Goal: Task Accomplishment & Management: Manage account settings

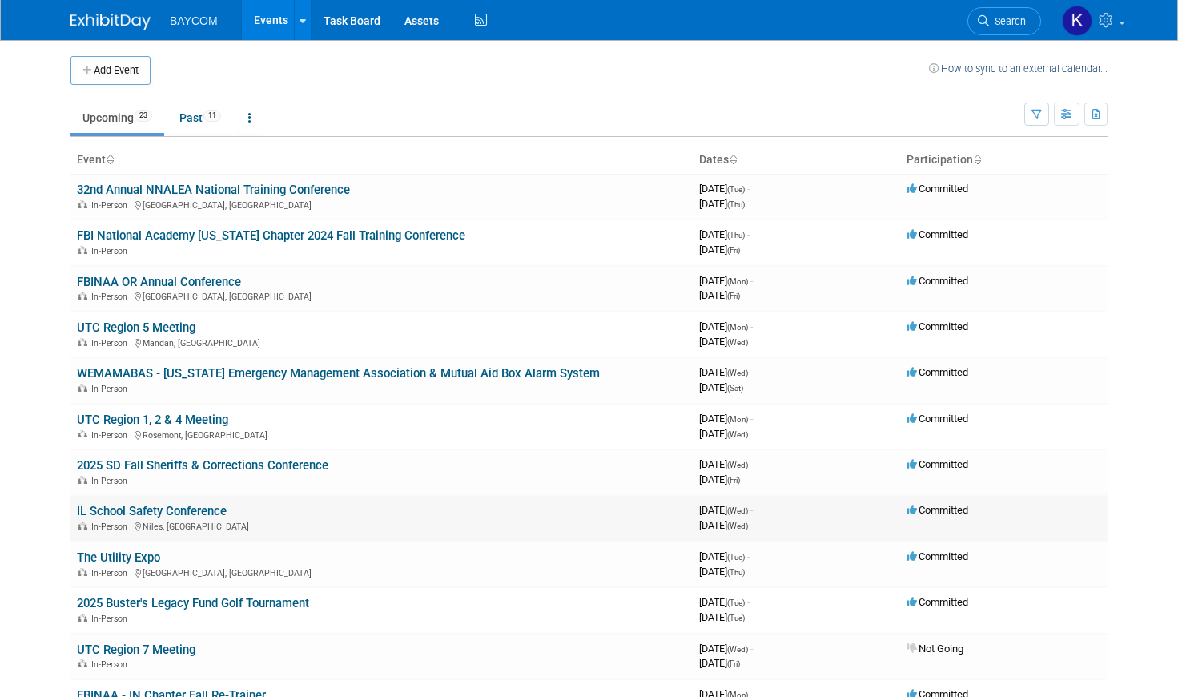
click at [167, 508] on link "IL School Safety Conference" at bounding box center [152, 511] width 150 height 14
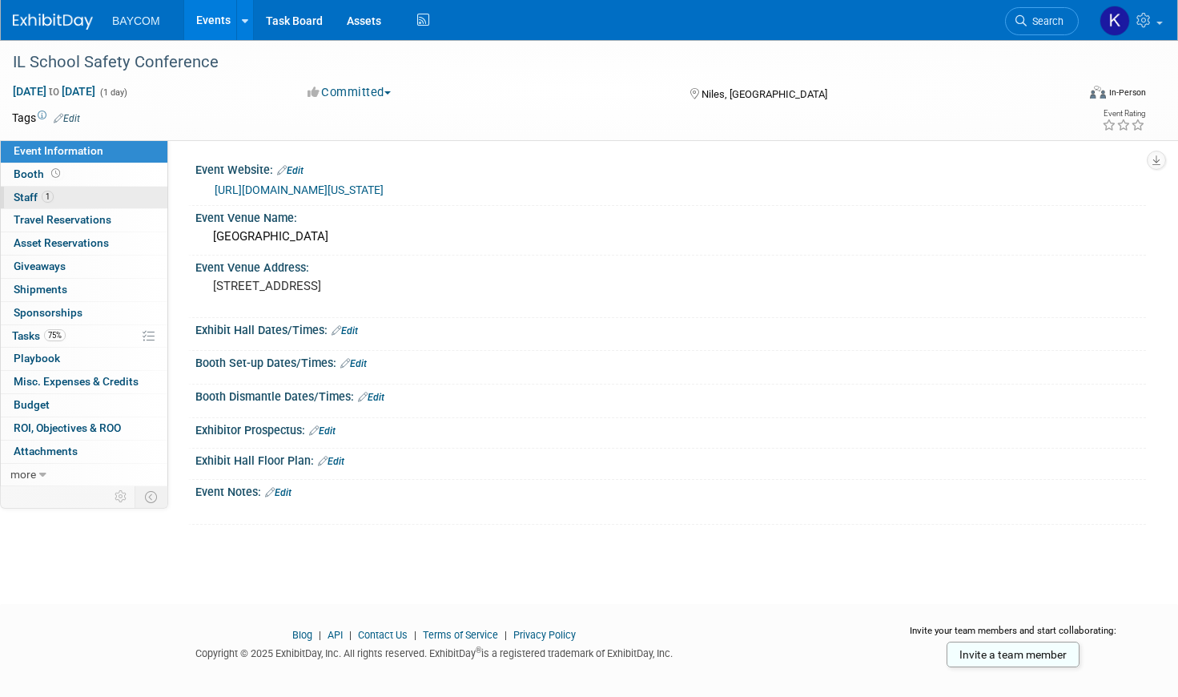
click at [118, 199] on link "1 Staff 1" at bounding box center [84, 198] width 167 height 22
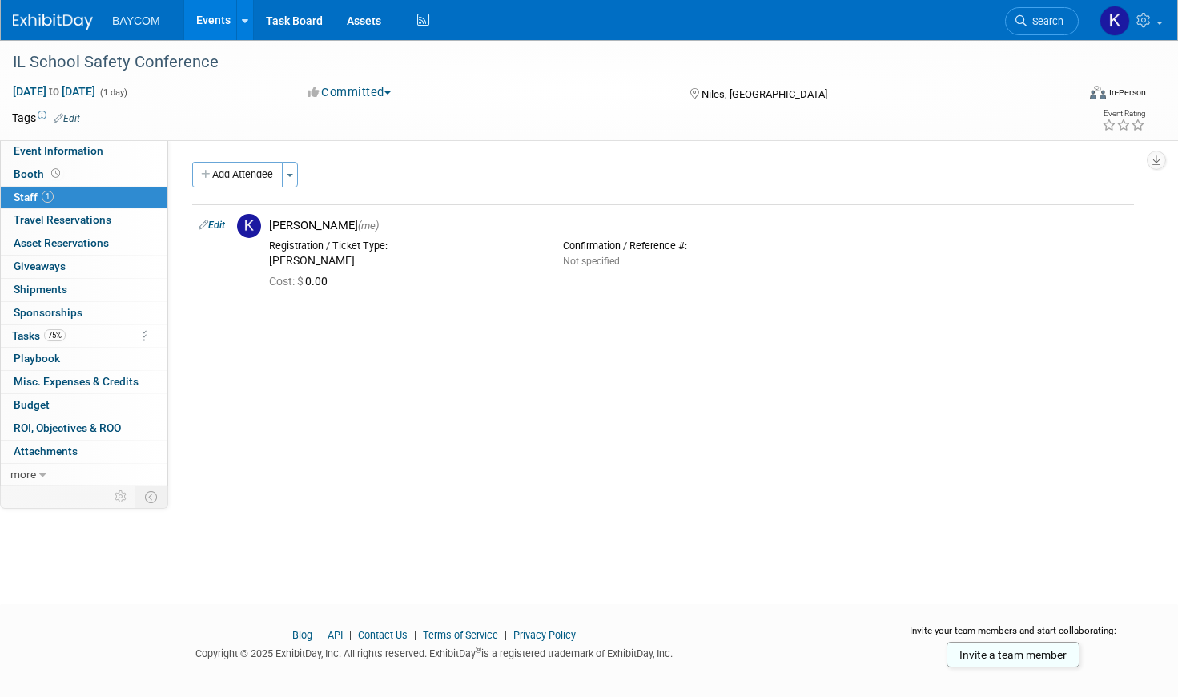
click at [208, 26] on link "Events" at bounding box center [213, 20] width 58 height 40
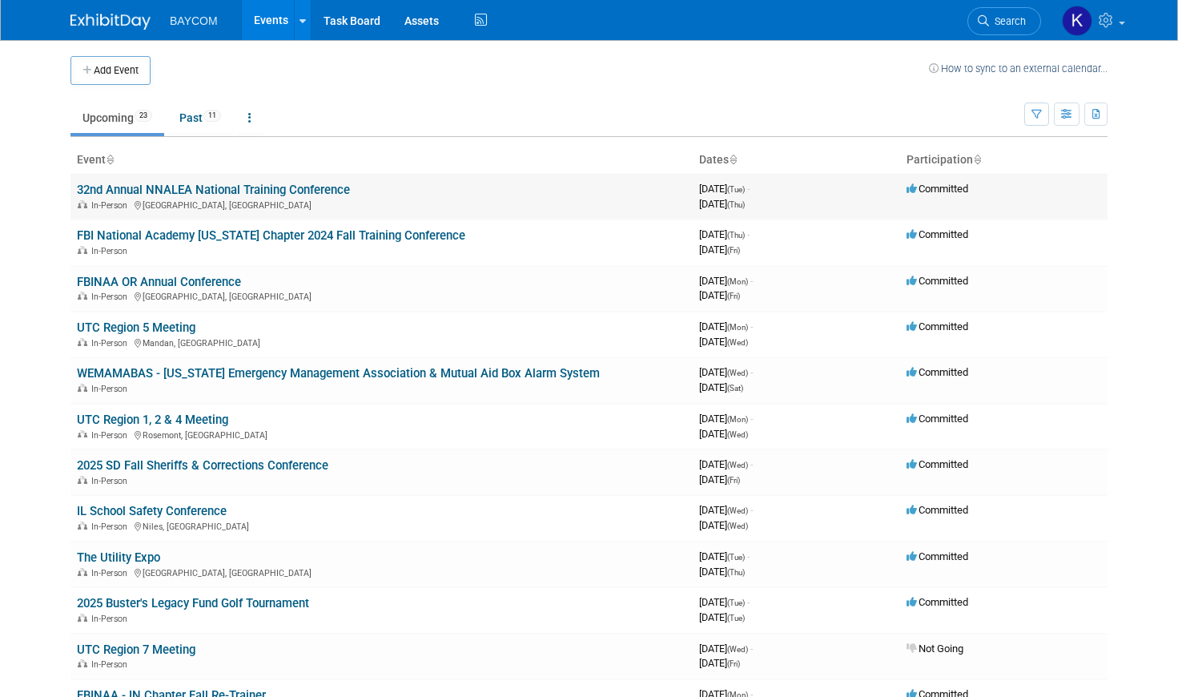
click at [177, 186] on link "32nd Annual NNALEA National Training Conference" at bounding box center [213, 190] width 273 height 14
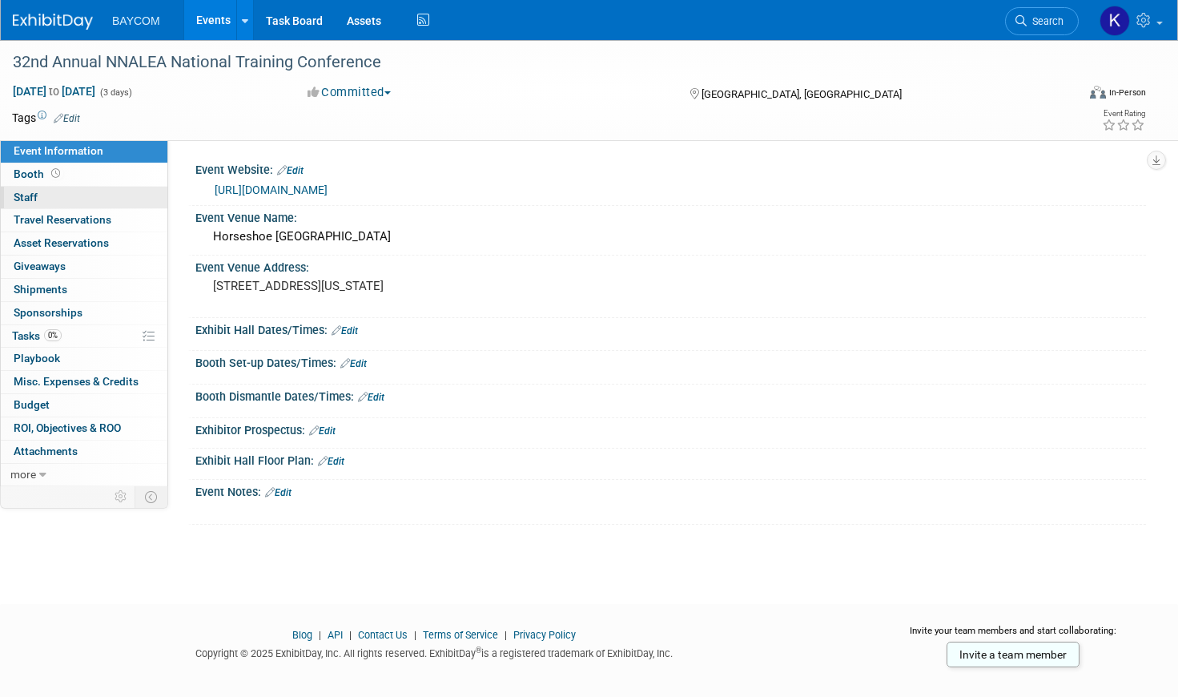
click at [64, 194] on link "0 Staff 0" at bounding box center [84, 198] width 167 height 22
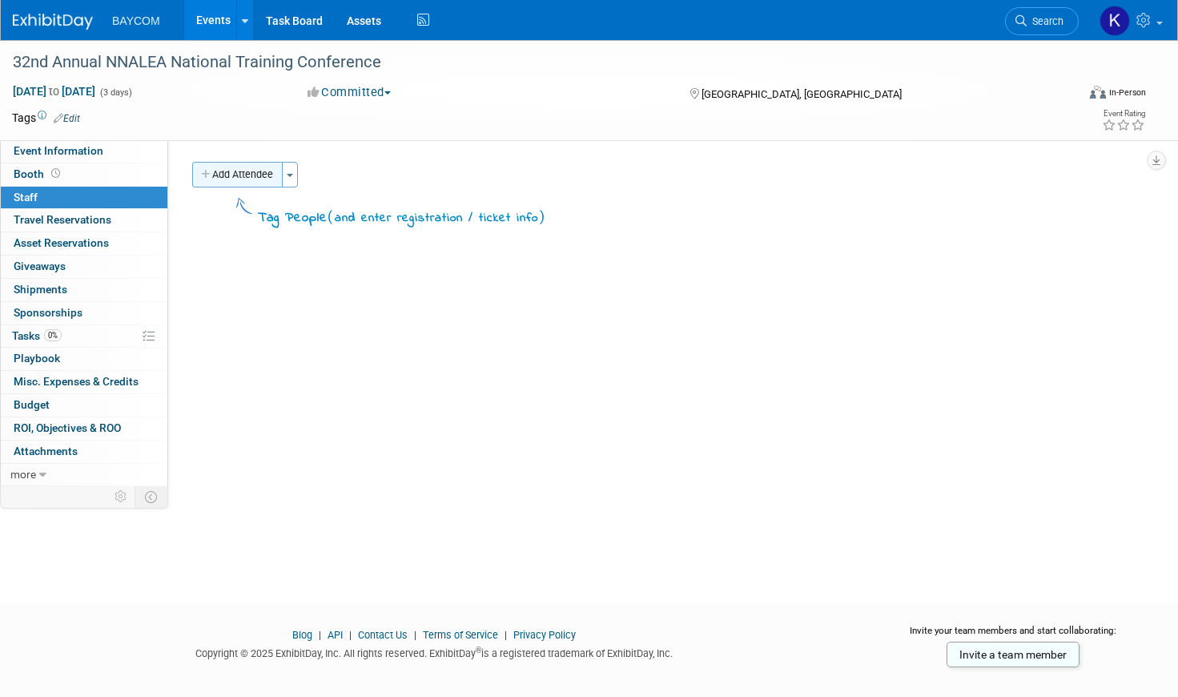
click at [227, 171] on button "Add Attendee" at bounding box center [237, 175] width 90 height 26
select select "3010db7d-870e-43c4-8fb8-0ef80b953965"
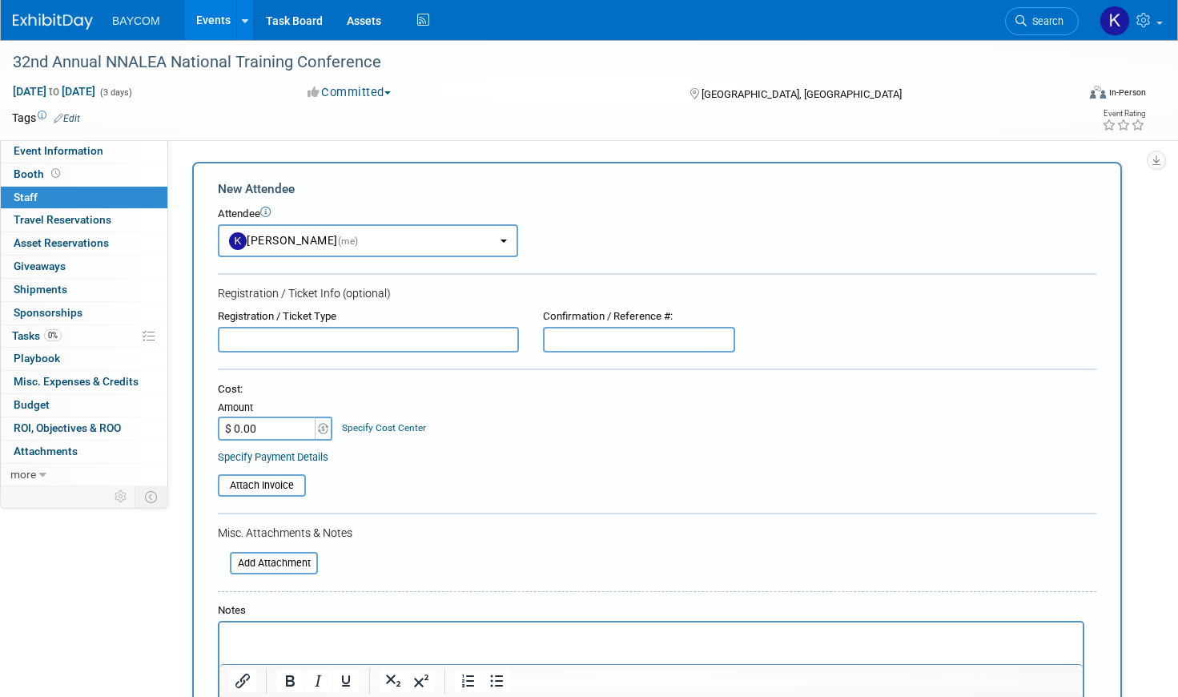
click at [301, 341] on input "text" at bounding box center [368, 340] width 301 height 26
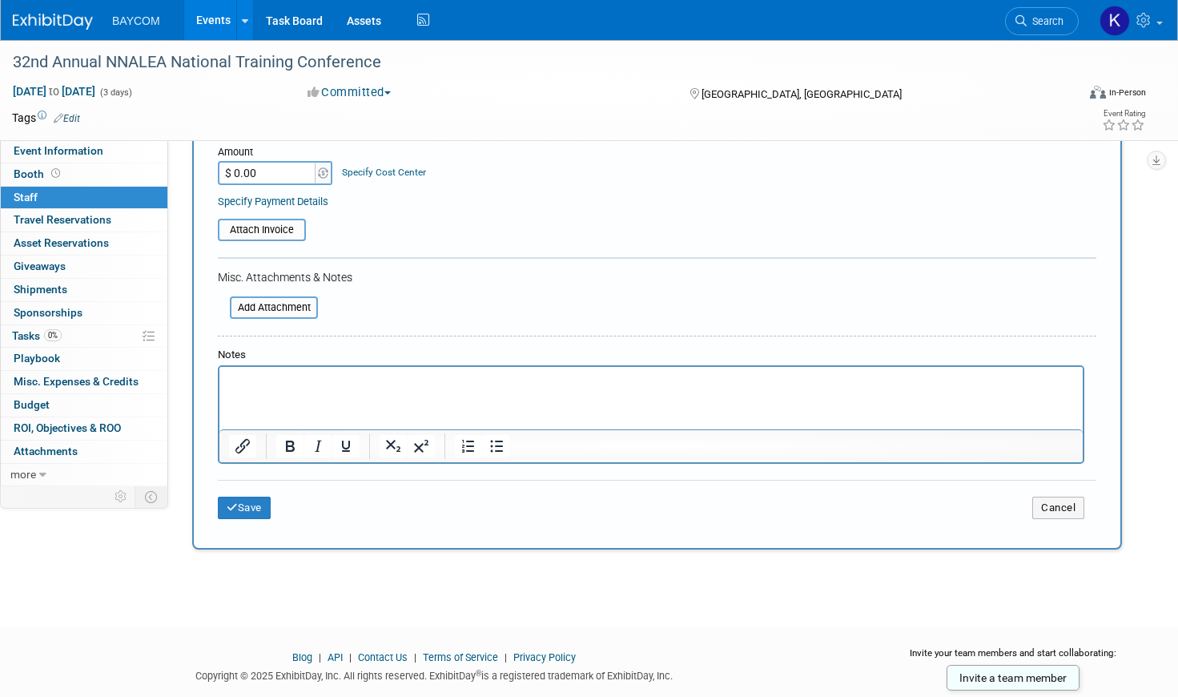
scroll to position [297, 0]
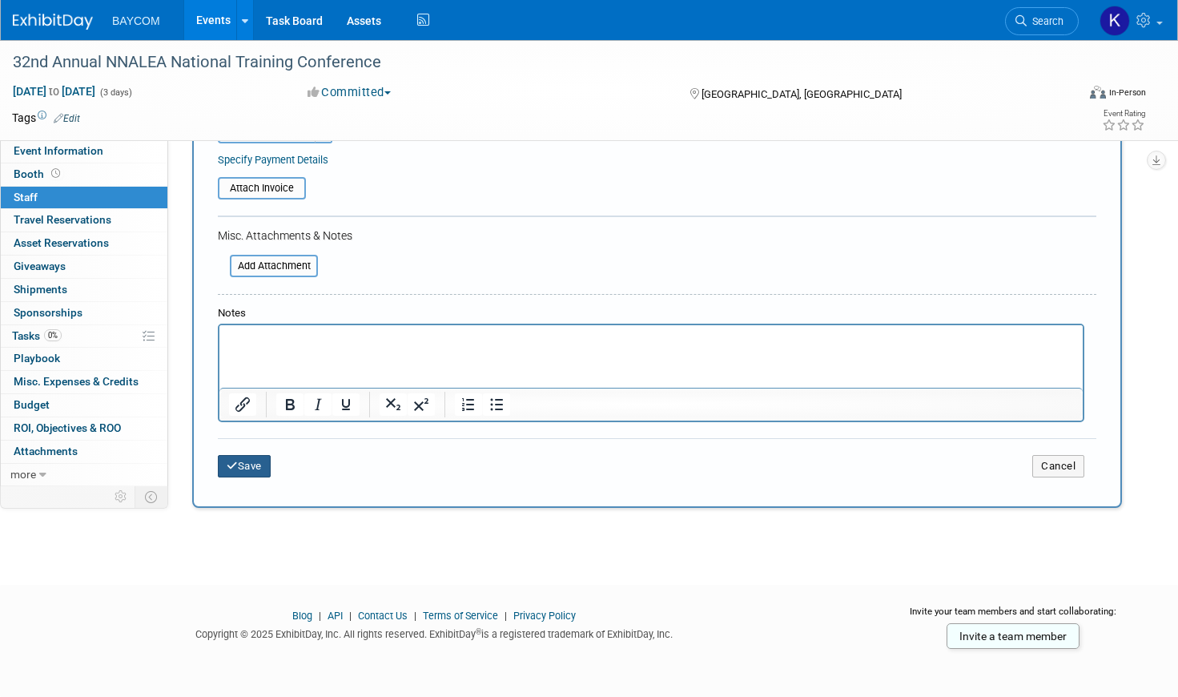
type input "Kandice Deavers"
click at [249, 468] on button "Save" at bounding box center [244, 466] width 53 height 22
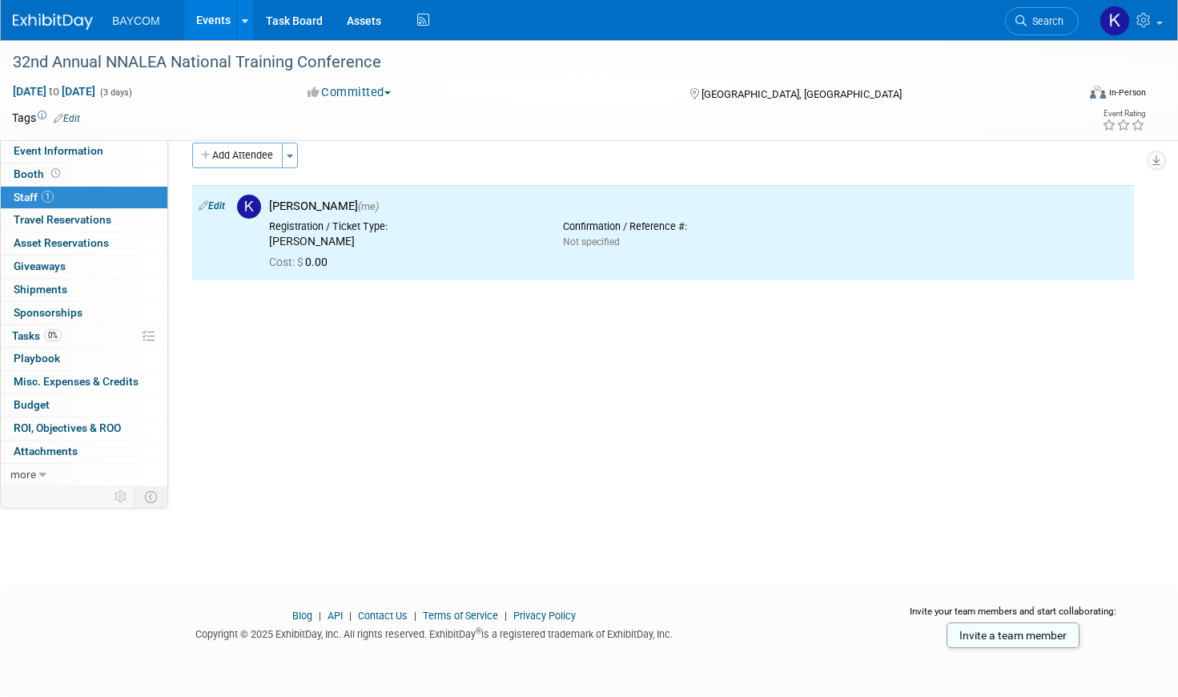
scroll to position [0, 0]
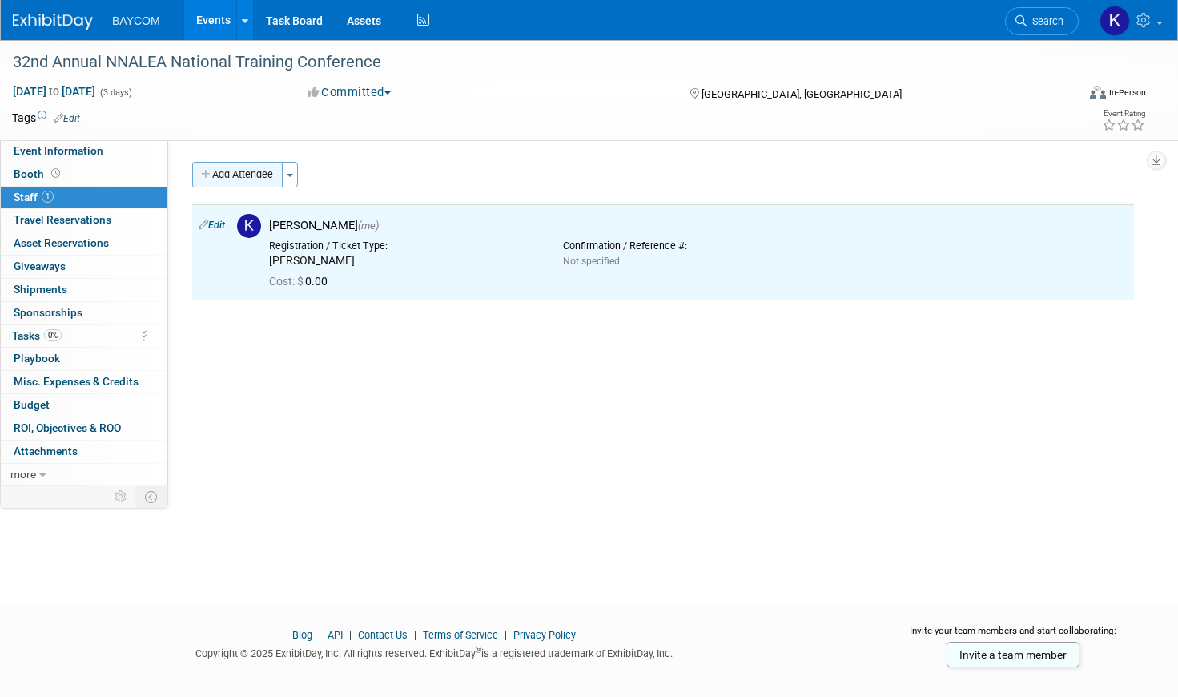
click at [243, 167] on button "Add Attendee" at bounding box center [237, 175] width 90 height 26
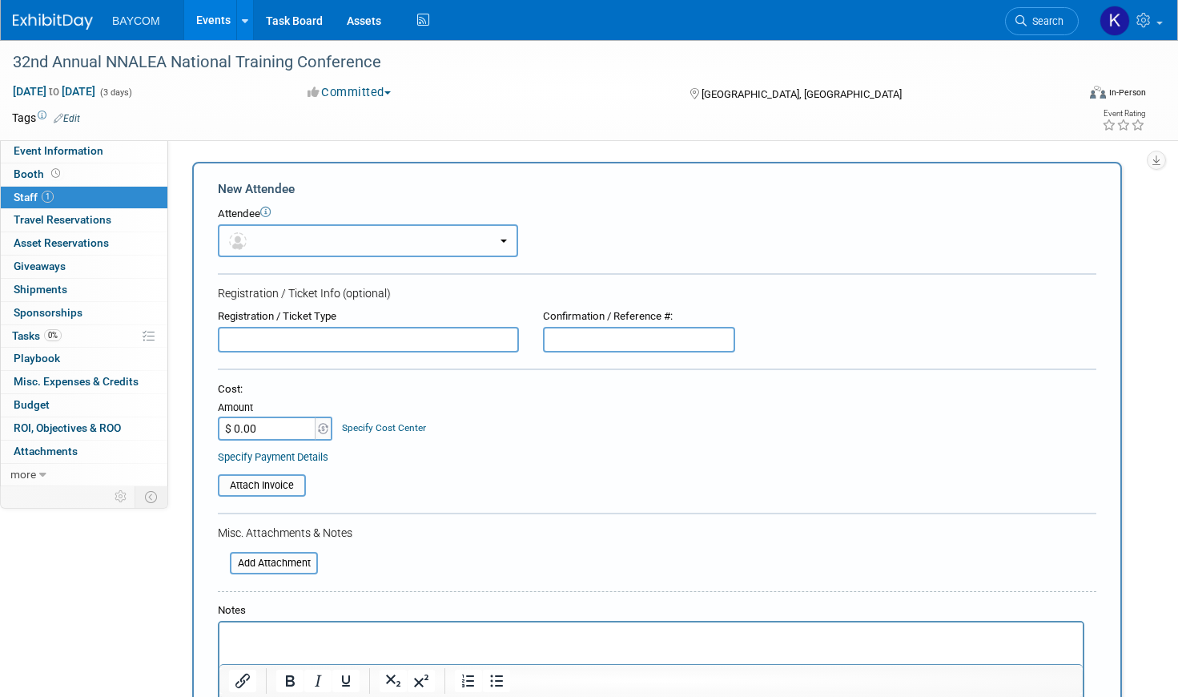
click at [271, 236] on button "button" at bounding box center [368, 240] width 300 height 33
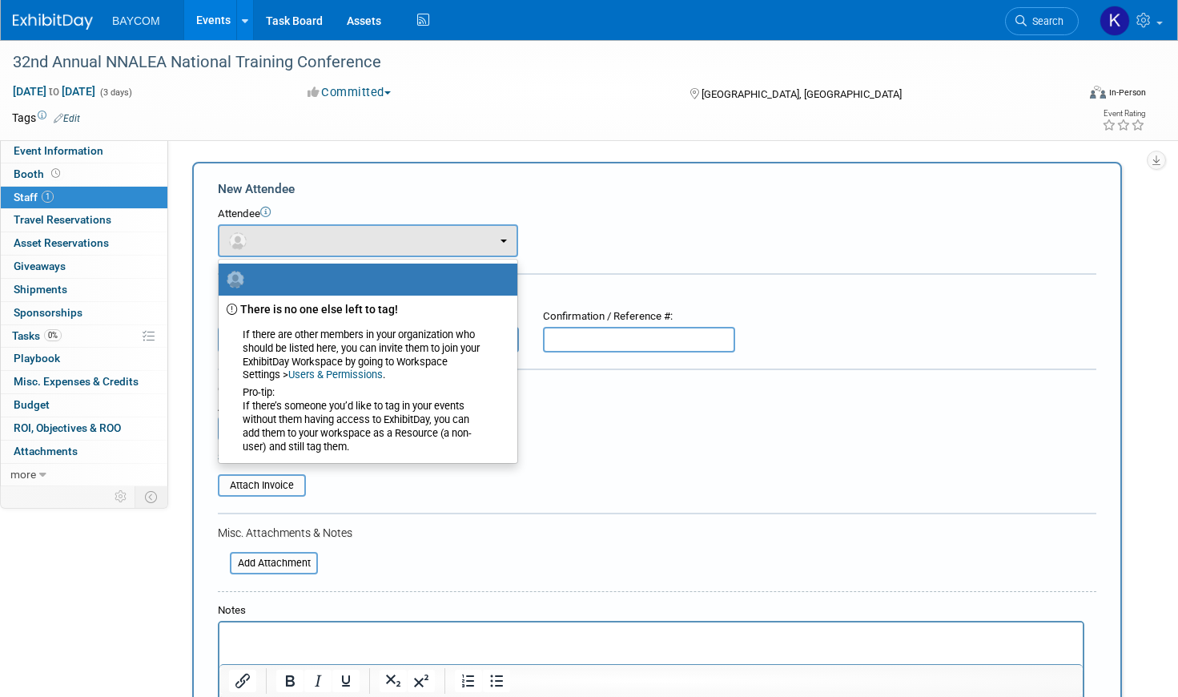
click at [367, 200] on form "New Attendee Attendee <img src="https://www.exhibitday.com/Images/Unassigned-Us…" at bounding box center [657, 474] width 878 height 588
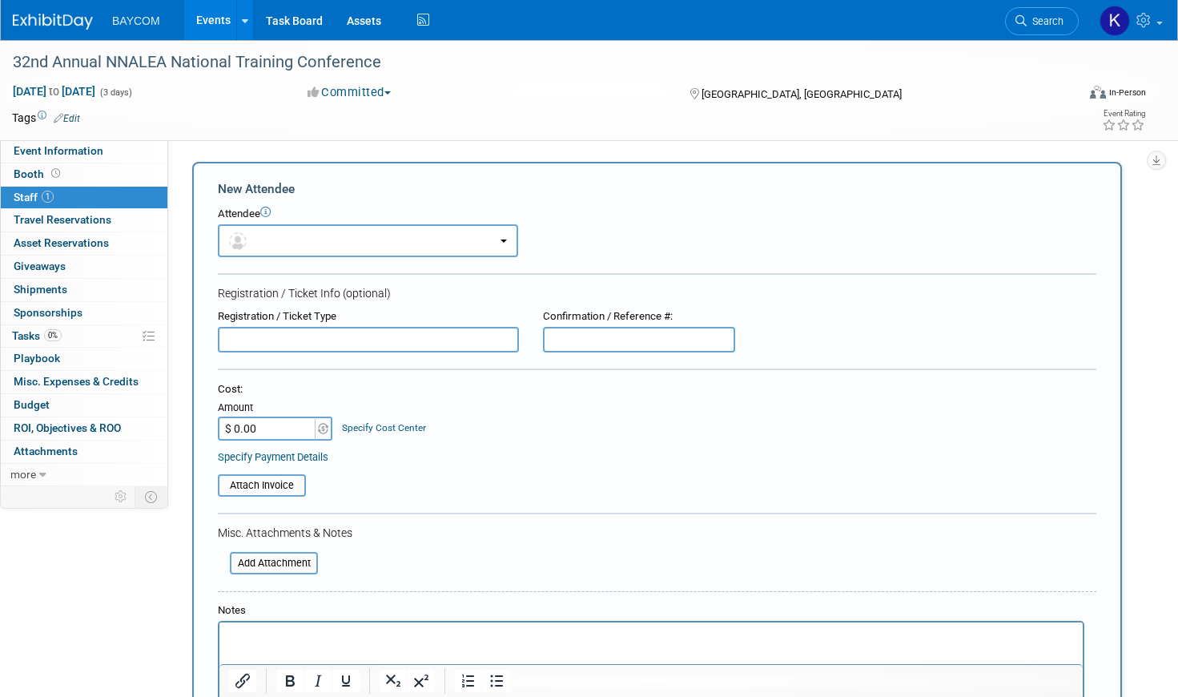
click at [103, 195] on link "1 Staff 1" at bounding box center [84, 198] width 167 height 22
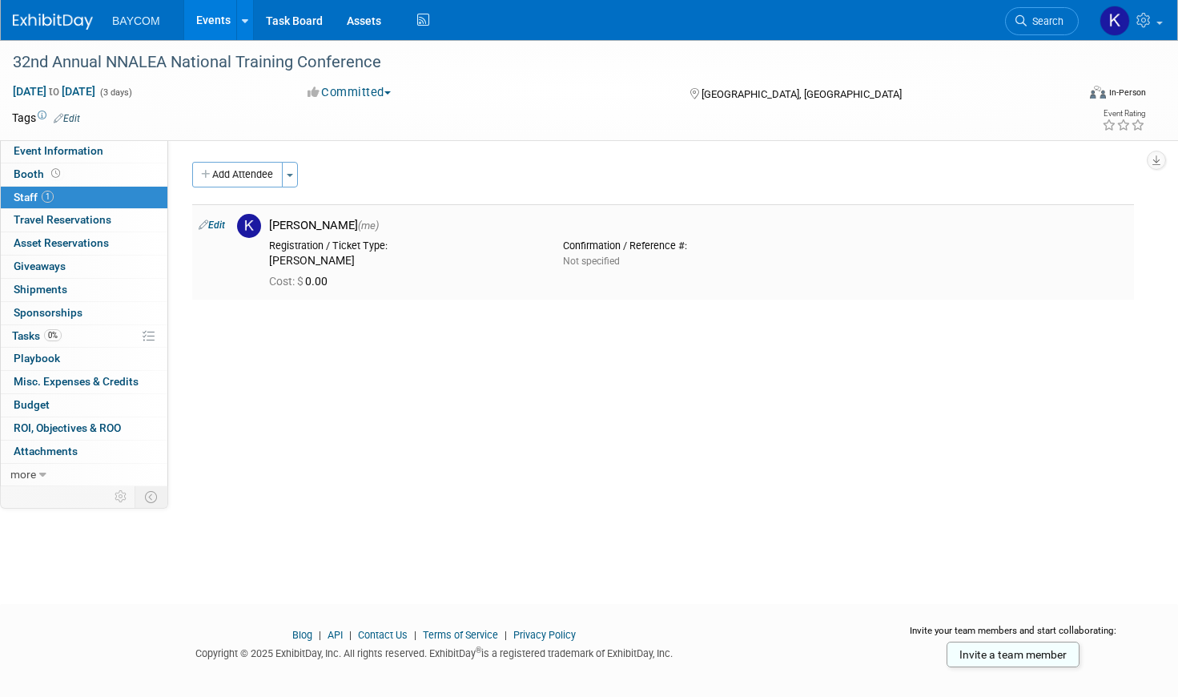
click at [218, 219] on link "Edit" at bounding box center [212, 224] width 26 height 11
select select "3010db7d-870e-43c4-8fb8-0ef80b953965"
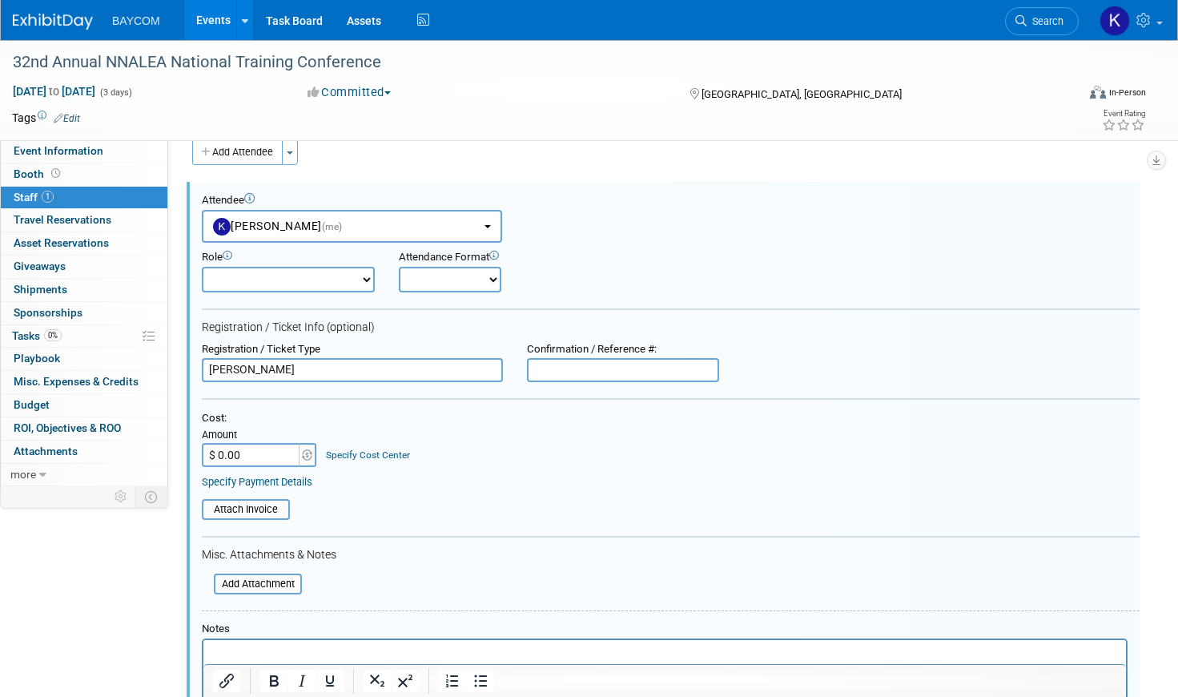
click at [355, 371] on input "[PERSON_NAME]" at bounding box center [352, 370] width 301 height 24
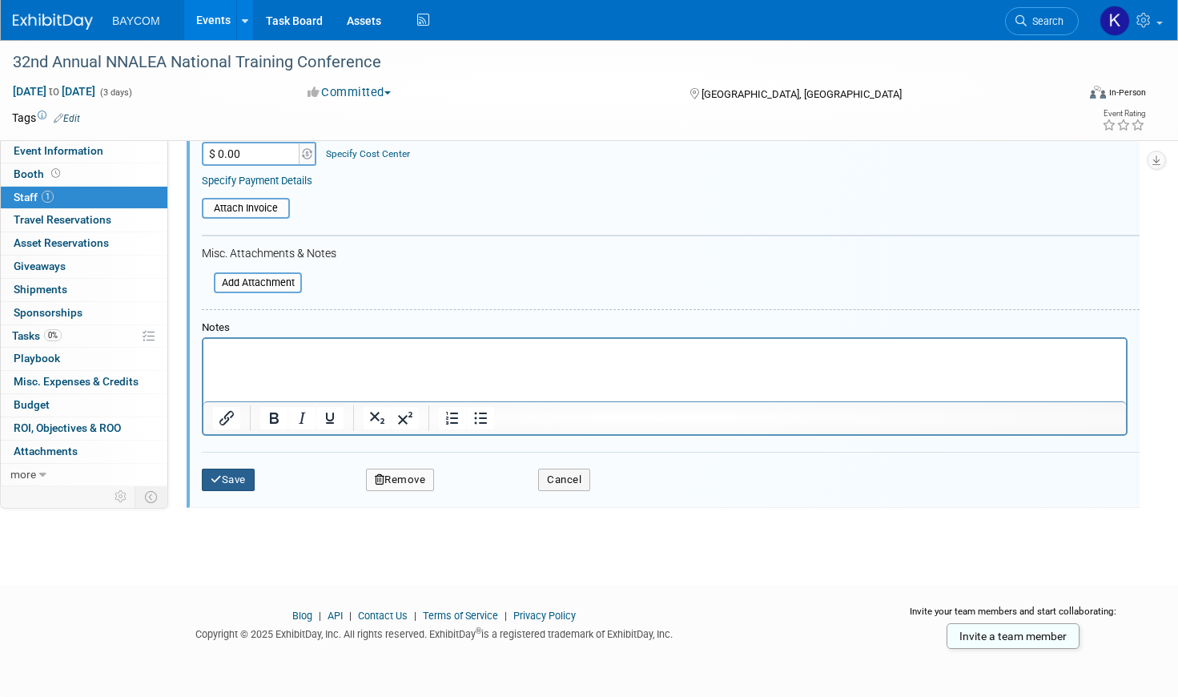
type input "Kandice Deavers & Trent Allison"
click at [243, 480] on button "Save" at bounding box center [228, 479] width 53 height 22
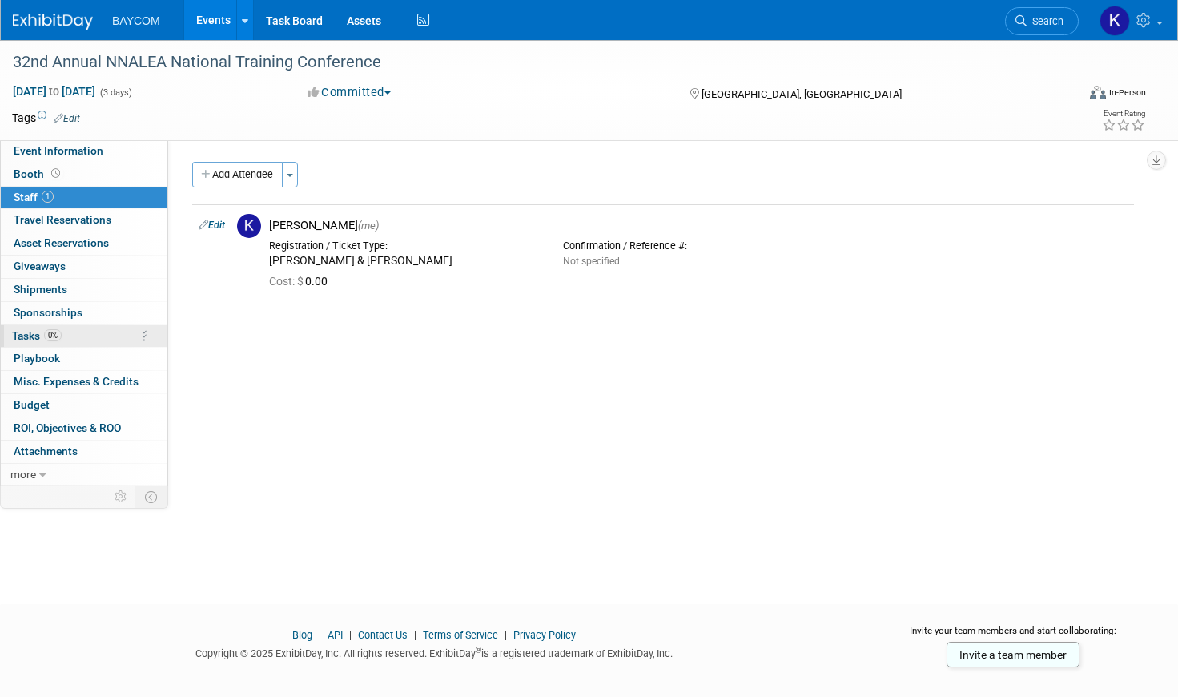
click at [109, 334] on link "0% Tasks 0%" at bounding box center [84, 336] width 167 height 22
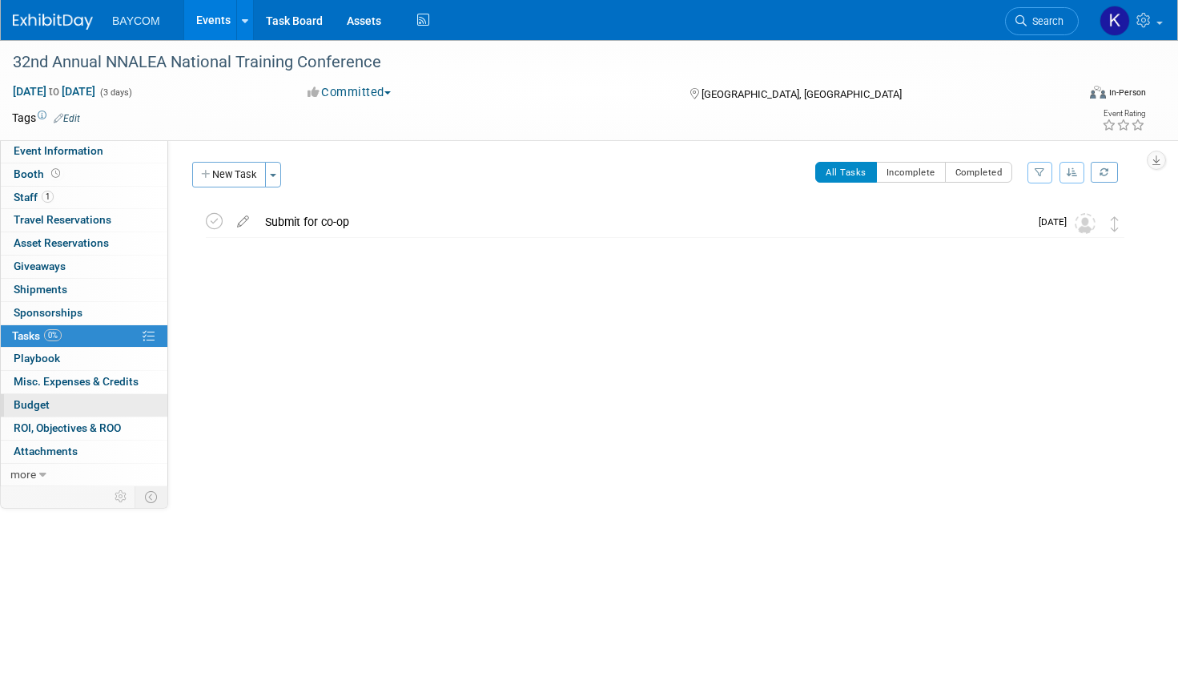
click at [68, 405] on link "Budget" at bounding box center [84, 405] width 167 height 22
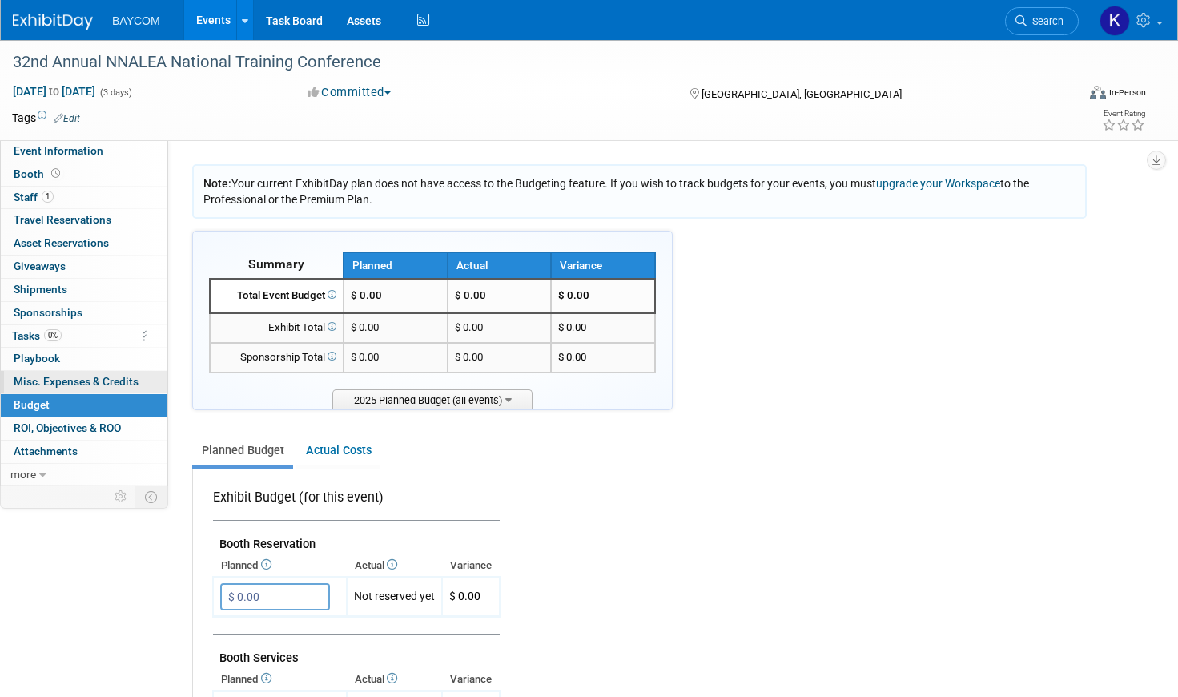
click at [114, 378] on span "Misc. Expenses & Credits 0" at bounding box center [76, 381] width 125 height 13
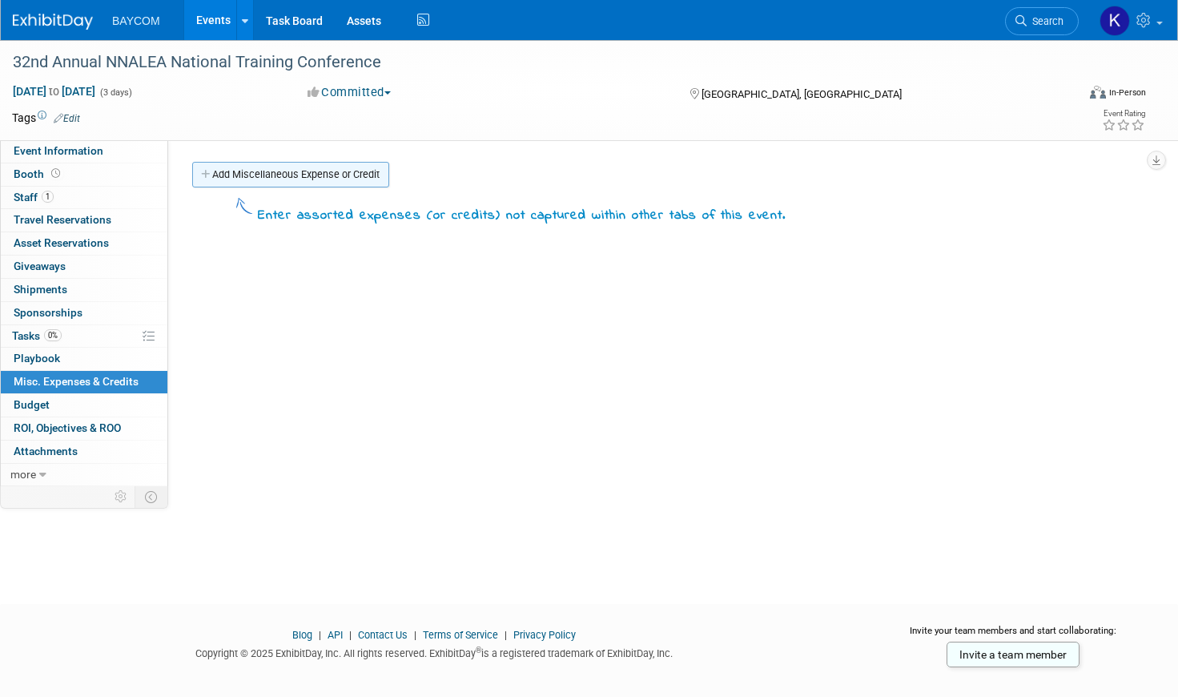
click at [314, 173] on link "Add Miscellaneous Expense or Credit" at bounding box center [290, 175] width 197 height 26
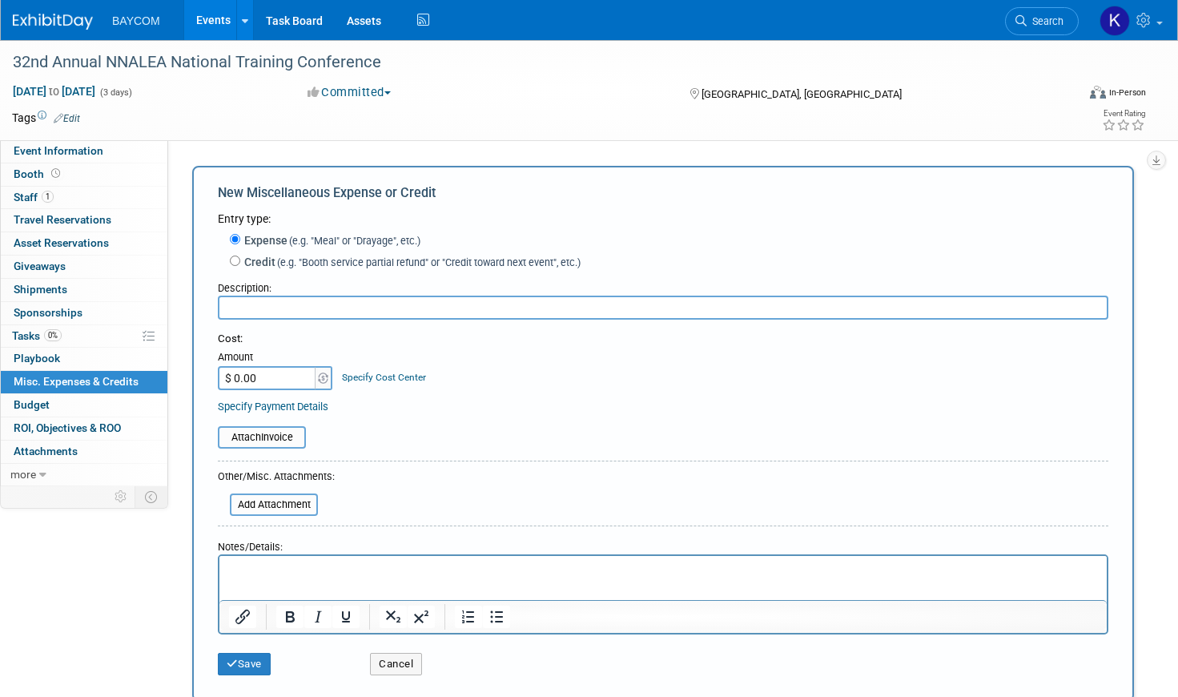
click at [279, 296] on input "text" at bounding box center [663, 307] width 890 height 24
type input "1"
type input "Booth Fee"
click at [274, 381] on input "$ 0.00" at bounding box center [268, 378] width 100 height 24
type input "$ 1,800.00"
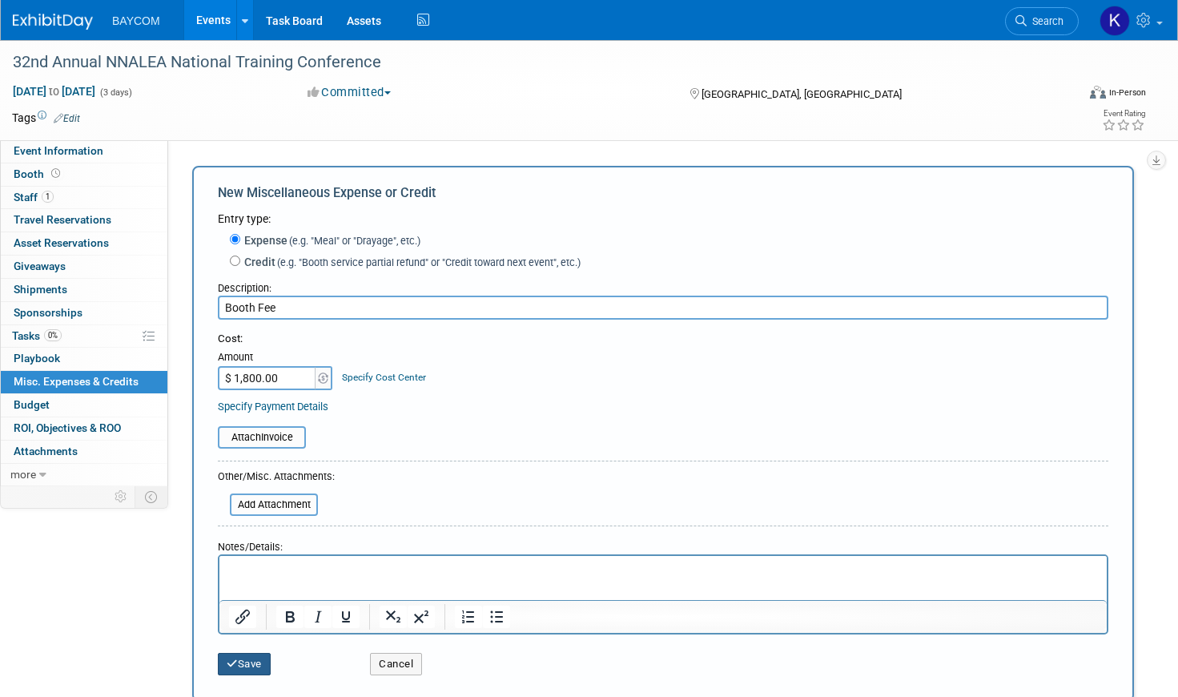
click at [256, 661] on button "Save" at bounding box center [244, 664] width 53 height 22
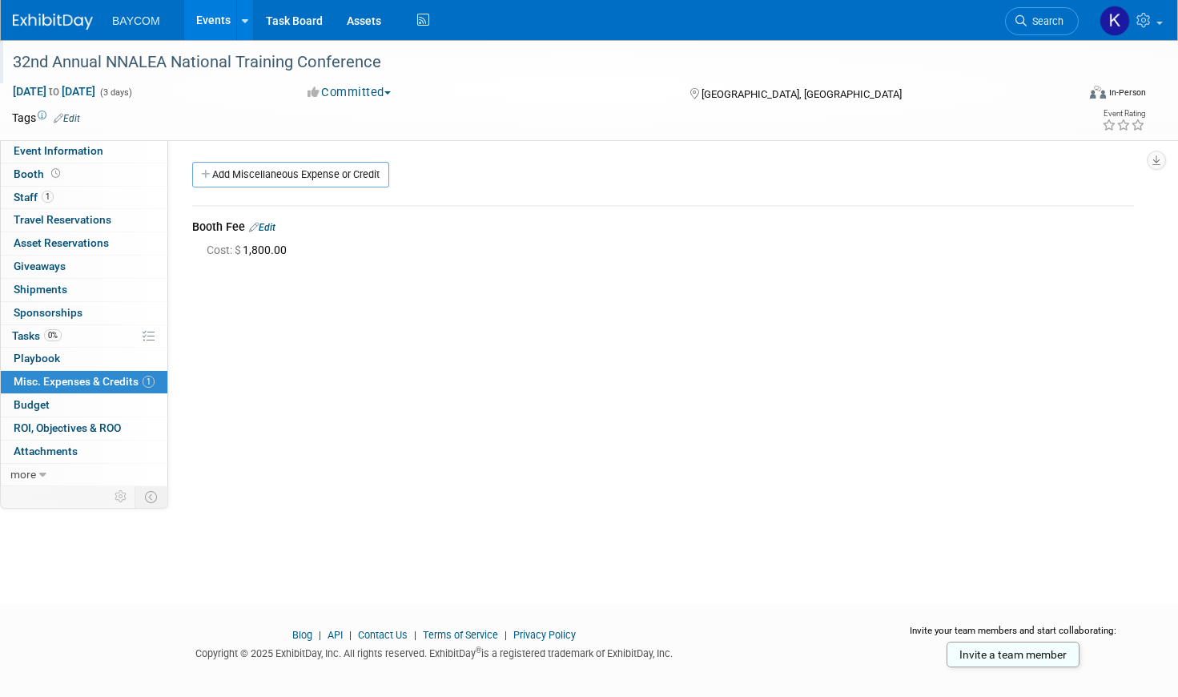
click at [39, 64] on div "32nd Annual NNALEA National Training Conference" at bounding box center [528, 62] width 1042 height 29
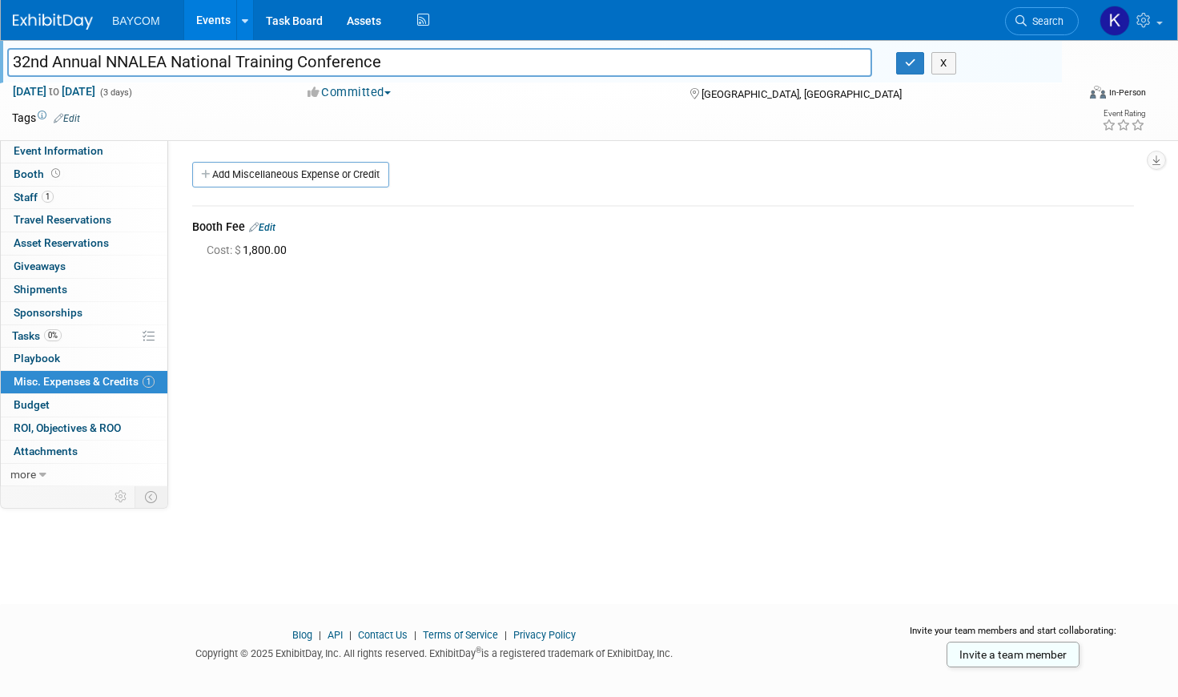
click at [15, 58] on input "32nd Annual NNALEA National Training Conference" at bounding box center [439, 62] width 865 height 28
type input "P - 32nd Annual NNALEA National Training Conference"
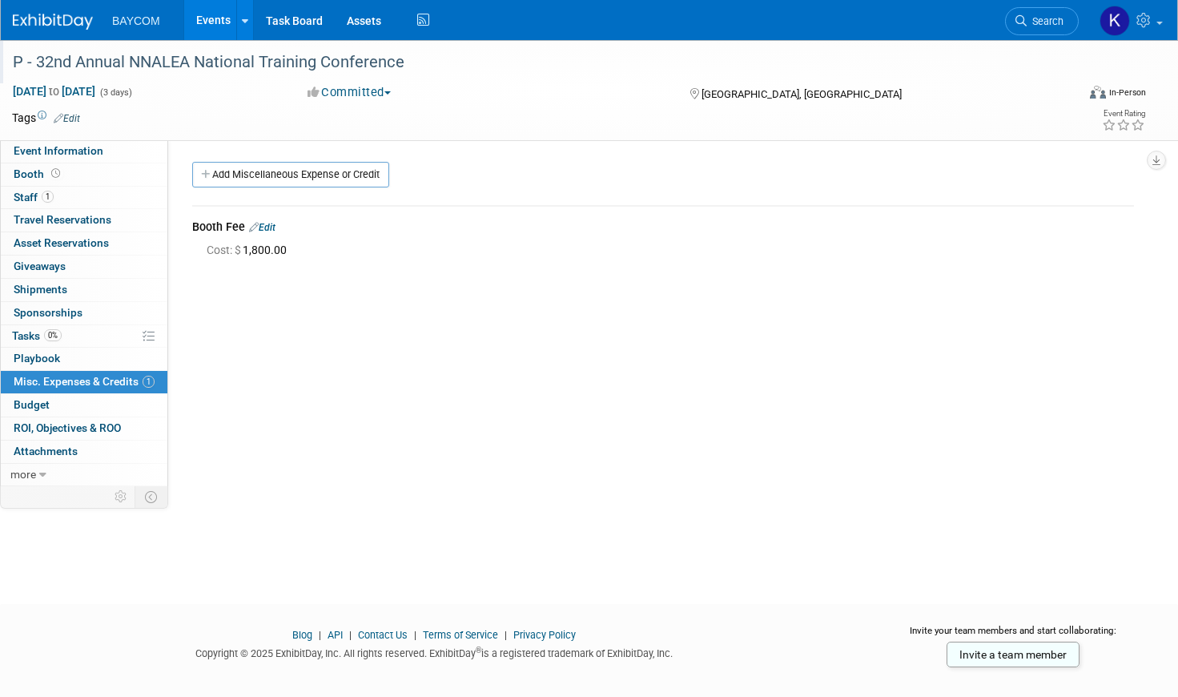
click at [207, 15] on link "Events" at bounding box center [213, 20] width 58 height 40
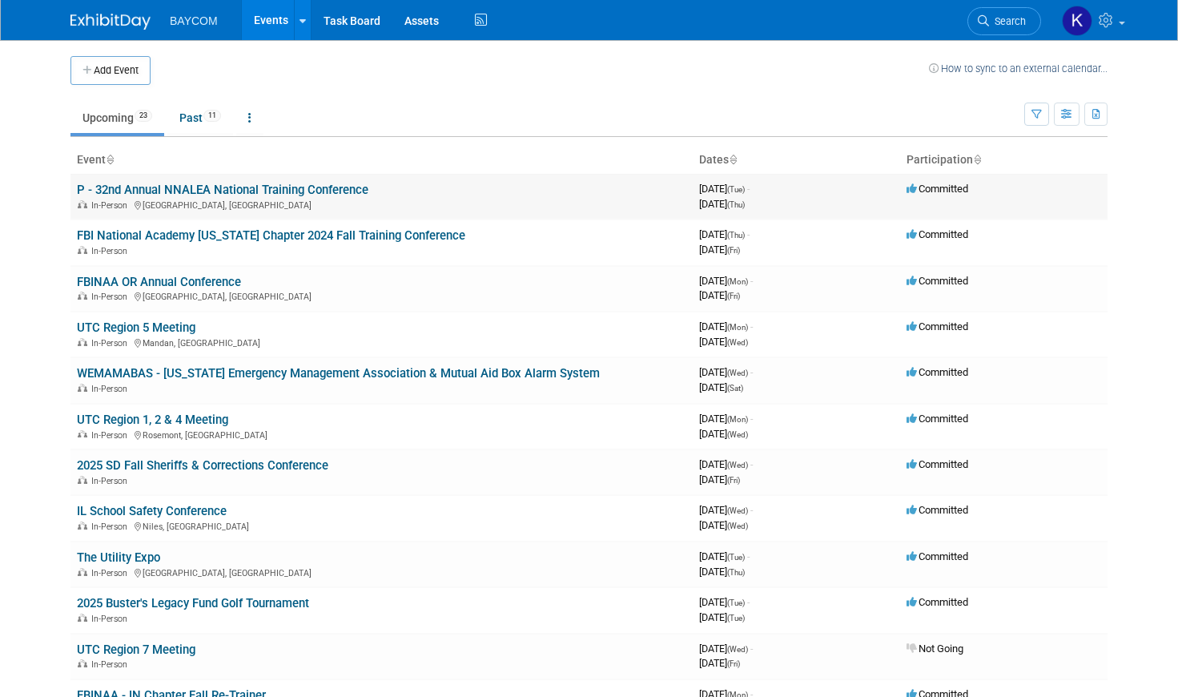
click at [105, 191] on link "P - 32nd Annual NNALEA National Training Conference" at bounding box center [222, 190] width 291 height 14
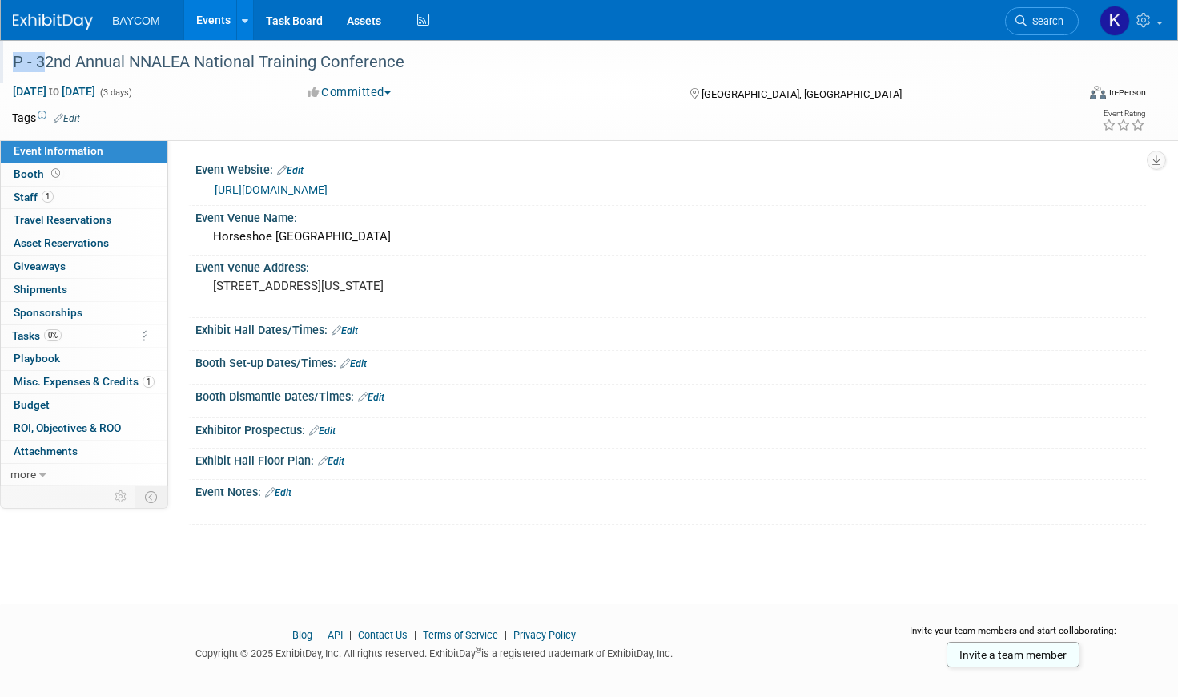
drag, startPoint x: 34, startPoint y: 59, endPoint x: 0, endPoint y: 59, distance: 34.4
click at [0, 59] on div "P - 32nd Annual NNALEA National Training Conference" at bounding box center [531, 61] width 1062 height 43
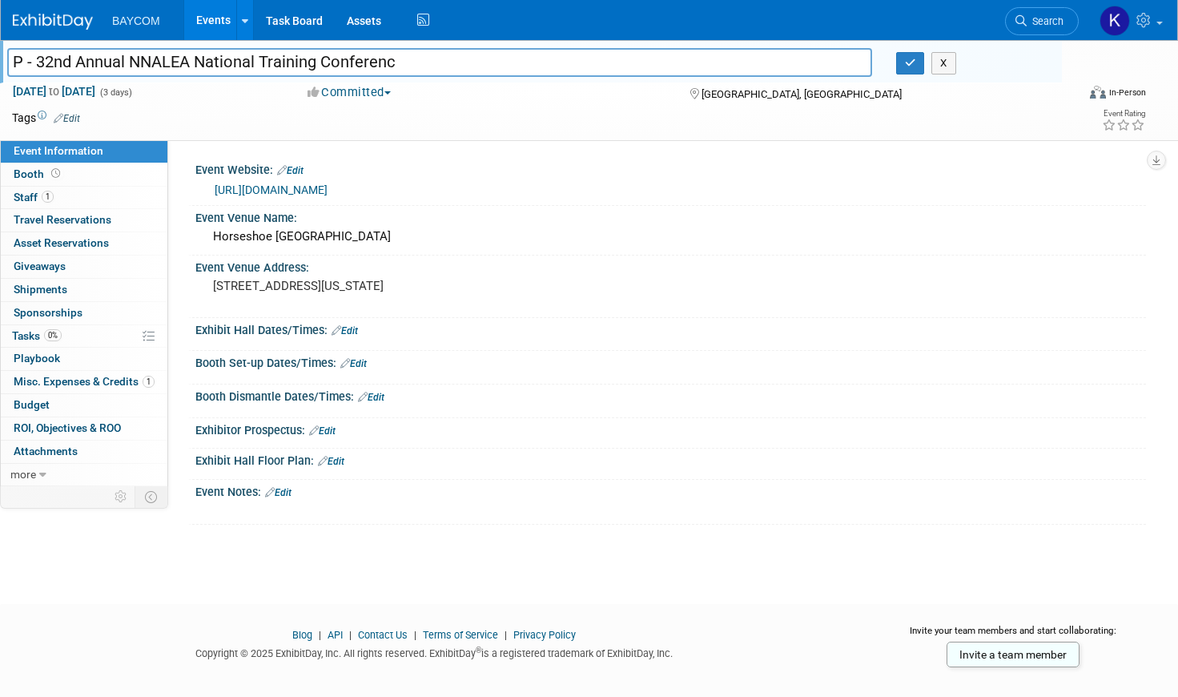
click at [34, 61] on input "P - 32nd Annual NNALEA National Training Conferenc" at bounding box center [439, 62] width 865 height 28
click at [410, 59] on input "P - 32nd Annual NNALEA National Training Conferenc" at bounding box center [439, 62] width 865 height 28
type input "P - 32nd Annual NNALEA National Training Conference"
click at [909, 66] on icon "button" at bounding box center [910, 63] width 11 height 10
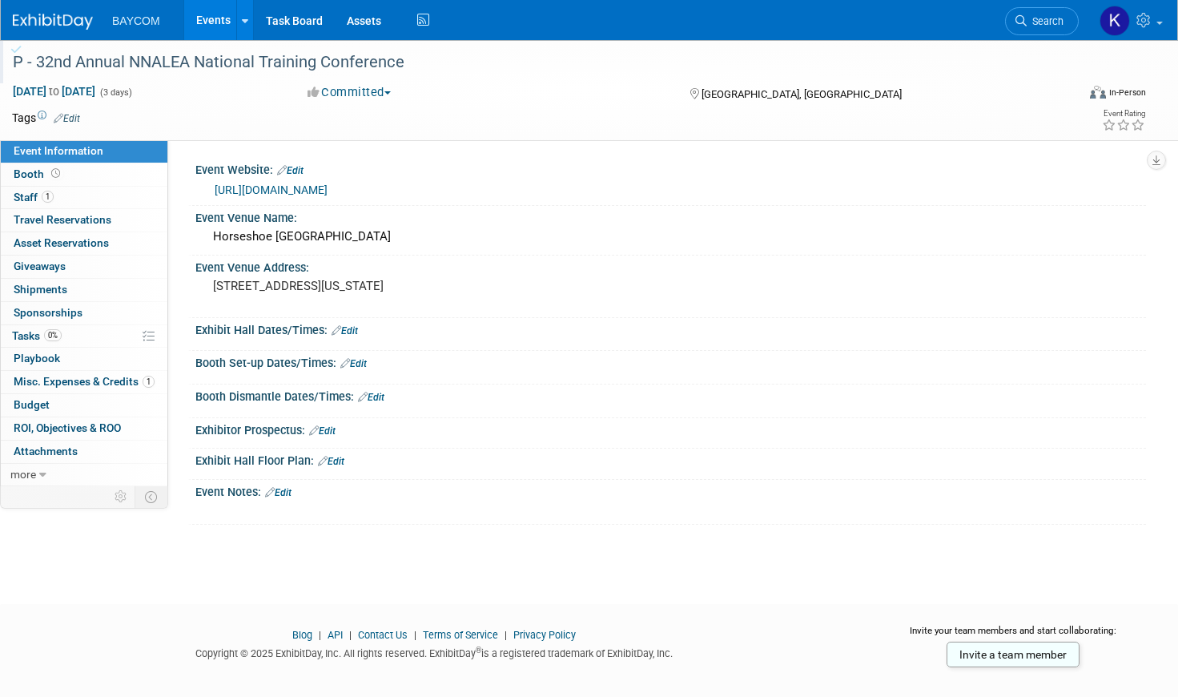
click at [206, 14] on link "Events" at bounding box center [213, 20] width 58 height 40
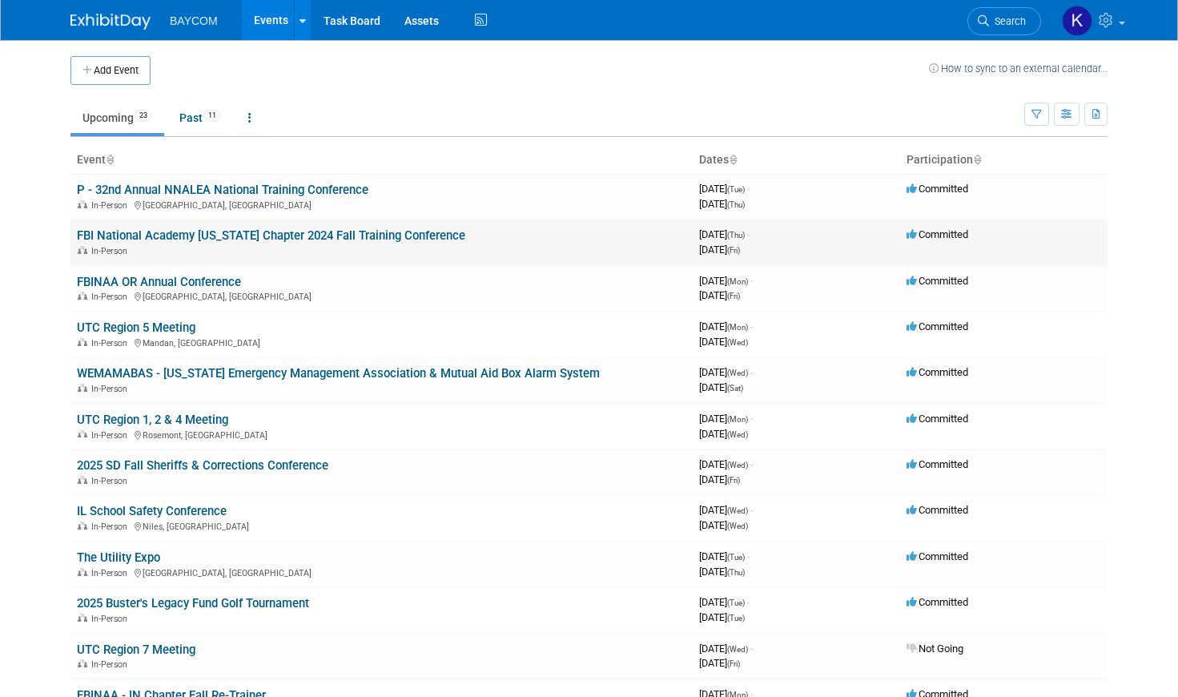
click at [136, 236] on link "FBI National Academy [US_STATE] Chapter 2024 Fall Training Conference" at bounding box center [271, 235] width 388 height 14
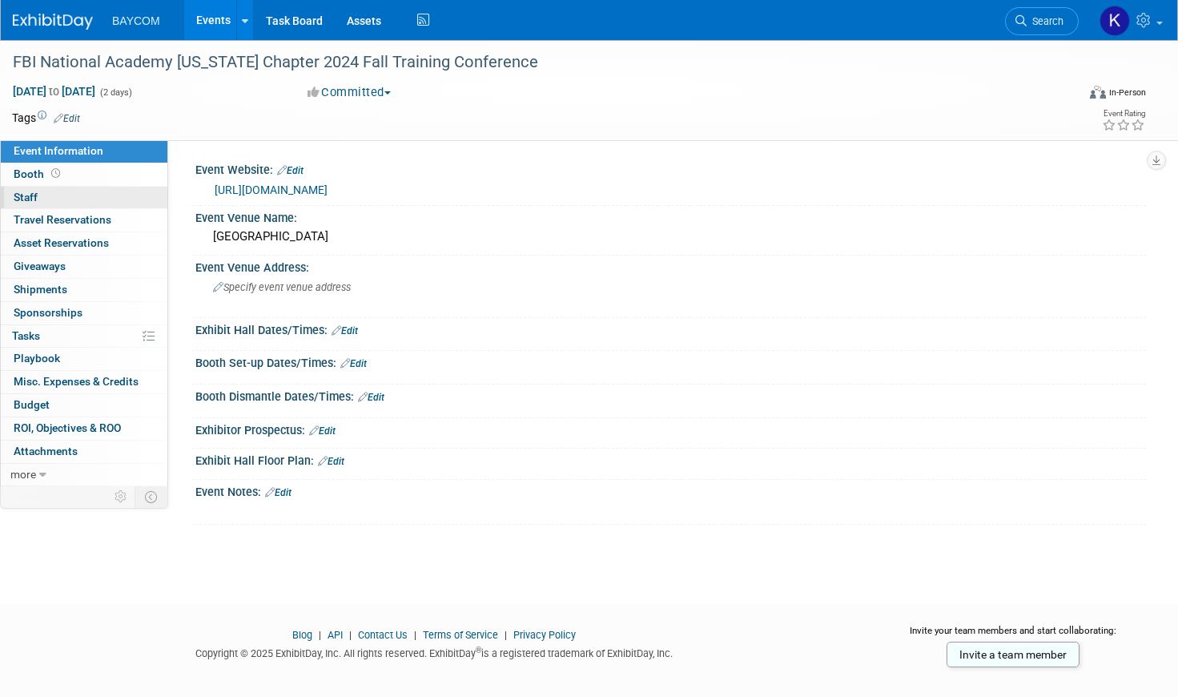
click at [90, 194] on link "0 Staff 0" at bounding box center [84, 198] width 167 height 22
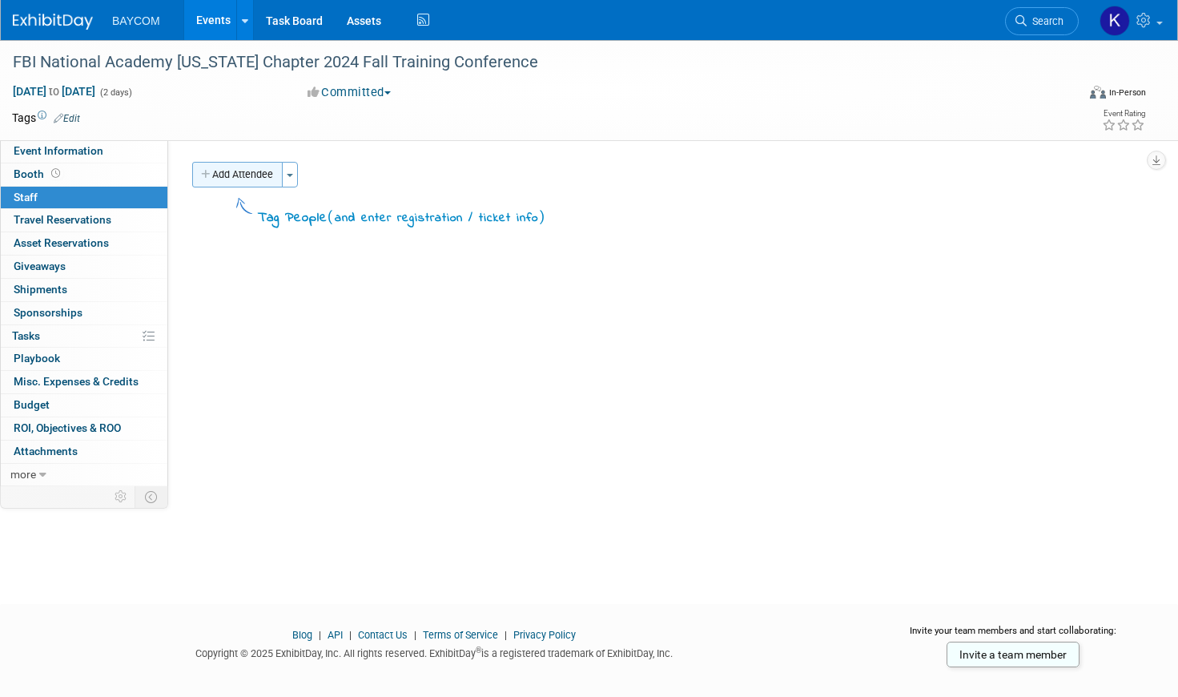
click at [249, 176] on button "Add Attendee" at bounding box center [237, 175] width 90 height 26
select select "3010db7d-870e-43c4-8fb8-0ef80b953965"
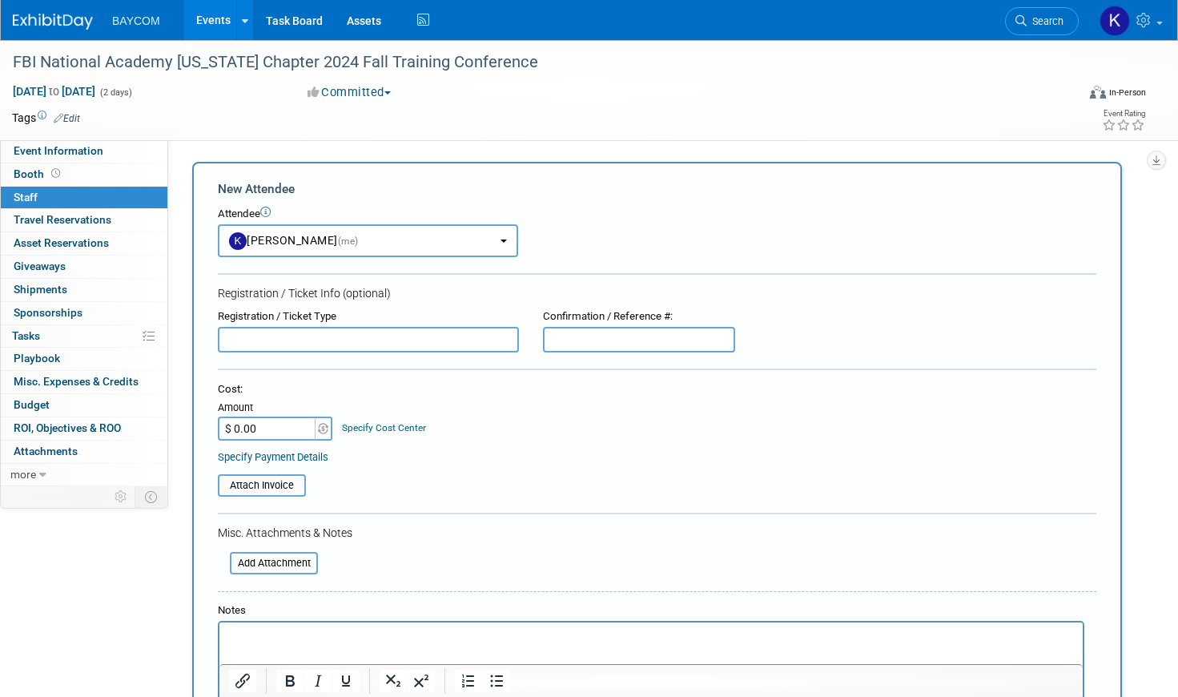
click at [282, 347] on input "text" at bounding box center [368, 340] width 301 height 26
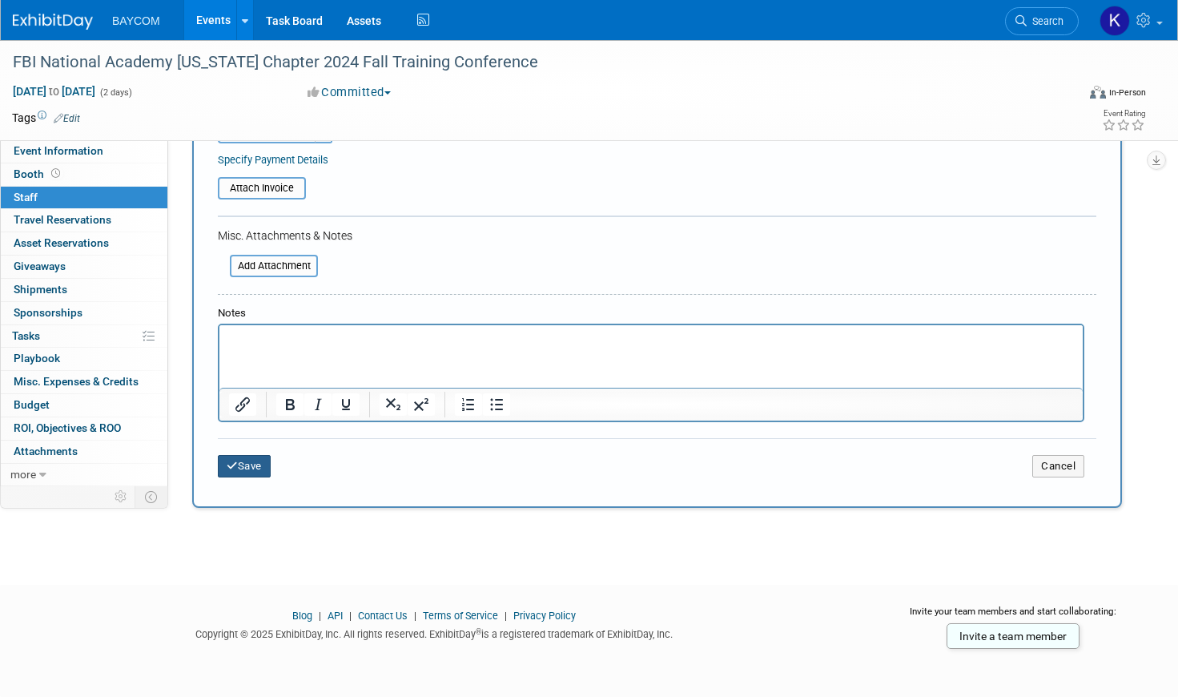
type input "Kate Premo"
click at [241, 473] on button "Save" at bounding box center [244, 466] width 53 height 22
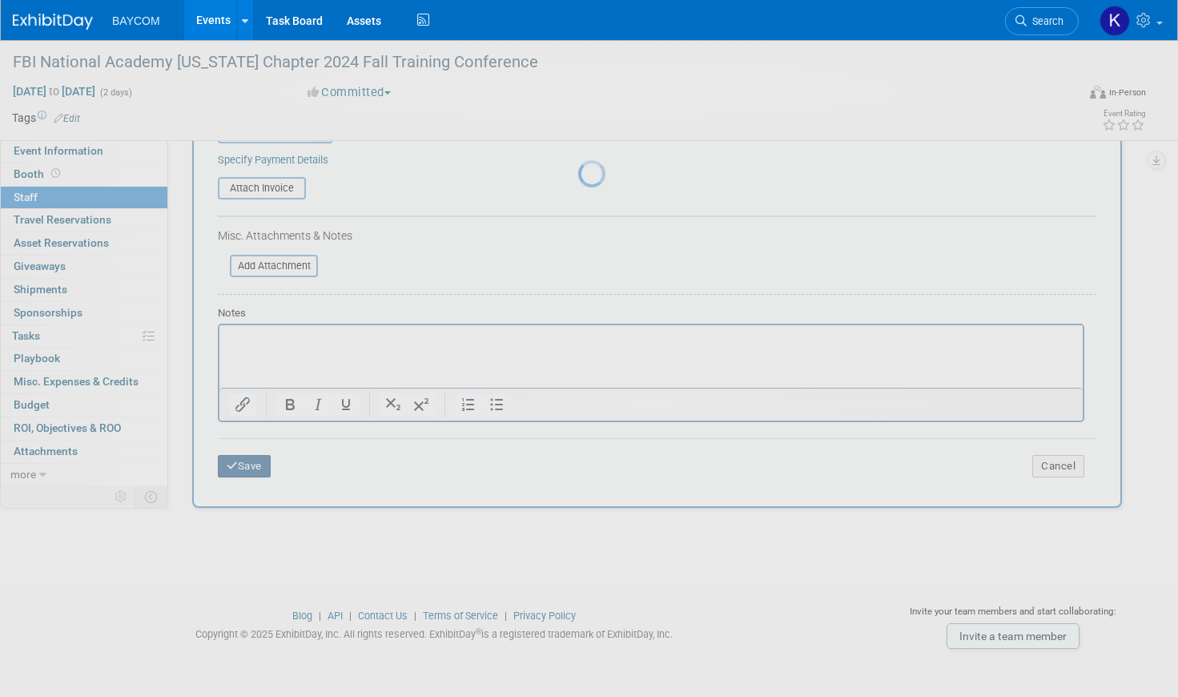
scroll to position [19, 0]
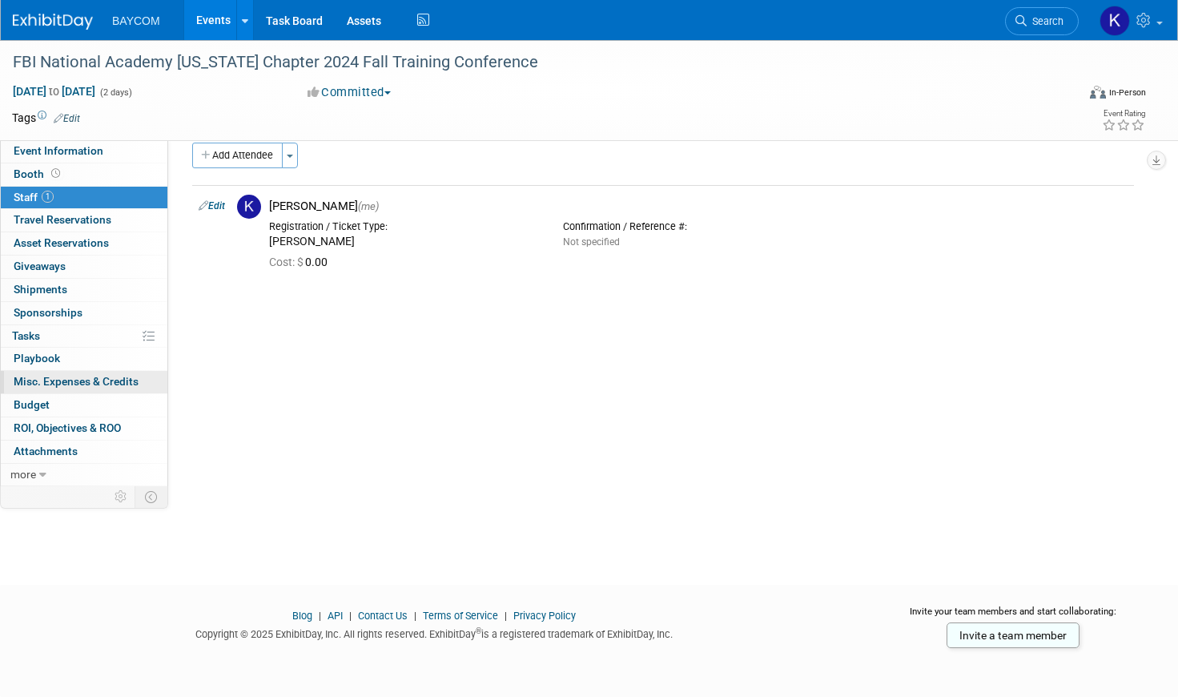
click at [46, 387] on span "Misc. Expenses & Credits 0" at bounding box center [76, 381] width 125 height 13
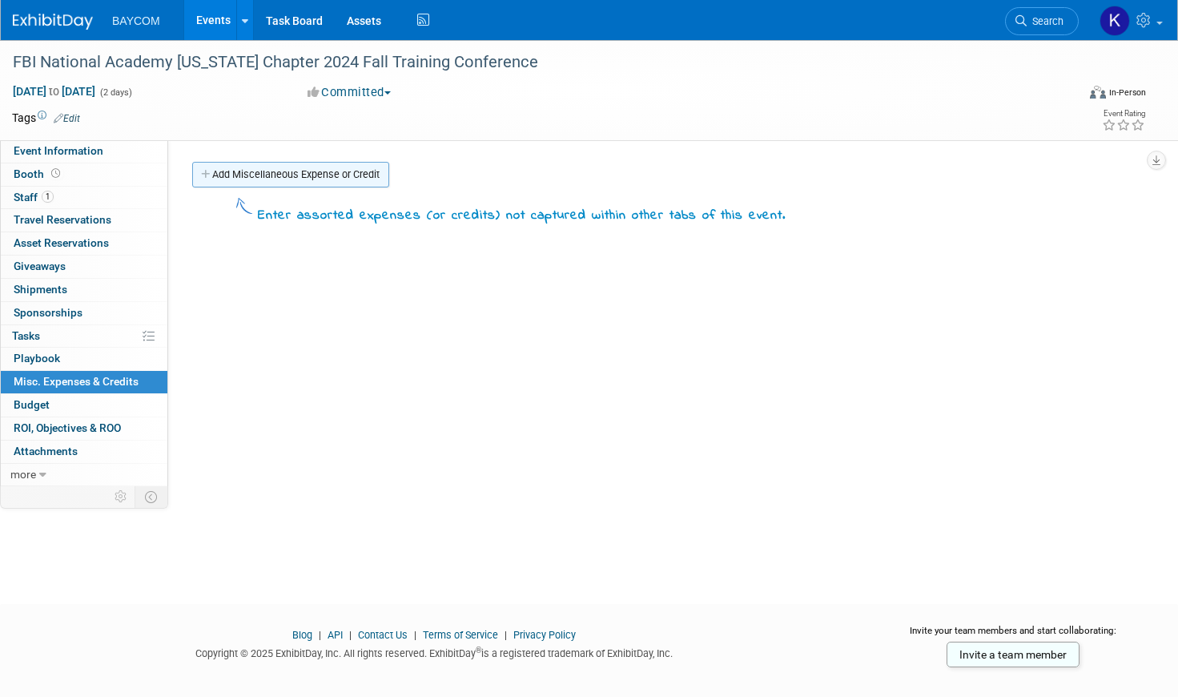
click at [251, 179] on link "Add Miscellaneous Expense or Credit" at bounding box center [290, 175] width 197 height 26
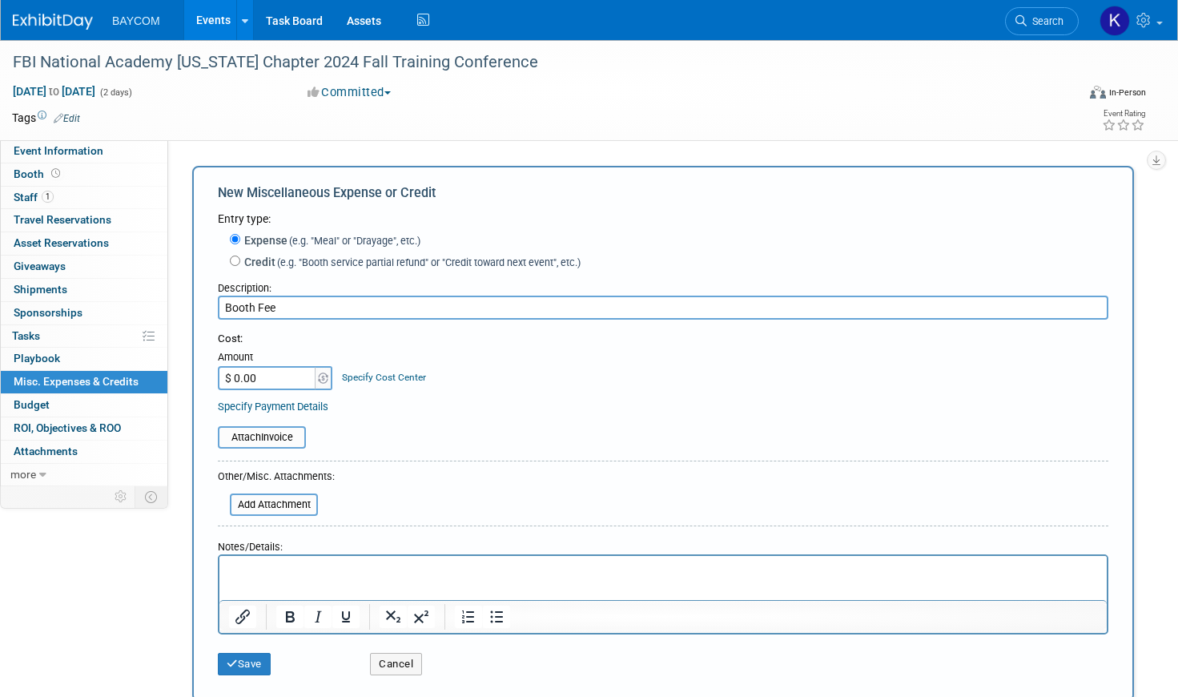
type input "Booth Fee"
click at [283, 381] on input "$ 0.00" at bounding box center [268, 378] width 100 height 24
type input "$ 1,000.00"
click at [251, 663] on button "Save" at bounding box center [244, 664] width 53 height 22
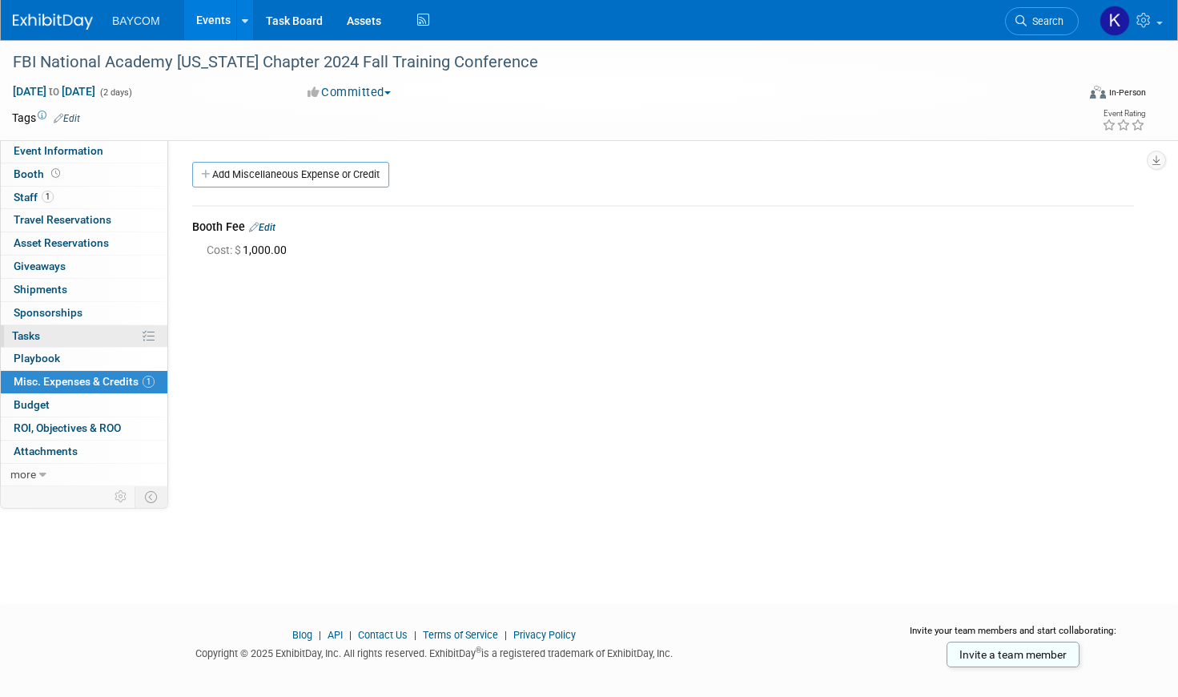
click at [102, 331] on link "0% Tasks 0%" at bounding box center [84, 336] width 167 height 22
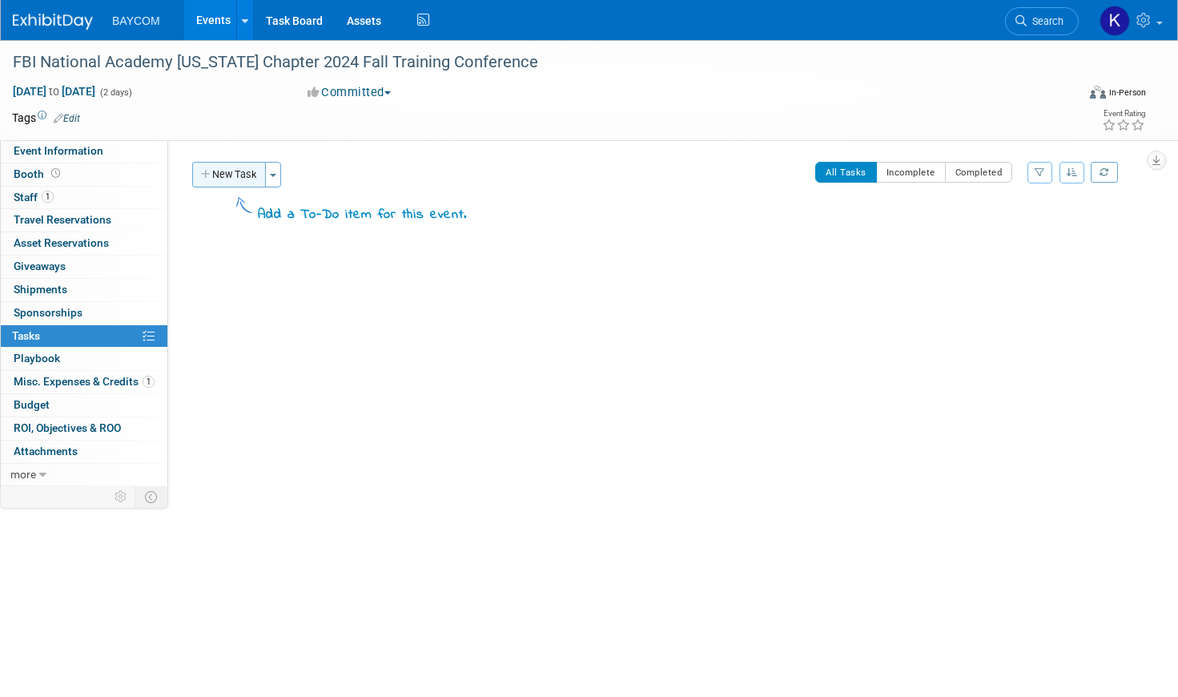
click at [215, 172] on button "New Task" at bounding box center [229, 175] width 74 height 26
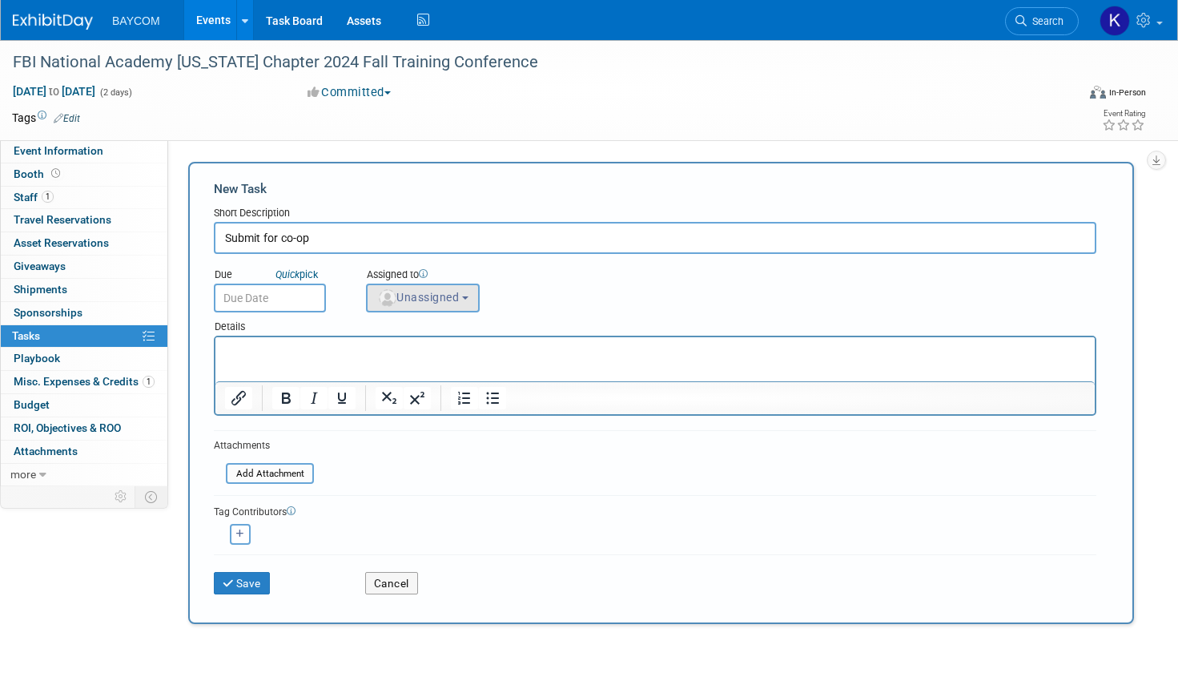
type input "Submit for co-op"
click at [434, 292] on span "Unassigned" at bounding box center [418, 297] width 82 height 13
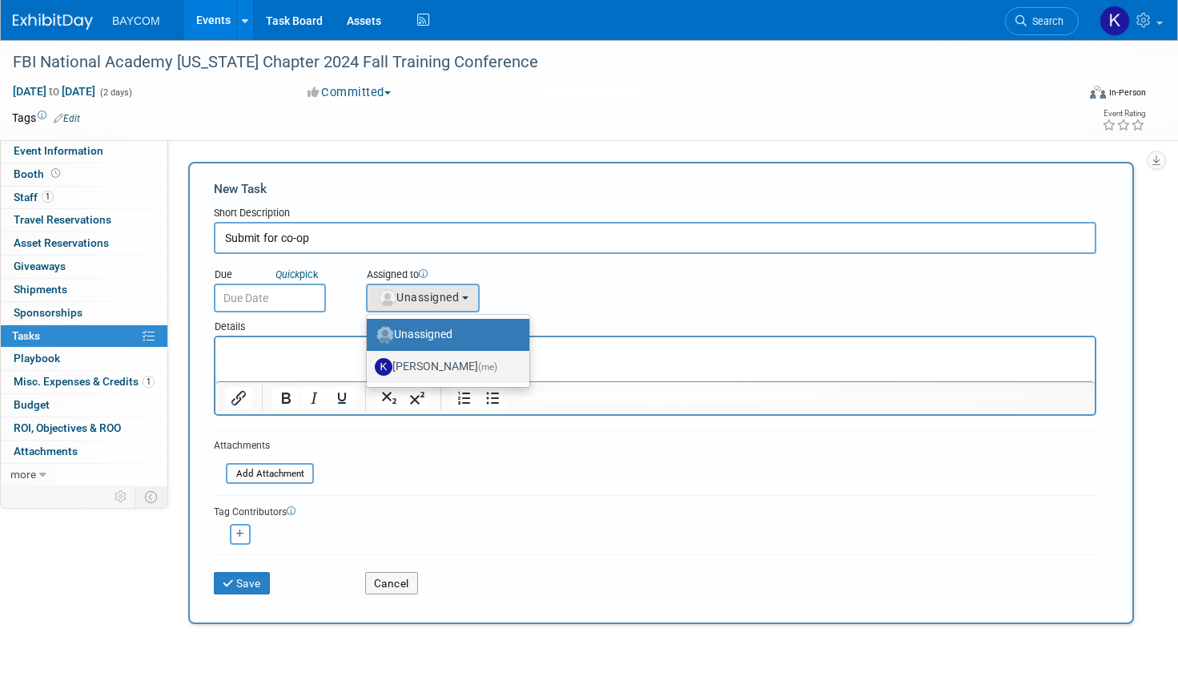
click at [412, 367] on label "Kayla Novak (me)" at bounding box center [444, 367] width 139 height 26
click at [369, 367] on input "Kayla Novak (me)" at bounding box center [364, 364] width 10 height 10
select select "3010db7d-870e-43c4-8fb8-0ef80b953965"
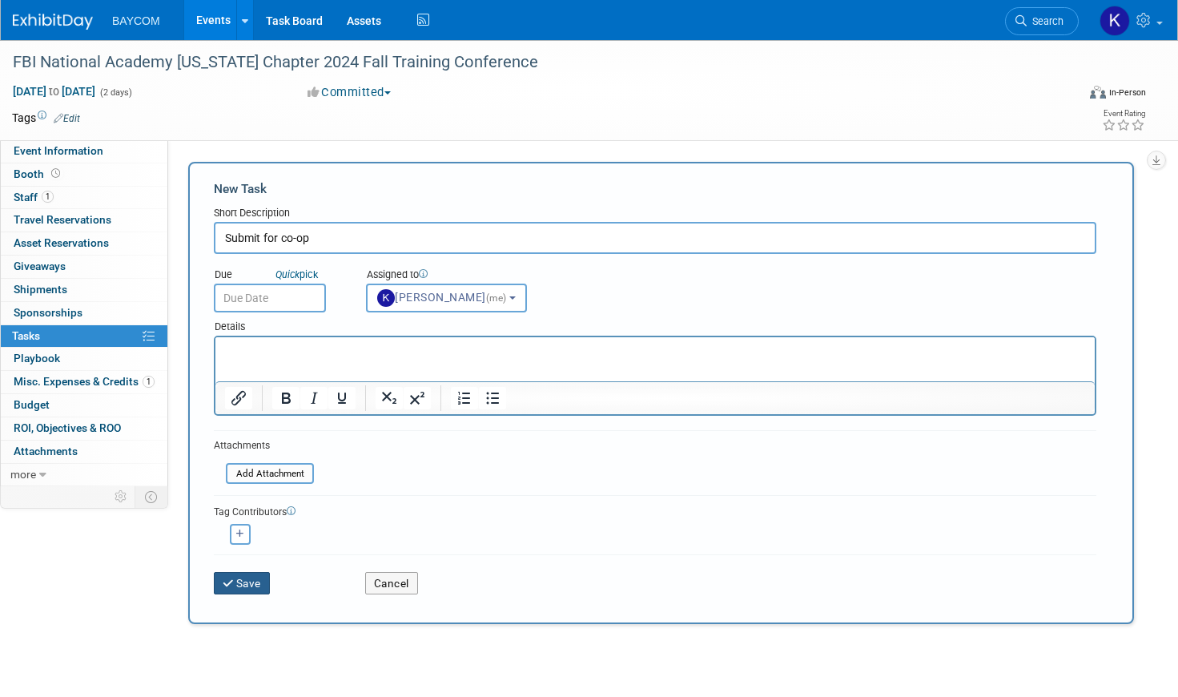
click at [254, 583] on button "Save" at bounding box center [242, 583] width 56 height 22
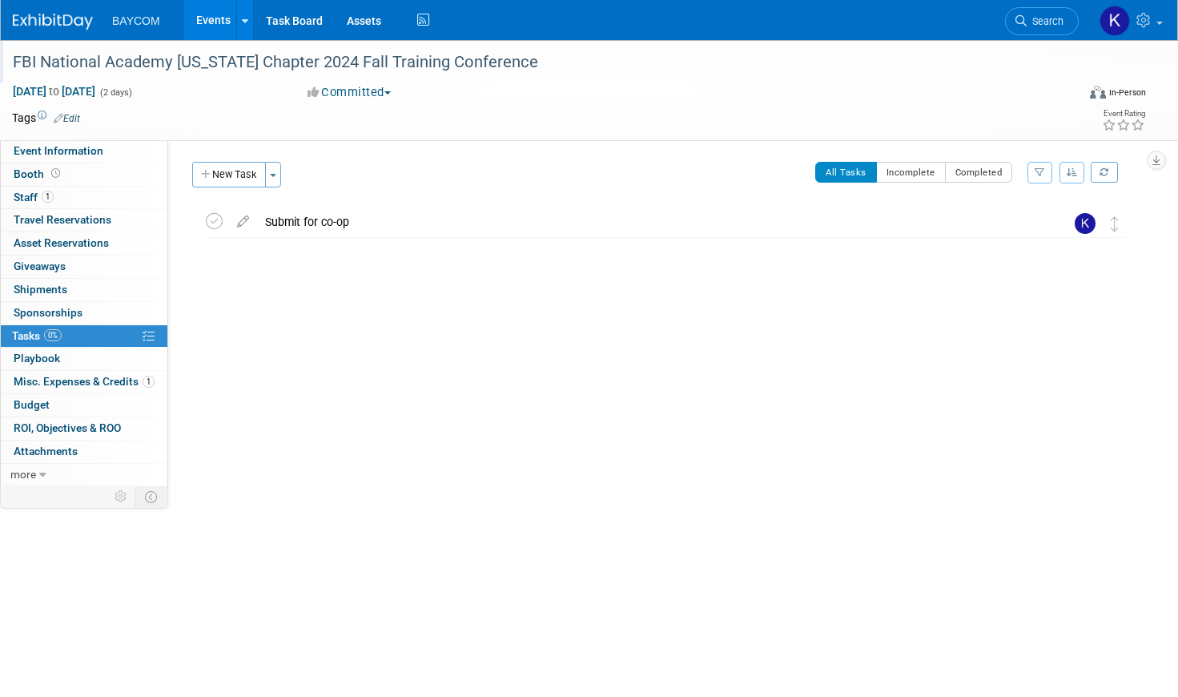
click at [42, 61] on div "FBI National Academy Michigan Chapter 2024 Fall Training Conference" at bounding box center [528, 62] width 1042 height 29
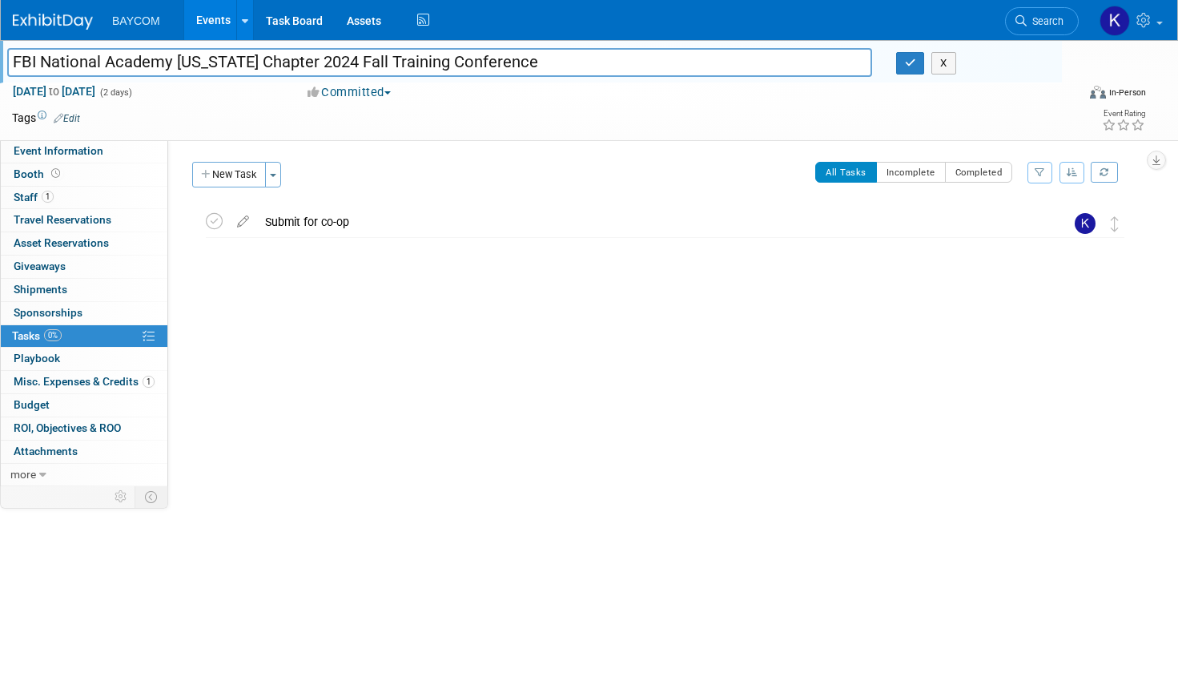
click at [20, 61] on input "FBI National Academy Michigan Chapter 2024 Fall Training Conference" at bounding box center [439, 62] width 865 height 28
type input "P - FBI National Academy [US_STATE] Chapter 2024 Fall Training Conference"
click at [596, 378] on div "Event Website: Edit https://fbinaamichigan.org/sponsor-and-vendor-opportunities…" at bounding box center [657, 313] width 978 height 346
click at [905, 63] on icon "button" at bounding box center [910, 63] width 11 height 10
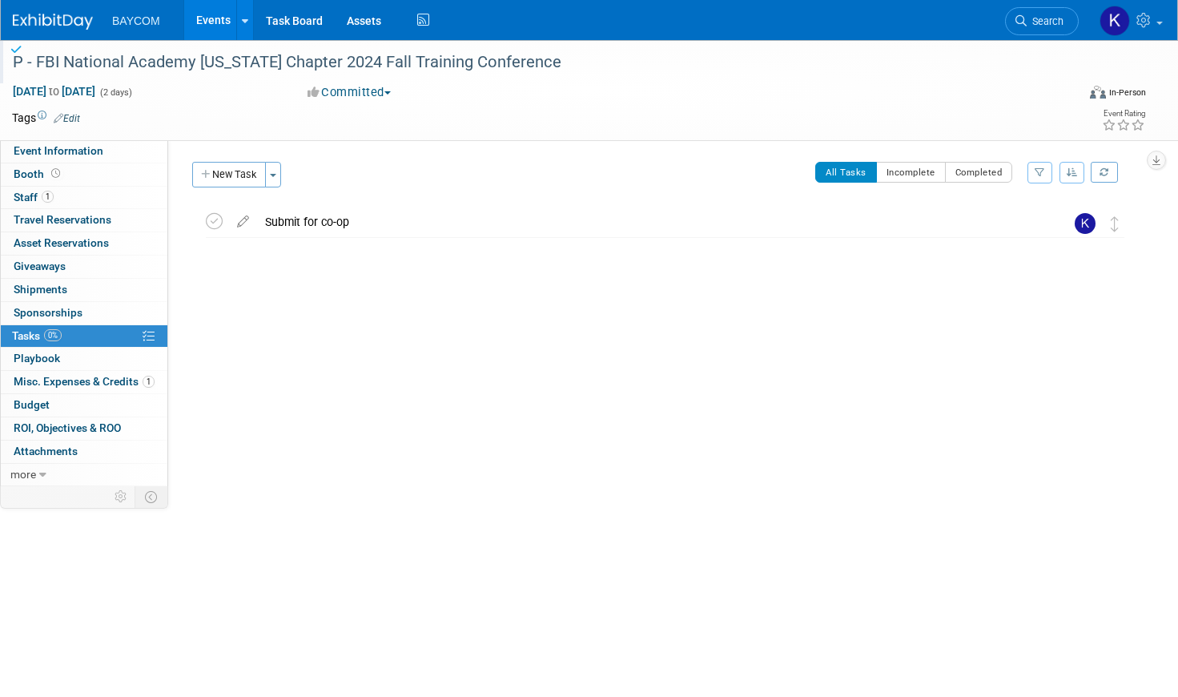
click at [195, 21] on link "Events" at bounding box center [213, 20] width 58 height 40
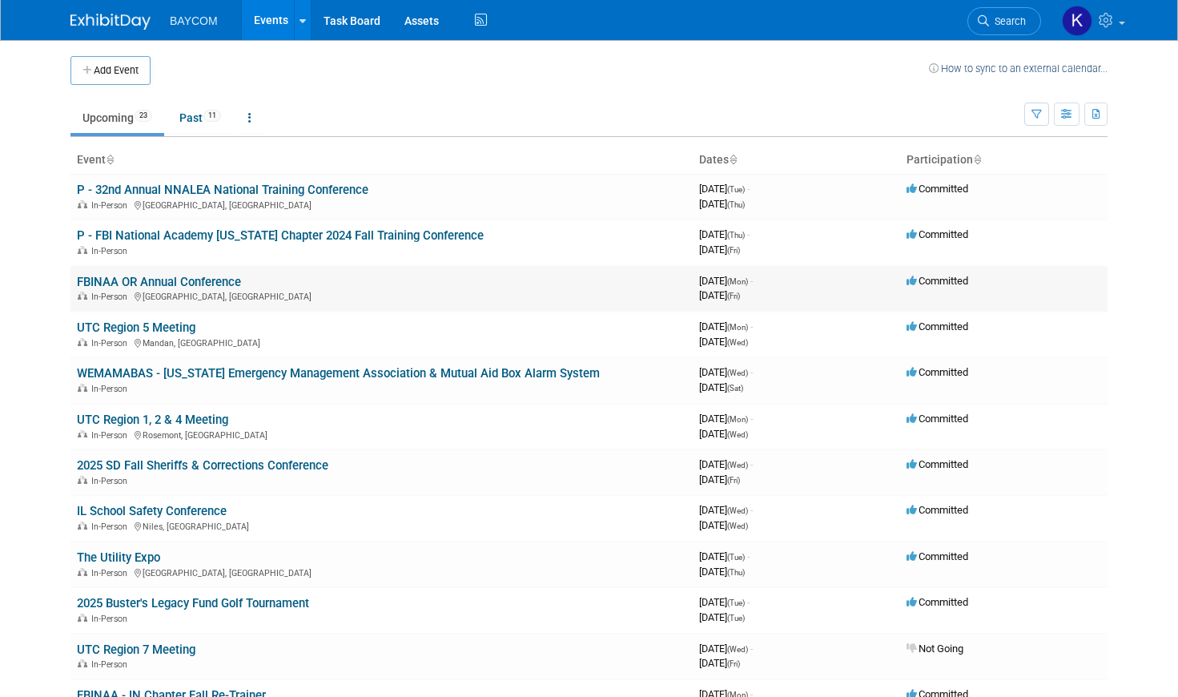
click at [162, 281] on link "FBINAA OR Annual Conference" at bounding box center [159, 282] width 164 height 14
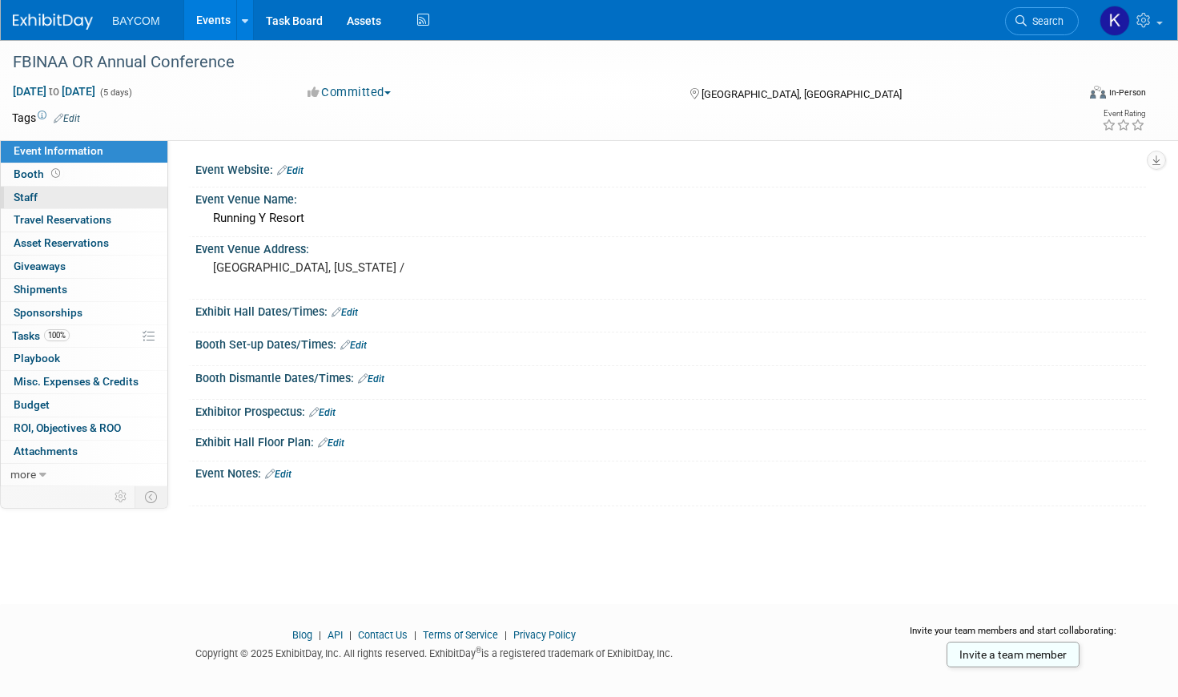
click at [38, 196] on link "0 Staff 0" at bounding box center [84, 198] width 167 height 22
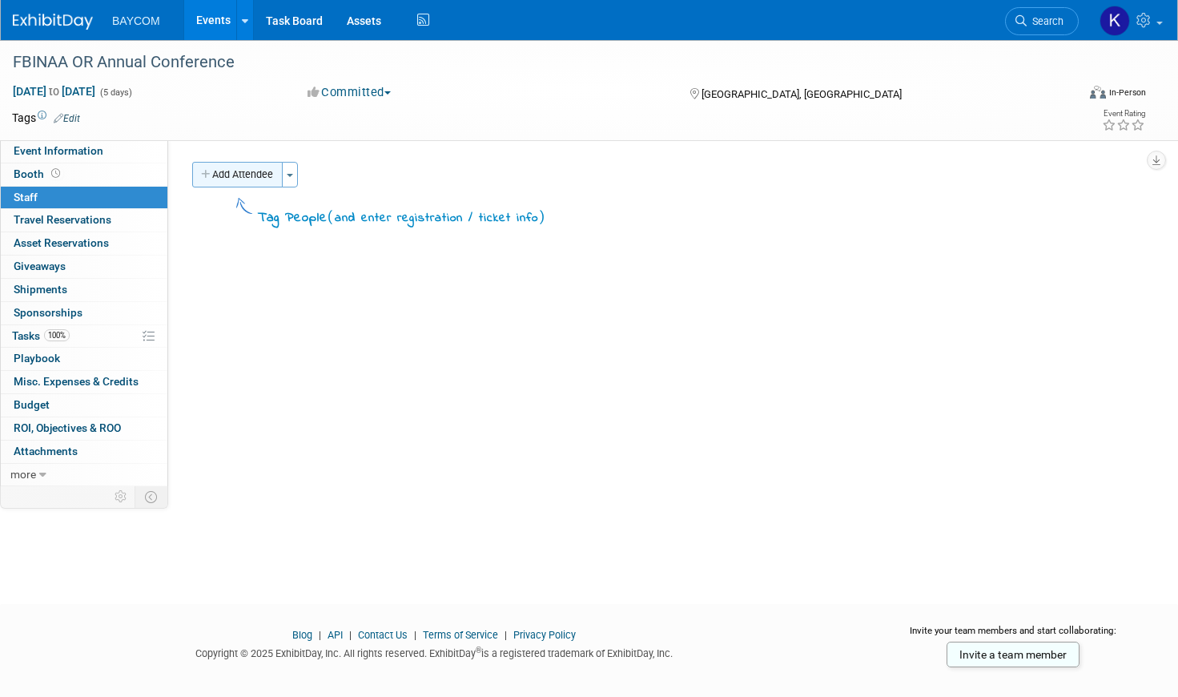
click at [257, 178] on button "Add Attendee" at bounding box center [237, 175] width 90 height 26
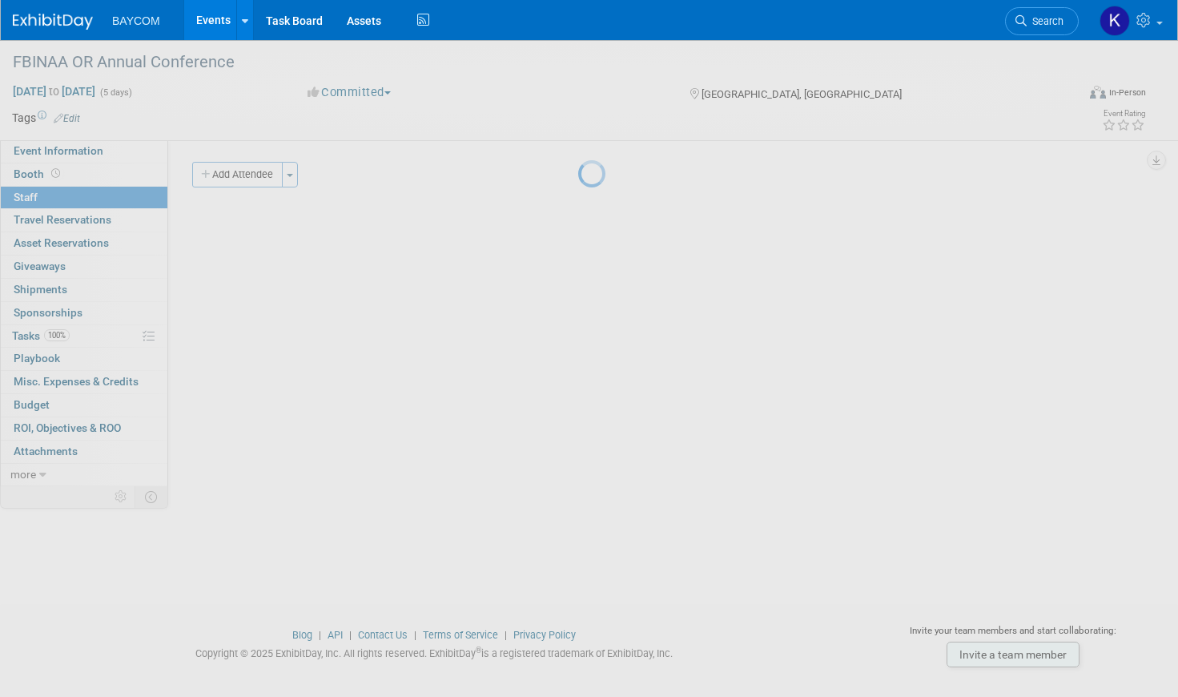
select select "3010db7d-870e-43c4-8fb8-0ef80b953965"
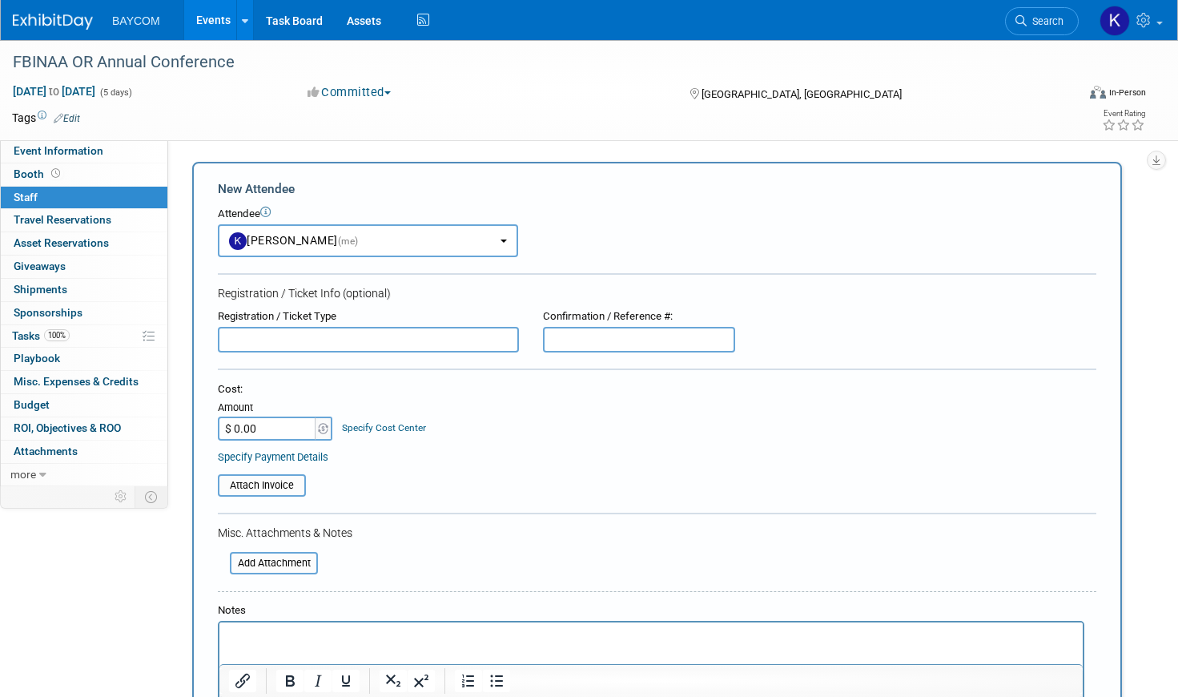
click at [271, 342] on input "text" at bounding box center [368, 340] width 301 height 26
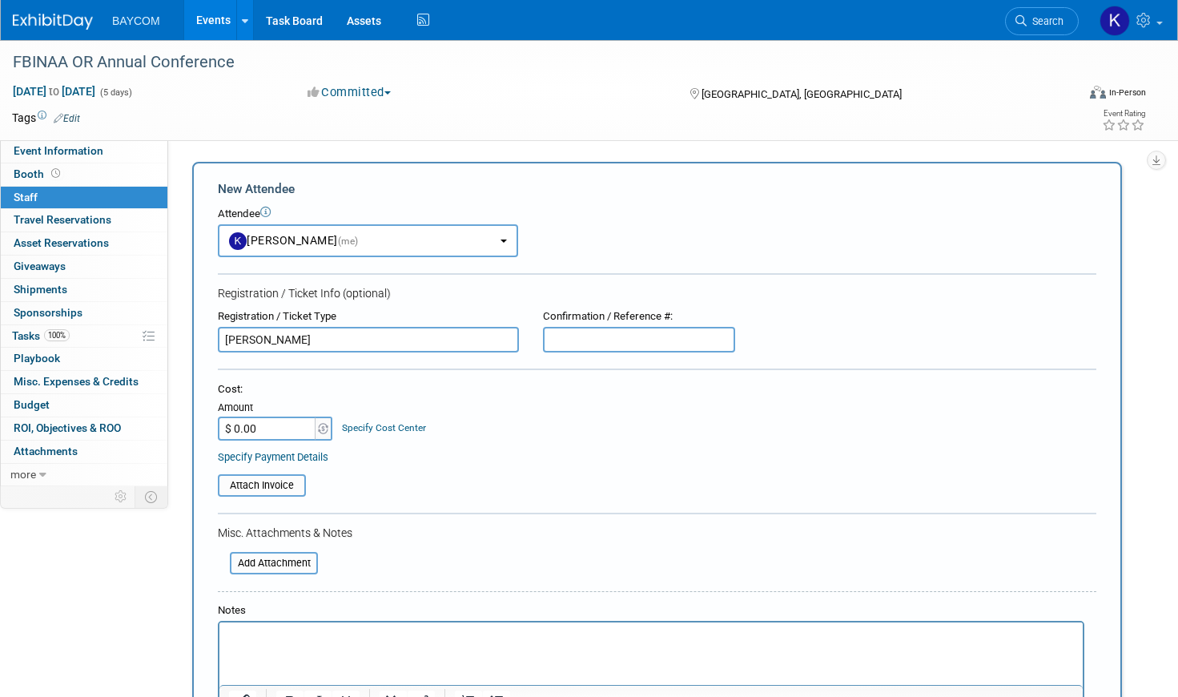
scroll to position [297, 0]
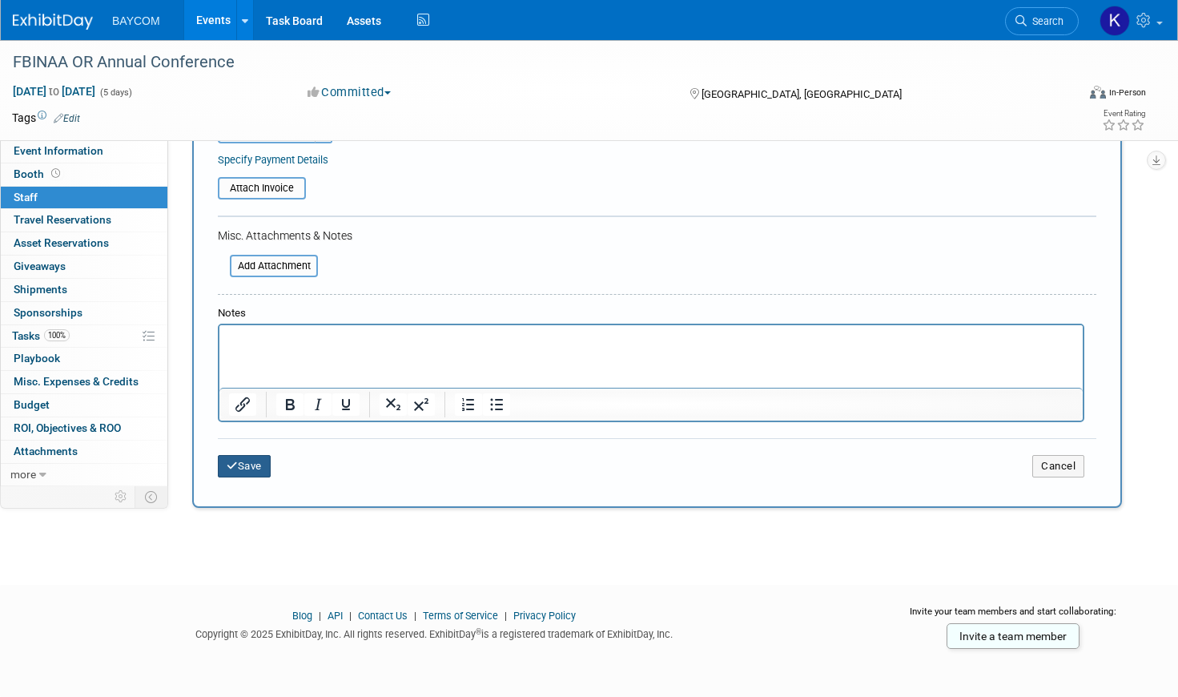
type input "[PERSON_NAME]"
click at [262, 467] on button "Save" at bounding box center [244, 466] width 53 height 22
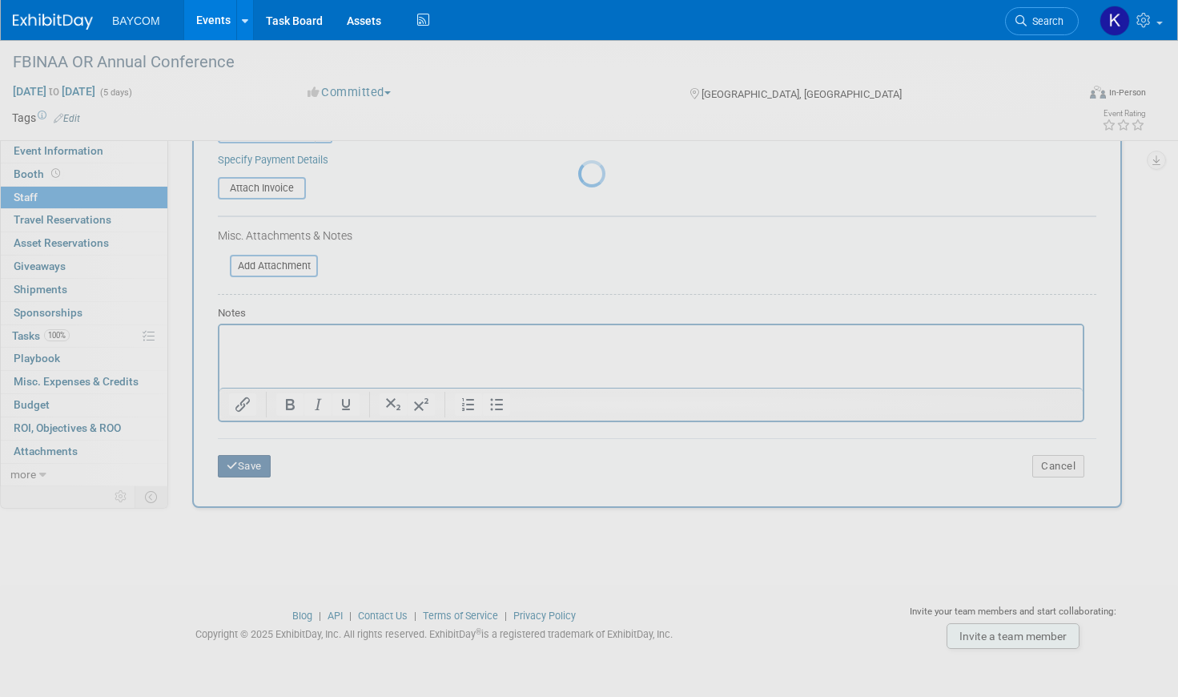
scroll to position [19, 0]
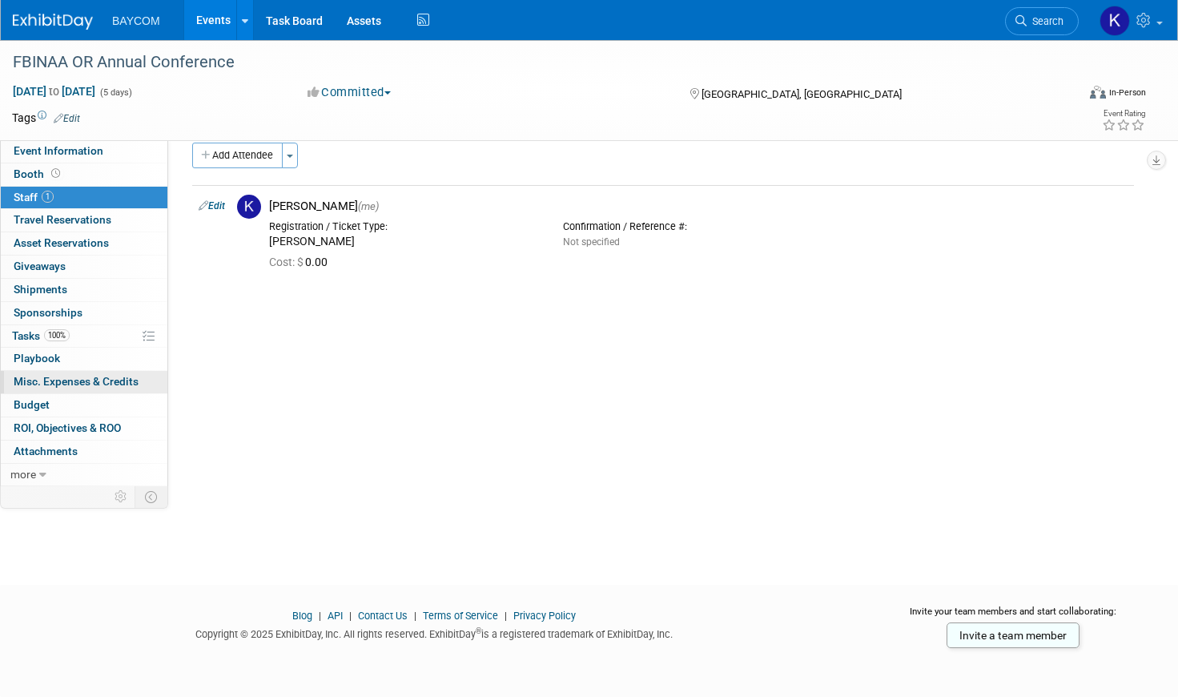
click at [54, 382] on span "Misc. Expenses & Credits 0" at bounding box center [76, 381] width 125 height 13
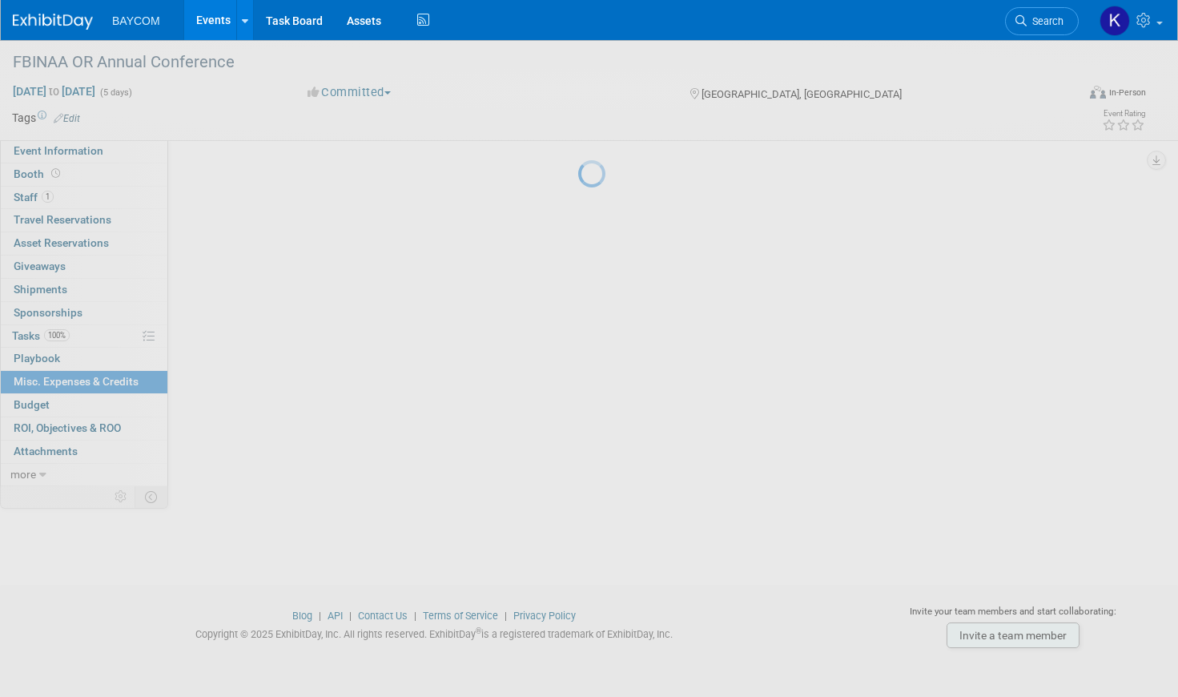
scroll to position [0, 0]
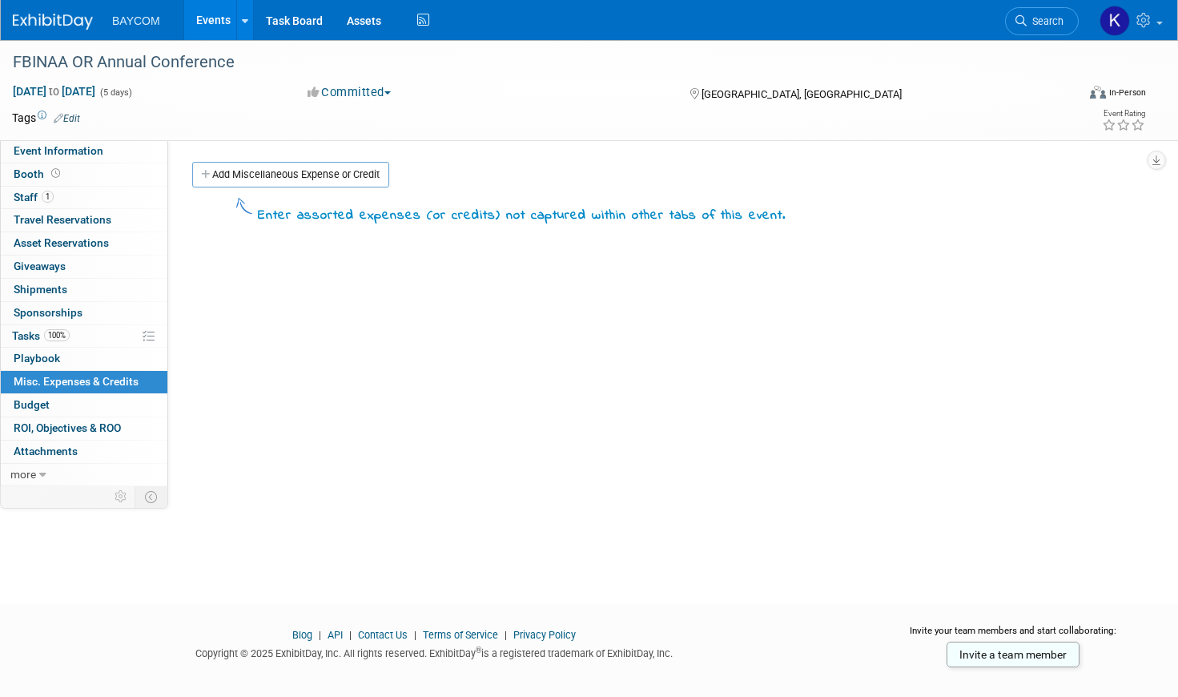
click at [289, 158] on div "Event Website: Edit Event Venue Name: Running Y Resort Event Venue Address: Kla…" at bounding box center [657, 313] width 978 height 346
click at [288, 163] on link "Add Miscellaneous Expense or Credit" at bounding box center [290, 175] width 197 height 26
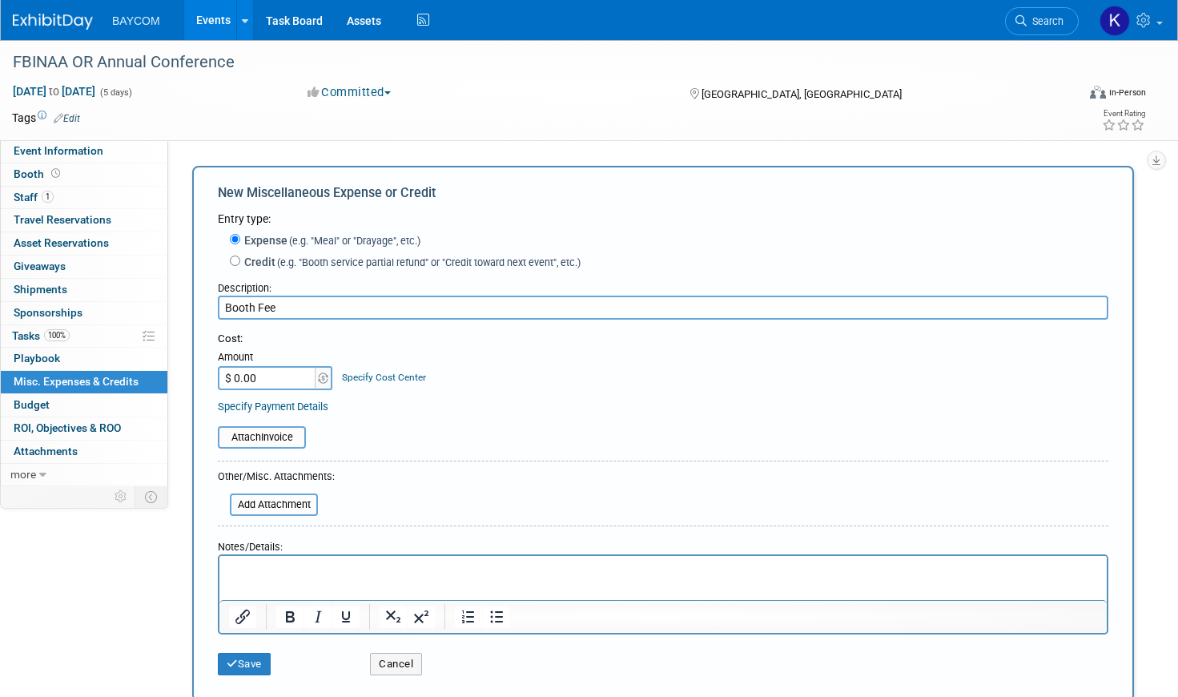
type input "Booth Fee"
click at [279, 374] on input "$ 0.00" at bounding box center [268, 378] width 100 height 24
type input "$ 1,000.00"
click at [259, 661] on button "Save" at bounding box center [244, 664] width 53 height 22
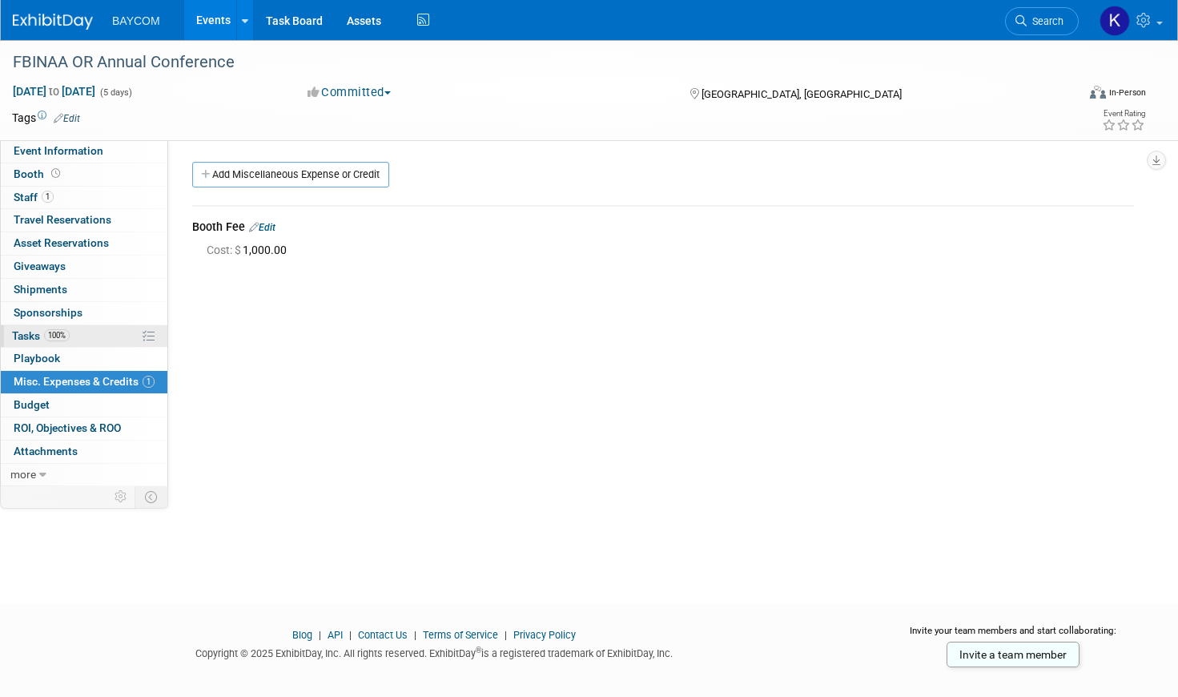
click at [78, 331] on link "100% Tasks 100%" at bounding box center [84, 336] width 167 height 22
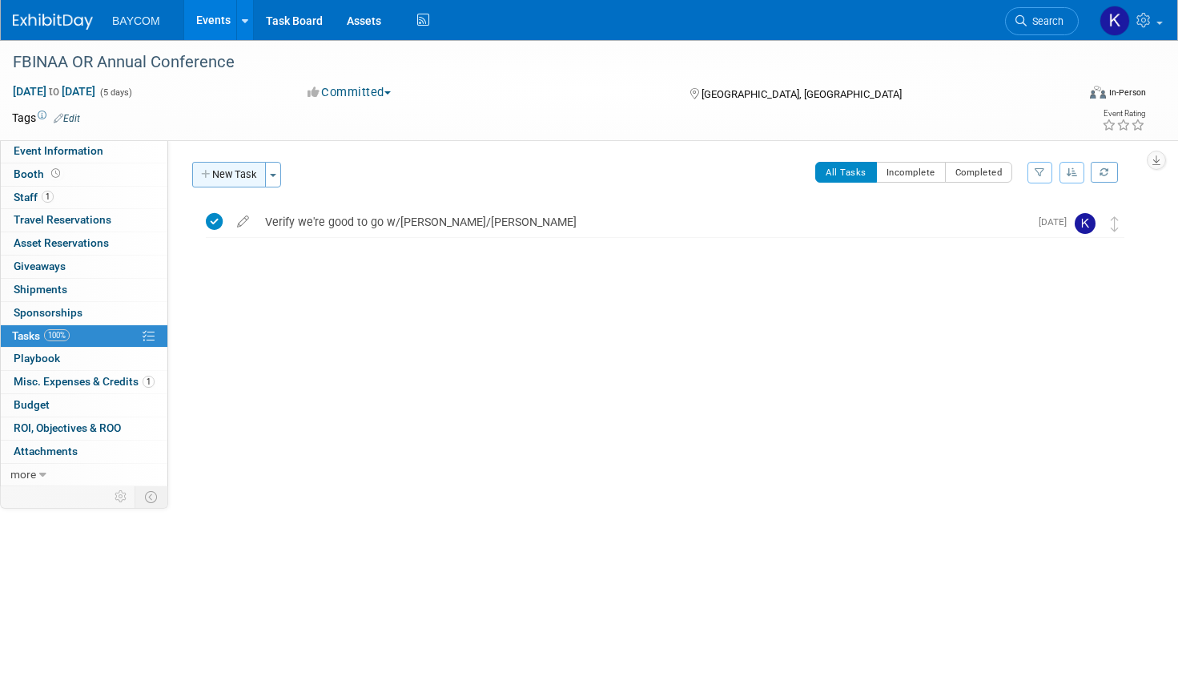
click at [237, 167] on button "New Task" at bounding box center [229, 175] width 74 height 26
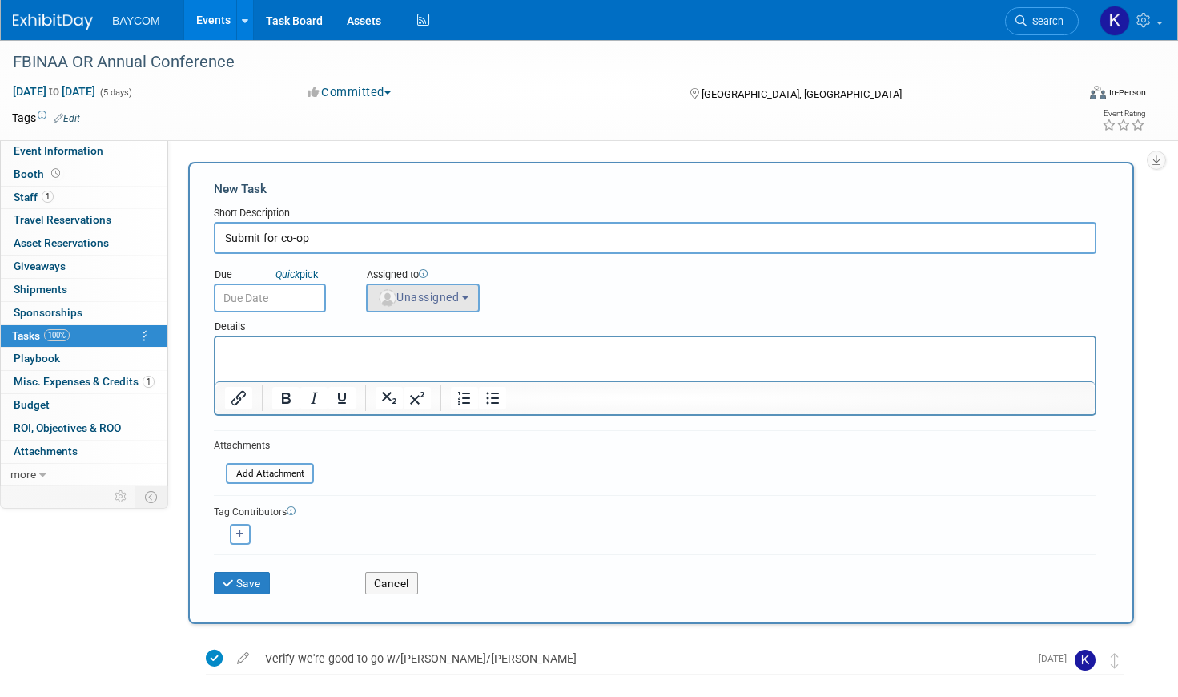
type input "Submit for co-op"
click at [416, 302] on span "Unassigned" at bounding box center [418, 297] width 82 height 13
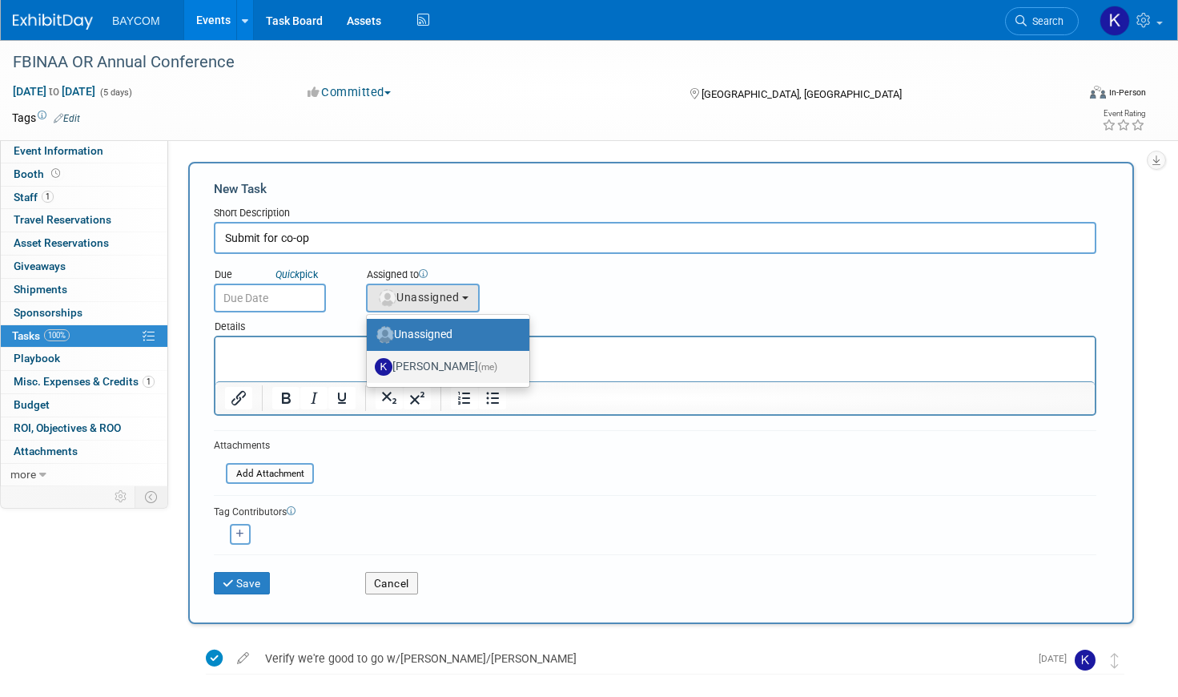
click at [412, 361] on label "Kayla Novak (me)" at bounding box center [444, 367] width 139 height 26
click at [369, 361] on input "Kayla Novak (me)" at bounding box center [364, 364] width 10 height 10
select select "3010db7d-870e-43c4-8fb8-0ef80b953965"
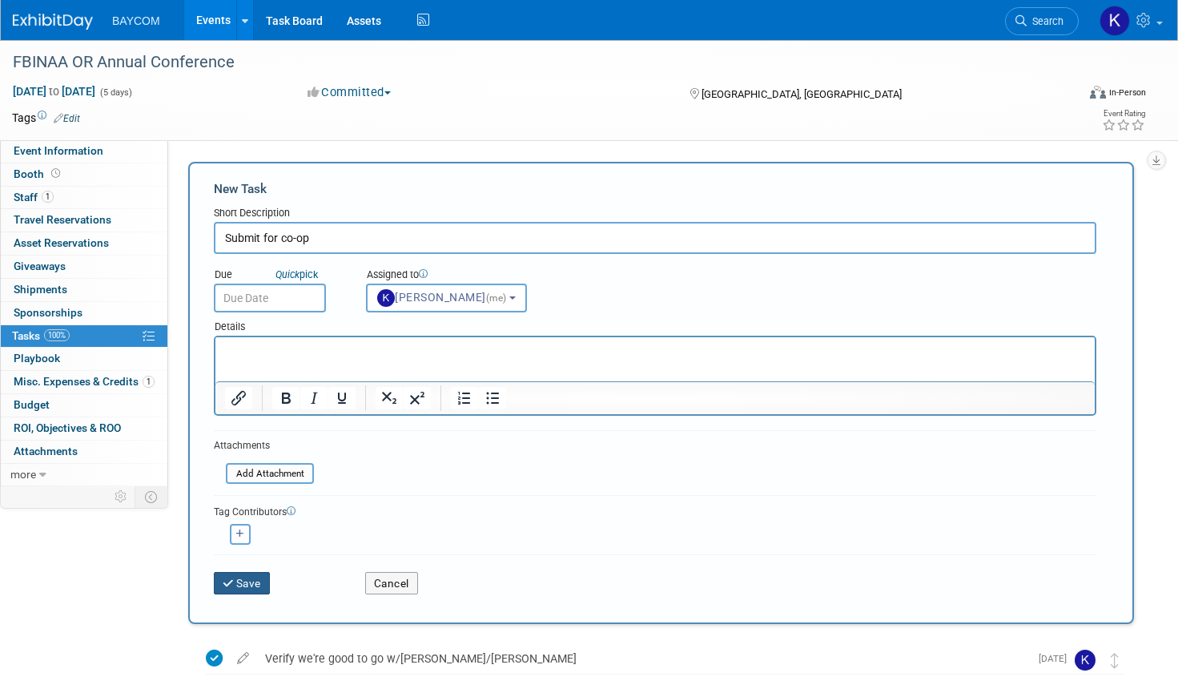
click at [255, 584] on button "Save" at bounding box center [242, 583] width 56 height 22
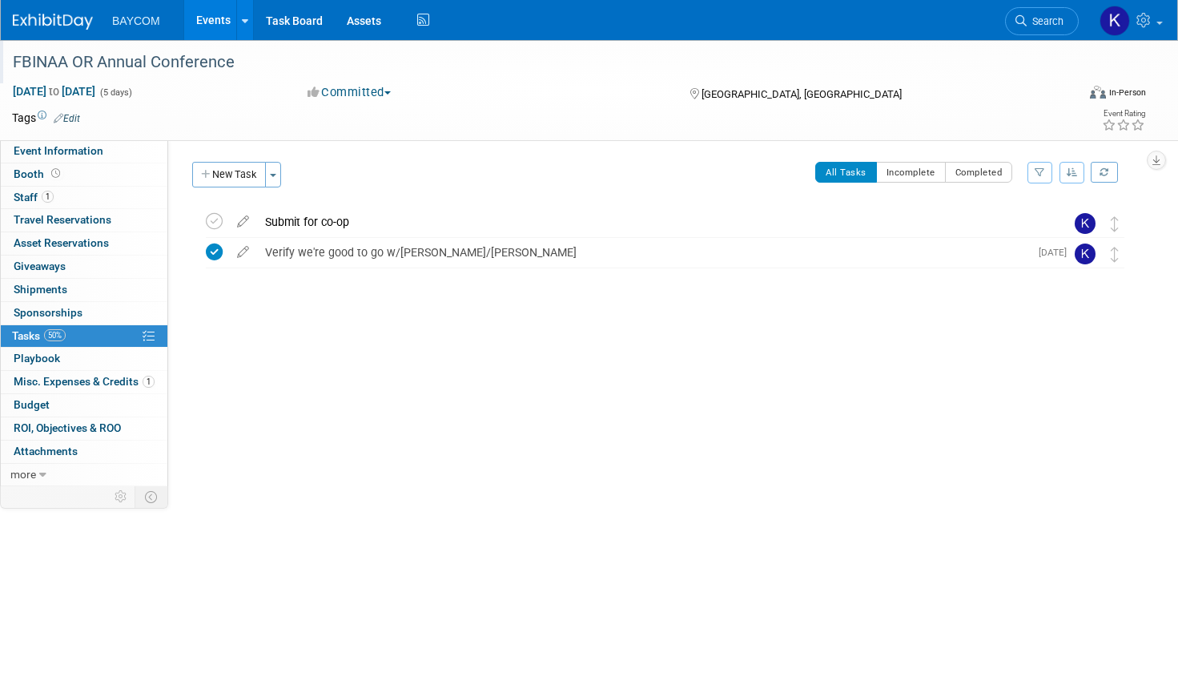
click at [36, 67] on div "FBINAA OR Annual Conference" at bounding box center [528, 62] width 1042 height 29
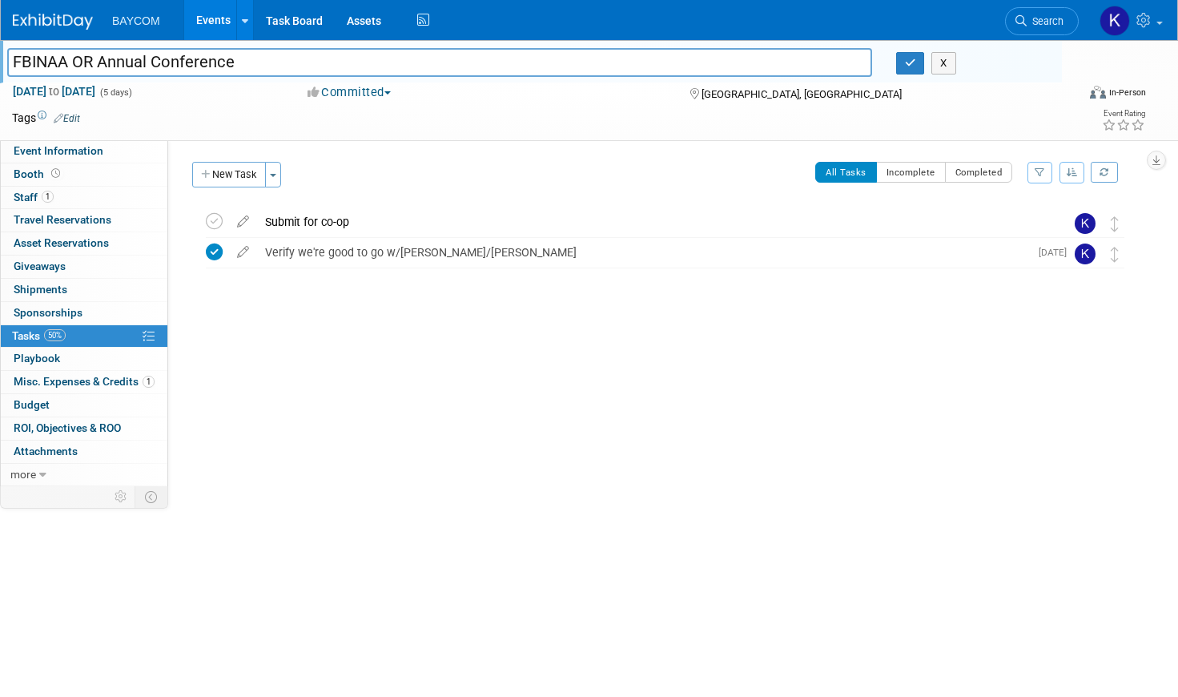
click at [14, 62] on input "FBINAA OR Annual Conference" at bounding box center [439, 62] width 865 height 28
type input "P - FBINAA OR Annual Conference"
click at [909, 68] on button "button" at bounding box center [910, 63] width 29 height 22
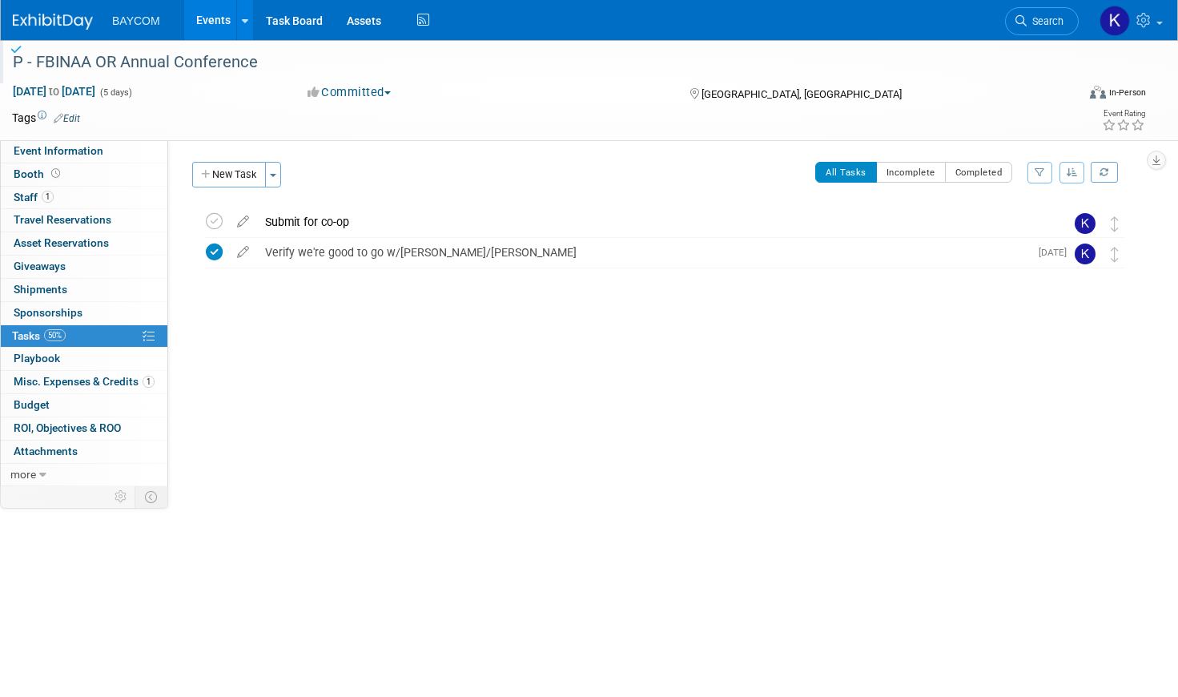
click at [207, 31] on link "Events" at bounding box center [213, 20] width 58 height 40
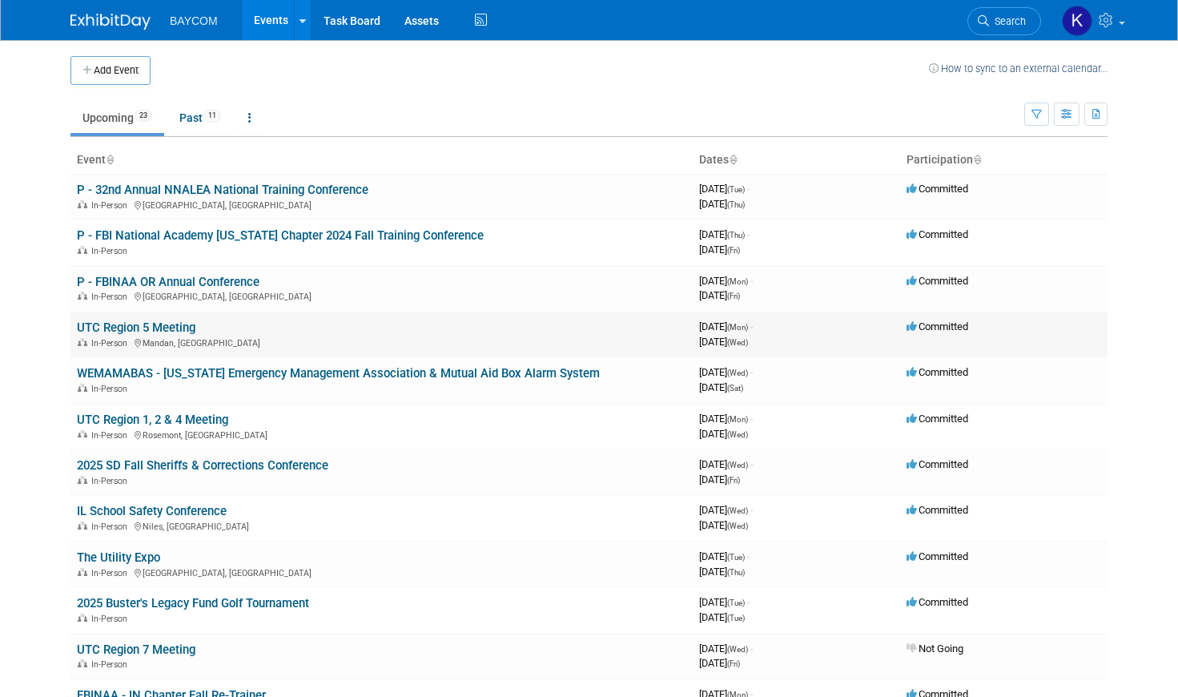
click at [144, 329] on link "UTC Region 5 Meeting" at bounding box center [136, 327] width 118 height 14
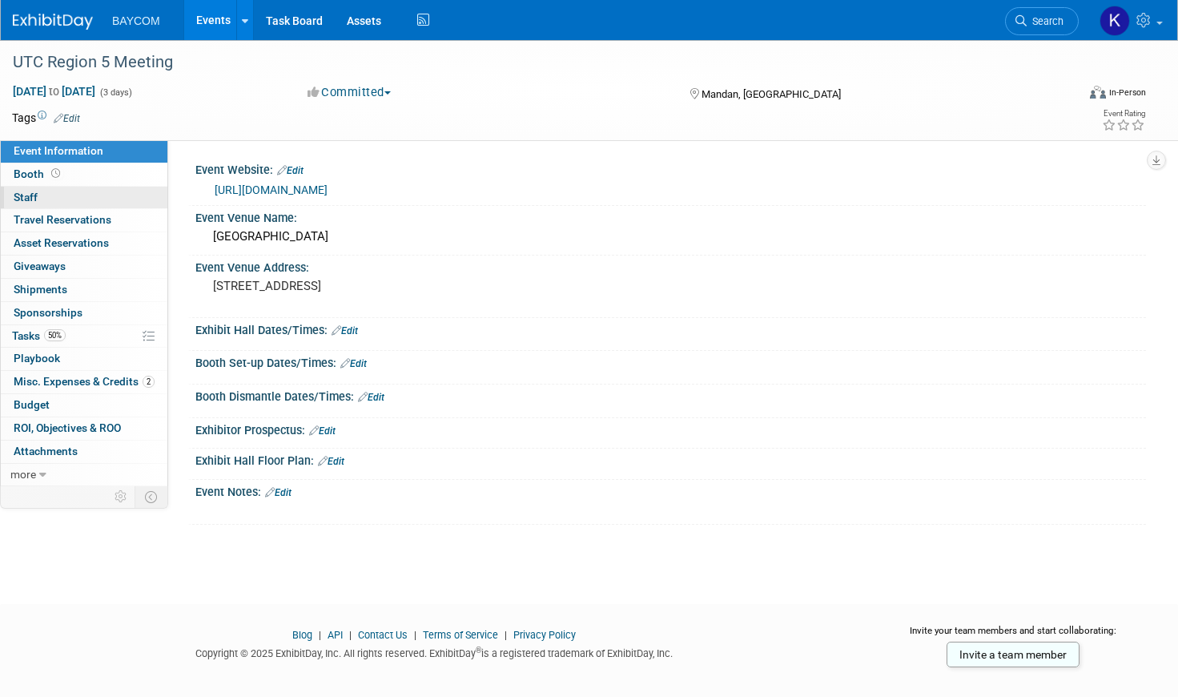
click at [63, 187] on link "0 Staff 0" at bounding box center [84, 198] width 167 height 22
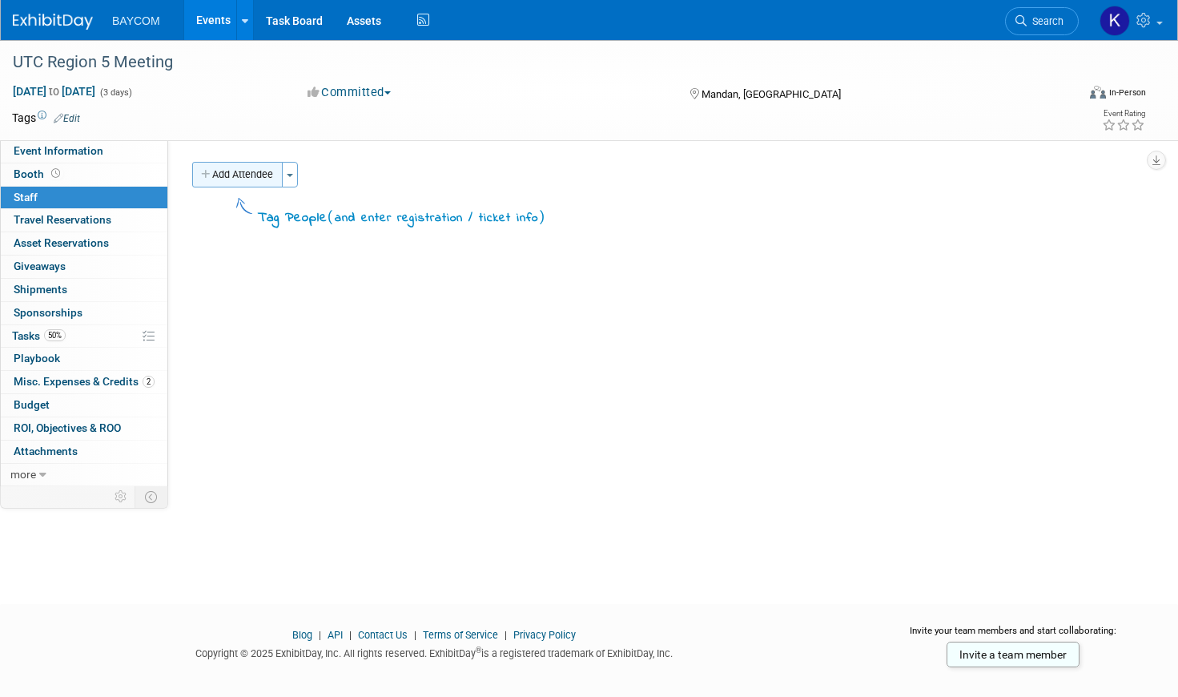
click at [249, 172] on button "Add Attendee" at bounding box center [237, 175] width 90 height 26
select select "3010db7d-870e-43c4-8fb8-0ef80b953965"
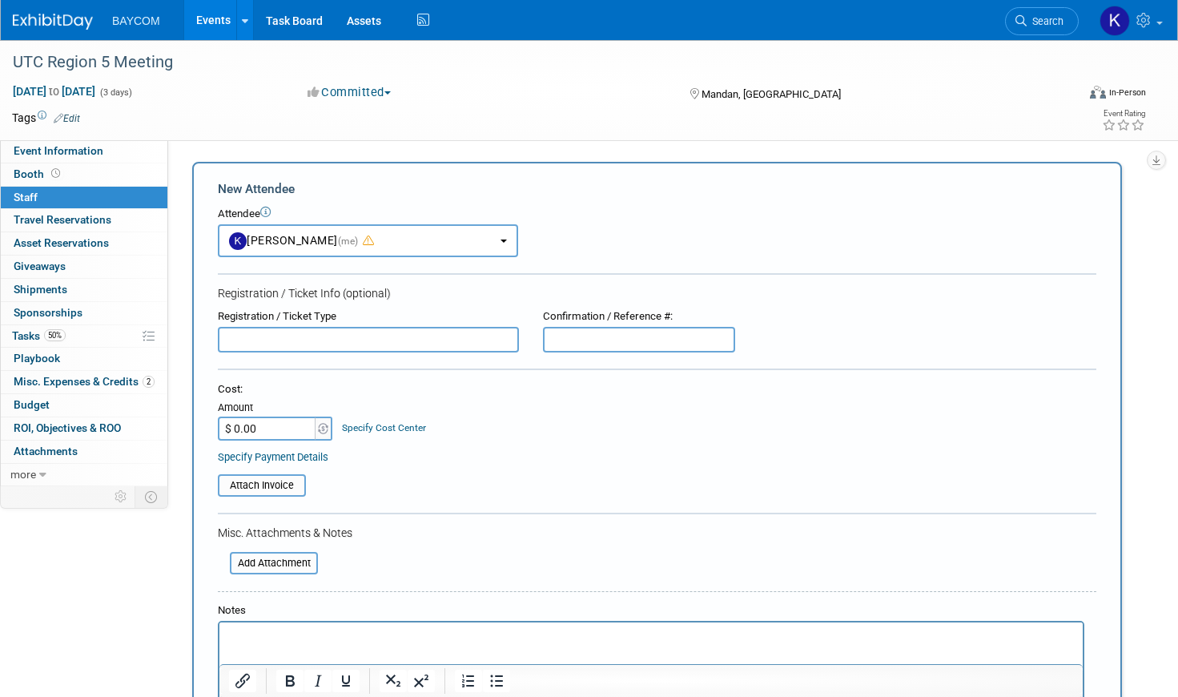
click at [266, 333] on input "text" at bounding box center [368, 340] width 301 height 26
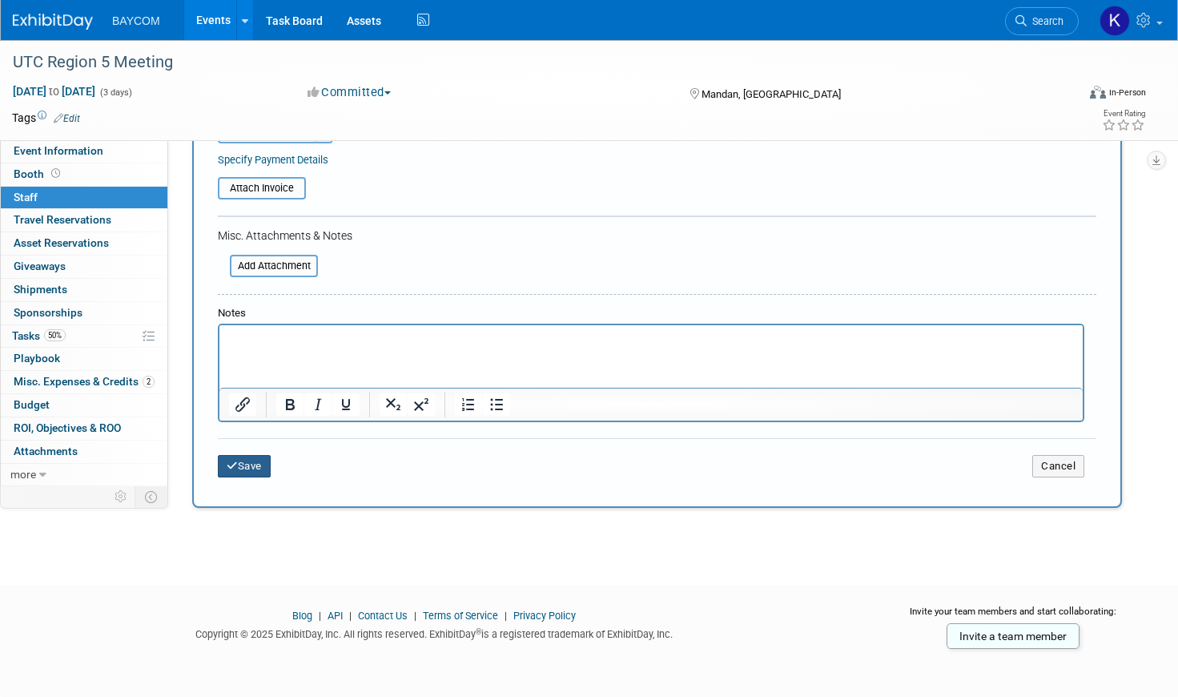
type input "[PERSON_NAME]"
click at [251, 460] on button "Save" at bounding box center [244, 466] width 53 height 22
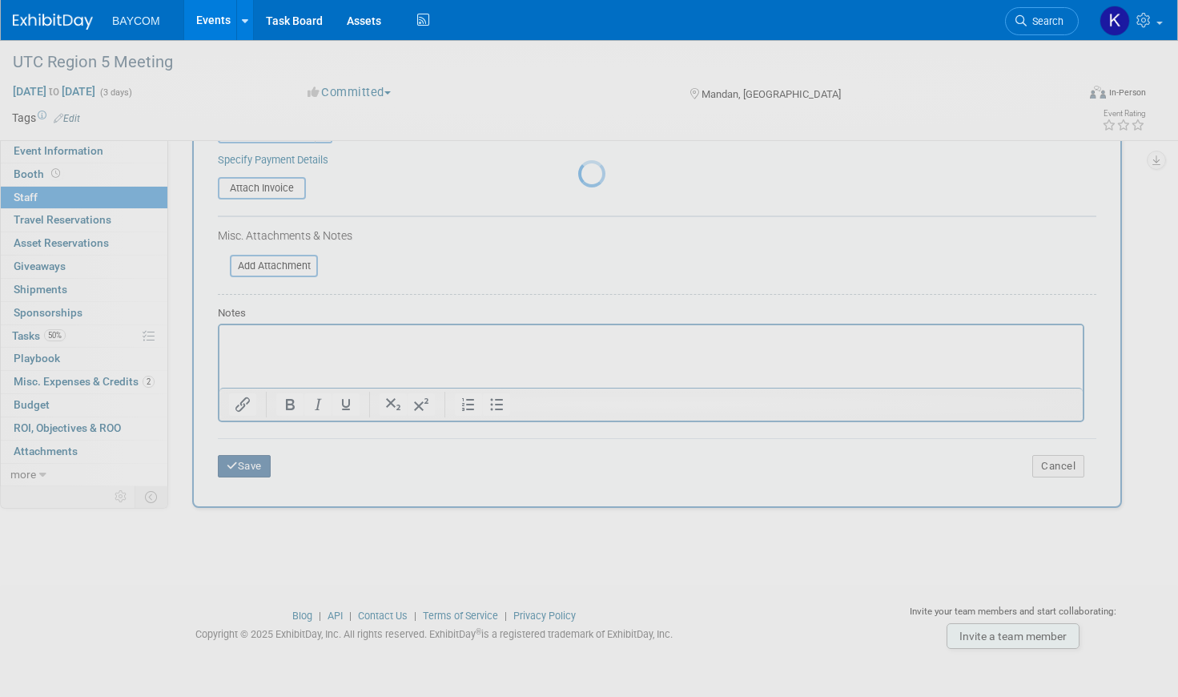
scroll to position [19, 0]
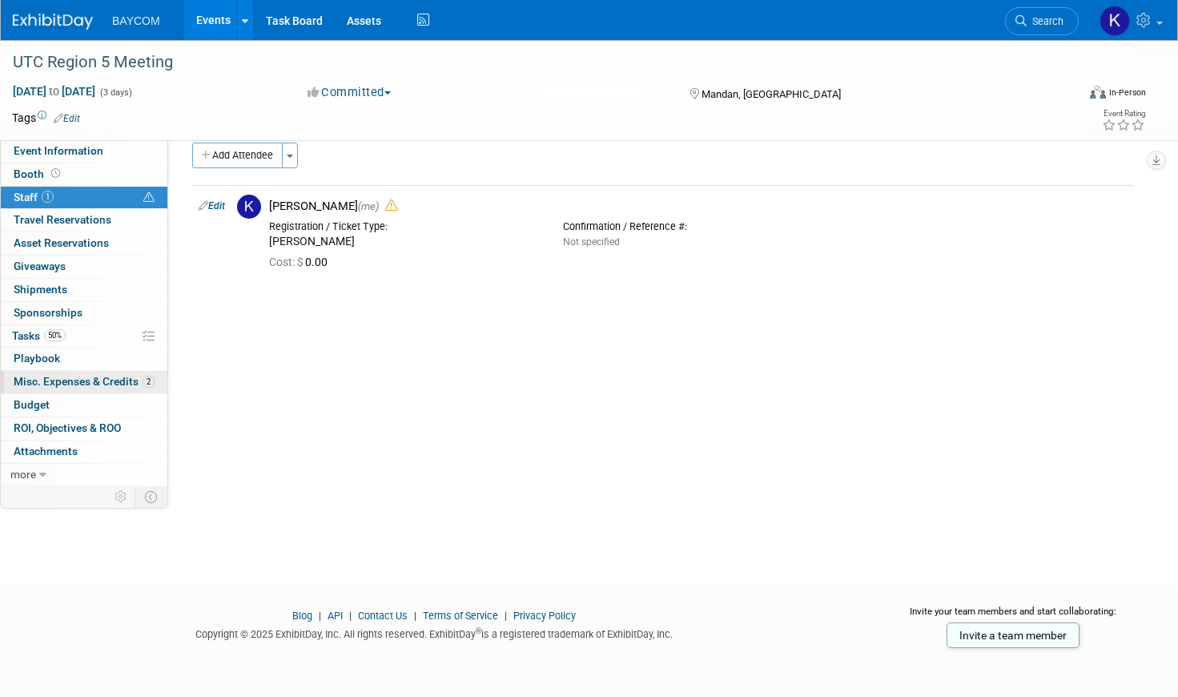
click at [66, 383] on span "Misc. Expenses & Credits 2" at bounding box center [84, 381] width 141 height 13
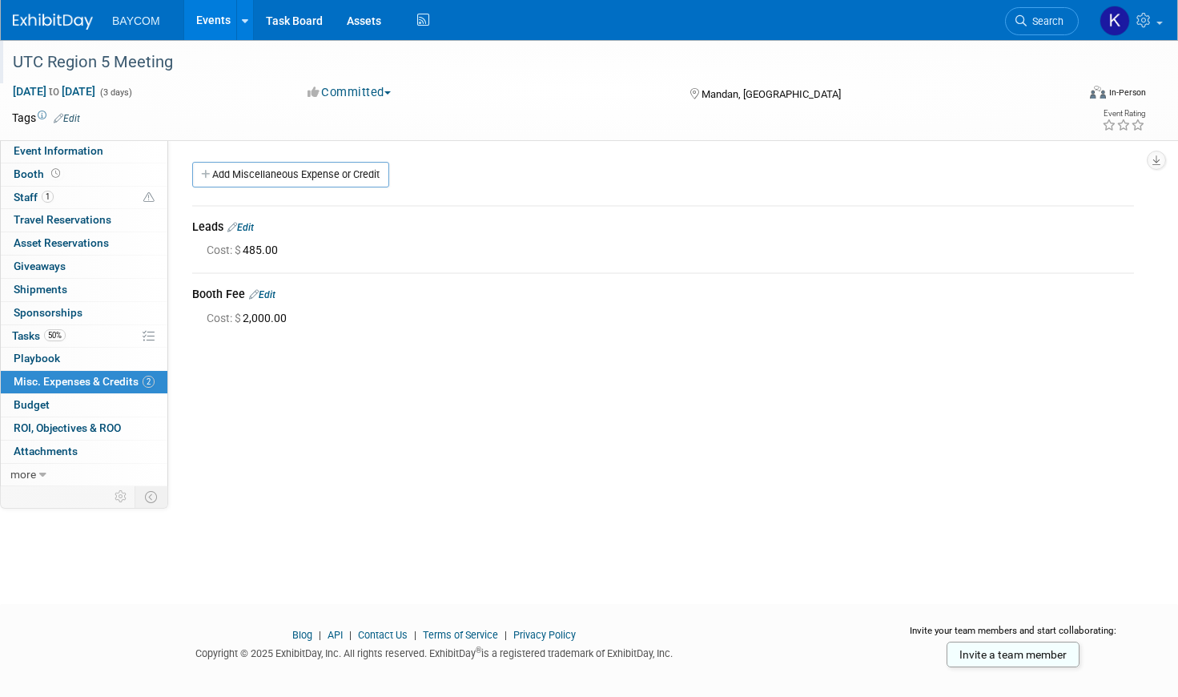
click at [78, 58] on div "UTC Region 5 Meeting" at bounding box center [528, 62] width 1042 height 29
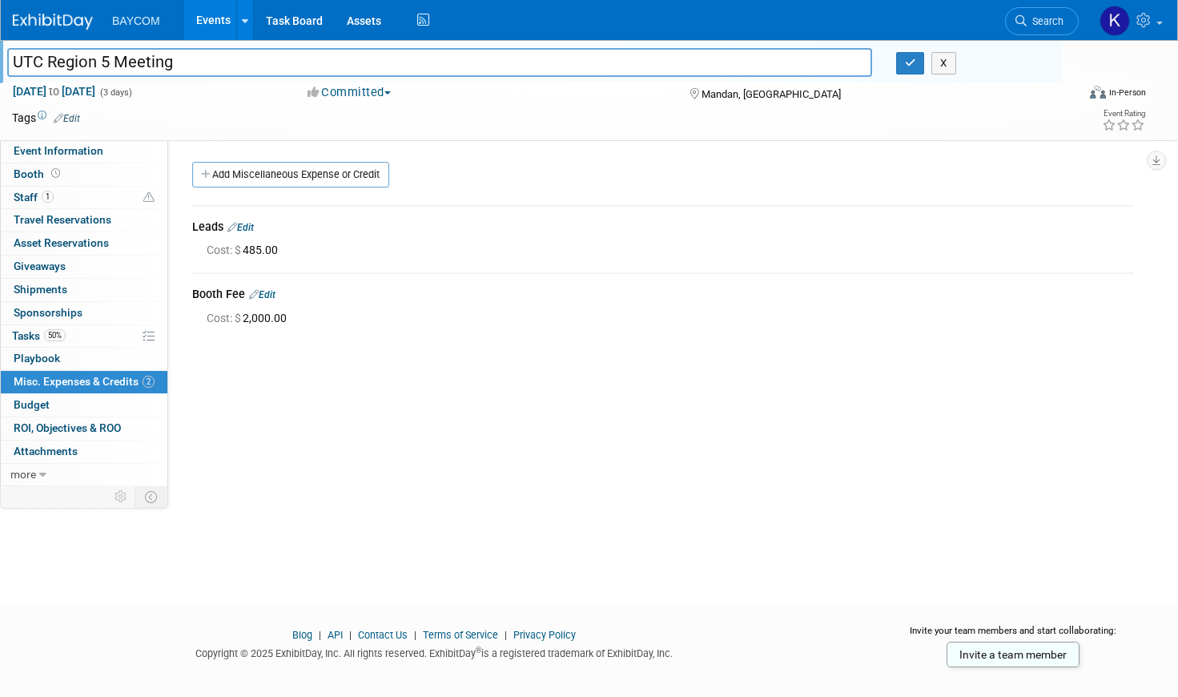
click at [15, 62] on input "UTC Region 5 Meeting" at bounding box center [439, 62] width 865 height 28
type input "P - UTC Region 5 Meeting"
click at [908, 61] on icon "button" at bounding box center [910, 63] width 11 height 10
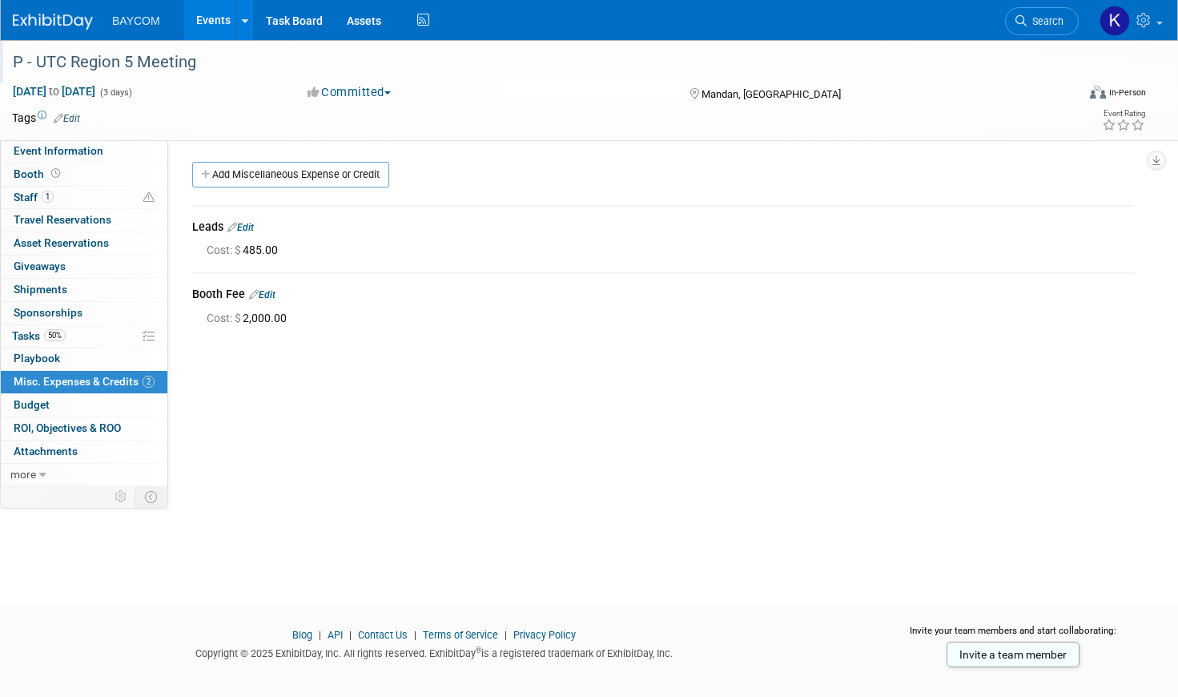
click at [212, 27] on link "Events" at bounding box center [213, 20] width 58 height 40
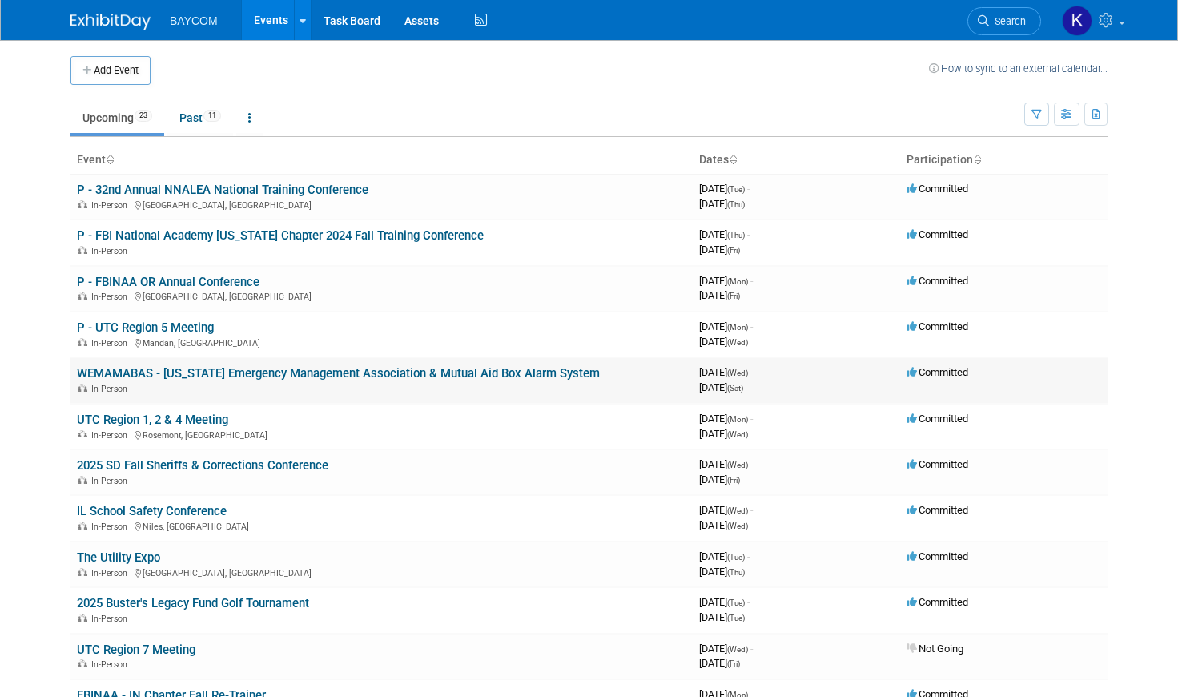
click at [197, 368] on link "WEMAMABAS - Wisconsin Emergency Management Association & Mutual Aid Box Alarm S…" at bounding box center [338, 373] width 523 height 14
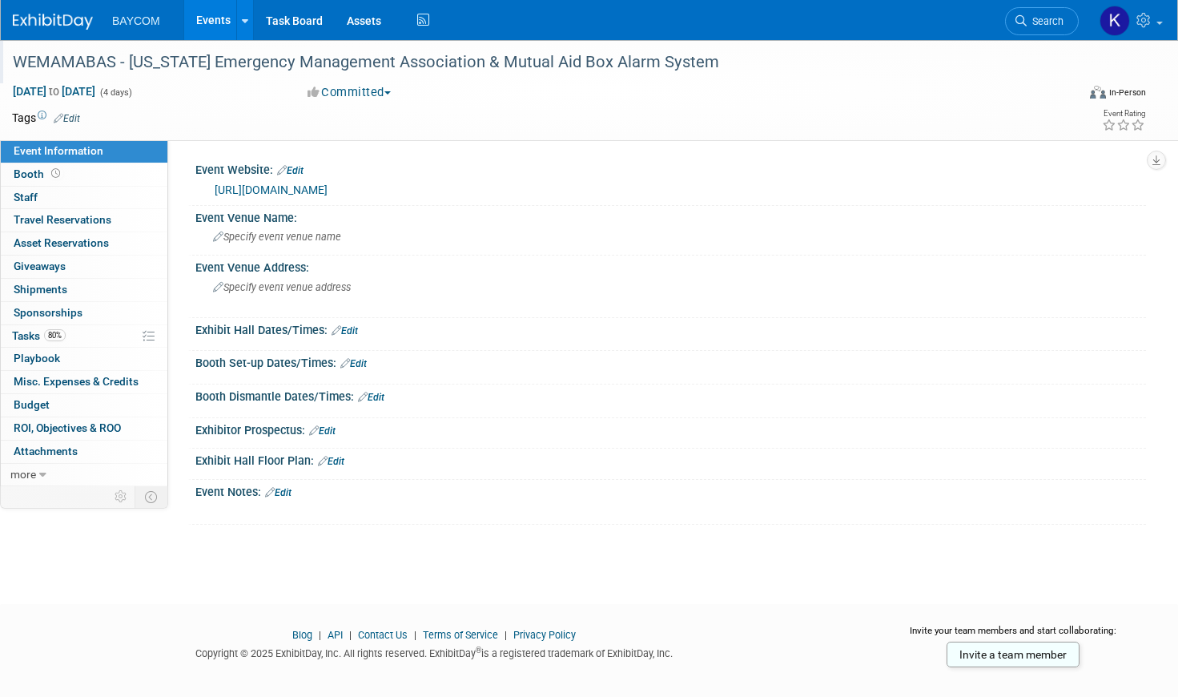
click at [22, 62] on div "WEMAMABAS - Wisconsin Emergency Management Association & Mutual Aid Box Alarm S…" at bounding box center [528, 62] width 1042 height 29
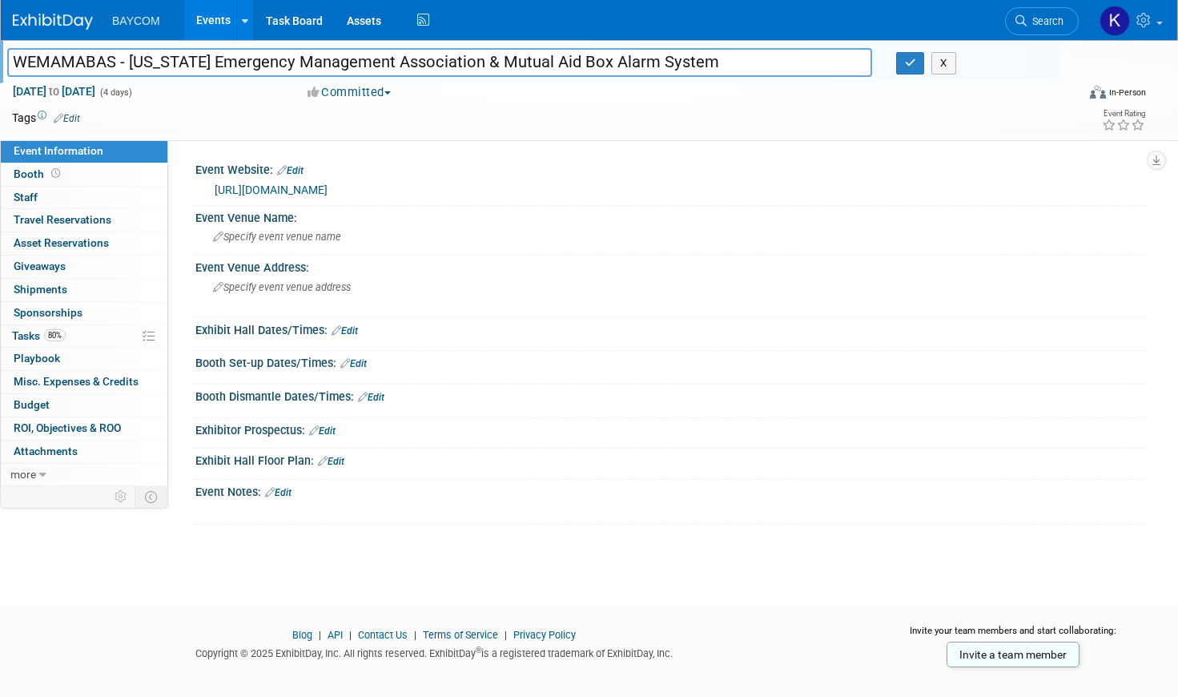
click at [21, 61] on input "WEMAMABAS - Wisconsin Emergency Management Association & Mutual Aid Box Alarm S…" at bounding box center [439, 62] width 865 height 28
type input "M - WEMAMABAS - [US_STATE] Emergency Management Association & Mutual Aid Box Al…"
click at [79, 198] on link "0 Staff 0" at bounding box center [84, 198] width 167 height 22
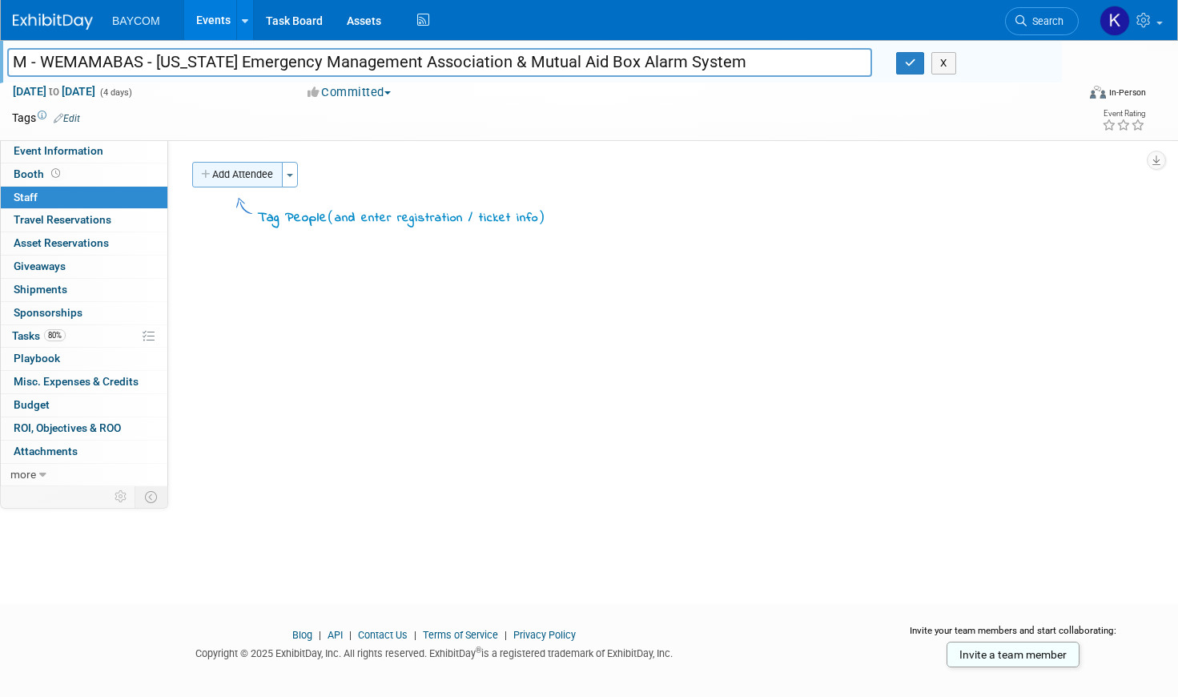
click at [257, 175] on button "Add Attendee" at bounding box center [237, 175] width 90 height 26
select select "3010db7d-870e-43c4-8fb8-0ef80b953965"
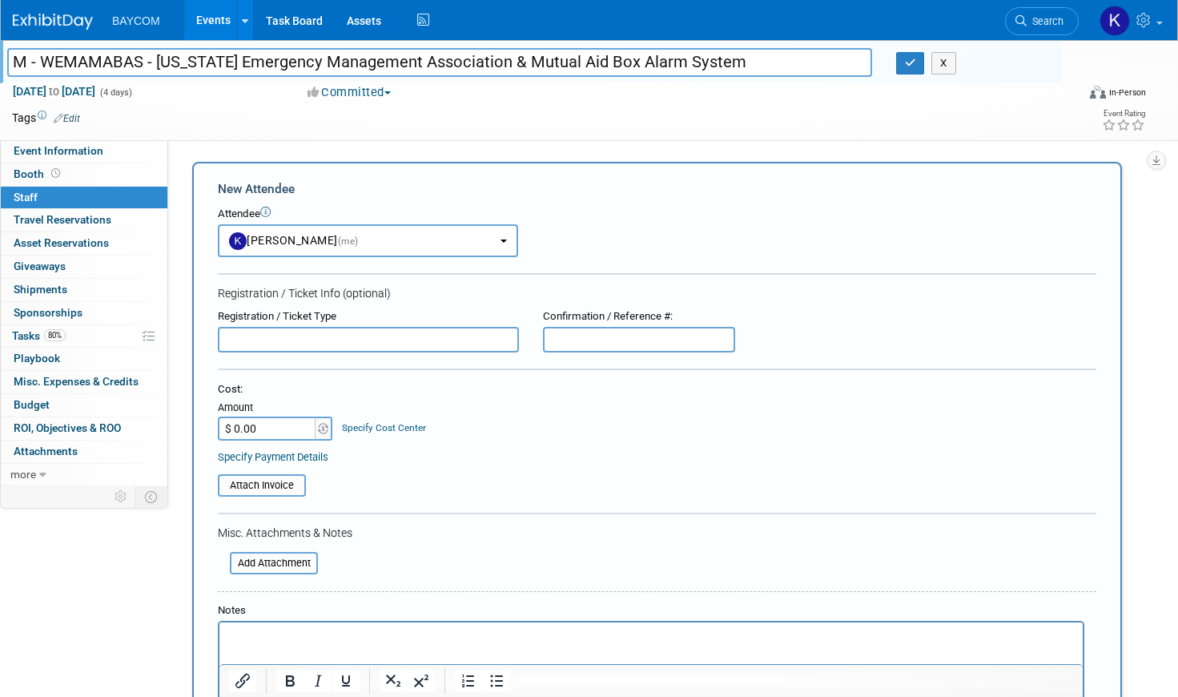
click at [328, 340] on input "text" at bounding box center [368, 340] width 301 height 26
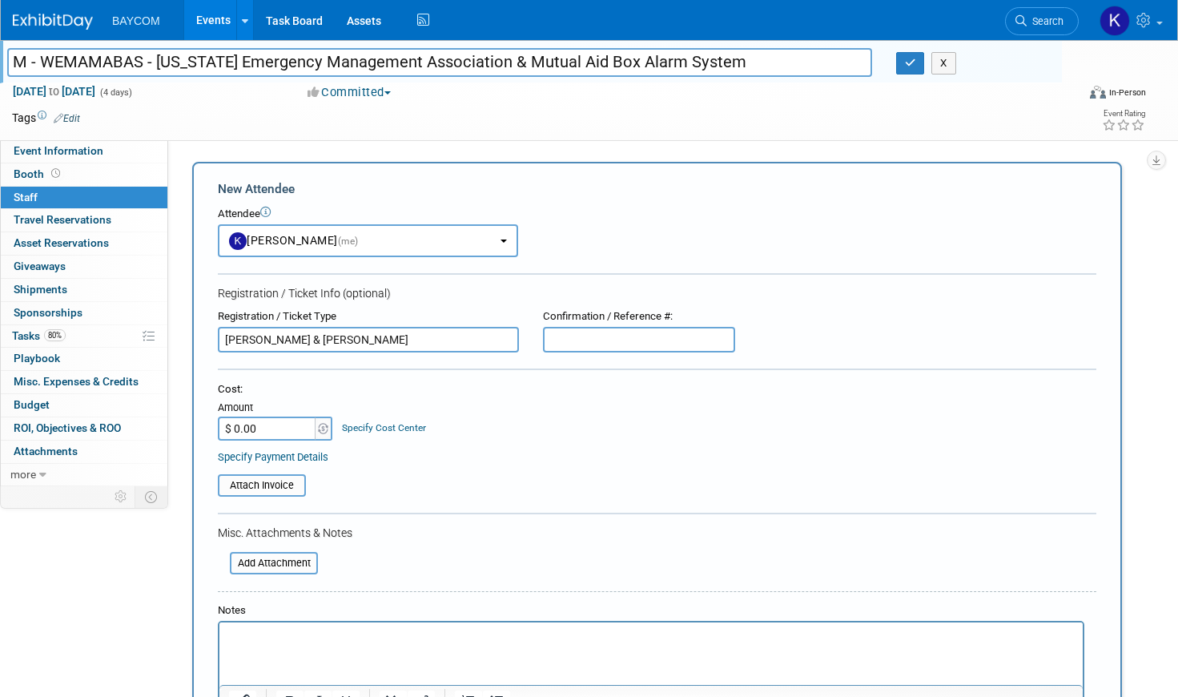
scroll to position [297, 0]
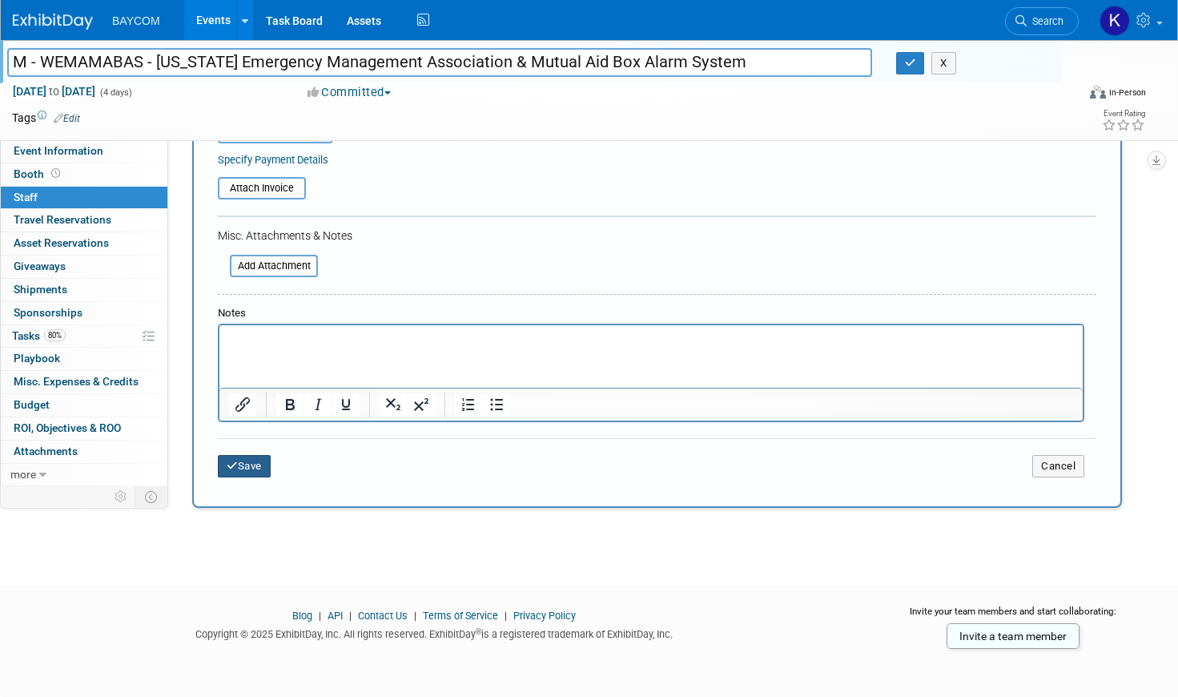
type input "Eric Schroeder & Max Cook"
click at [247, 464] on button "Save" at bounding box center [244, 466] width 53 height 22
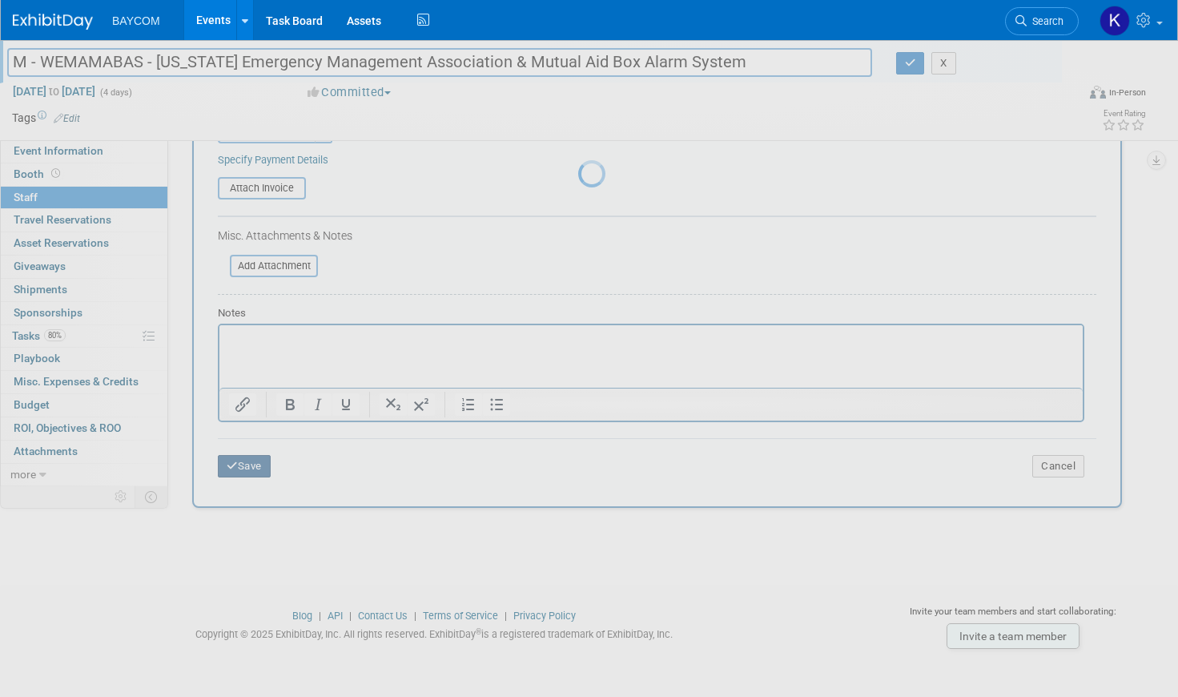
scroll to position [19, 0]
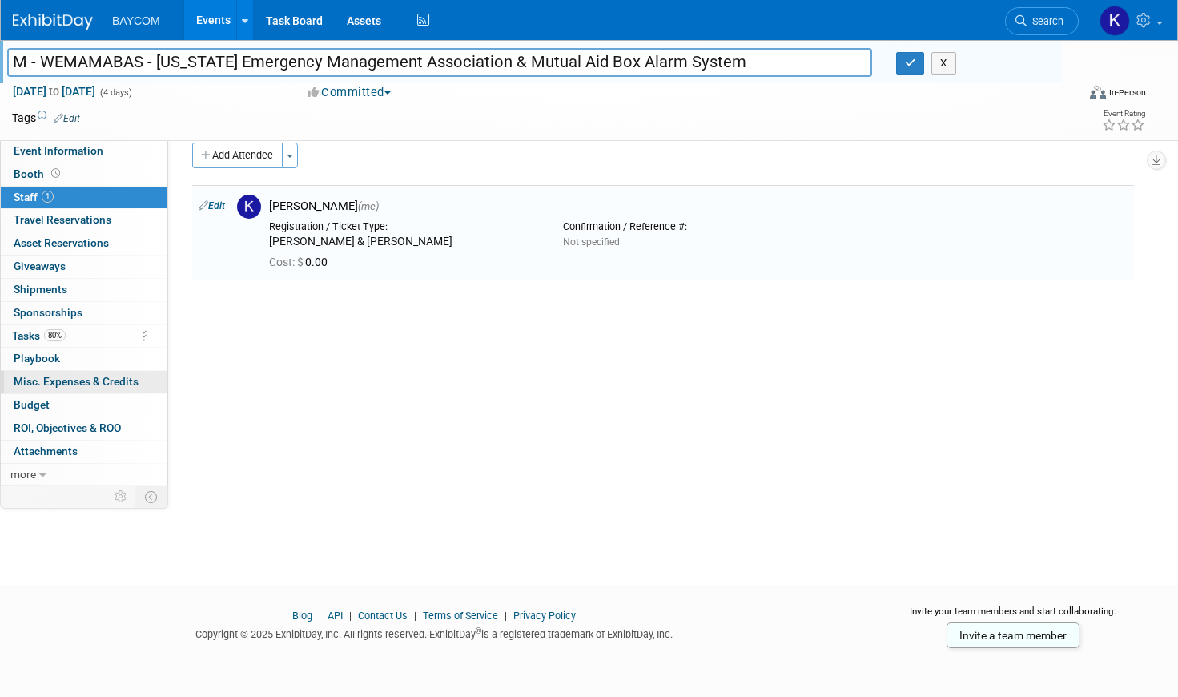
click at [70, 377] on span "Misc. Expenses & Credits 0" at bounding box center [76, 381] width 125 height 13
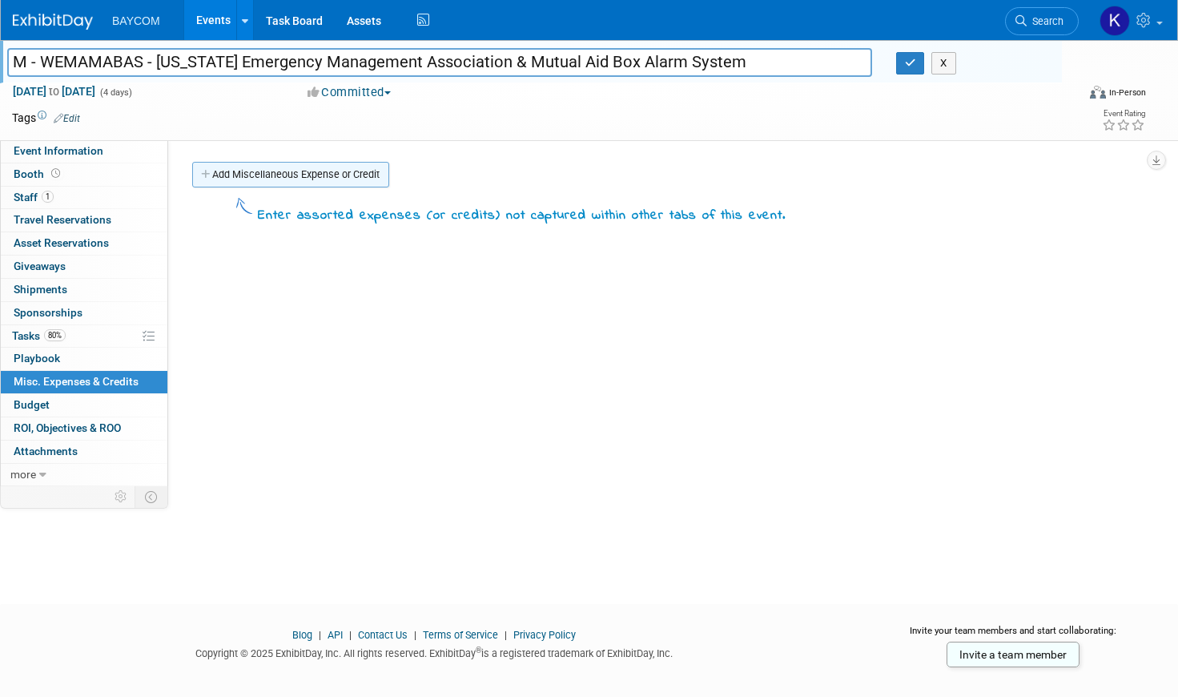
click at [296, 176] on link "Add Miscellaneous Expense or Credit" at bounding box center [290, 175] width 197 height 26
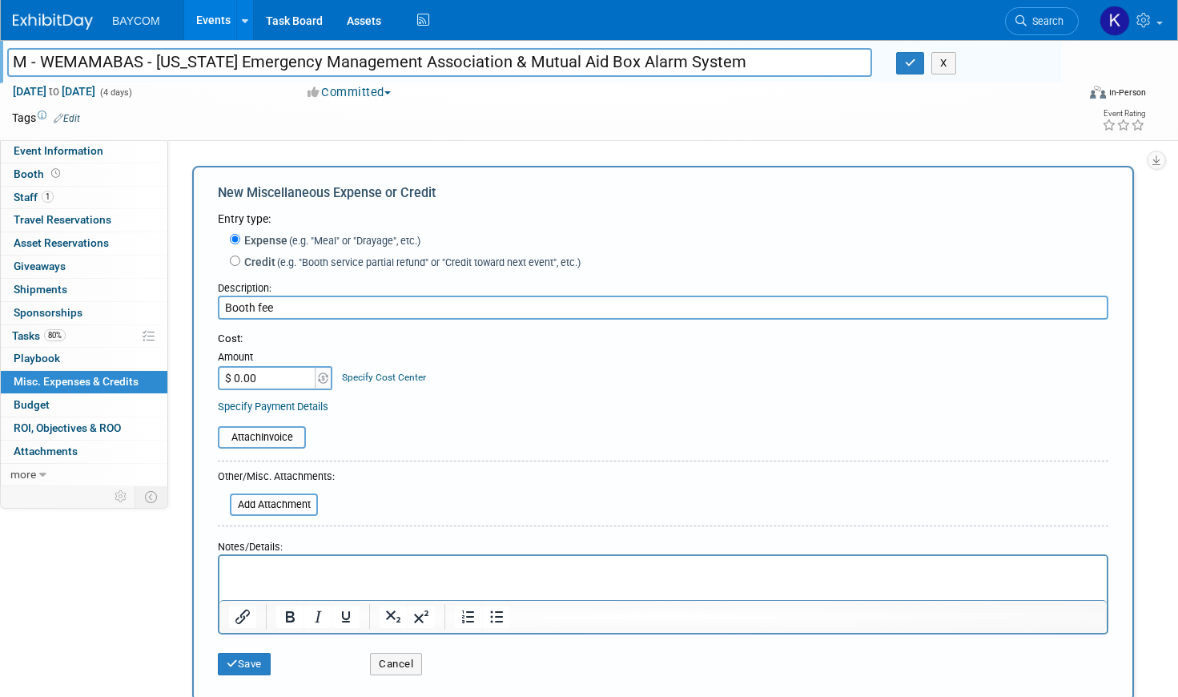
type input "Booth fee"
type input "$ 690.00"
click at [250, 667] on button "Save" at bounding box center [244, 664] width 53 height 22
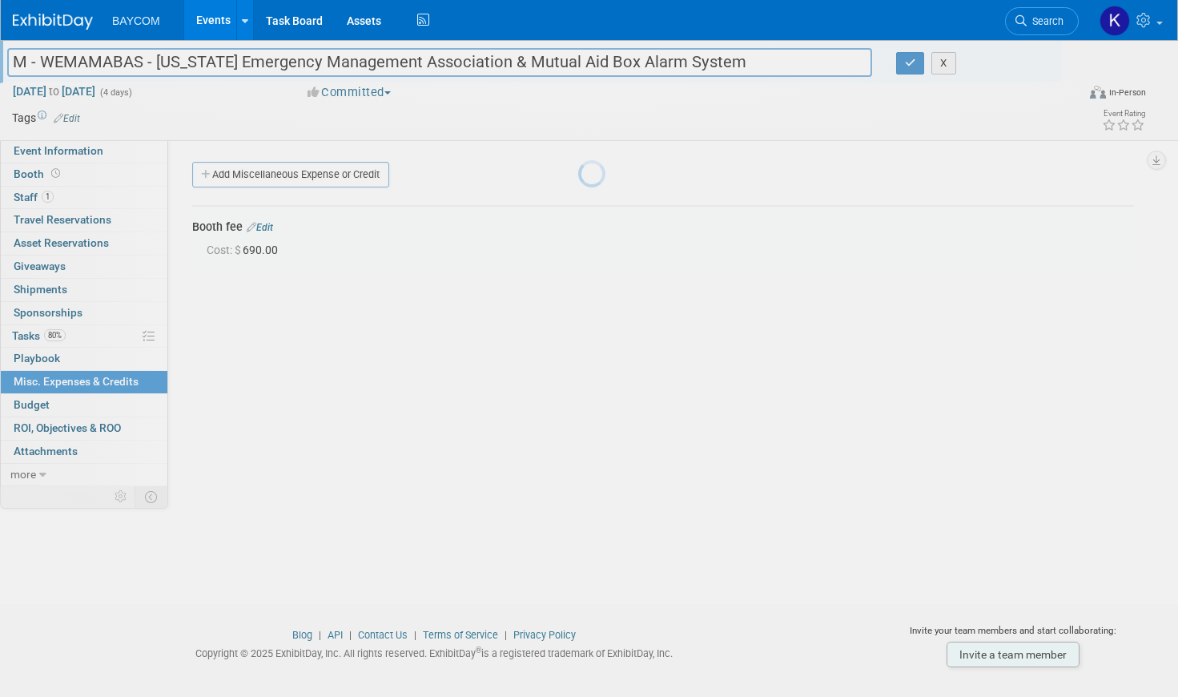
scroll to position [19, 0]
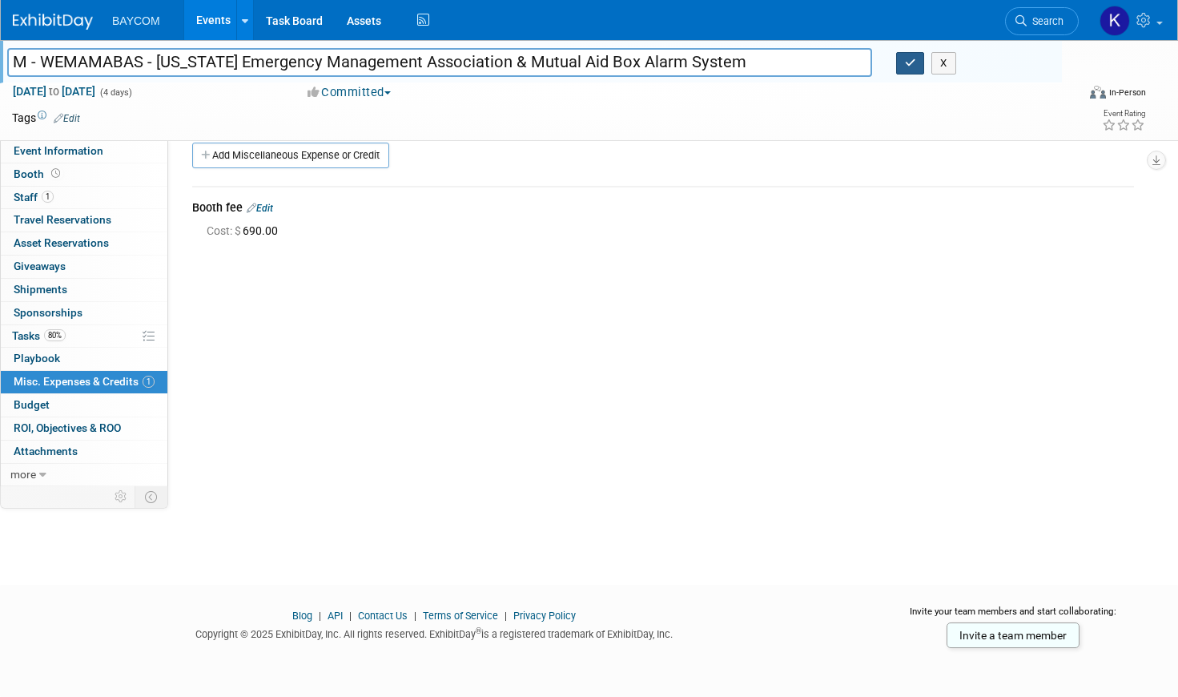
click at [910, 70] on button "button" at bounding box center [910, 63] width 29 height 22
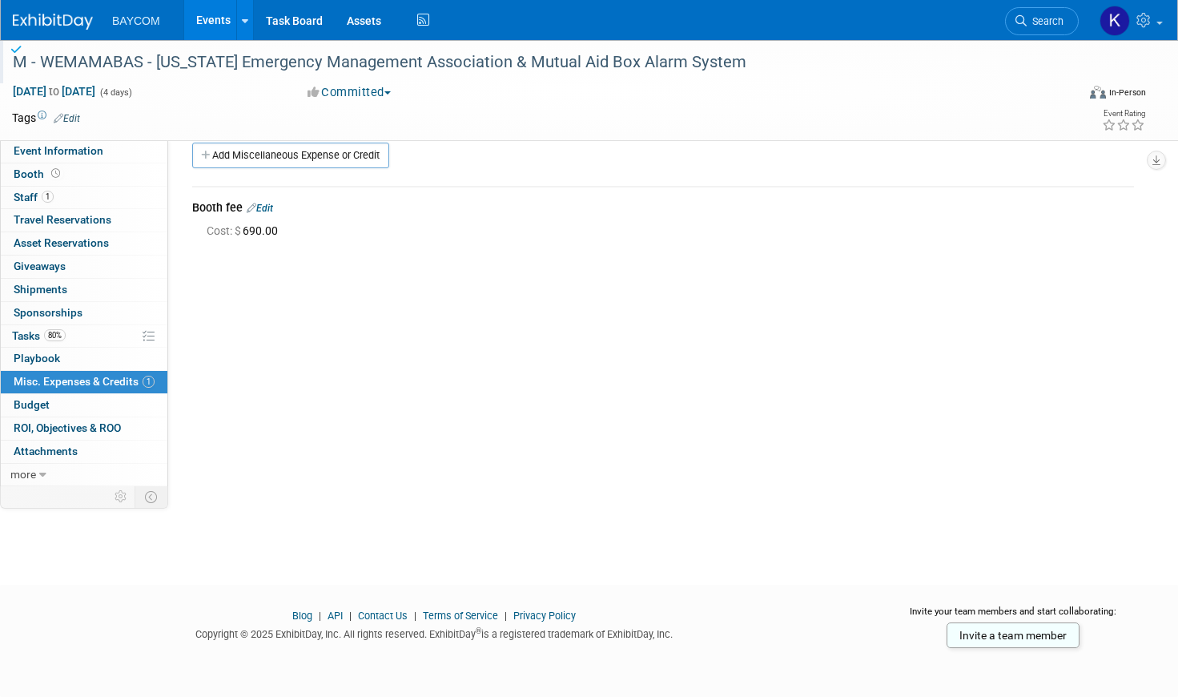
click at [211, 26] on link "Events" at bounding box center [213, 20] width 58 height 40
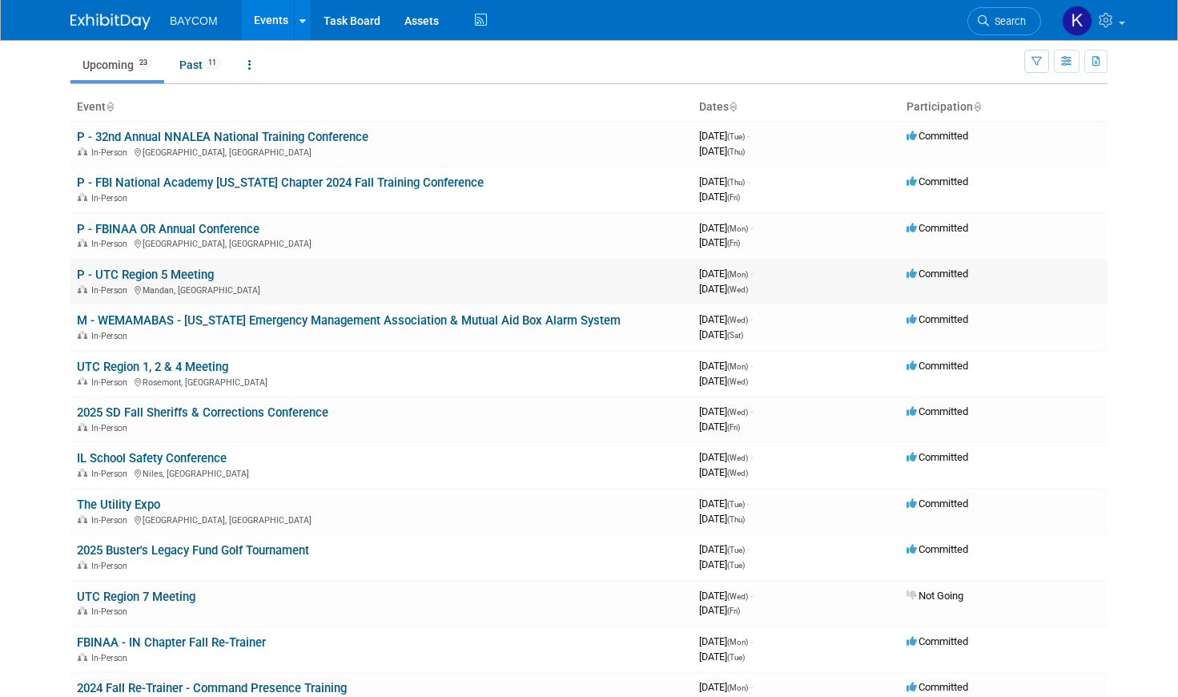
scroll to position [62, 0]
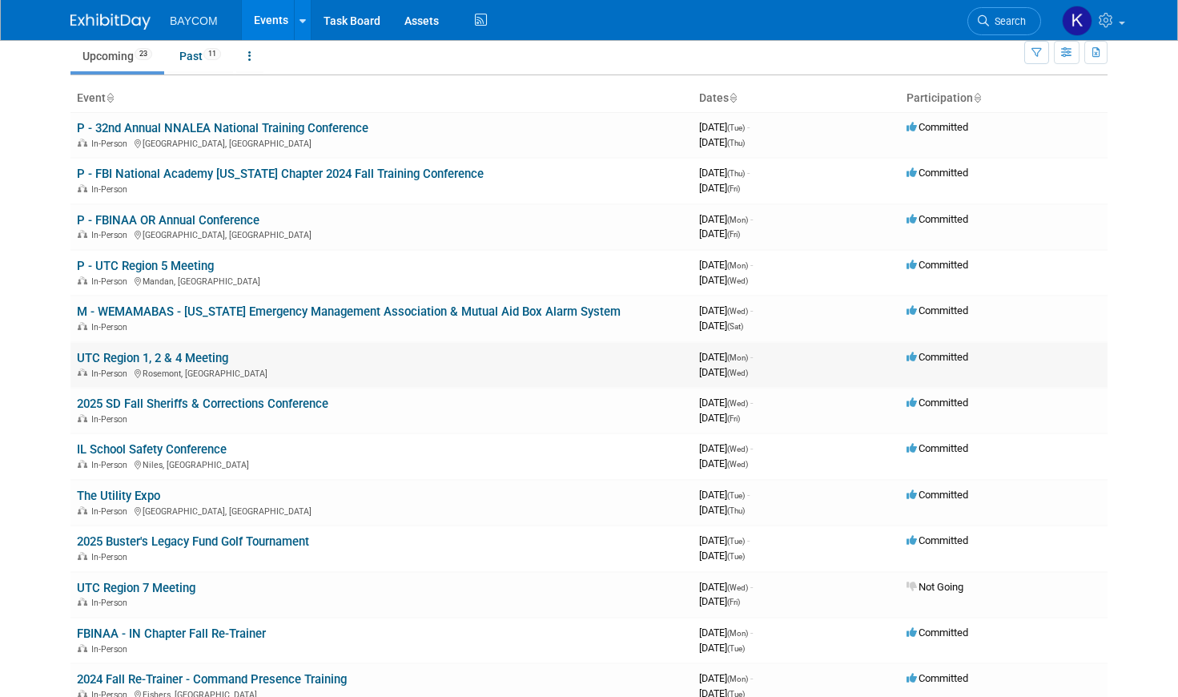
click at [200, 356] on link "UTC Region 1, 2 & 4 Meeting" at bounding box center [152, 358] width 151 height 14
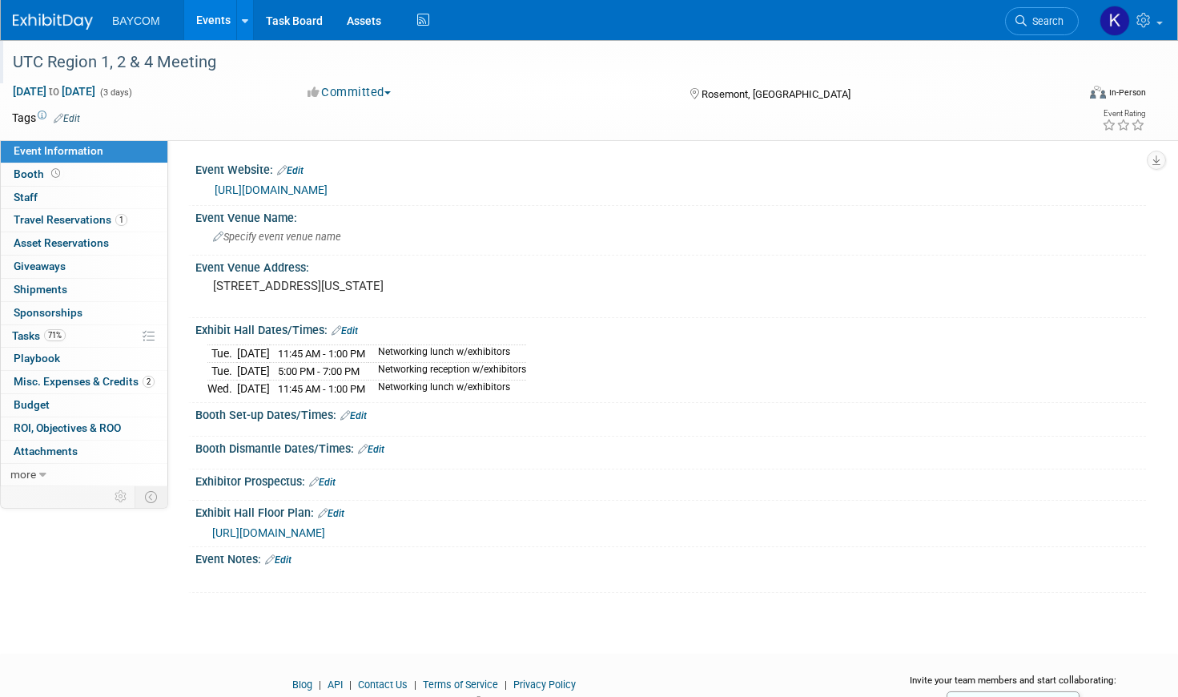
click at [171, 66] on div "UTC Region 1, 2 & 4 Meeting" at bounding box center [528, 62] width 1042 height 29
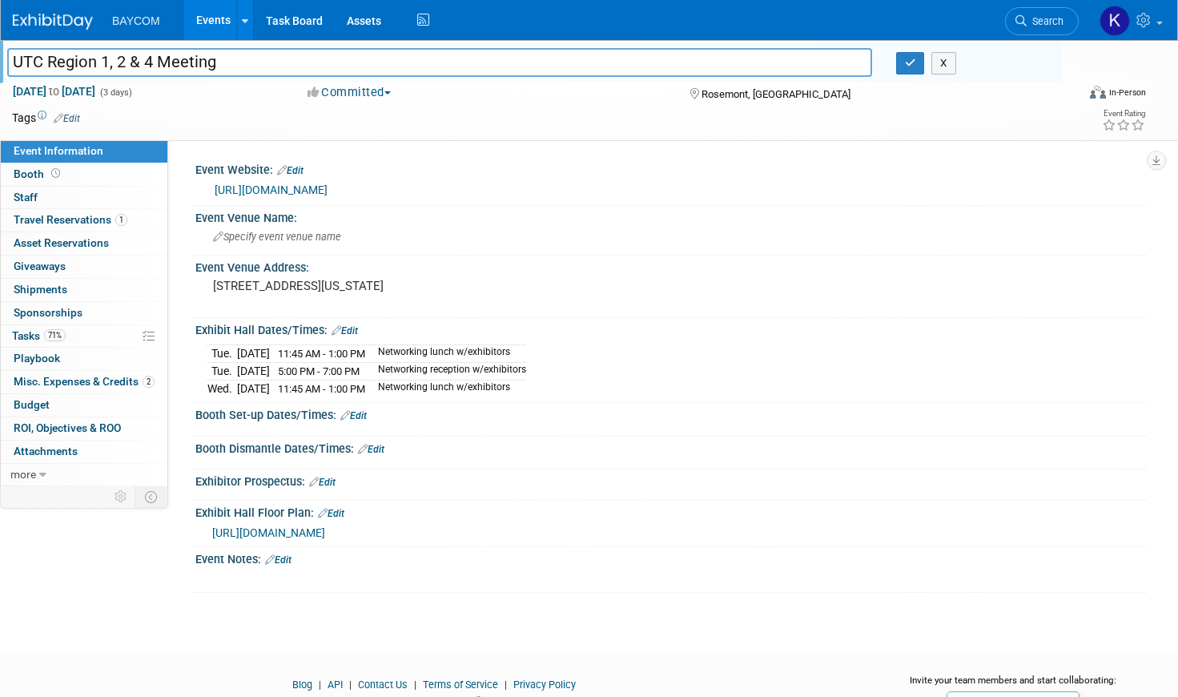
click at [21, 62] on input "UTC Region 1, 2 & 4 Meeting" at bounding box center [439, 62] width 865 height 28
type input "P - UTC Region 1, 2 & 4 Meeting"
click at [59, 174] on span at bounding box center [55, 173] width 15 height 12
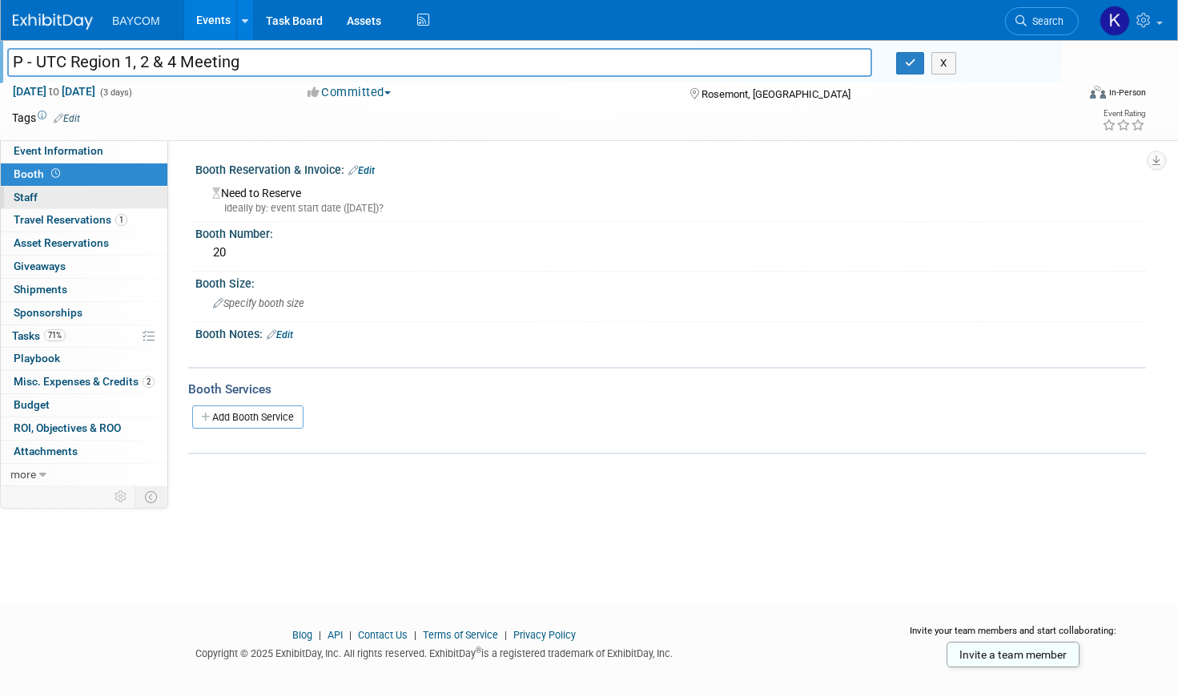
click at [45, 197] on link "0 Staff 0" at bounding box center [84, 198] width 167 height 22
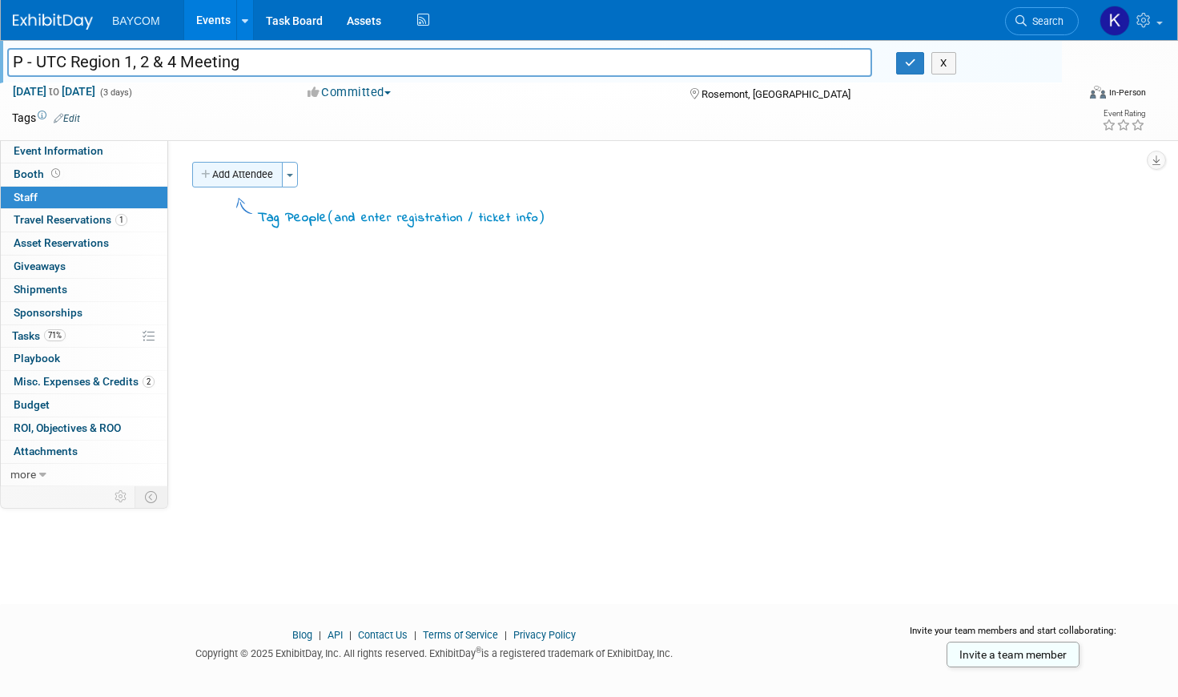
click at [259, 175] on button "Add Attendee" at bounding box center [237, 175] width 90 height 26
select select "3010db7d-870e-43c4-8fb8-0ef80b953965"
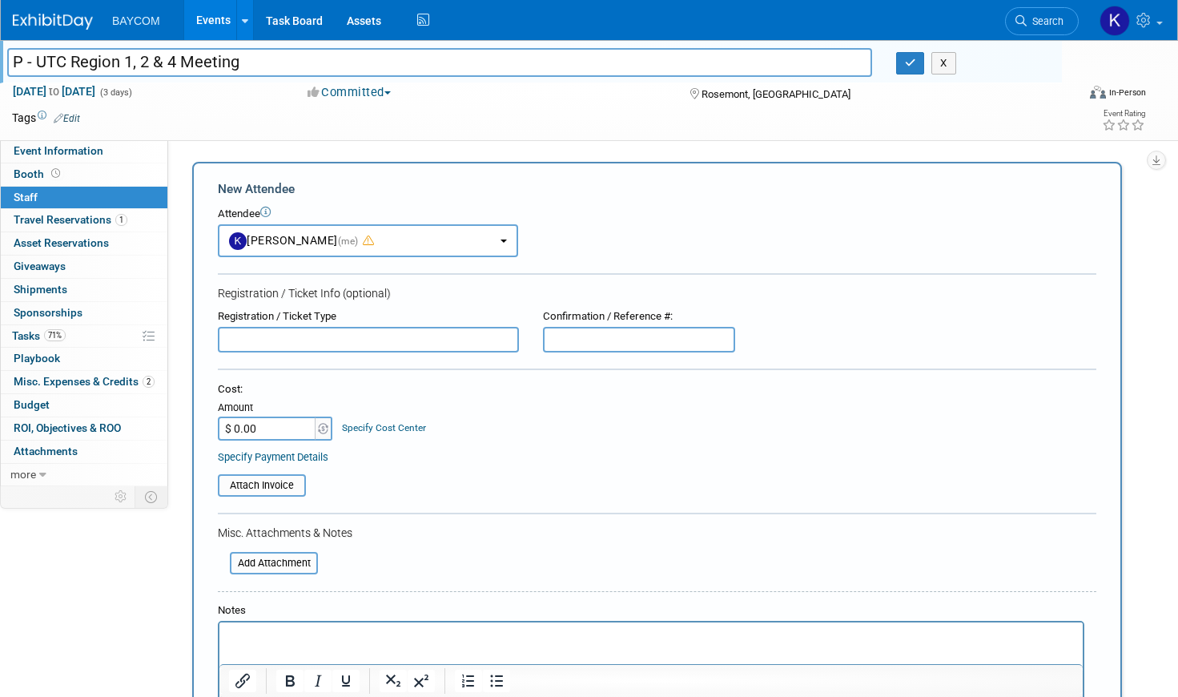
click at [290, 339] on input "text" at bounding box center [368, 340] width 301 height 26
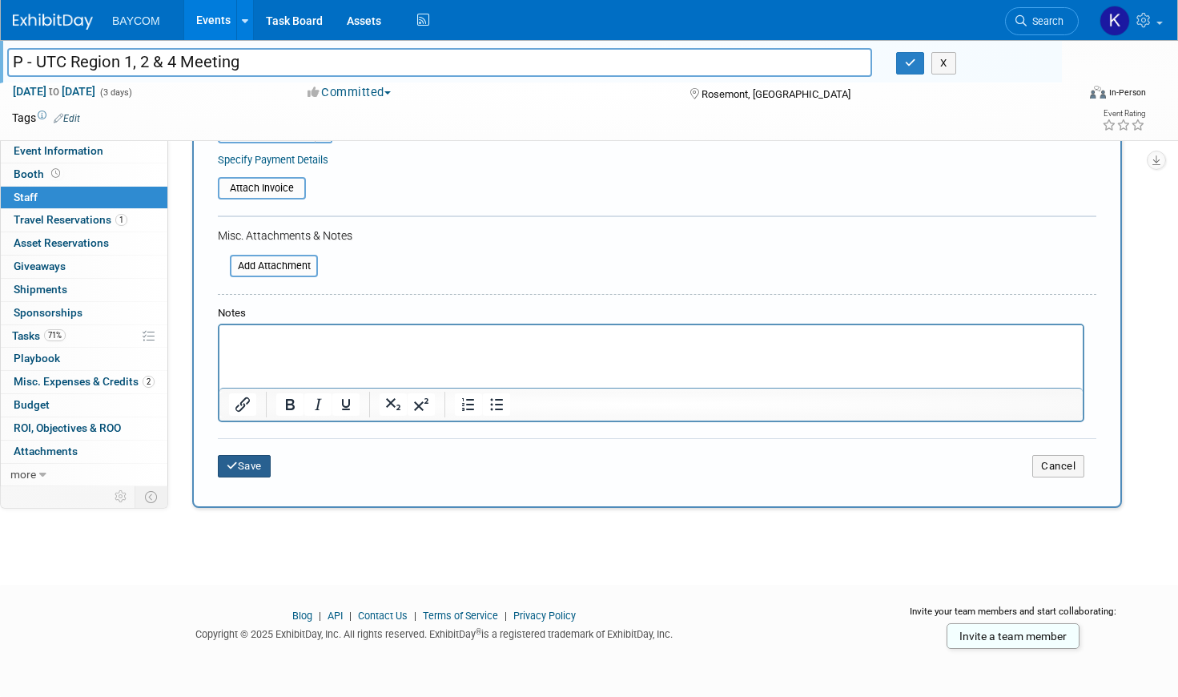
type input "Rob Zychowski"
click at [242, 468] on button "Save" at bounding box center [244, 466] width 53 height 22
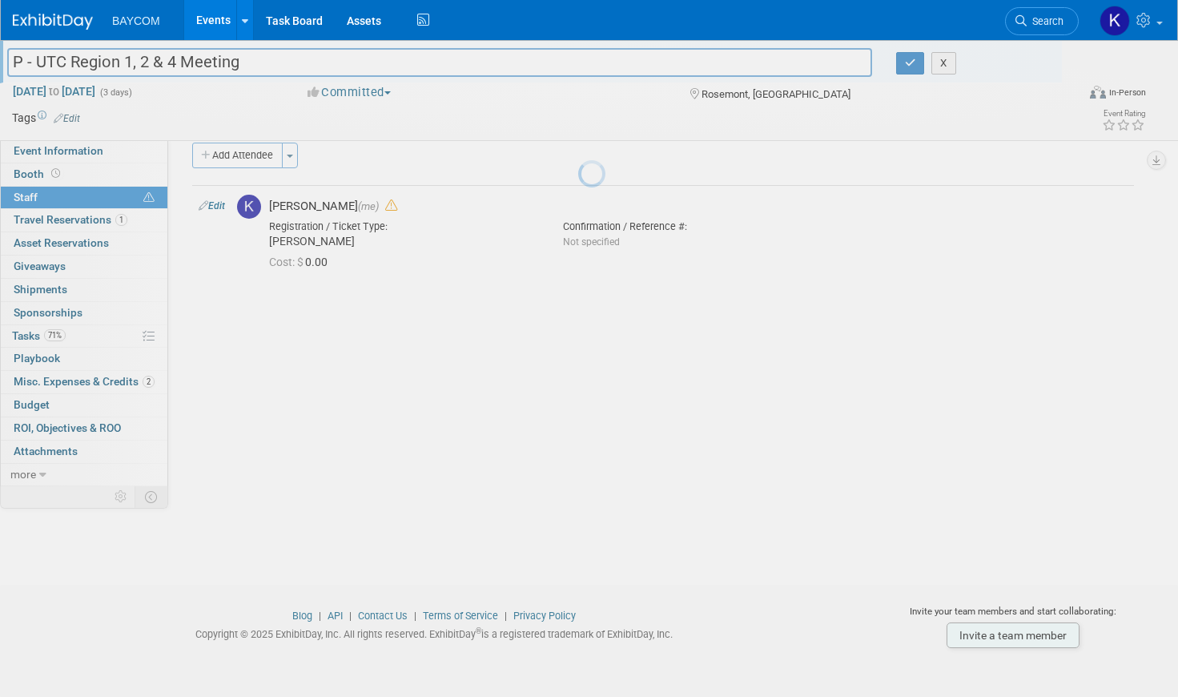
scroll to position [19, 0]
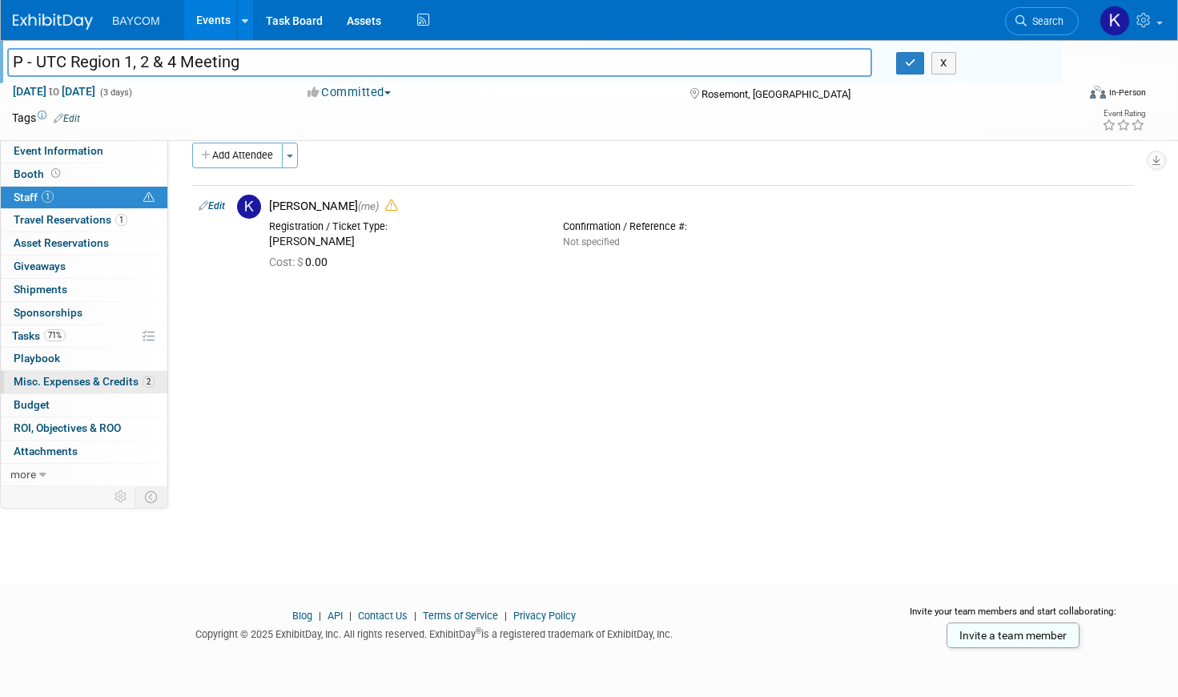
click at [63, 377] on span "Misc. Expenses & Credits 2" at bounding box center [84, 381] width 141 height 13
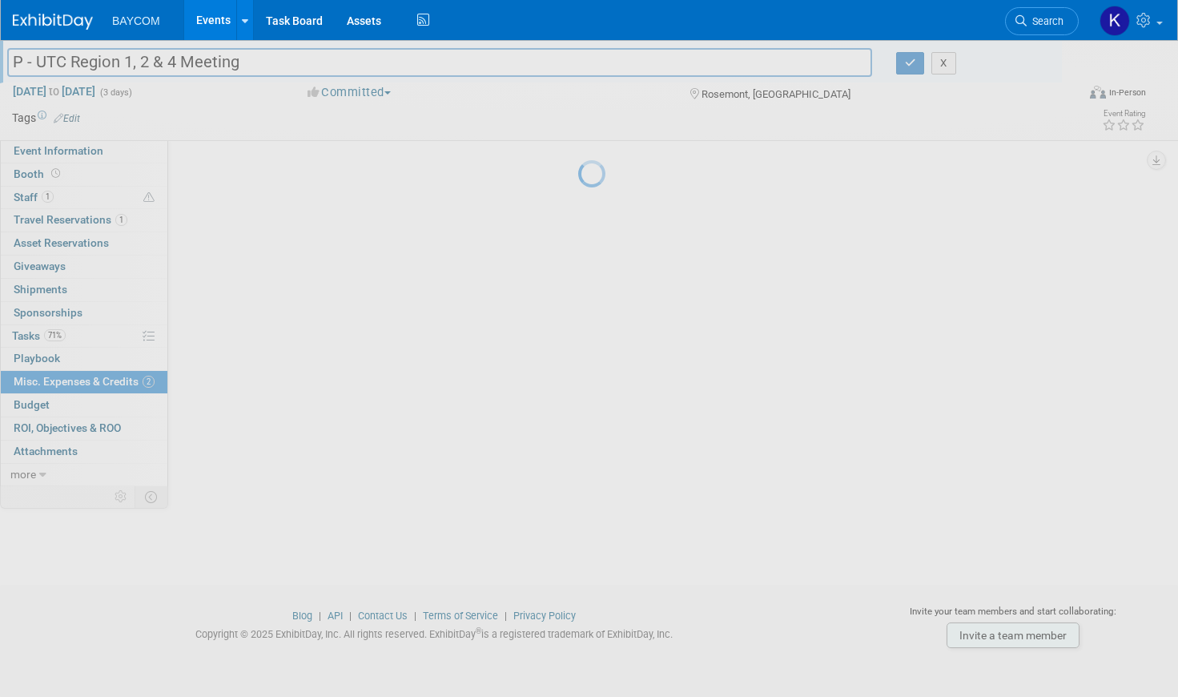
scroll to position [0, 0]
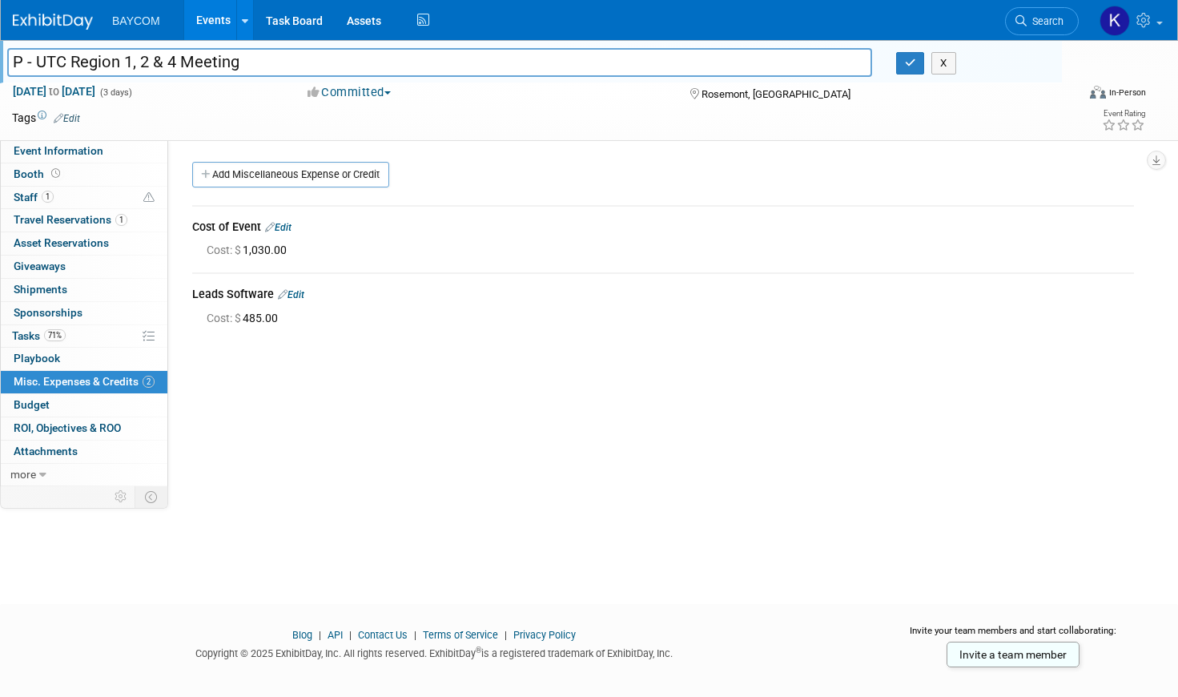
click at [910, 50] on div at bounding box center [534, 47] width 1054 height 14
click at [910, 61] on icon "button" at bounding box center [910, 63] width 11 height 10
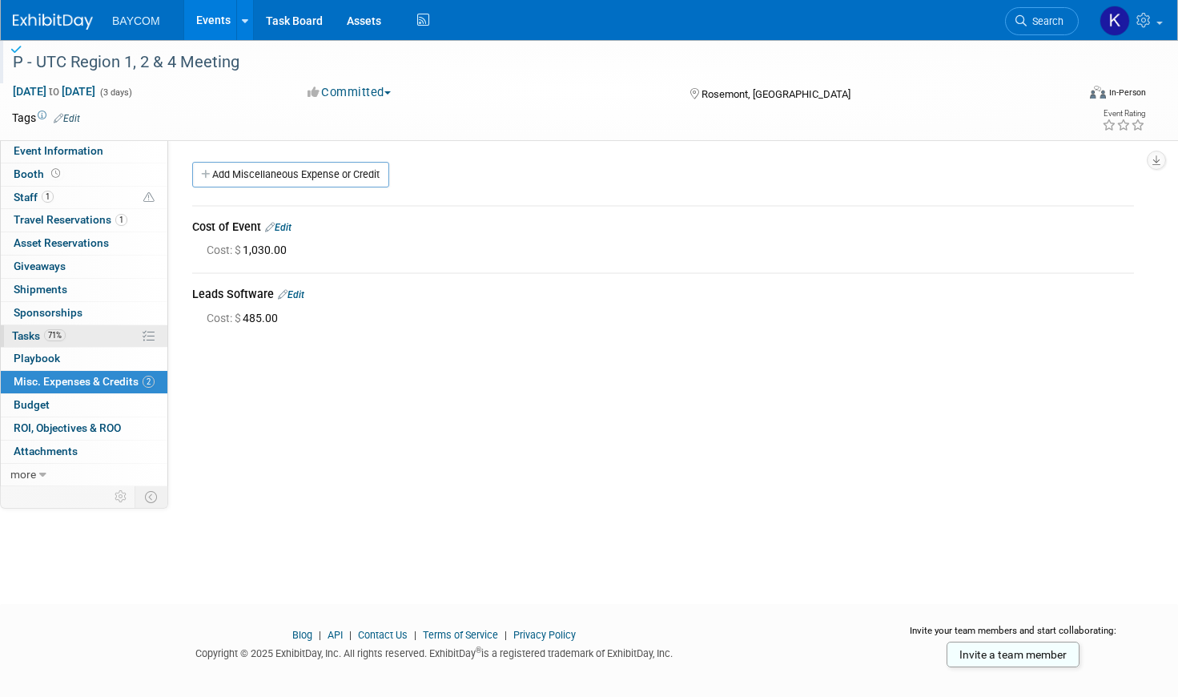
click at [96, 335] on link "71% Tasks 71%" at bounding box center [84, 336] width 167 height 22
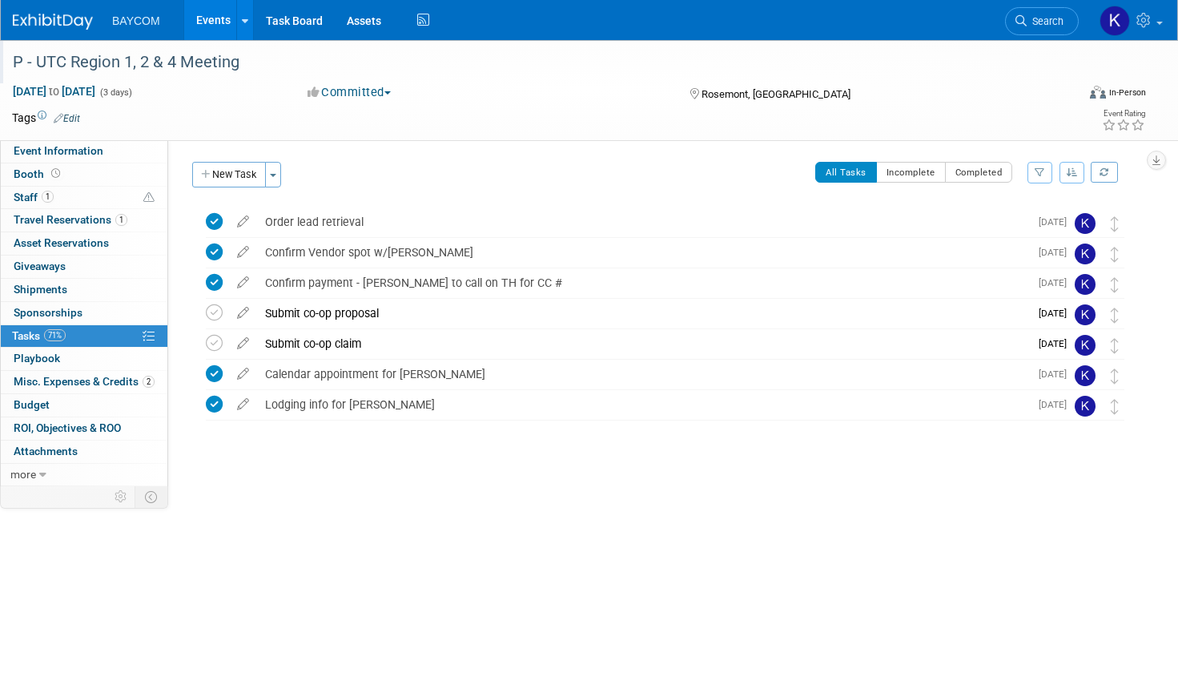
click at [207, 13] on link "Events" at bounding box center [213, 20] width 58 height 40
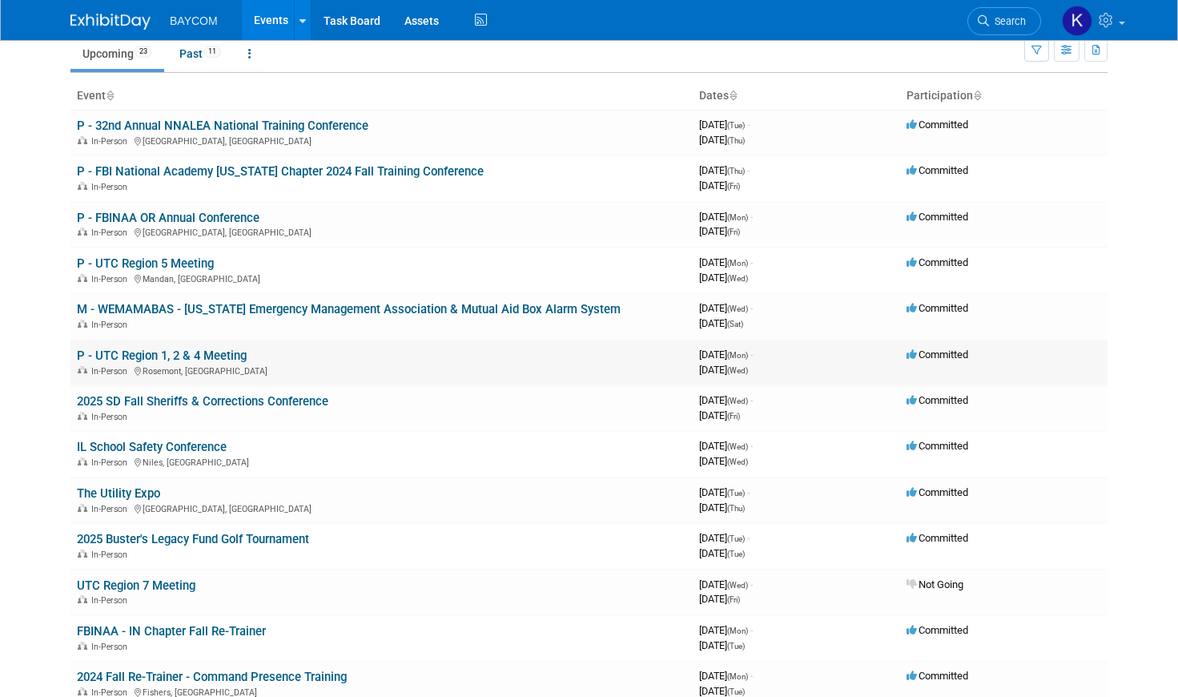
scroll to position [66, 0]
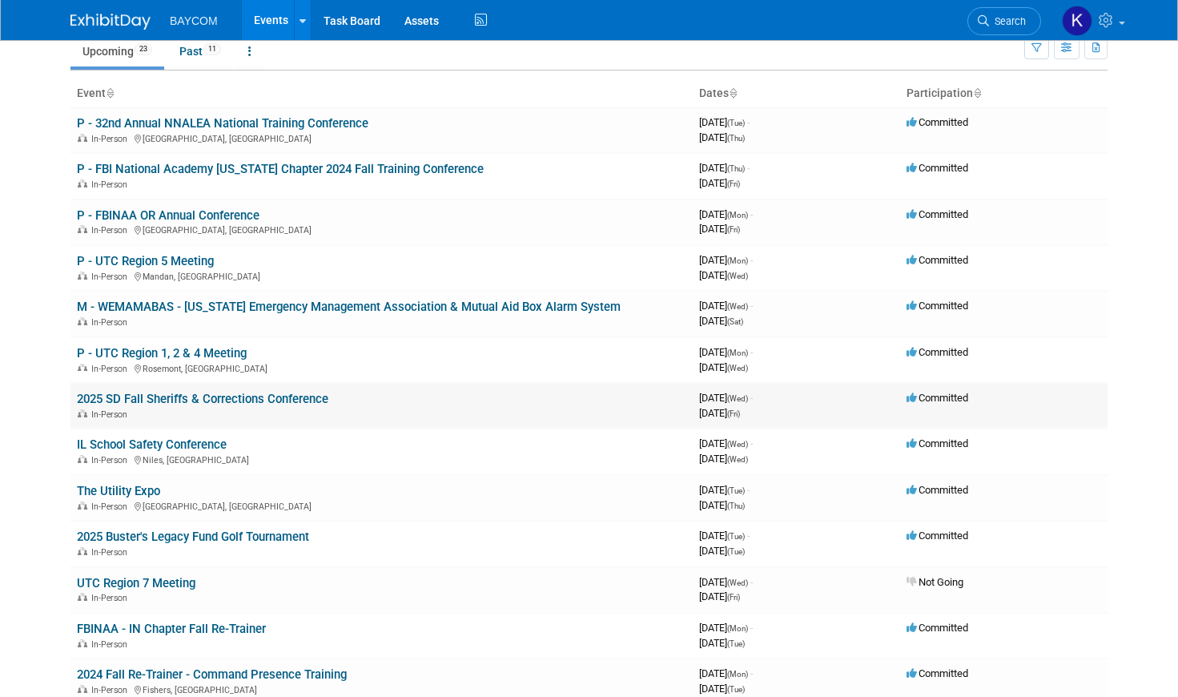
click at [200, 395] on link "2025 SD Fall Sheriffs & Corrections Conference" at bounding box center [202, 399] width 251 height 14
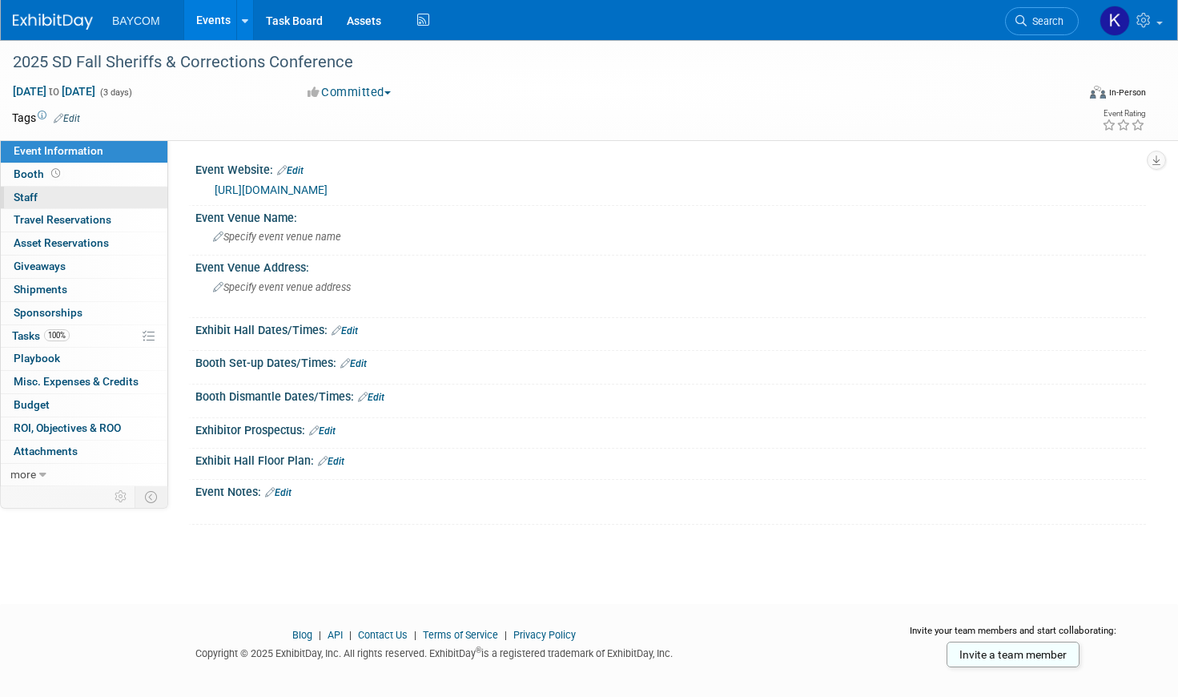
click at [86, 195] on link "0 Staff 0" at bounding box center [84, 198] width 167 height 22
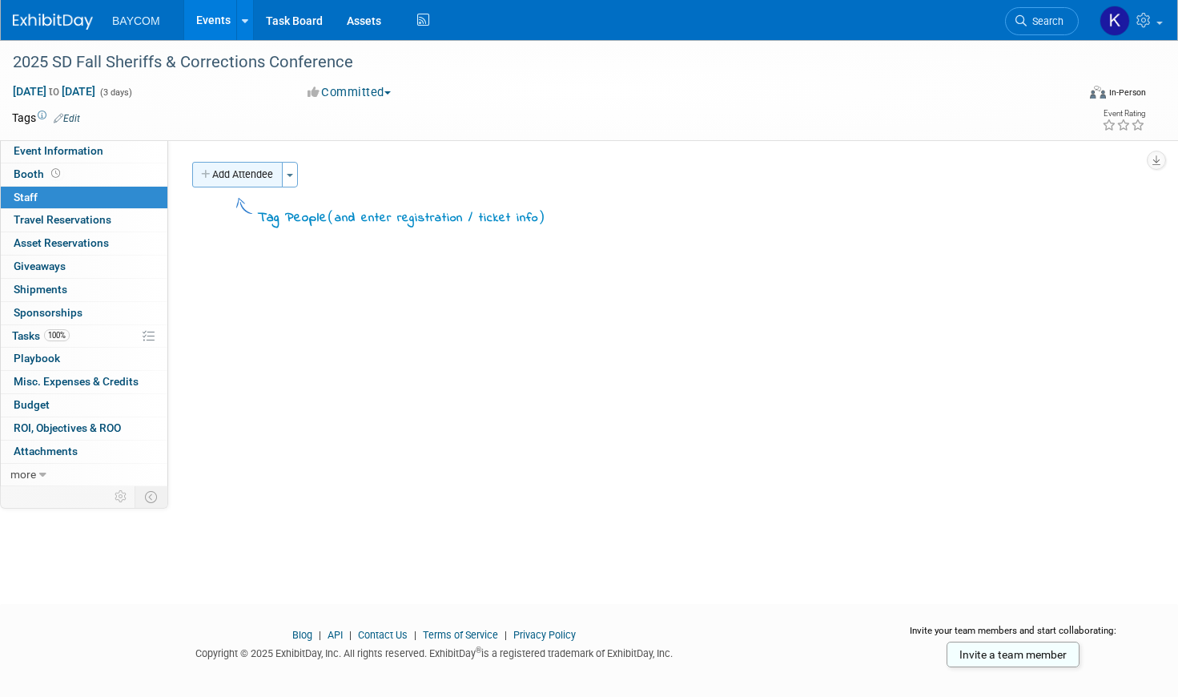
click at [232, 178] on button "Add Attendee" at bounding box center [237, 175] width 90 height 26
select select "3010db7d-870e-43c4-8fb8-0ef80b953965"
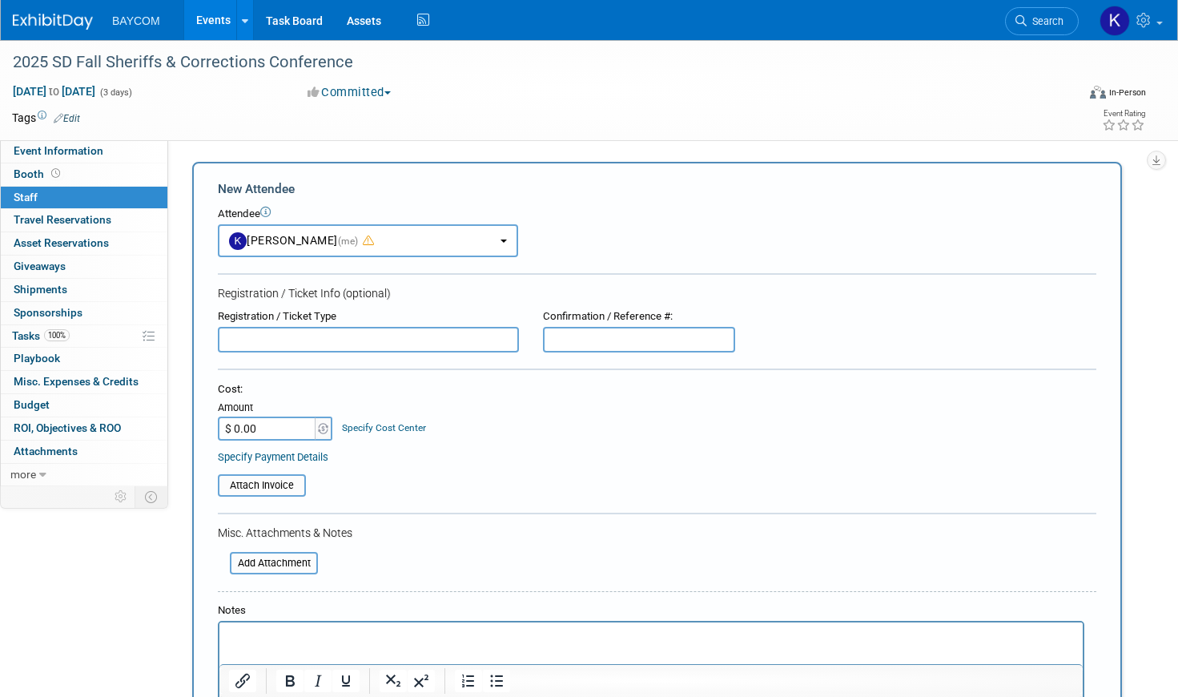
click at [280, 333] on input "text" at bounding box center [368, 340] width 301 height 26
type input "Kandice Deavers"
click at [105, 339] on link "100% Tasks 100%" at bounding box center [84, 336] width 167 height 22
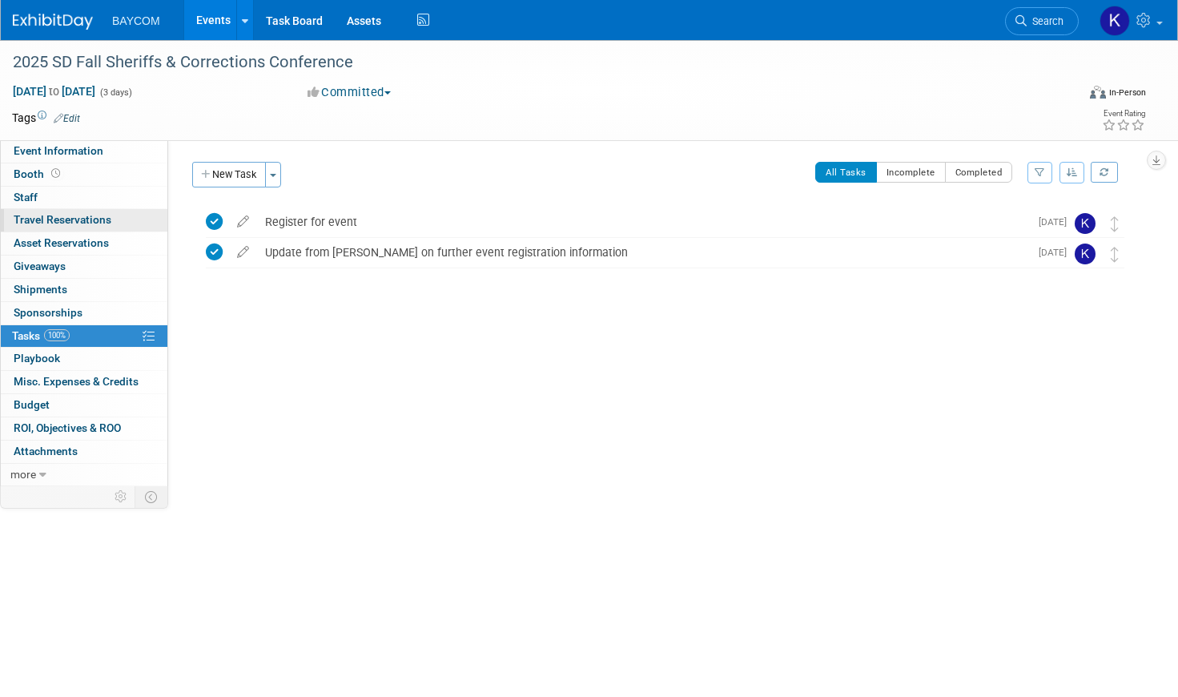
click at [90, 226] on link "0 Travel Reservations 0" at bounding box center [84, 220] width 167 height 22
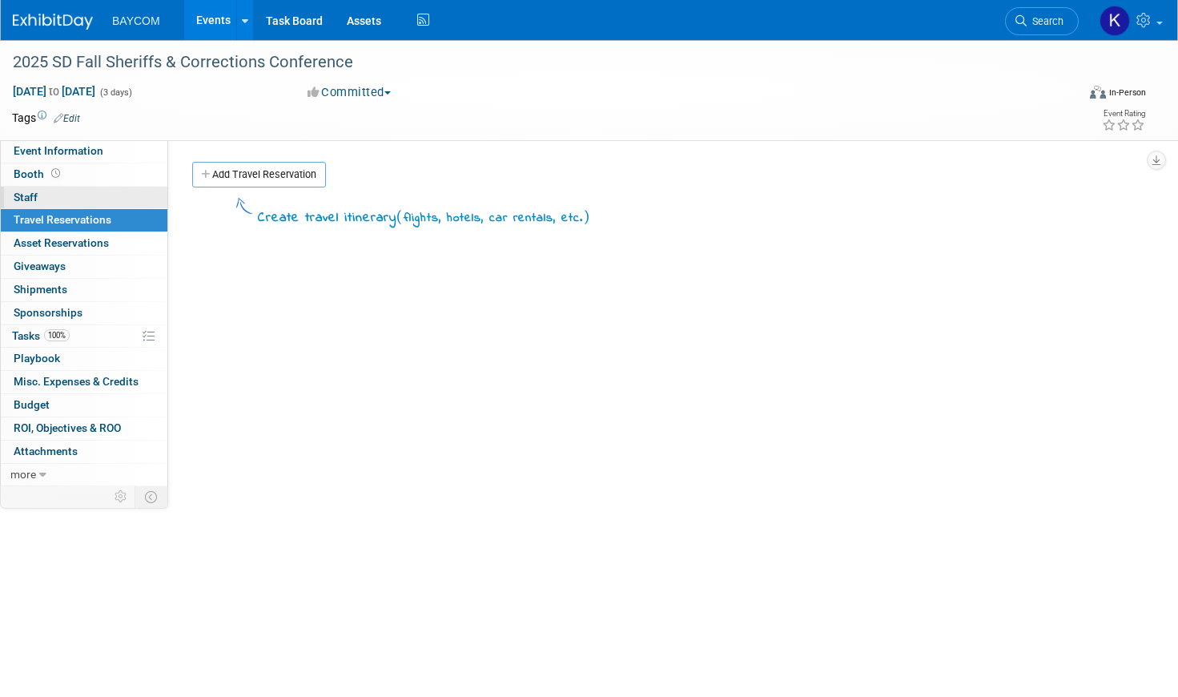
click at [86, 199] on link "0 Staff 0" at bounding box center [84, 198] width 167 height 22
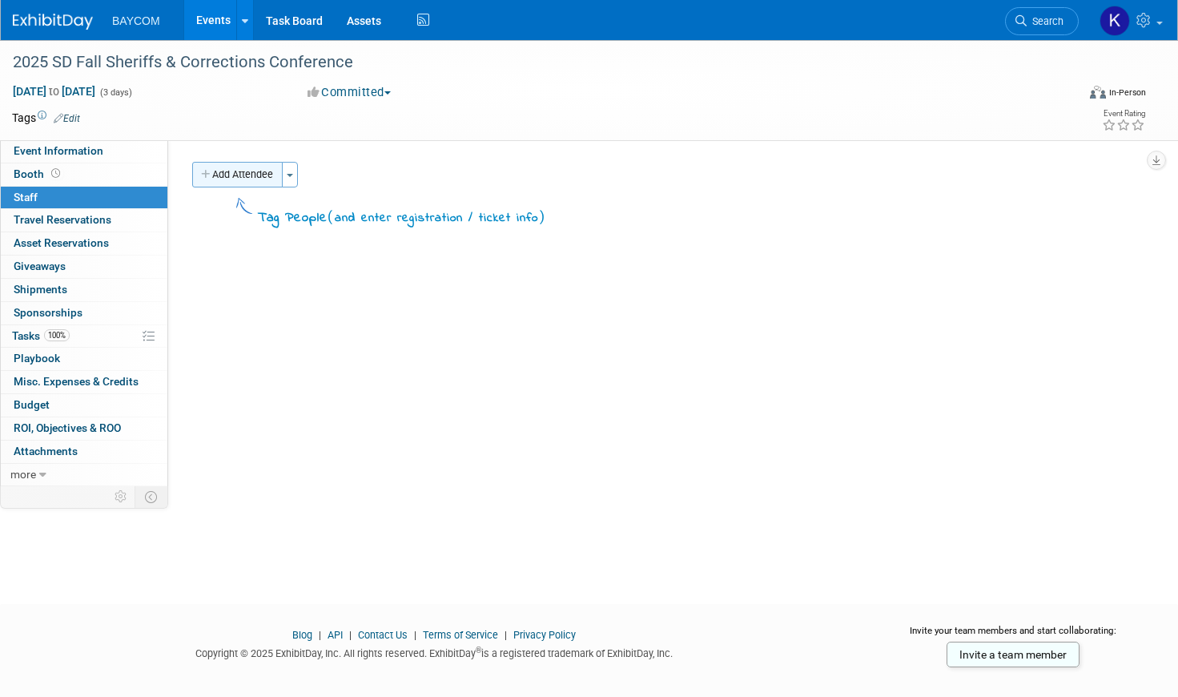
click at [231, 171] on button "Add Attendee" at bounding box center [237, 175] width 90 height 26
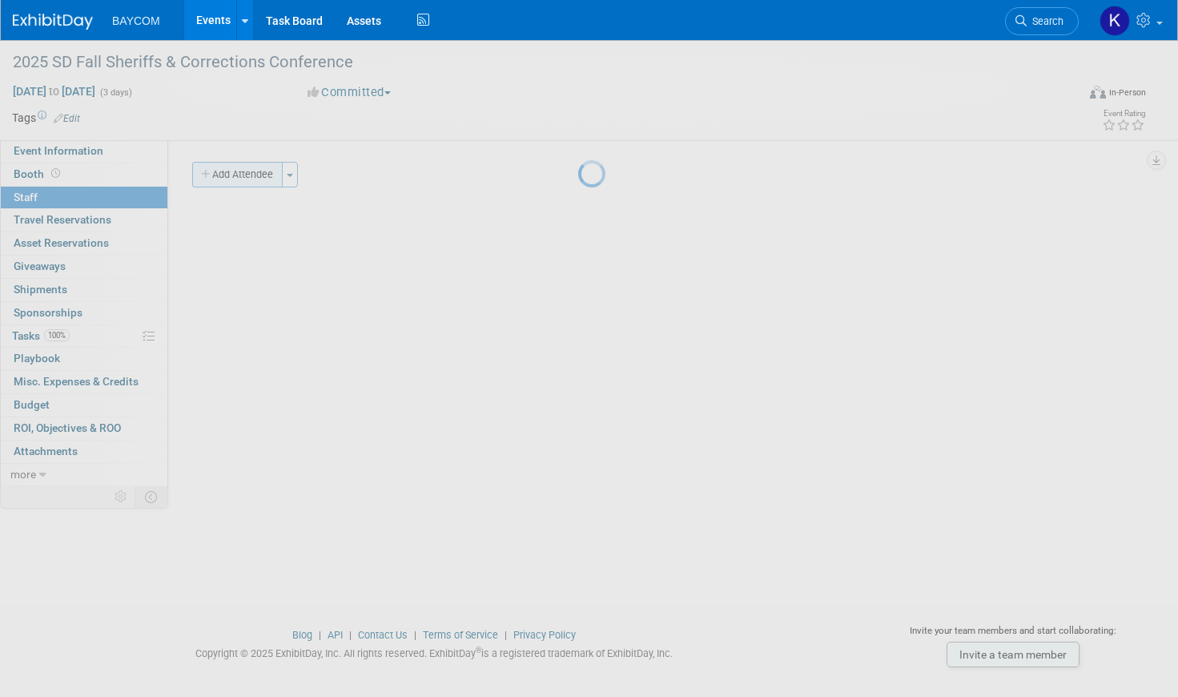
select select "3010db7d-870e-43c4-8fb8-0ef80b953965"
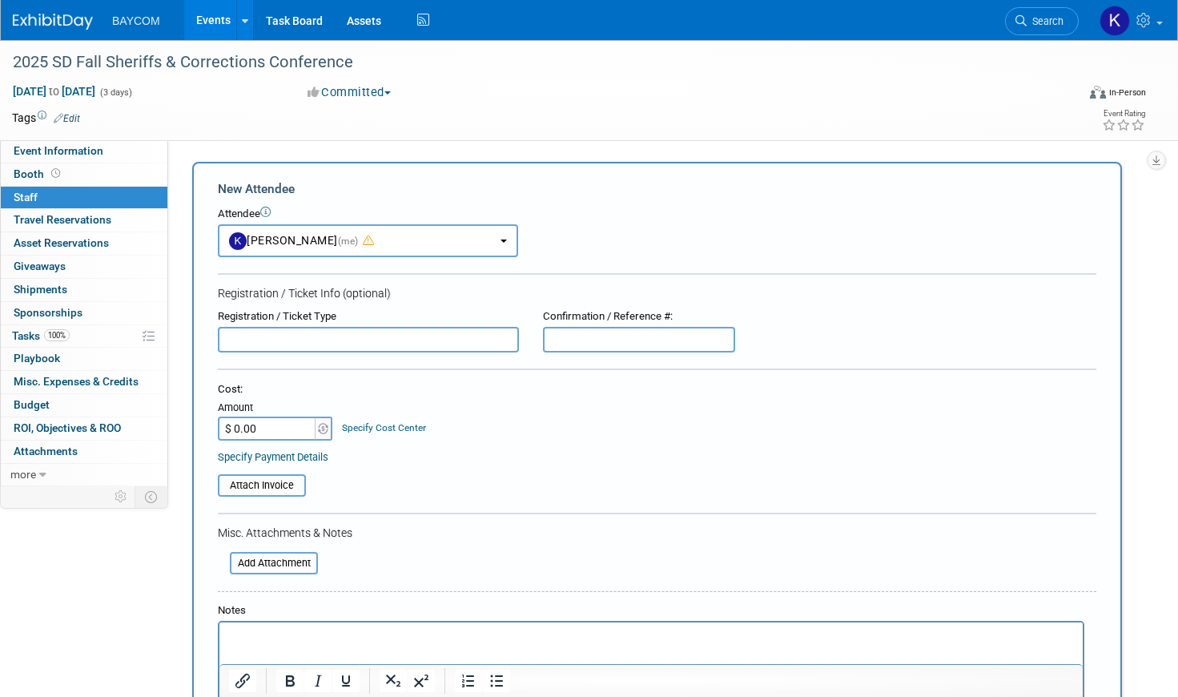
click at [276, 339] on input "text" at bounding box center [368, 340] width 301 height 26
click at [392, 339] on input "Kandice" at bounding box center [368, 340] width 301 height 26
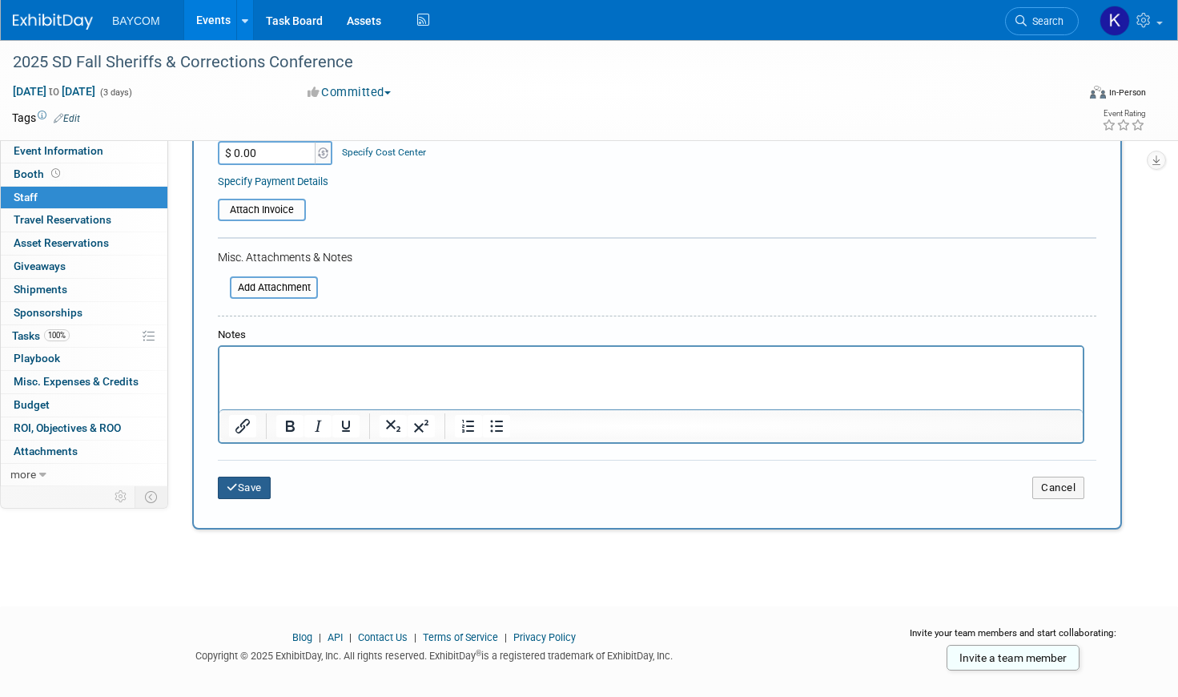
type input "Kandice Deavers"
click at [253, 492] on button "Save" at bounding box center [244, 487] width 53 height 22
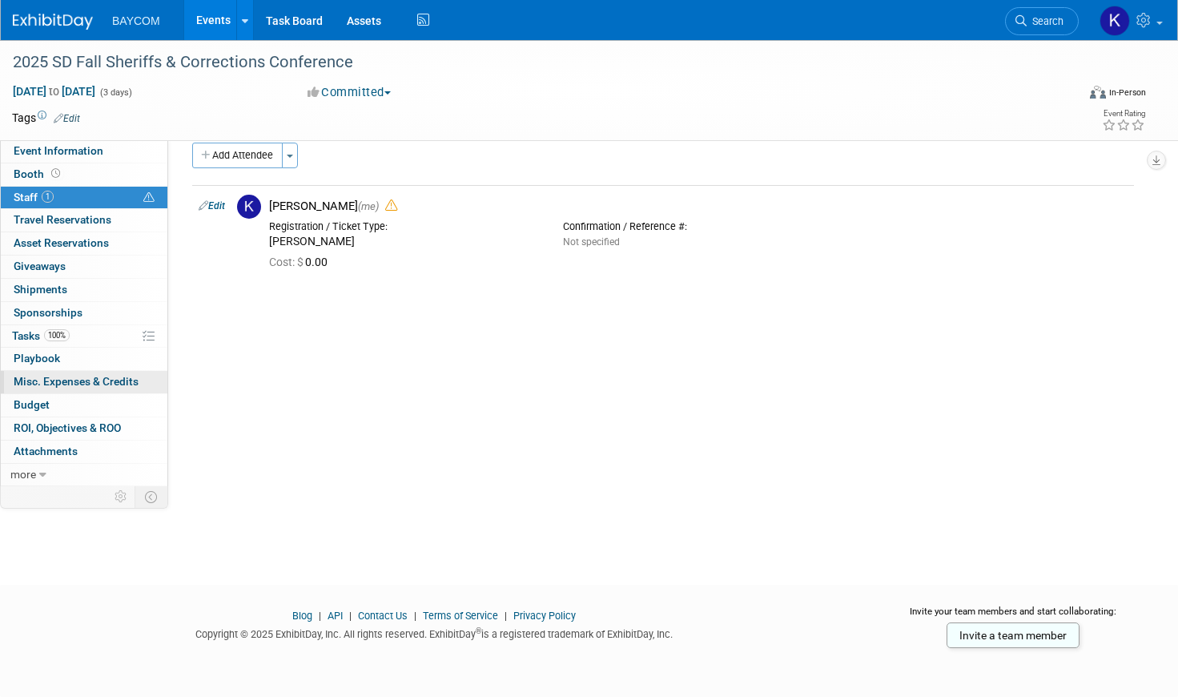
click at [108, 380] on span "Misc. Expenses & Credits 0" at bounding box center [76, 381] width 125 height 13
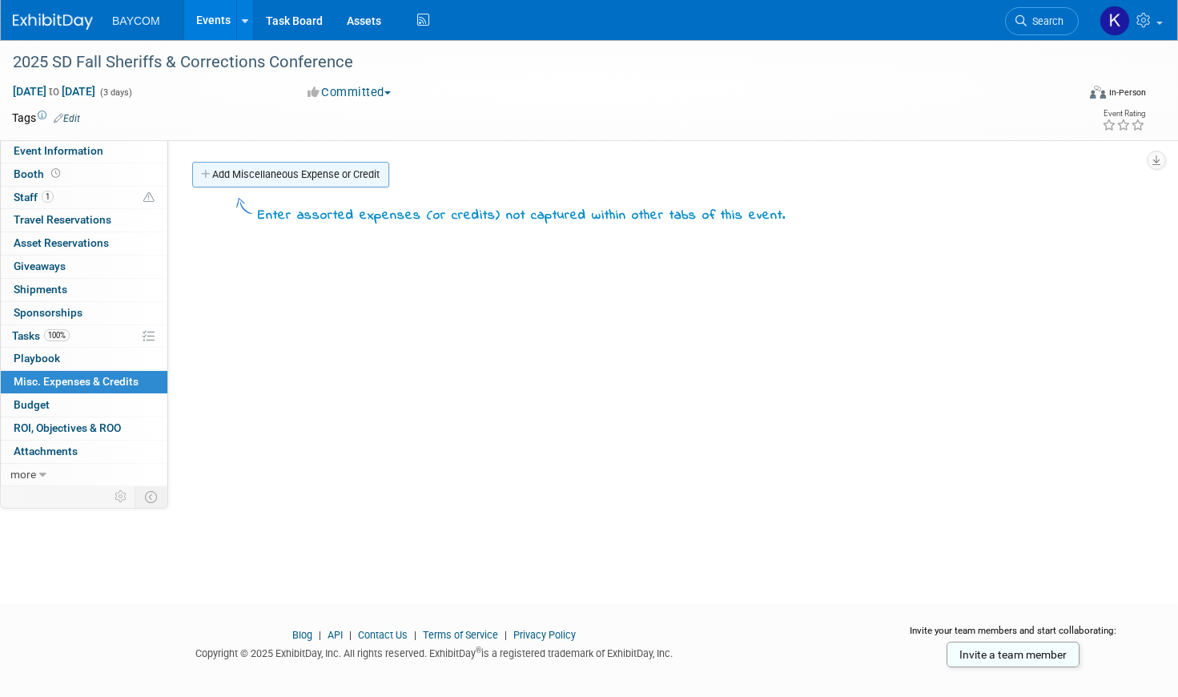
click at [271, 174] on link "Add Miscellaneous Expense or Credit" at bounding box center [290, 175] width 197 height 26
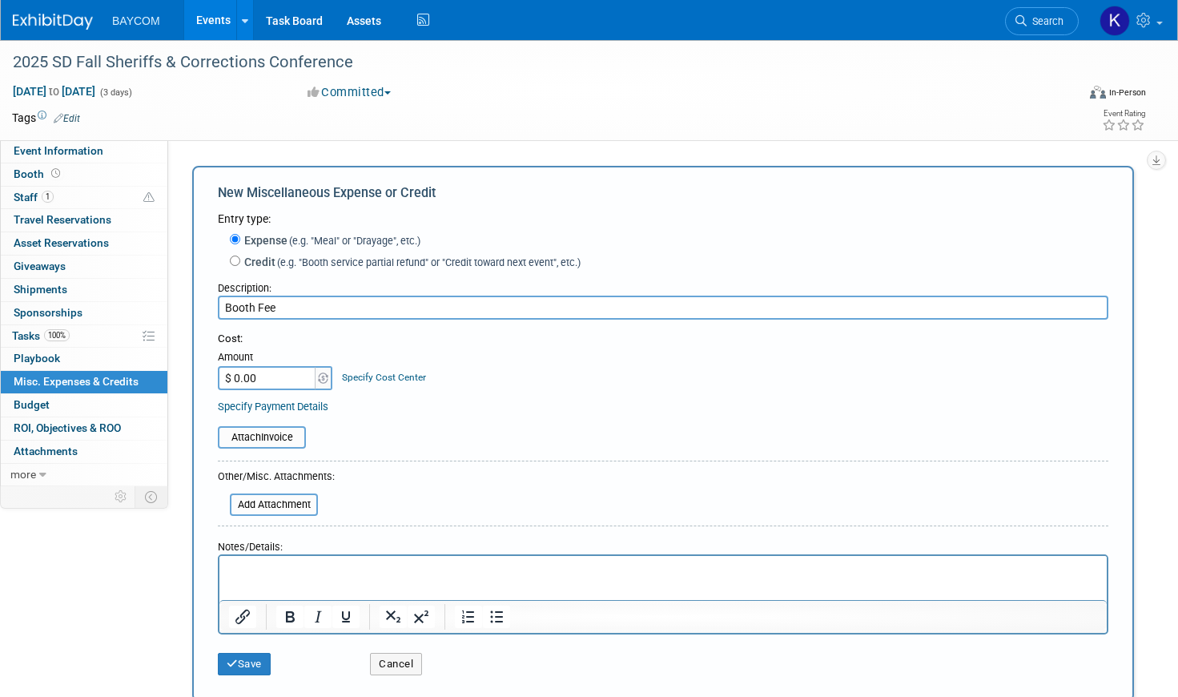
type input "Booth Fee"
click at [275, 380] on input "$ 0.00" at bounding box center [268, 378] width 100 height 24
type input "$ 700.00"
click at [405, 443] on table "Attach Invoice" at bounding box center [663, 437] width 890 height 22
click at [240, 660] on button "Save" at bounding box center [244, 664] width 53 height 22
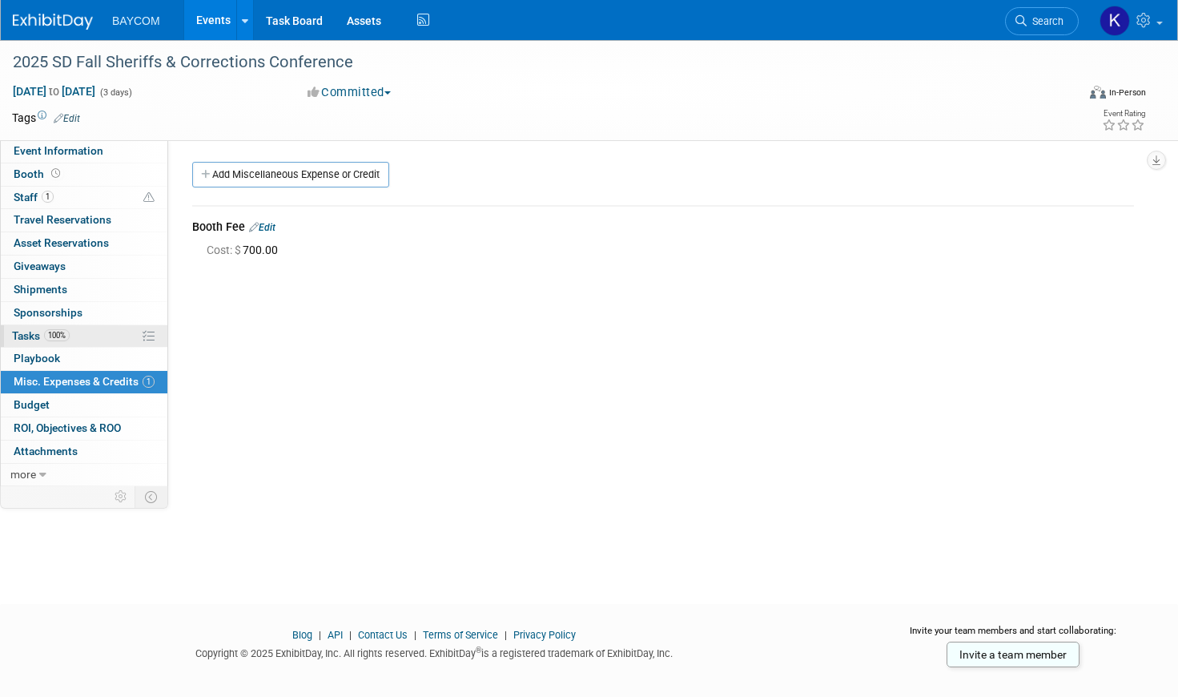
click at [113, 338] on link "100% Tasks 100%" at bounding box center [84, 336] width 167 height 22
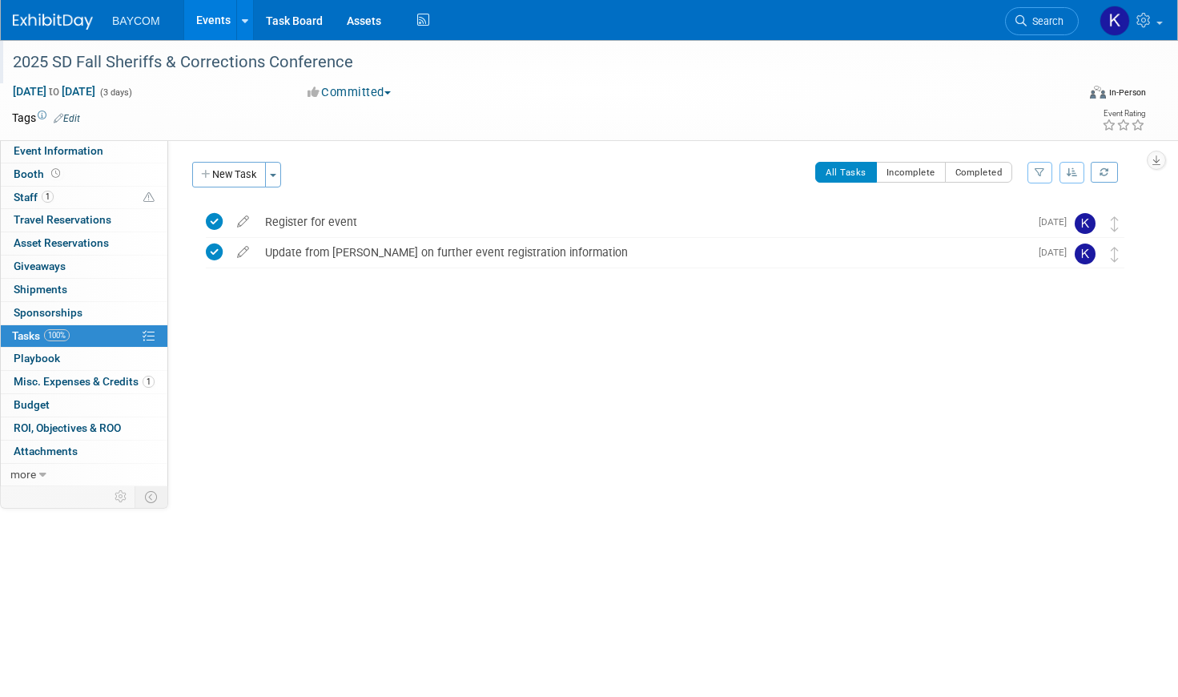
click at [151, 58] on div "2025 SD Fall Sheriffs & Corrections Conference" at bounding box center [528, 62] width 1042 height 29
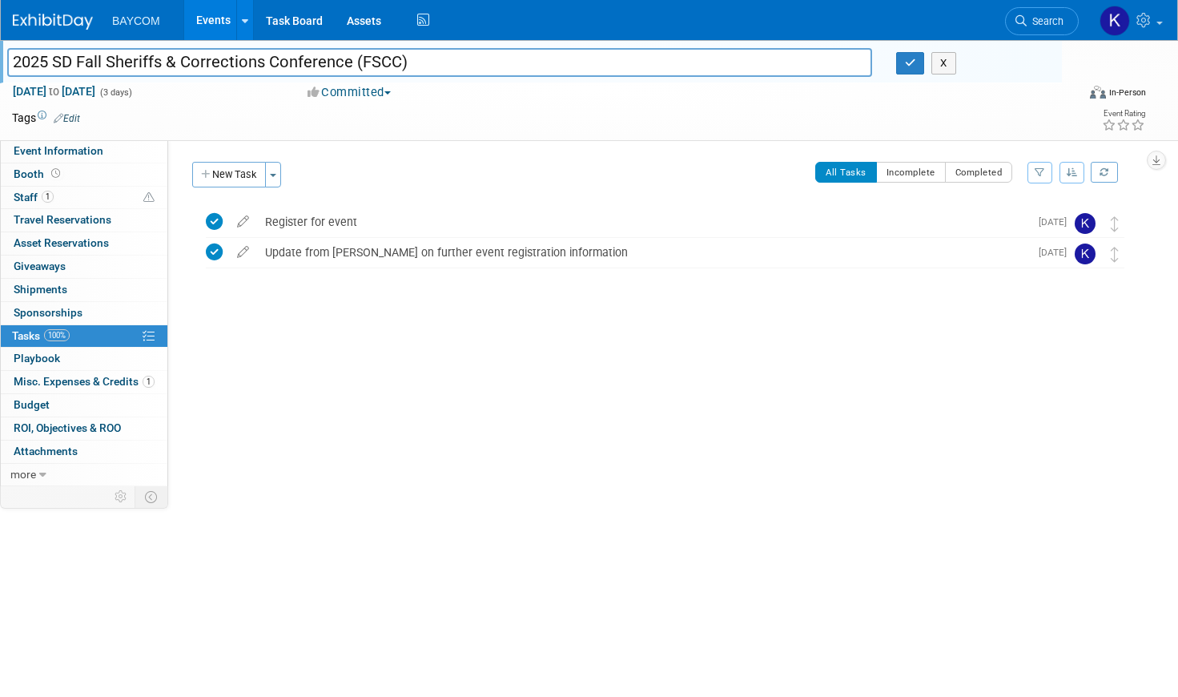
click at [24, 60] on input "2025 SD Fall Sheriffs & Corrections Conference (FSCC)" at bounding box center [439, 62] width 865 height 28
type input "P - 2025 SD Fall Sheriffs & Corrections Conference (FSCC)"
click at [911, 66] on icon "button" at bounding box center [910, 63] width 11 height 10
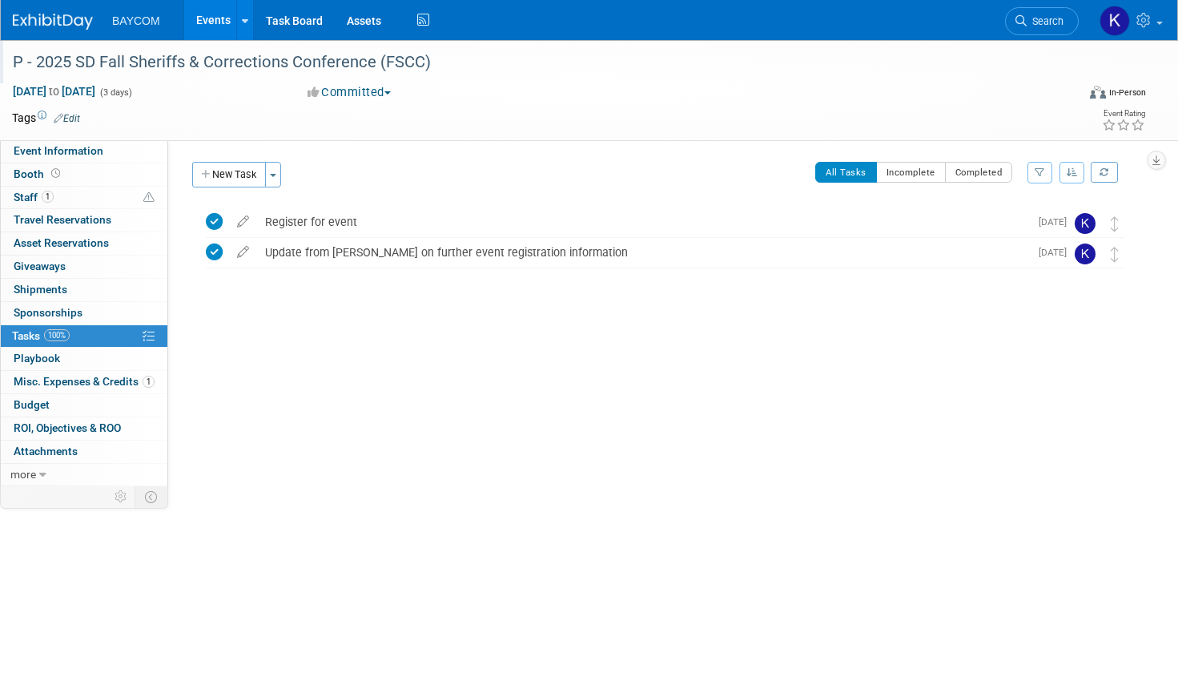
click at [216, 18] on link "Events" at bounding box center [213, 20] width 58 height 40
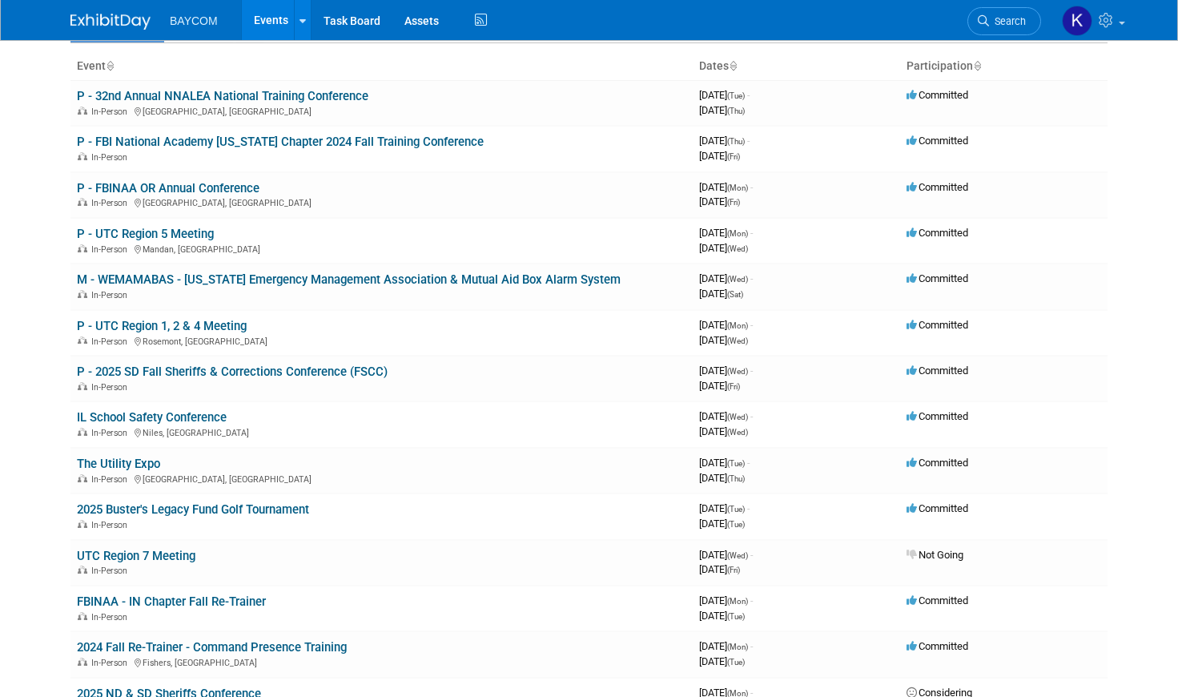
scroll to position [94, 0]
click at [180, 415] on link "IL School Safety Conference" at bounding box center [152, 416] width 150 height 14
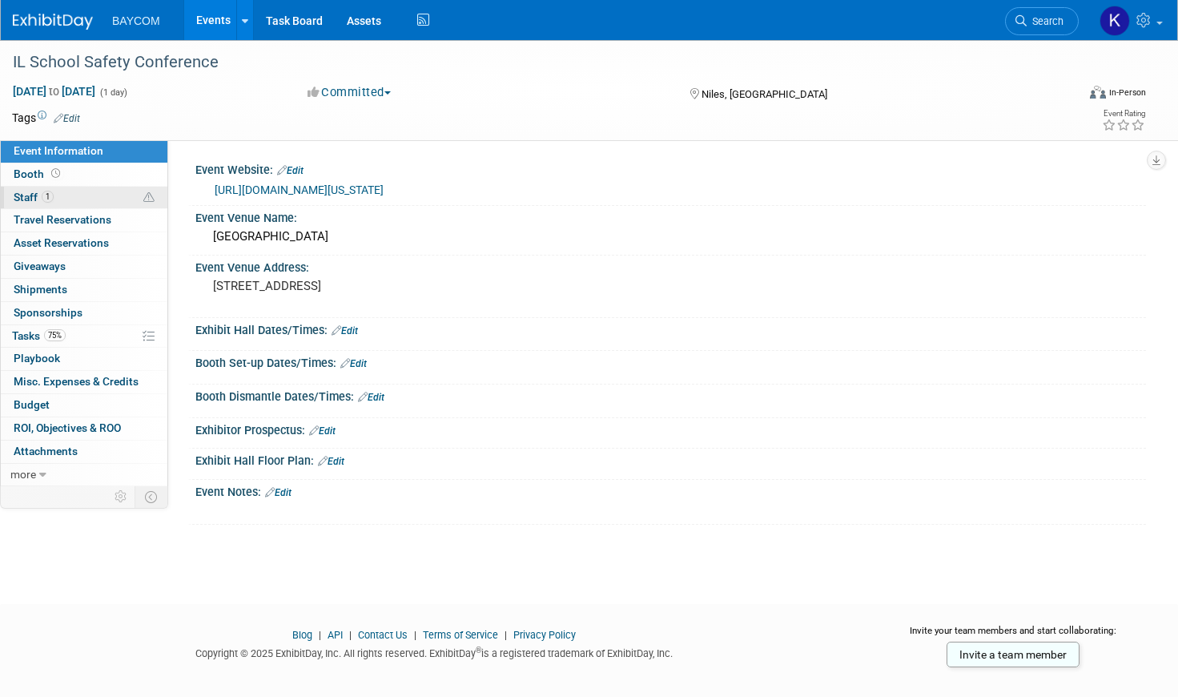
click at [86, 191] on link "1 Staff 1" at bounding box center [84, 198] width 167 height 22
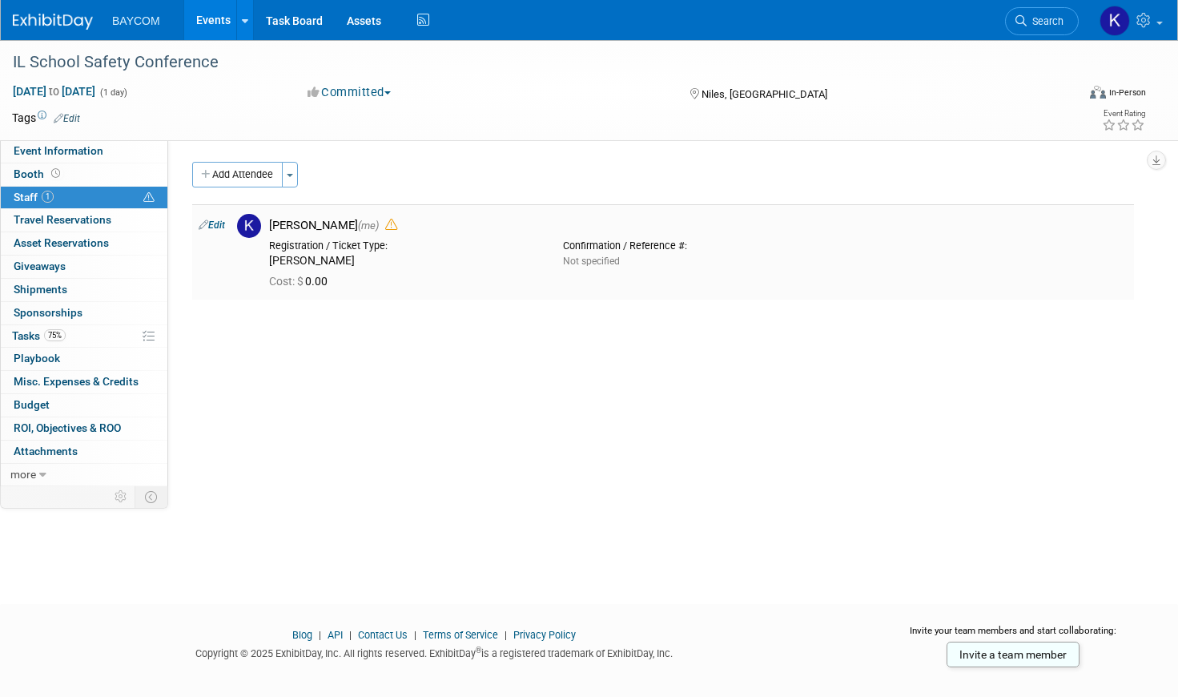
click at [385, 223] on icon at bounding box center [391, 225] width 12 height 12
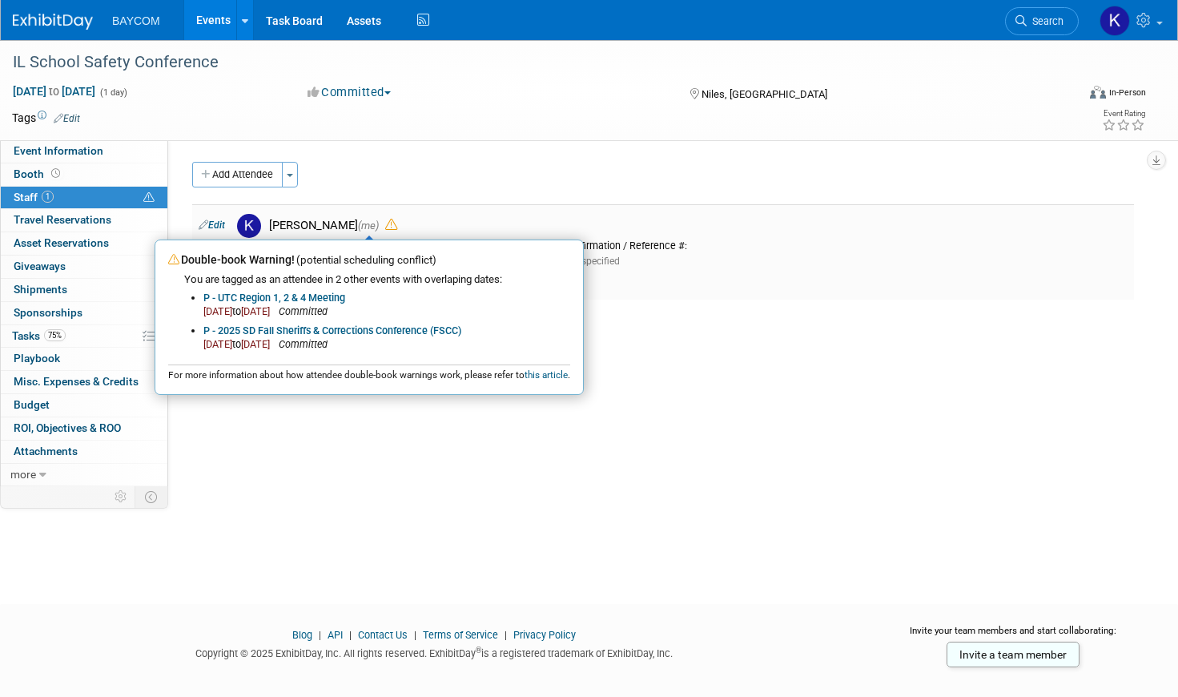
click at [385, 223] on icon at bounding box center [391, 225] width 12 height 12
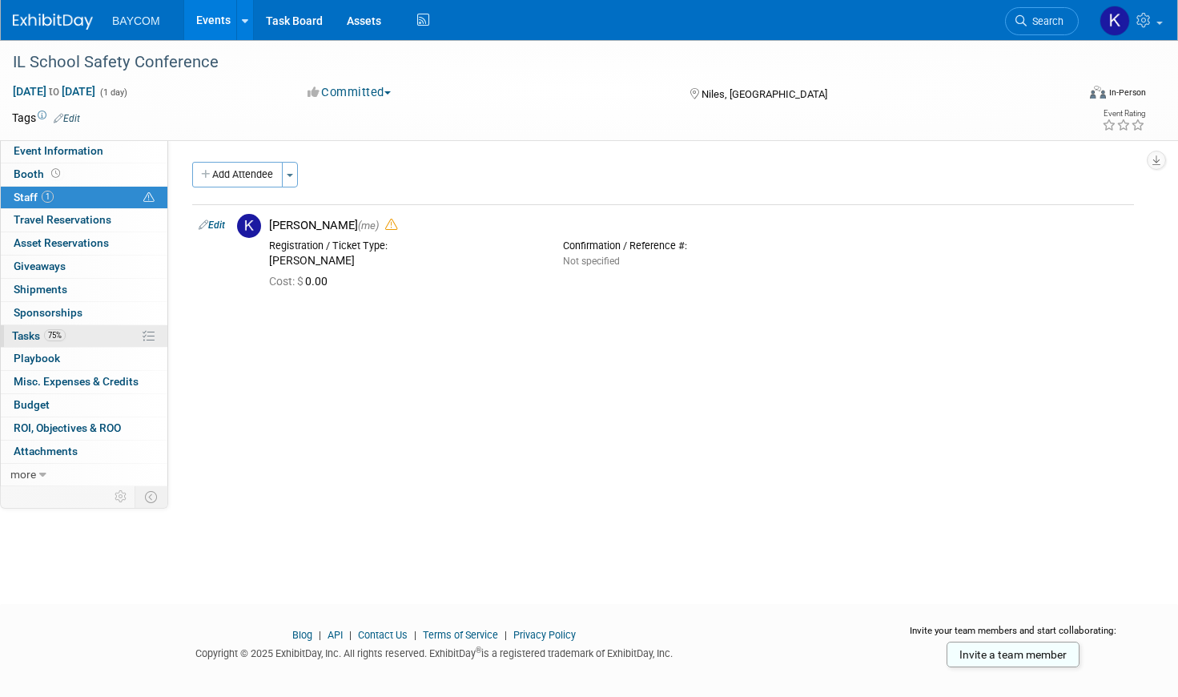
click at [77, 332] on link "75% Tasks 75%" at bounding box center [84, 336] width 167 height 22
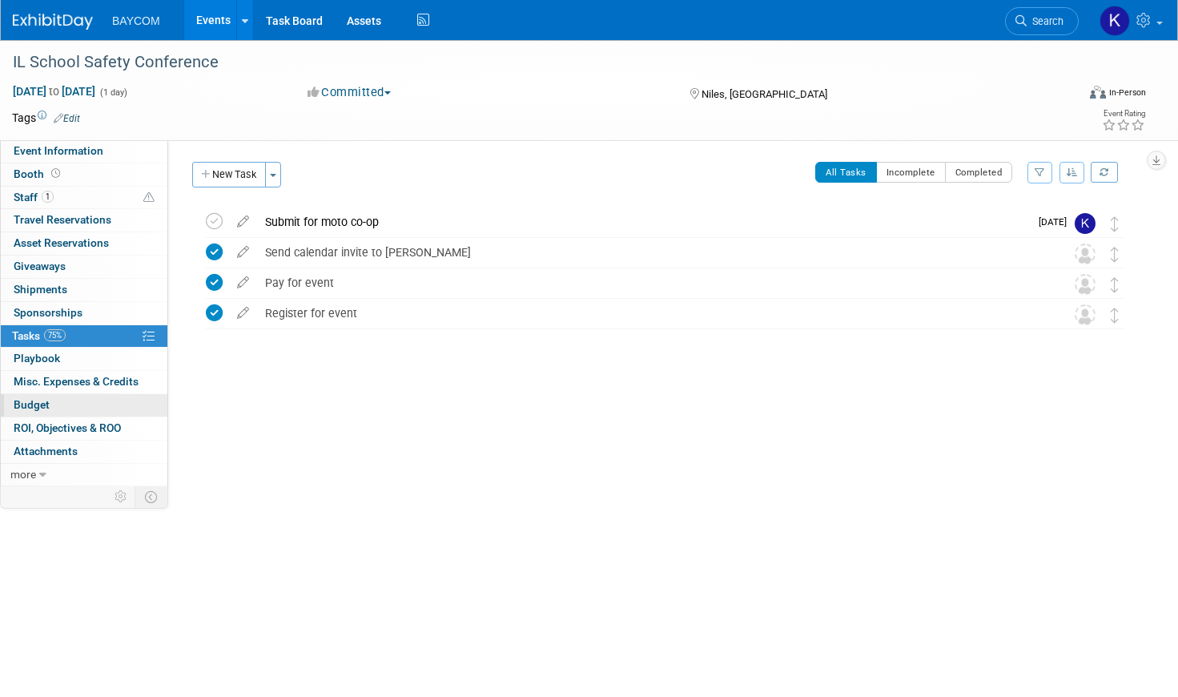
click at [62, 396] on link "Budget" at bounding box center [84, 405] width 167 height 22
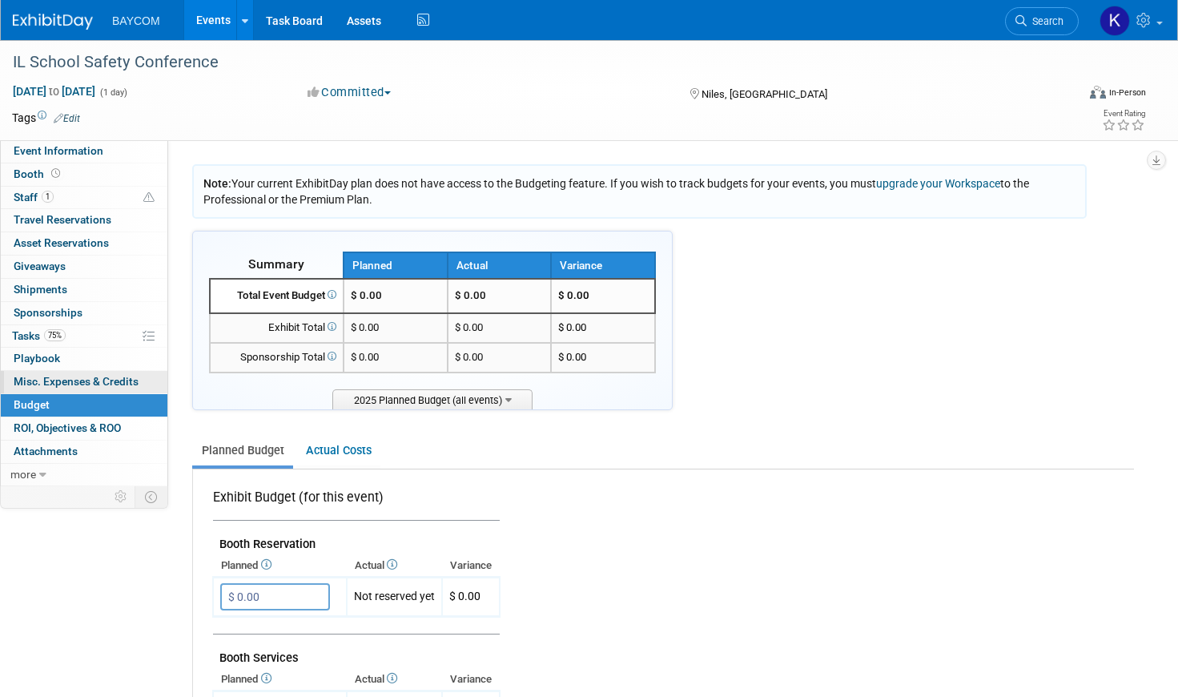
click at [63, 378] on span "Misc. Expenses & Credits 0" at bounding box center [76, 381] width 125 height 13
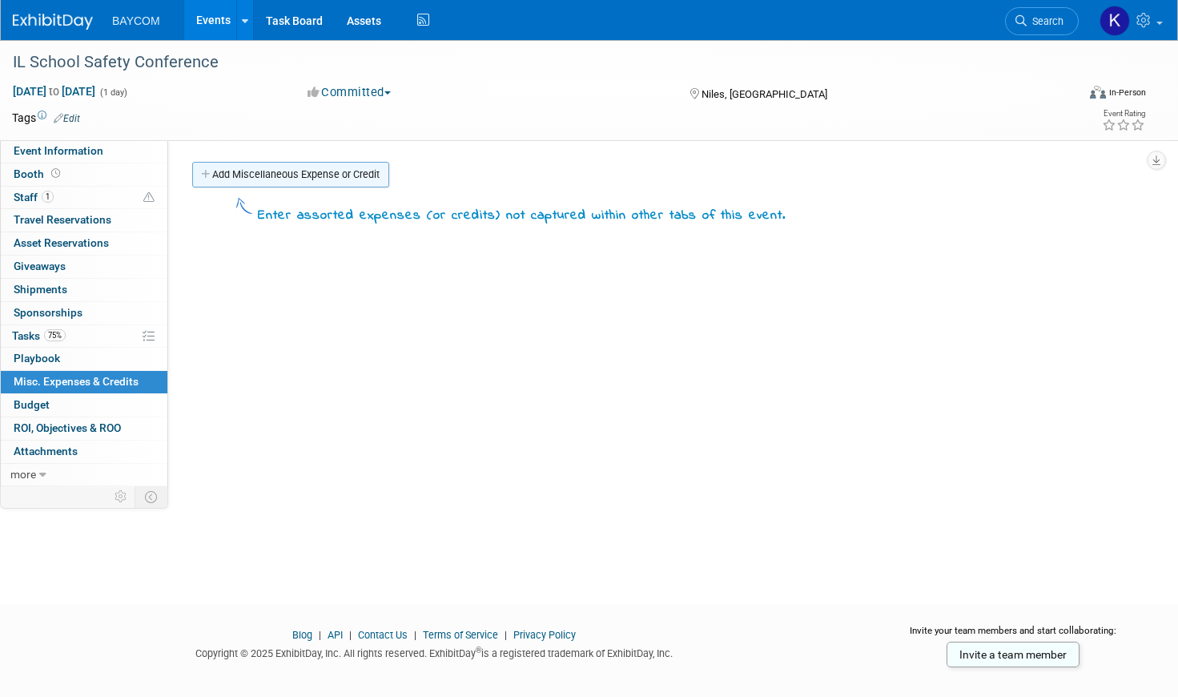
click at [311, 169] on link "Add Miscellaneous Expense or Credit" at bounding box center [290, 175] width 197 height 26
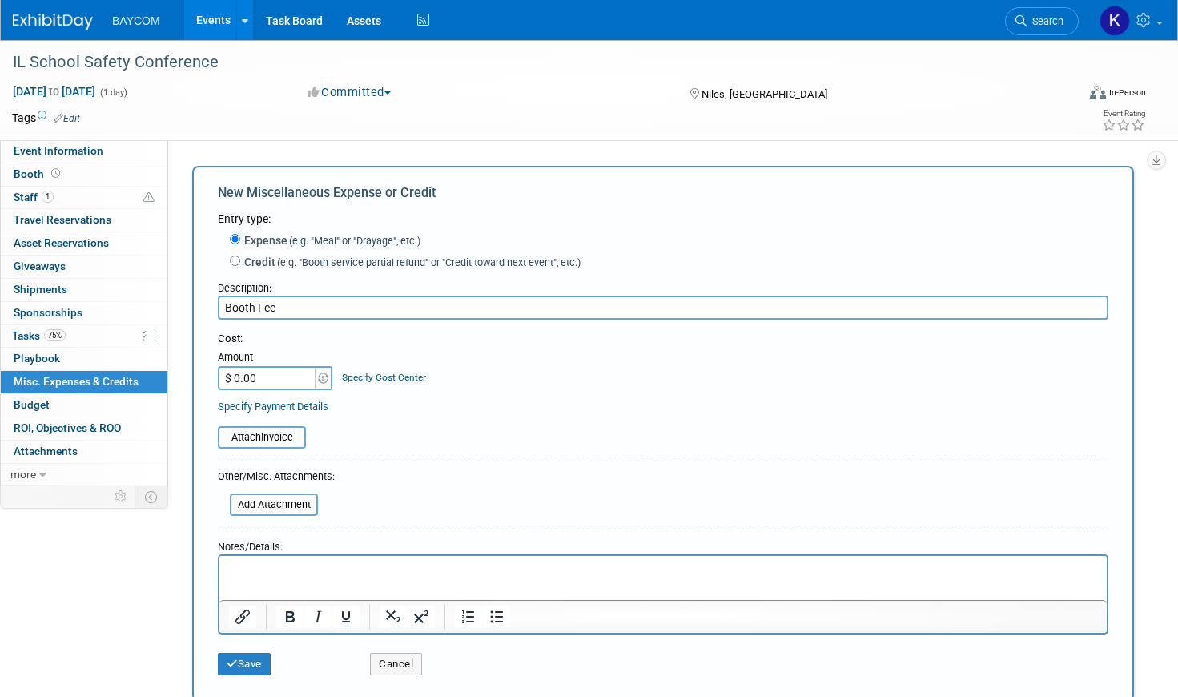
type input "Booth Fee"
click at [282, 381] on input "$ 0.00" at bounding box center [268, 378] width 100 height 24
type input "$ 1,537.00"
click at [436, 456] on form "Entry type: Expense (e.g. "Meal" or "Drayage", etc.) Credit (e.g. "Booth servic…" at bounding box center [663, 447] width 890 height 472
click at [254, 664] on button "Save" at bounding box center [244, 664] width 53 height 22
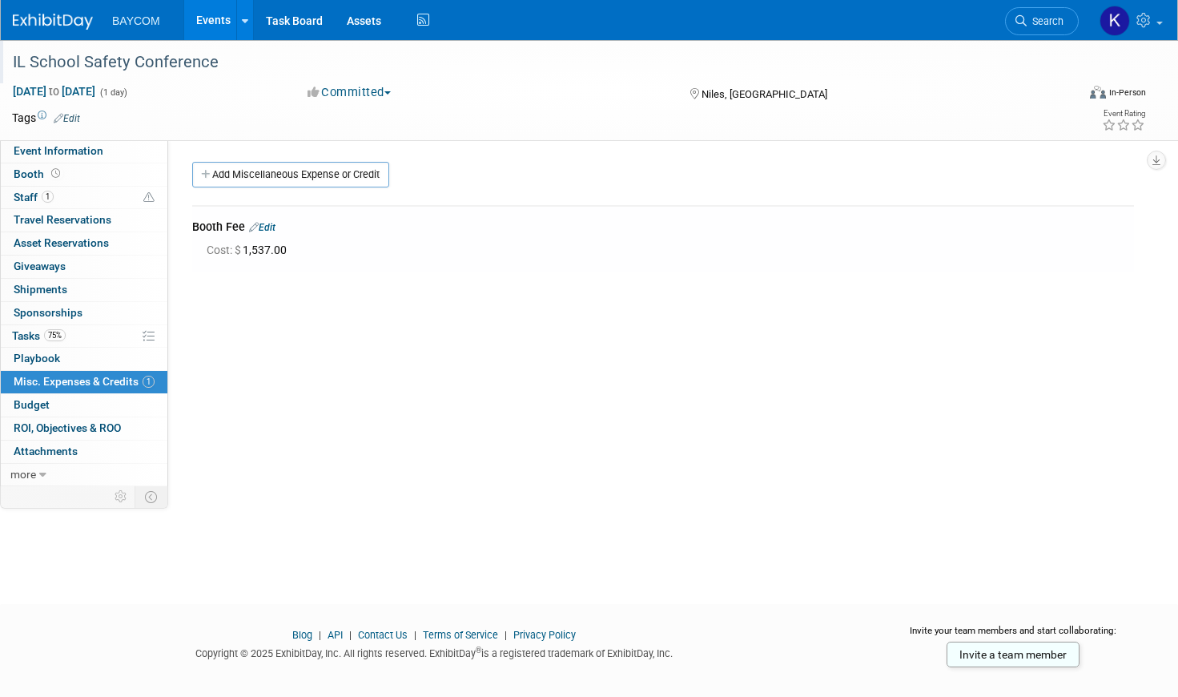
click at [27, 60] on div "IL School Safety Conference" at bounding box center [528, 62] width 1042 height 29
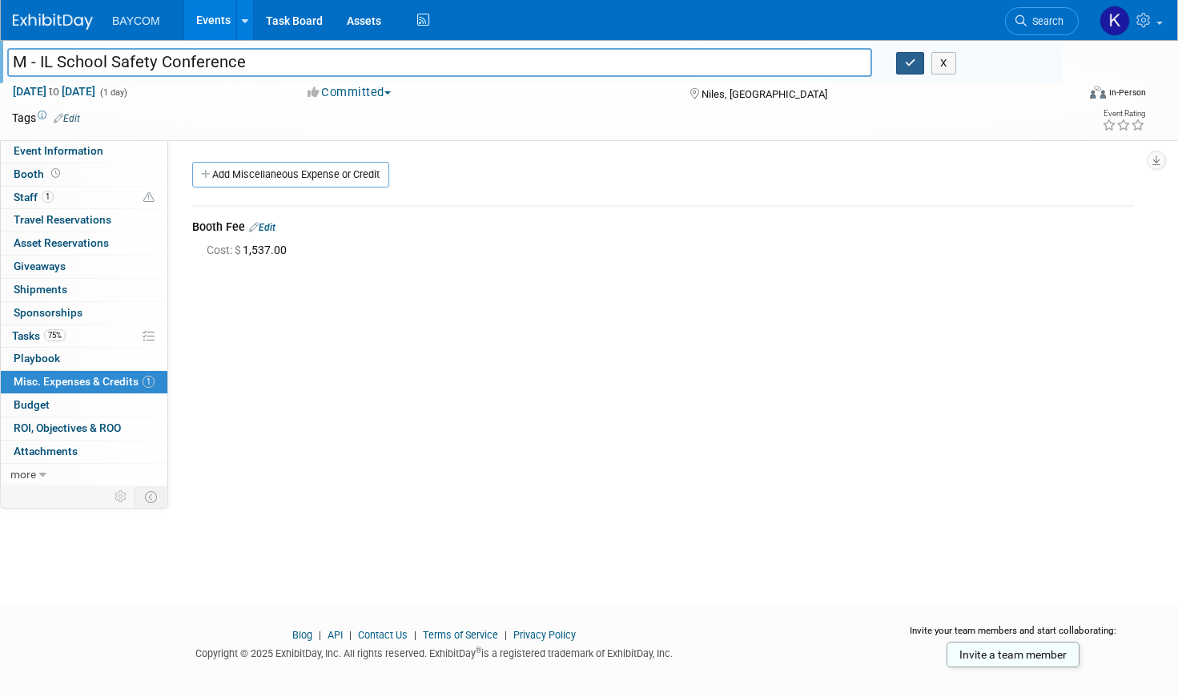
type input "M - IL School Safety Conference"
click at [898, 67] on button "button" at bounding box center [910, 63] width 29 height 22
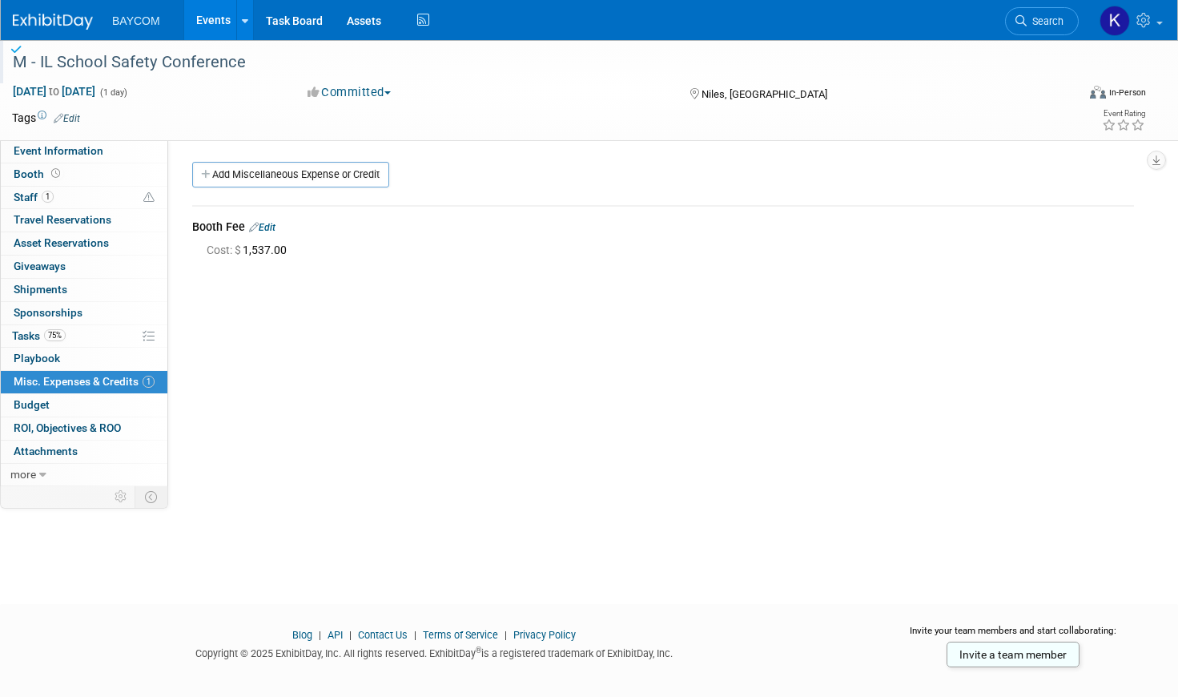
click at [218, 18] on link "Events" at bounding box center [213, 20] width 58 height 40
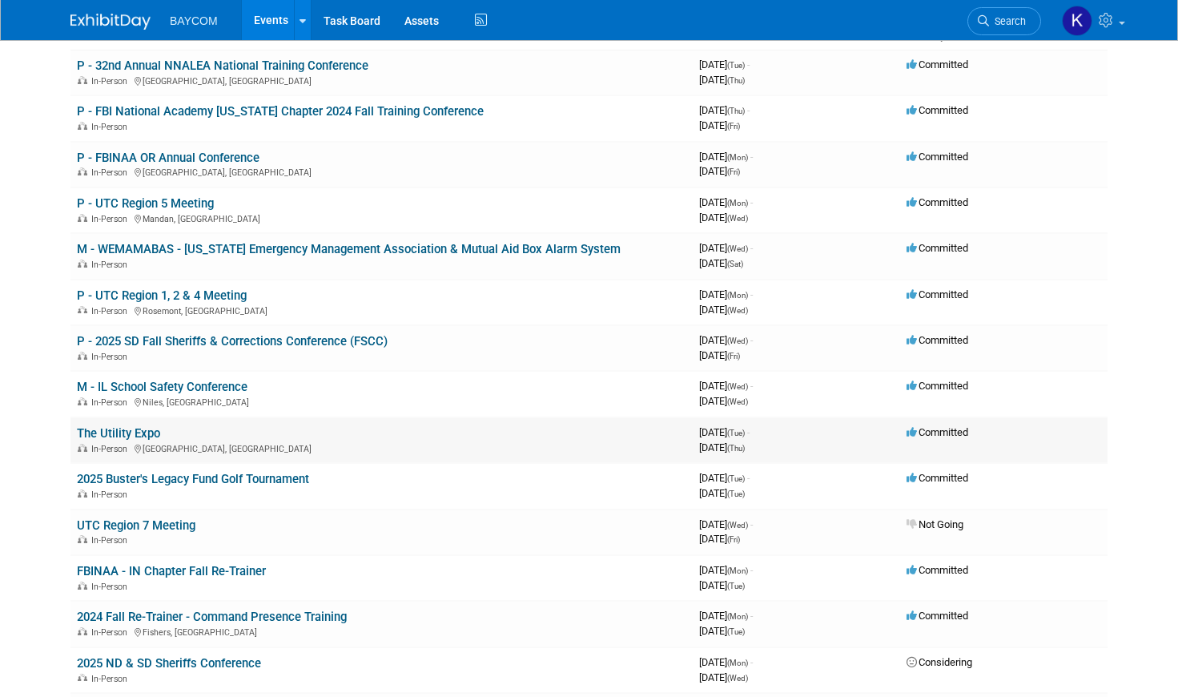
click at [138, 432] on link "The Utility Expo" at bounding box center [118, 433] width 83 height 14
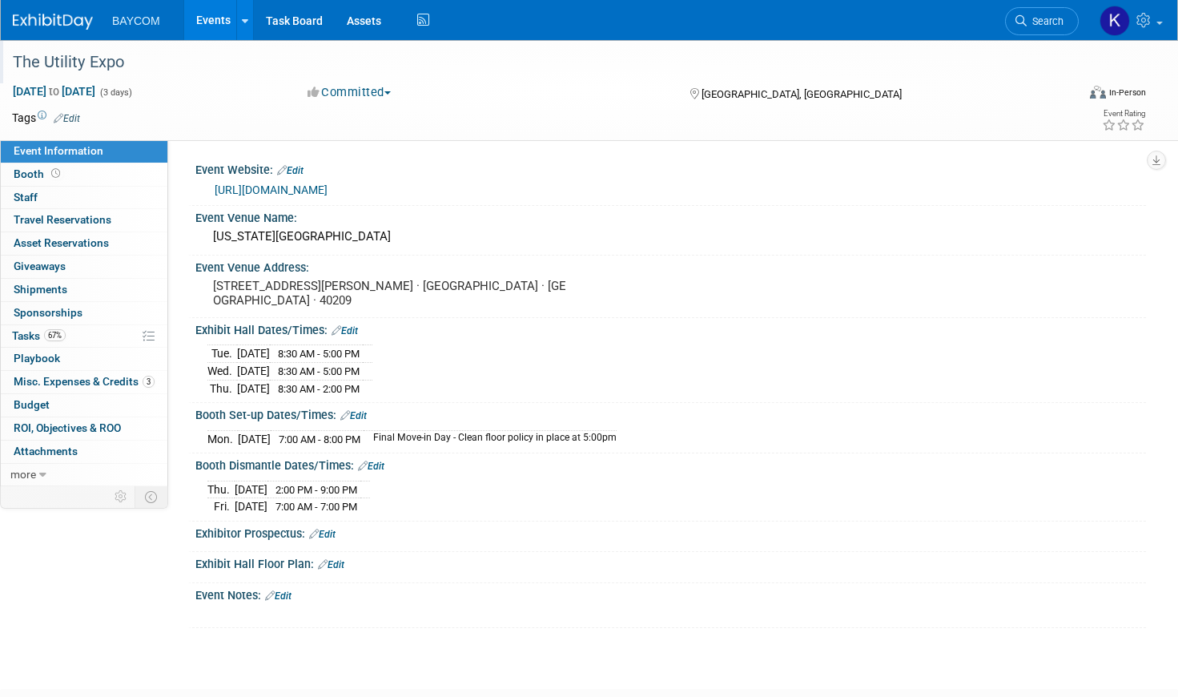
click at [44, 67] on div "The Utility Expo" at bounding box center [528, 62] width 1042 height 29
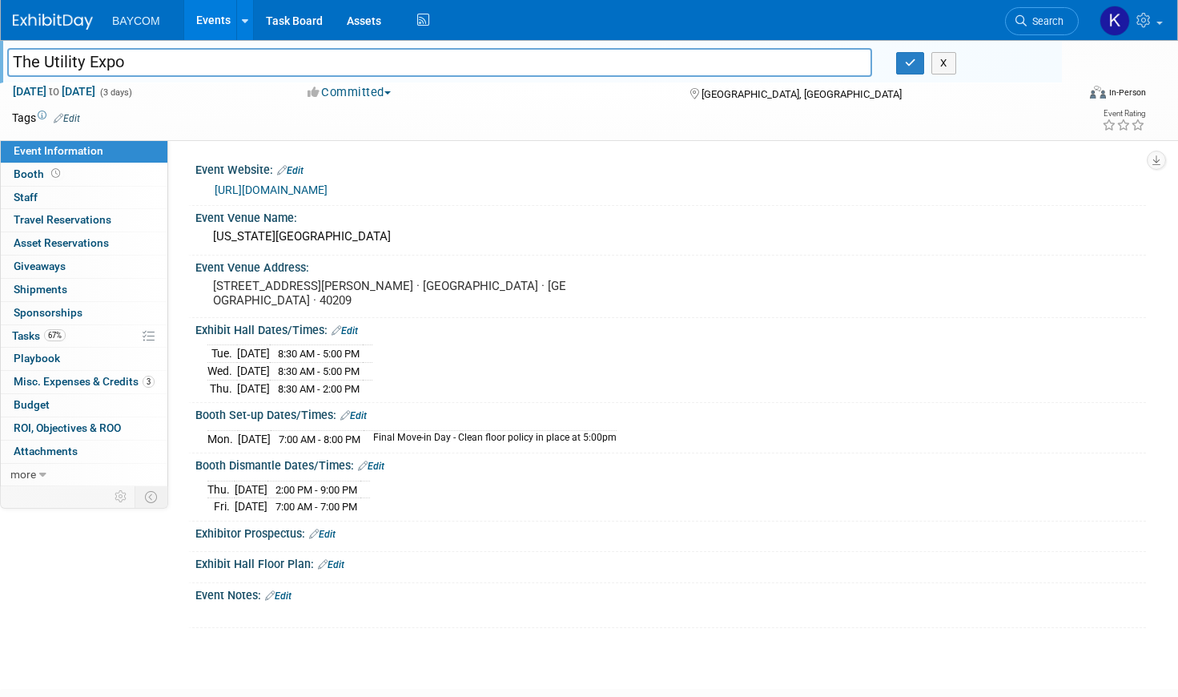
click at [18, 64] on input "The Utility Expo" at bounding box center [439, 62] width 865 height 28
type input "P - The Utility Expo"
click at [57, 196] on link "0 Staff 0" at bounding box center [84, 198] width 167 height 22
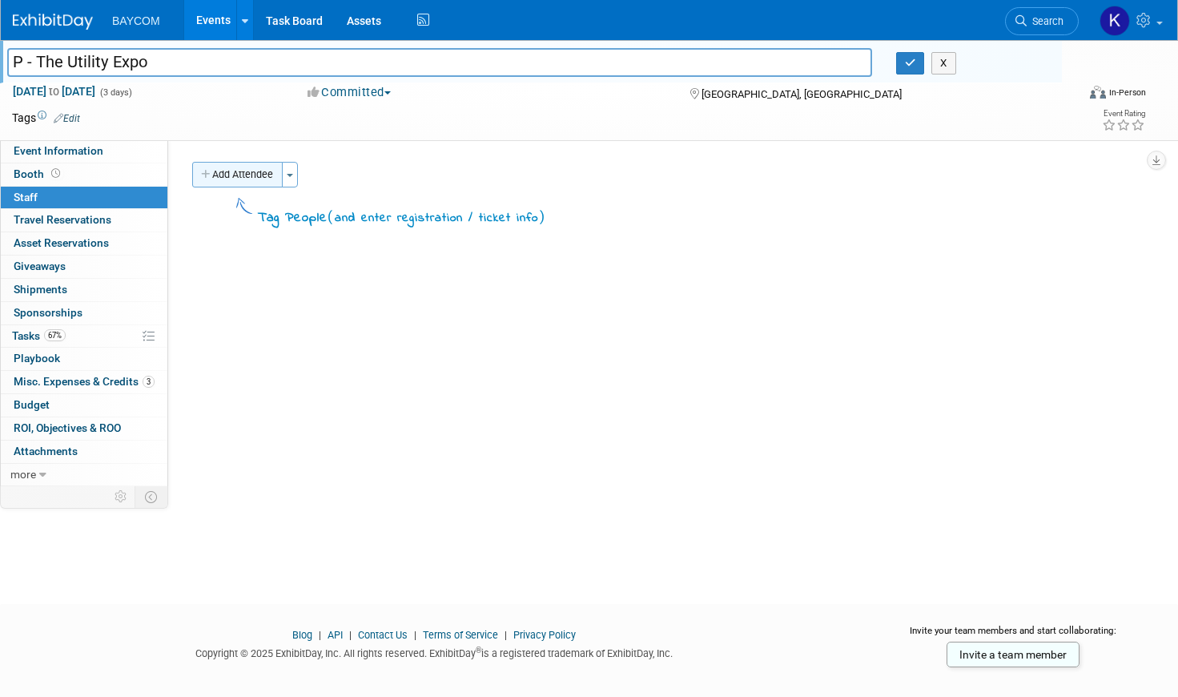
click at [257, 175] on button "Add Attendee" at bounding box center [237, 175] width 90 height 26
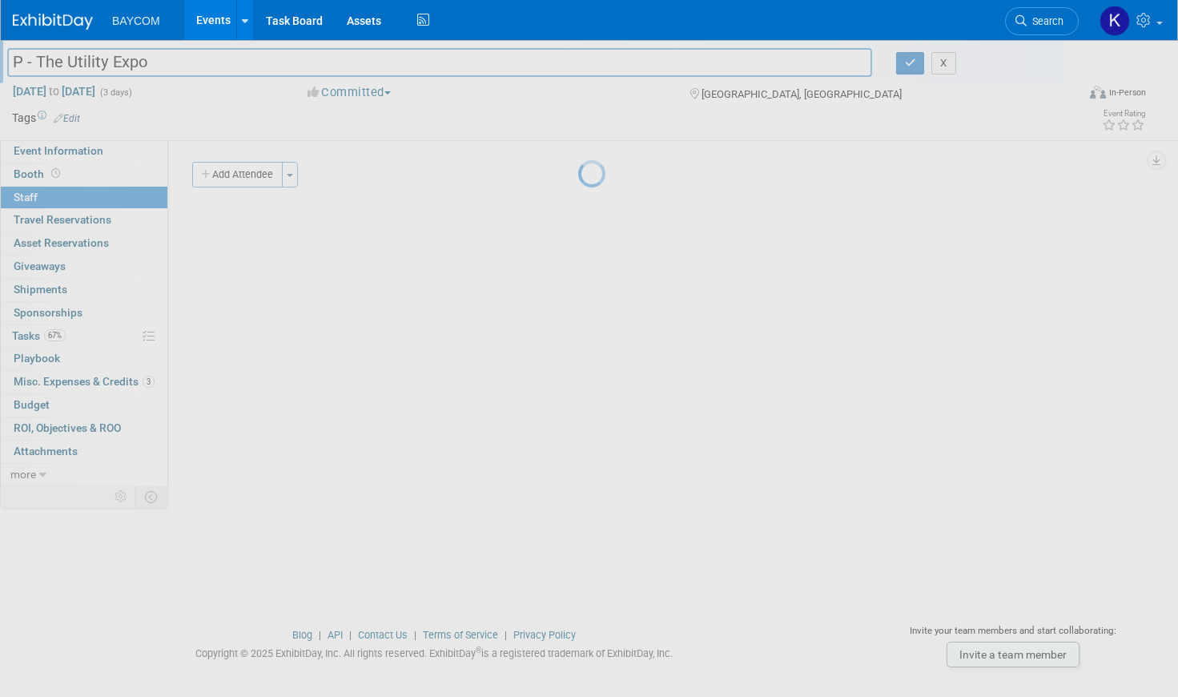
select select "3010db7d-870e-43c4-8fb8-0ef80b953965"
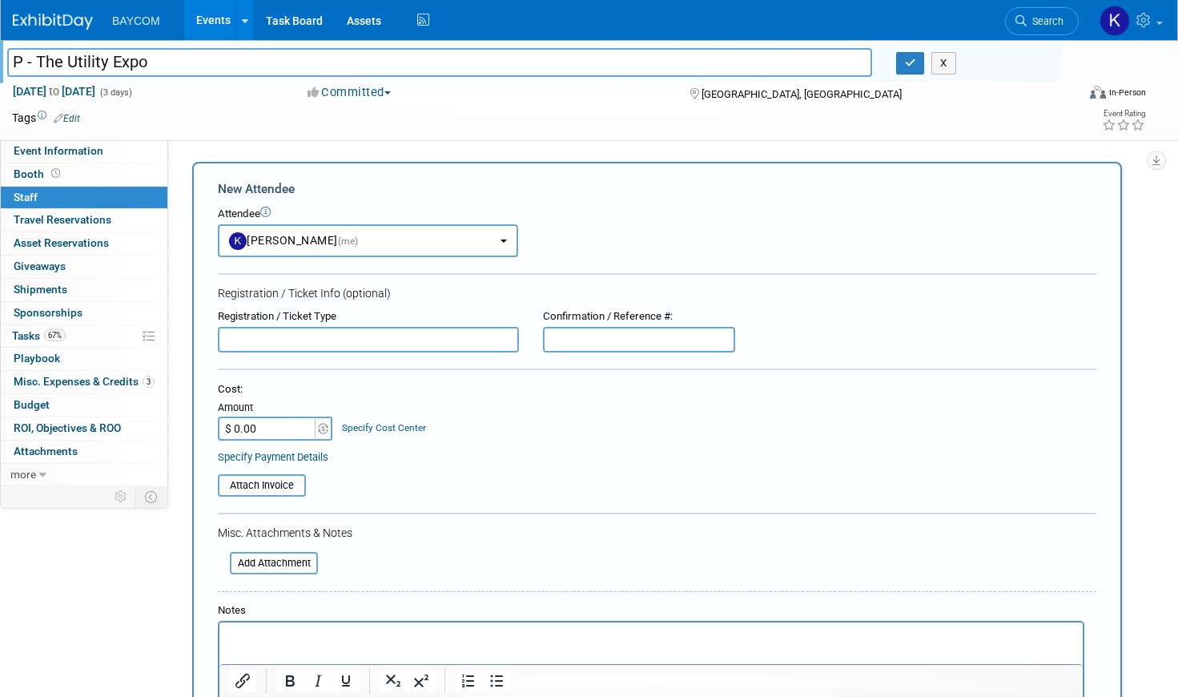
click at [281, 337] on input "text" at bounding box center [368, 340] width 301 height 26
type input "Rob Zychowski"
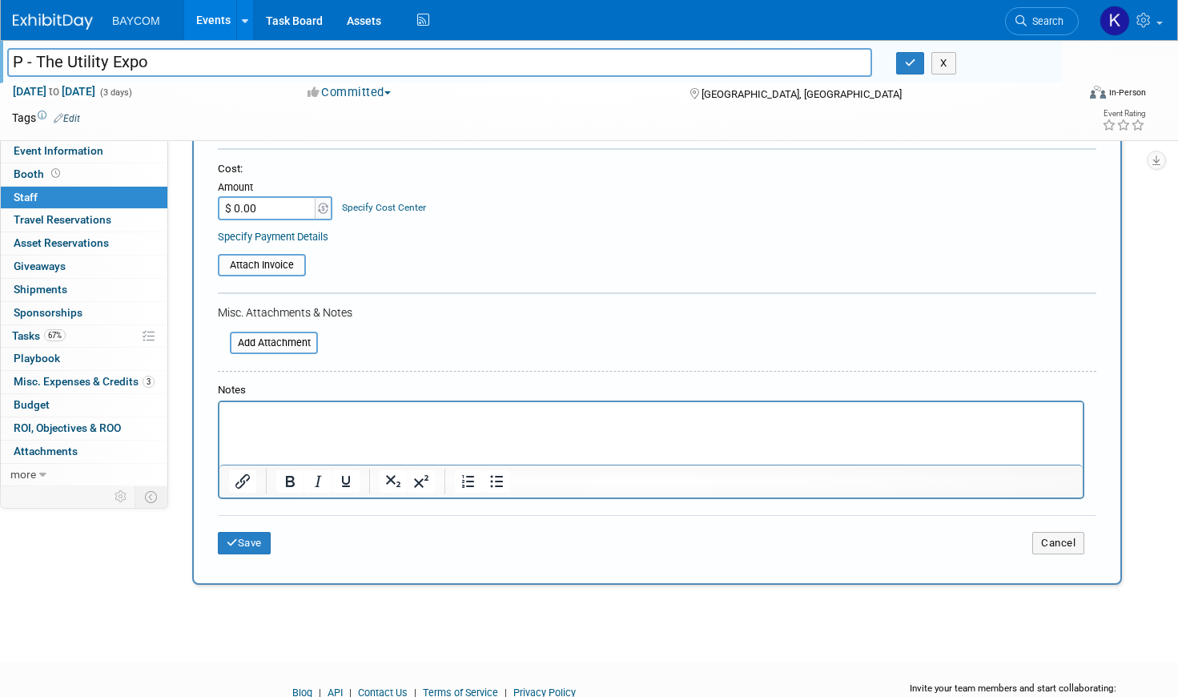
scroll to position [297, 0]
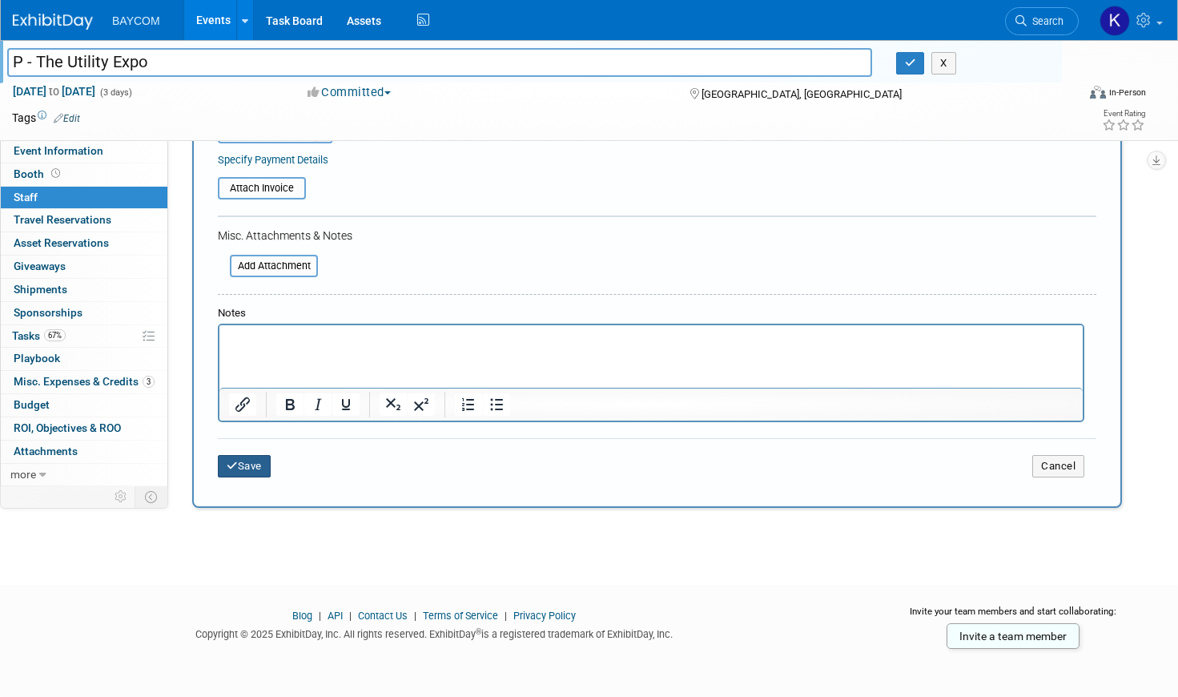
click at [251, 461] on button "Save" at bounding box center [244, 466] width 53 height 22
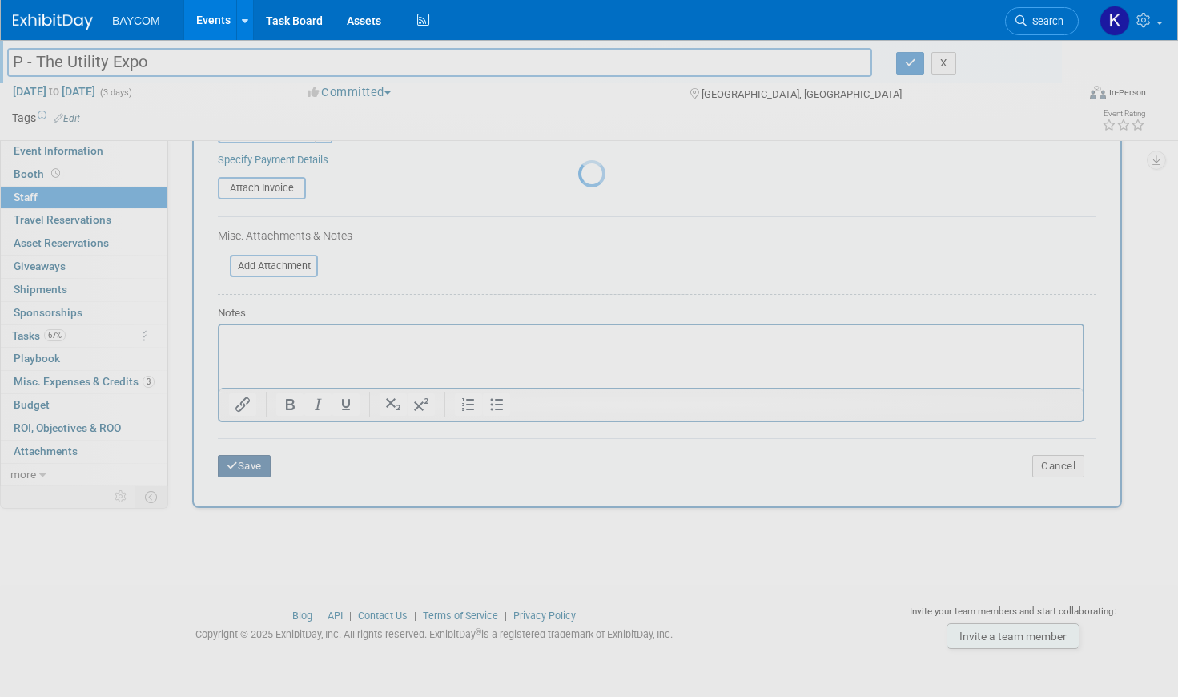
scroll to position [19, 0]
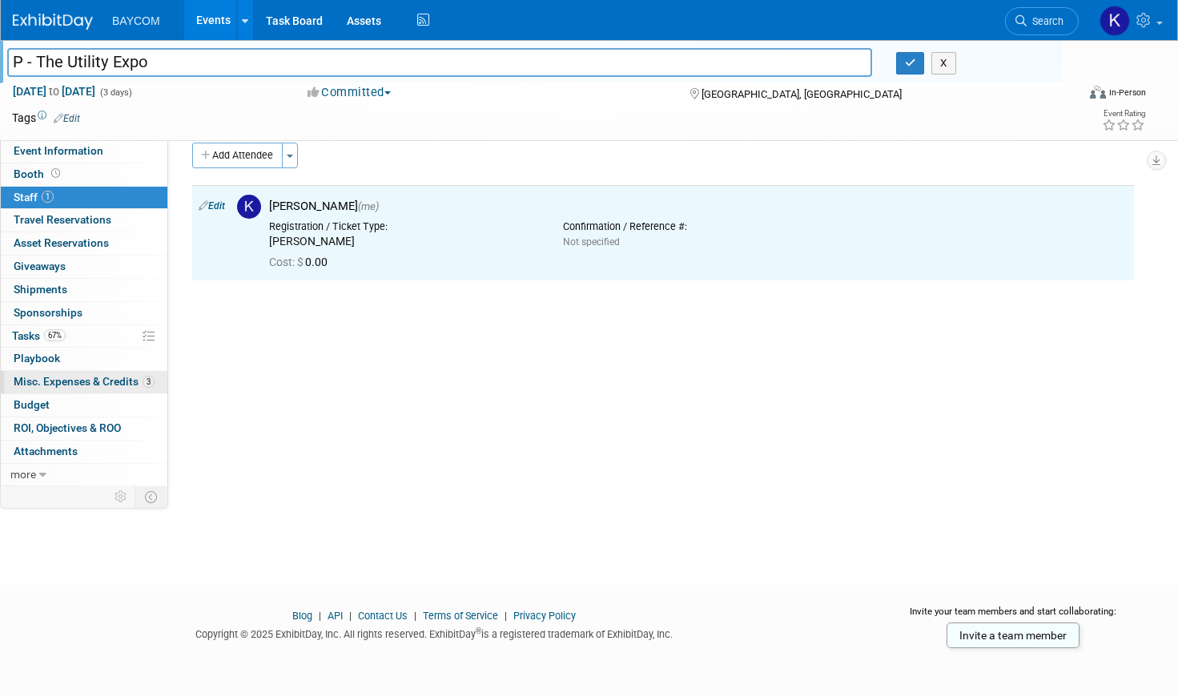
click at [110, 380] on span "Misc. Expenses & Credits 3" at bounding box center [84, 381] width 141 height 13
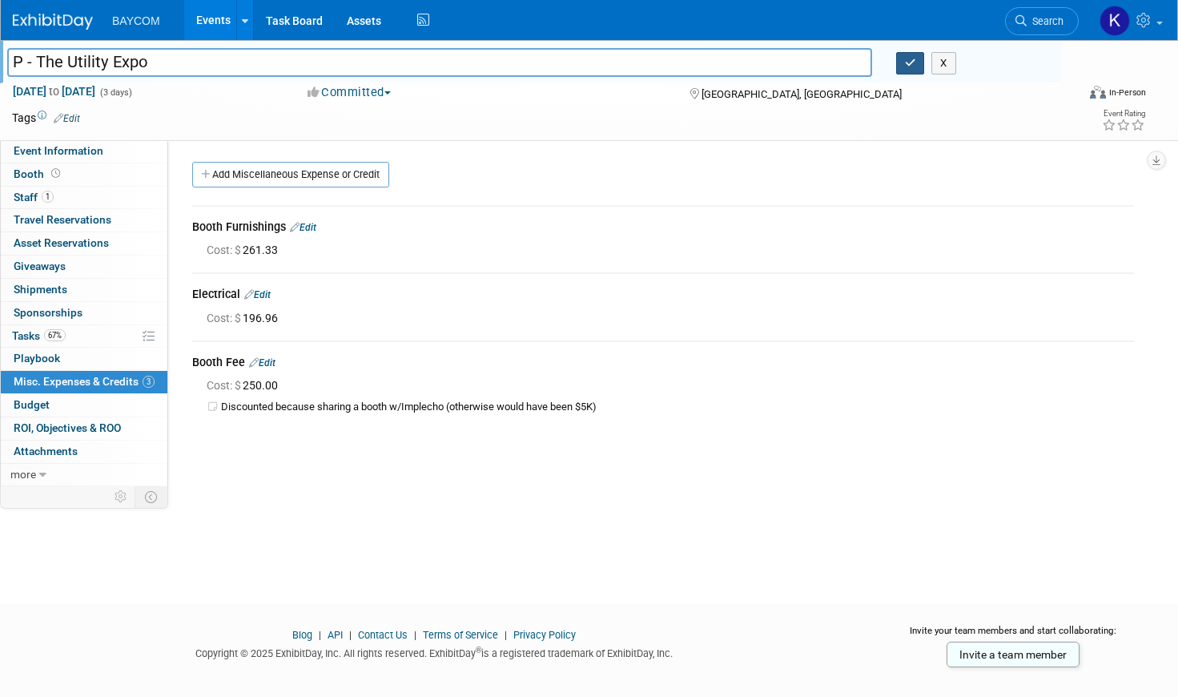
click at [910, 61] on icon "button" at bounding box center [910, 63] width 11 height 10
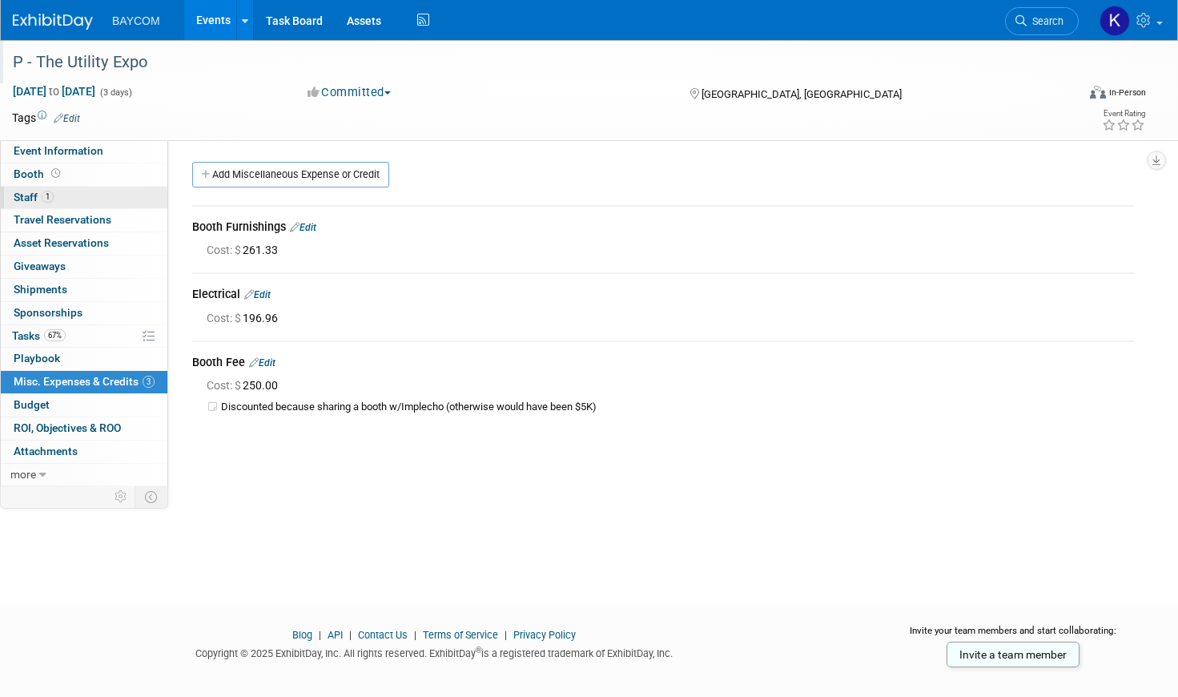
click at [83, 195] on link "1 Staff 1" at bounding box center [84, 198] width 167 height 22
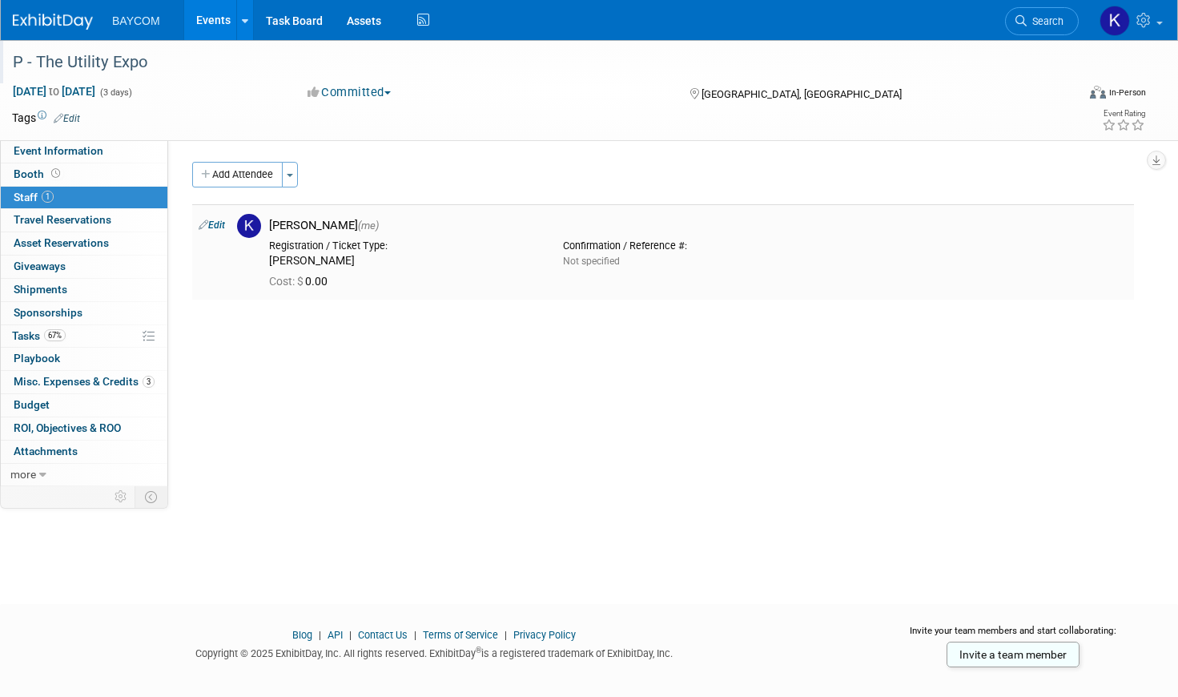
click at [339, 259] on div "Rob Zychowski" at bounding box center [404, 261] width 270 height 14
click at [215, 220] on link "Edit" at bounding box center [212, 224] width 26 height 11
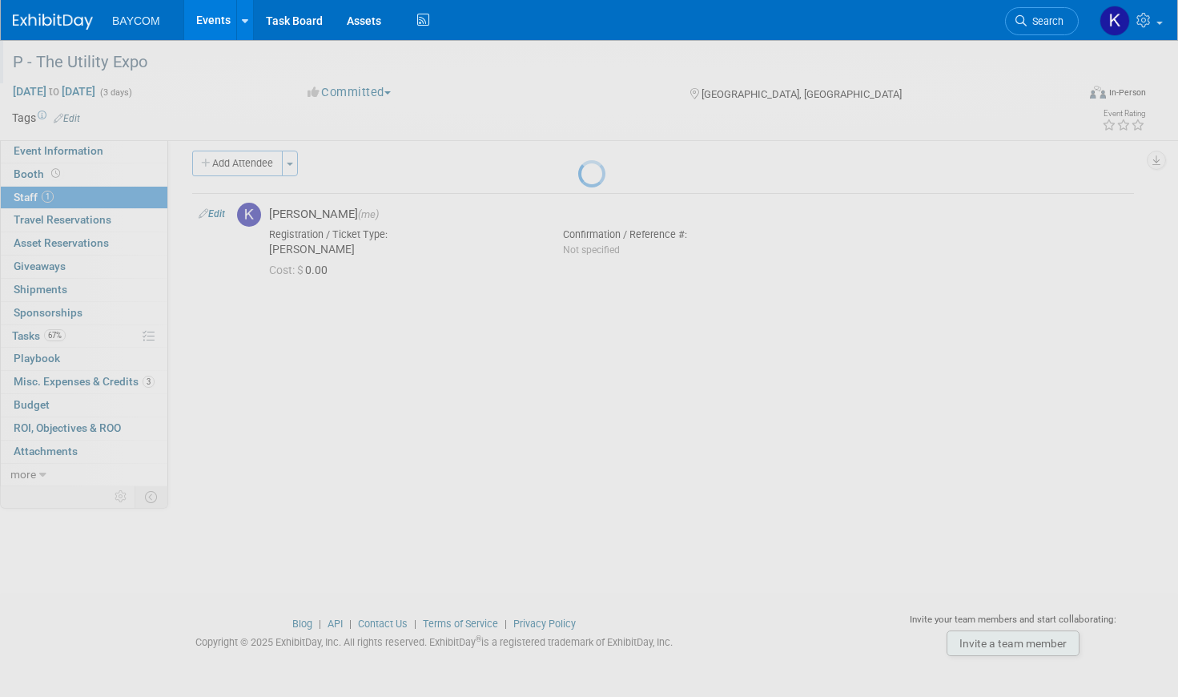
select select "3010db7d-870e-43c4-8fb8-0ef80b953965"
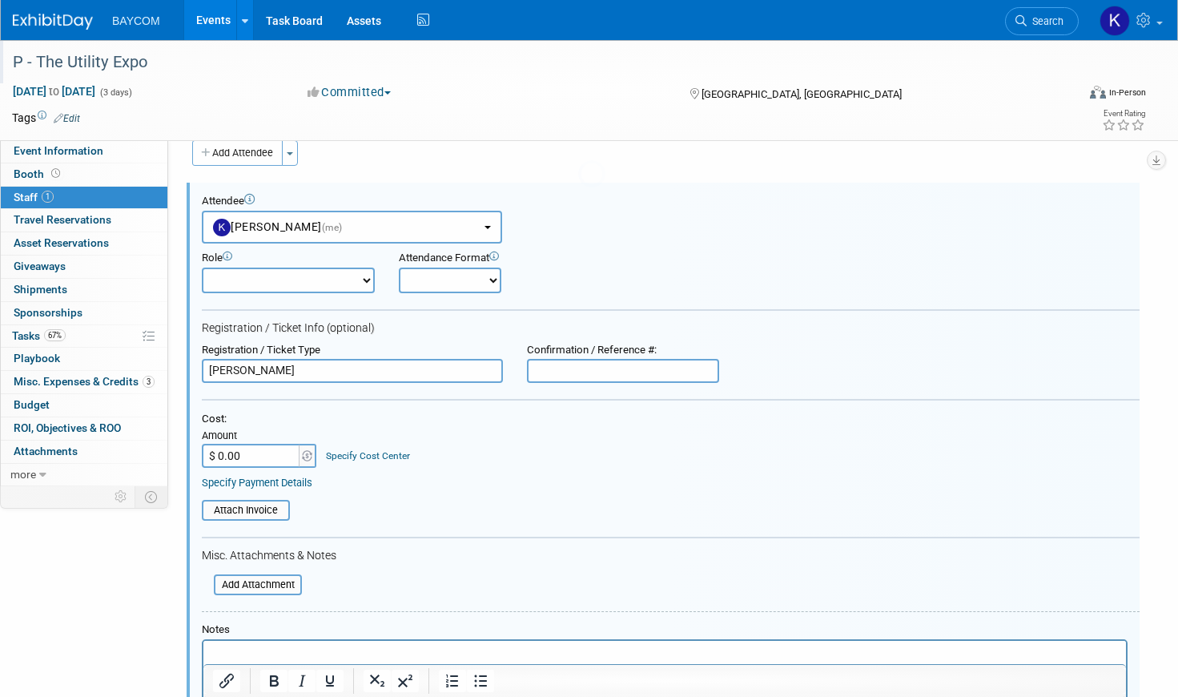
scroll to position [22, 0]
click at [327, 371] on input "[PERSON_NAME]" at bounding box center [352, 370] width 301 height 24
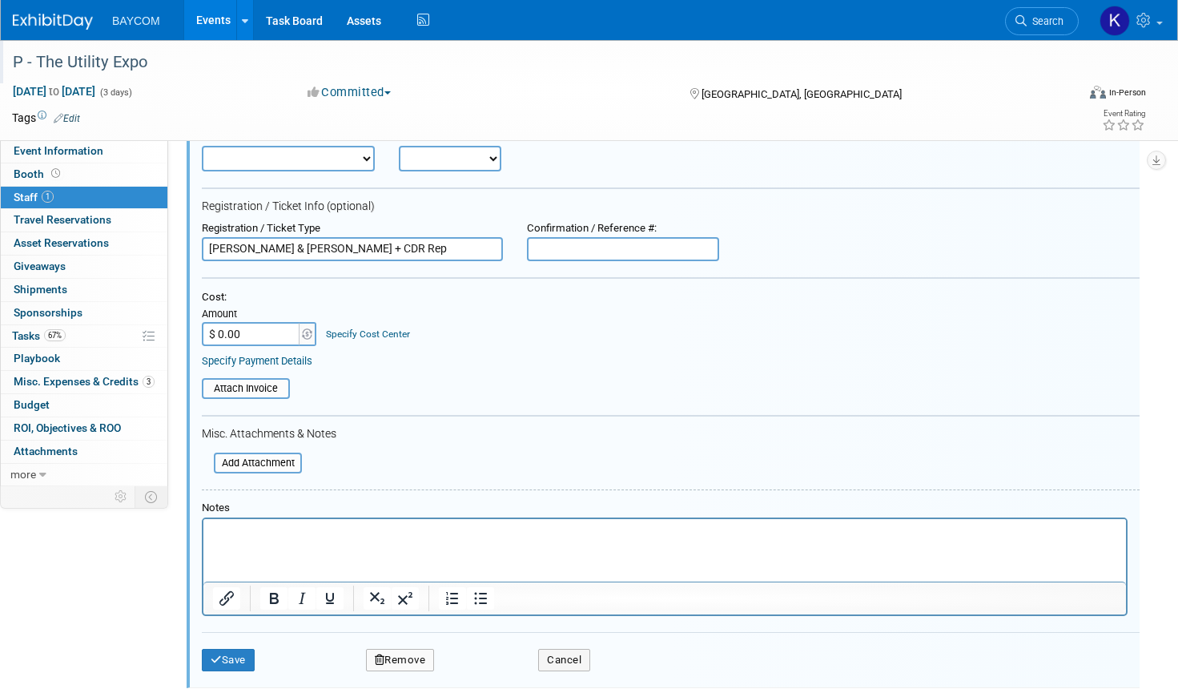
scroll to position [191, 0]
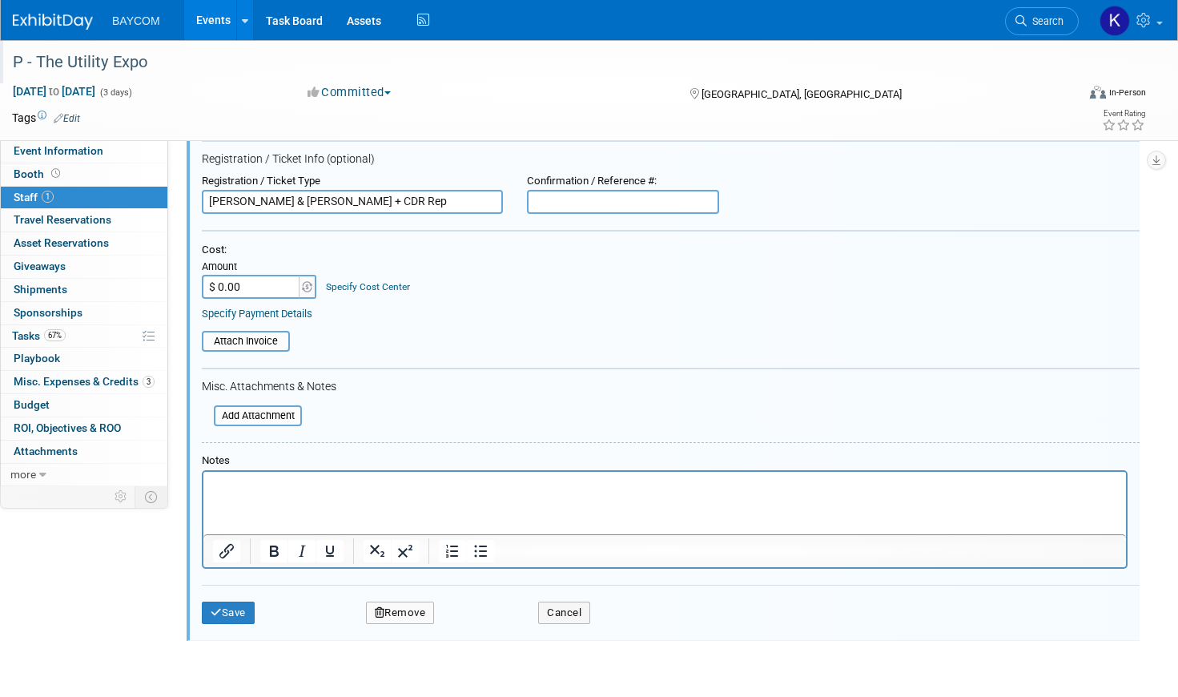
click at [283, 201] on input "Rob Zychowski & Patrick Caroll + CDR Rep" at bounding box center [352, 202] width 301 height 24
click at [491, 197] on input "Rob Zychowski (Pano booth) & Patrick Caroll + CDR Rep" at bounding box center [352, 202] width 301 height 24
type input "Rob Zychowski (Pano booth) & Patrick Caroll + CDR Rep (our booth)"
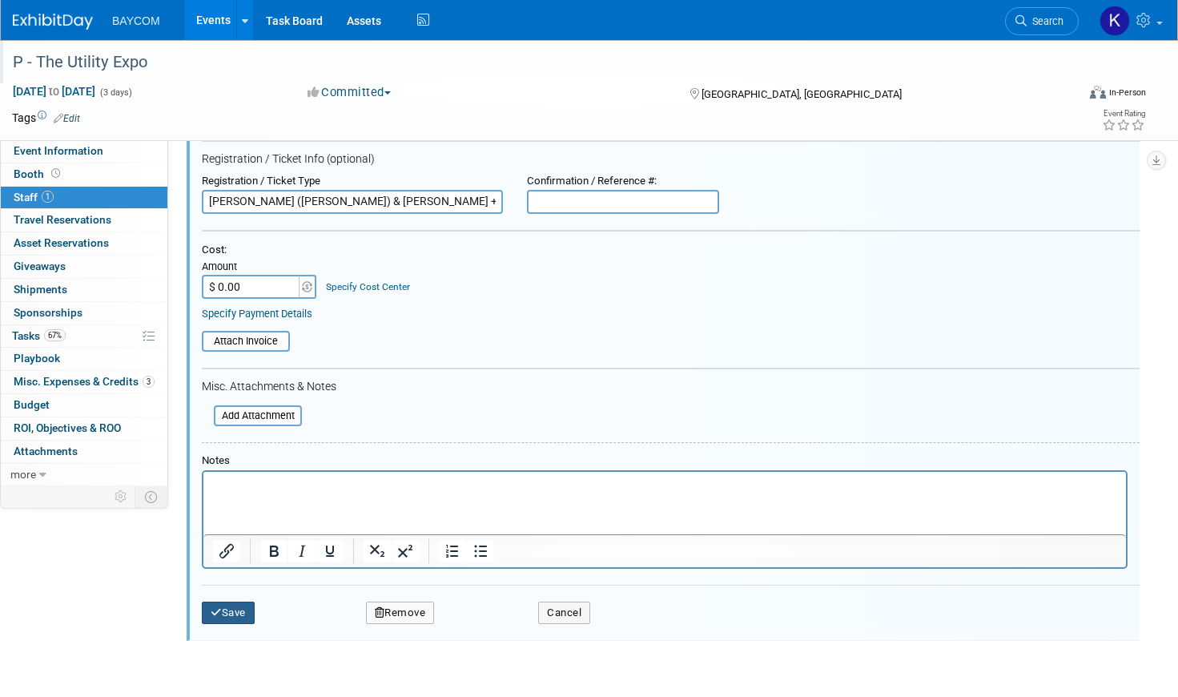
click at [243, 609] on button "Save" at bounding box center [228, 612] width 53 height 22
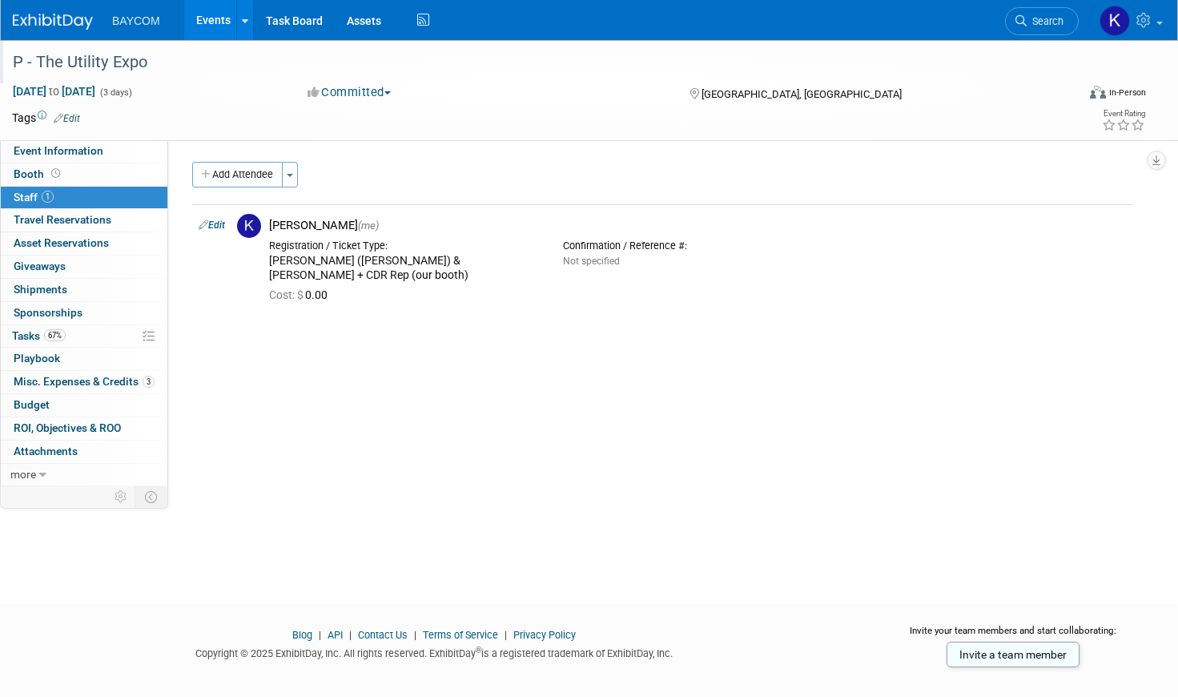
click at [209, 28] on link "Events" at bounding box center [213, 20] width 58 height 40
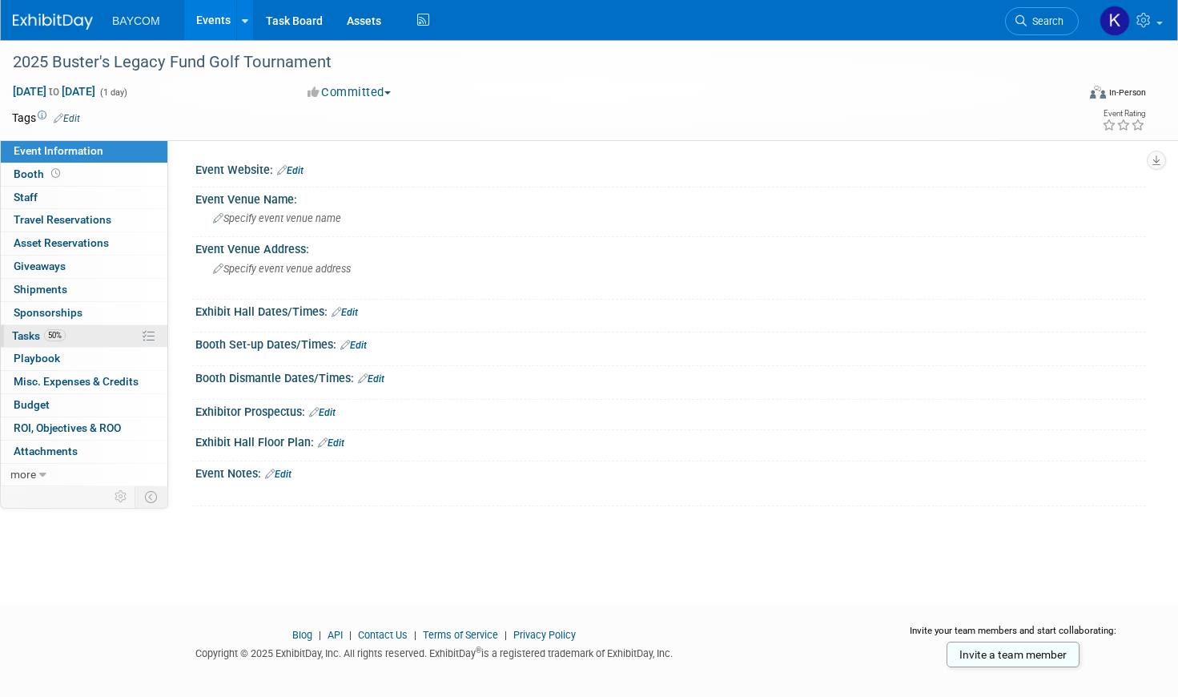
click at [119, 327] on link "50% Tasks 50%" at bounding box center [84, 336] width 167 height 22
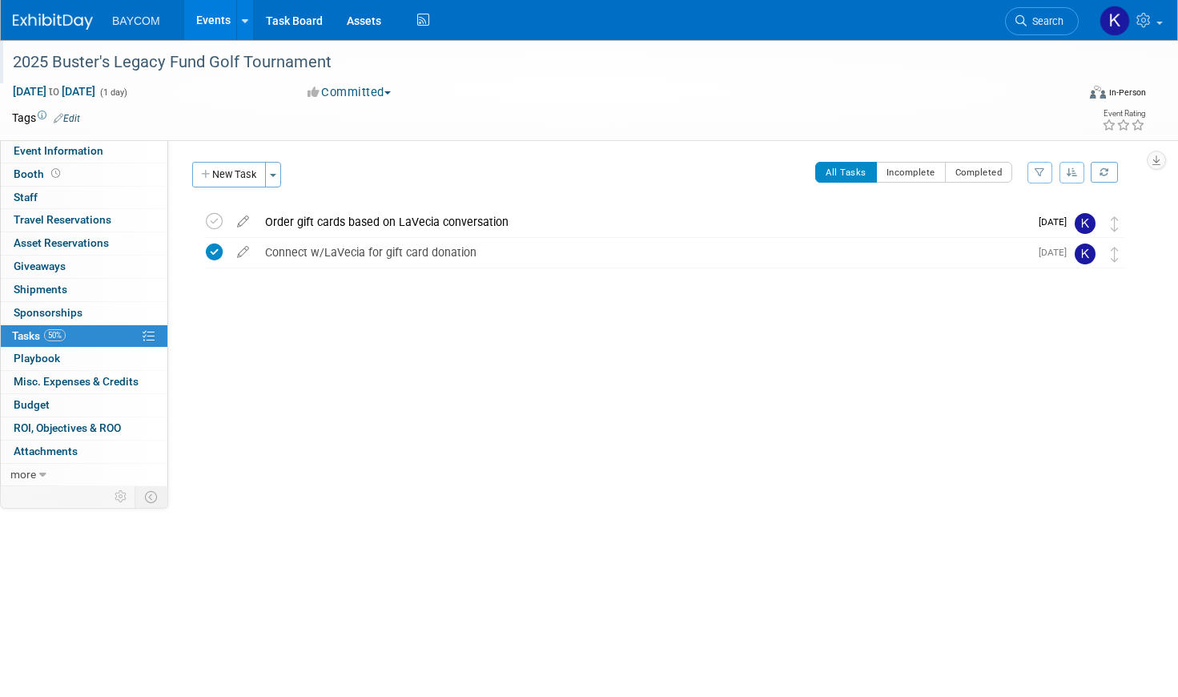
click at [81, 62] on div "2025 Buster's Legacy Fund Golf Tournament" at bounding box center [528, 62] width 1042 height 29
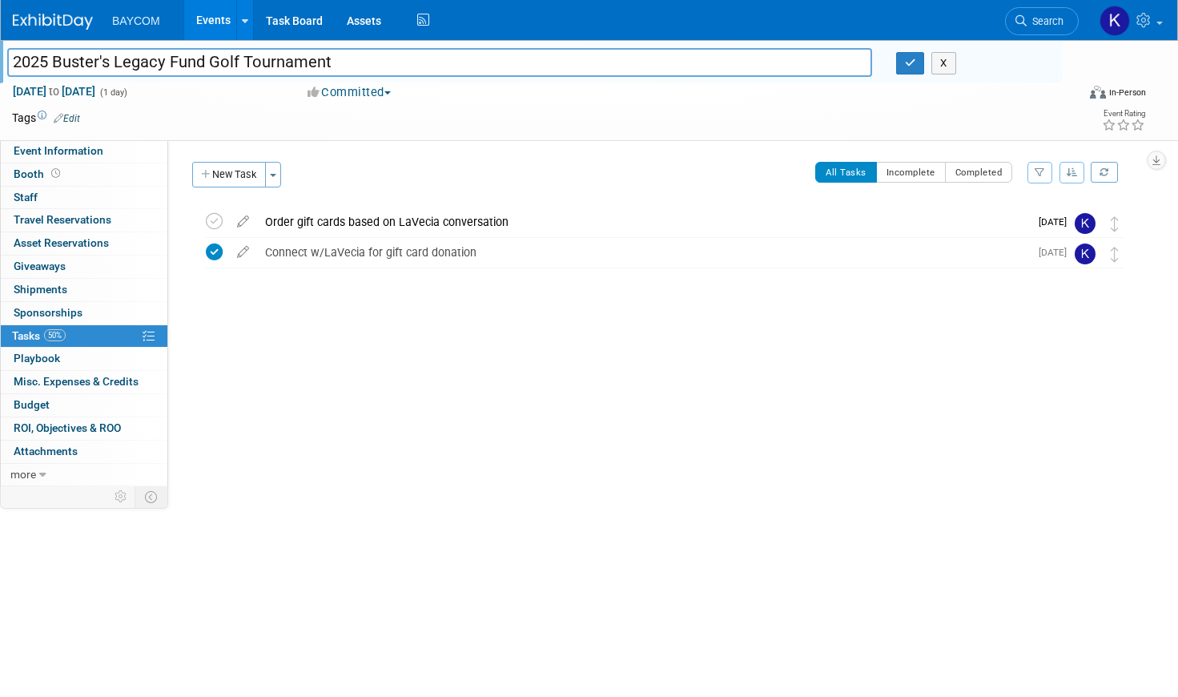
click at [17, 61] on input "2025 Buster's Legacy Fund Golf Tournament" at bounding box center [439, 62] width 865 height 28
click at [440, 63] on input "M - 2025 Buster's Legacy Fund Golf Tournament" at bounding box center [439, 62] width 865 height 28
type input "M - 2025 Buster's Legacy Fund Golf Tournament (IL Sponsorship)"
click at [905, 66] on icon "button" at bounding box center [910, 63] width 11 height 10
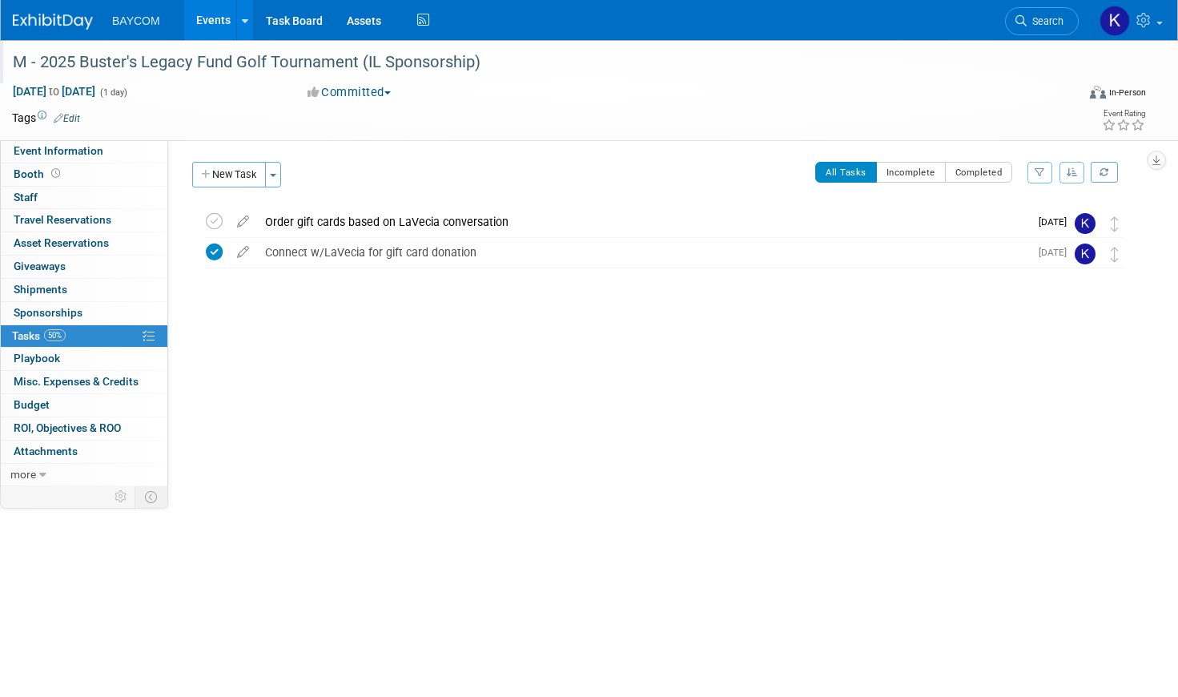
click at [203, 15] on link "Events" at bounding box center [213, 20] width 58 height 40
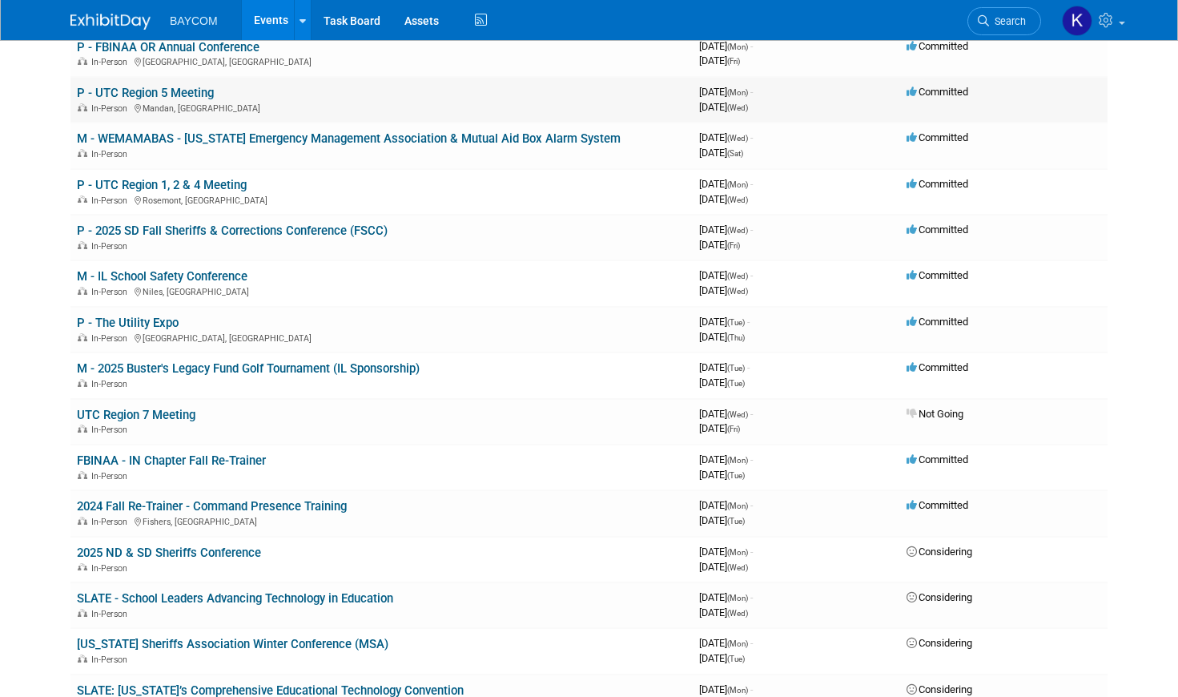
scroll to position [236, 0]
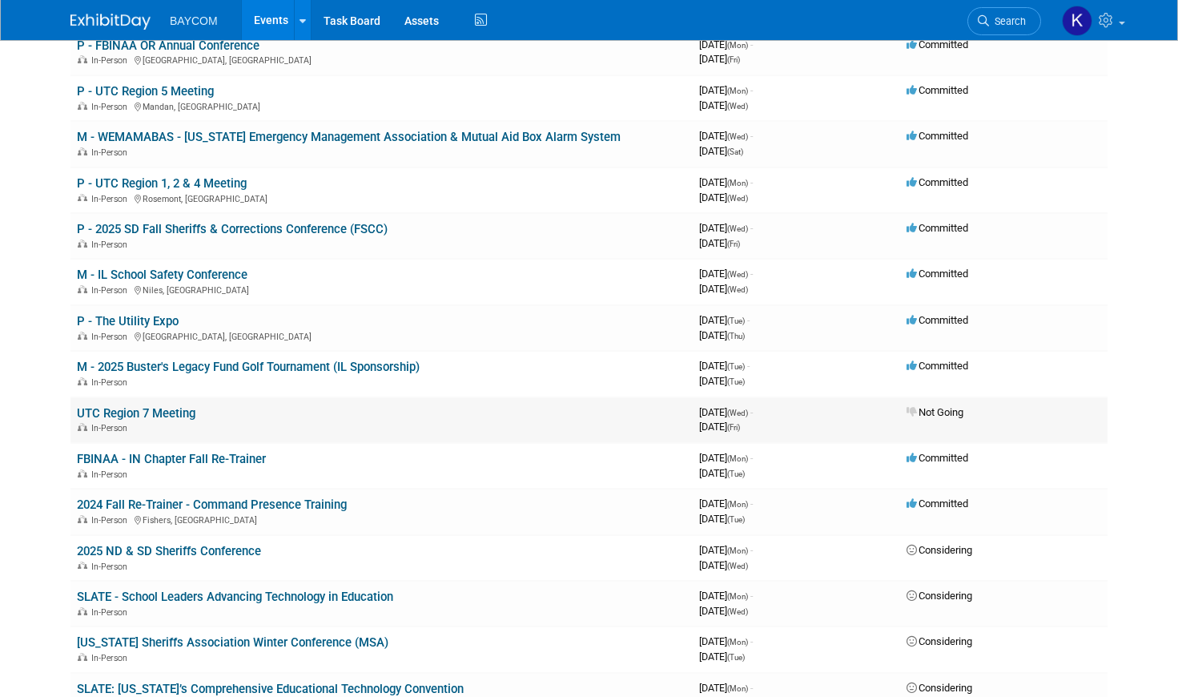
click at [151, 412] on link "UTC Region 7 Meeting" at bounding box center [136, 413] width 118 height 14
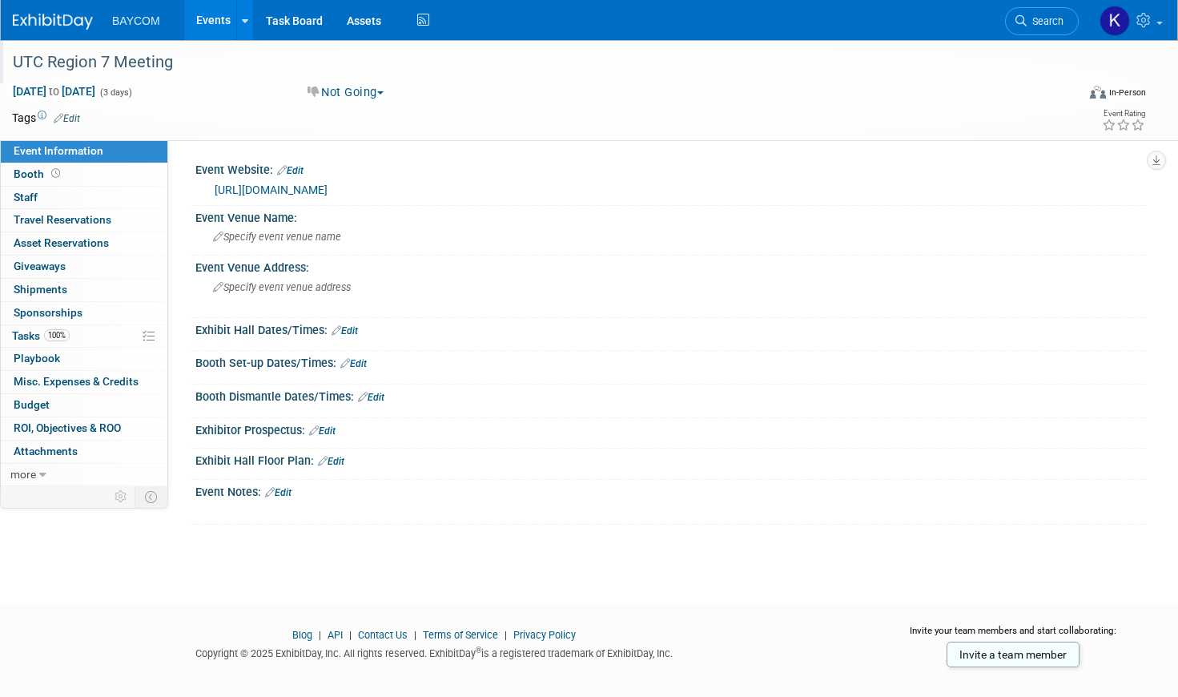
click at [17, 66] on div "UTC Region 7 Meeting" at bounding box center [528, 62] width 1042 height 29
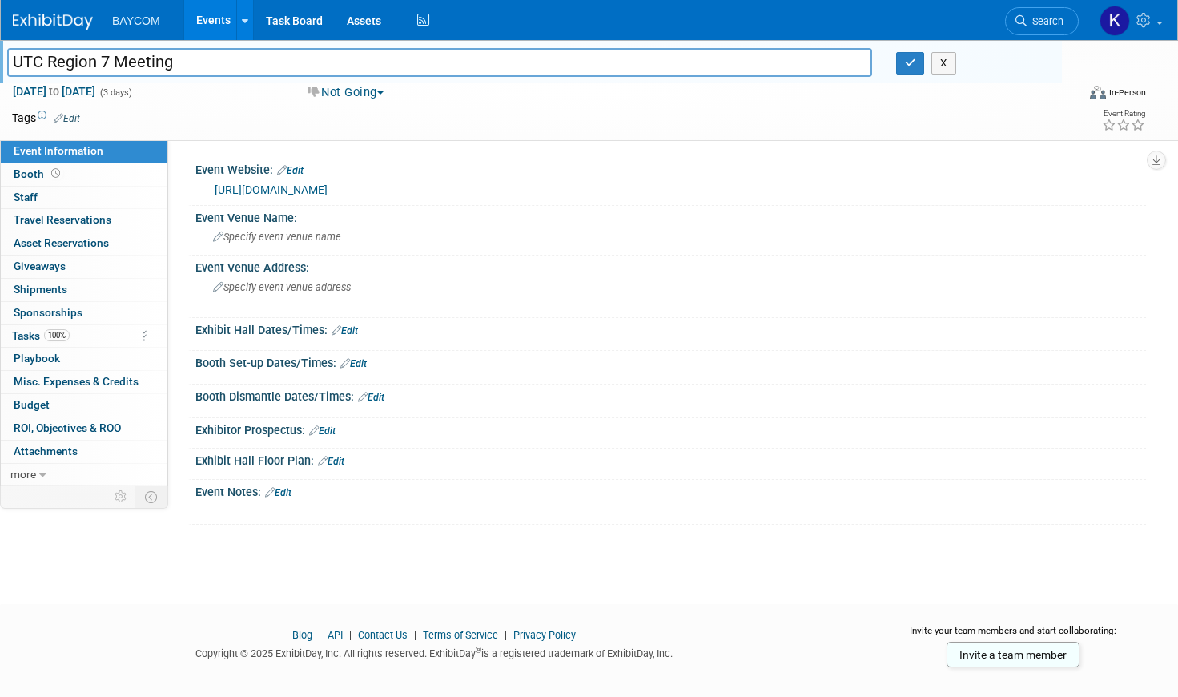
click at [17, 66] on input "UTC Region 7 Meeting" at bounding box center [439, 62] width 865 height 28
type input "P - UTC Region 7 Meeting"
click at [912, 60] on icon "button" at bounding box center [910, 63] width 11 height 10
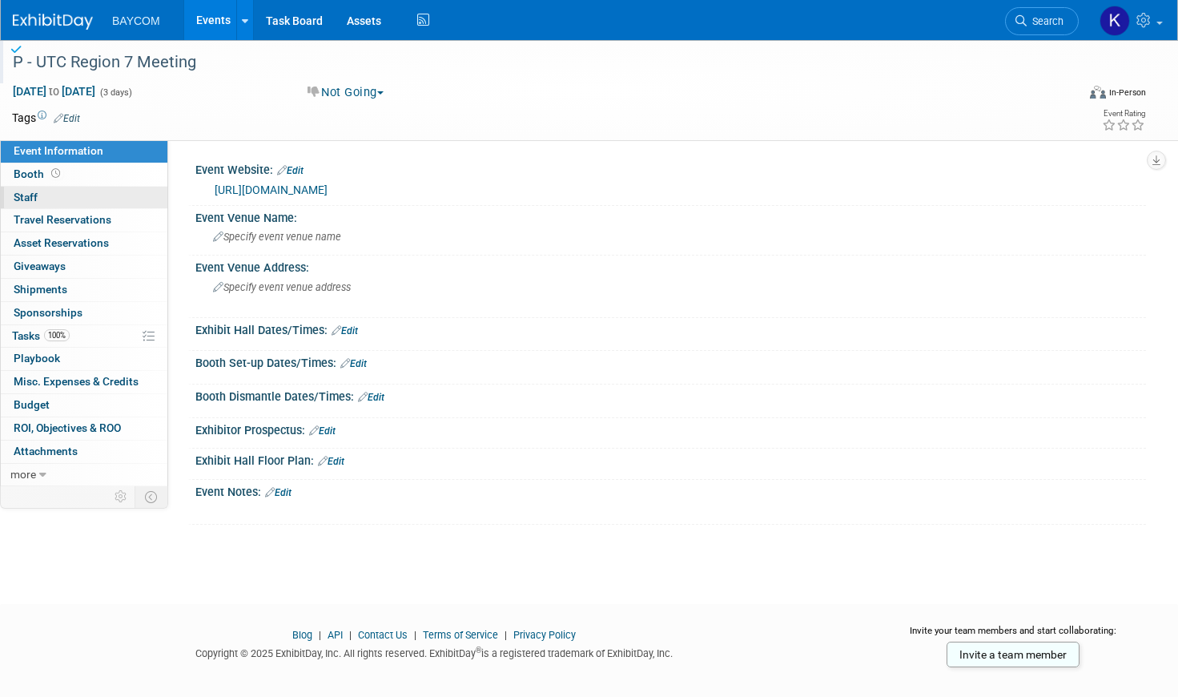
click at [41, 199] on link "0 Staff 0" at bounding box center [84, 198] width 167 height 22
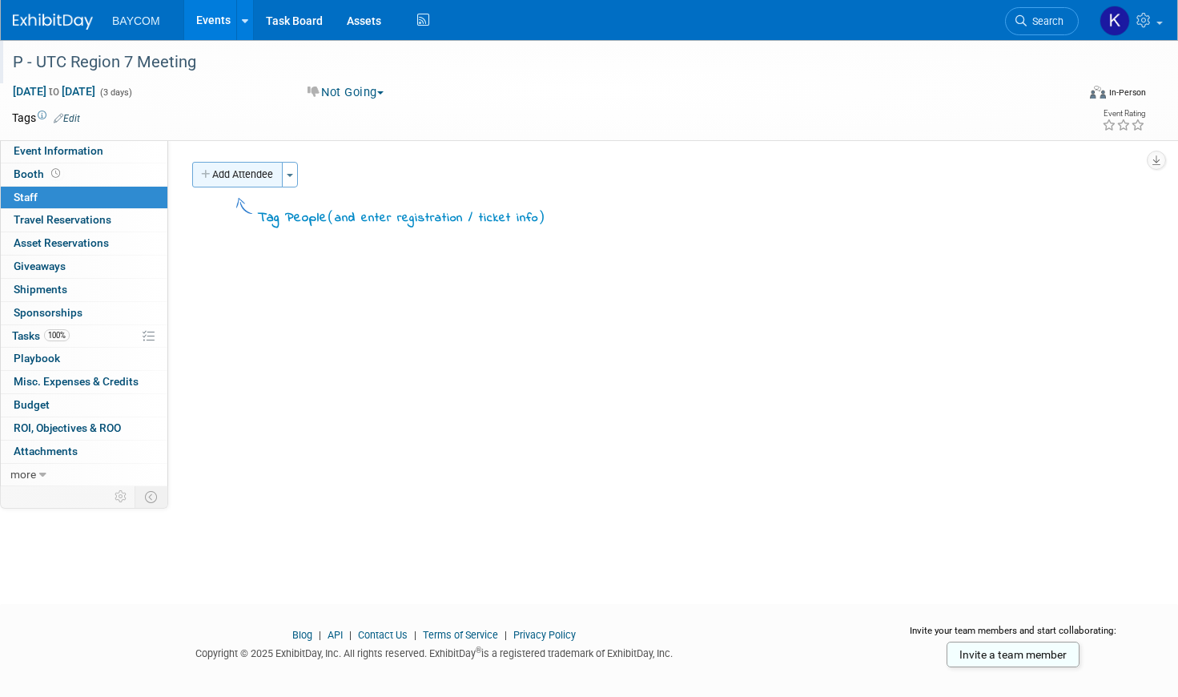
click at [251, 177] on button "Add Attendee" at bounding box center [237, 175] width 90 height 26
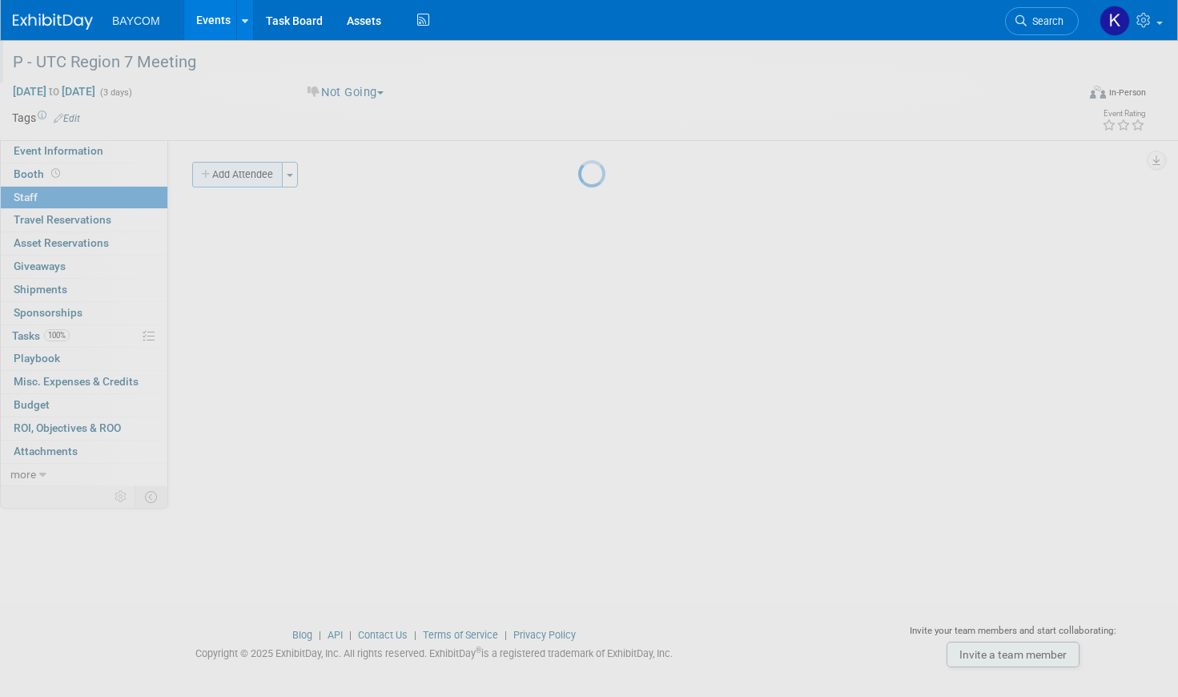
select select "3010db7d-870e-43c4-8fb8-0ef80b953965"
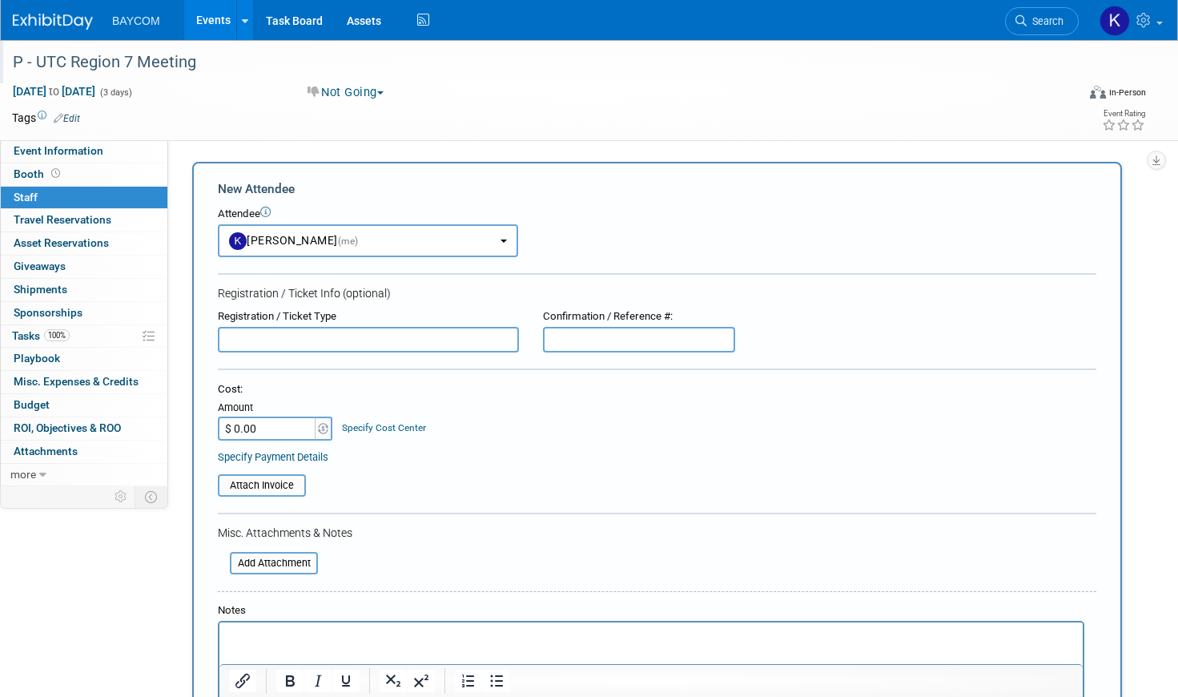
click at [300, 344] on input "text" at bounding box center [368, 340] width 301 height 26
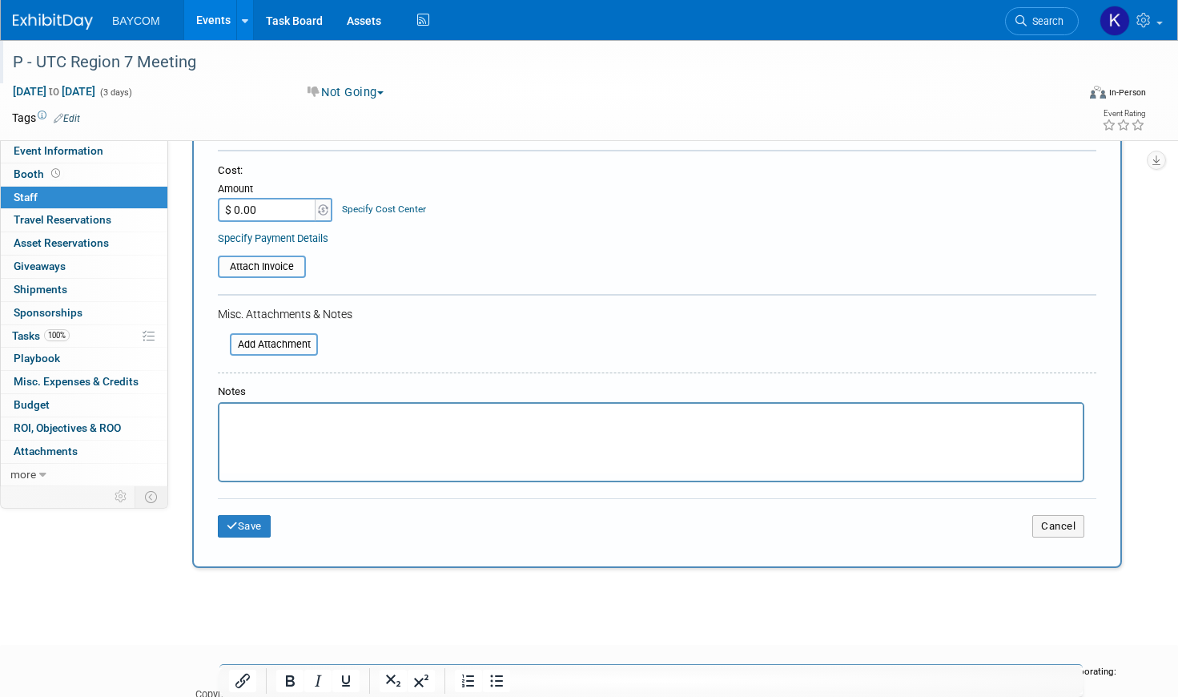
scroll to position [297, 0]
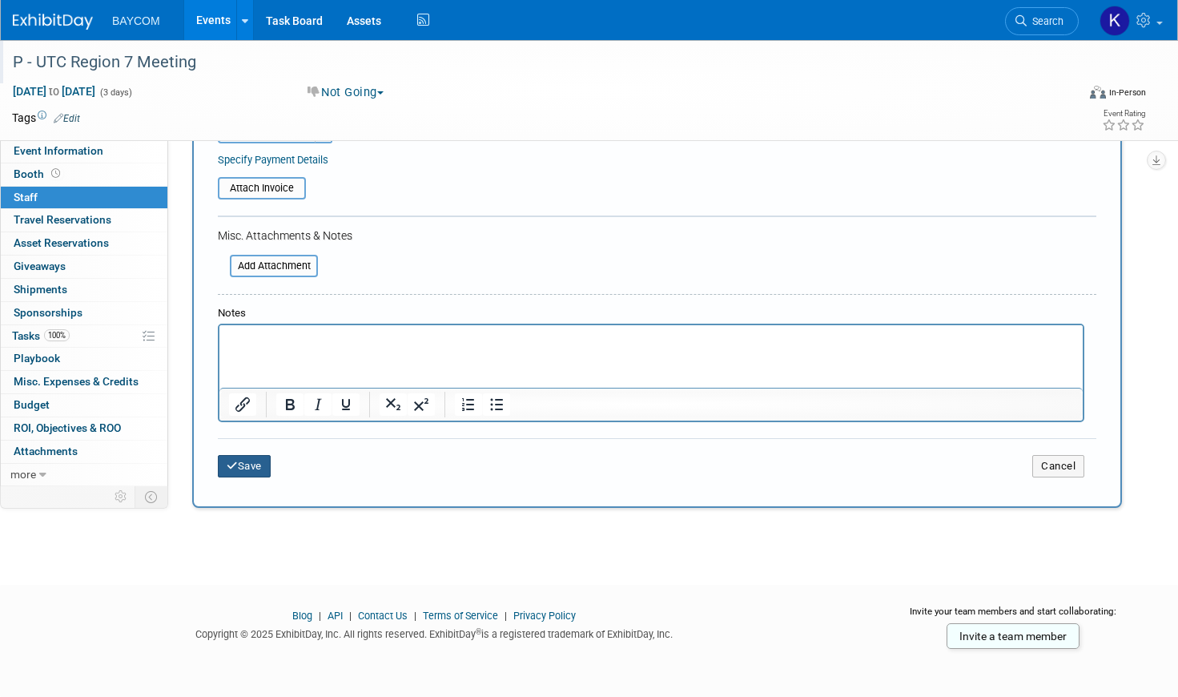
type input "Rob Zychowski"
click at [259, 469] on button "Save" at bounding box center [244, 466] width 53 height 22
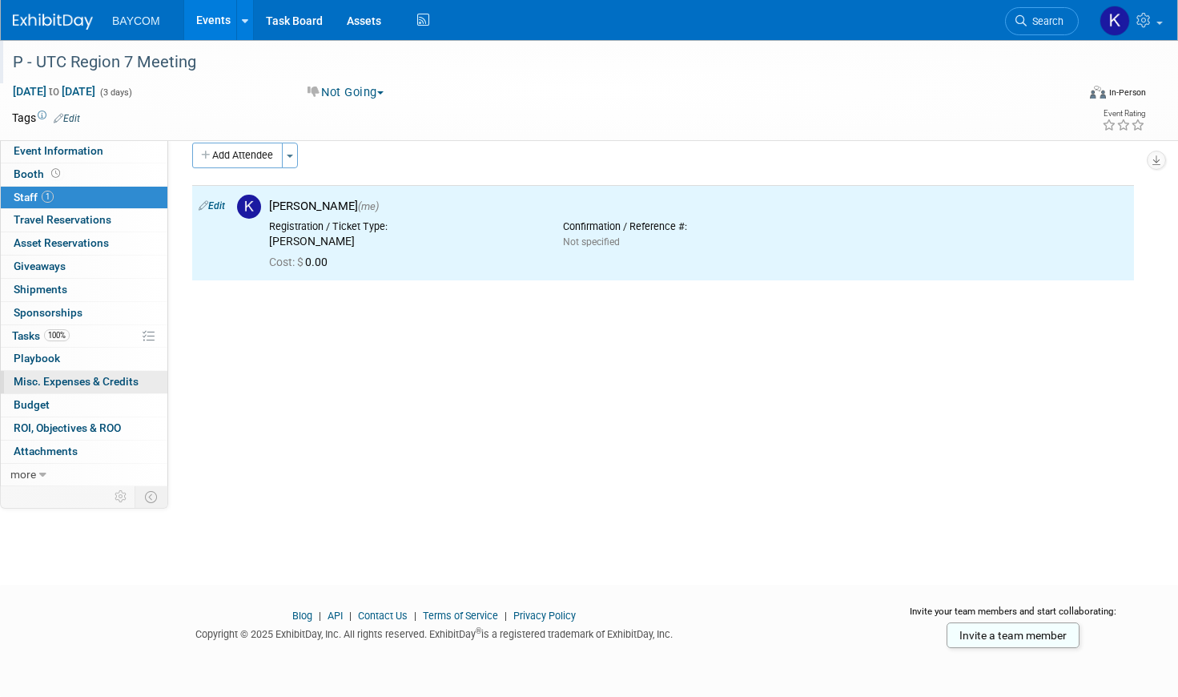
click at [81, 387] on span "Misc. Expenses & Credits 0" at bounding box center [76, 381] width 125 height 13
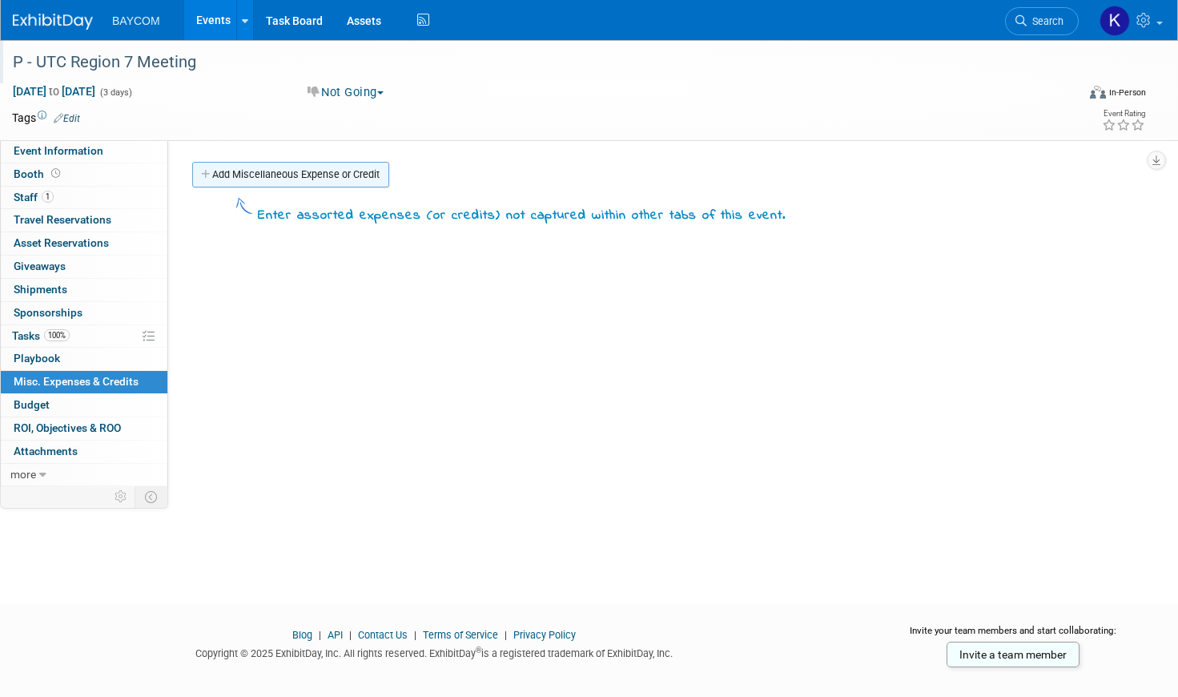
click at [272, 180] on link "Add Miscellaneous Expense or Credit" at bounding box center [290, 175] width 197 height 26
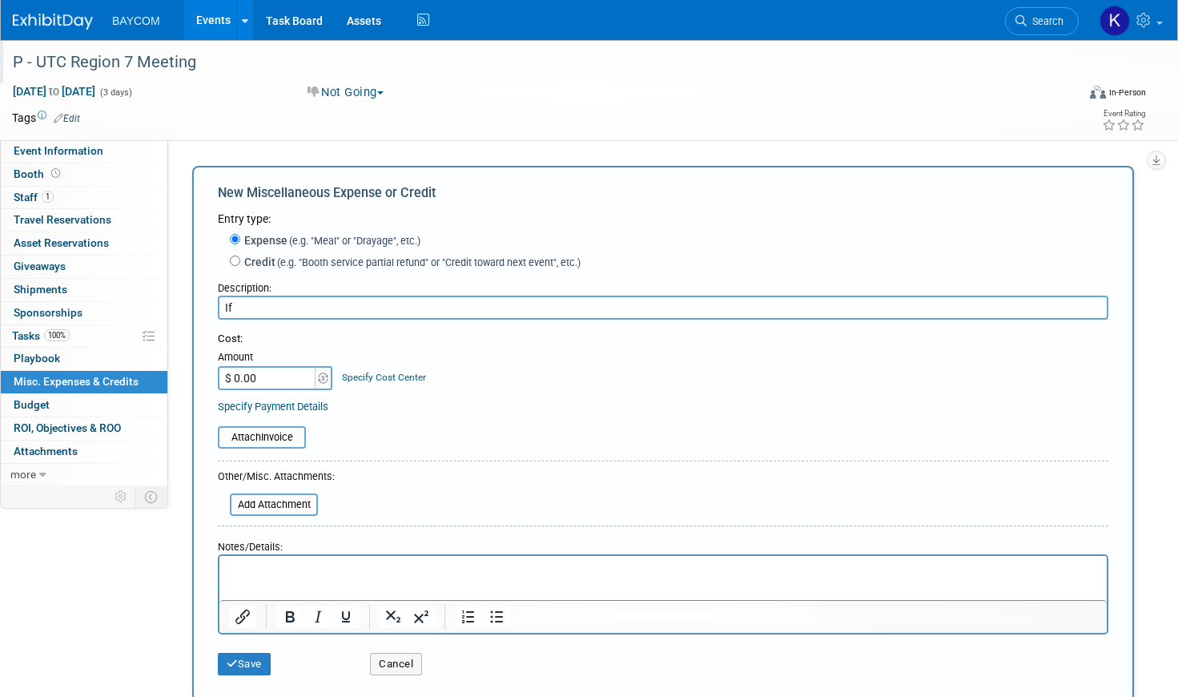
type input "I"
click at [210, 20] on link "Events" at bounding box center [213, 20] width 58 height 40
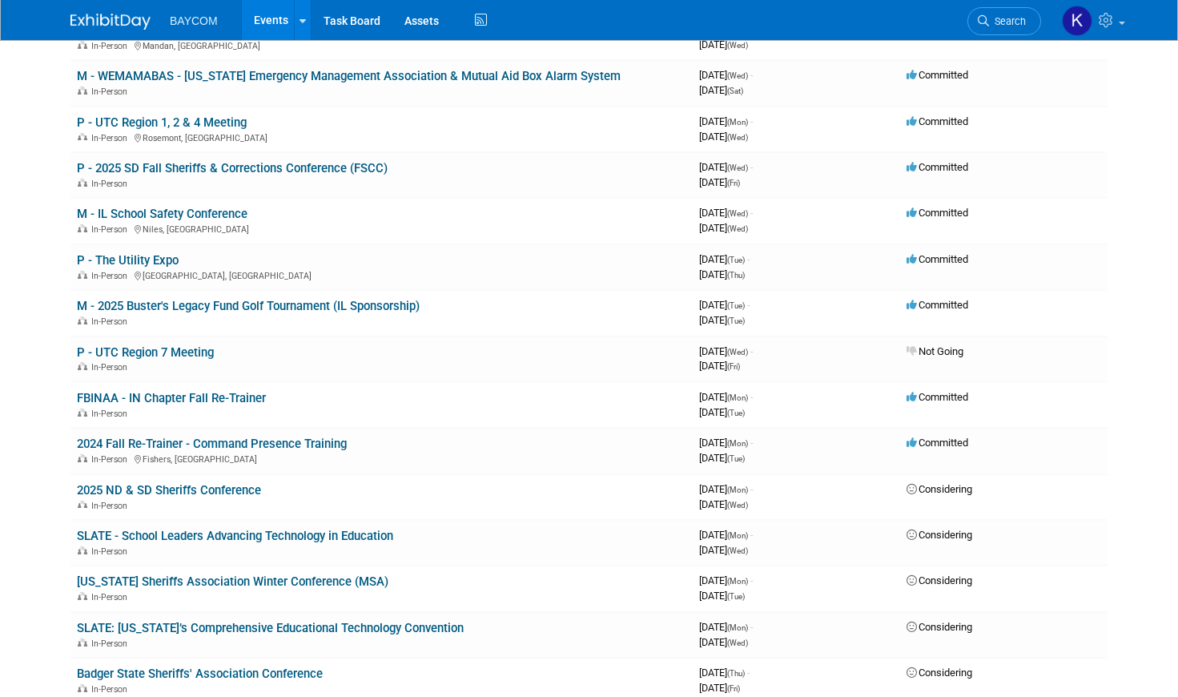
scroll to position [309, 0]
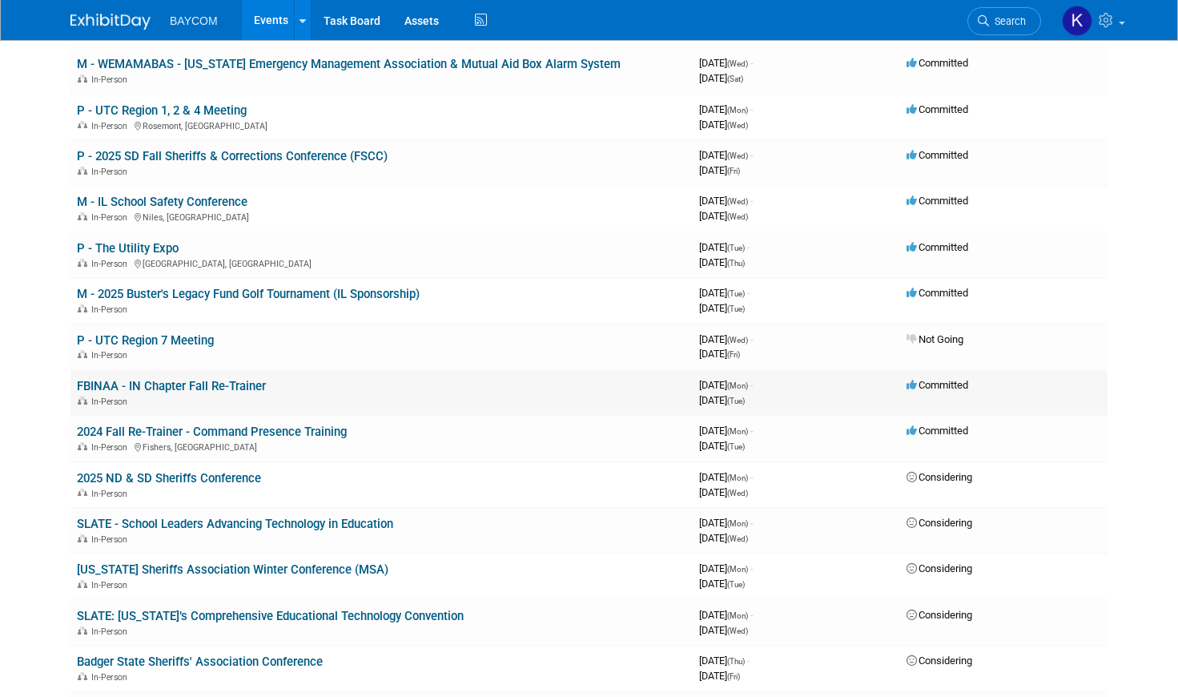
click at [166, 382] on link "FBINAA - IN Chapter Fall Re-Trainer" at bounding box center [171, 386] width 189 height 14
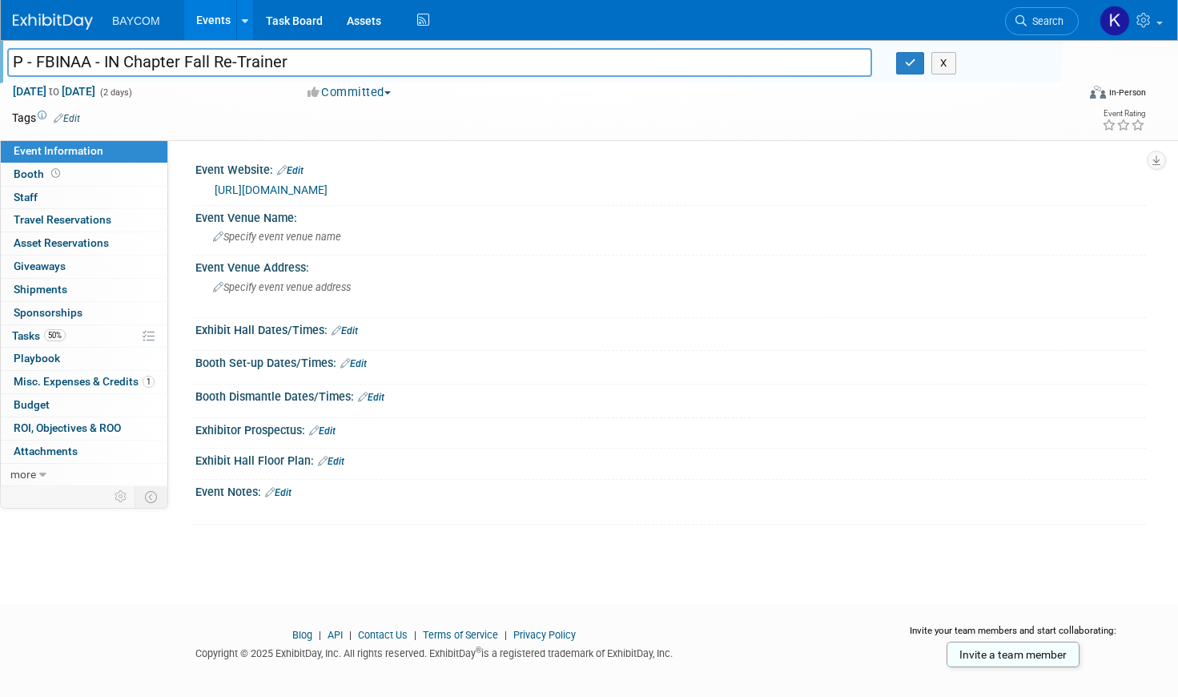
type input "P - FBINAA - IN Chapter Fall Re-Trainer"
click at [56, 194] on link "0 Staff 0" at bounding box center [84, 198] width 167 height 22
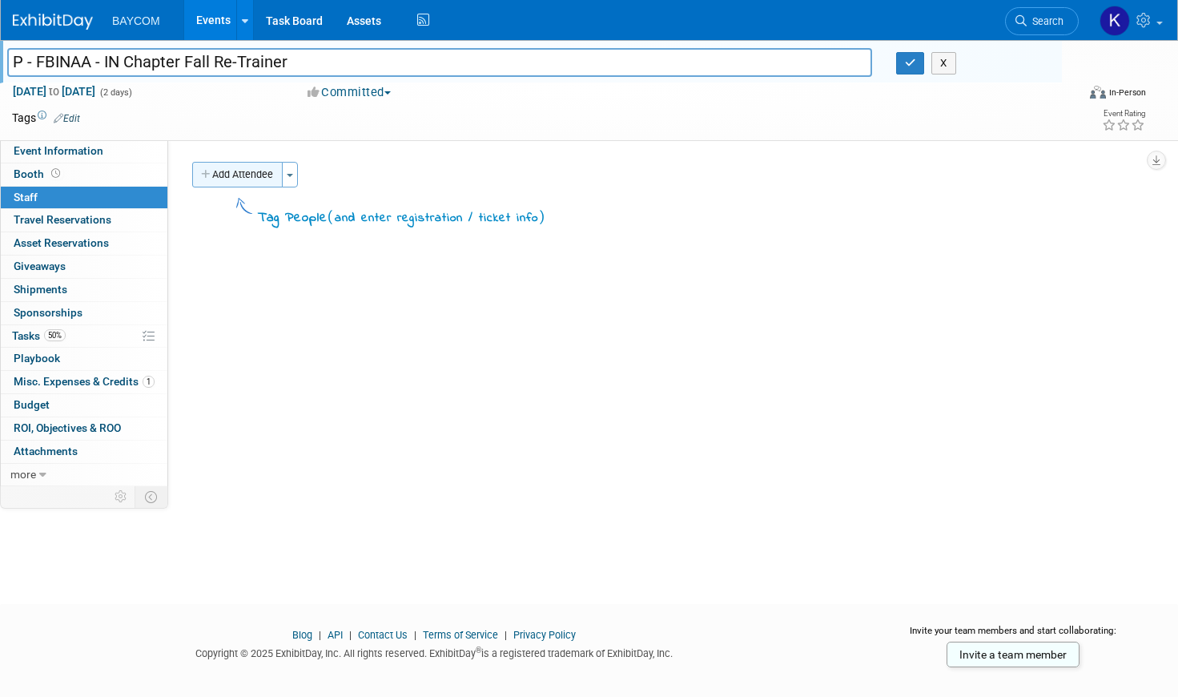
click at [245, 171] on button "Add Attendee" at bounding box center [237, 175] width 90 height 26
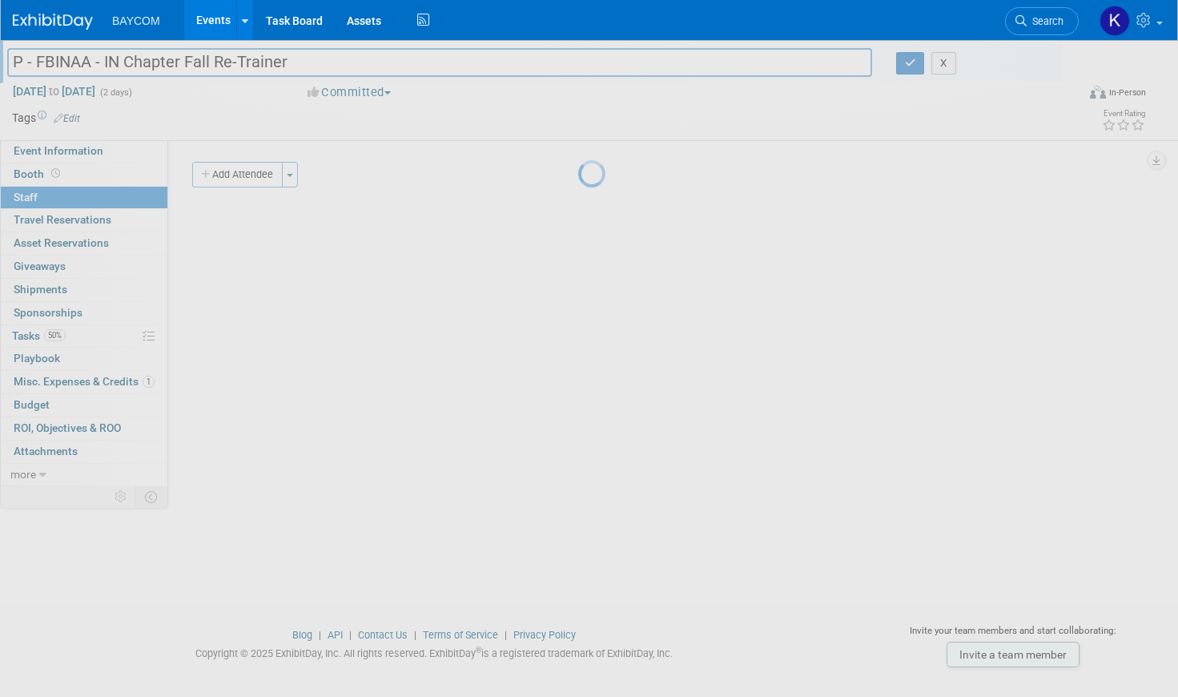
select select "3010db7d-870e-43c4-8fb8-0ef80b953965"
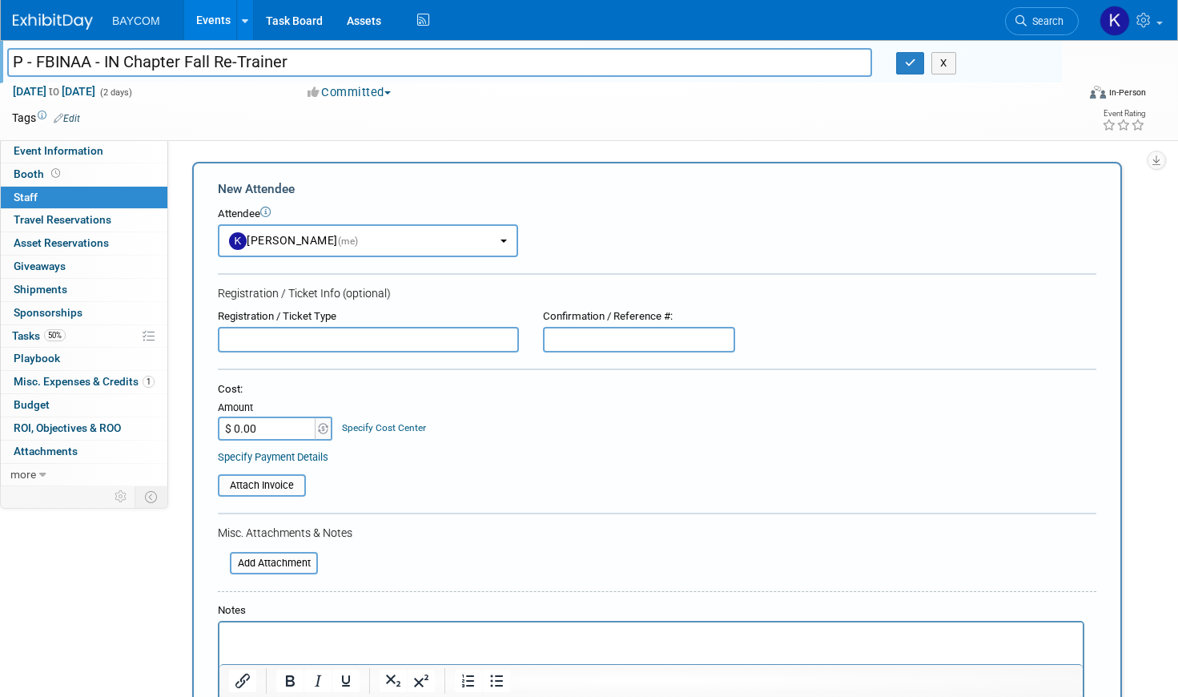
click at [279, 335] on input "text" at bounding box center [368, 340] width 301 height 26
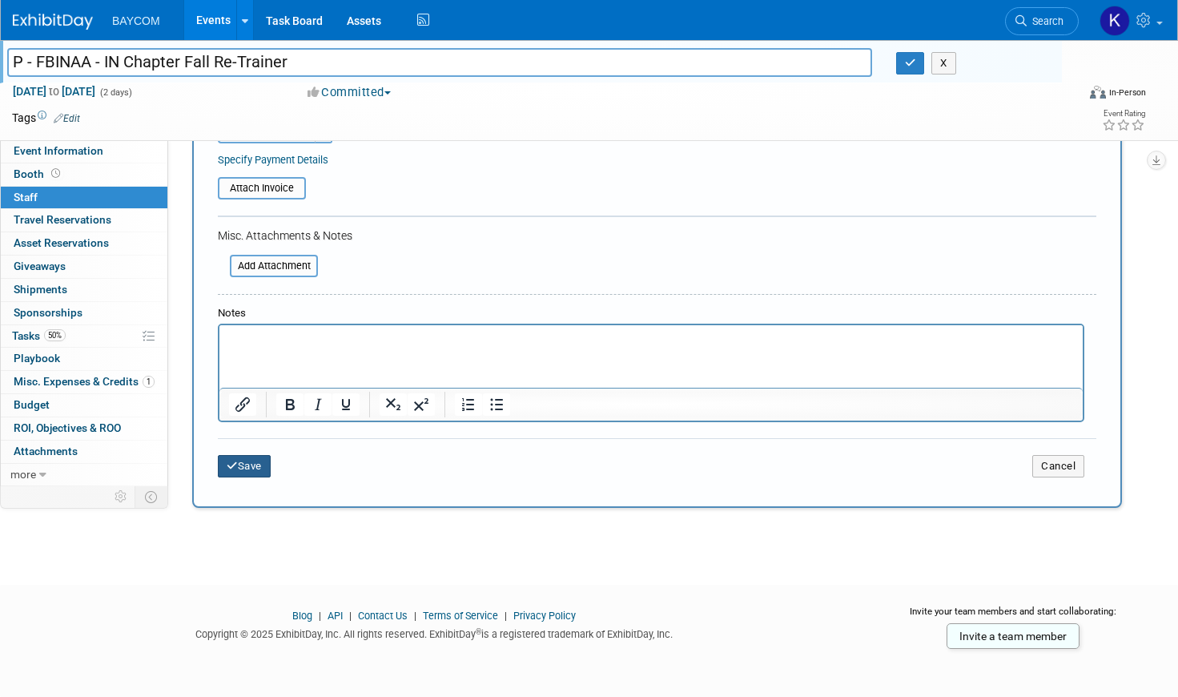
type input "[PERSON_NAME]"
click at [255, 466] on button "Save" at bounding box center [244, 466] width 53 height 22
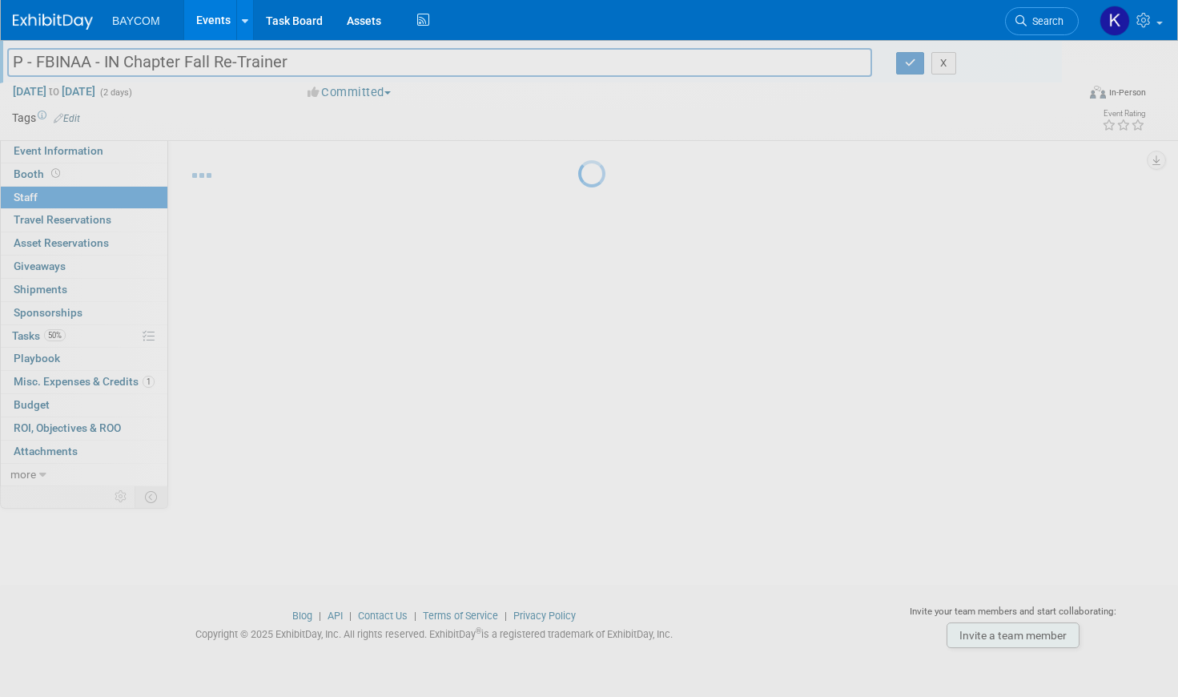
scroll to position [19, 0]
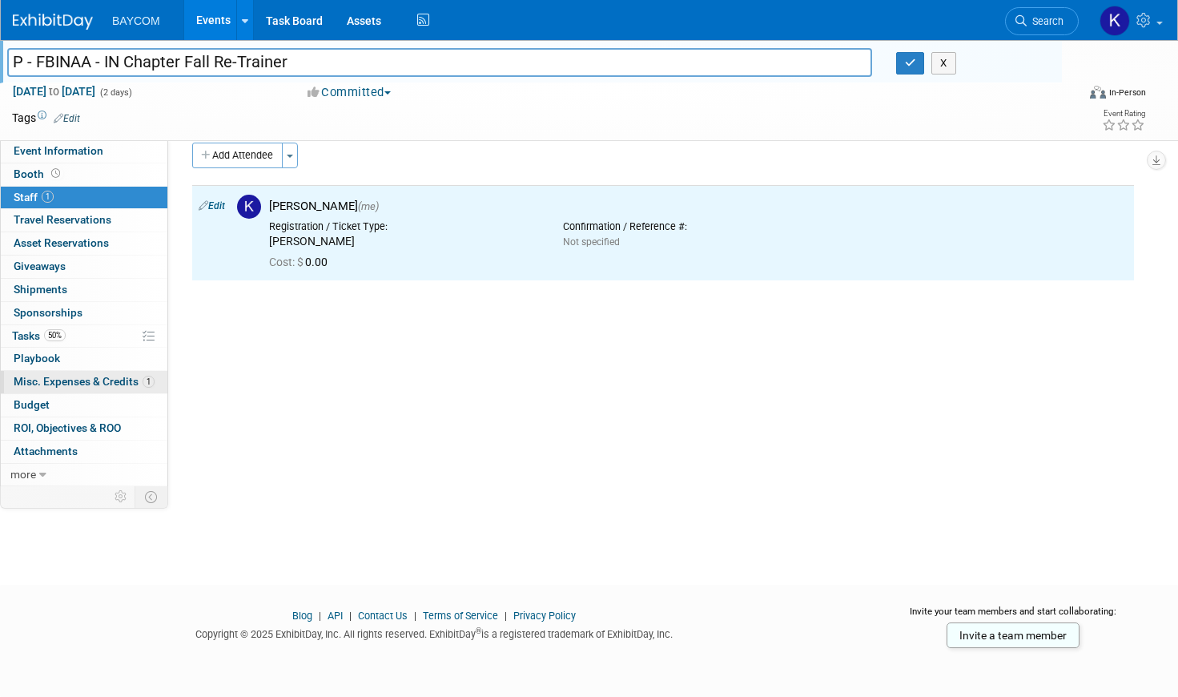
click at [93, 380] on span "Misc. Expenses & Credits 1" at bounding box center [84, 381] width 141 height 13
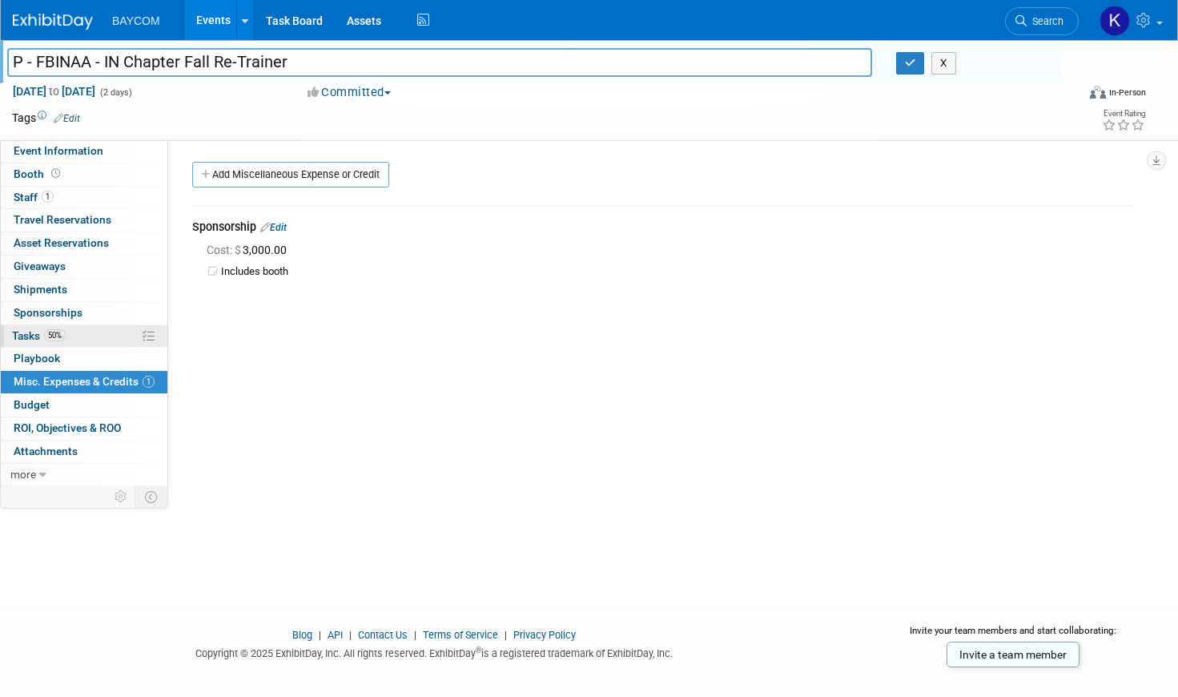
click at [73, 335] on link "50% Tasks 50%" at bounding box center [84, 336] width 167 height 22
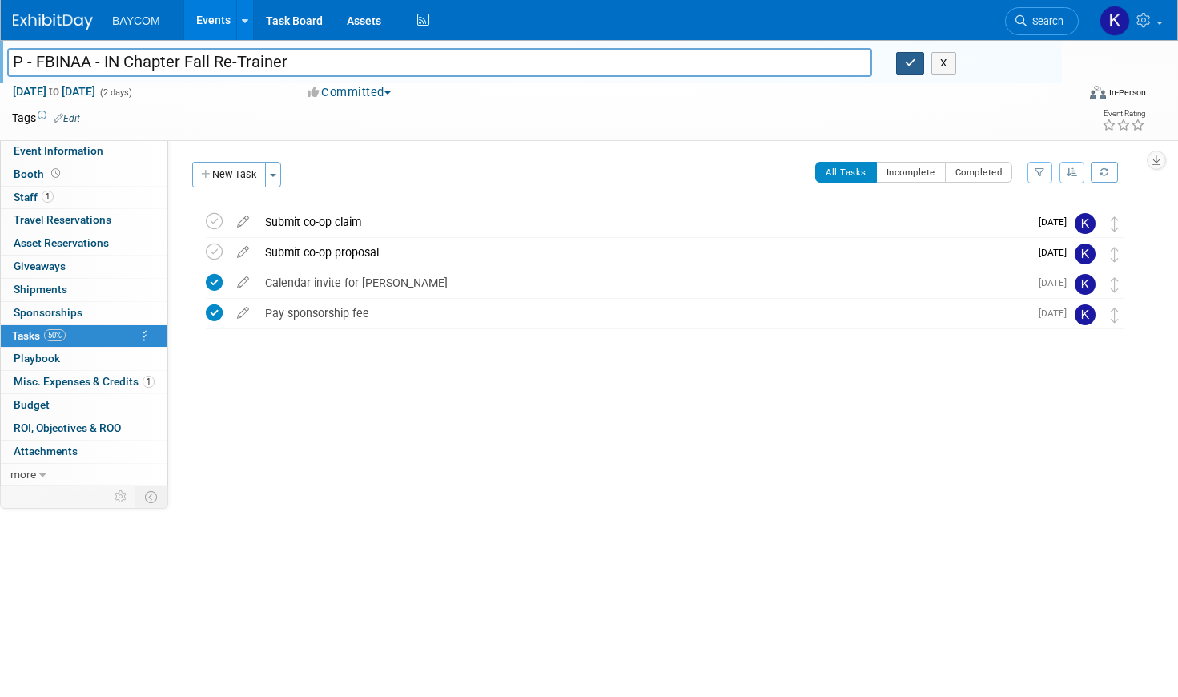
click at [909, 65] on icon "button" at bounding box center [910, 63] width 11 height 10
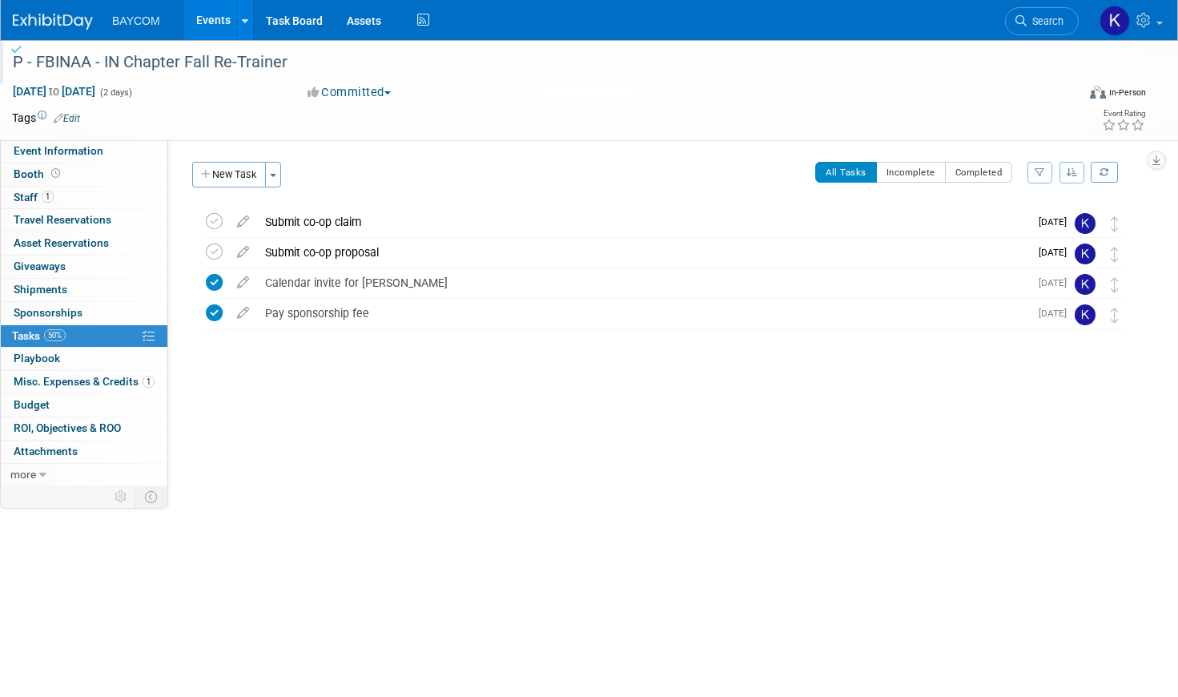
click at [214, 15] on link "Events" at bounding box center [213, 20] width 58 height 40
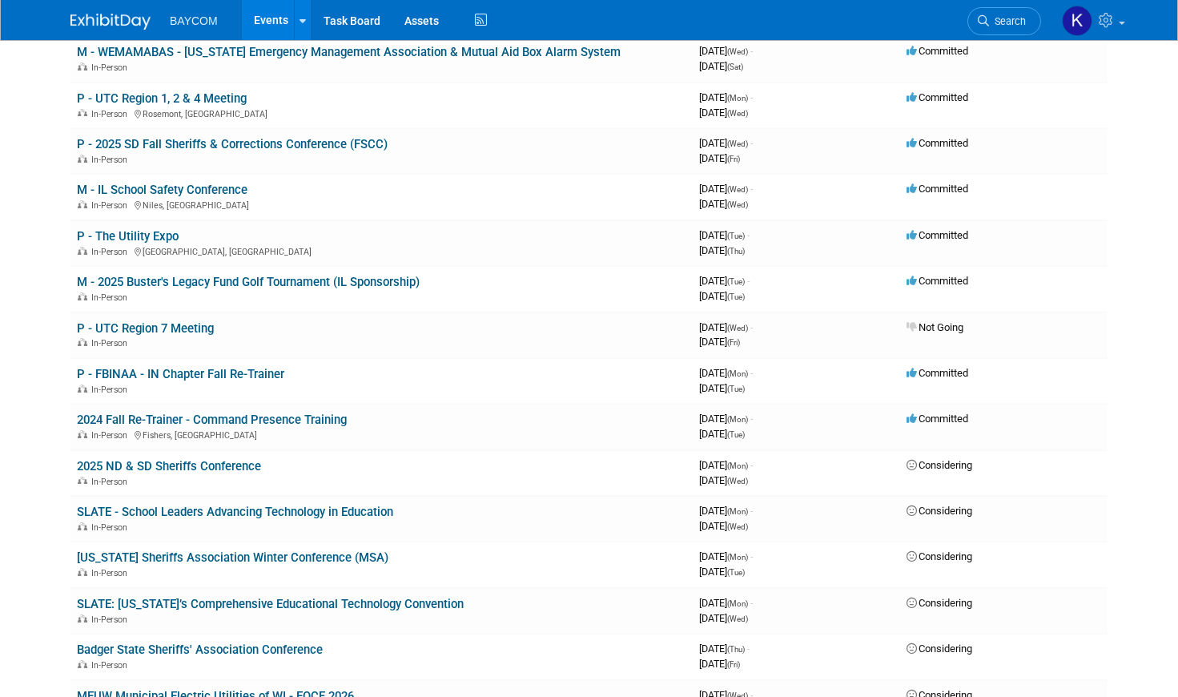
click at [111, 420] on link "2024 Fall Re-Trainer - Command Presence Training" at bounding box center [212, 419] width 270 height 14
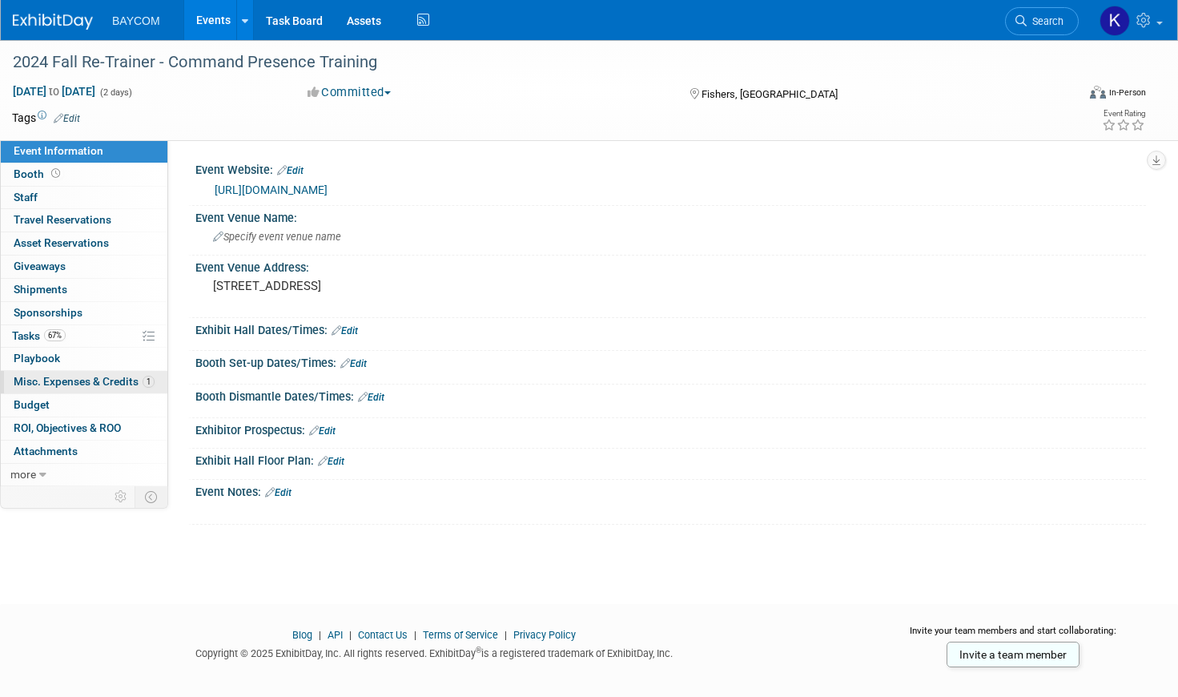
click at [109, 392] on link "1 Misc. Expenses & Credits 1" at bounding box center [84, 382] width 167 height 22
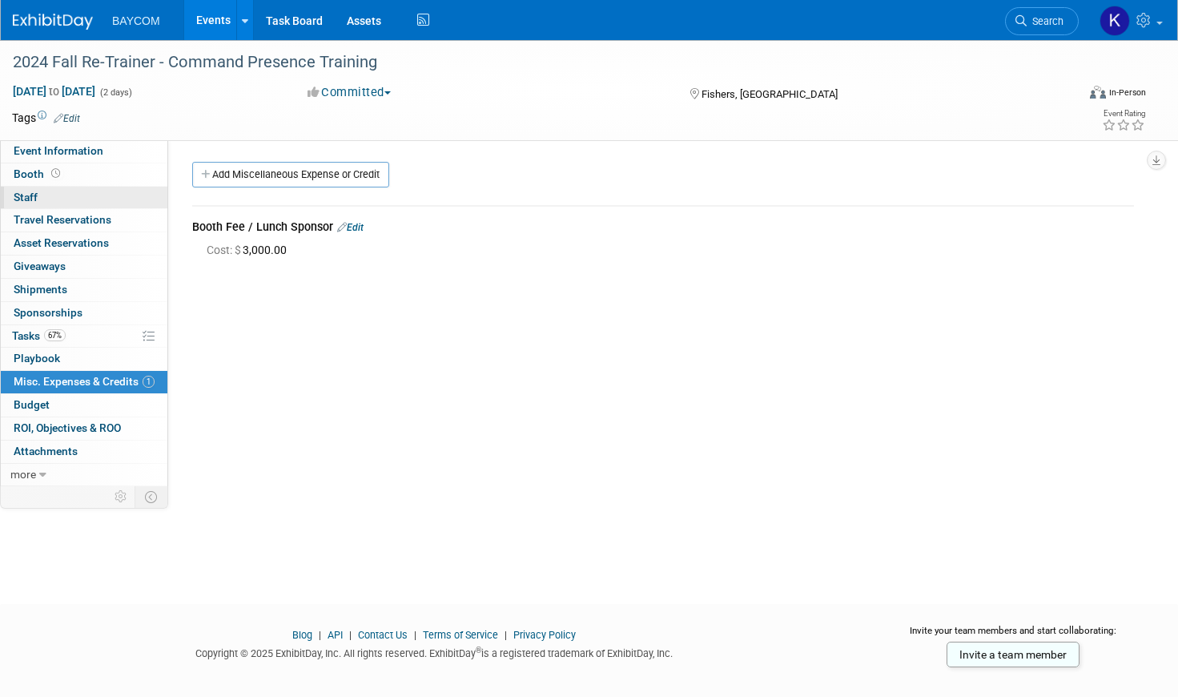
click at [75, 197] on link "0 Staff 0" at bounding box center [84, 198] width 167 height 22
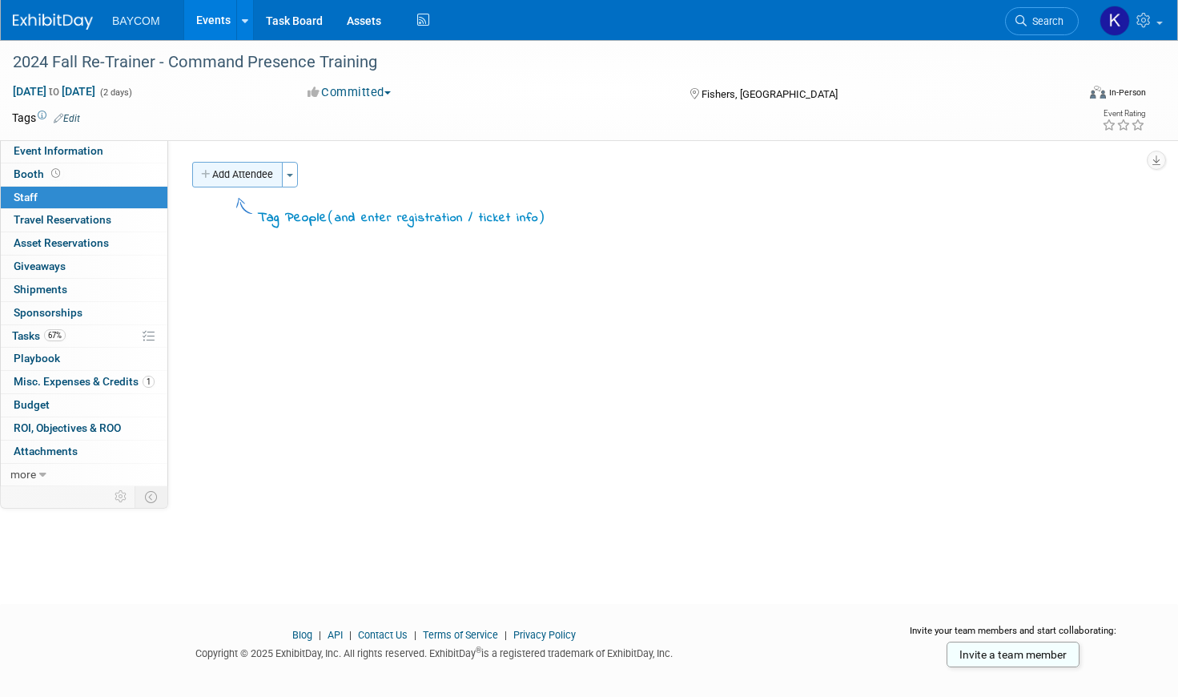
click at [245, 175] on button "Add Attendee" at bounding box center [237, 175] width 90 height 26
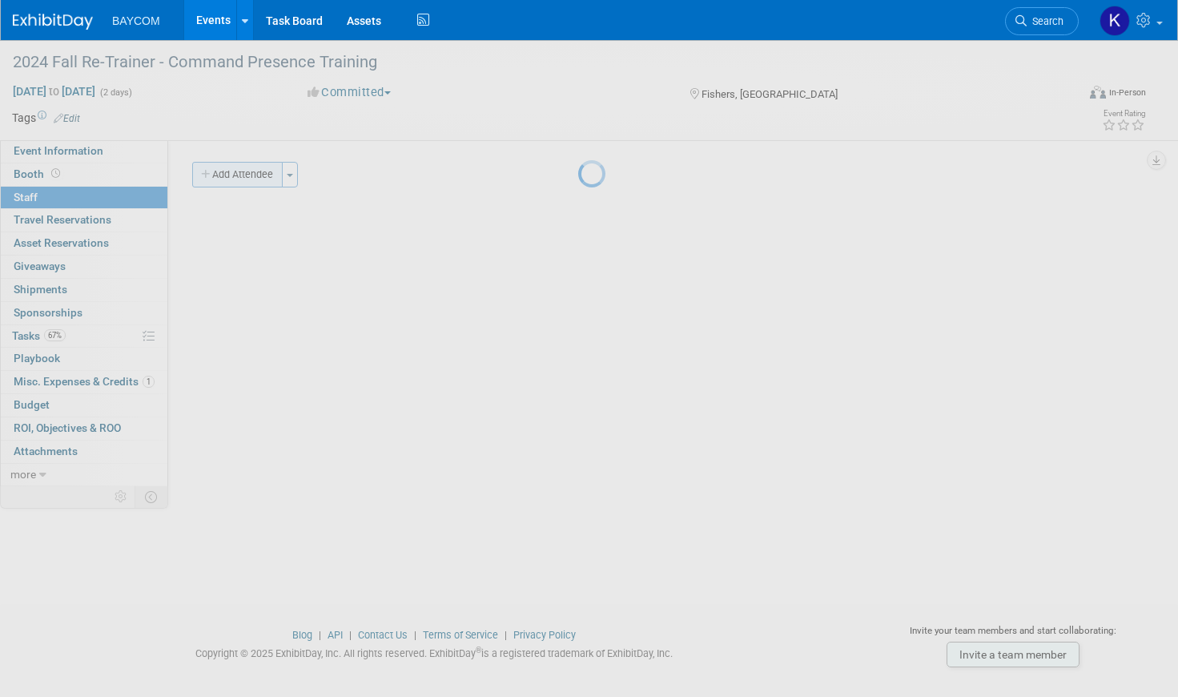
select select "3010db7d-870e-43c4-8fb8-0ef80b953965"
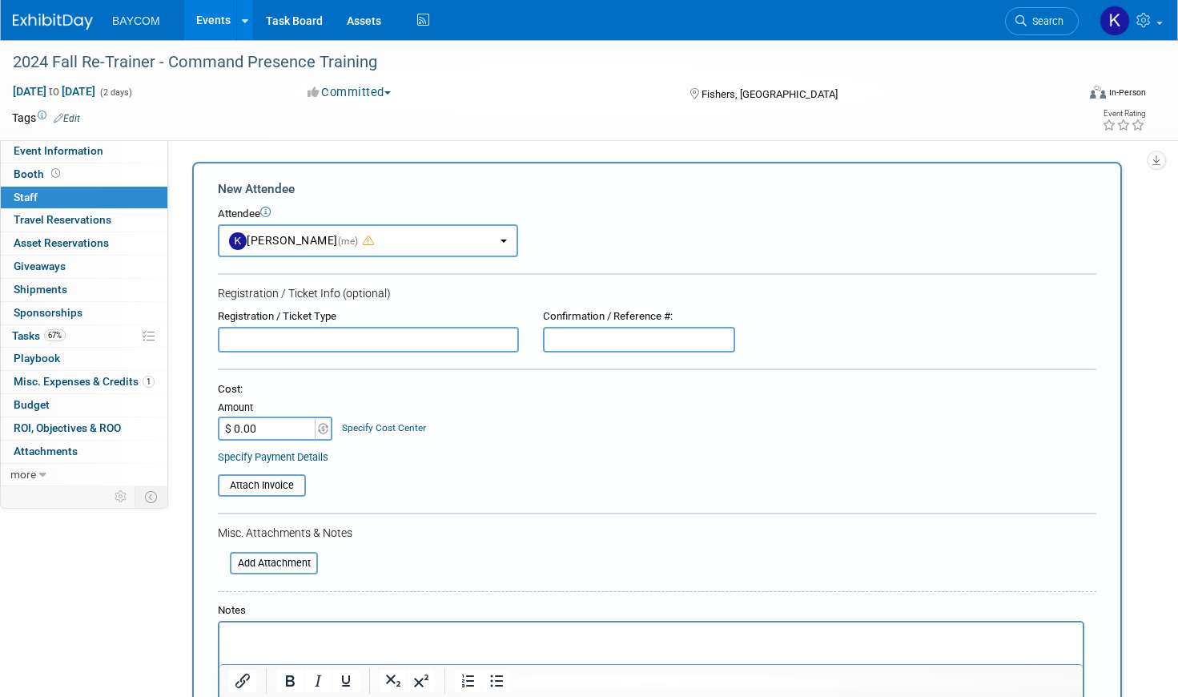
click at [339, 339] on input "text" at bounding box center [368, 340] width 301 height 26
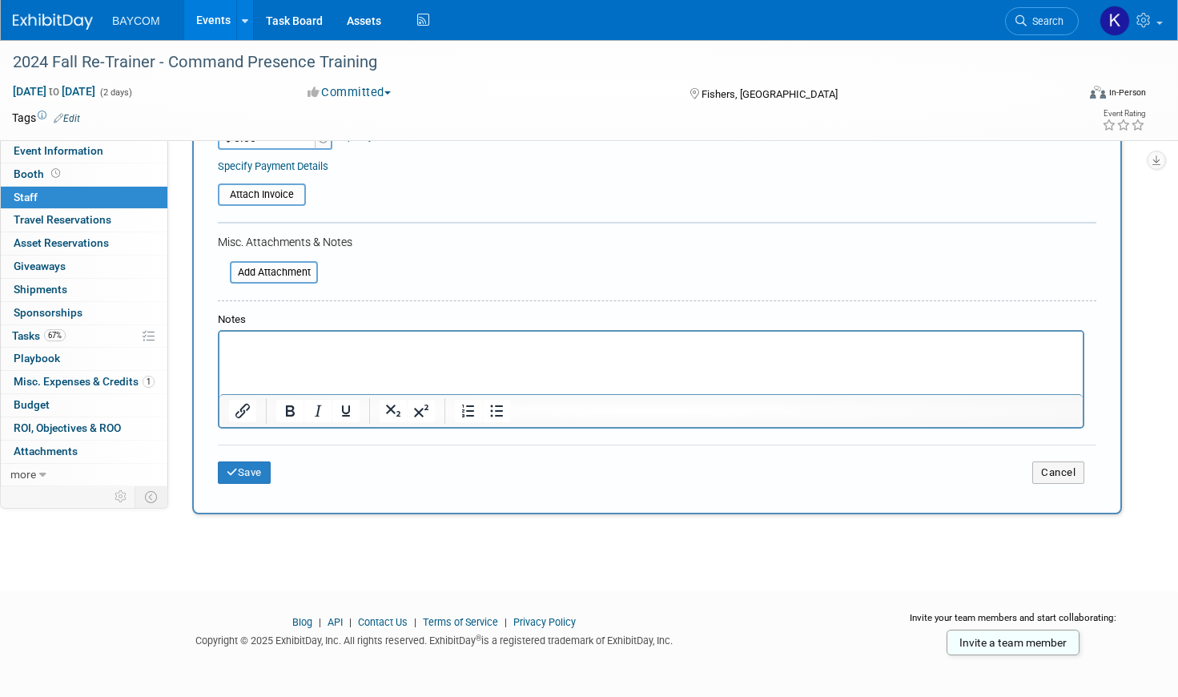
scroll to position [297, 0]
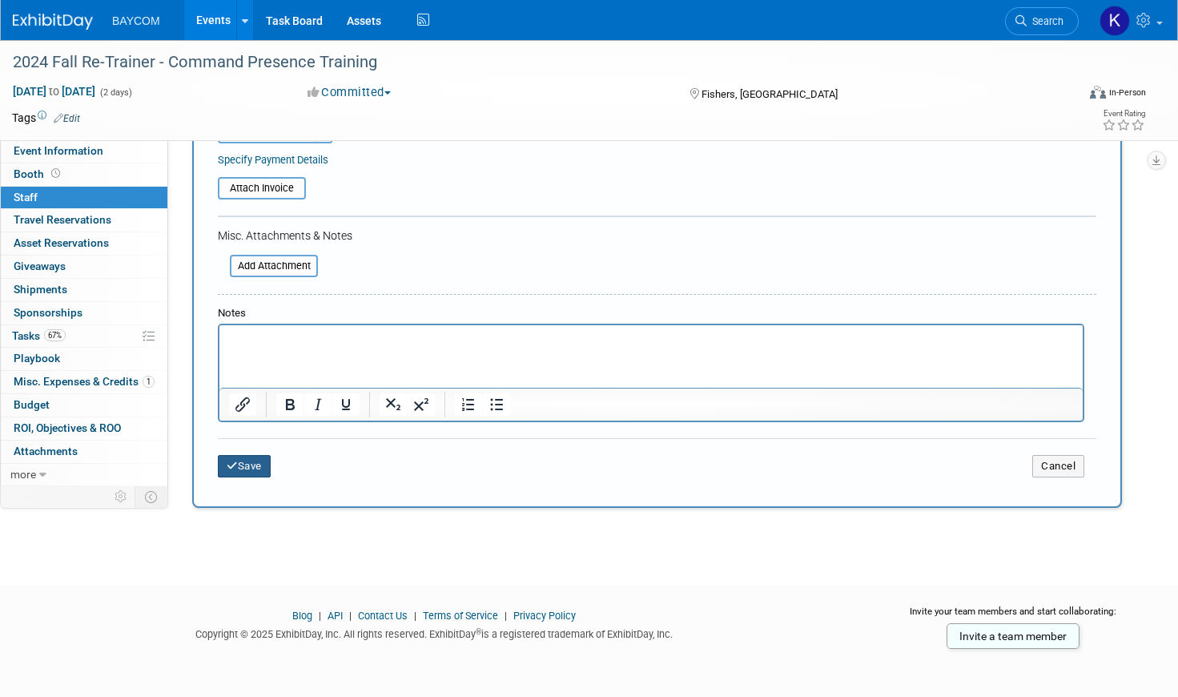
type input "[PERSON_NAME]"
click at [262, 471] on button "Save" at bounding box center [244, 466] width 53 height 22
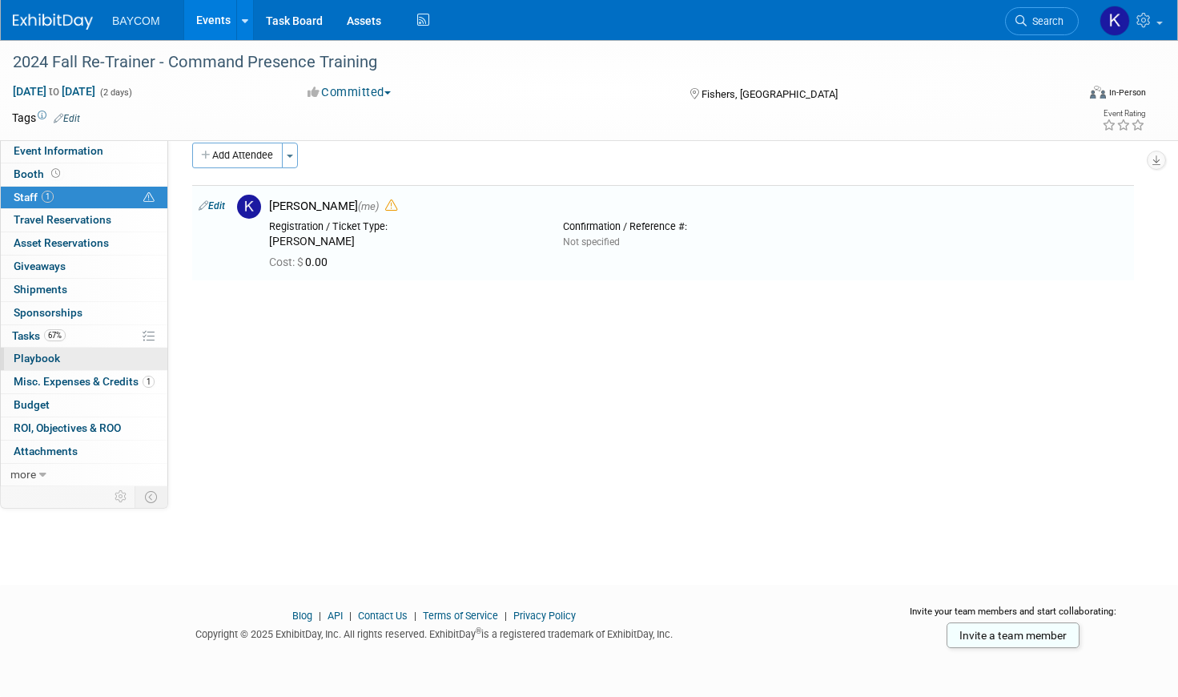
scroll to position [0, 0]
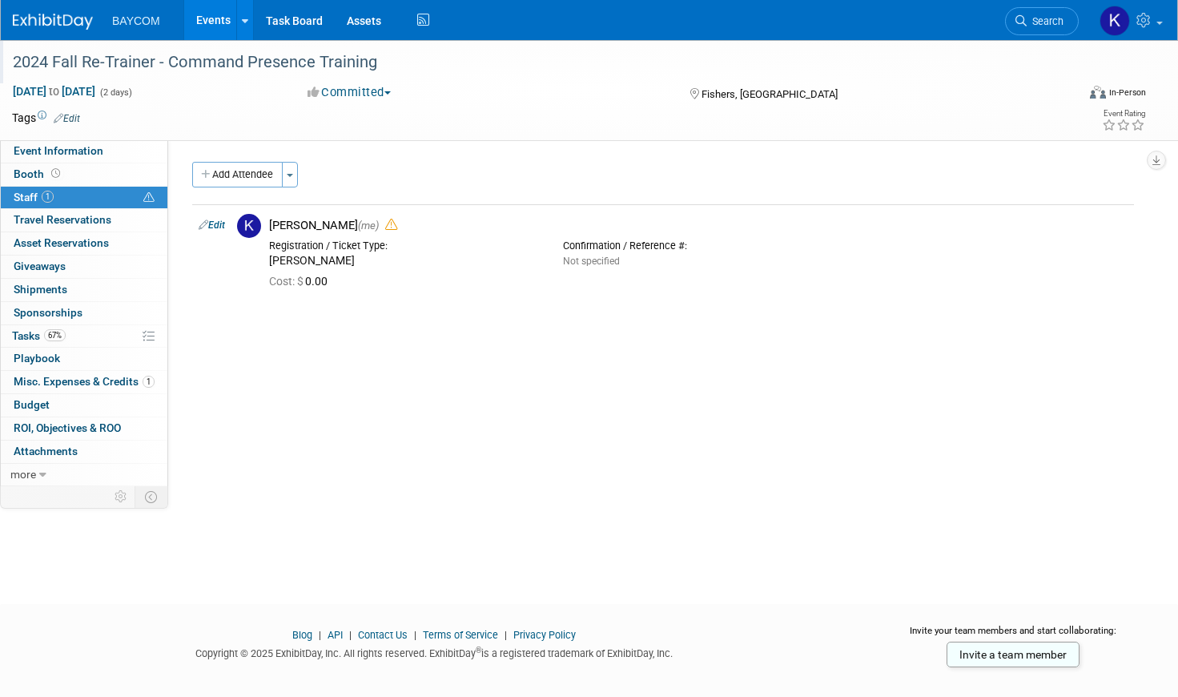
click at [38, 63] on div "2024 Fall Re-Trainer - Command Presence Training" at bounding box center [528, 62] width 1042 height 29
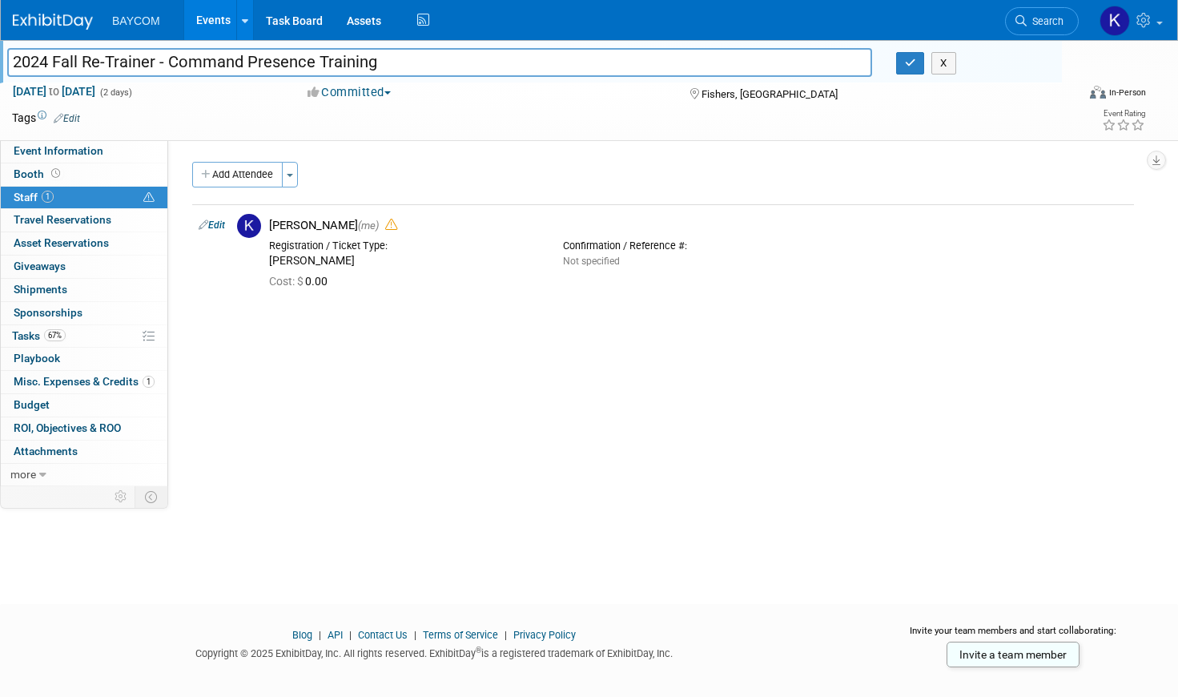
click at [20, 60] on input "2024 Fall Re-Trainer - Command Presence Training" at bounding box center [439, 62] width 865 height 28
type input "P - 2024 Fall Re-Trainer - Command Presence Training"
click at [915, 56] on button "button" at bounding box center [910, 63] width 29 height 22
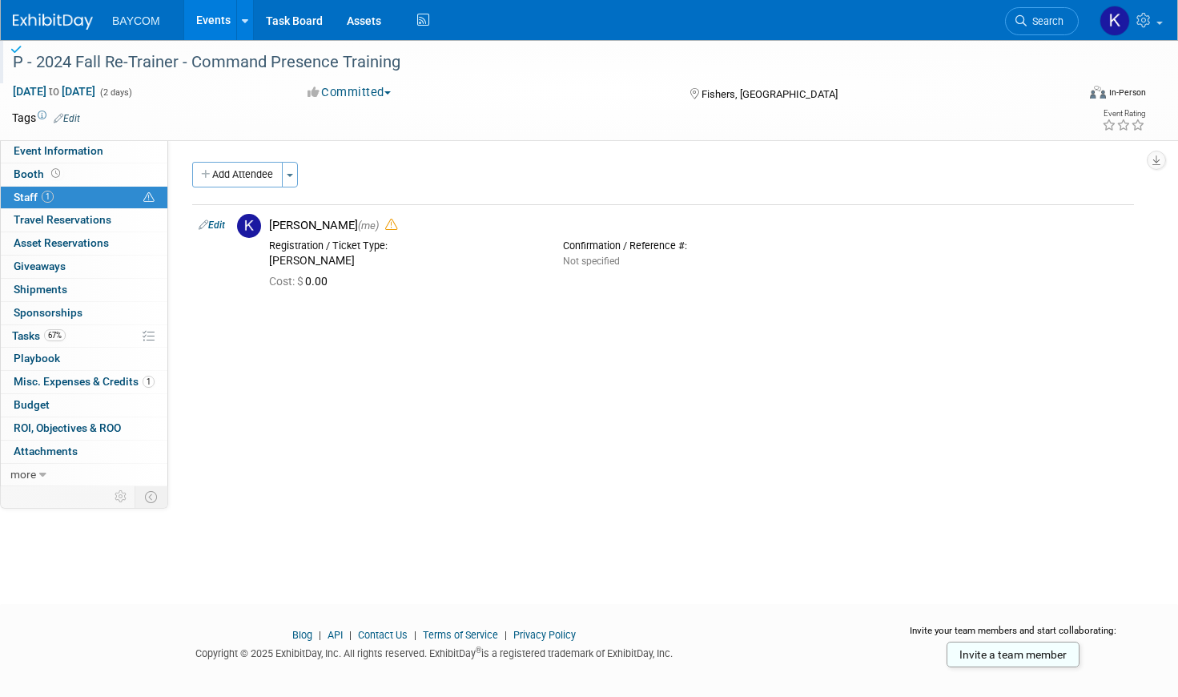
click at [194, 23] on link "Events" at bounding box center [213, 20] width 58 height 40
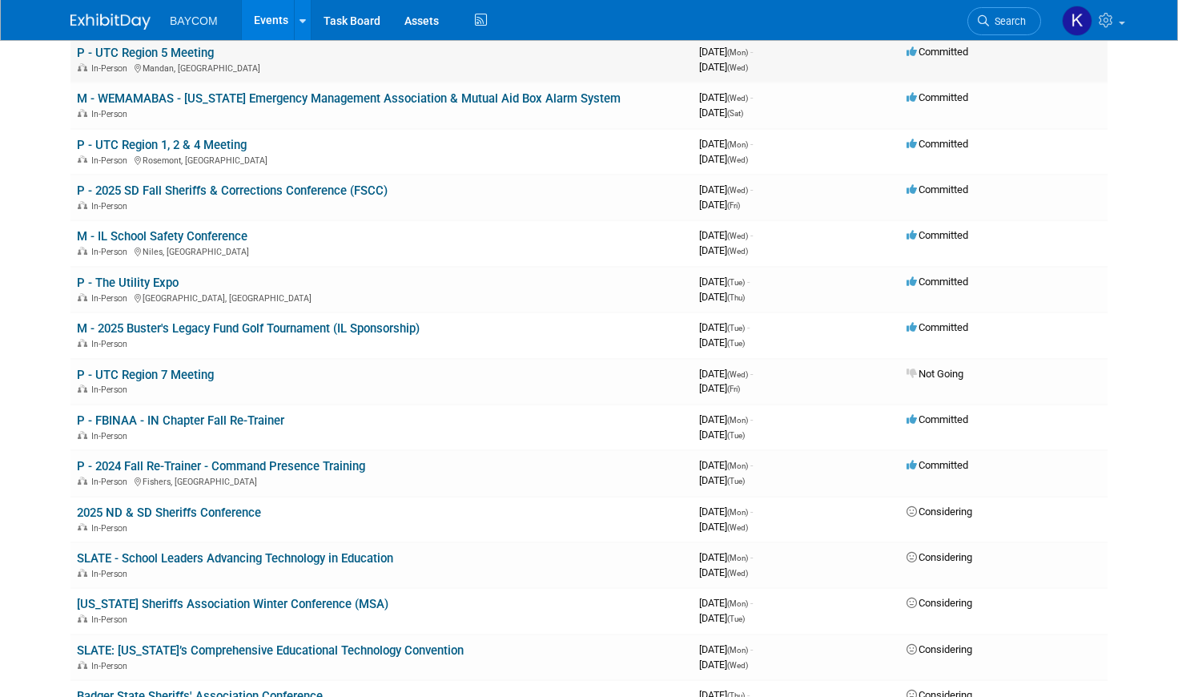
scroll to position [350, 0]
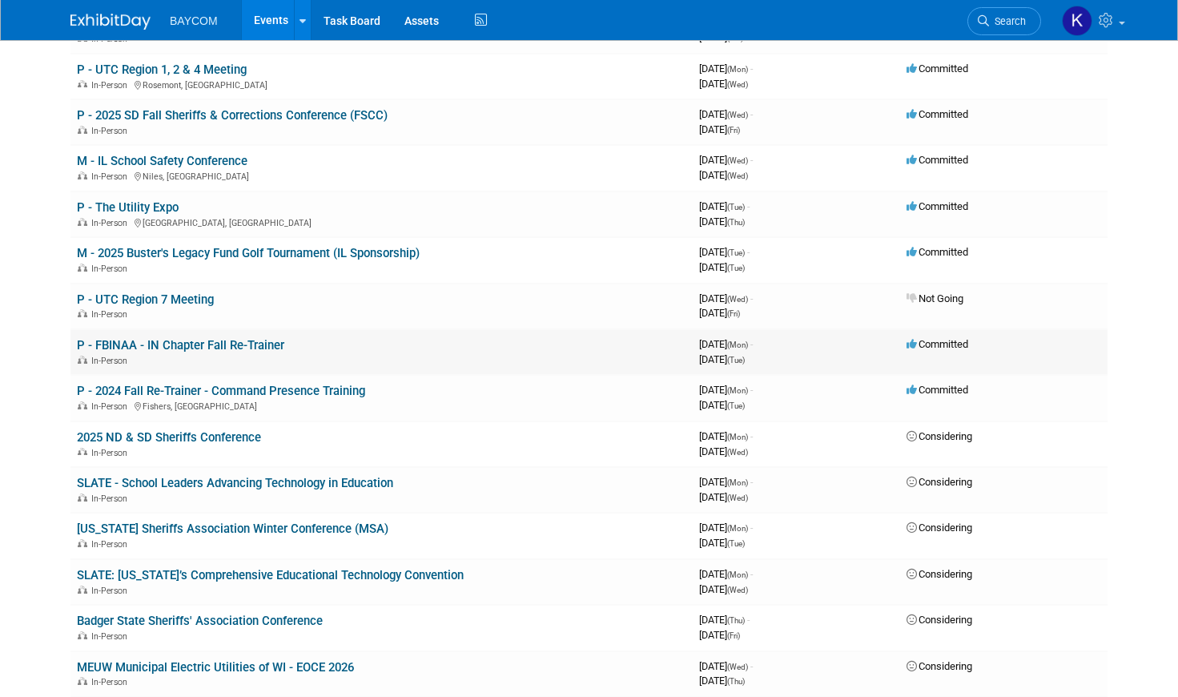
click at [170, 339] on link "P - FBINAA - IN Chapter Fall Re-Trainer" at bounding box center [180, 345] width 207 height 14
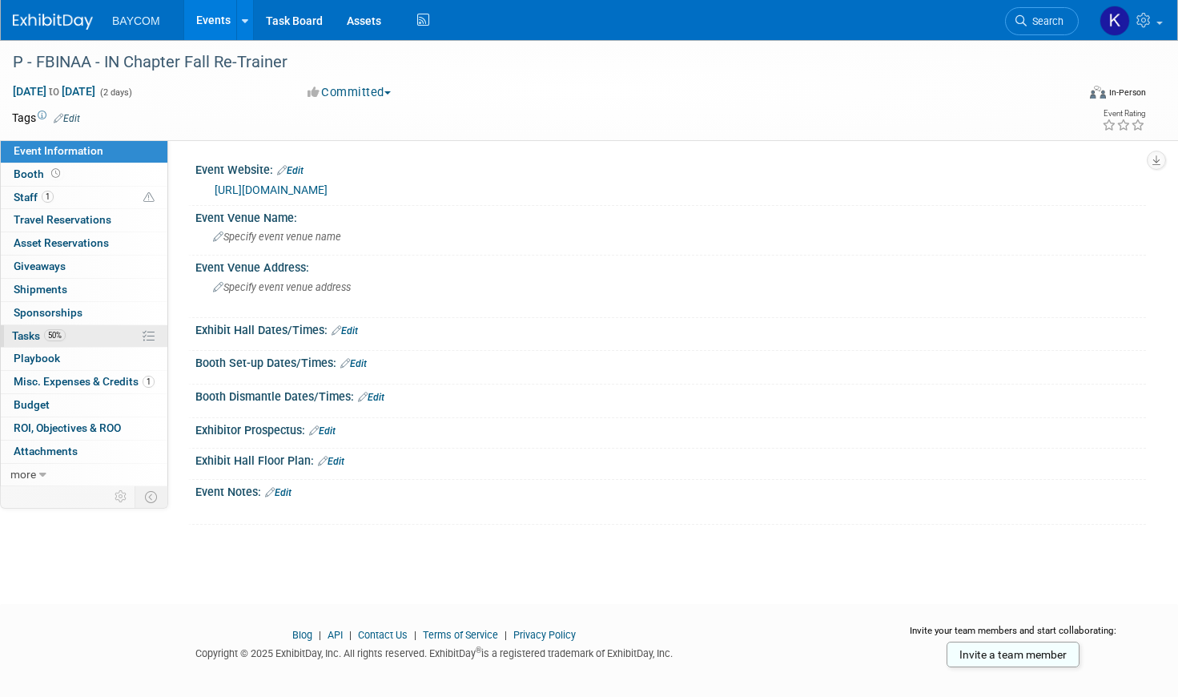
click at [62, 334] on span "50%" at bounding box center [55, 335] width 22 height 12
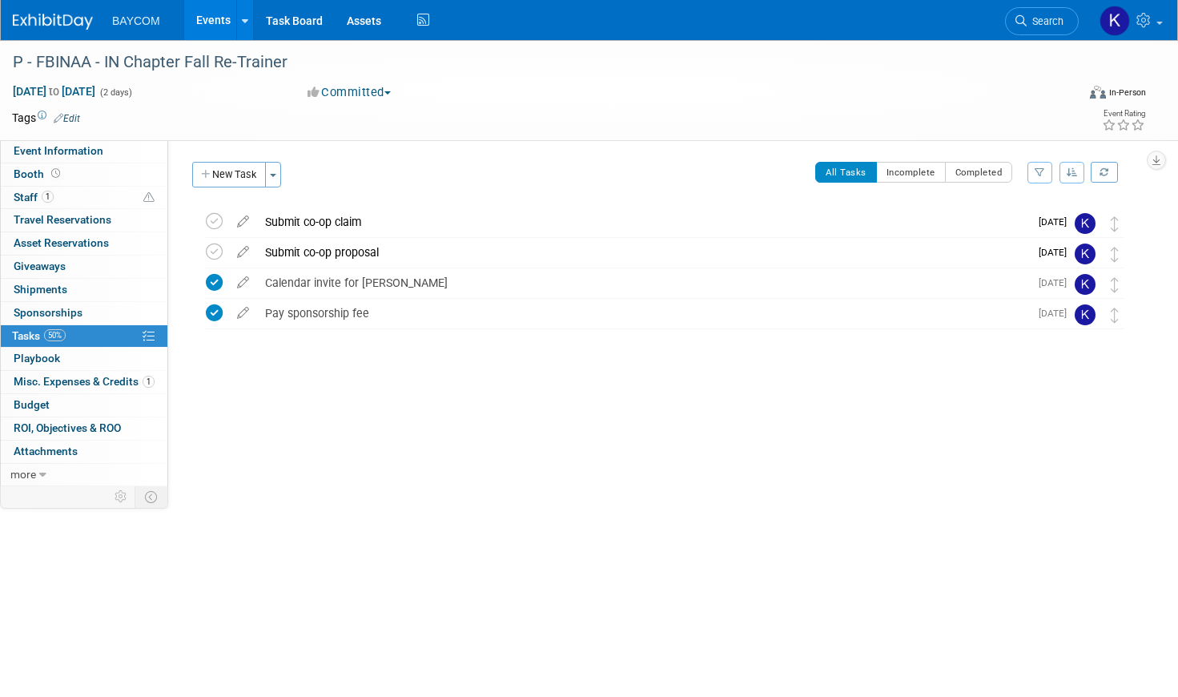
click at [210, 22] on link "Events" at bounding box center [213, 20] width 58 height 40
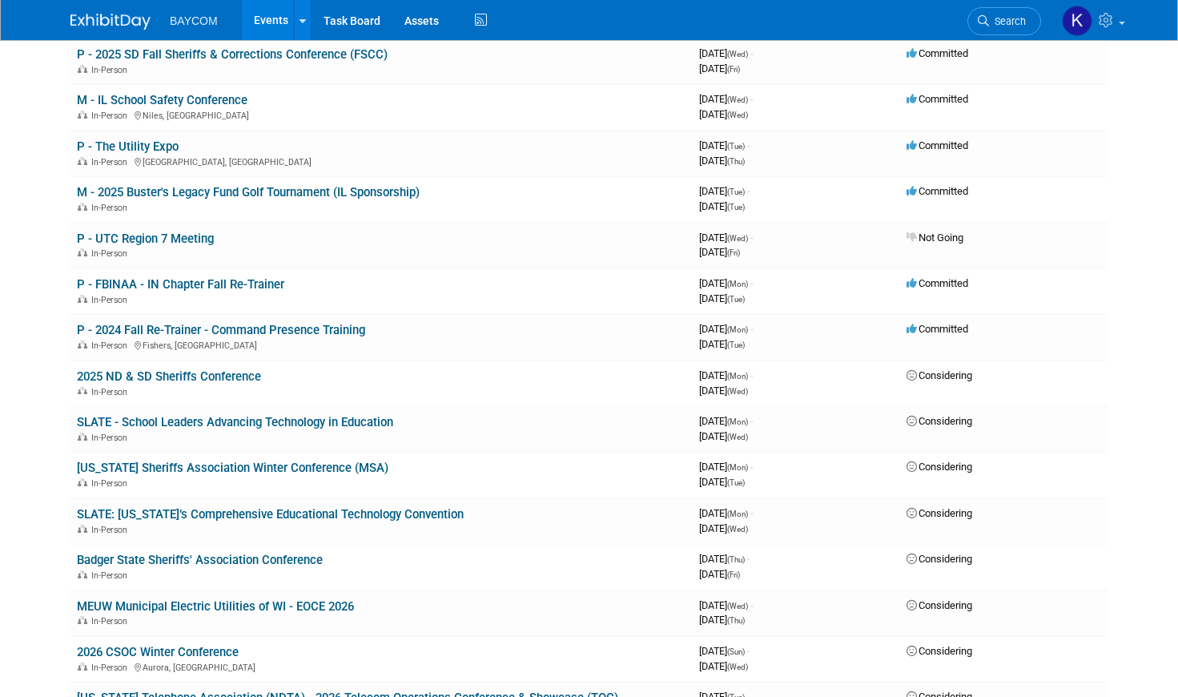
scroll to position [412, 0]
click at [167, 328] on link "P - 2024 Fall Re-Trainer - Command Presence Training" at bounding box center [221, 329] width 288 height 14
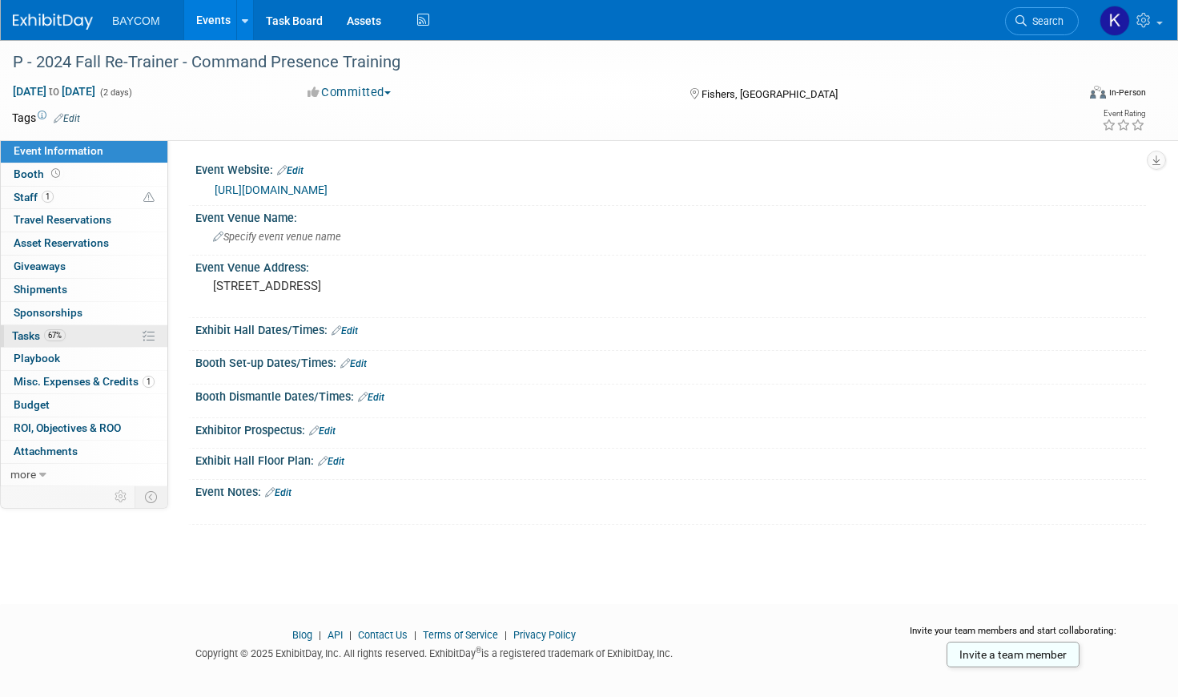
click at [71, 329] on link "67% Tasks 67%" at bounding box center [84, 336] width 167 height 22
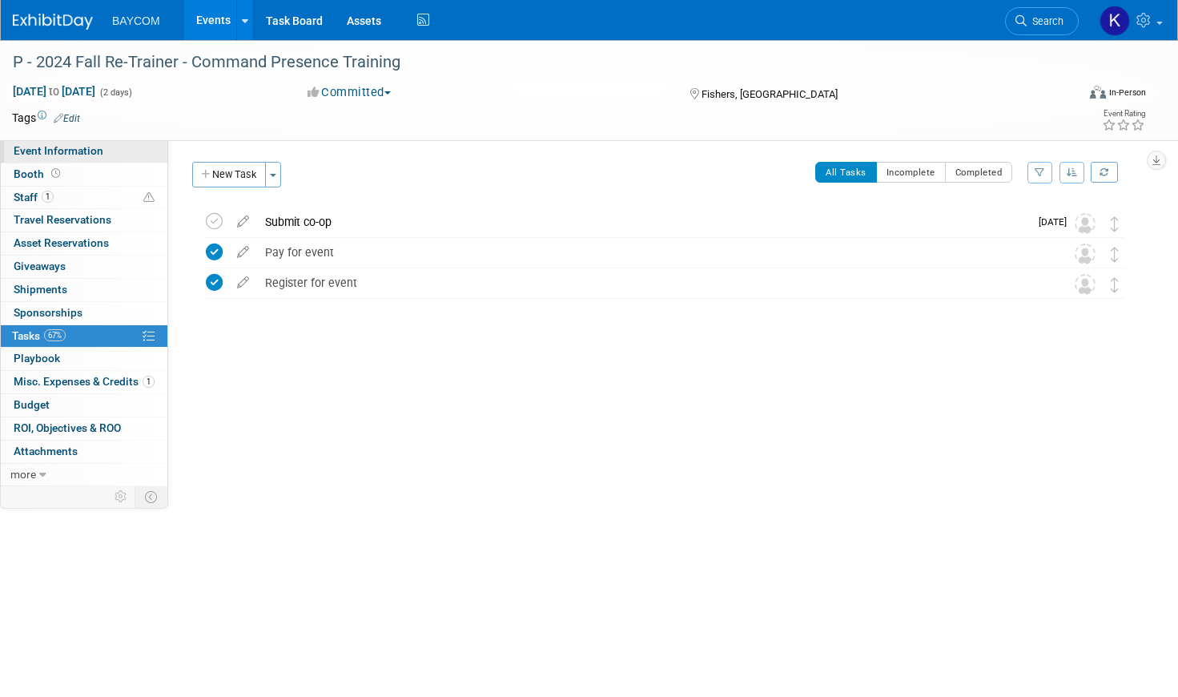
click at [57, 153] on span "Event Information" at bounding box center [59, 150] width 90 height 13
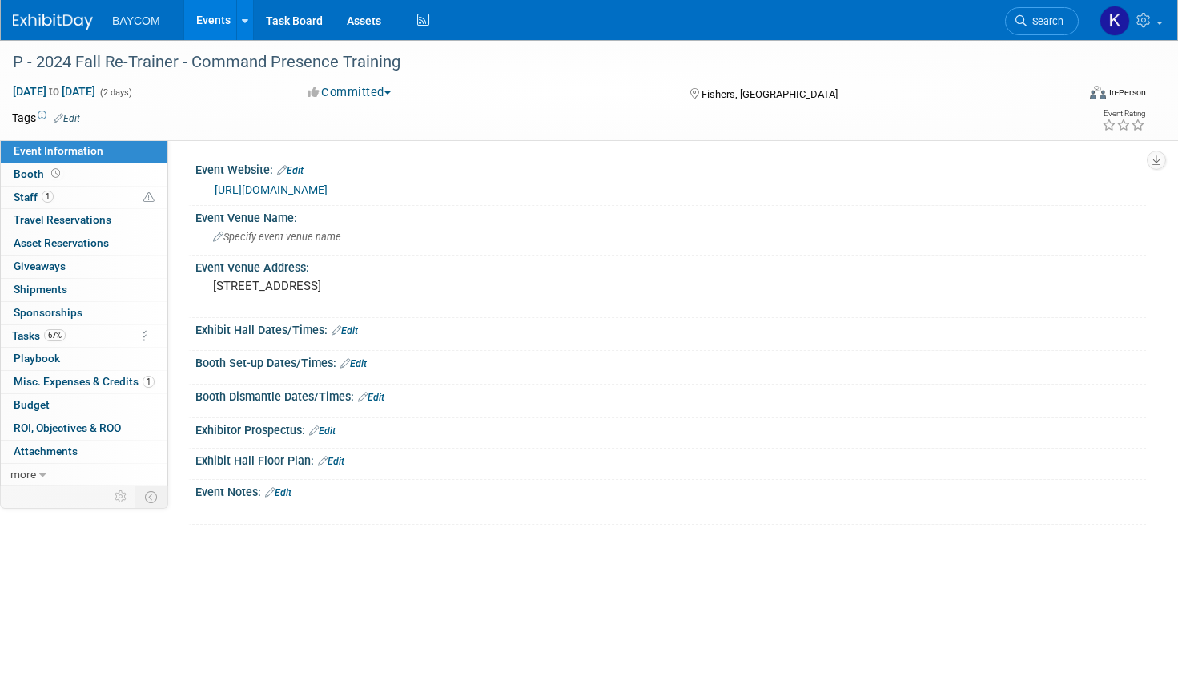
click at [213, 20] on link "Events" at bounding box center [213, 20] width 58 height 40
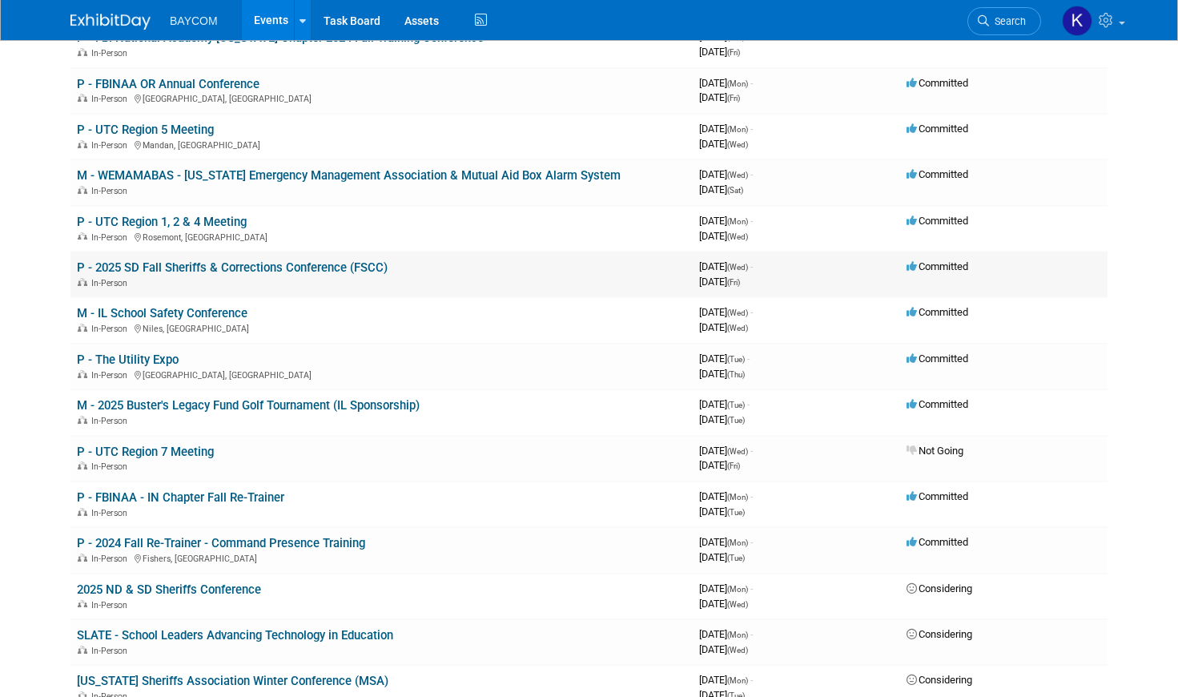
scroll to position [202, 0]
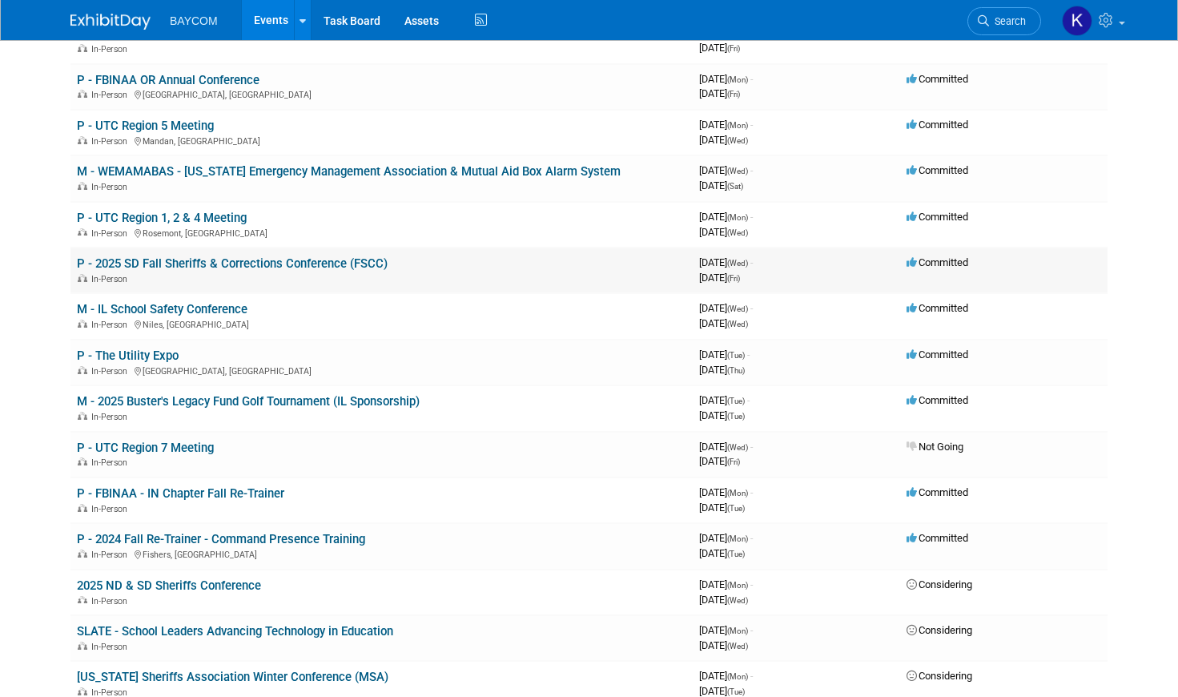
click at [167, 492] on link "P - FBINAA - IN Chapter Fall Re-Trainer" at bounding box center [180, 493] width 207 height 14
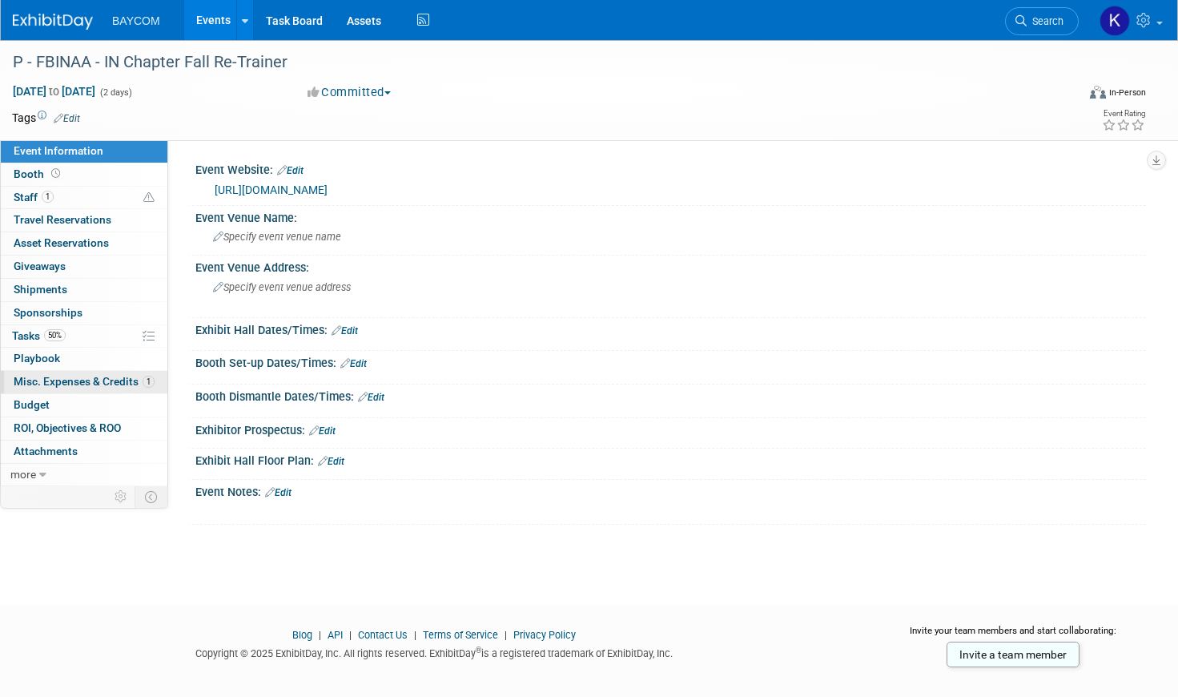
click at [78, 384] on span "Misc. Expenses & Credits 1" at bounding box center [84, 381] width 141 height 13
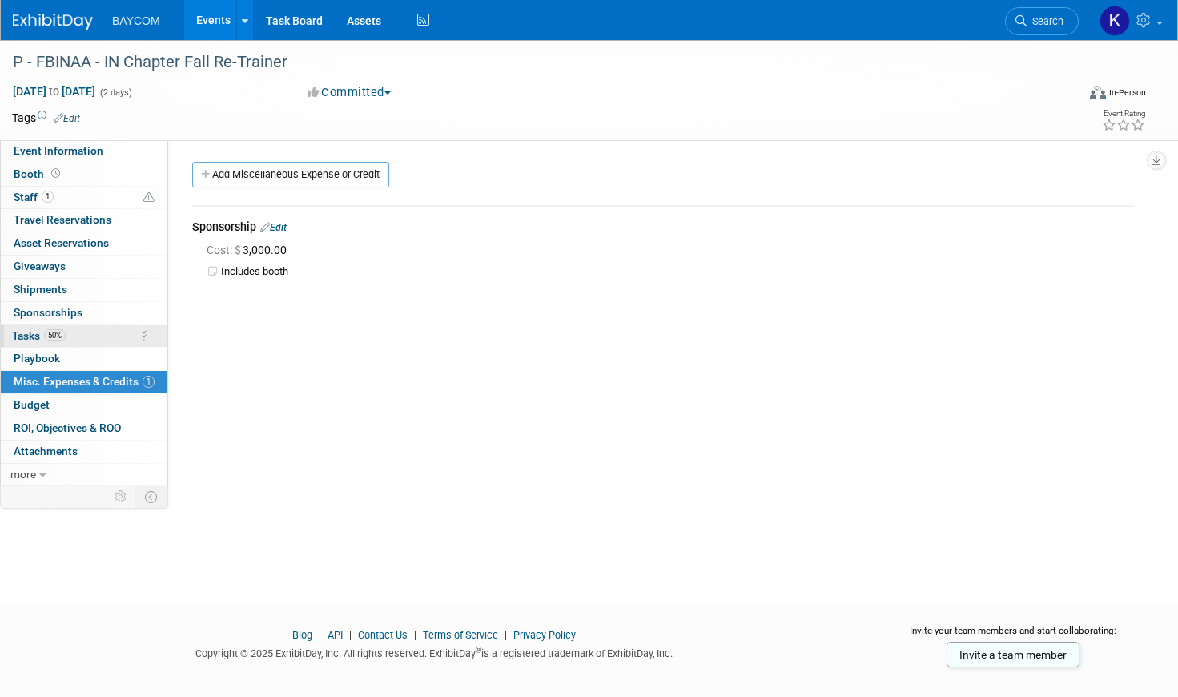
click at [64, 337] on span "50%" at bounding box center [55, 335] width 22 height 12
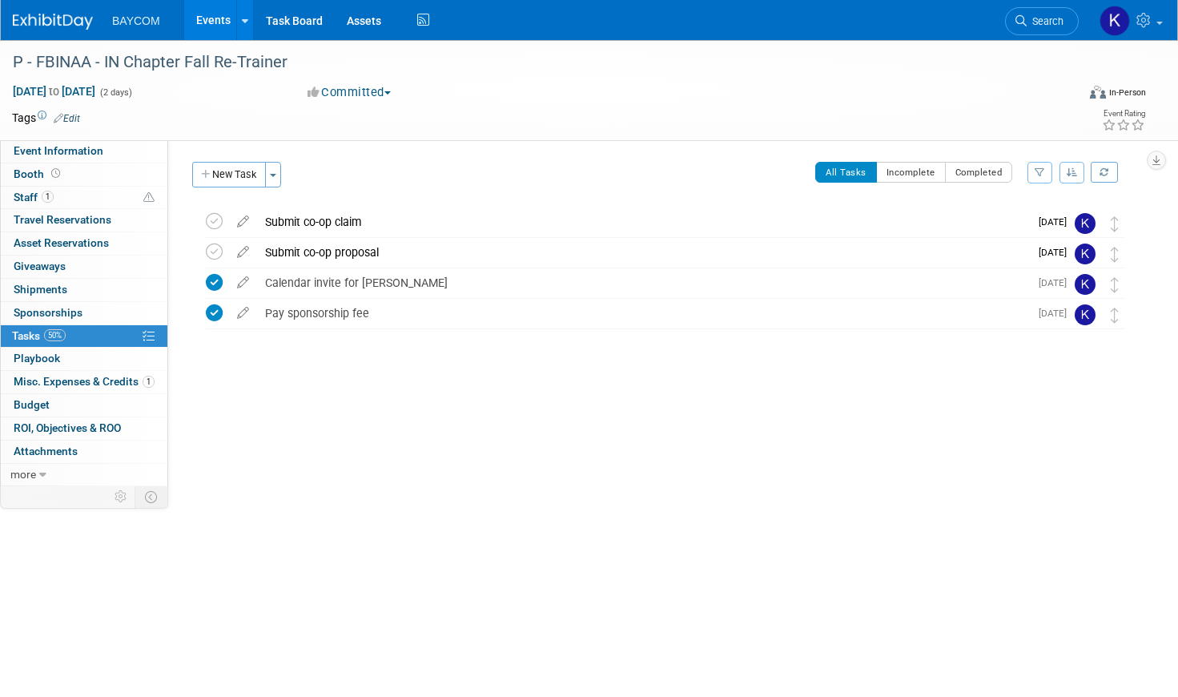
click at [202, 25] on link "Events" at bounding box center [213, 20] width 58 height 40
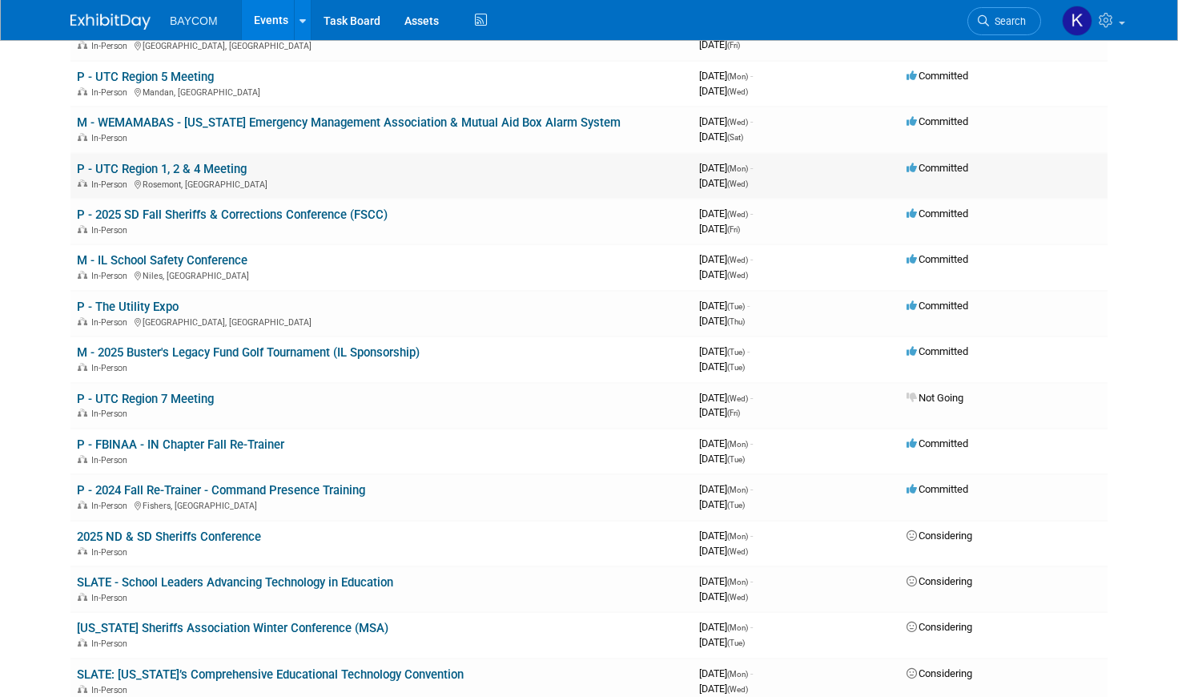
scroll to position [253, 0]
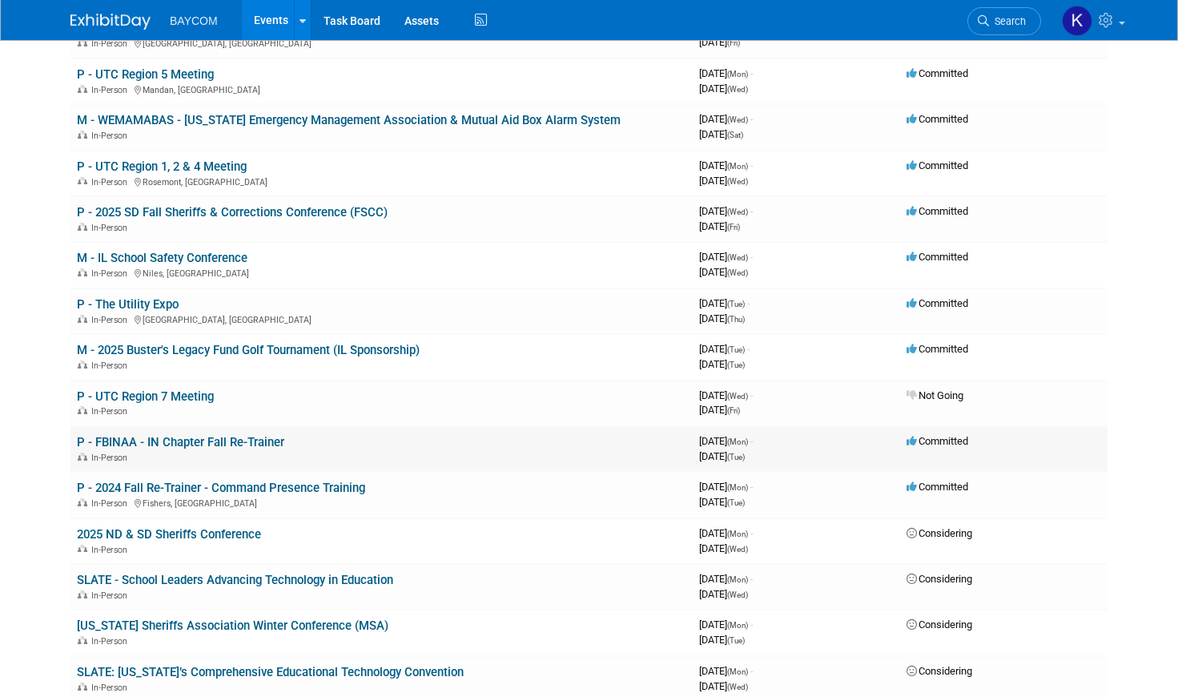
click at [143, 444] on link "P - FBINAA - IN Chapter Fall Re-Trainer" at bounding box center [180, 442] width 207 height 14
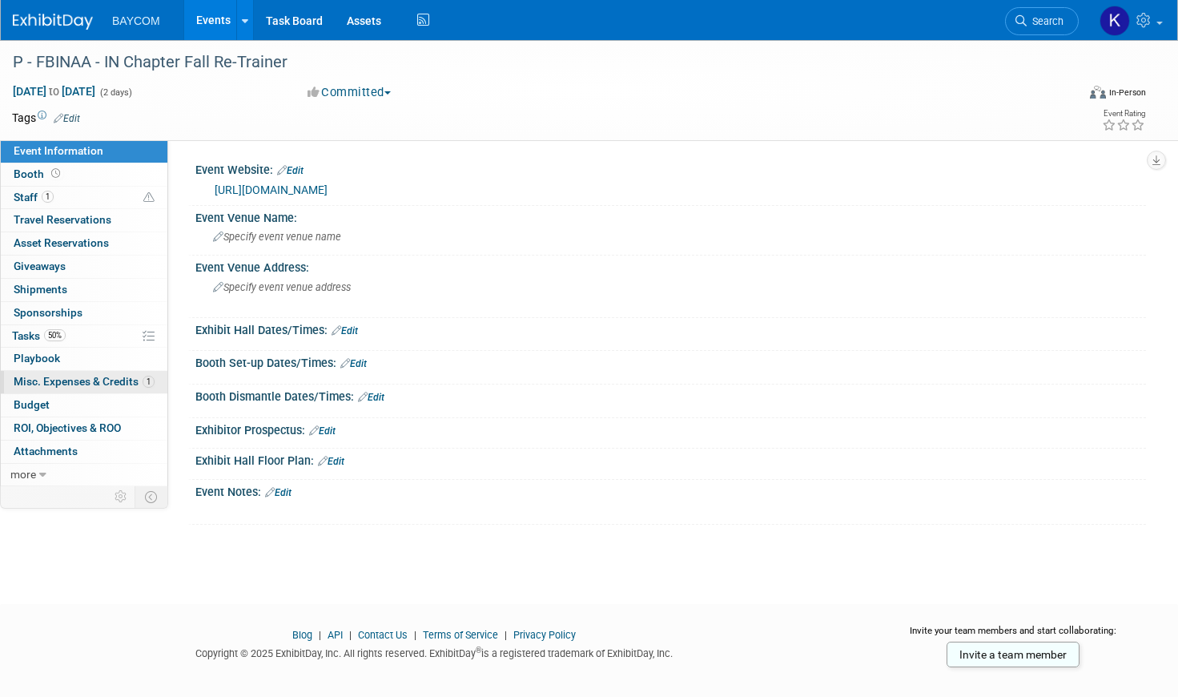
click at [114, 377] on span "Misc. Expenses & Credits 1" at bounding box center [84, 381] width 141 height 13
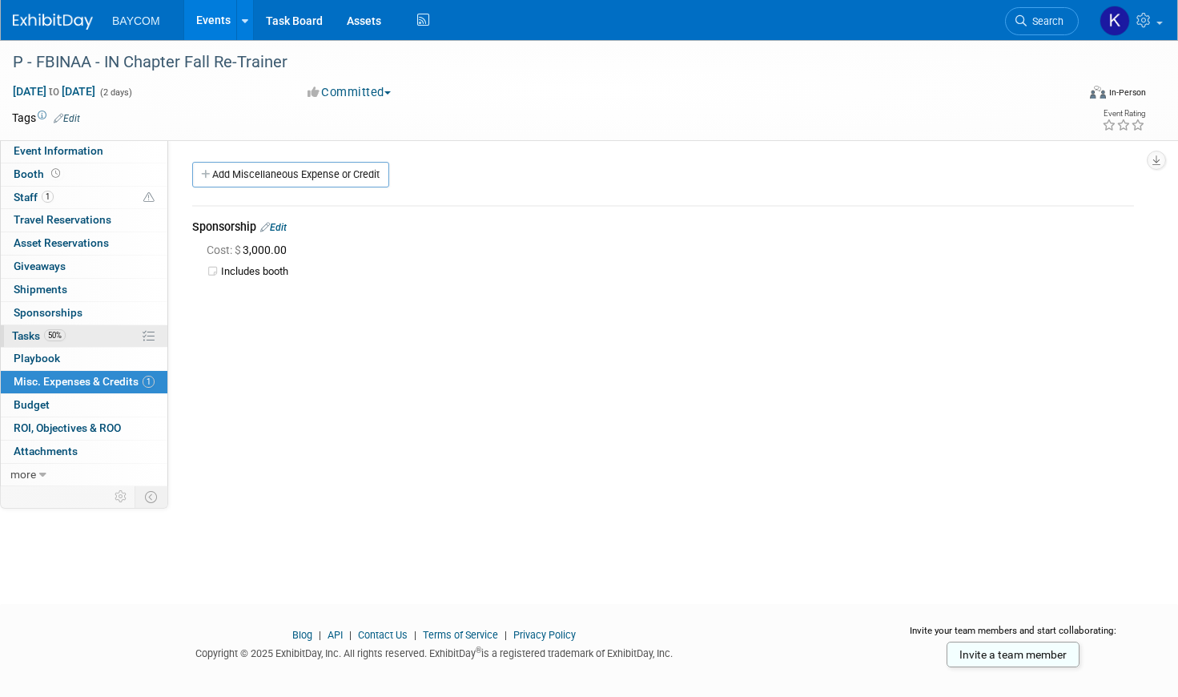
click at [92, 333] on link "50% Tasks 50%" at bounding box center [84, 336] width 167 height 22
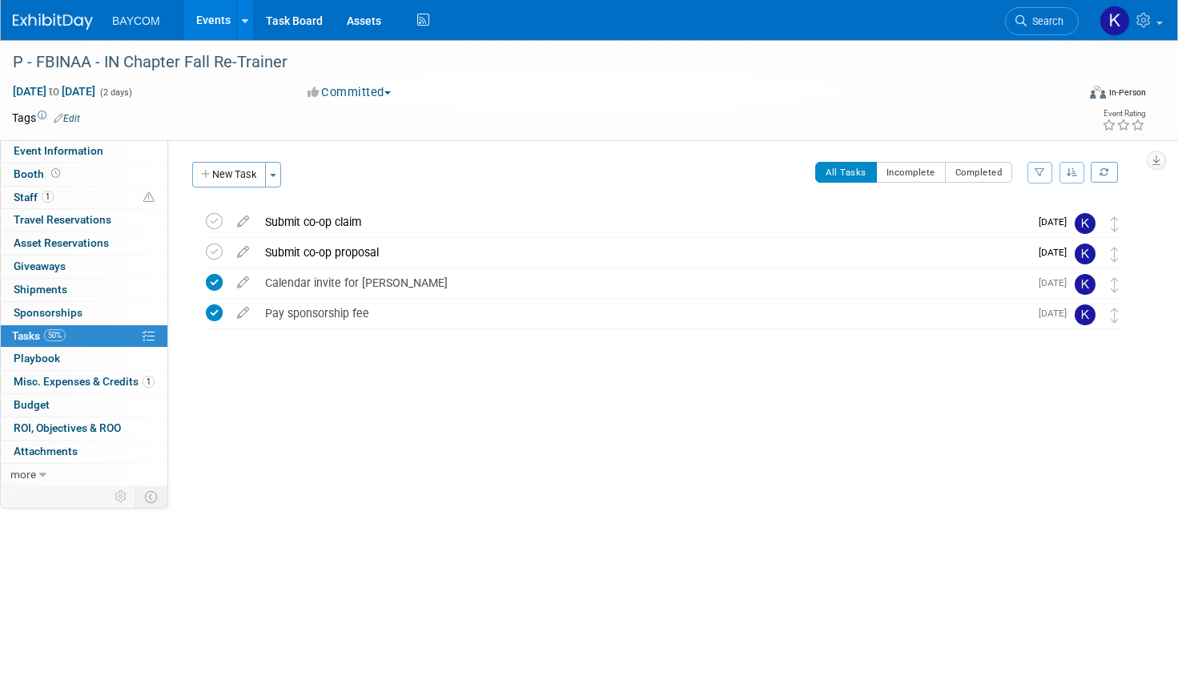
click at [208, 24] on link "Events" at bounding box center [213, 20] width 58 height 40
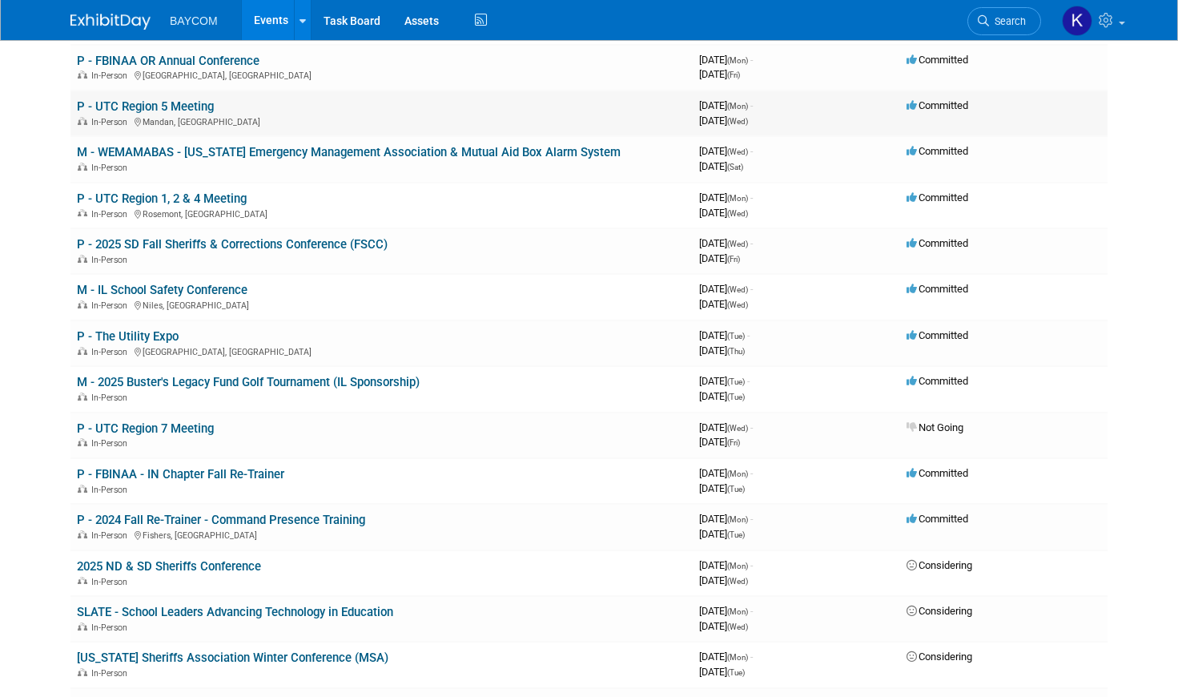
scroll to position [232, 0]
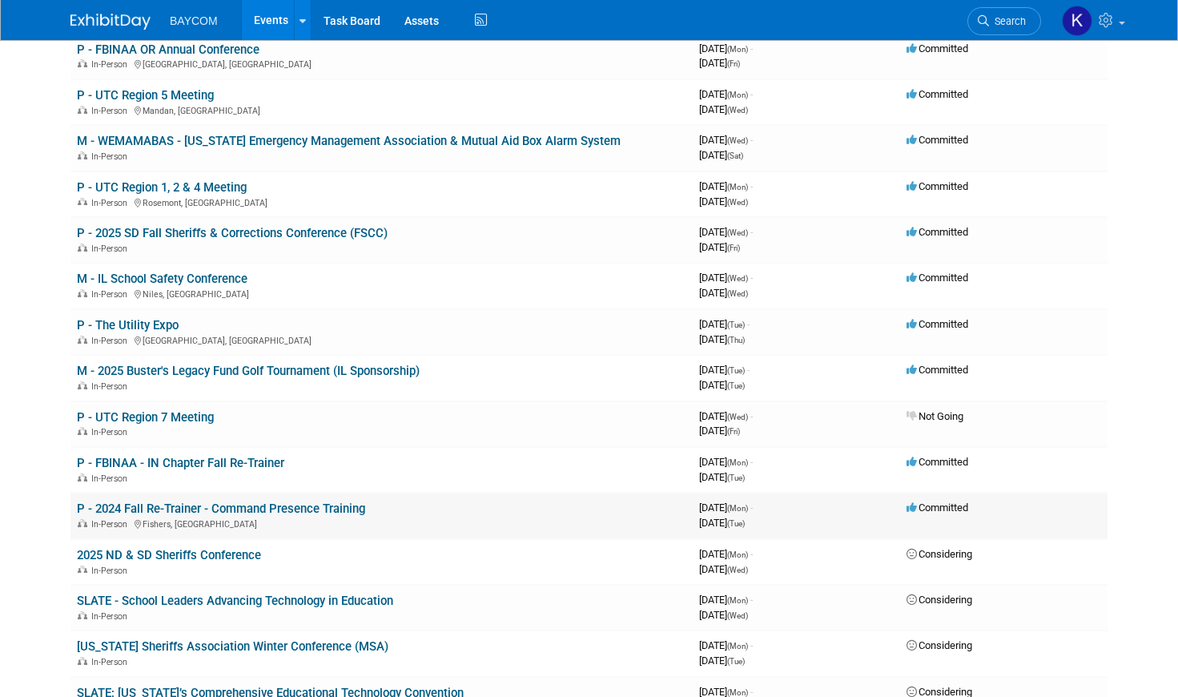
click at [116, 507] on link "P - 2024 Fall Re-Trainer - Command Presence Training" at bounding box center [221, 508] width 288 height 14
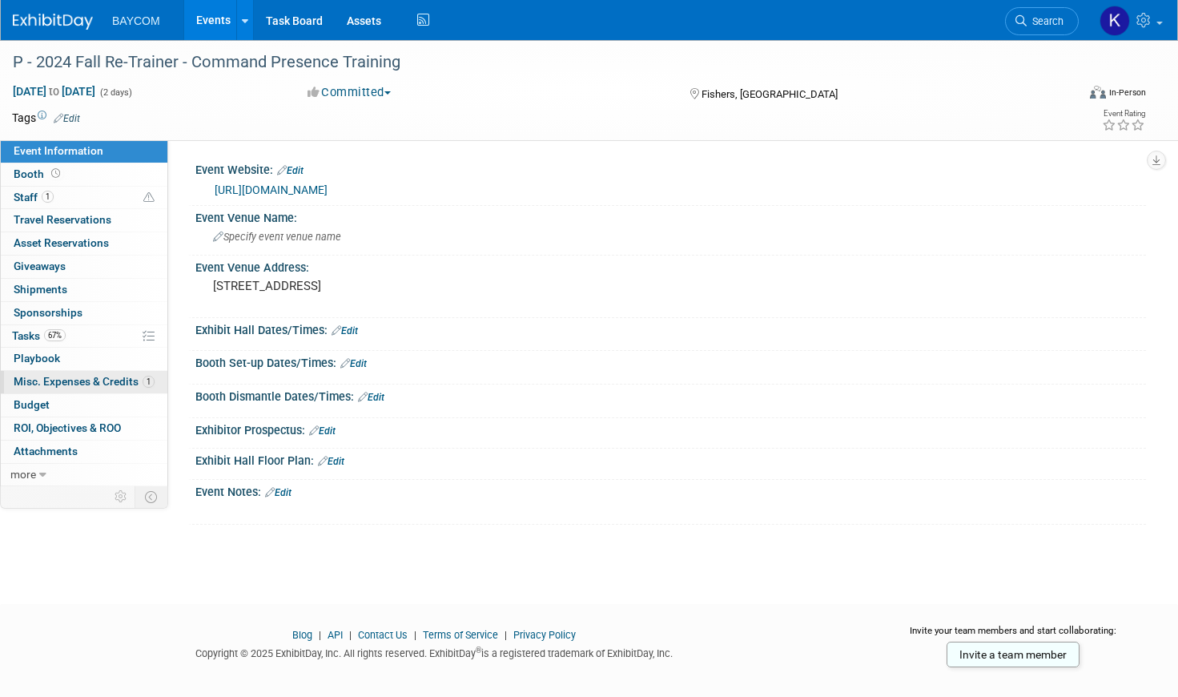
click at [90, 380] on span "Misc. Expenses & Credits 1" at bounding box center [84, 381] width 141 height 13
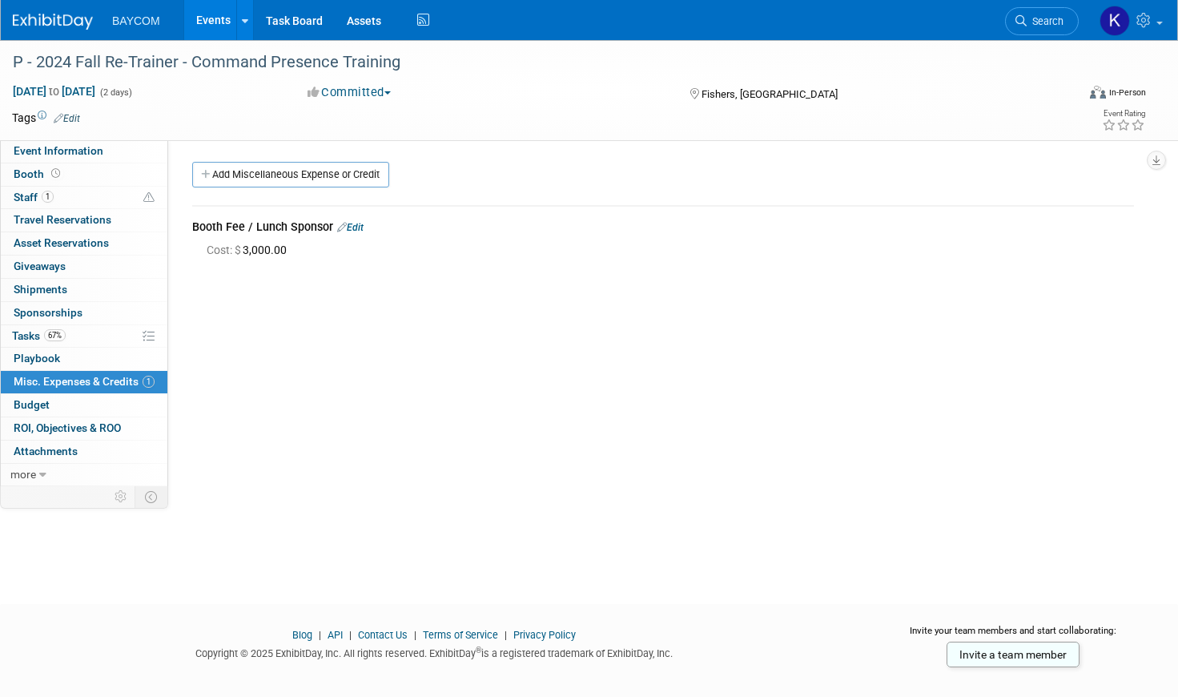
click at [219, 16] on link "Events" at bounding box center [213, 20] width 58 height 40
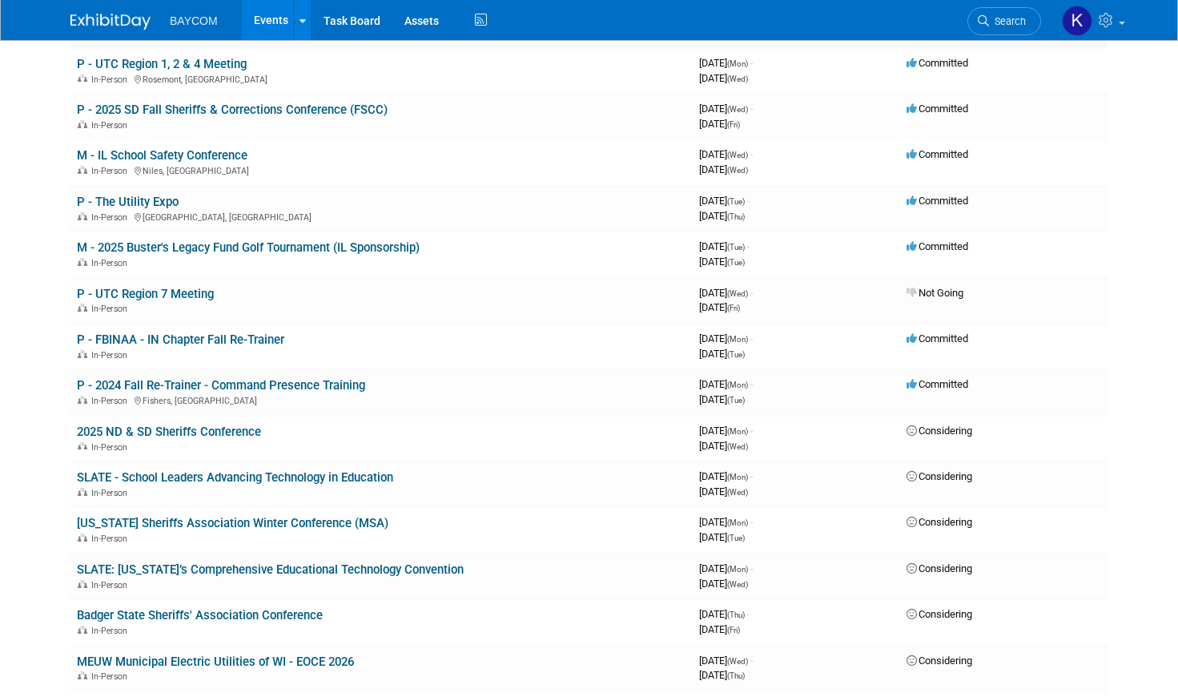
scroll to position [357, 0]
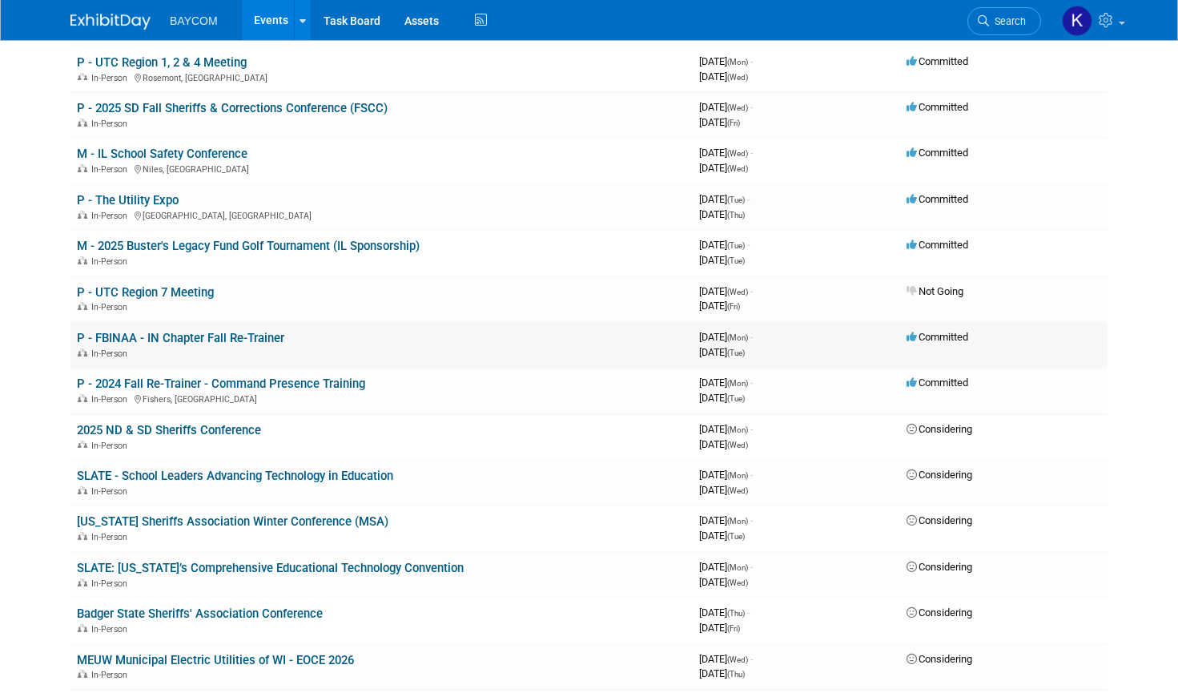
click at [220, 332] on link "P - FBINAA - IN Chapter Fall Re-Trainer" at bounding box center [180, 338] width 207 height 14
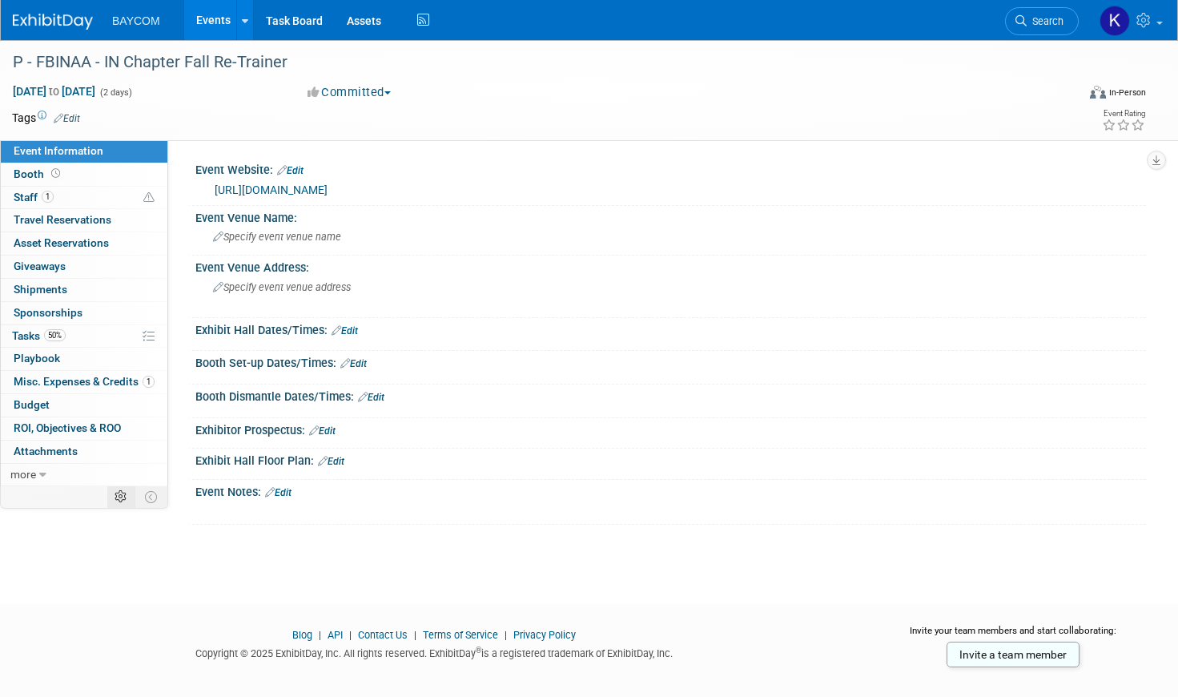
click at [121, 488] on td at bounding box center [121, 496] width 28 height 21
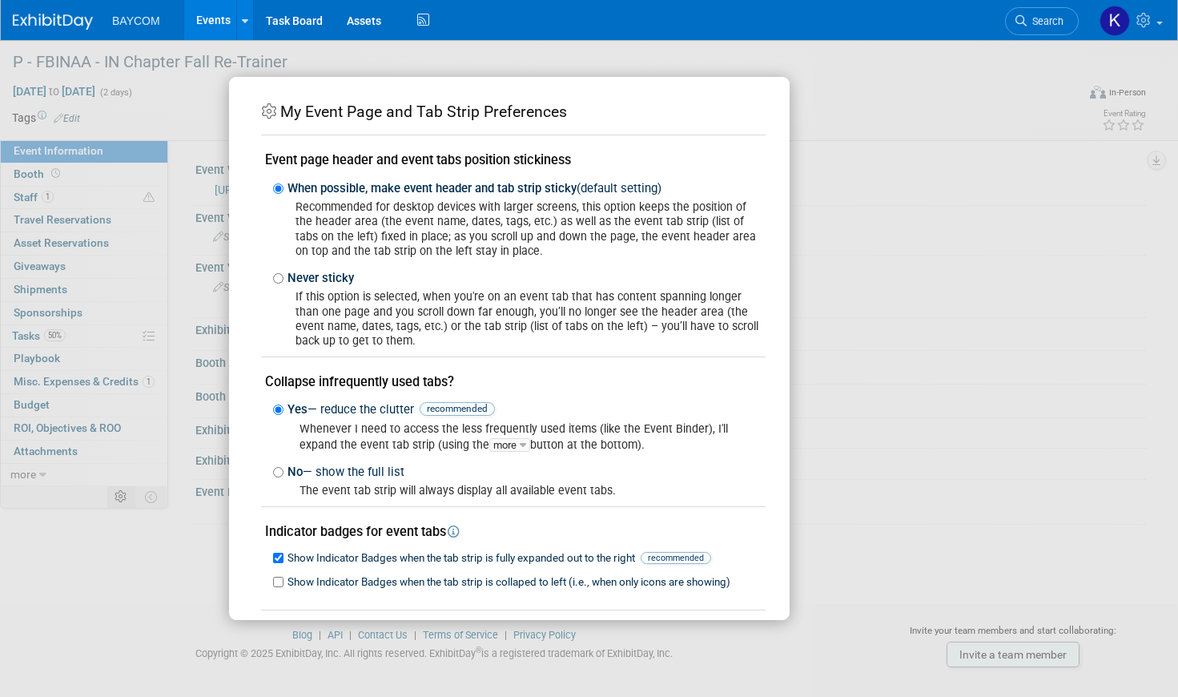
click at [121, 488] on div "My Event Page and Tab Strip Preferences Event page header and event tabs positi…" at bounding box center [589, 348] width 1178 height 697
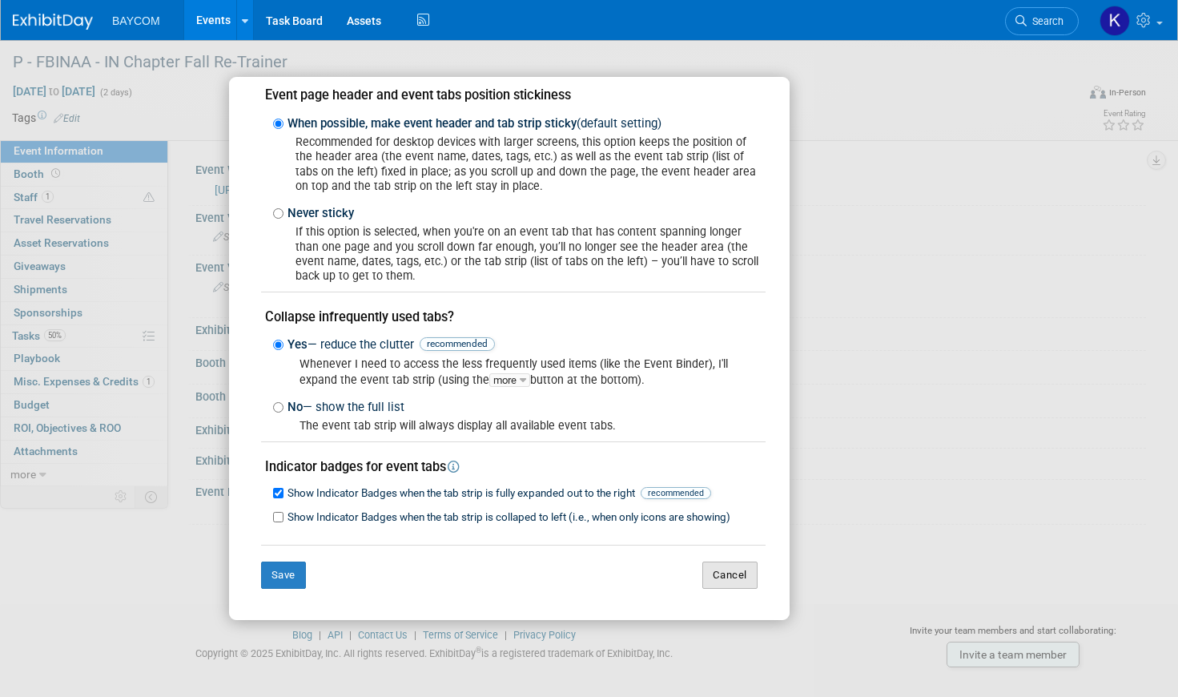
click at [725, 566] on button "Cancel" at bounding box center [729, 574] width 55 height 27
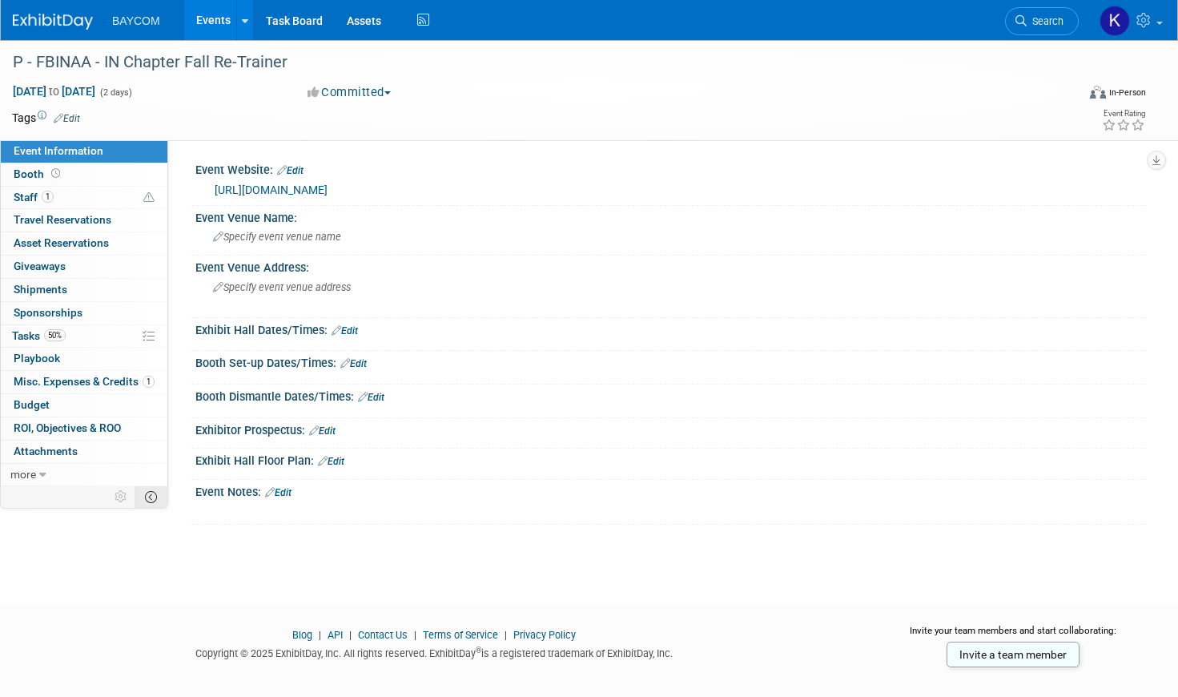
click at [147, 495] on icon at bounding box center [151, 497] width 12 height 12
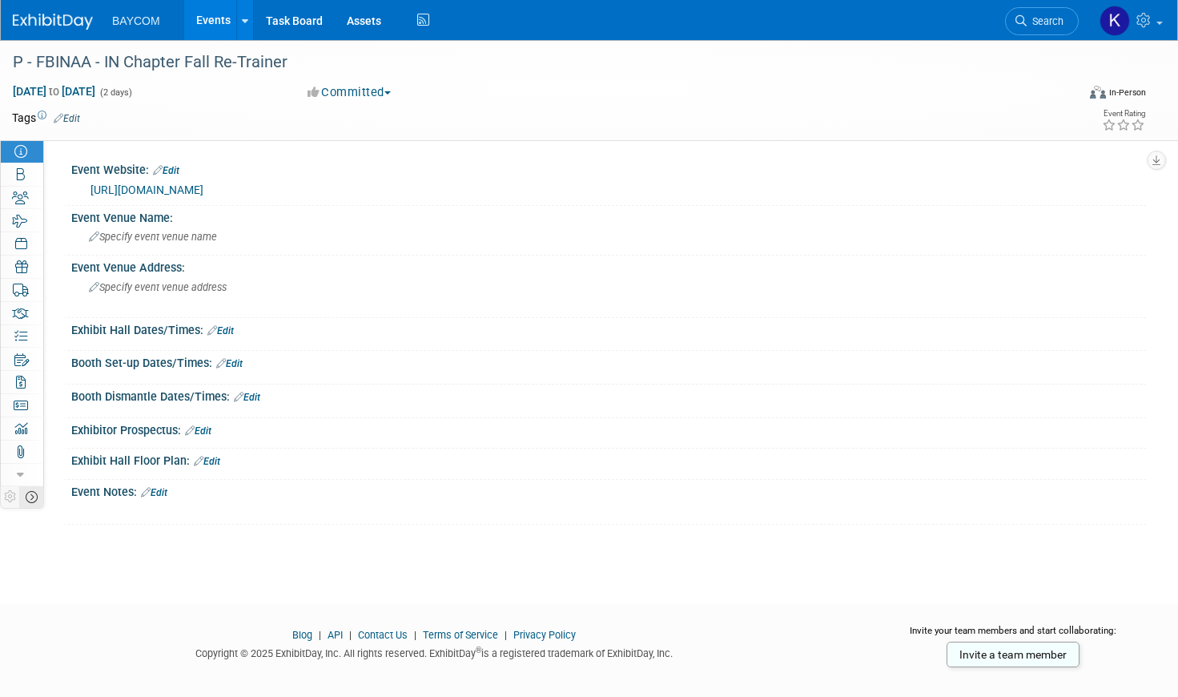
click at [36, 489] on td at bounding box center [32, 496] width 24 height 21
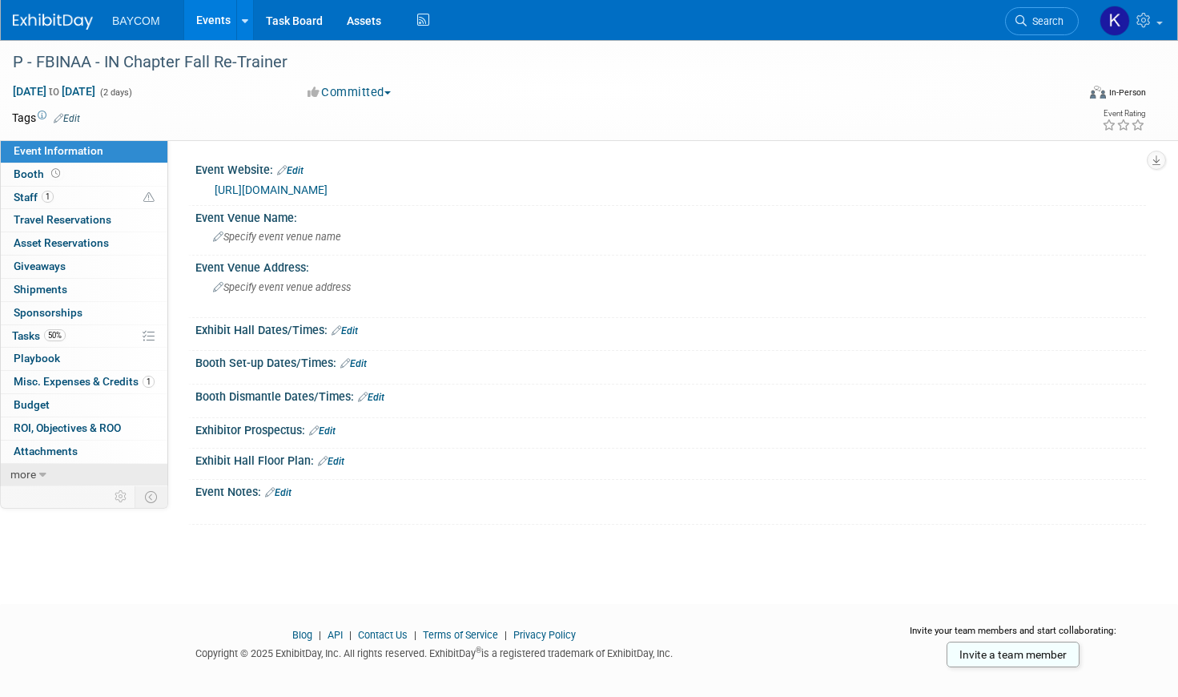
click at [39, 472] on icon at bounding box center [42, 474] width 7 height 11
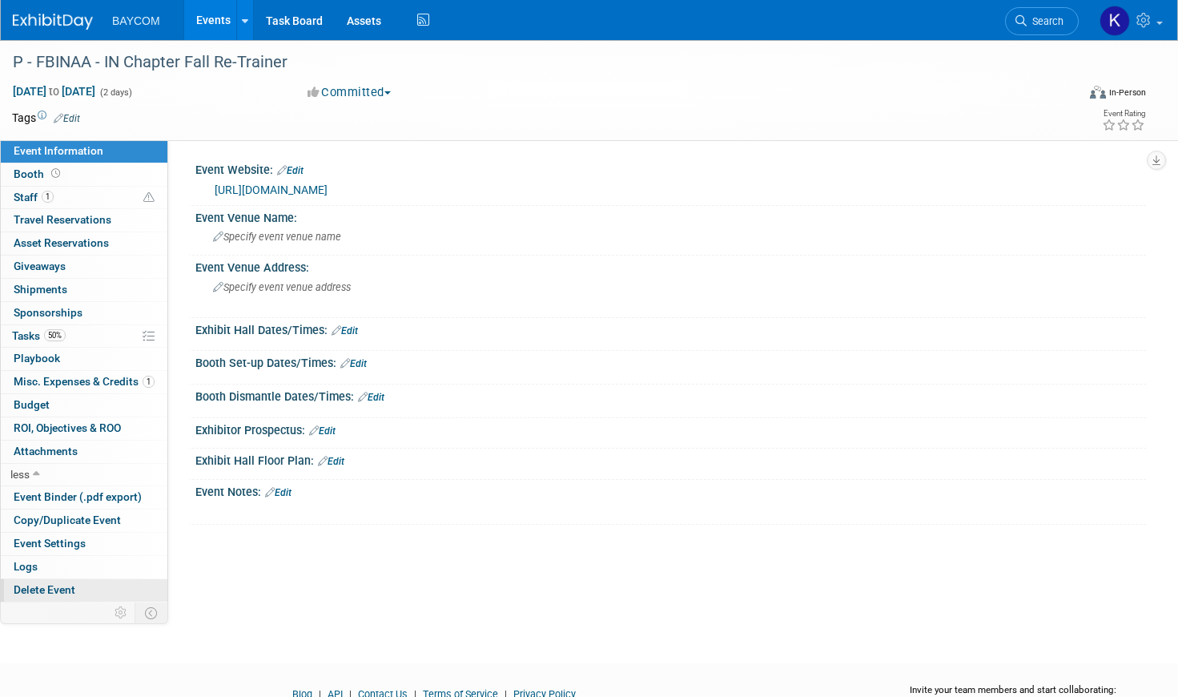
click at [46, 588] on span "Delete Event" at bounding box center [45, 589] width 62 height 13
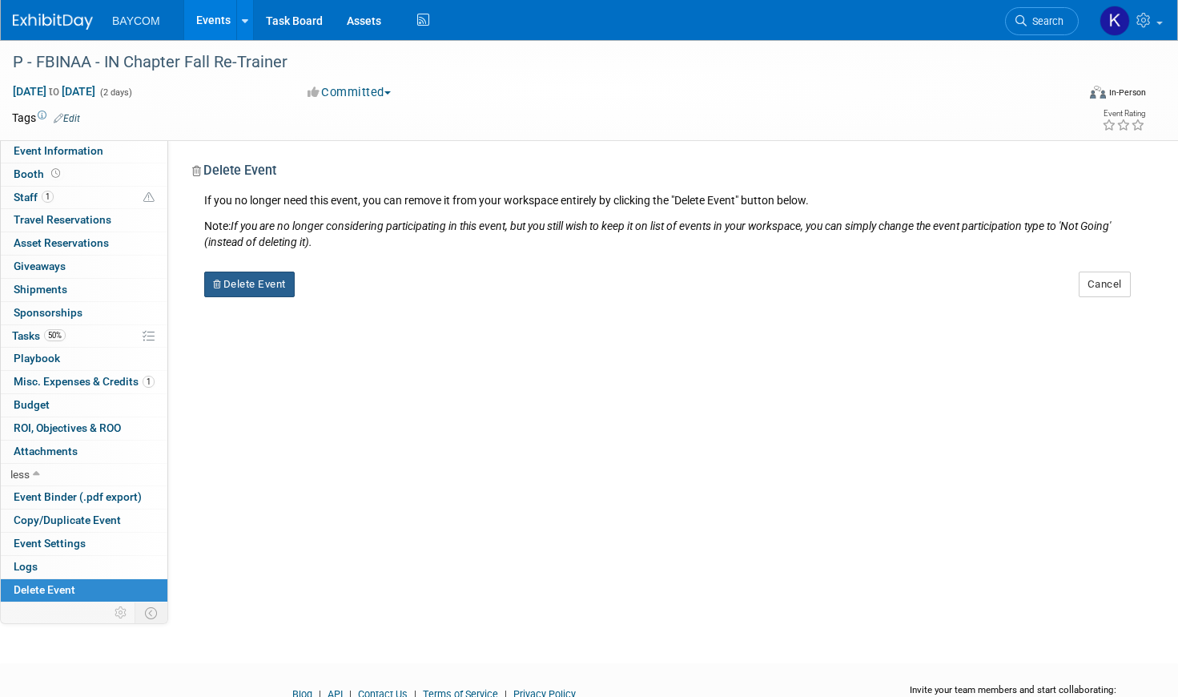
click at [251, 284] on button "Delete Event" at bounding box center [249, 284] width 90 height 26
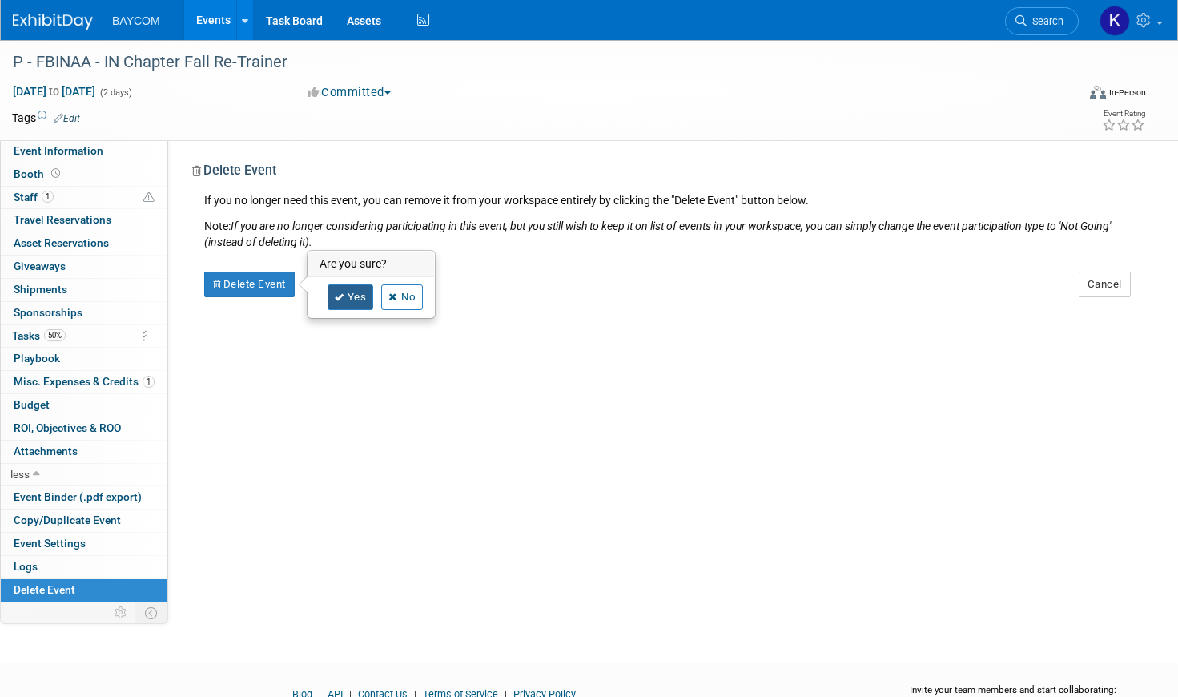
click at [351, 298] on link "Yes" at bounding box center [350, 297] width 46 height 26
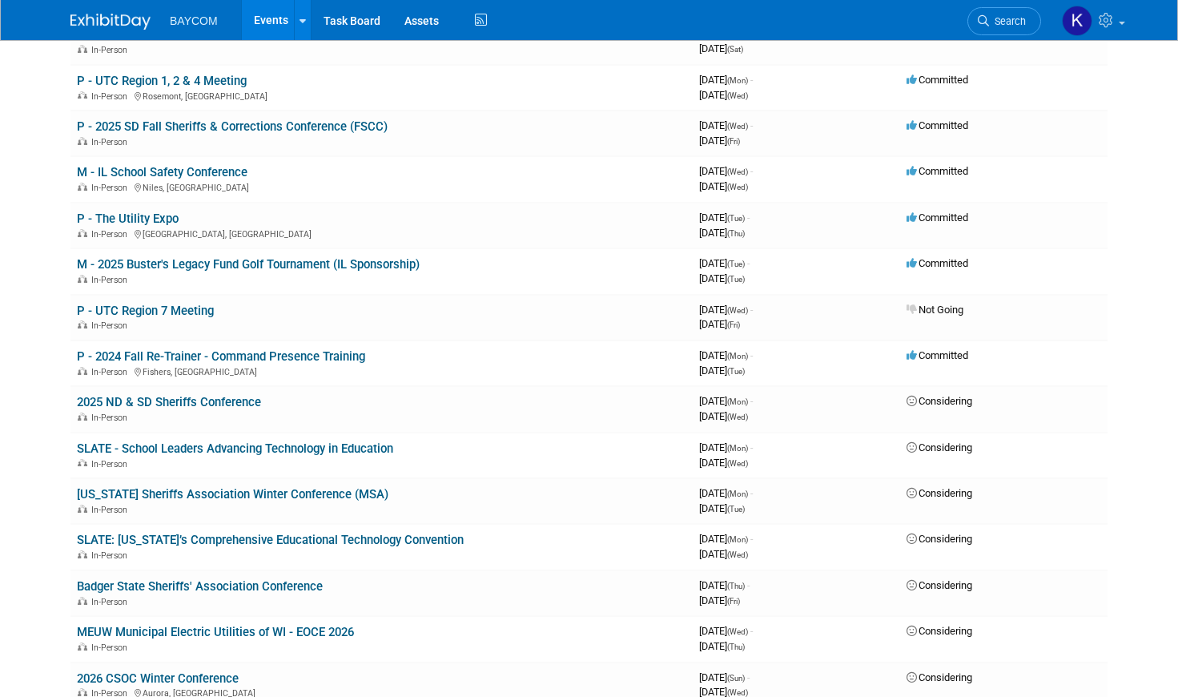
scroll to position [344, 0]
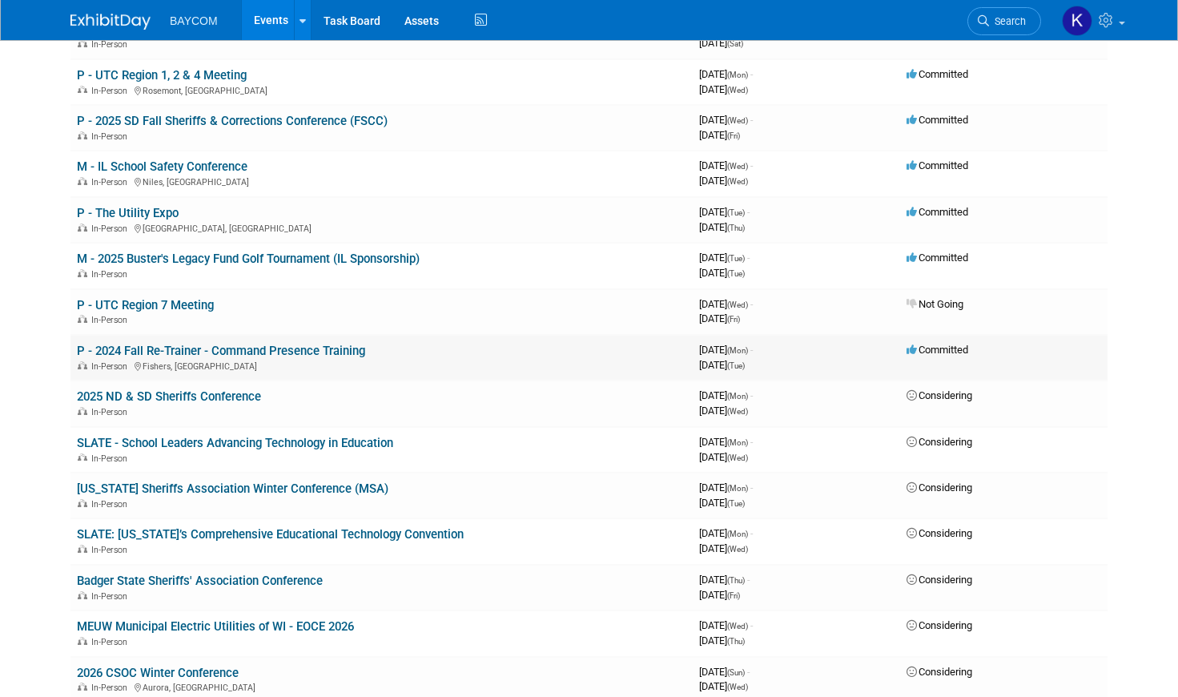
click at [294, 351] on link "P - 2024 Fall Re-Trainer - Command Presence Training" at bounding box center [221, 350] width 288 height 14
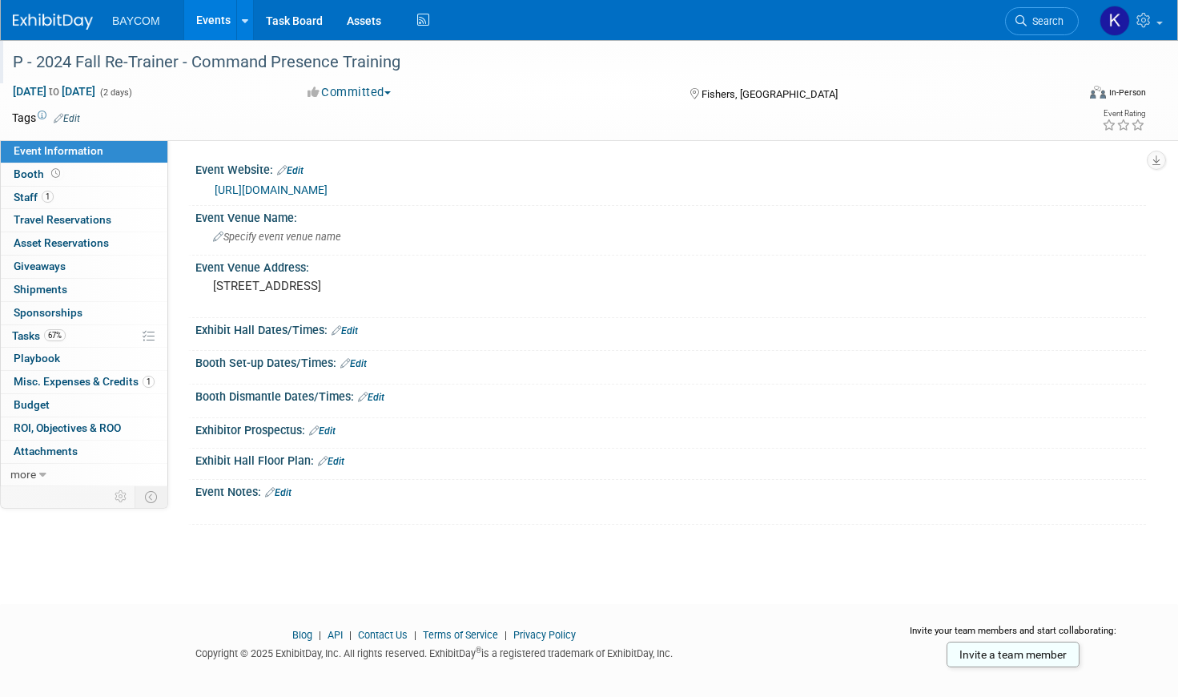
click at [375, 58] on div "P - 2024 Fall Re-Trainer - Command Presence Training" at bounding box center [528, 62] width 1042 height 29
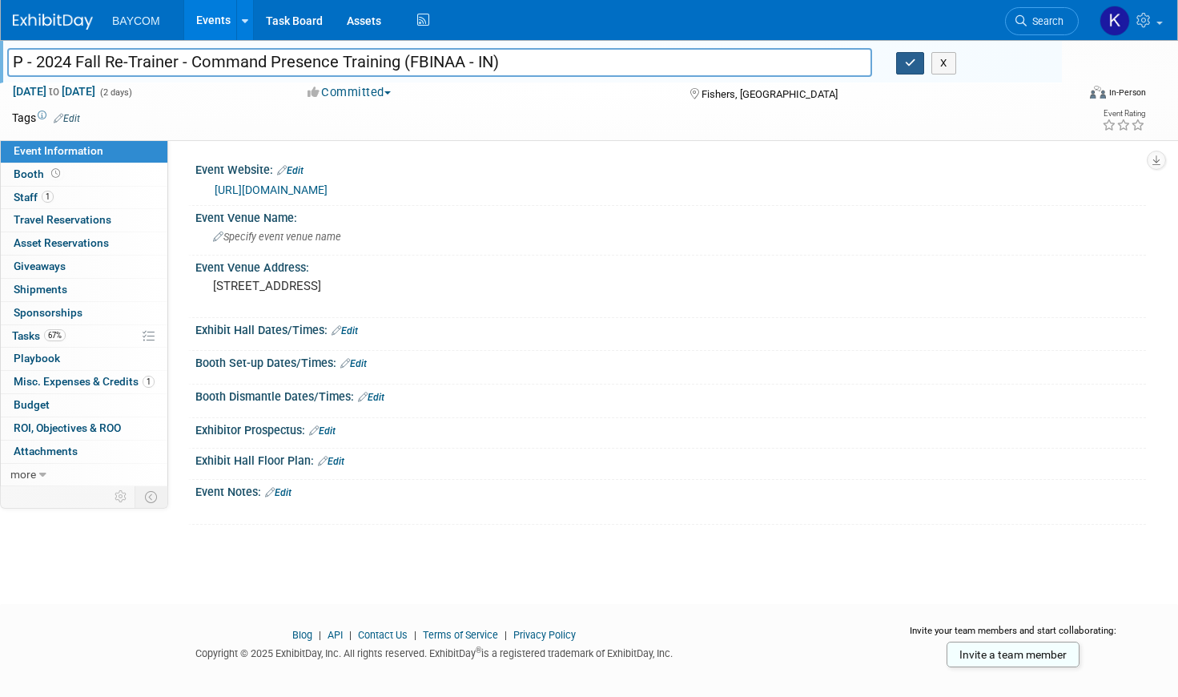
type input "P - 2024 Fall Re-Trainer - Command Presence Training (FBINAA - IN)"
click at [916, 66] on button "button" at bounding box center [910, 63] width 29 height 22
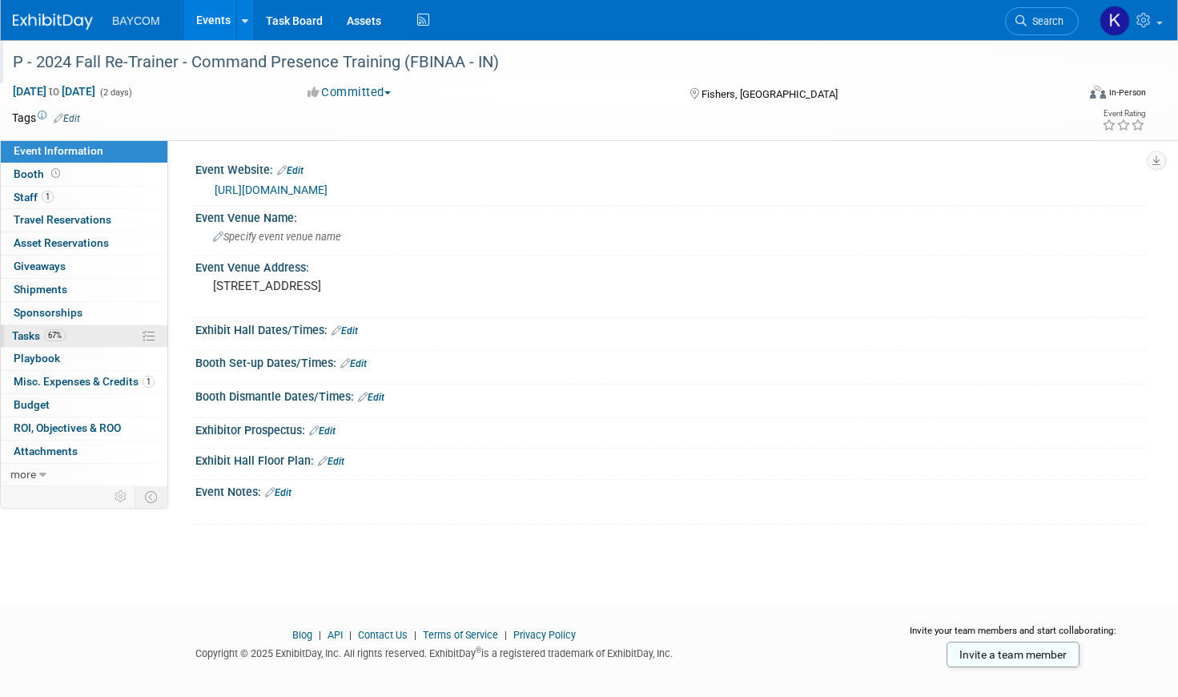
click at [54, 332] on span "67%" at bounding box center [55, 335] width 22 height 12
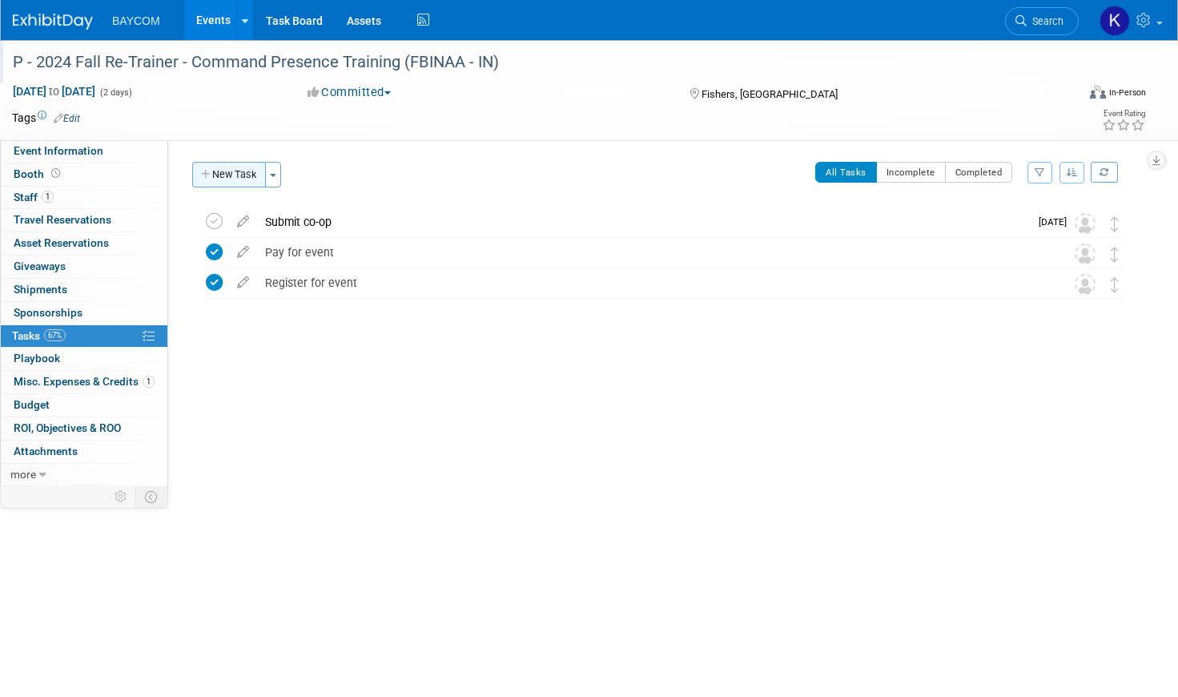
click at [244, 174] on button "New Task" at bounding box center [229, 175] width 74 height 26
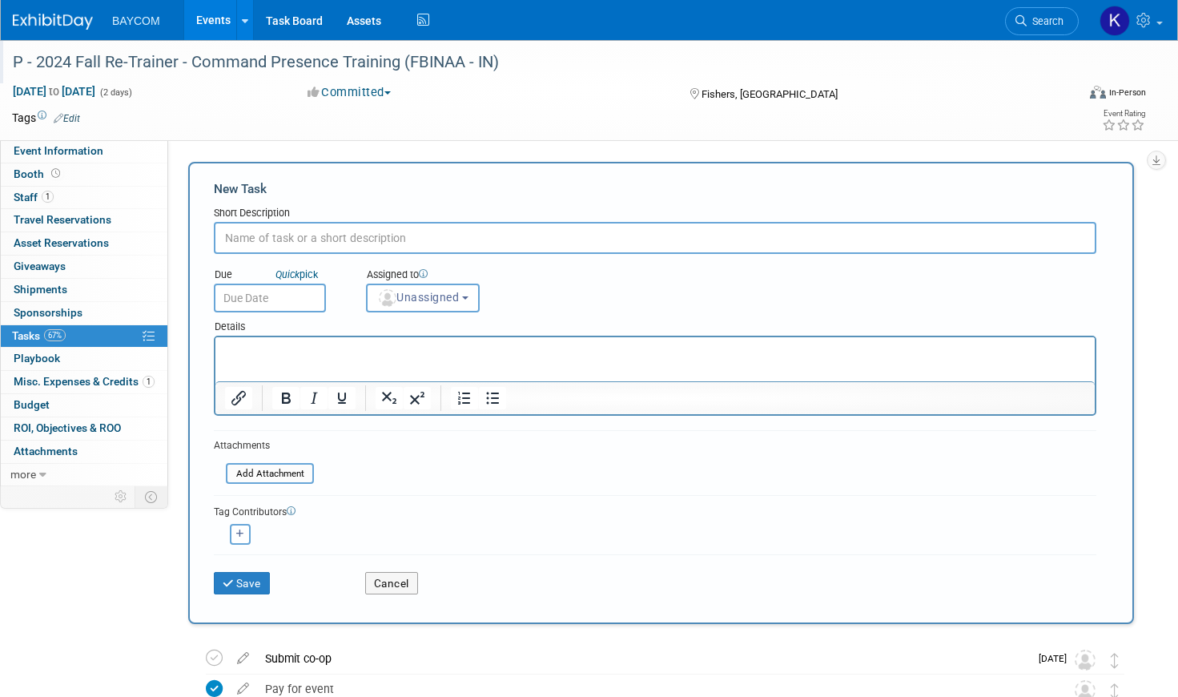
type input "k"
type input "Calendar invite for Kate"
click at [243, 572] on button "Save" at bounding box center [242, 583] width 56 height 22
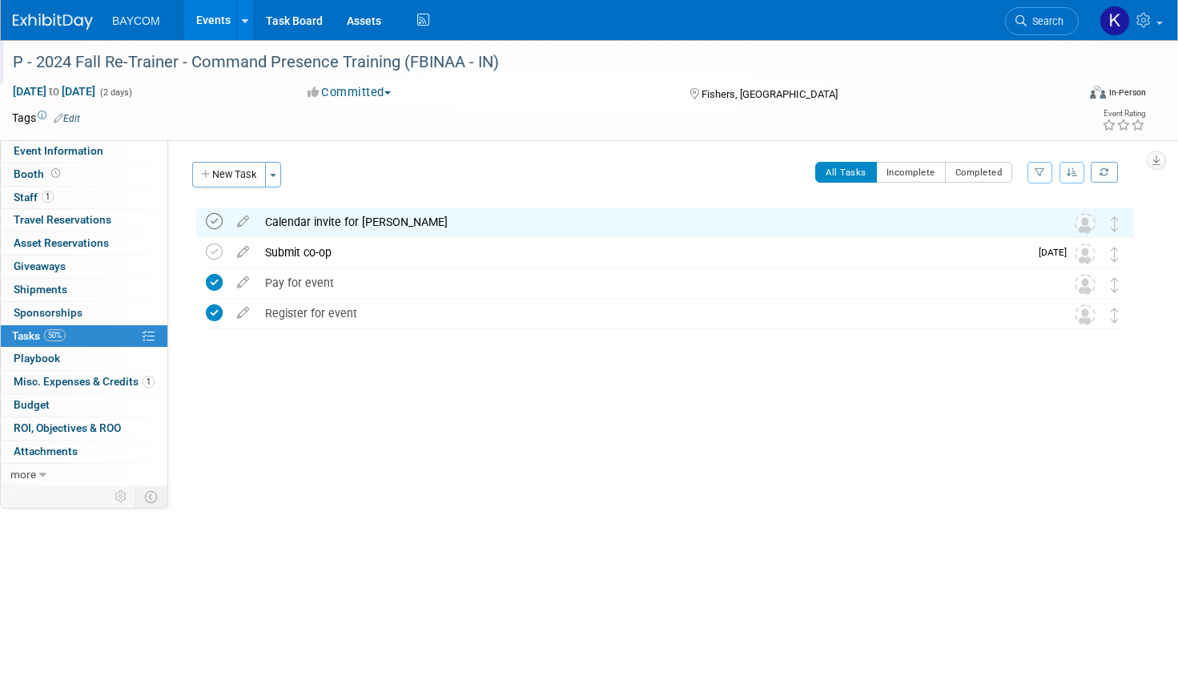
click at [210, 221] on icon at bounding box center [214, 221] width 17 height 17
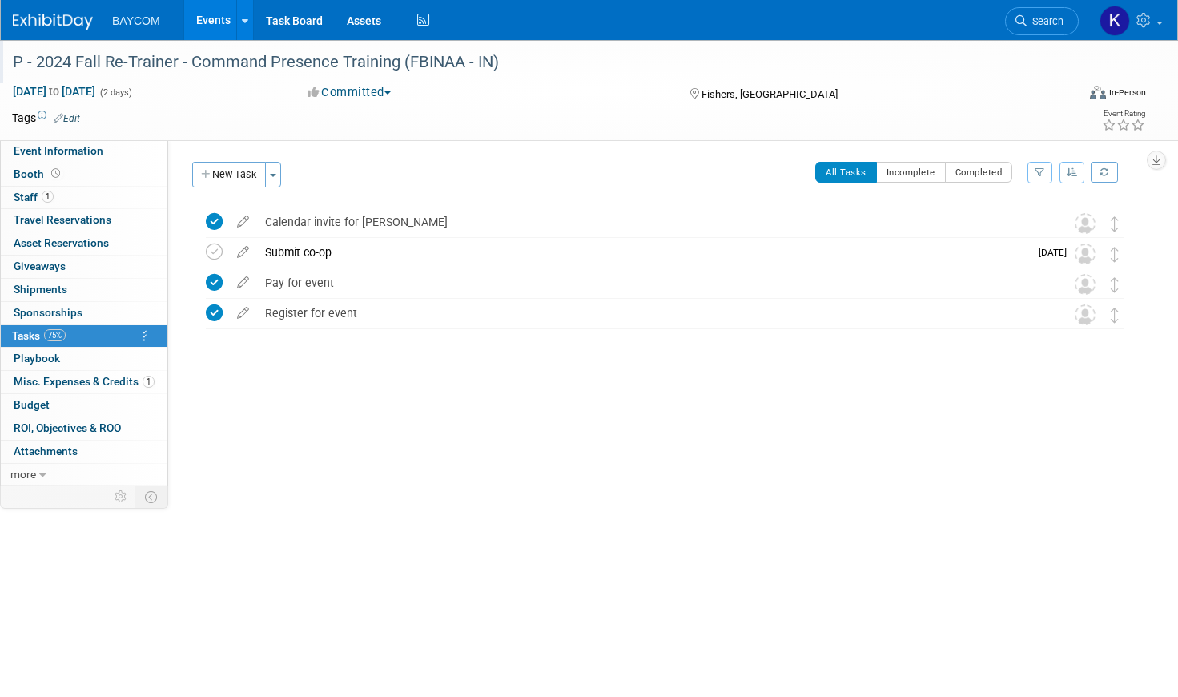
click at [217, 20] on link "Events" at bounding box center [213, 20] width 58 height 40
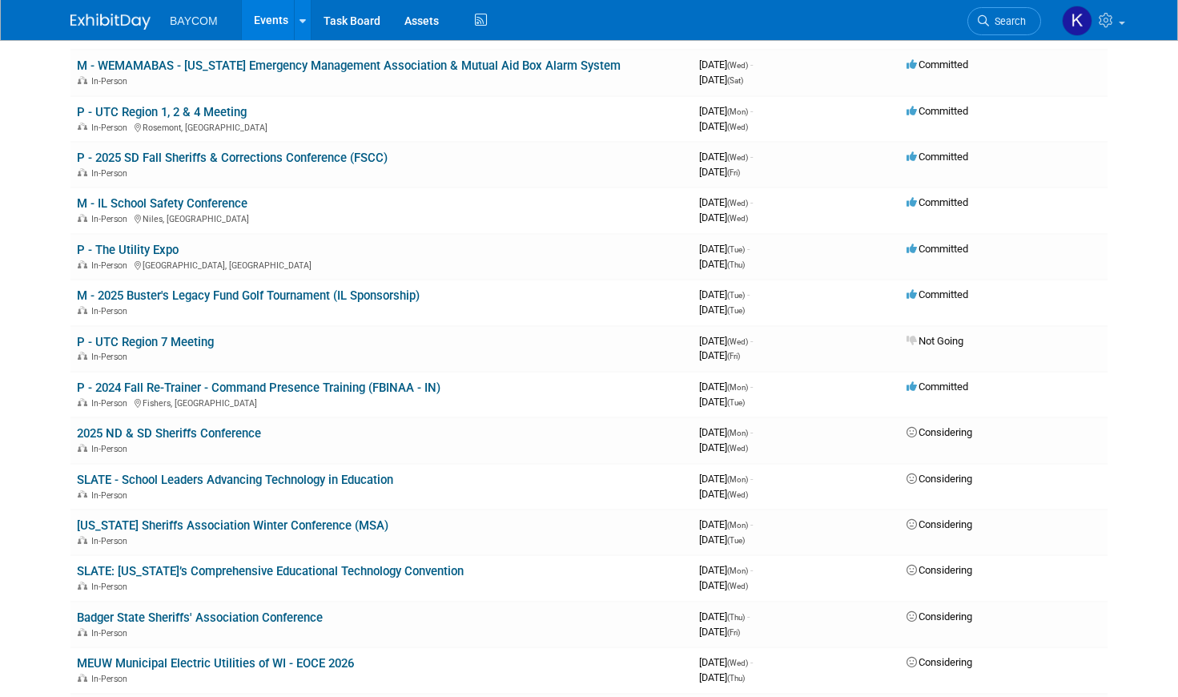
scroll to position [308, 0]
click at [165, 428] on link "2025 ND & SD Sheriffs Conference" at bounding box center [169, 432] width 184 height 14
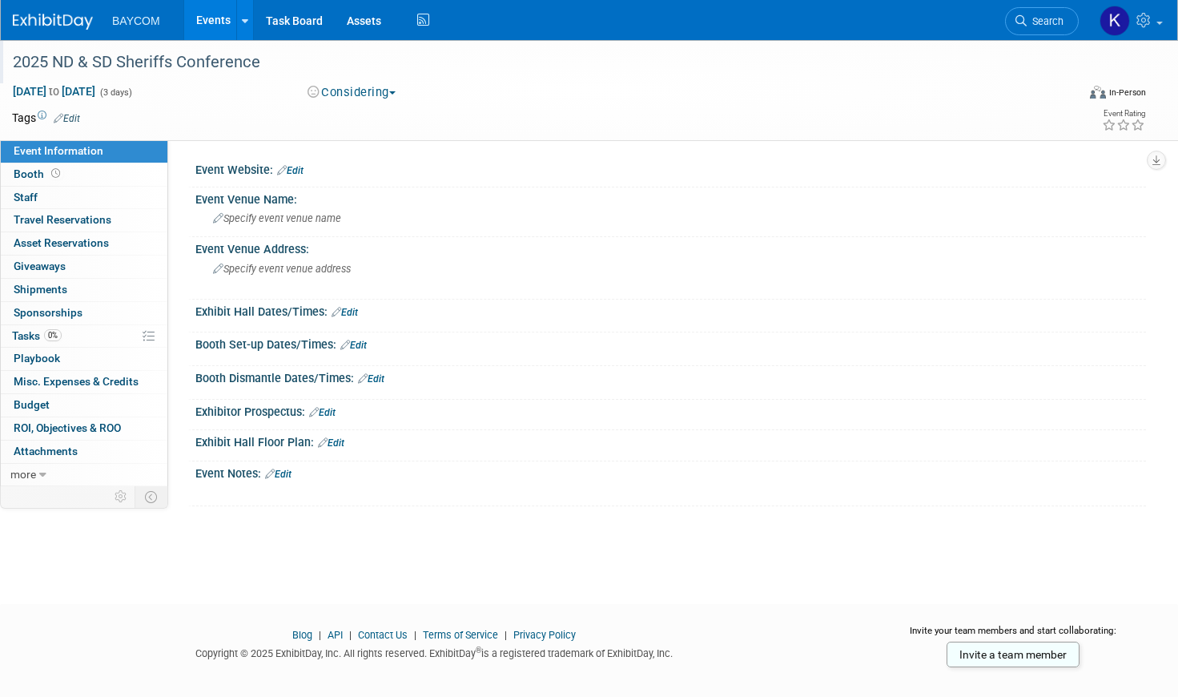
click at [26, 63] on div "2025 ND & SD Sheriffs Conference" at bounding box center [528, 62] width 1042 height 29
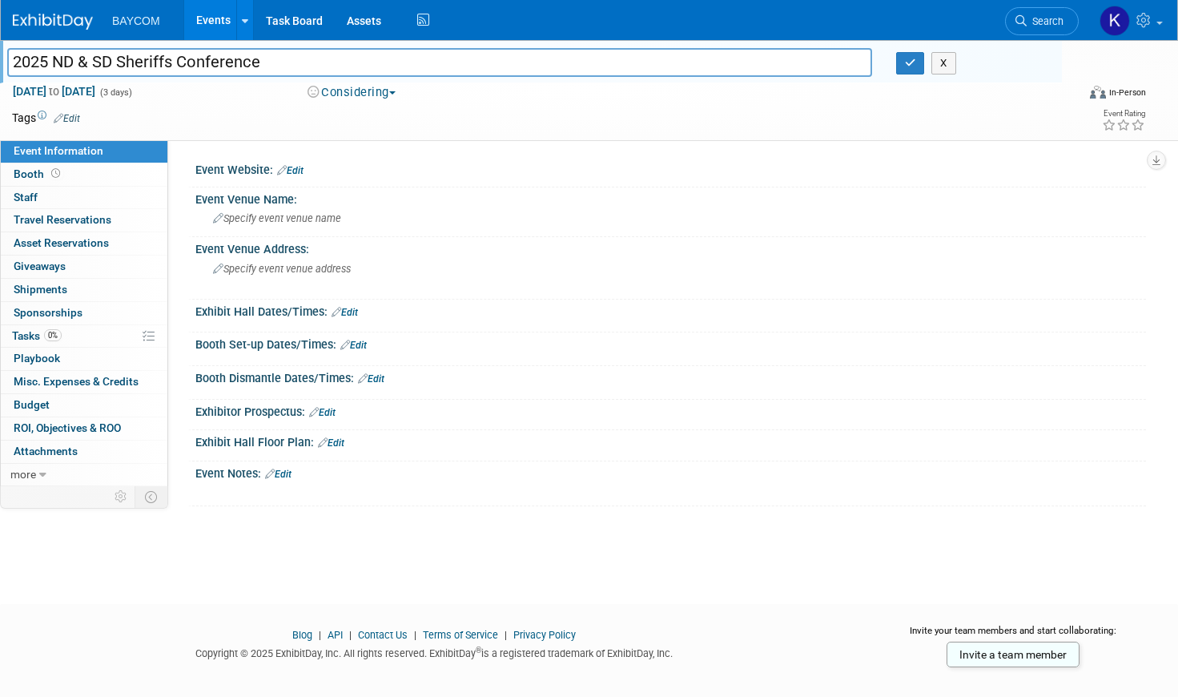
click at [20, 63] on input "2025 ND & SD Sheriffs Conference" at bounding box center [439, 62] width 865 height 28
type input "P - 2025 ND & SD Sheriffs Conference"
click at [915, 64] on button "button" at bounding box center [910, 63] width 29 height 22
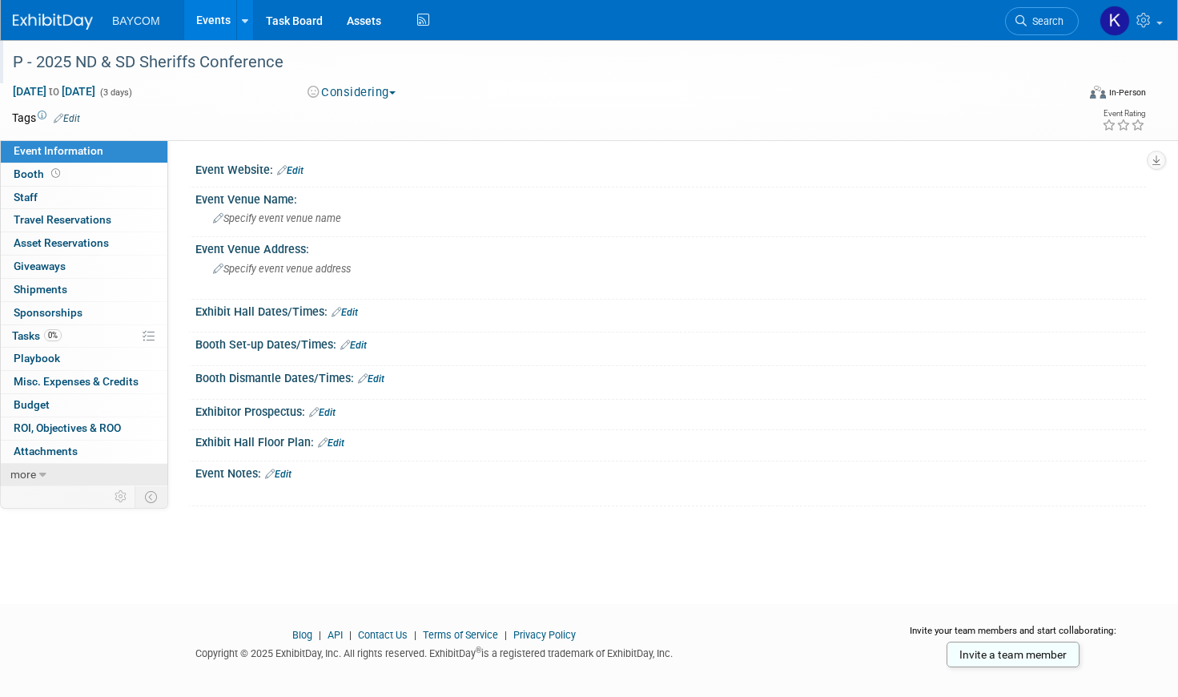
click at [39, 476] on icon at bounding box center [42, 474] width 7 height 11
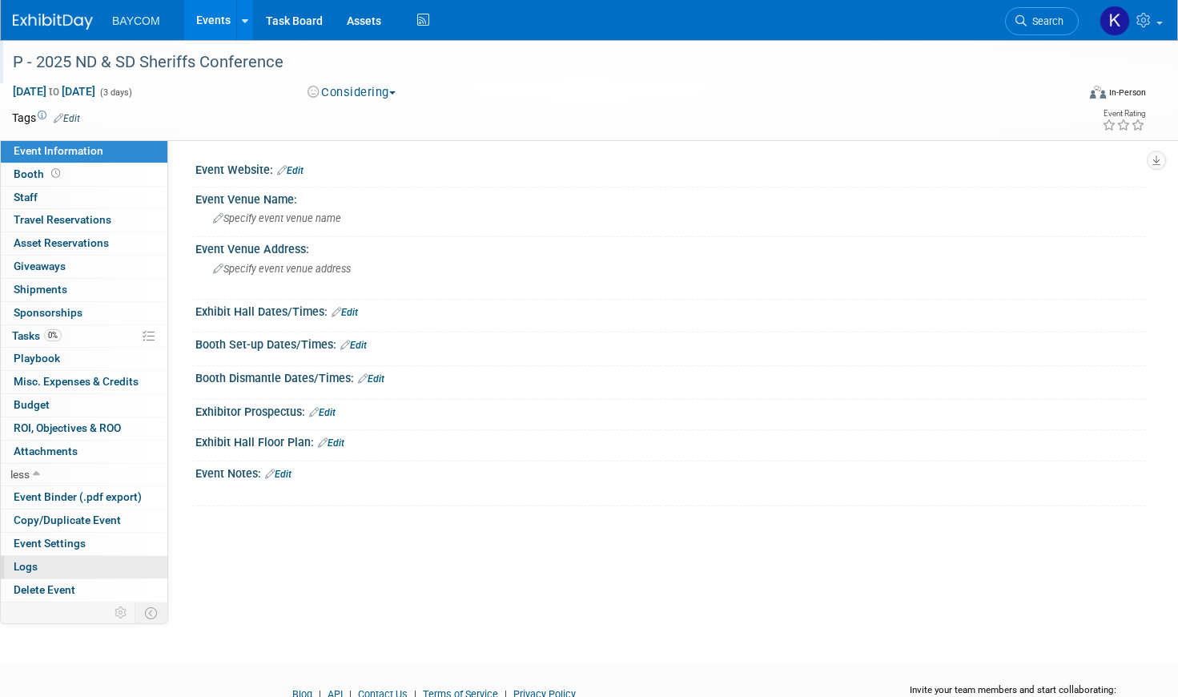
click at [27, 568] on span "Logs" at bounding box center [26, 566] width 24 height 13
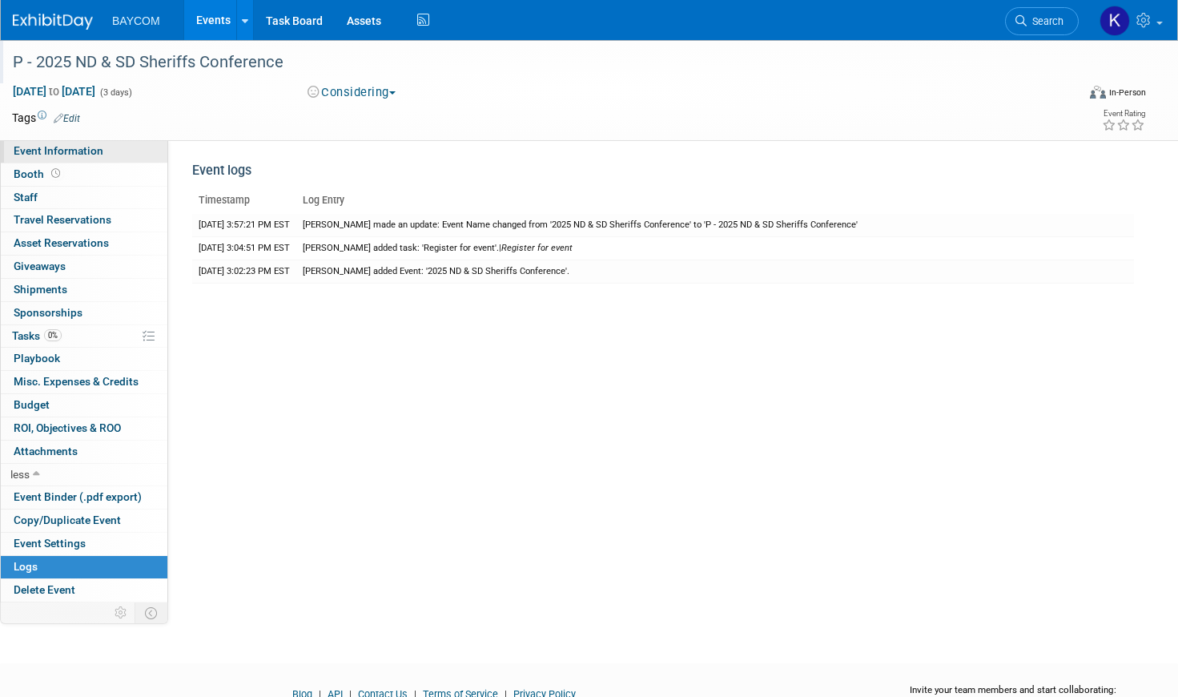
click at [76, 152] on span "Event Information" at bounding box center [59, 150] width 90 height 13
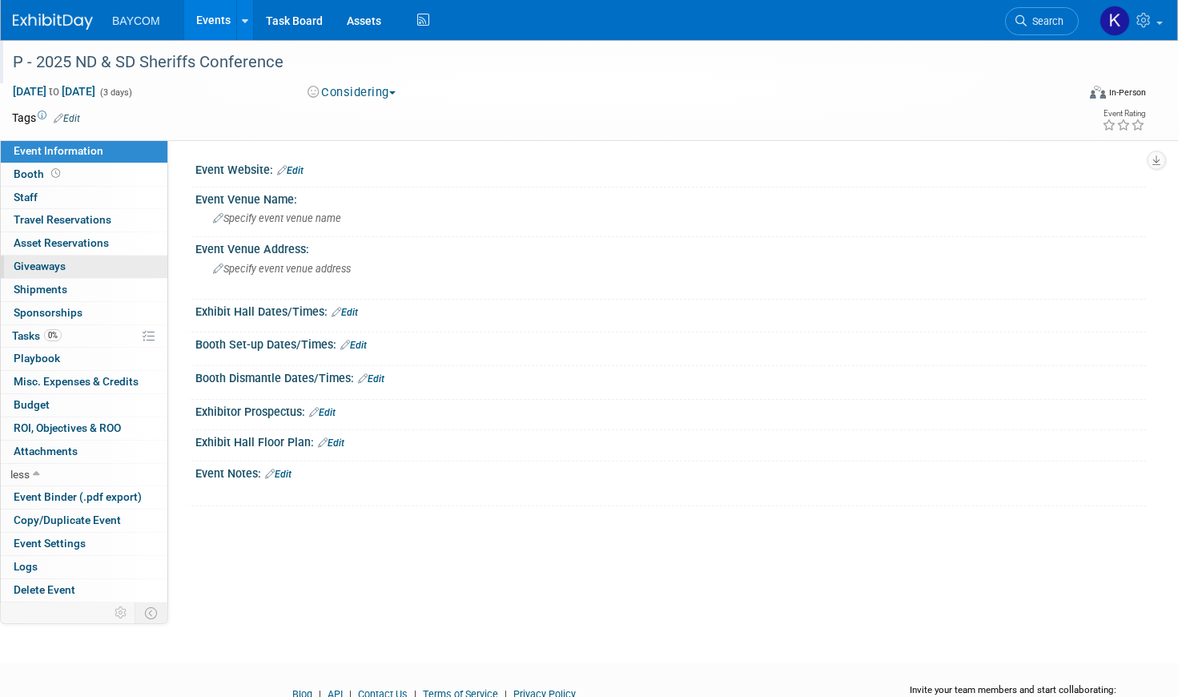
click at [68, 267] on link "0 Giveaways 0" at bounding box center [84, 266] width 167 height 22
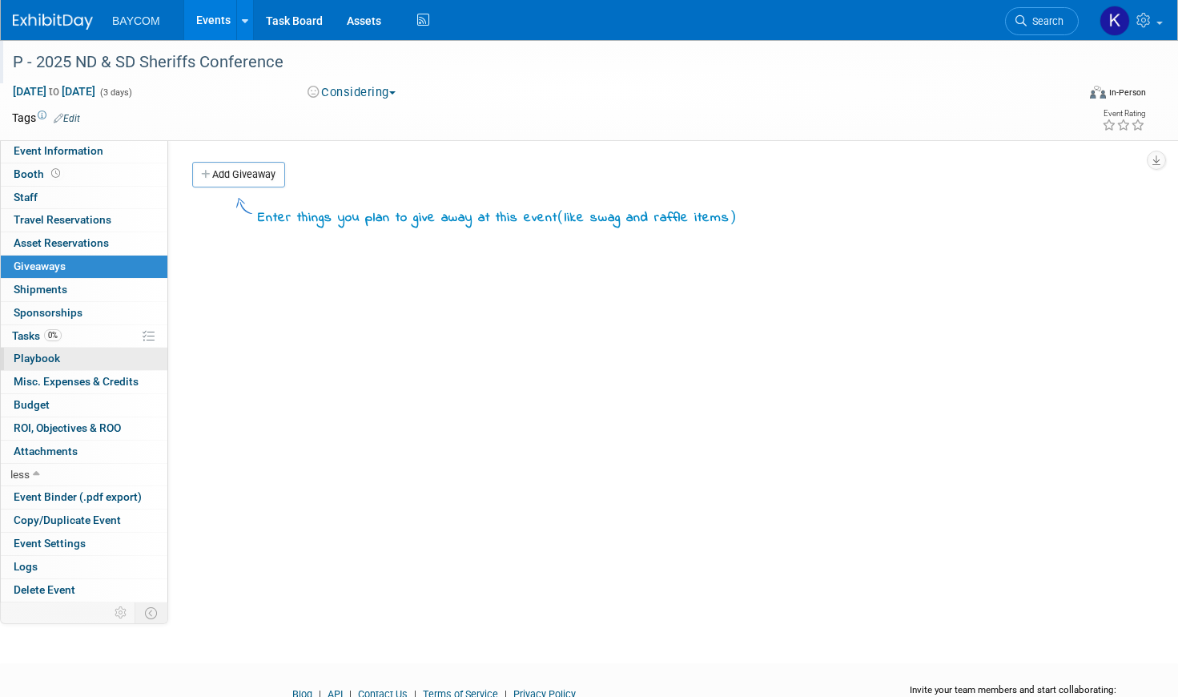
click at [56, 362] on span "Playbook 0" at bounding box center [37, 357] width 46 height 13
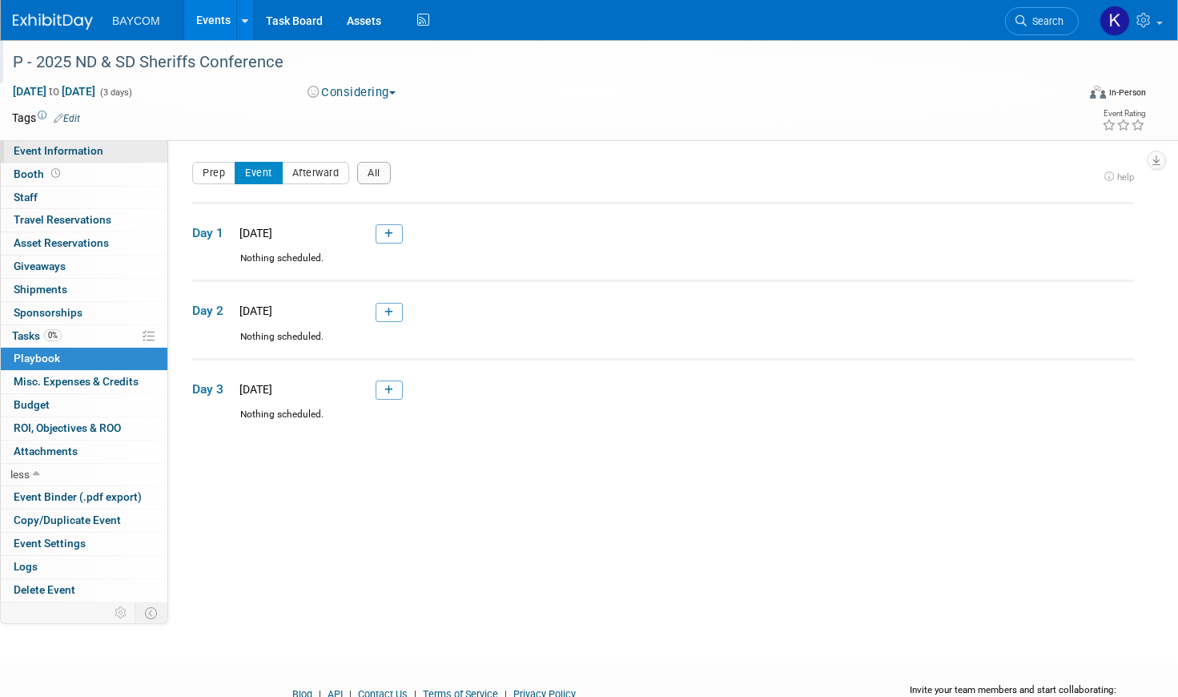
click at [105, 150] on link "Event Information" at bounding box center [84, 151] width 167 height 22
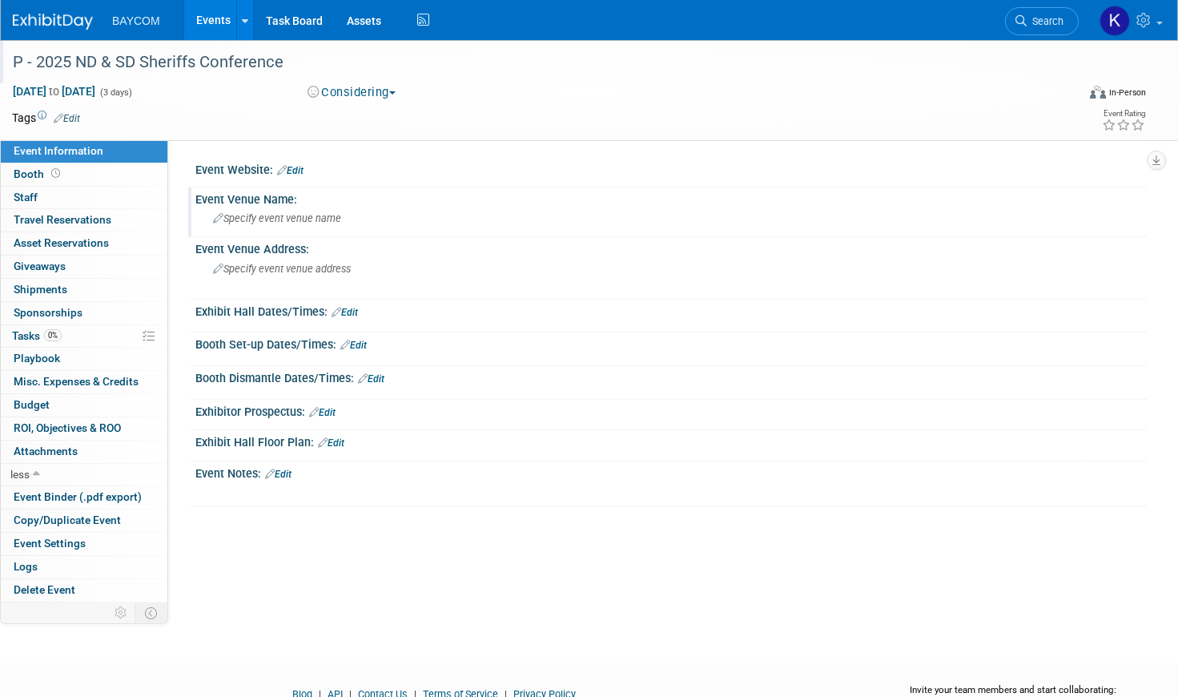
click at [291, 223] on span "Specify event venue name" at bounding box center [277, 218] width 128 height 12
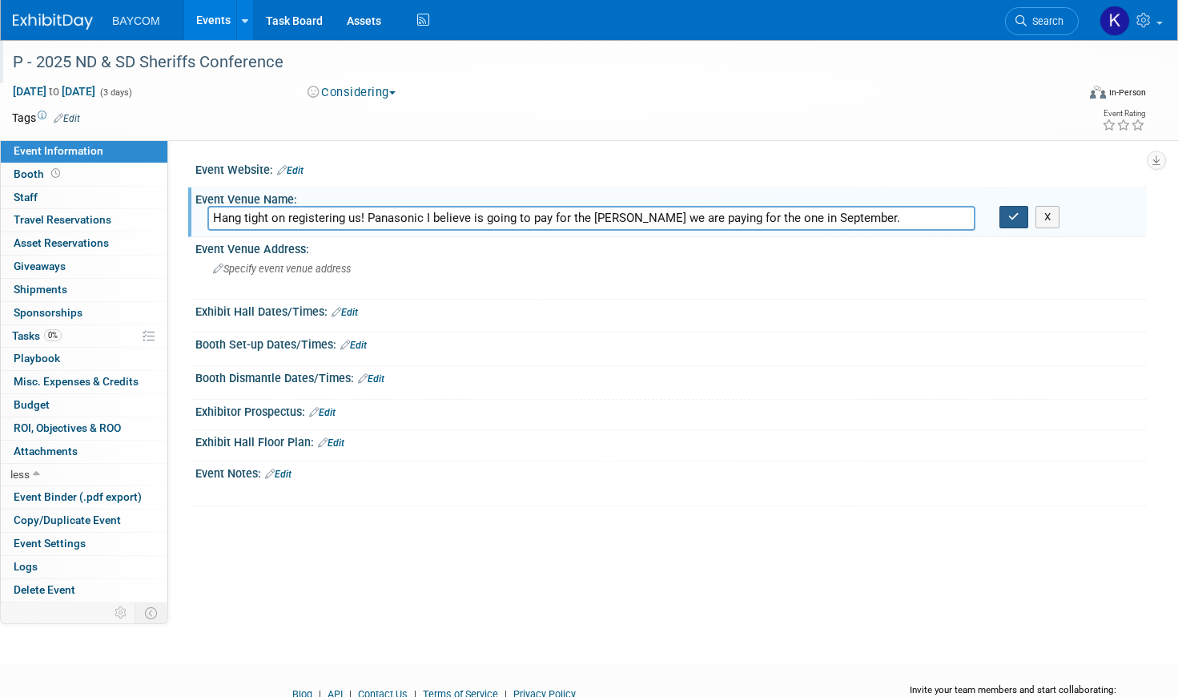
type input "Hang tight on registering us! Panasonic I believe is going to pay for the booth…"
click at [1010, 221] on icon "button" at bounding box center [1013, 216] width 11 height 10
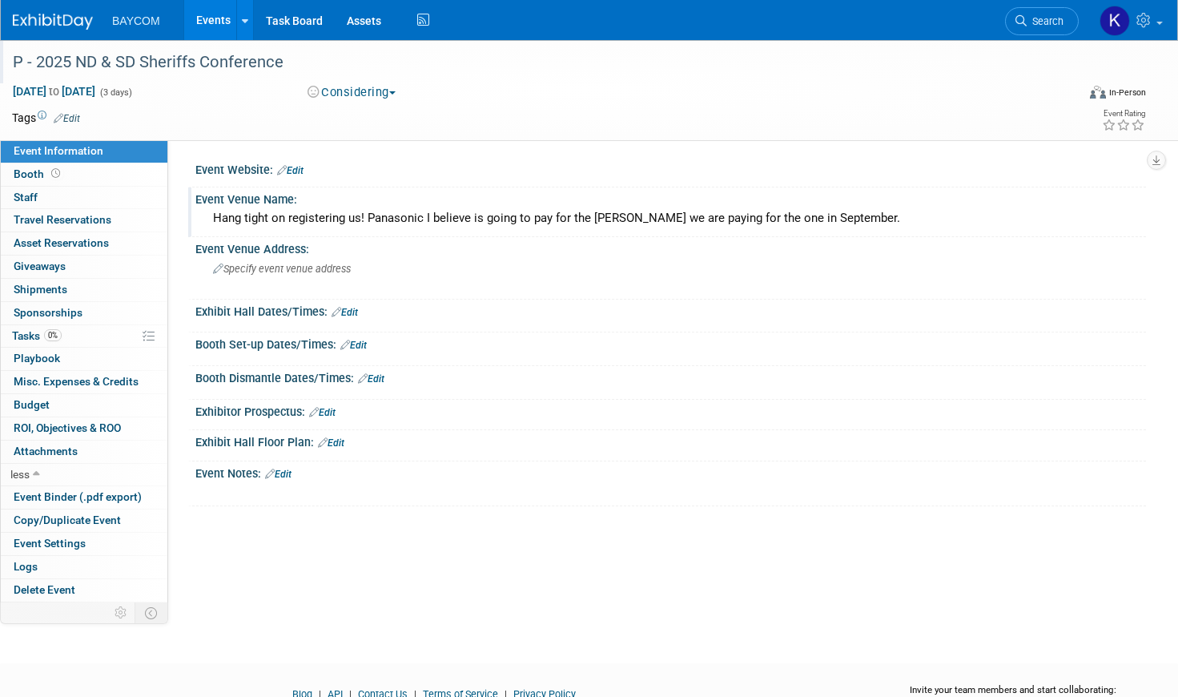
click at [195, 11] on link "Events" at bounding box center [213, 20] width 58 height 40
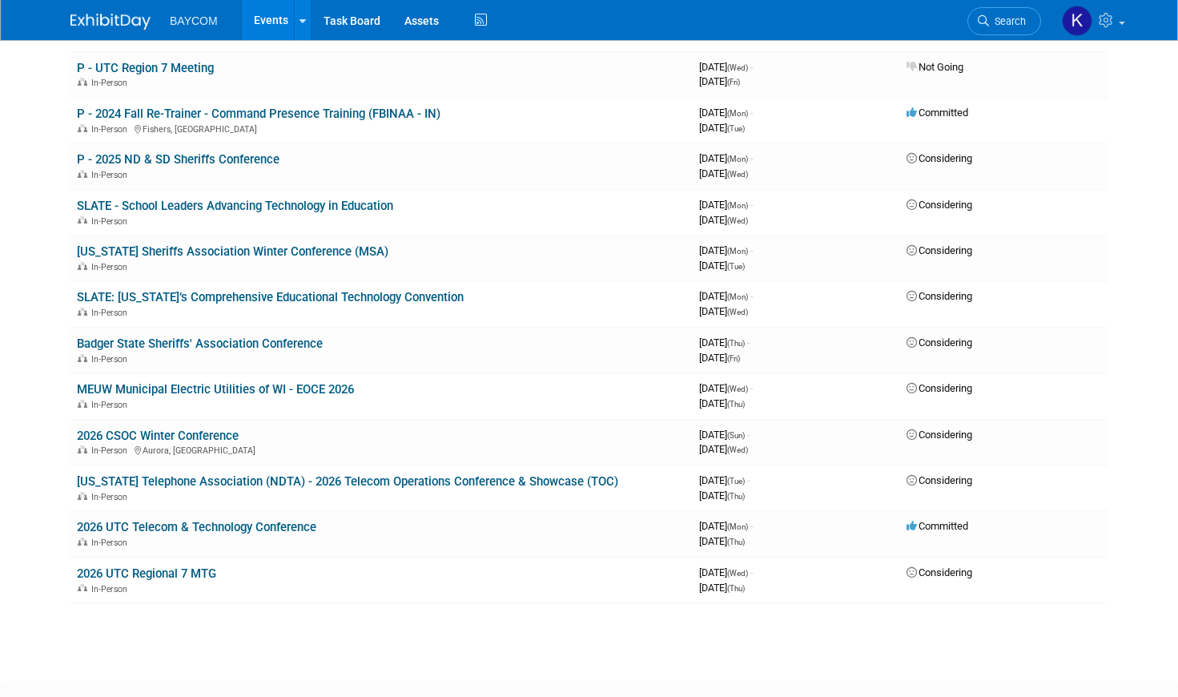
scroll to position [615, 0]
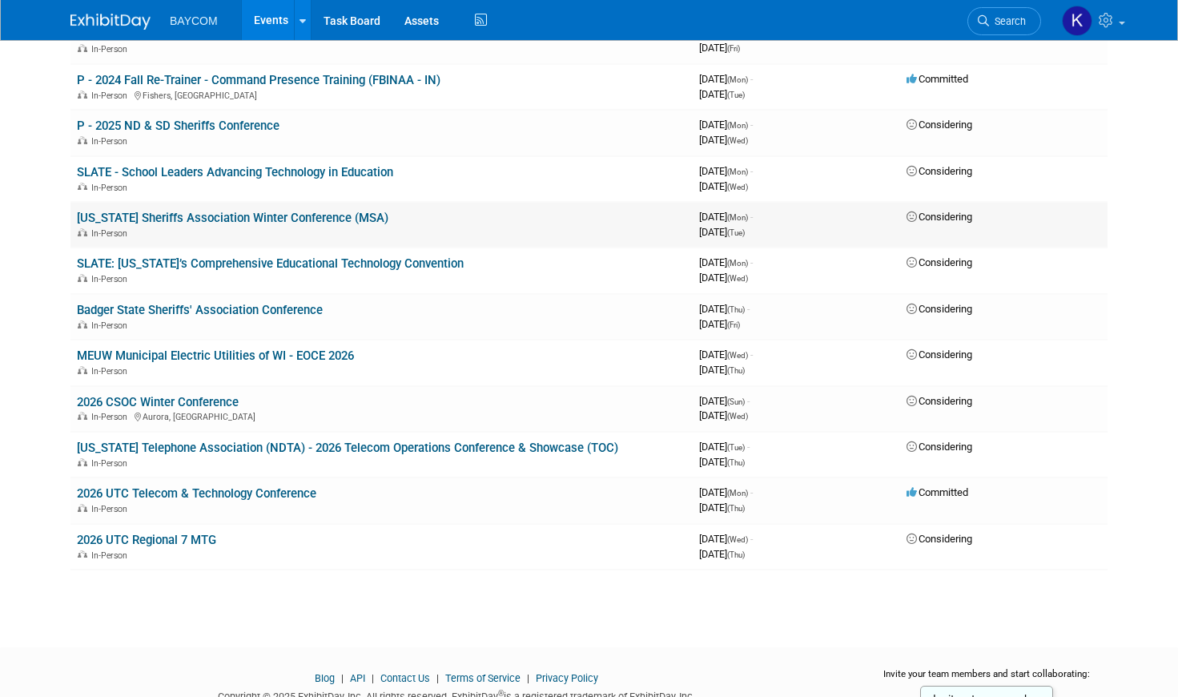
click at [181, 221] on link "Minnesota Sheriffs Association Winter Conference (MSA)" at bounding box center [232, 218] width 311 height 14
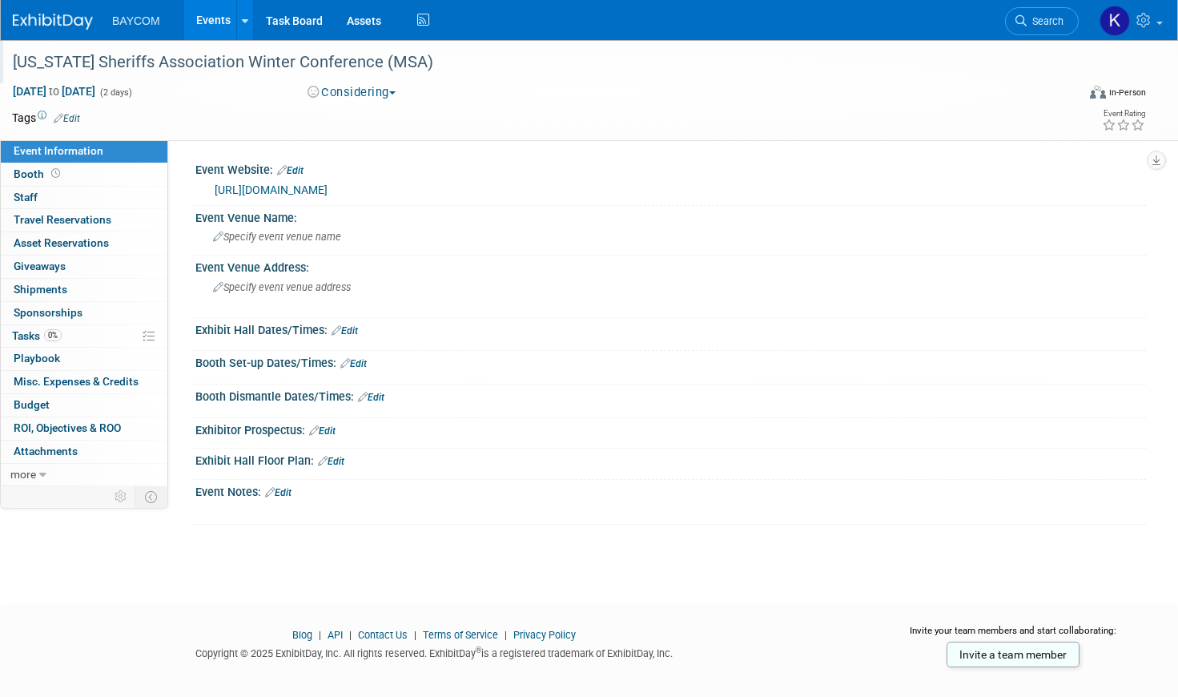
click at [21, 58] on div "[US_STATE] Sheriffs Association Winter Conference (MSA)" at bounding box center [528, 62] width 1042 height 29
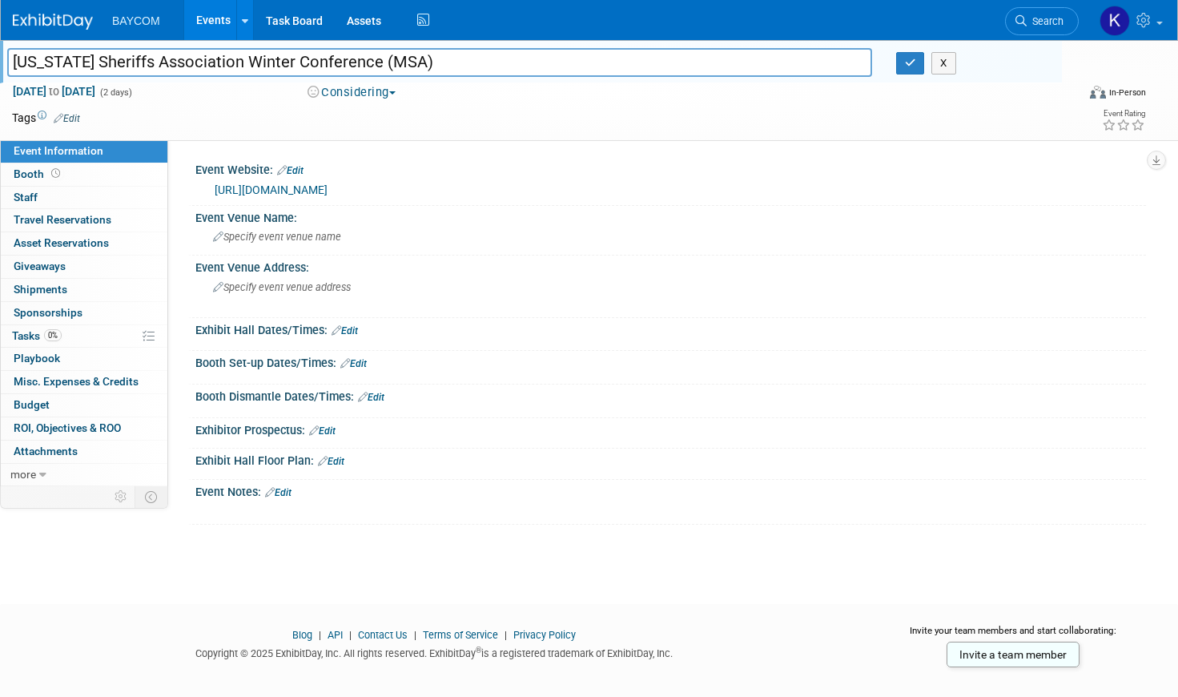
click at [14, 61] on input "[US_STATE] Sheriffs Association Winter Conference (MSA)" at bounding box center [439, 62] width 865 height 28
type input "P - [US_STATE] Sheriffs Association Winter Conference (MSA)"
click at [912, 58] on icon "button" at bounding box center [910, 63] width 11 height 10
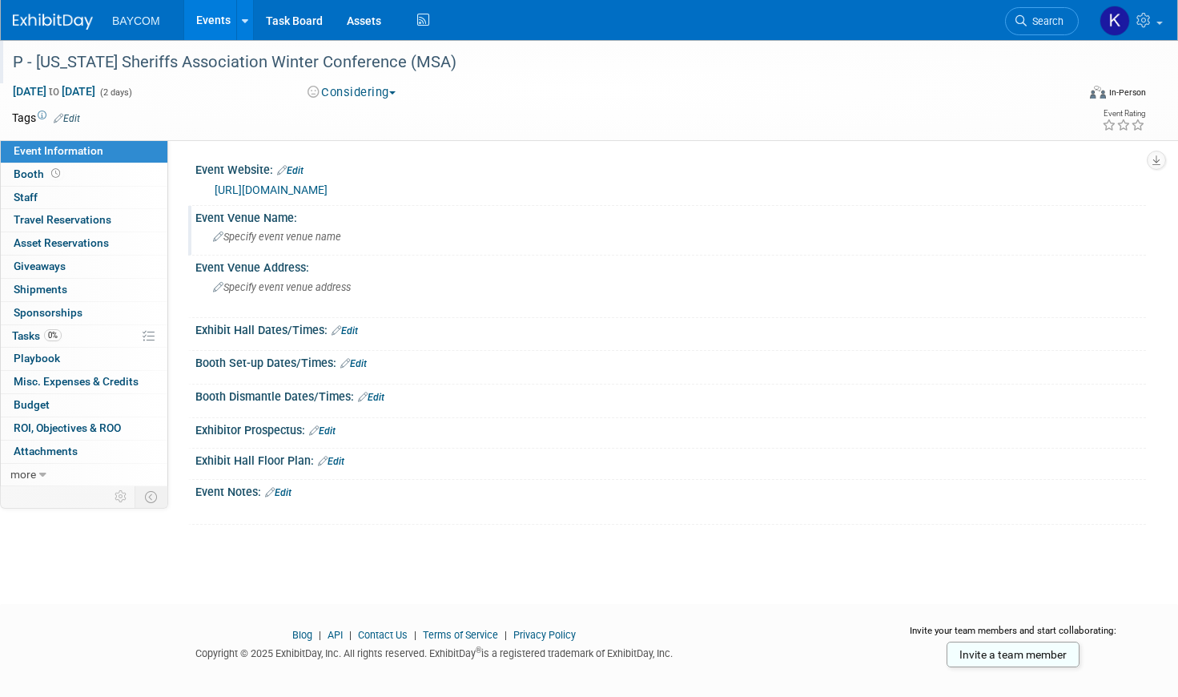
click at [293, 241] on span "Specify event venue name" at bounding box center [277, 237] width 128 height 12
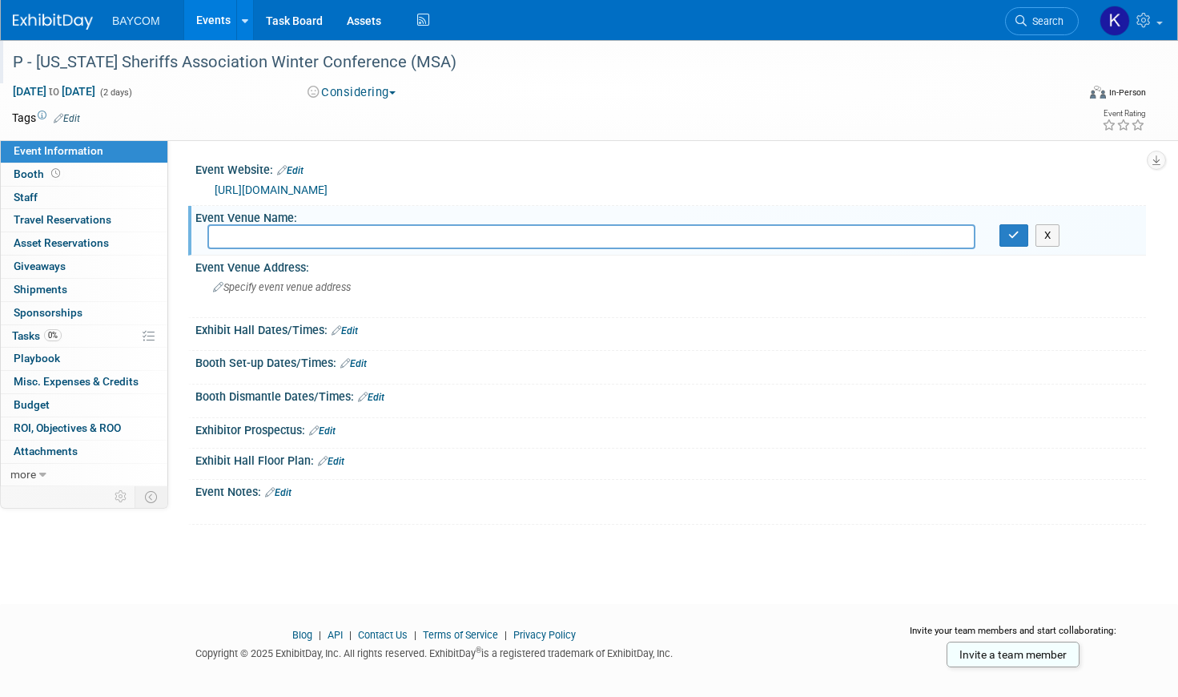
type input "https://www.mnsheriffs.org/sheriff-and-chief-deputy-winter"
type input "Included in Membership"
click at [312, 284] on span "Specify event venue address" at bounding box center [282, 287] width 138 height 12
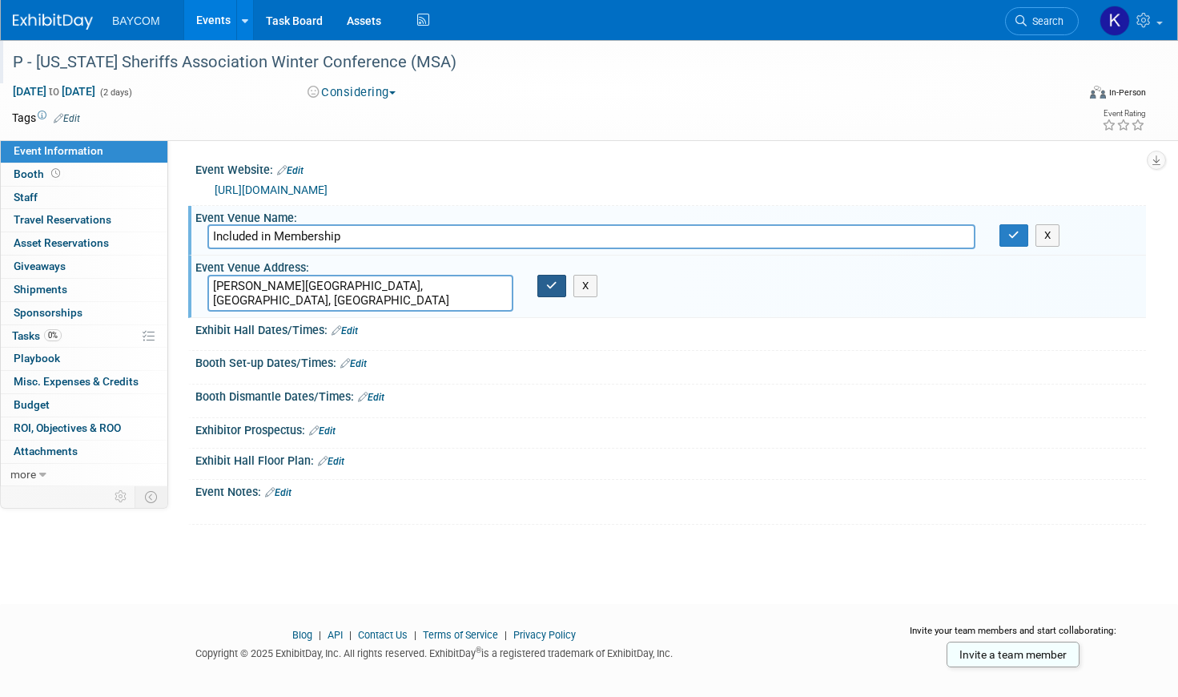
type textarea "Cragun's Resort, Brainerd, MN"
click at [552, 285] on icon "button" at bounding box center [551, 285] width 11 height 10
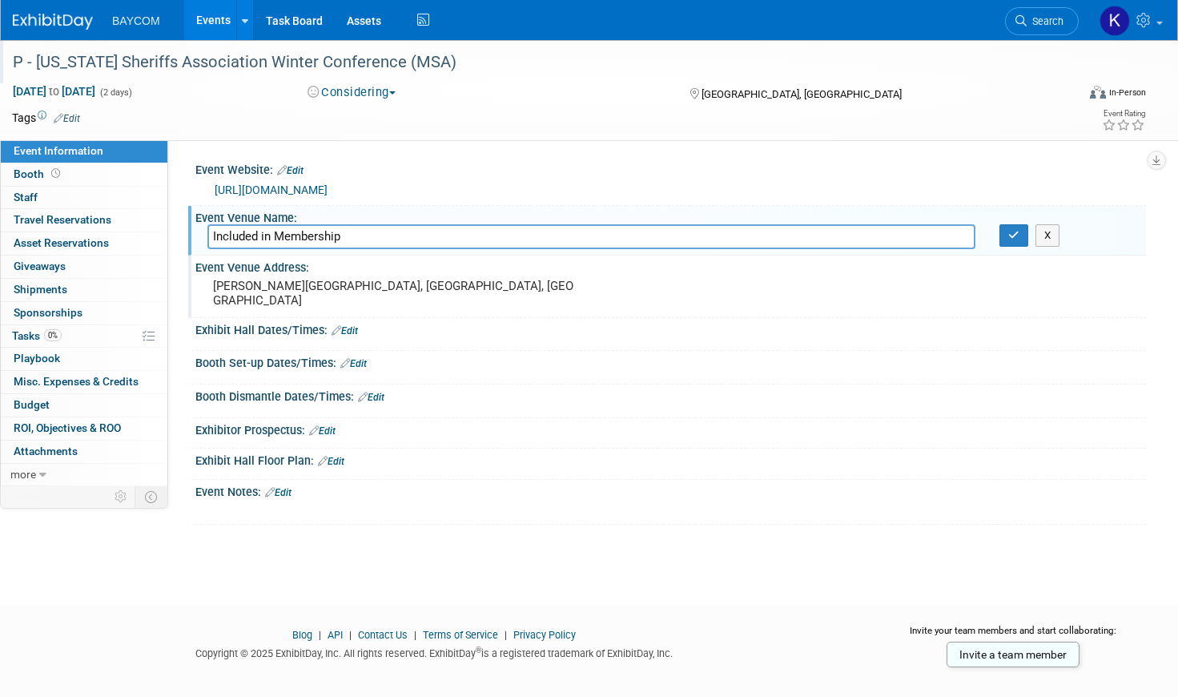
click at [528, 238] on input "Included in Membership" at bounding box center [591, 236] width 768 height 25
type input "Included in Membership -- $0"
click at [1020, 243] on button "button" at bounding box center [1013, 235] width 29 height 22
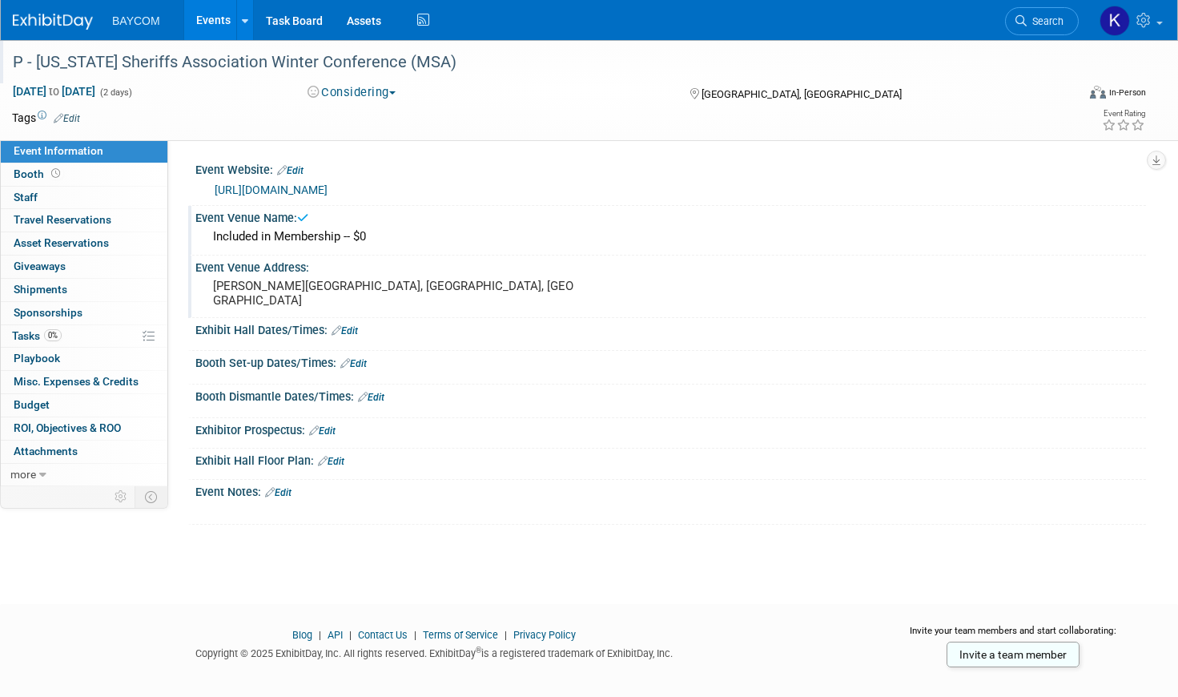
click at [240, 239] on div "Included in Membership -- $0" at bounding box center [670, 236] width 926 height 25
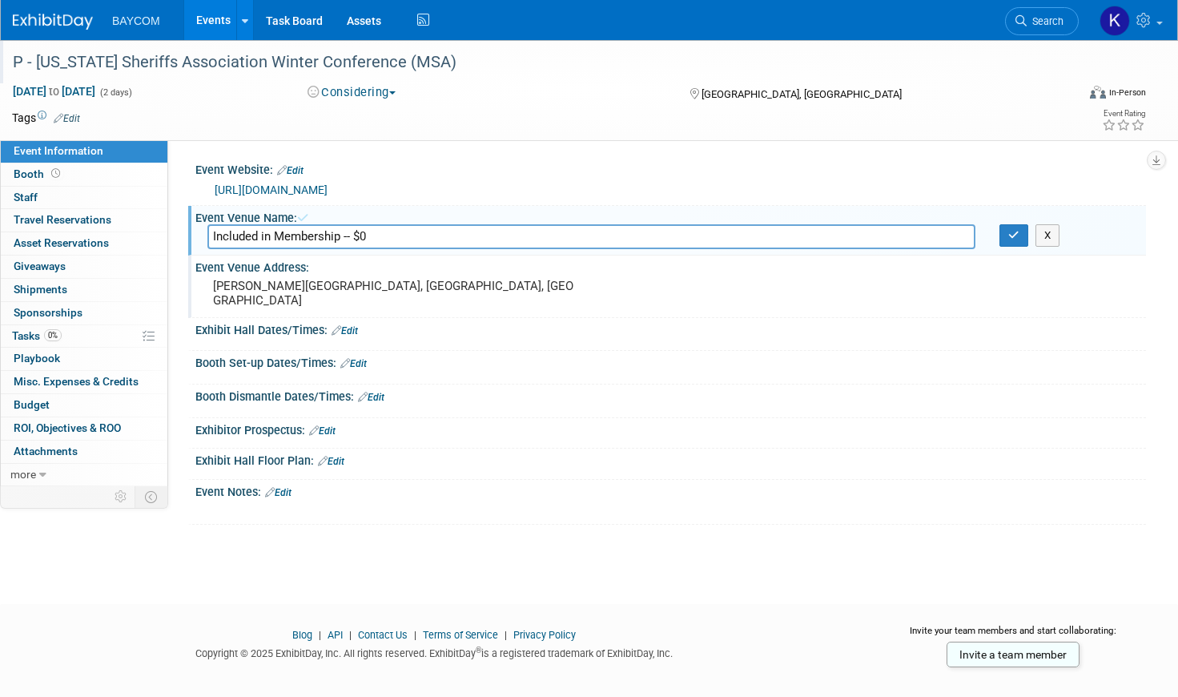
click at [212, 237] on input "Included in Membership -- $0" at bounding box center [591, 236] width 768 height 25
type input "Note: Included in Membership -- $0"
click at [1008, 239] on icon "button" at bounding box center [1013, 235] width 11 height 10
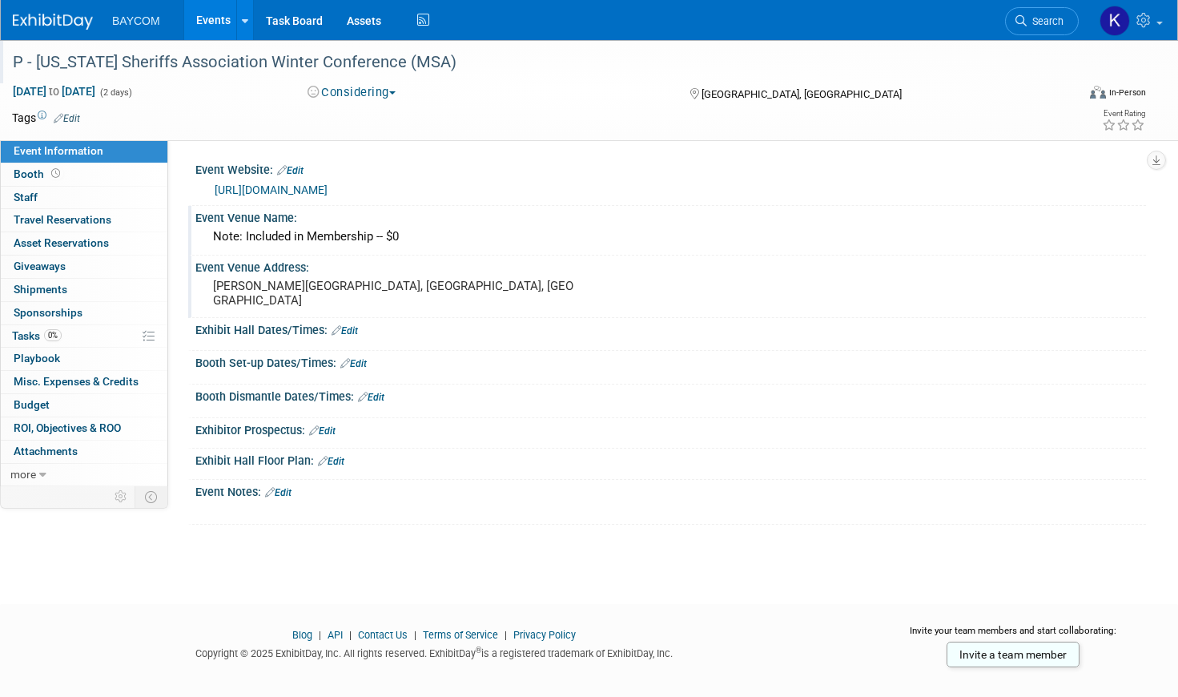
click at [361, 232] on div "Note: Included in Membership -- $0" at bounding box center [670, 236] width 926 height 25
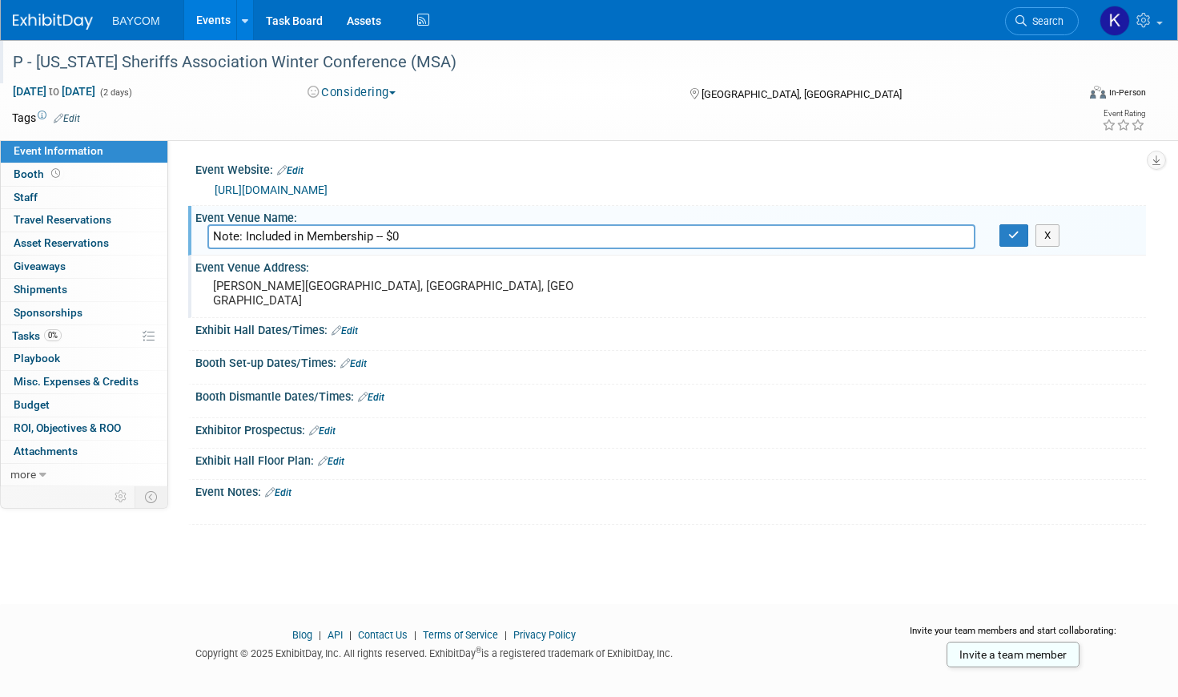
click at [361, 232] on input "Note: Included in Membership -- $0" at bounding box center [591, 236] width 768 height 25
click at [1015, 239] on icon "button" at bounding box center [1013, 235] width 11 height 10
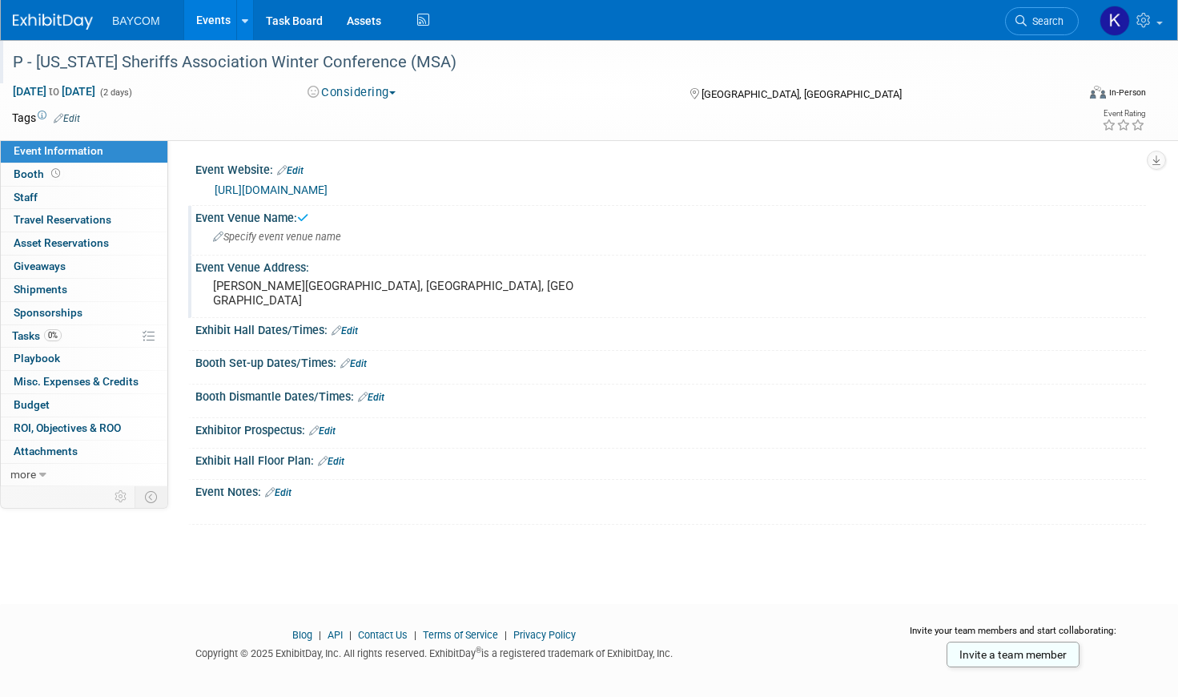
click at [283, 489] on link "Edit" at bounding box center [278, 492] width 26 height 11
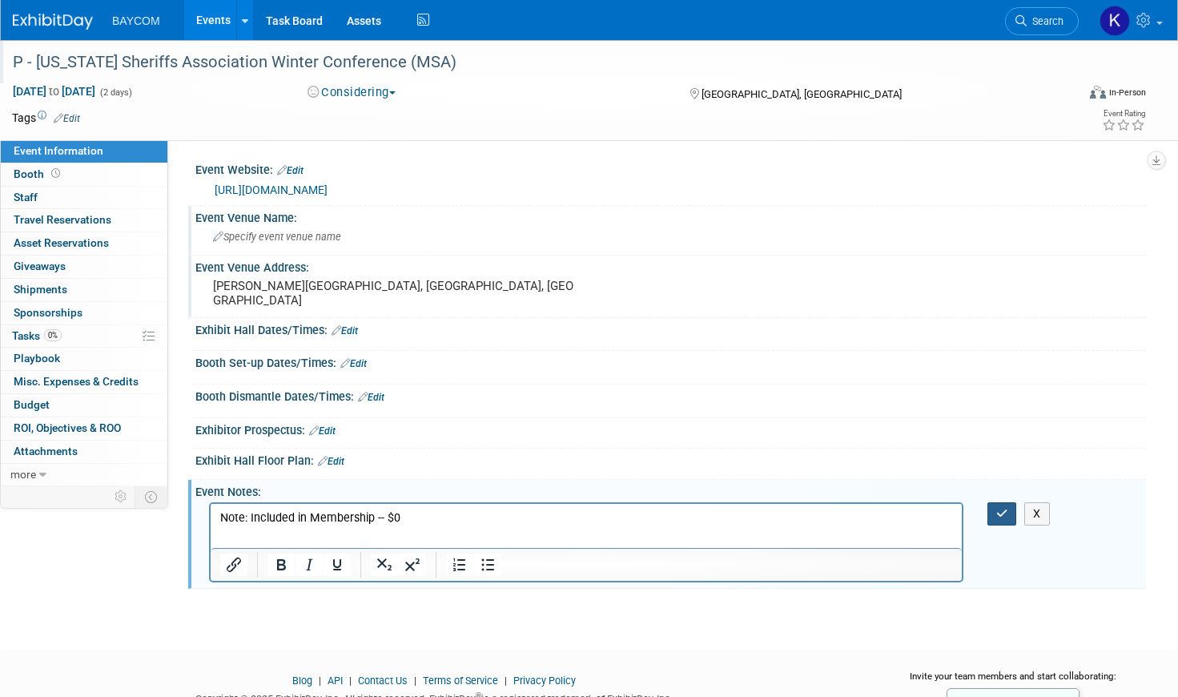
click at [996, 510] on icon "button" at bounding box center [1002, 513] width 12 height 11
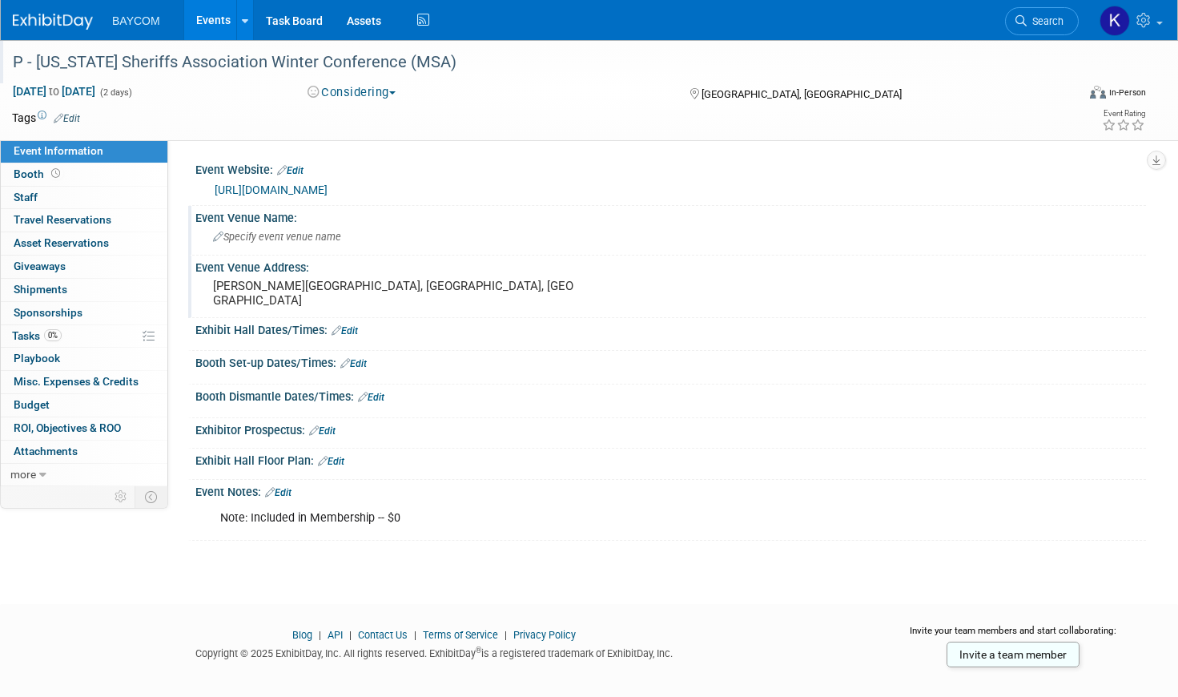
click at [210, 22] on link "Events" at bounding box center [213, 20] width 58 height 40
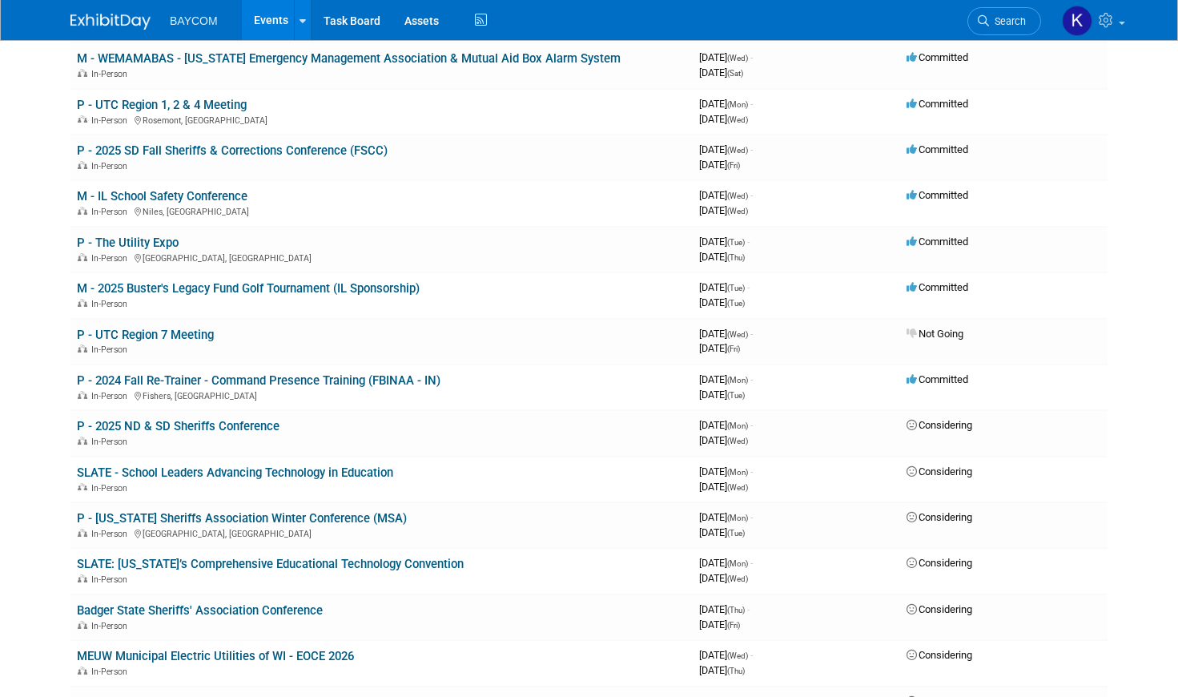
scroll to position [457, 0]
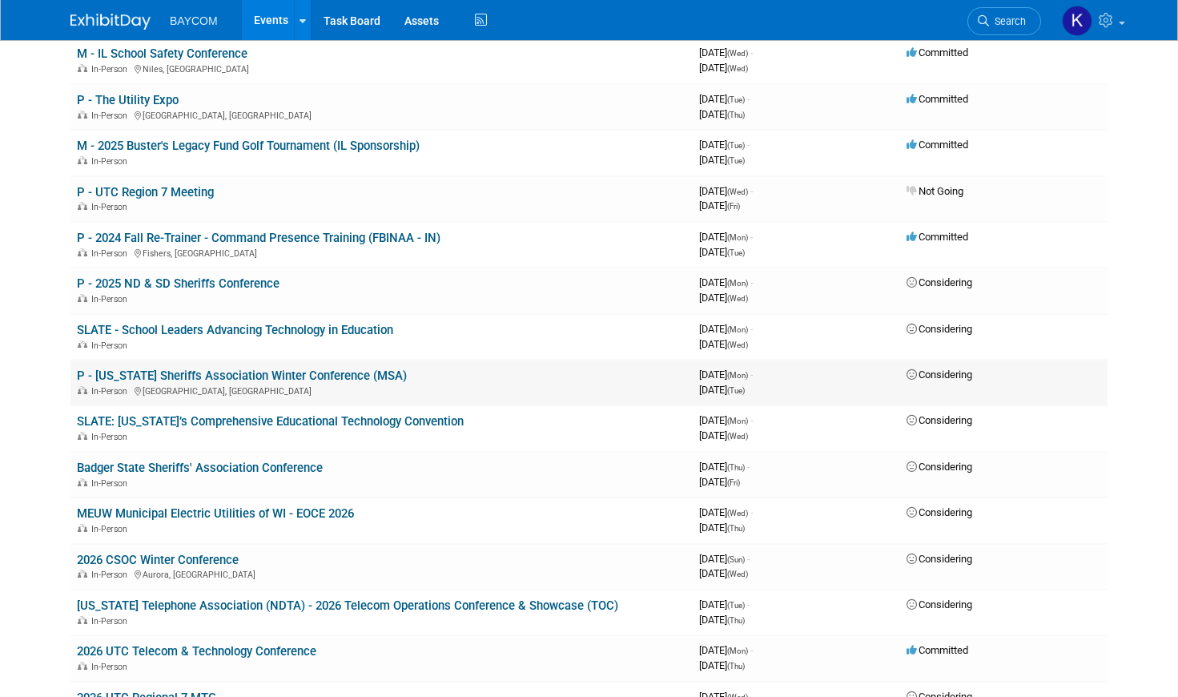
click at [183, 373] on link "P - [US_STATE] Sheriffs Association Winter Conference (MSA)" at bounding box center [242, 375] width 330 height 14
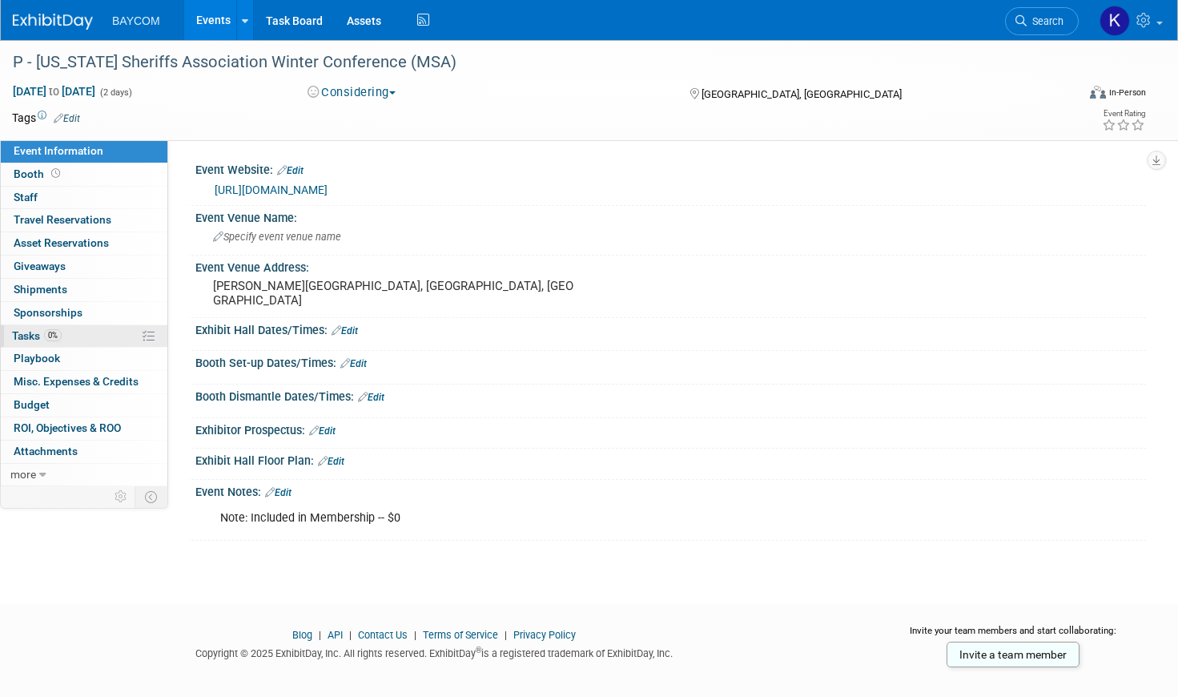
click at [94, 340] on link "0% Tasks 0%" at bounding box center [84, 336] width 167 height 22
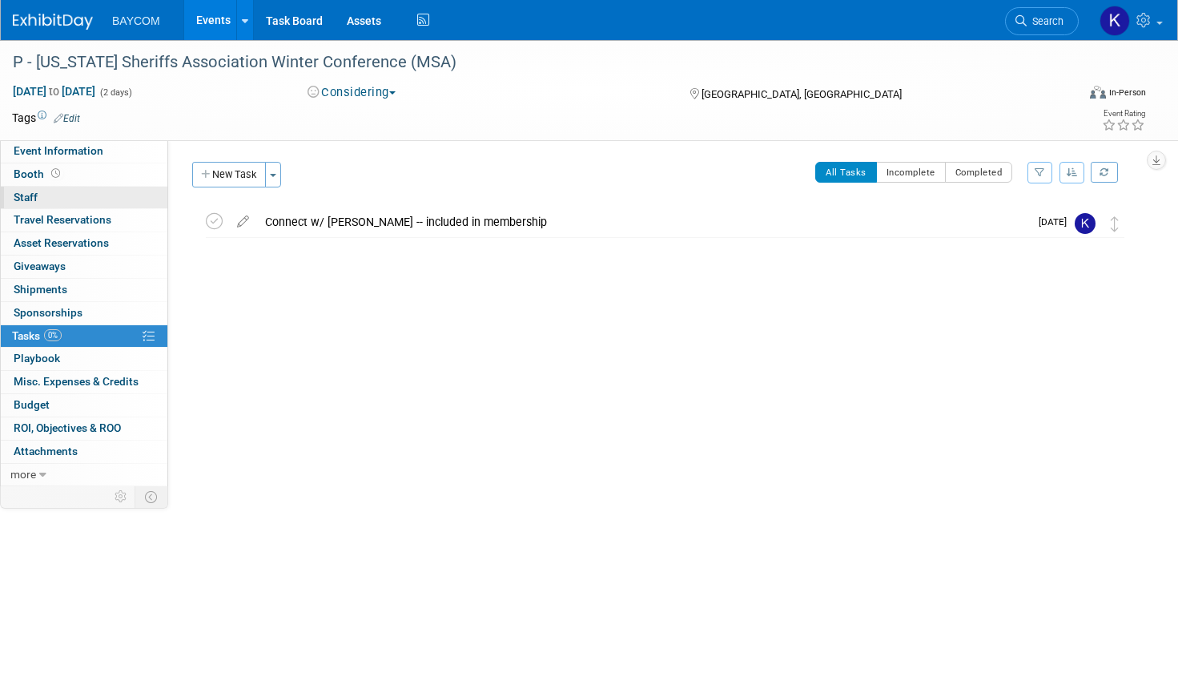
click at [49, 192] on link "0 Staff 0" at bounding box center [84, 198] width 167 height 22
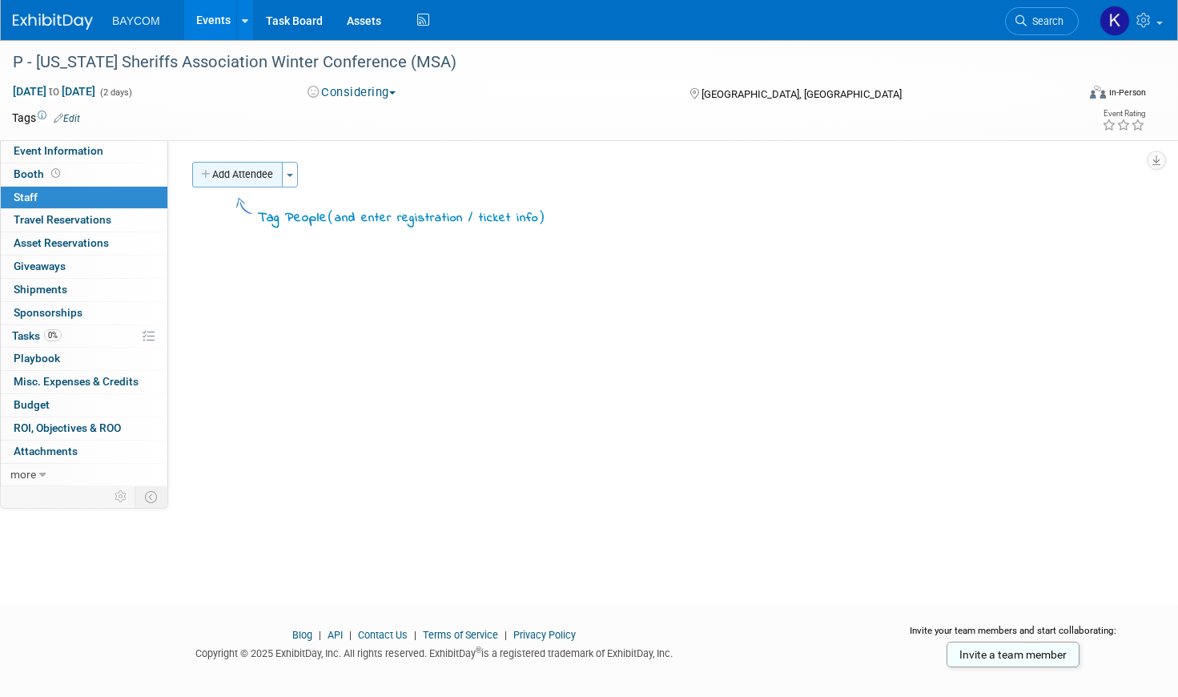
click at [238, 177] on button "Add Attendee" at bounding box center [237, 175] width 90 height 26
select select "3010db7d-870e-43c4-8fb8-0ef80b953965"
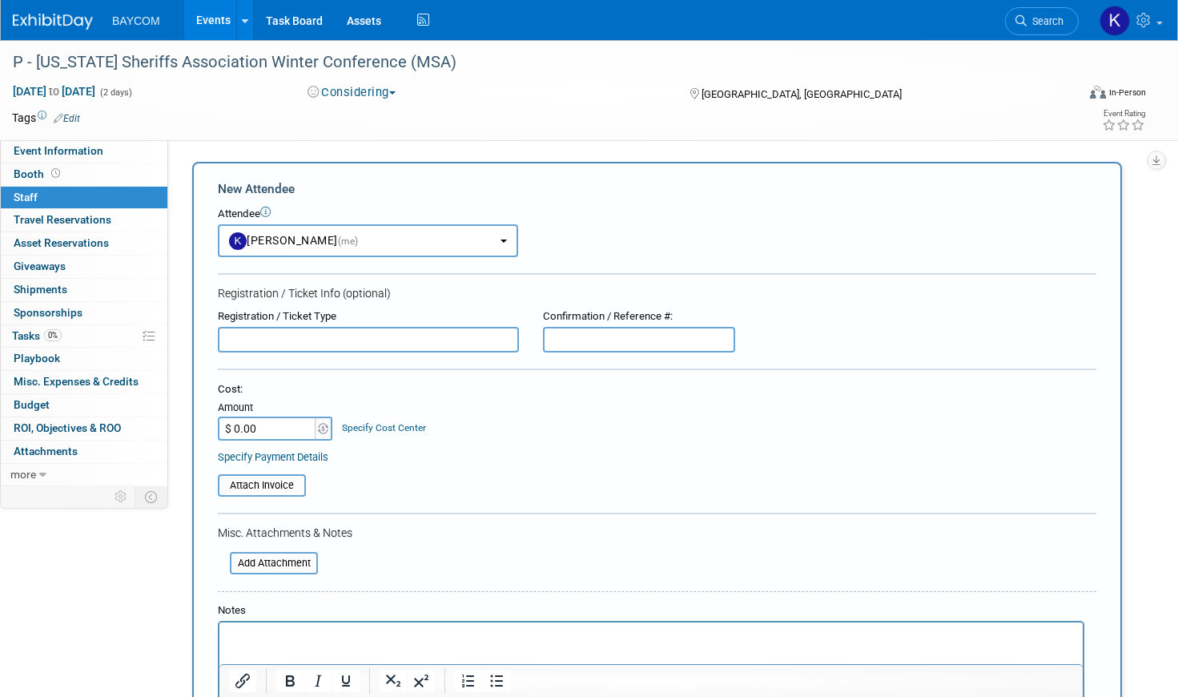
click at [279, 340] on input "text" at bounding box center [368, 340] width 301 height 26
click at [393, 337] on input "Sam C" at bounding box center [368, 340] width 301 height 26
type input "Sam Colucci"
click at [561, 455] on div "Specify Payment Details" at bounding box center [657, 456] width 878 height 17
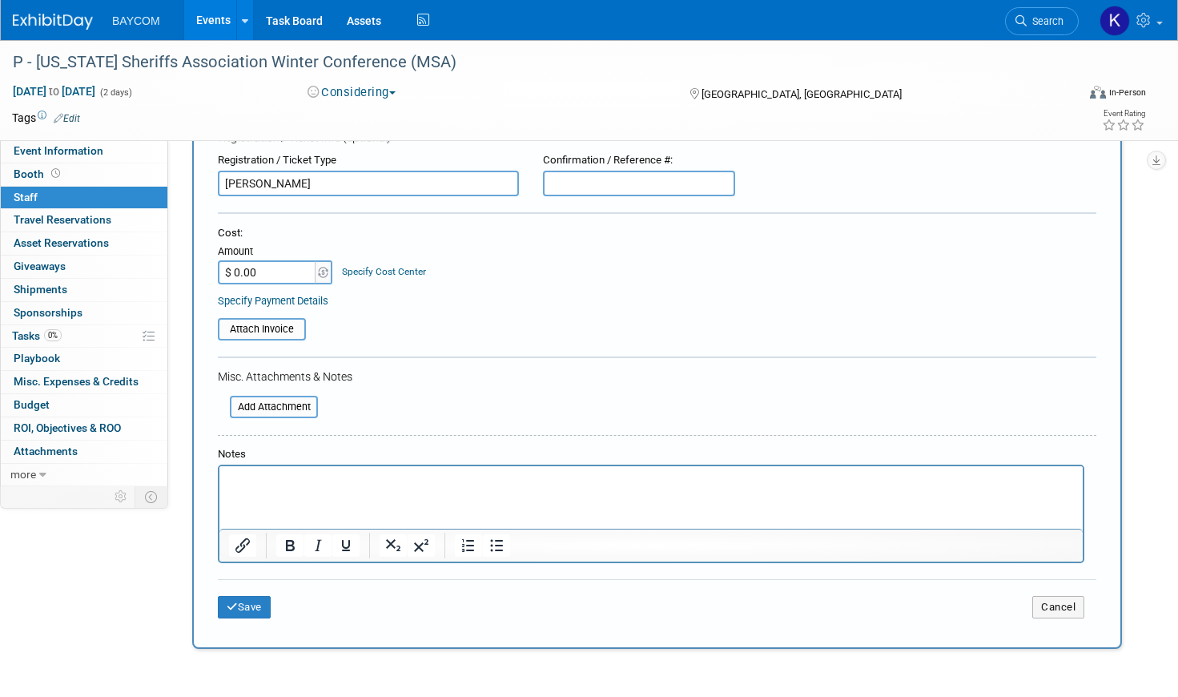
scroll to position [297, 0]
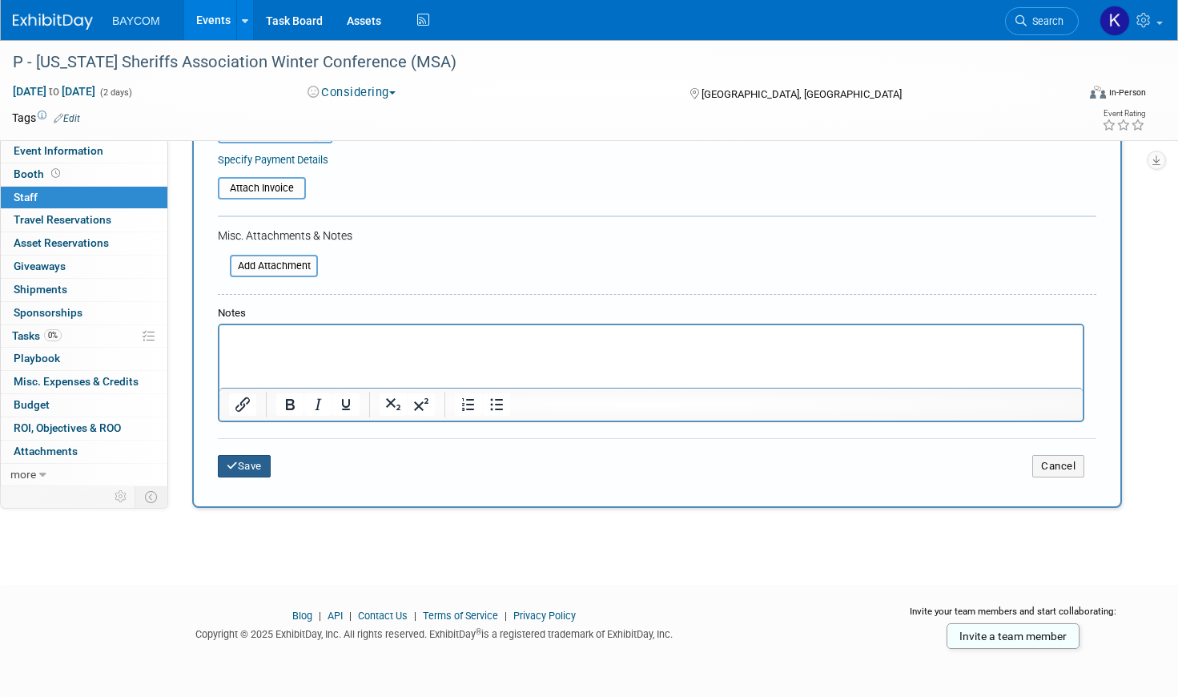
click at [236, 470] on icon "submit" at bounding box center [232, 465] width 11 height 10
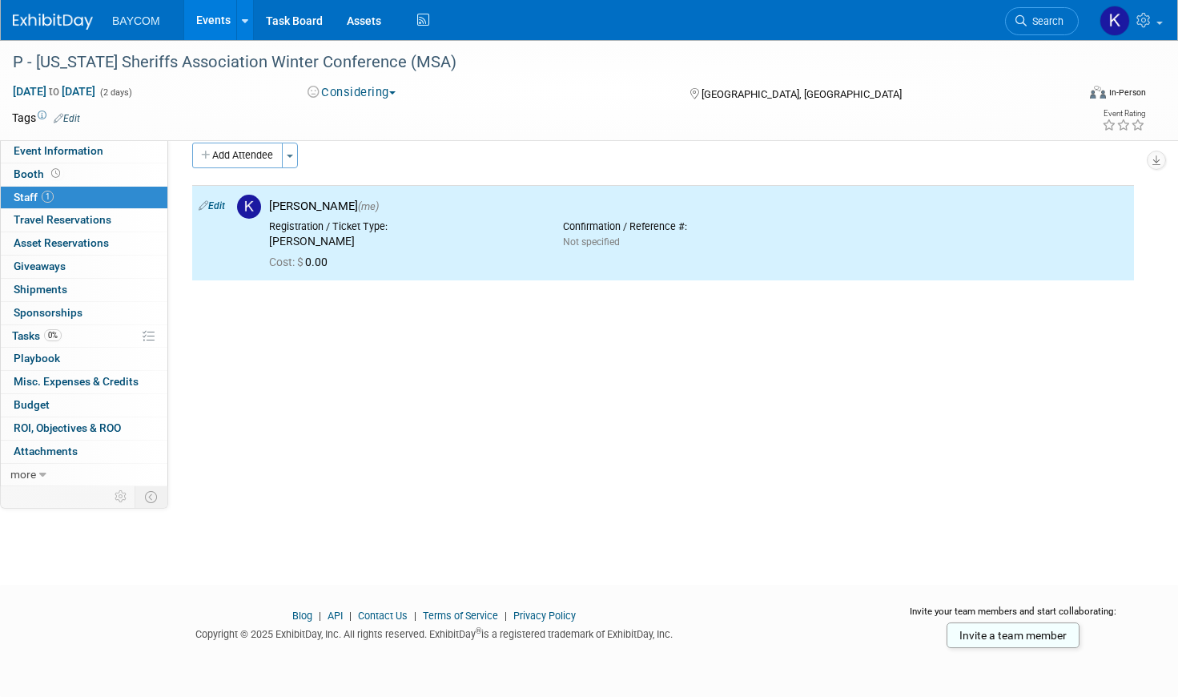
scroll to position [0, 0]
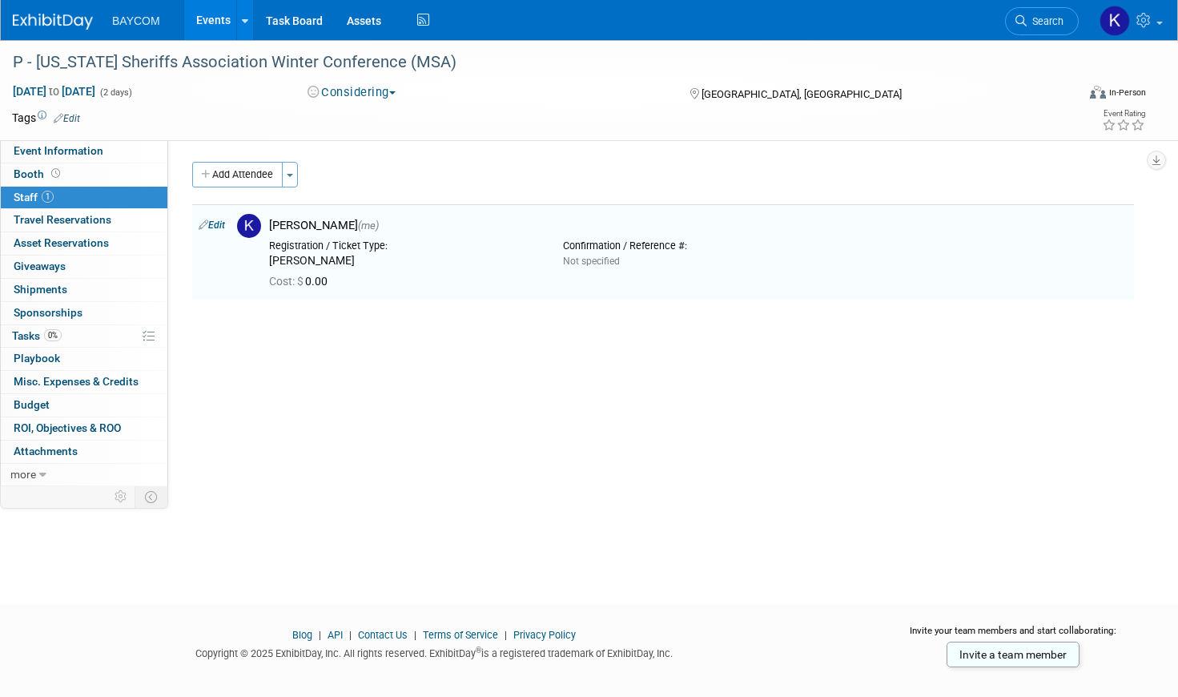
click at [211, 14] on link "Events" at bounding box center [213, 20] width 58 height 40
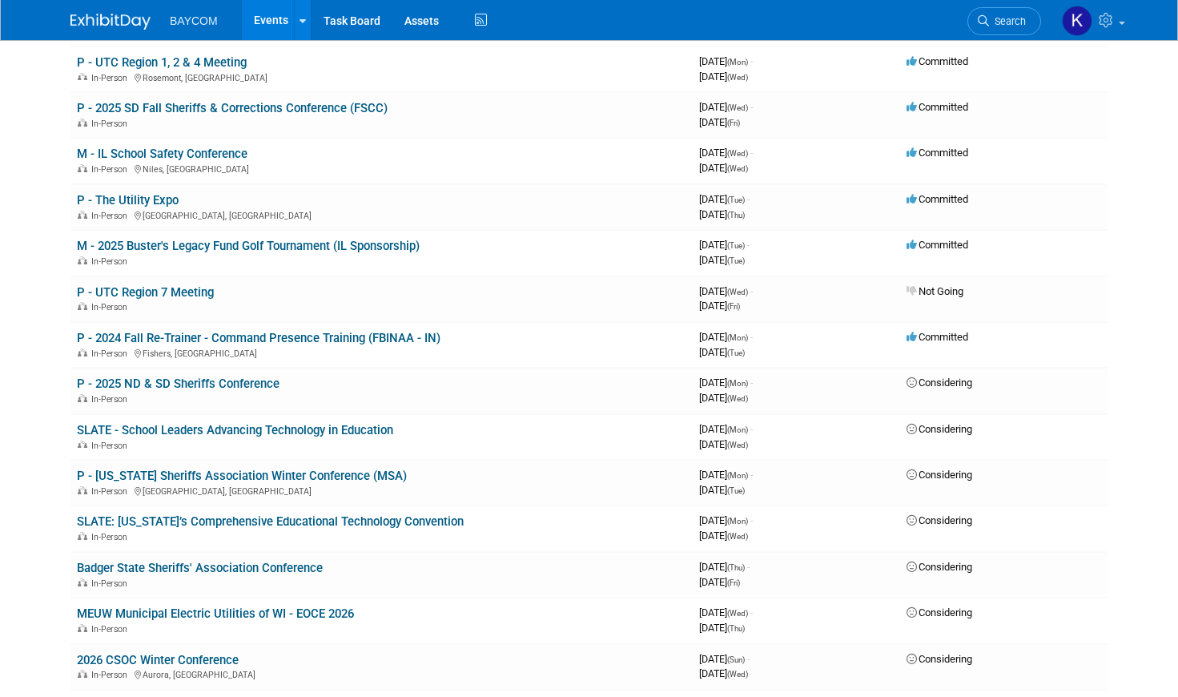
scroll to position [567, 0]
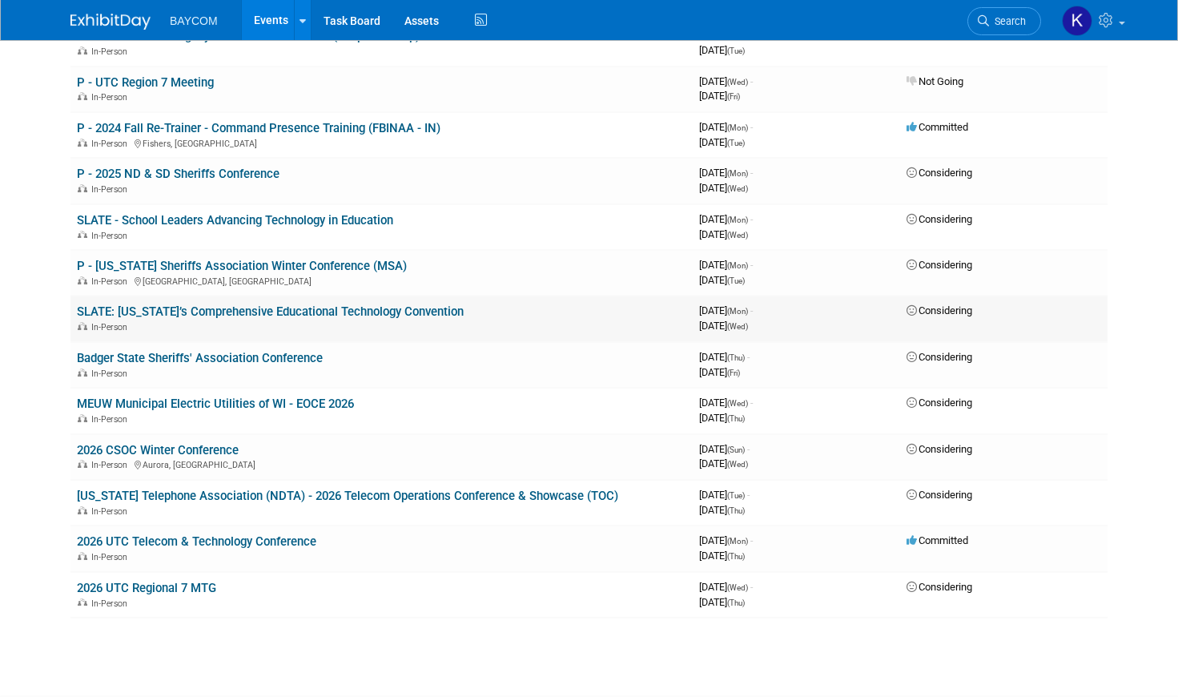
click at [220, 311] on link "SLATE: [US_STATE]’s Comprehensive Educational Technology Convention" at bounding box center [270, 311] width 387 height 14
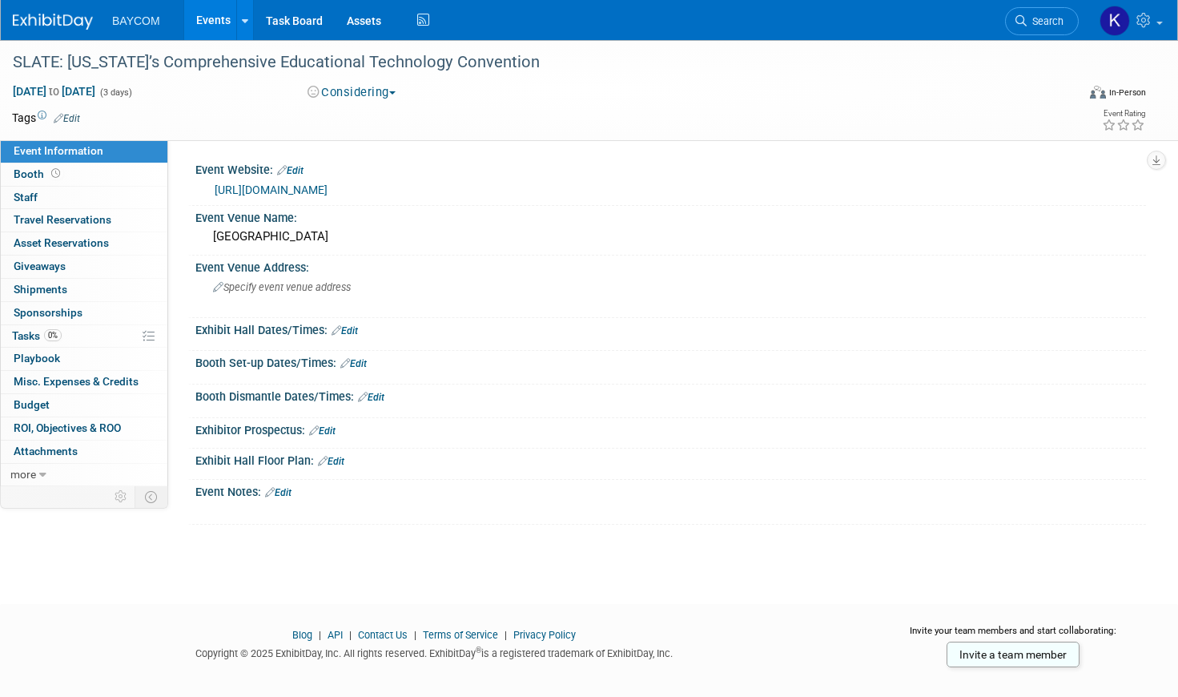
click at [212, 14] on link "Events" at bounding box center [213, 20] width 58 height 40
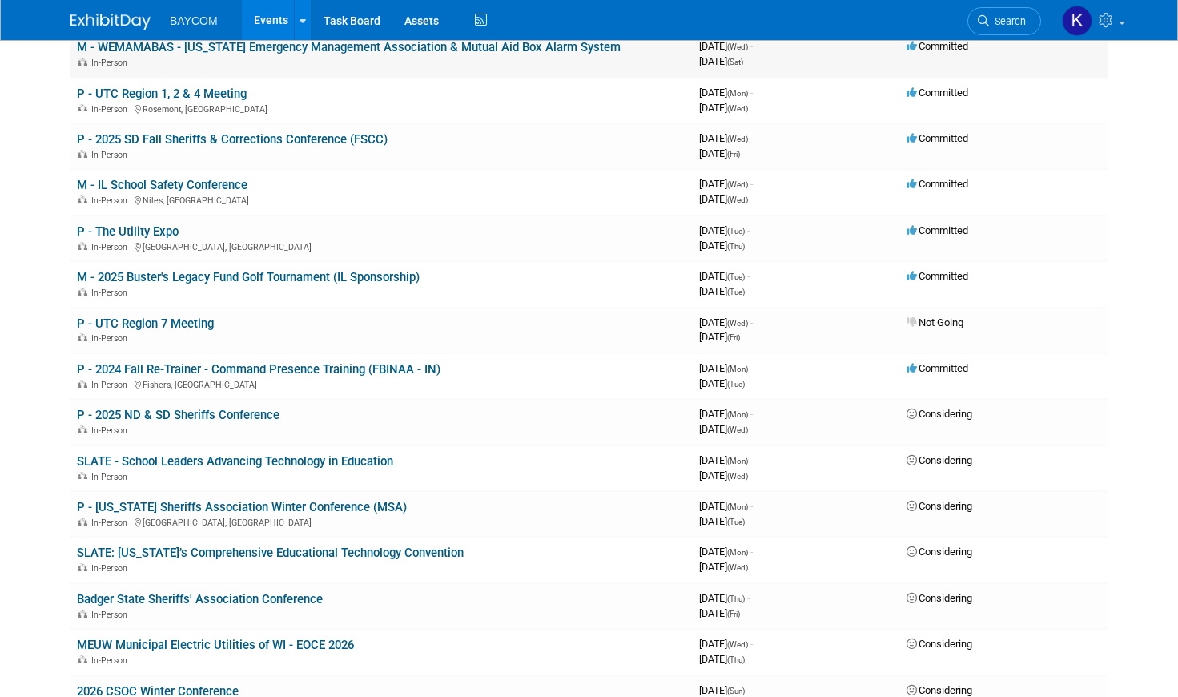
scroll to position [335, 0]
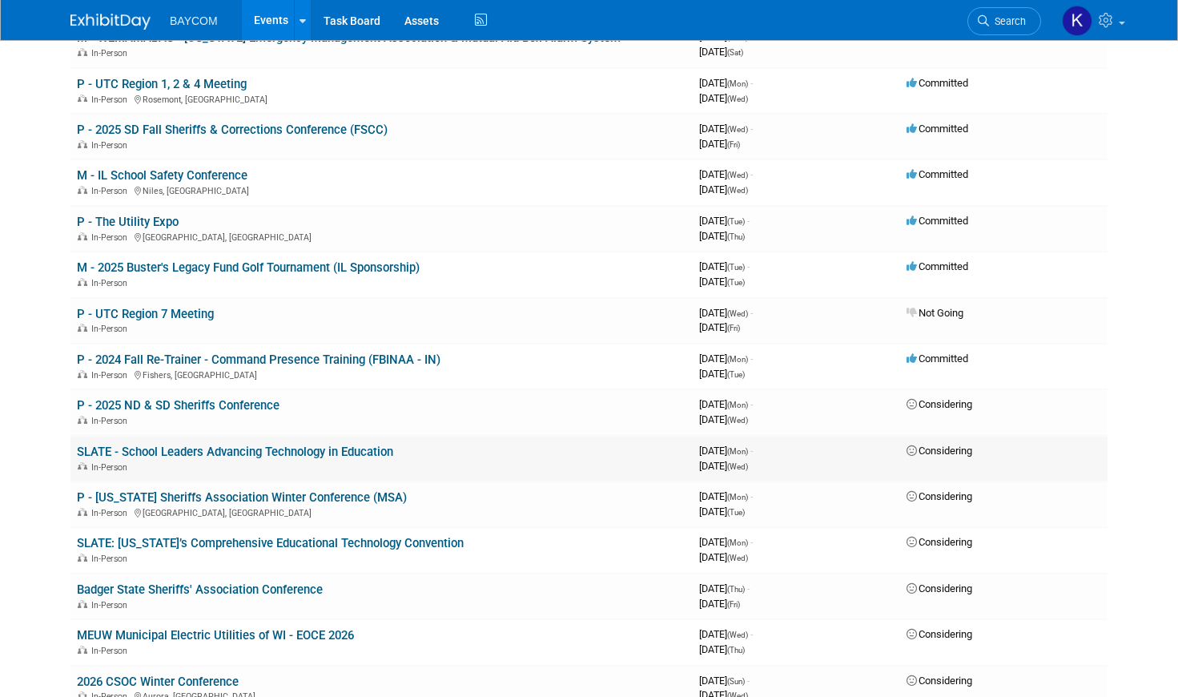
click at [139, 444] on link "SLATE - School Leaders Advancing Technology in Education" at bounding box center [235, 451] width 316 height 14
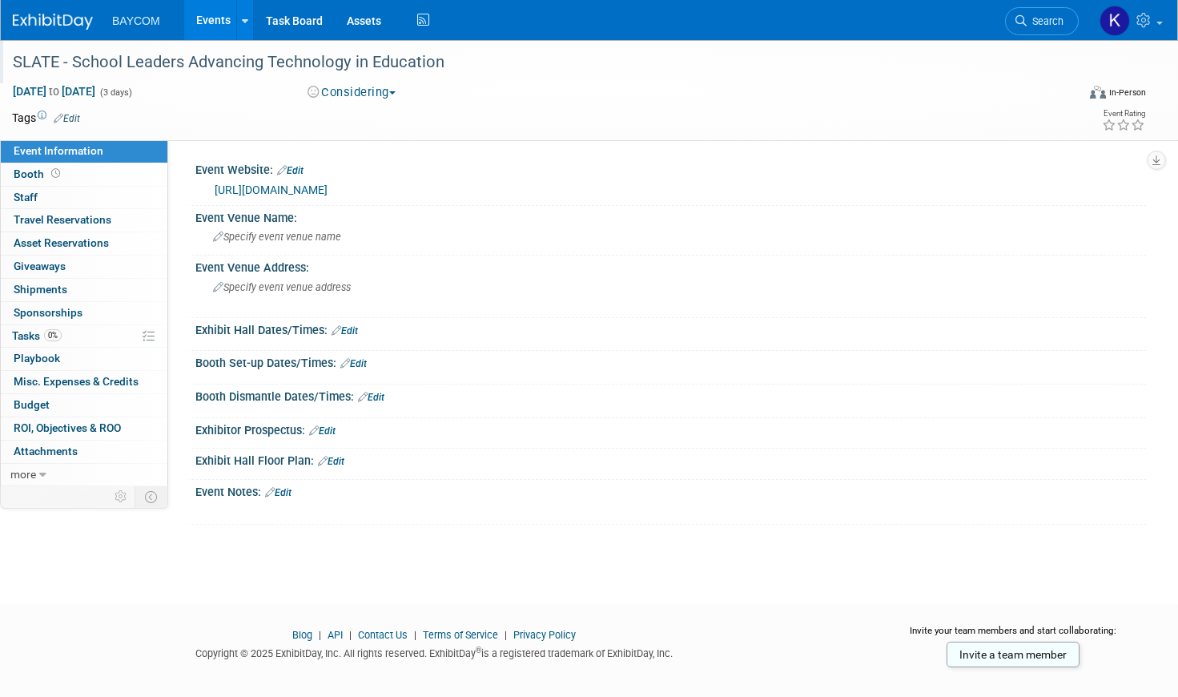
click at [156, 70] on div "SLATE - School Leaders Advancing Technology in Education" at bounding box center [528, 62] width 1042 height 29
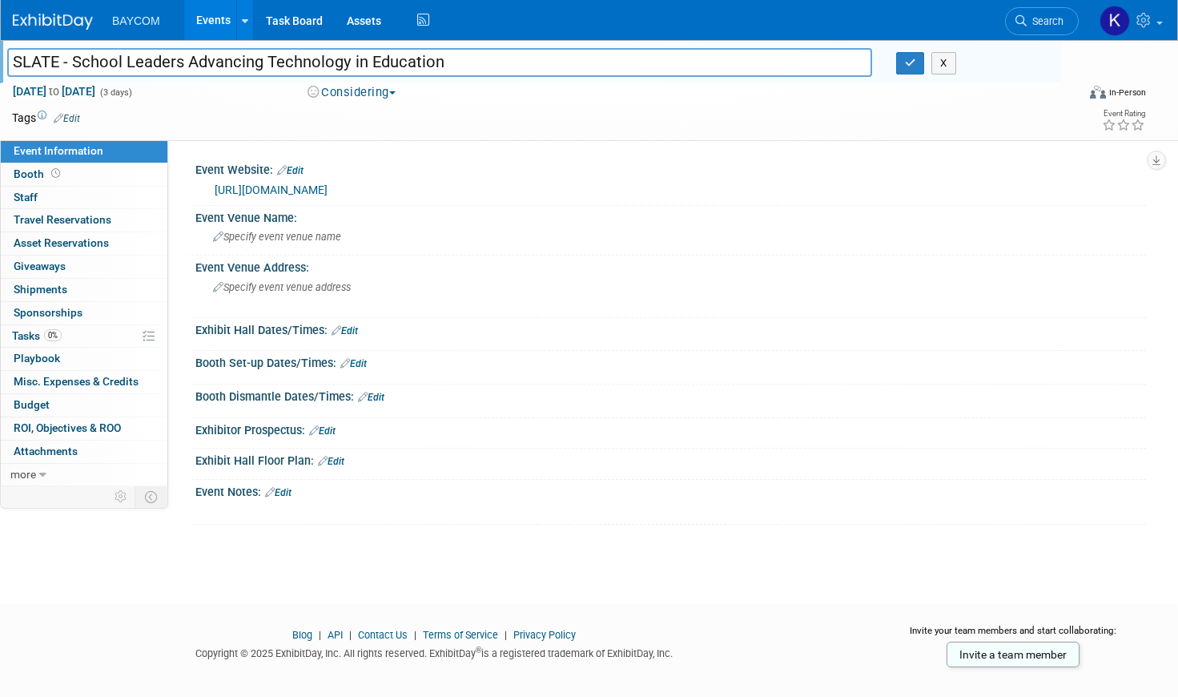
click at [10, 61] on input "SLATE - School Leaders Advancing Technology in Education" at bounding box center [439, 62] width 865 height 28
type input "M - SLATE - School Leaders Advancing Technology in Education"
click at [918, 65] on button "button" at bounding box center [910, 63] width 29 height 22
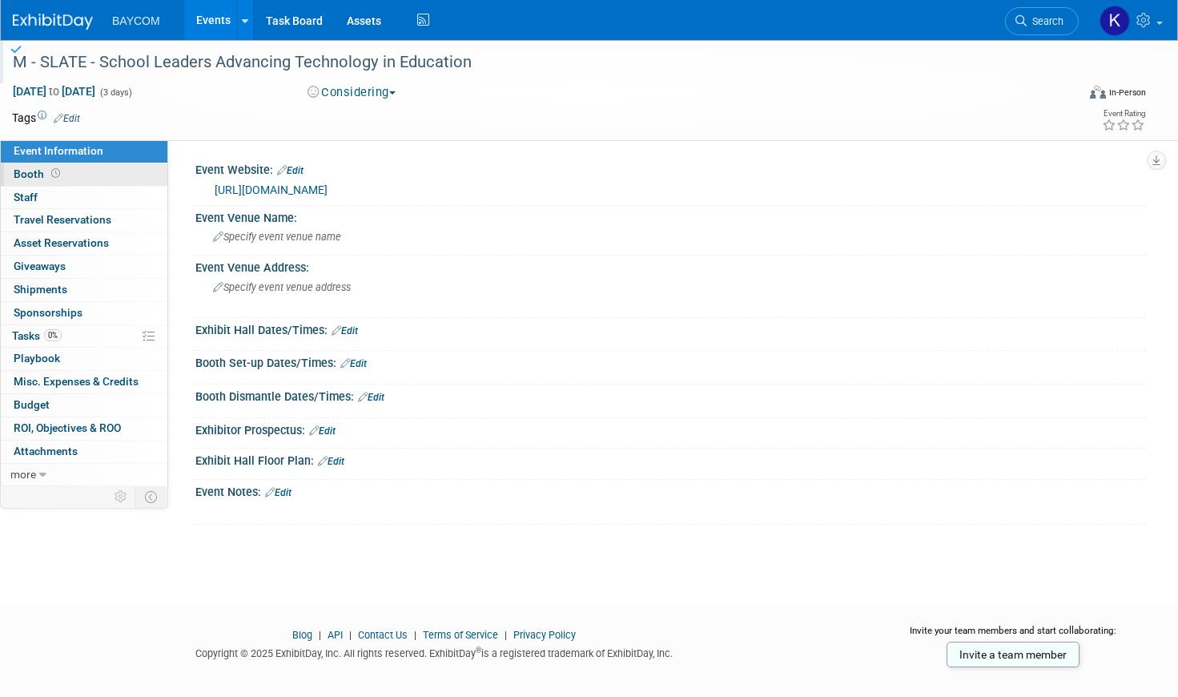
click at [127, 174] on link "Booth" at bounding box center [84, 174] width 167 height 22
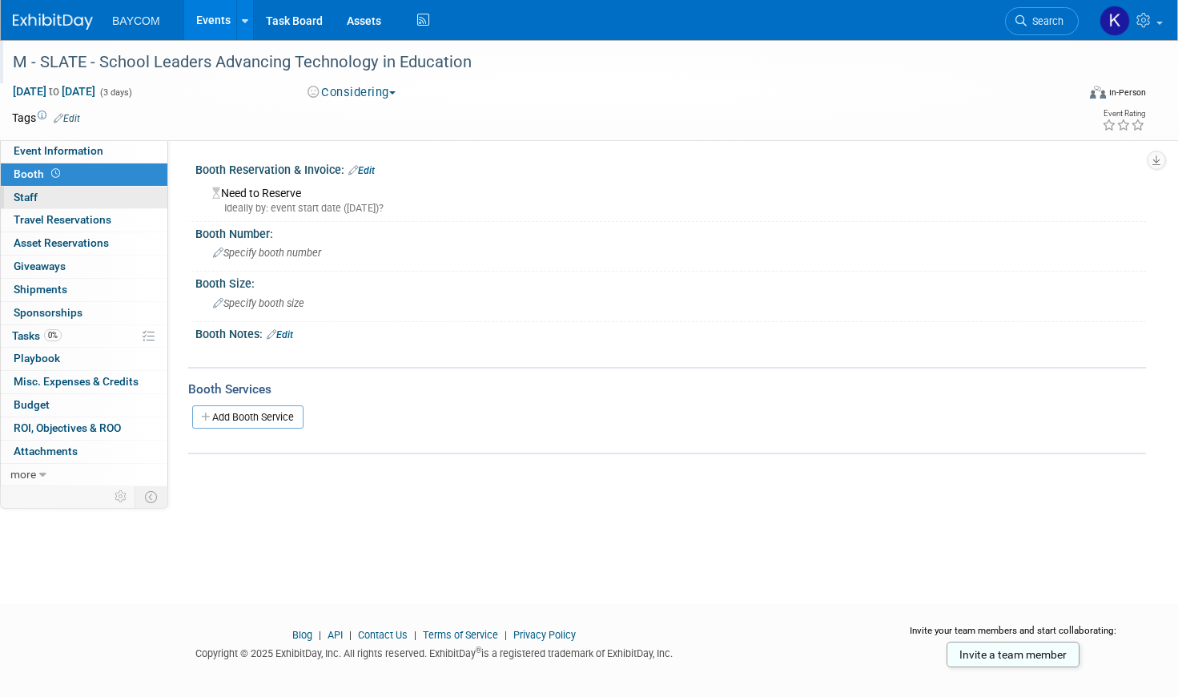
click at [56, 195] on link "0 Staff 0" at bounding box center [84, 198] width 167 height 22
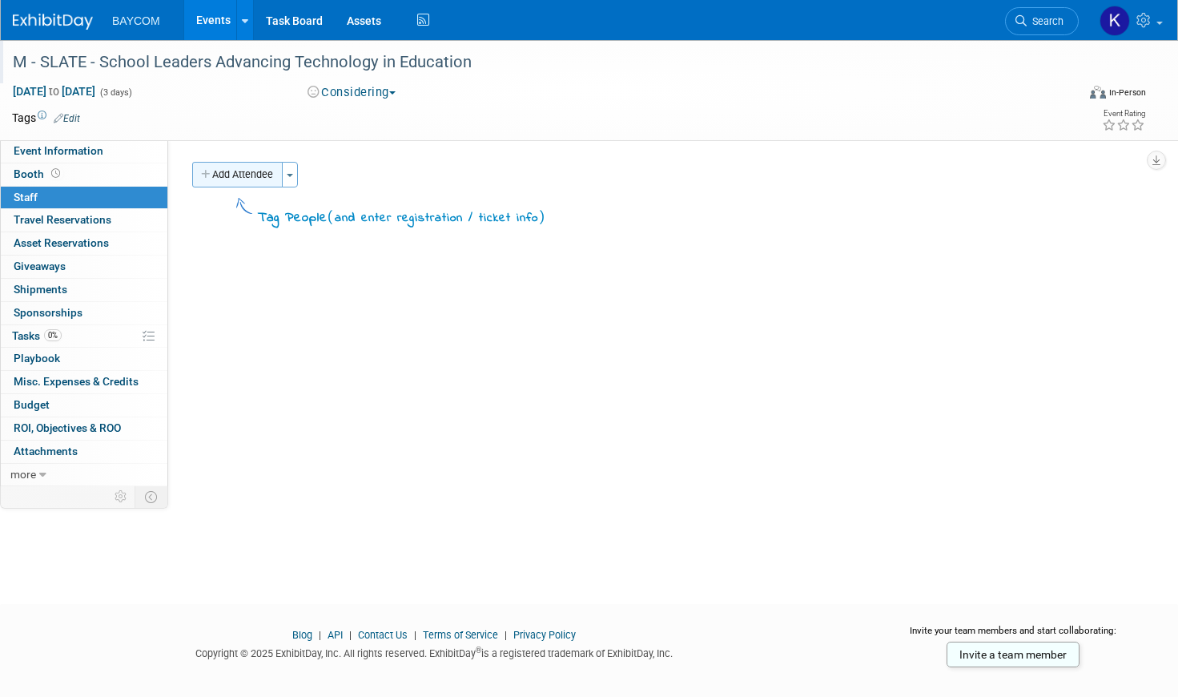
click at [241, 177] on button "Add Attendee" at bounding box center [237, 175] width 90 height 26
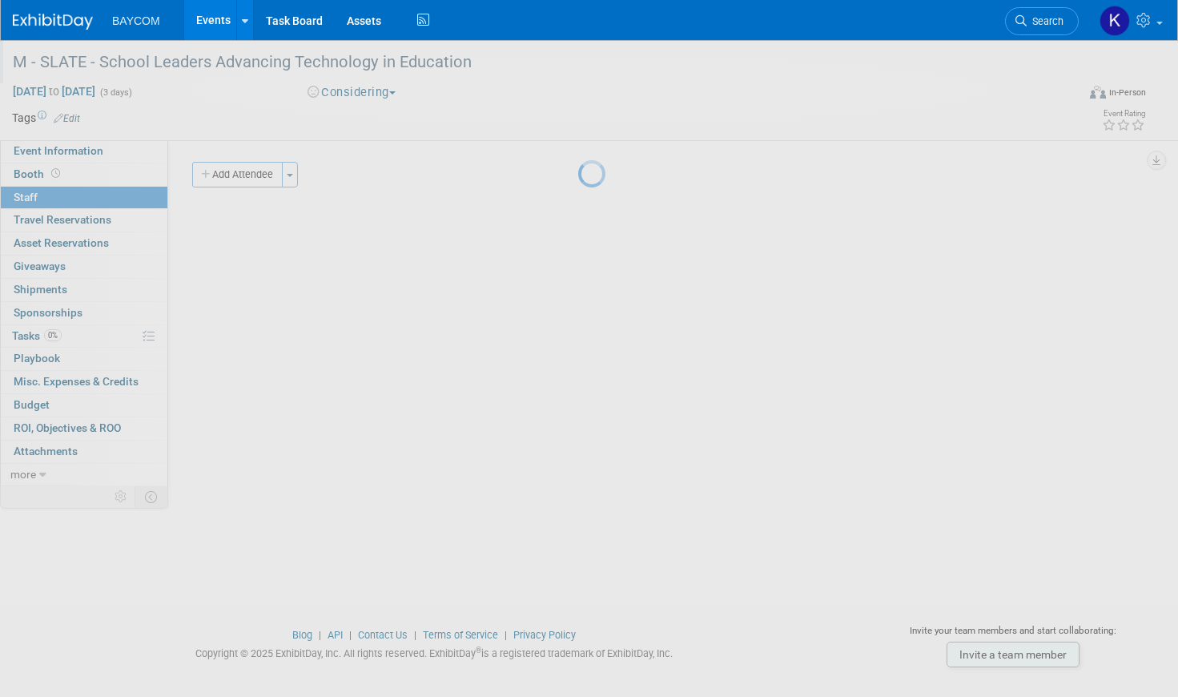
select select "3010db7d-870e-43c4-8fb8-0ef80b953965"
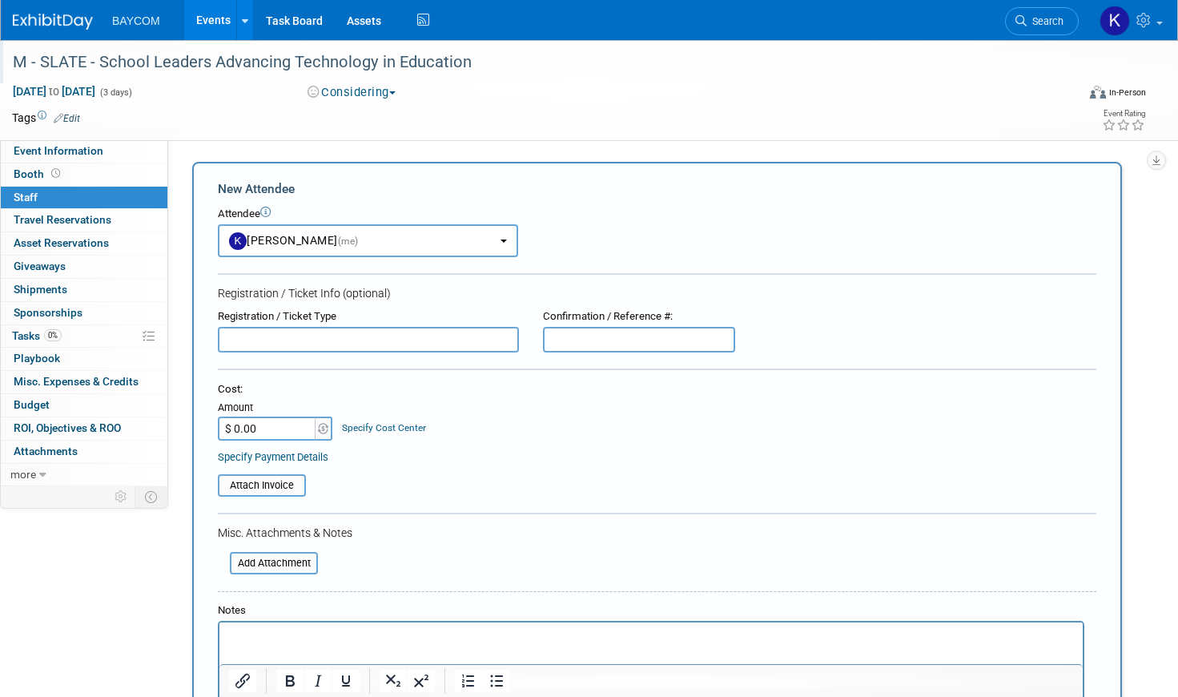
click at [285, 343] on input "text" at bounding box center [368, 340] width 301 height 26
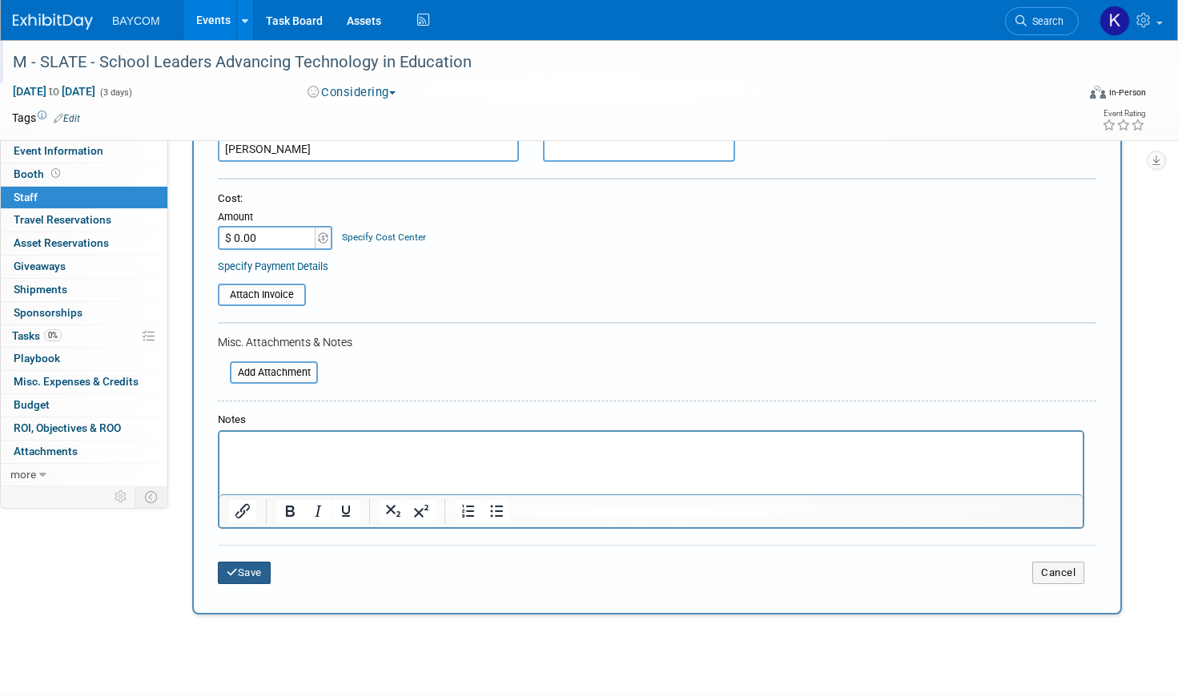
type input "[PERSON_NAME]"
click at [251, 576] on button "Save" at bounding box center [244, 572] width 53 height 22
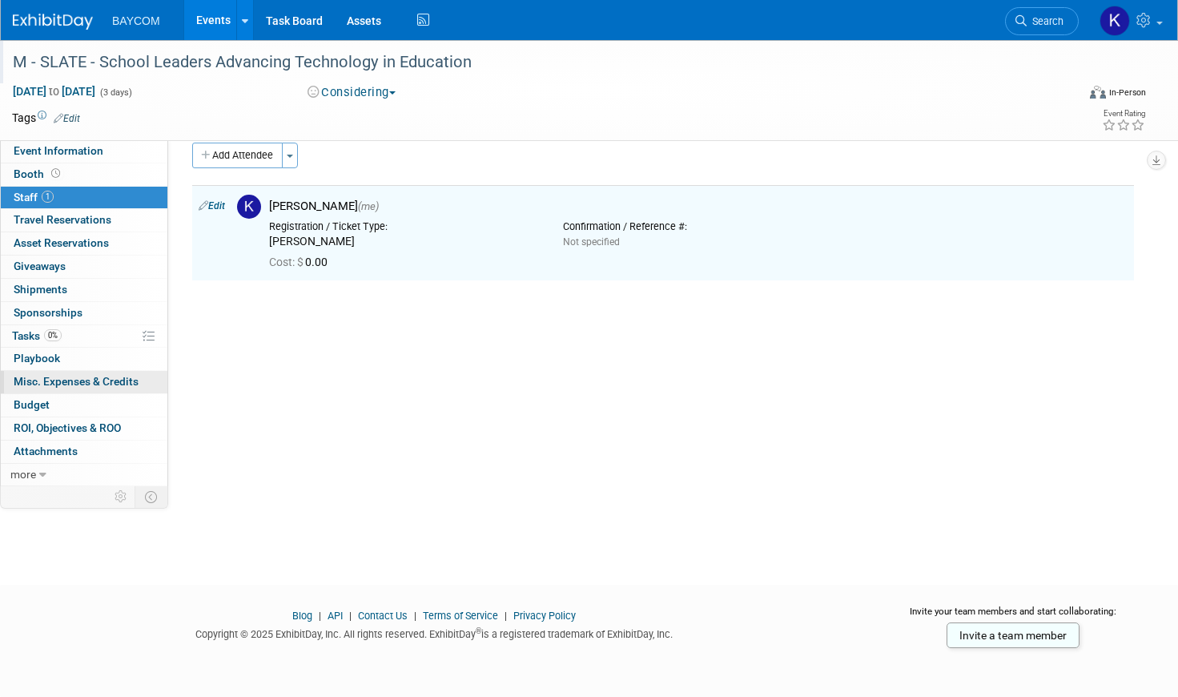
click at [73, 378] on span "Misc. Expenses & Credits 0" at bounding box center [76, 381] width 125 height 13
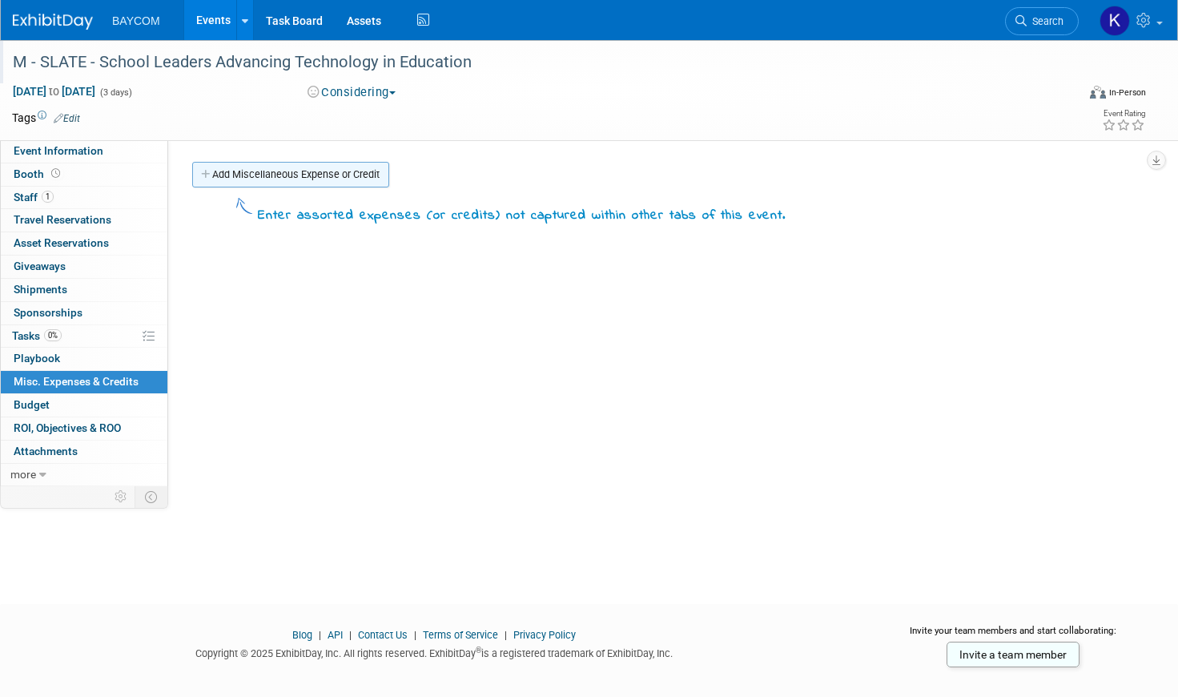
click at [290, 174] on link "Add Miscellaneous Expense or Credit" at bounding box center [290, 175] width 197 height 26
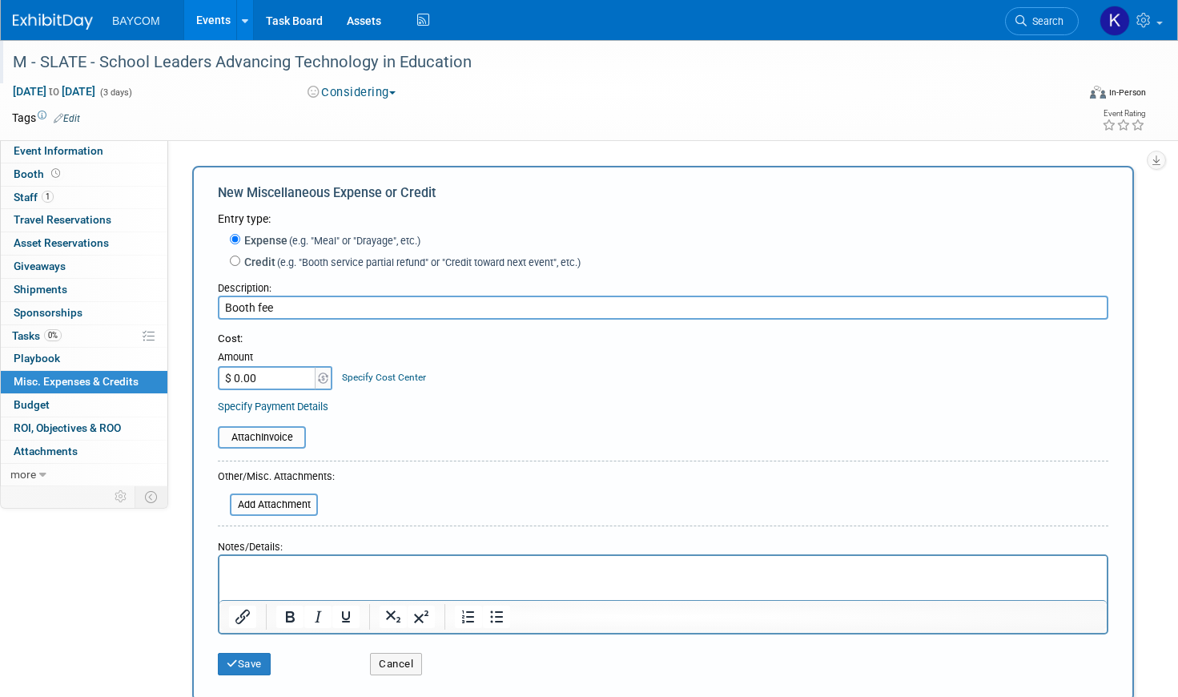
type input "Booth fee"
click at [282, 380] on input "$ 0.00" at bounding box center [268, 378] width 100 height 24
type input "$ 500.00"
click at [253, 665] on button "Save" at bounding box center [244, 664] width 53 height 22
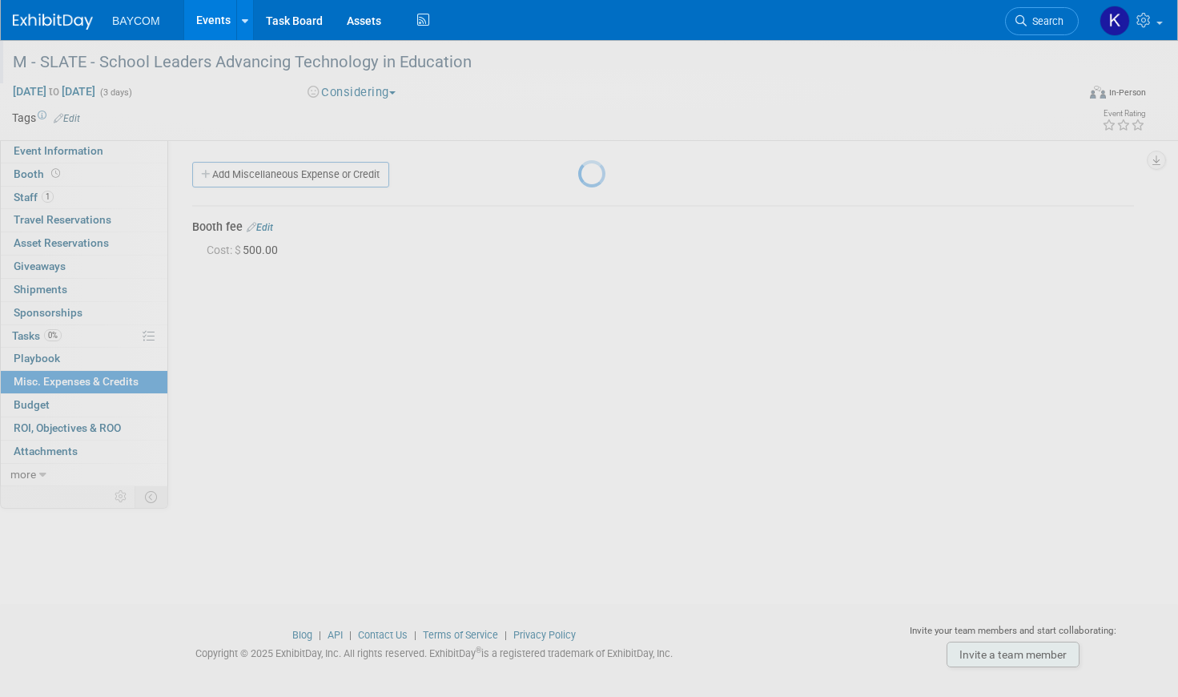
scroll to position [19, 0]
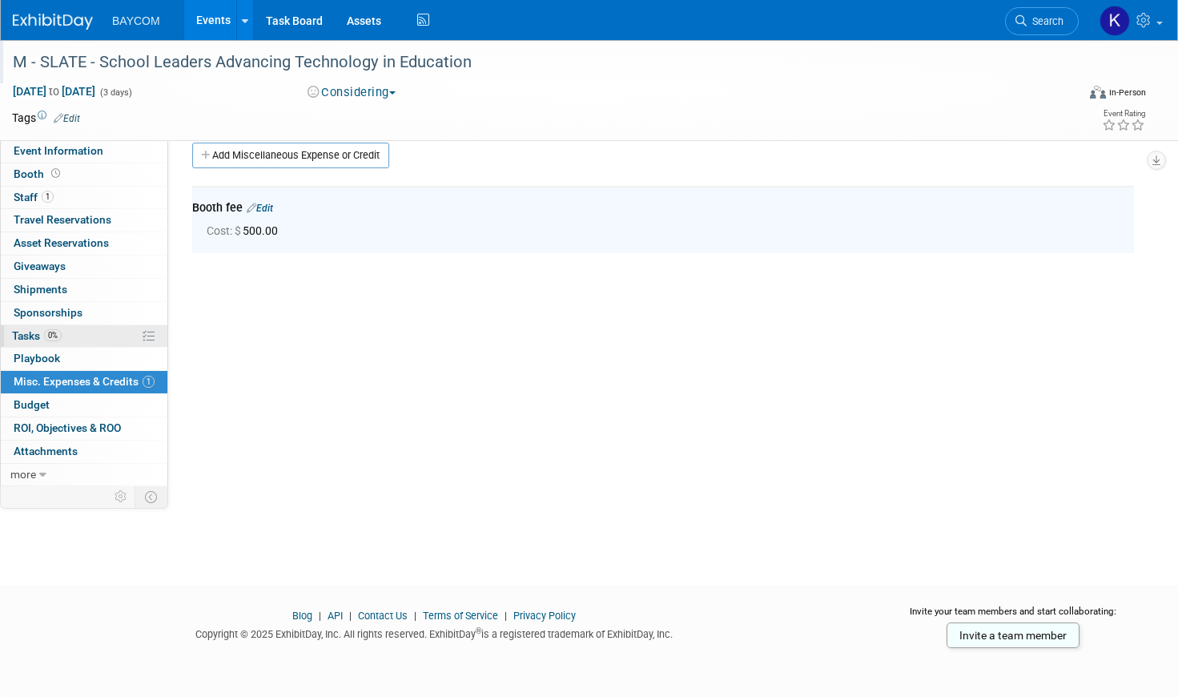
click at [90, 336] on link "0% Tasks 0%" at bounding box center [84, 336] width 167 height 22
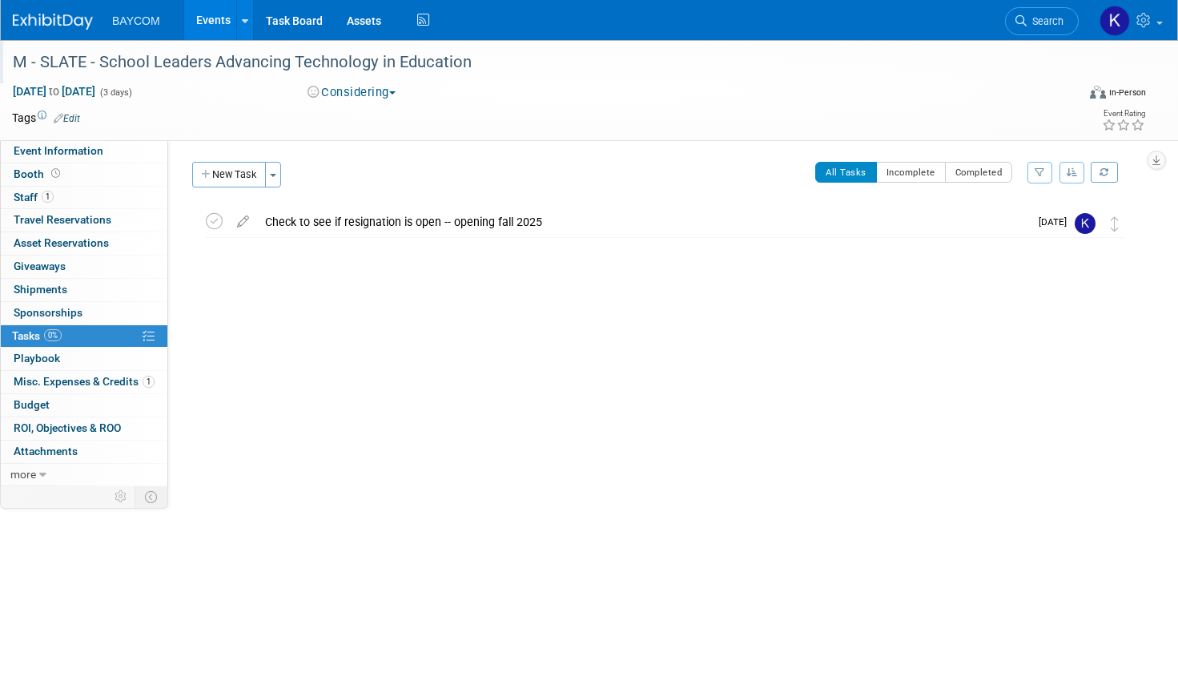
click at [341, 293] on div at bounding box center [661, 299] width 946 height 32
click at [214, 15] on link "Events" at bounding box center [213, 20] width 58 height 40
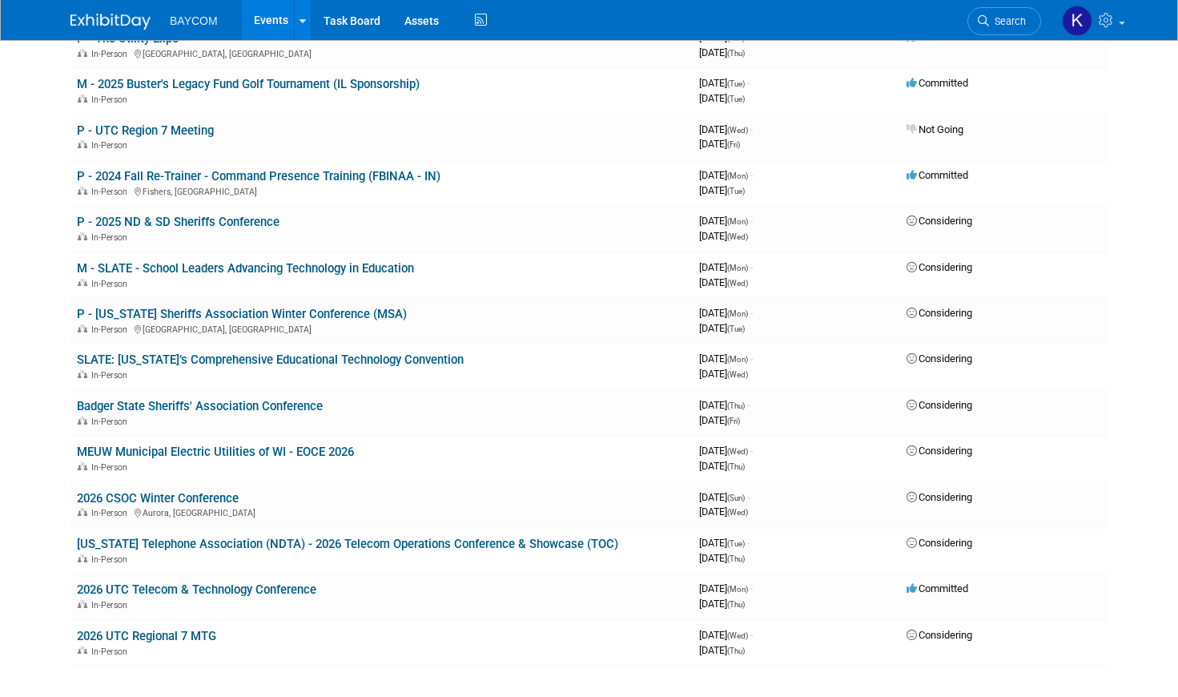
scroll to position [520, 0]
click at [193, 359] on link "SLATE: [US_STATE]’s Comprehensive Educational Technology Convention" at bounding box center [270, 358] width 387 height 14
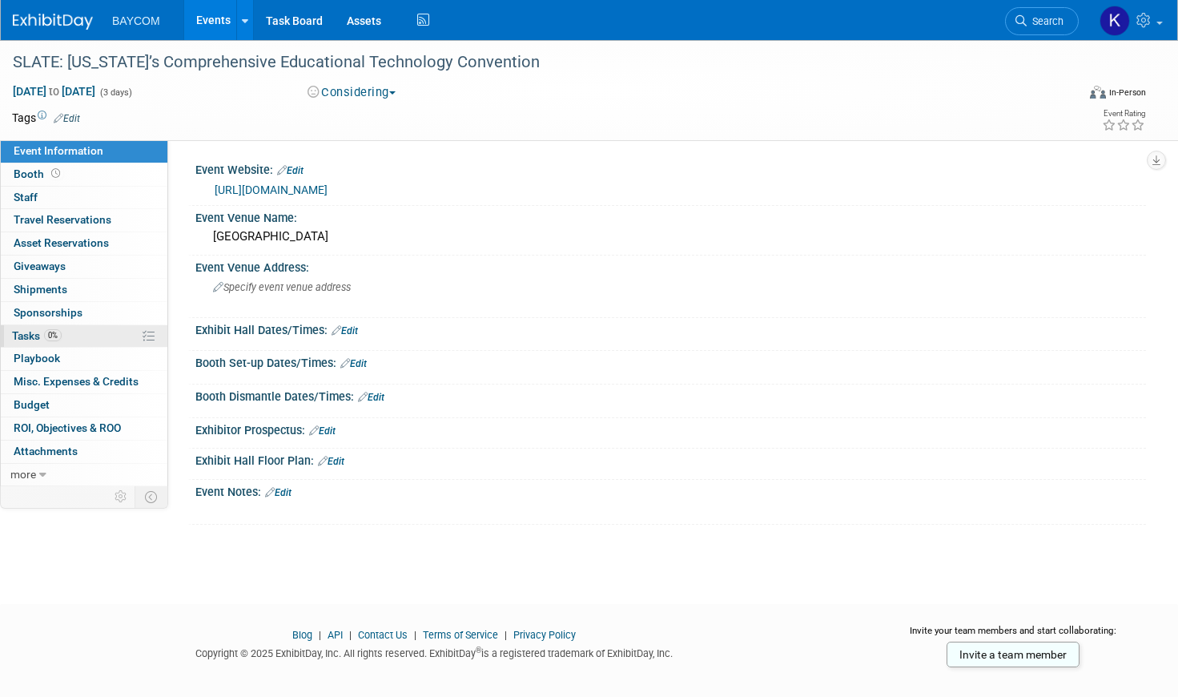
click at [62, 327] on link "0% Tasks 0%" at bounding box center [84, 336] width 167 height 22
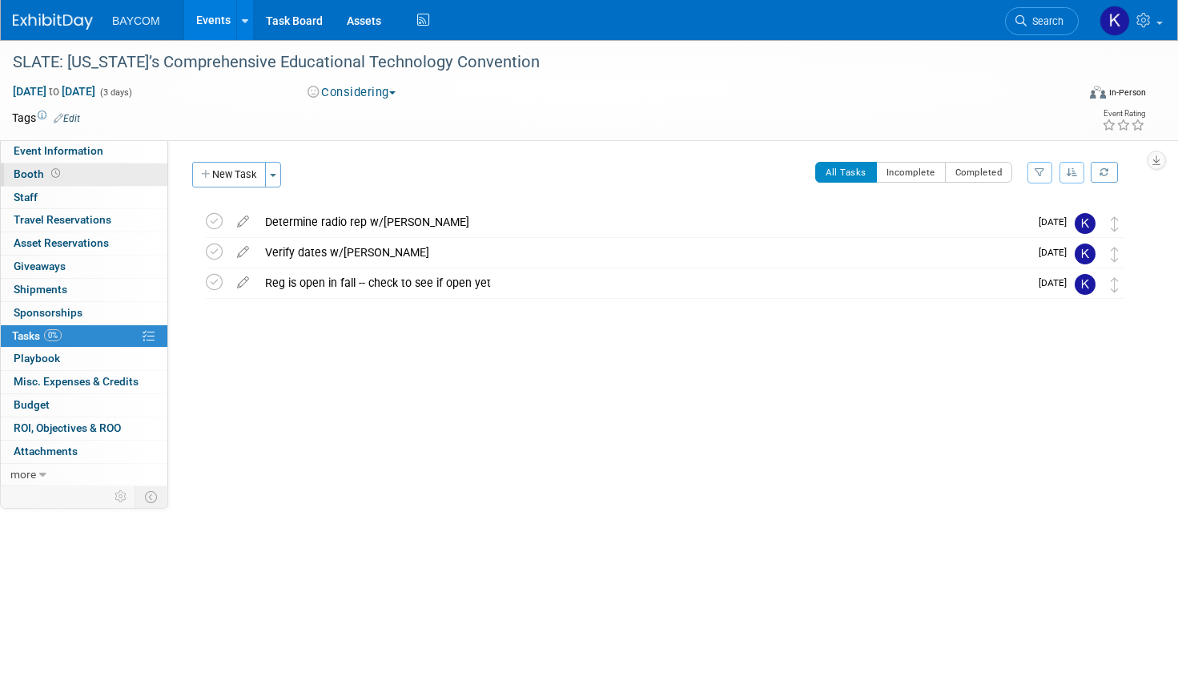
click at [83, 171] on link "Booth" at bounding box center [84, 174] width 167 height 22
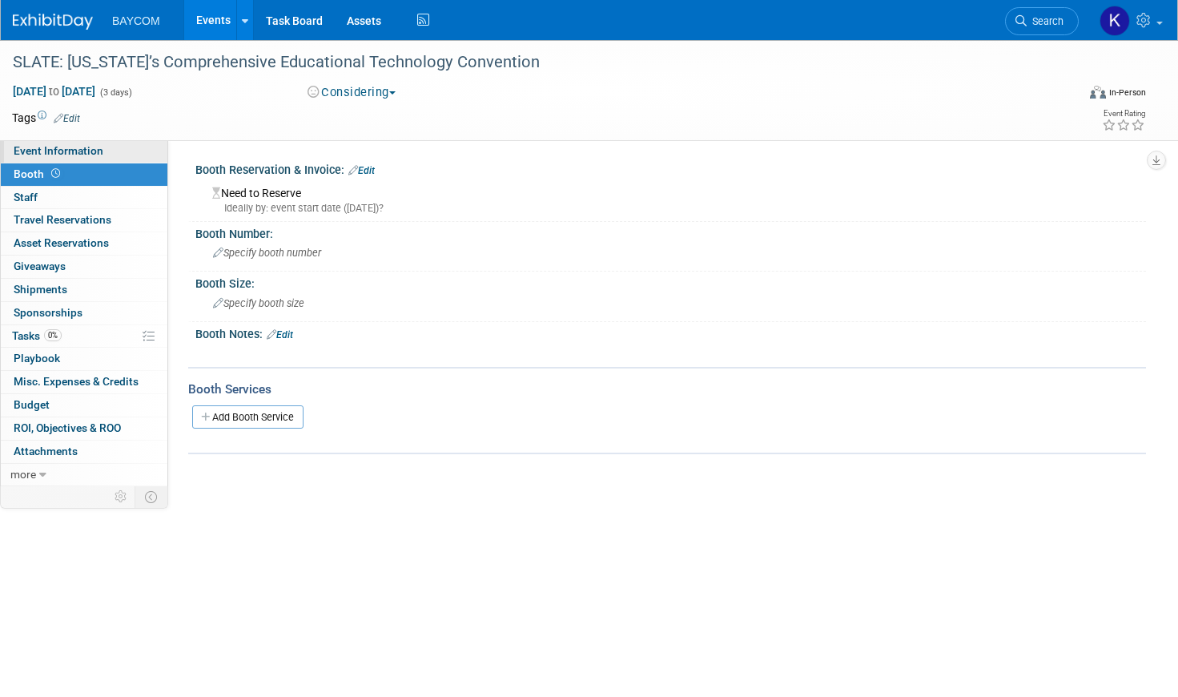
click at [84, 149] on span "Event Information" at bounding box center [59, 150] width 90 height 13
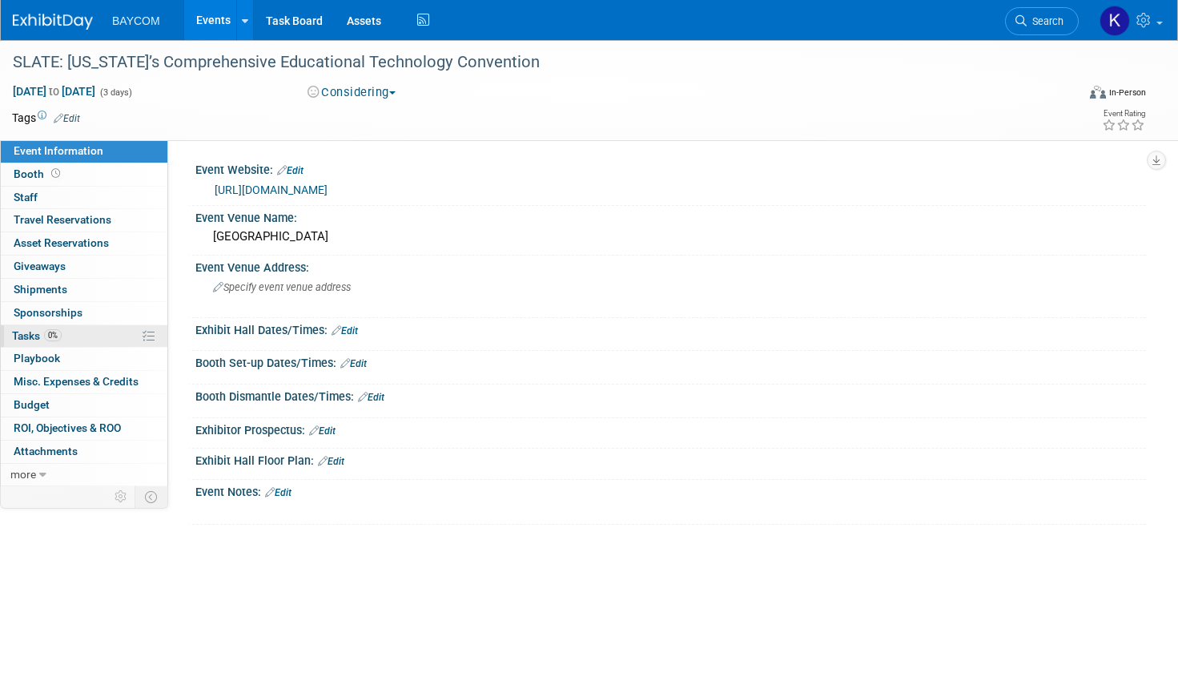
click at [91, 335] on link "0% Tasks 0%" at bounding box center [84, 336] width 167 height 22
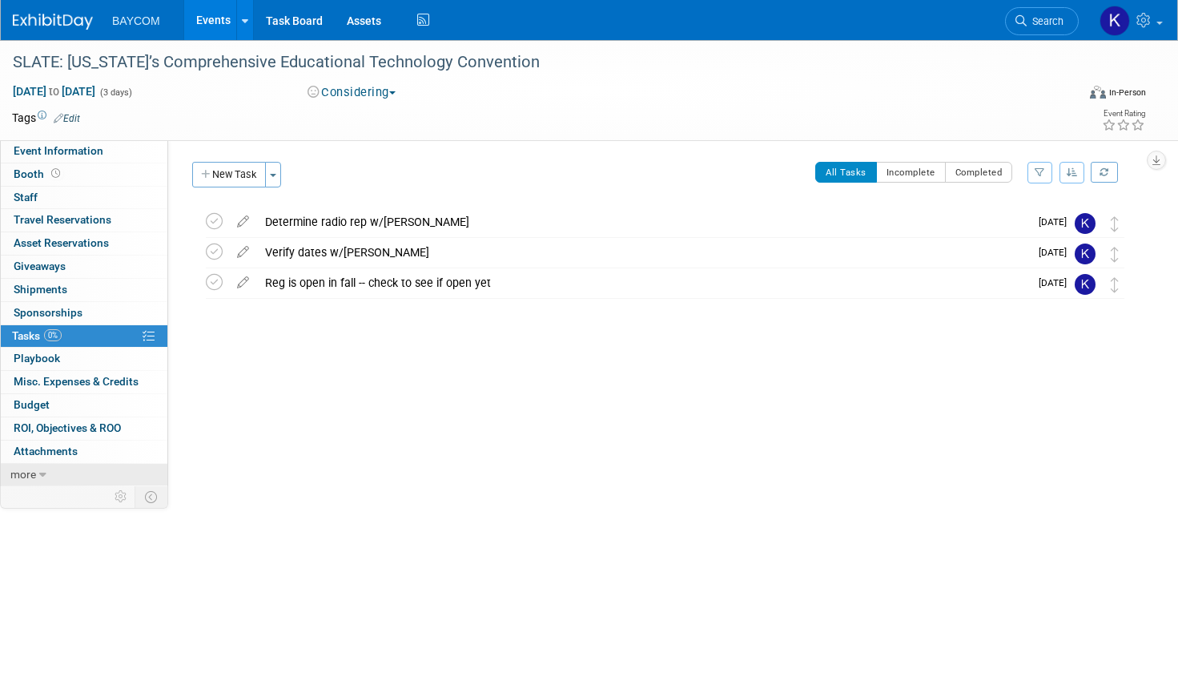
click at [31, 476] on span "more" at bounding box center [23, 474] width 26 height 13
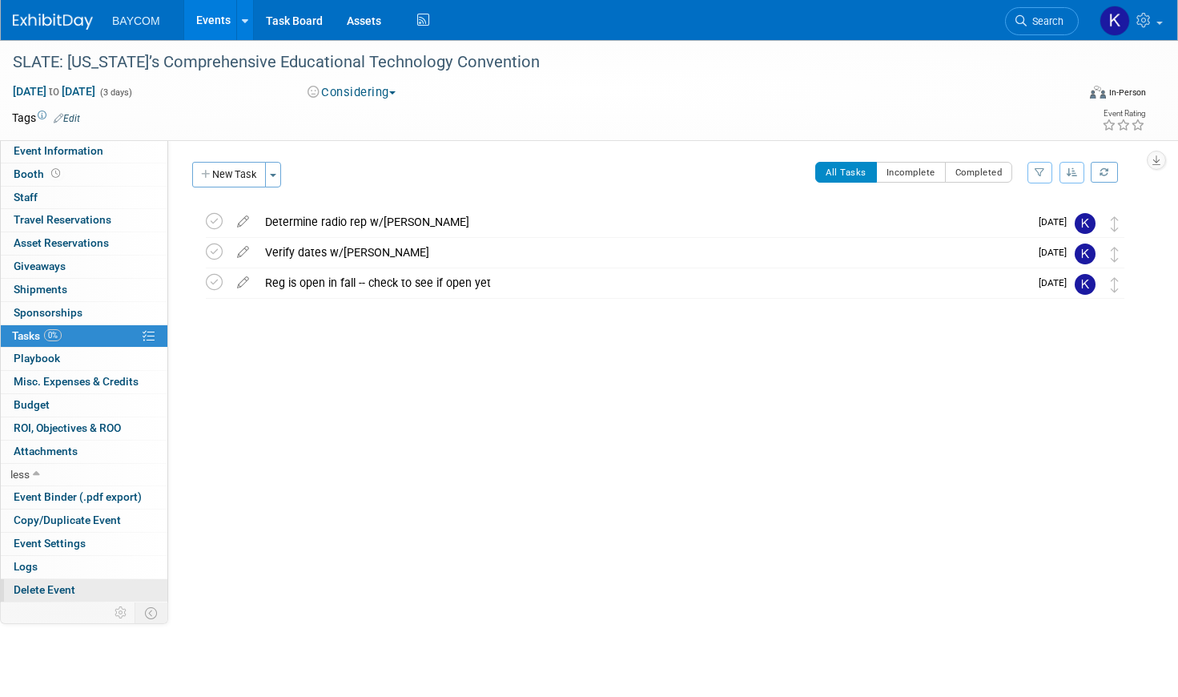
click at [45, 590] on span "Delete Event" at bounding box center [45, 589] width 62 height 13
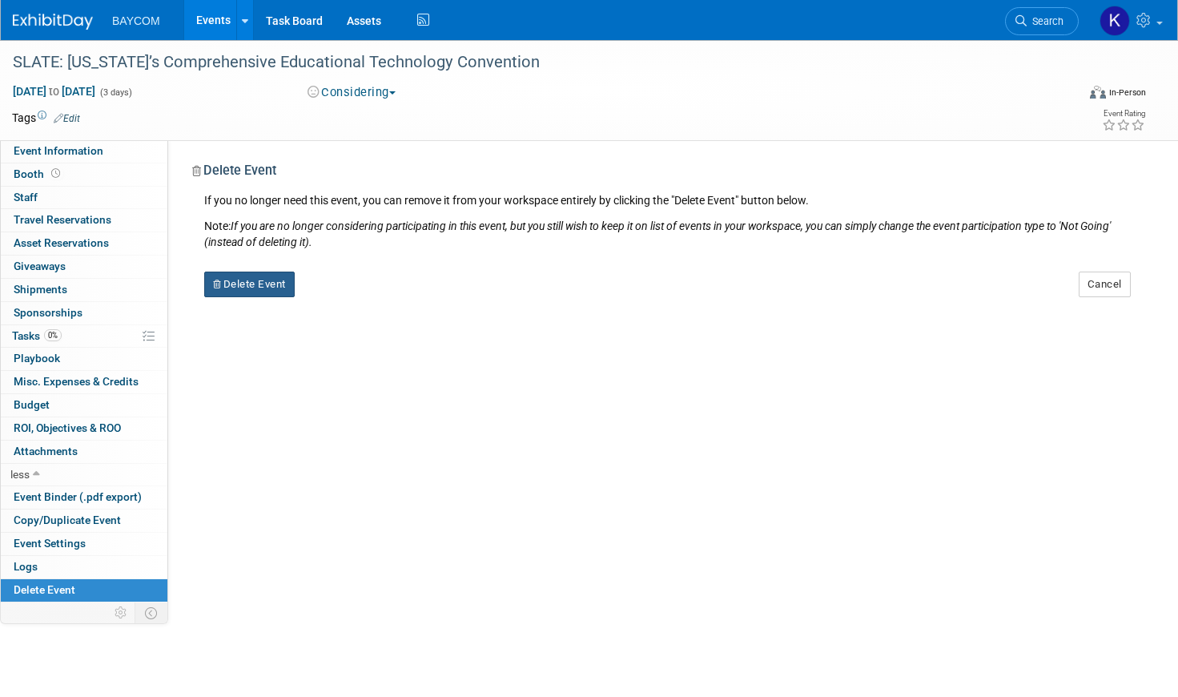
click at [251, 286] on button "Delete Event" at bounding box center [249, 284] width 90 height 26
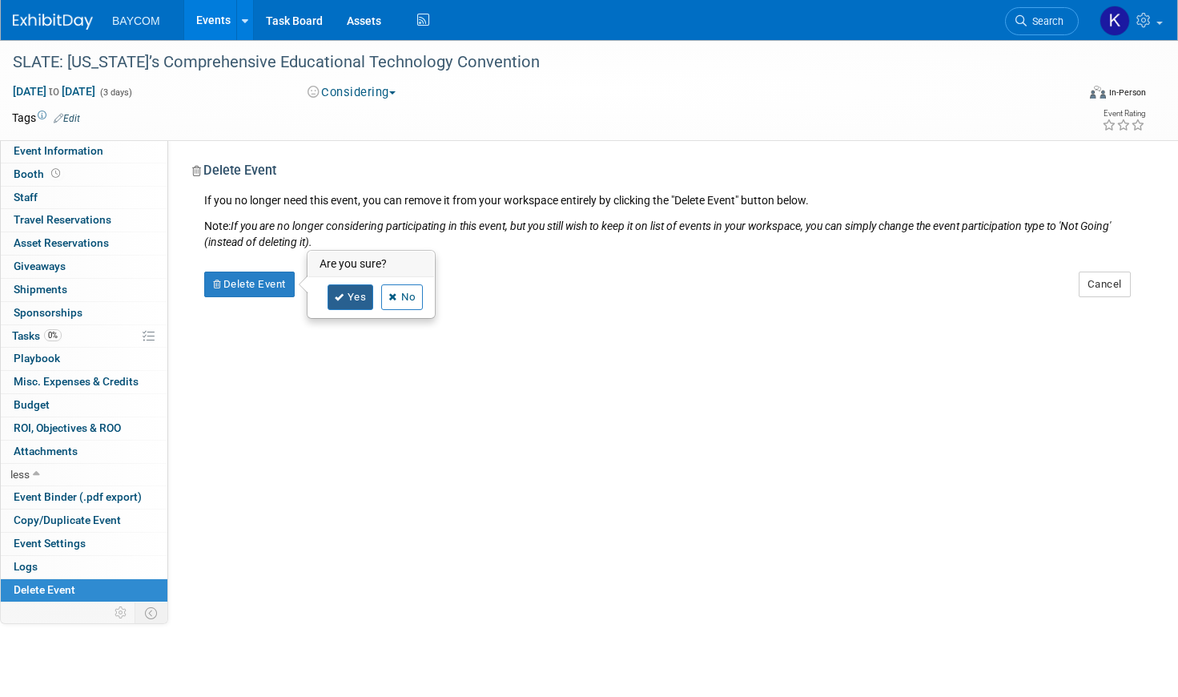
click at [352, 302] on link "Yes" at bounding box center [350, 297] width 46 height 26
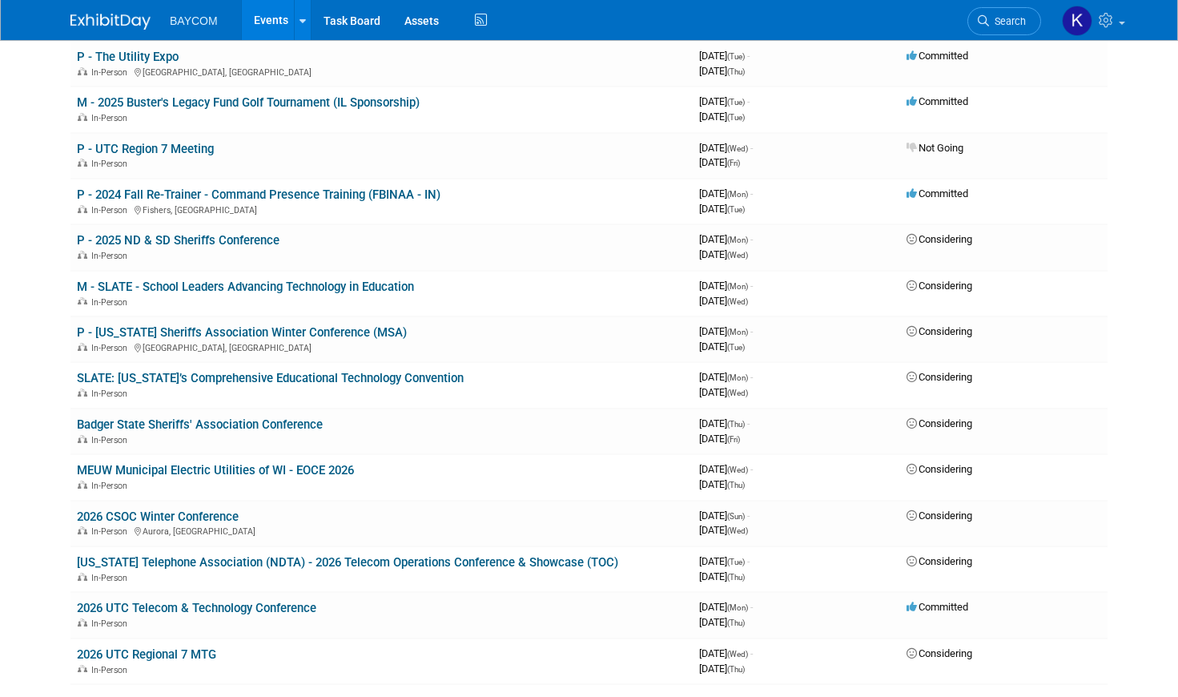
scroll to position [501, 0]
click at [174, 285] on link "M - SLATE - School Leaders Advancing Technology in Education" at bounding box center [245, 286] width 337 height 14
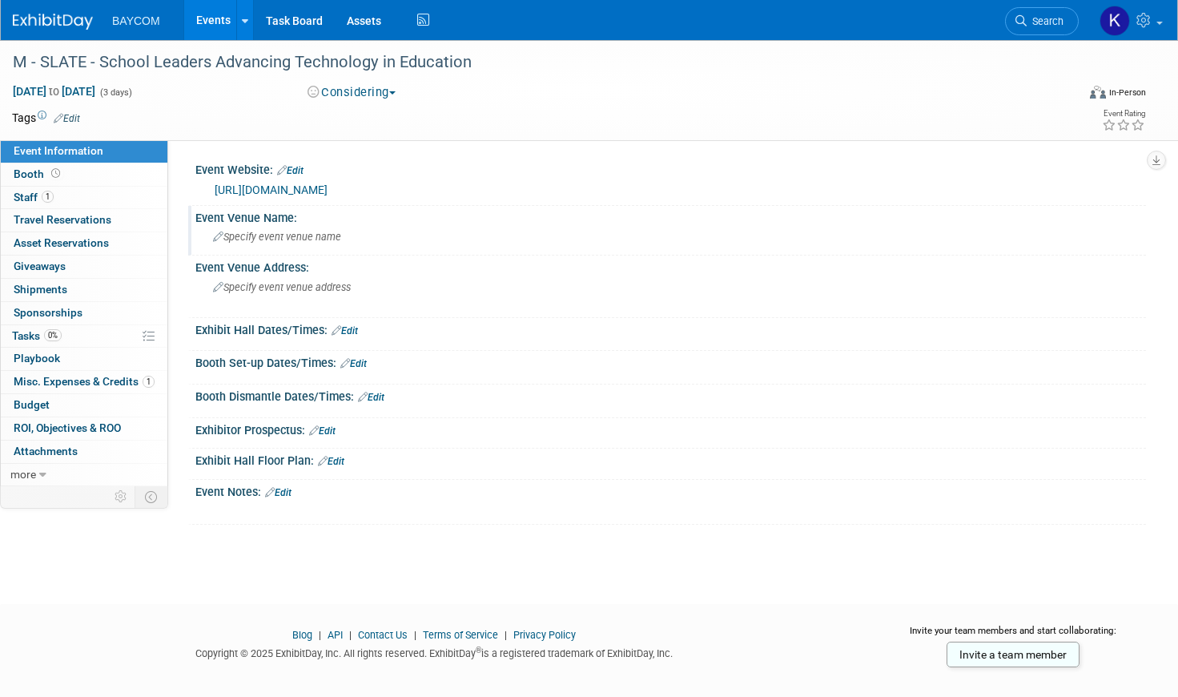
click at [275, 236] on span "Specify event venue name" at bounding box center [277, 237] width 128 height 12
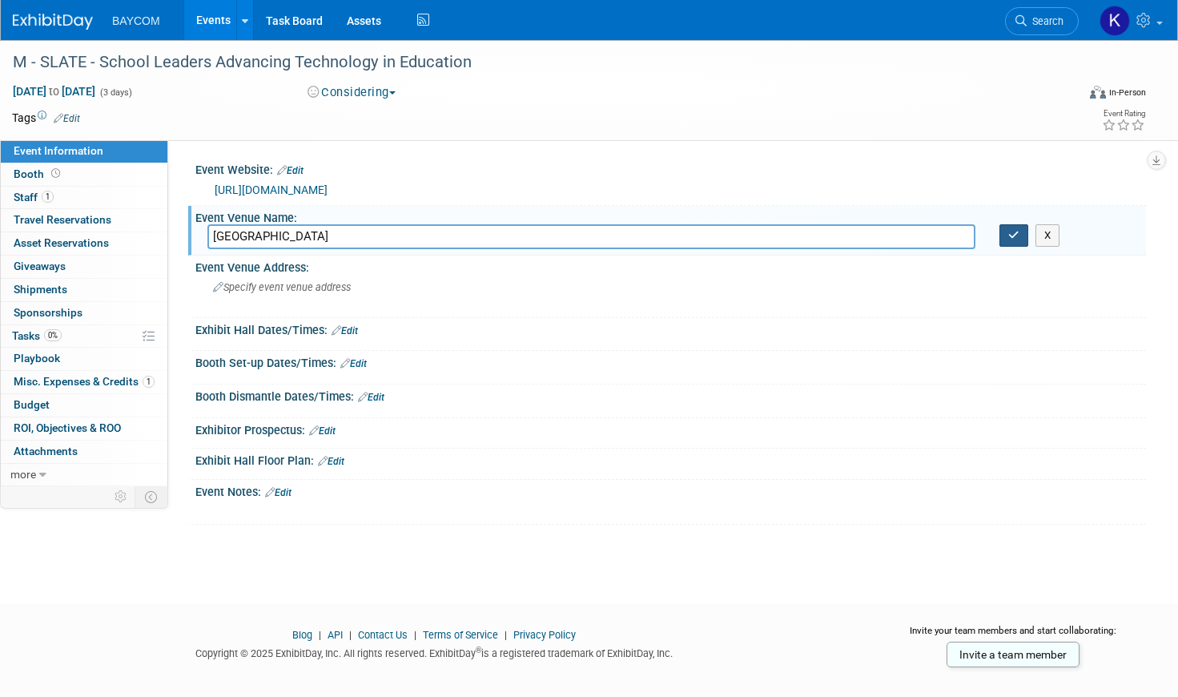
type input "[GEOGRAPHIC_DATA]"
click at [1011, 232] on icon "button" at bounding box center [1013, 235] width 11 height 10
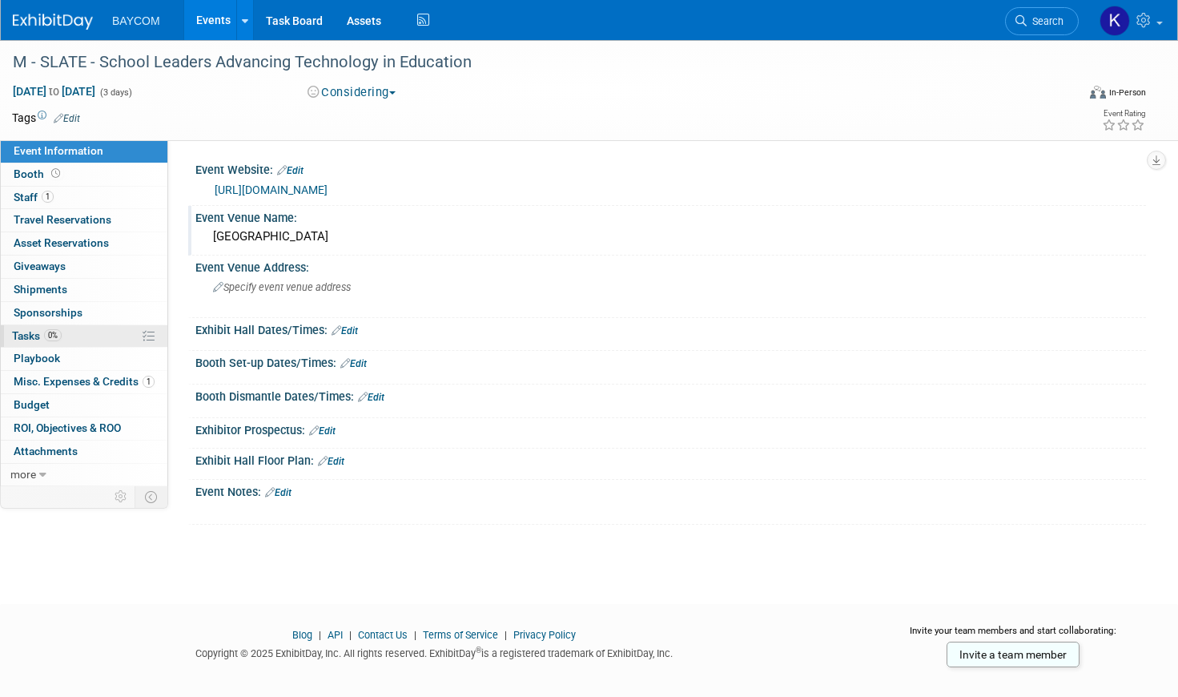
click at [50, 337] on span "0%" at bounding box center [53, 335] width 18 height 12
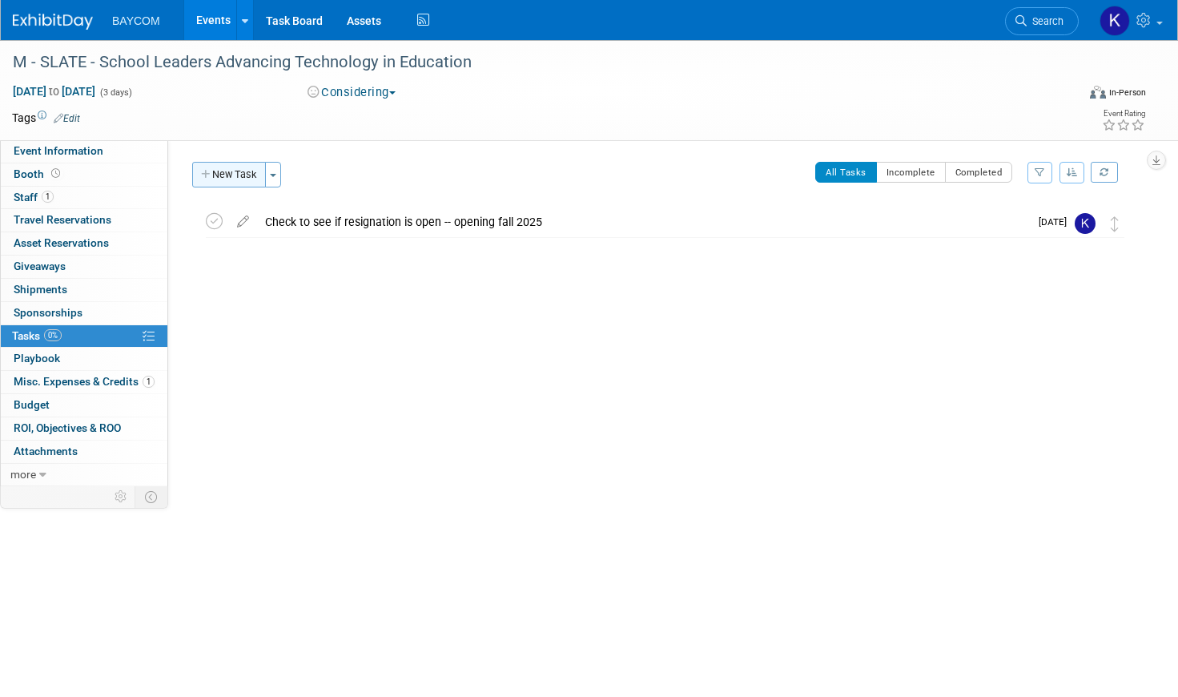
click at [237, 172] on button "New Task" at bounding box center [229, 175] width 74 height 26
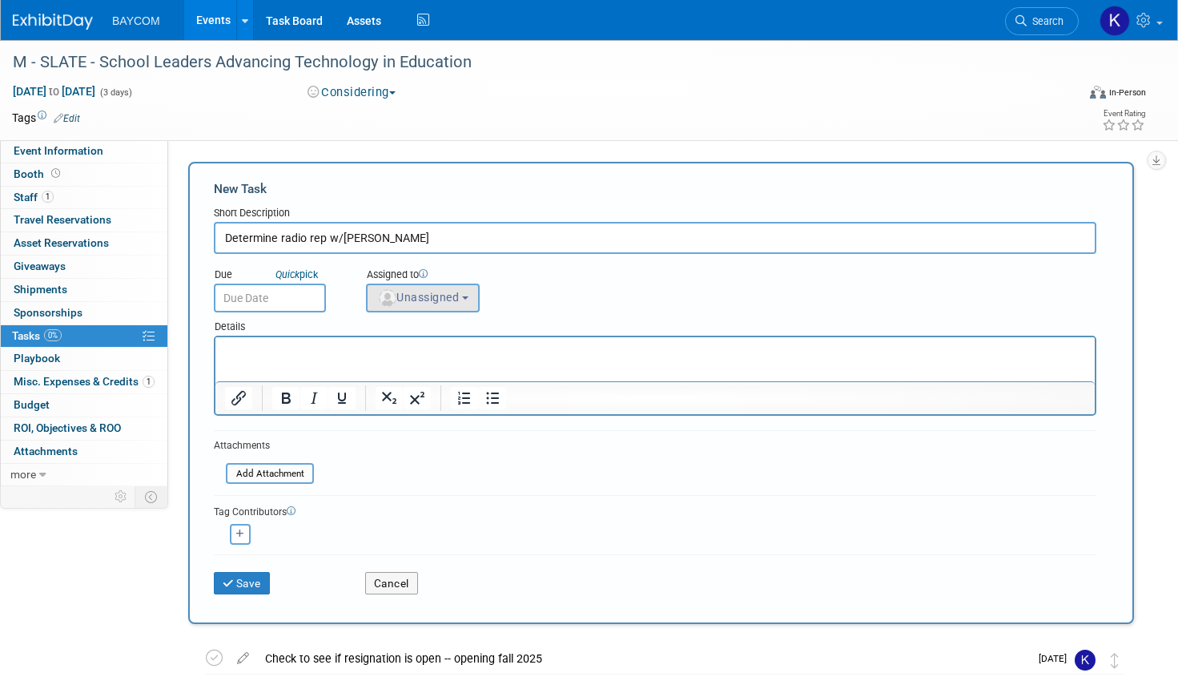
type input "Determine radio rep w/Eric"
click at [412, 292] on span "Unassigned" at bounding box center [418, 297] width 82 height 13
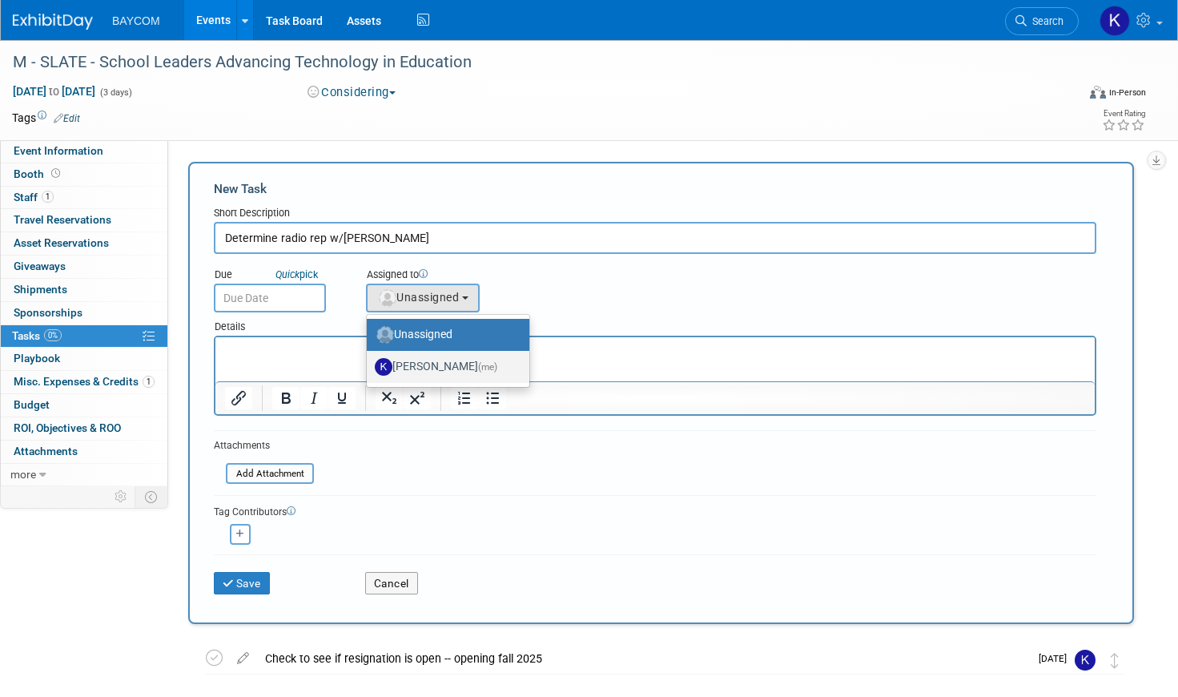
click at [478, 370] on span "(me)" at bounding box center [487, 366] width 19 height 11
click at [369, 370] on input "Kayla Novak (me)" at bounding box center [364, 364] width 10 height 10
select select "3010db7d-870e-43c4-8fb8-0ef80b953965"
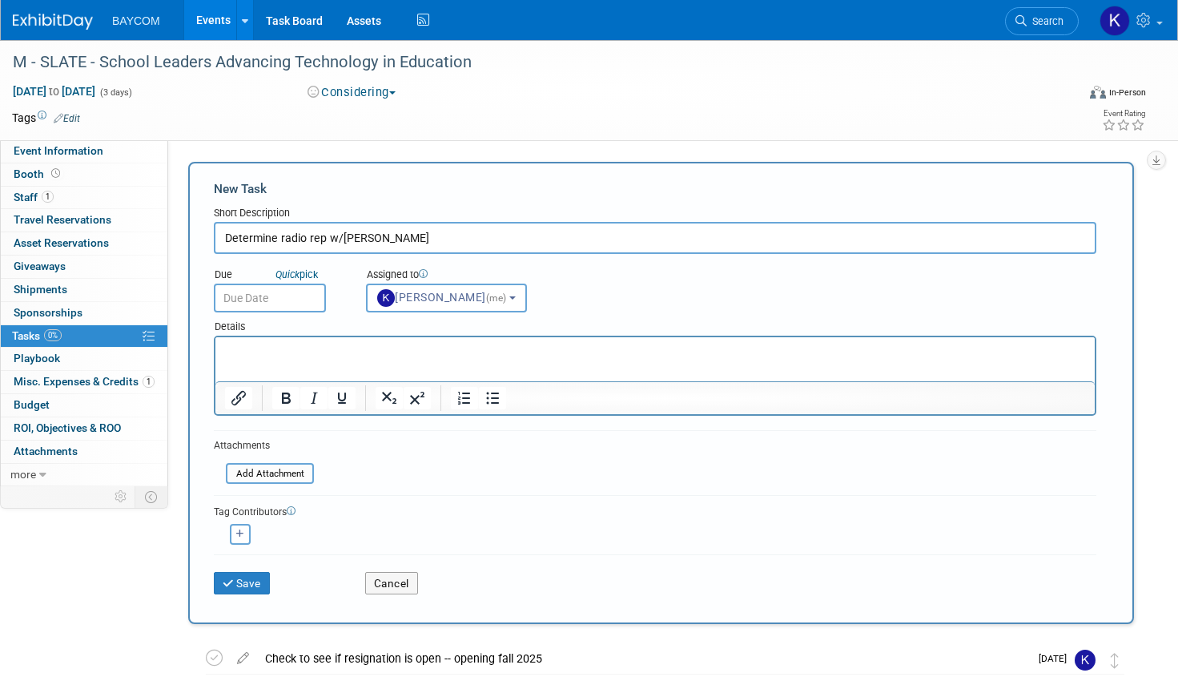
click at [281, 292] on input "text" at bounding box center [270, 297] width 112 height 29
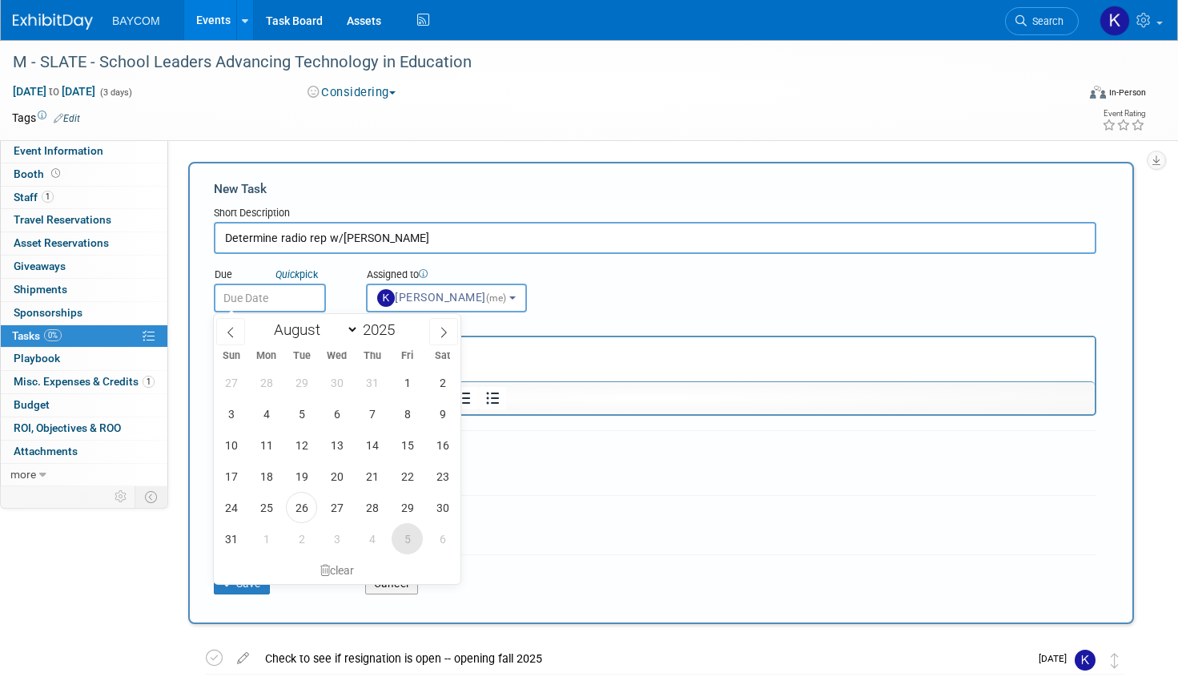
click at [406, 527] on span "5" at bounding box center [407, 538] width 31 height 31
type input "Sep 5, 2025"
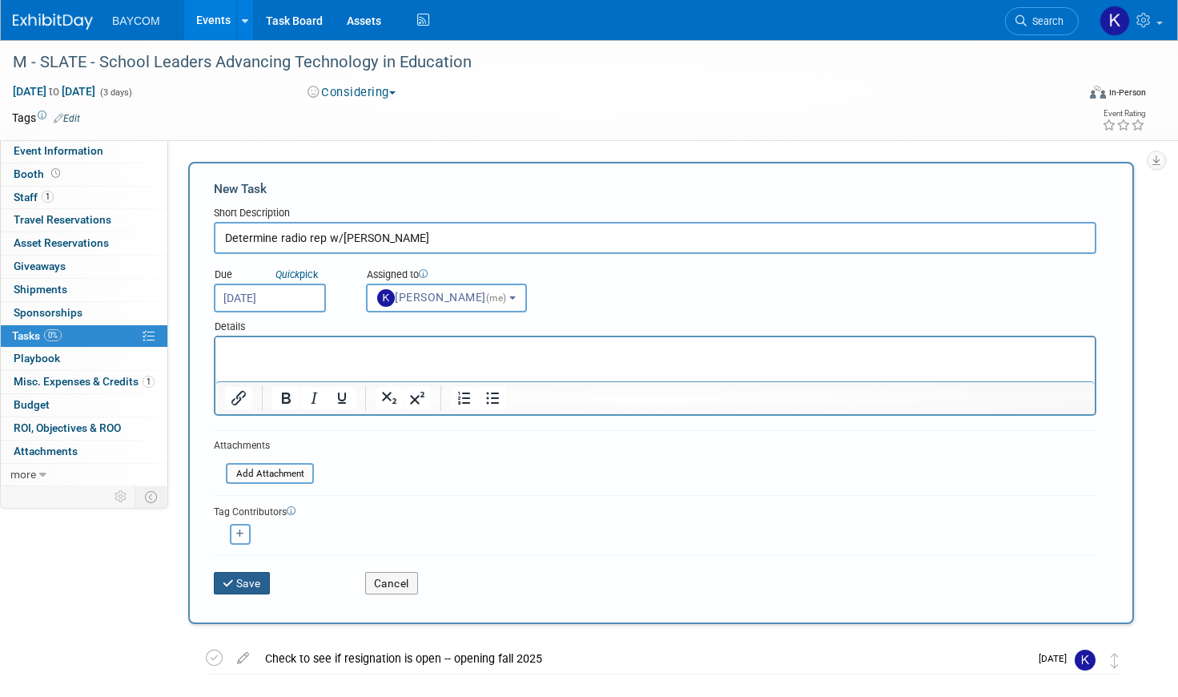
click at [247, 578] on button "Save" at bounding box center [242, 583] width 56 height 22
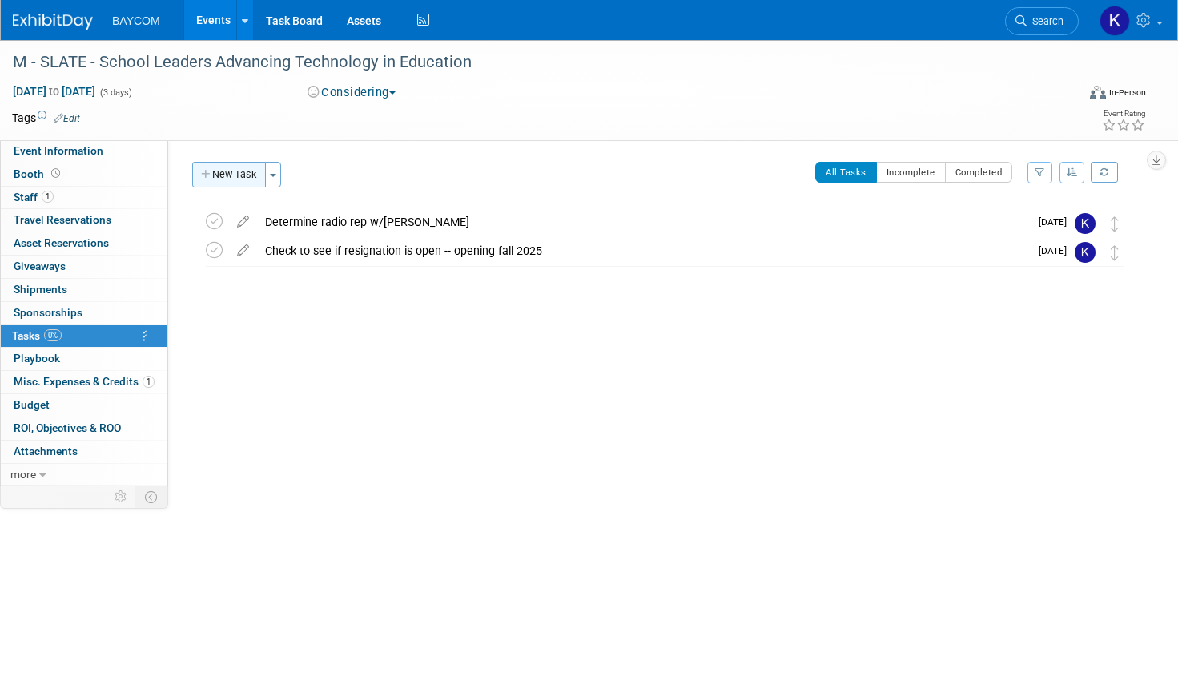
click at [237, 169] on button "New Task" at bounding box center [229, 175] width 74 height 26
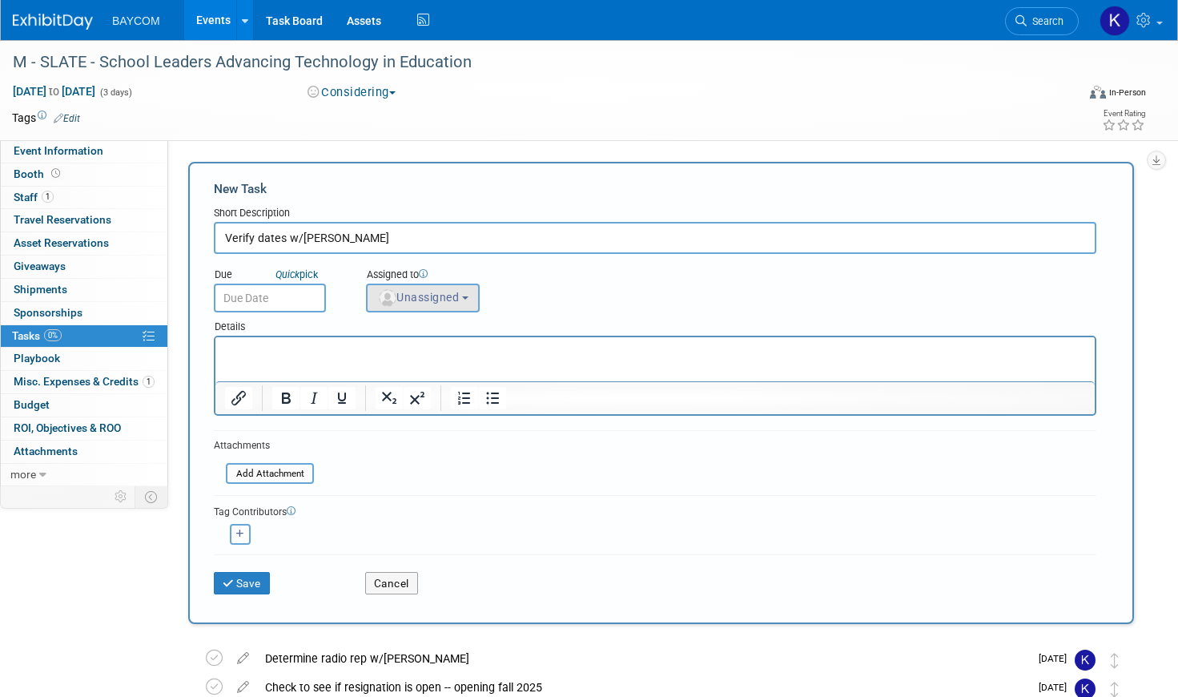
type input "Verify dates w/Ron"
click at [417, 300] on span "Unassigned" at bounding box center [418, 297] width 82 height 13
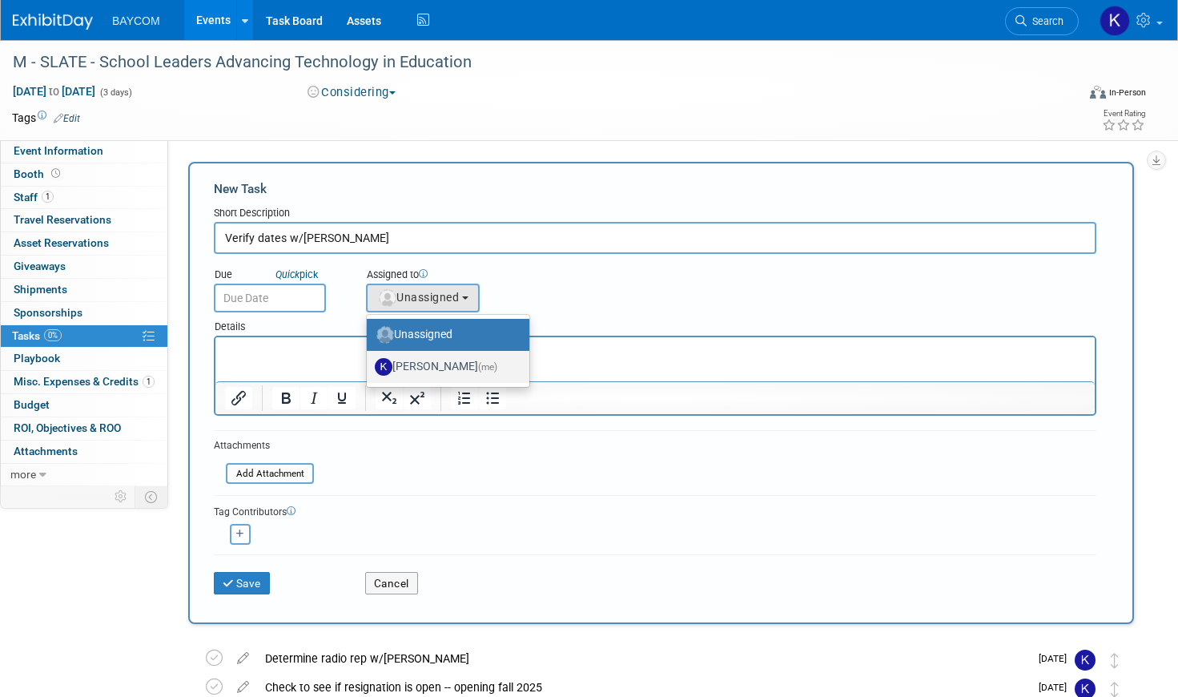
click at [417, 368] on label "[PERSON_NAME] (me)" at bounding box center [444, 367] width 139 height 26
click at [369, 368] on input "[PERSON_NAME] (me)" at bounding box center [364, 364] width 10 height 10
select select "3010db7d-870e-43c4-8fb8-0ef80b953965"
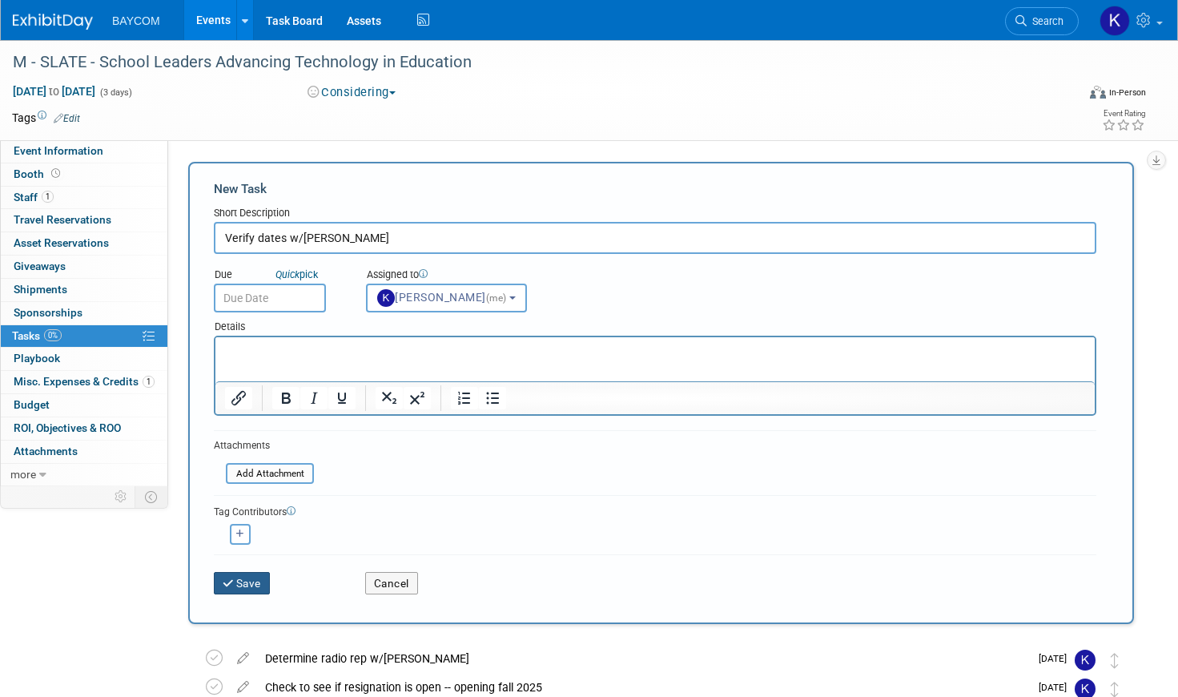
click at [251, 580] on button "Save" at bounding box center [242, 583] width 56 height 22
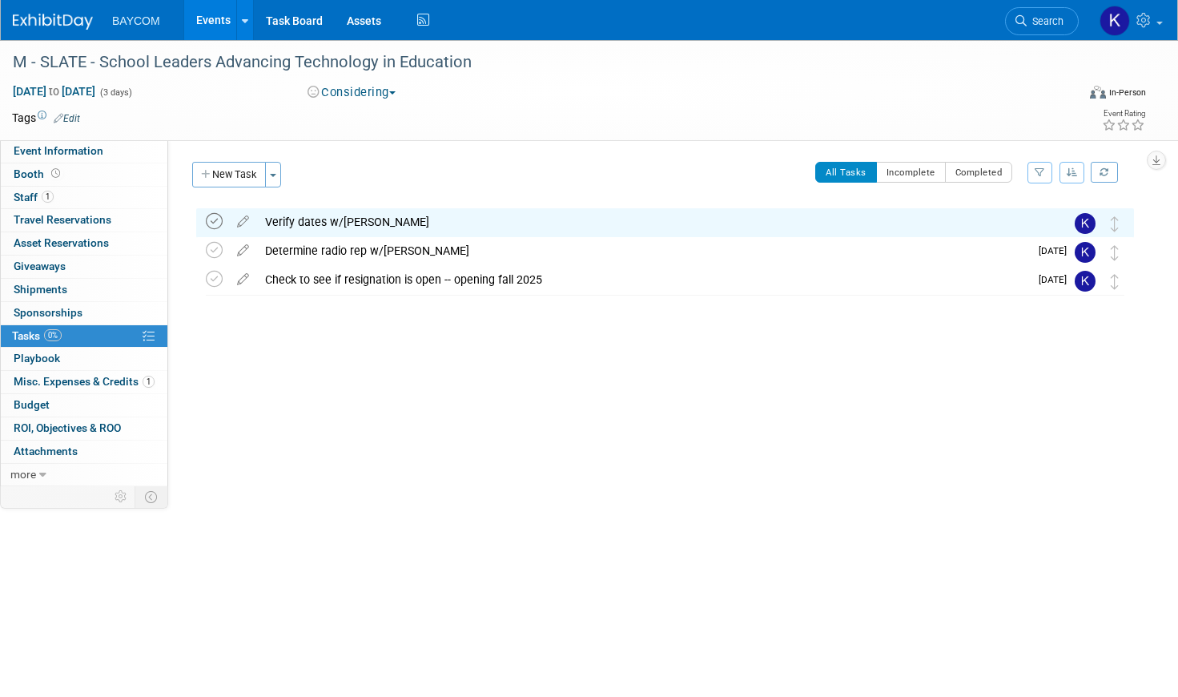
click at [212, 222] on icon at bounding box center [214, 221] width 17 height 17
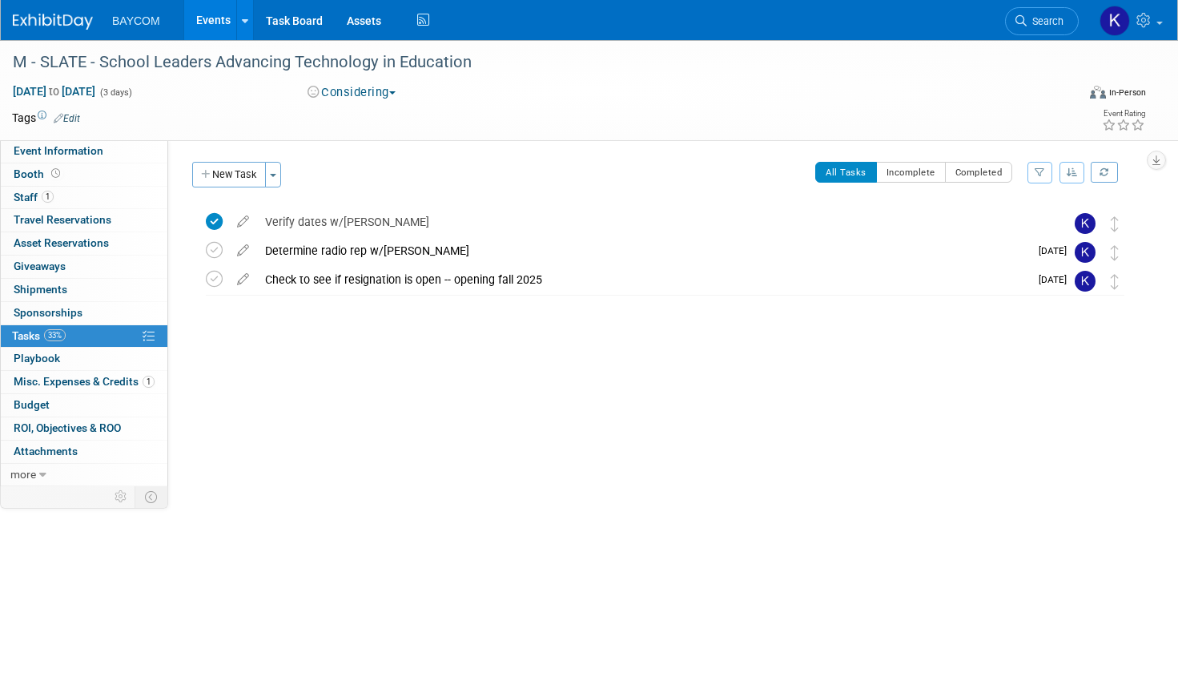
click at [217, 22] on link "Events" at bounding box center [213, 20] width 58 height 40
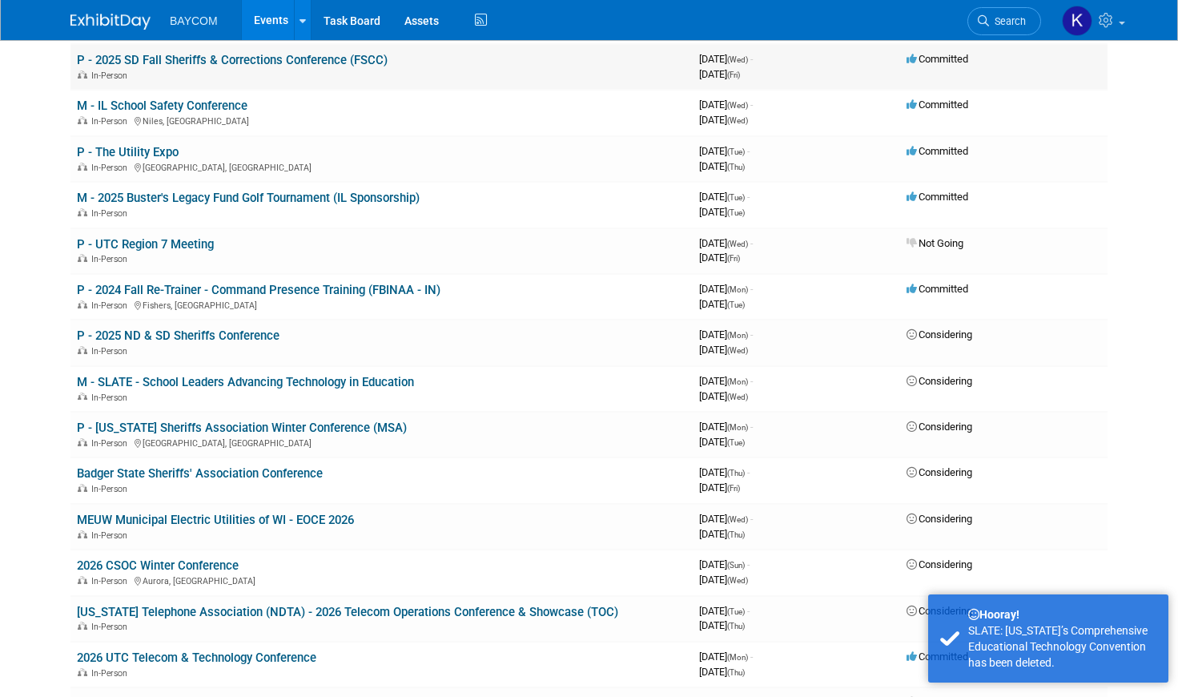
scroll to position [419, 0]
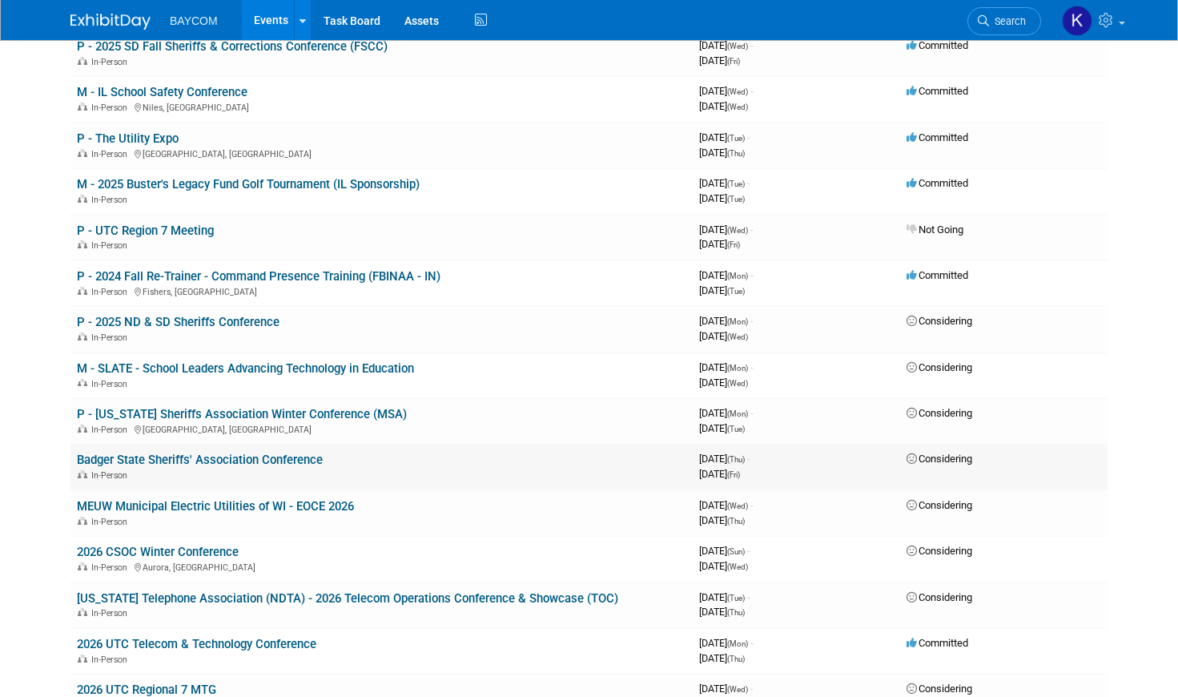
click at [277, 457] on link "Badger State Sheriffs' Association Conference" at bounding box center [200, 459] width 246 height 14
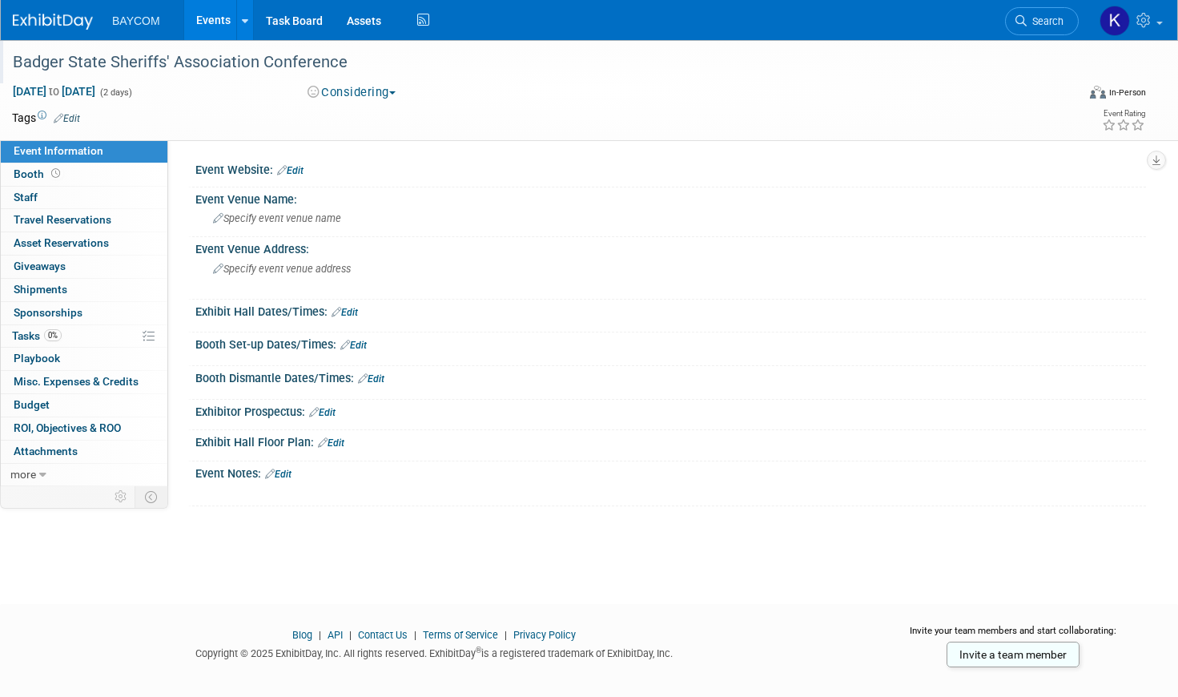
click at [163, 62] on div "Badger State Sheriffs' Association Conference" at bounding box center [528, 62] width 1042 height 29
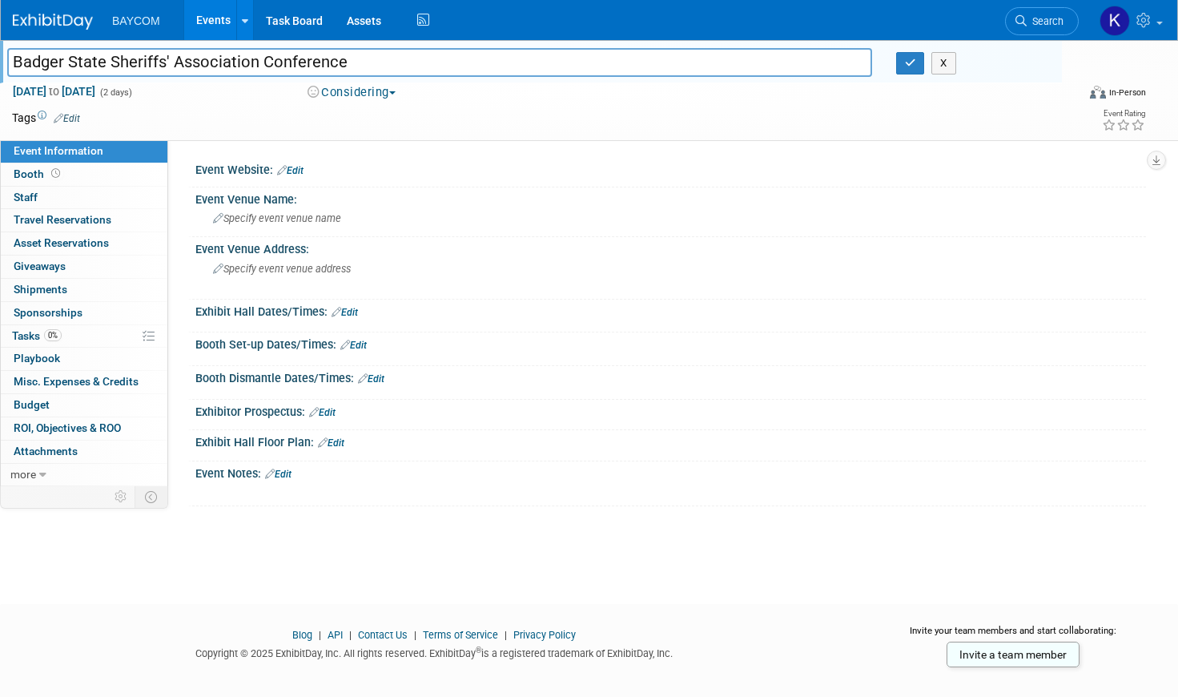
click at [21, 66] on input "Badger State Sheriffs' Association Conference" at bounding box center [439, 62] width 865 height 28
type input "P - Badger State Sheriffs' Association Conference"
click at [912, 62] on icon "button" at bounding box center [910, 63] width 11 height 10
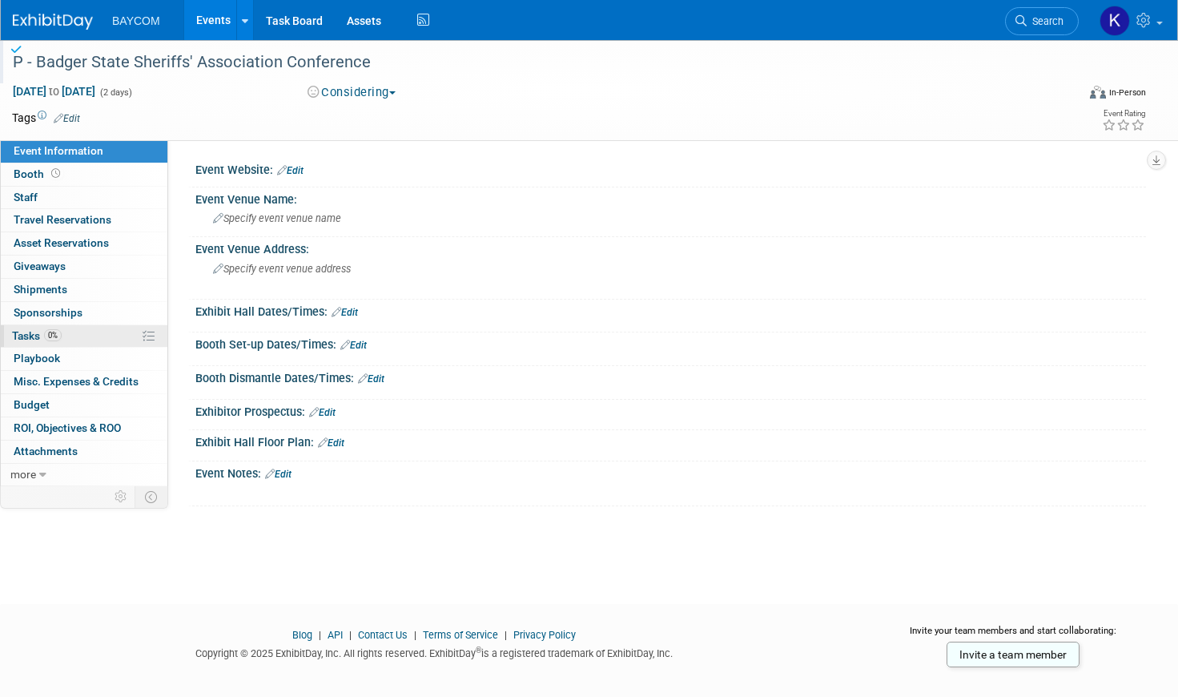
click at [82, 330] on link "0% Tasks 0%" at bounding box center [84, 336] width 167 height 22
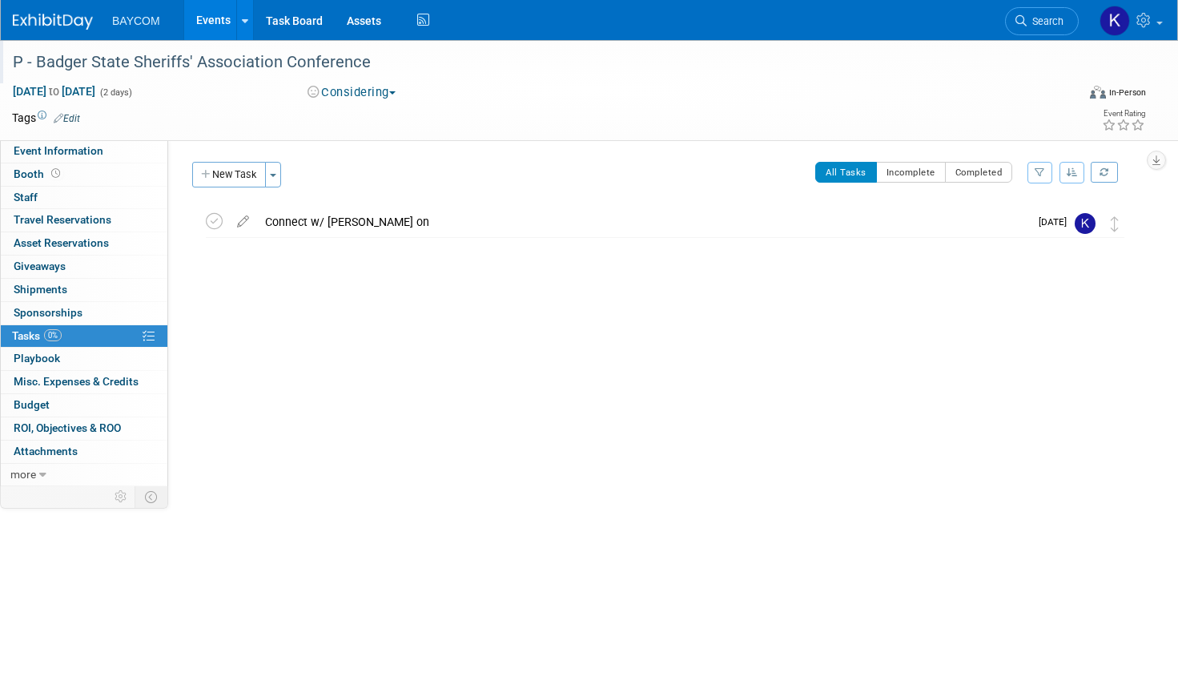
click at [208, 17] on link "Events" at bounding box center [213, 20] width 58 height 40
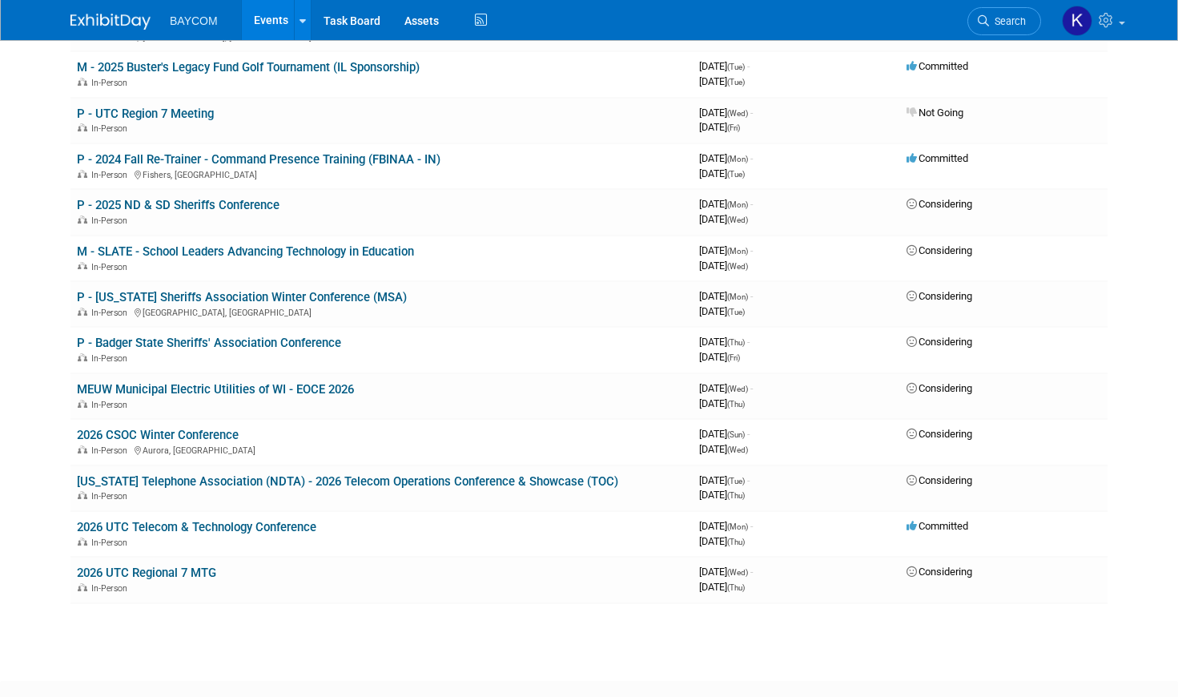
scroll to position [532, 0]
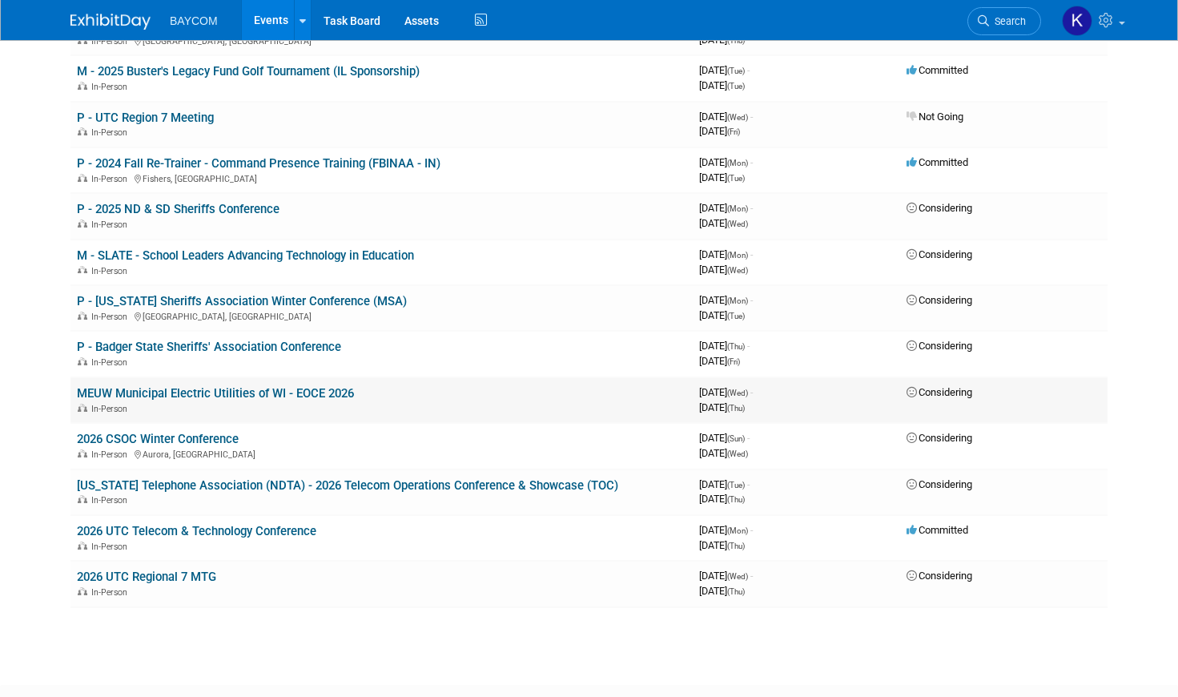
click at [168, 389] on link "MEUW Municipal Electric Utilities of WI - EOCE 2026" at bounding box center [215, 393] width 277 height 14
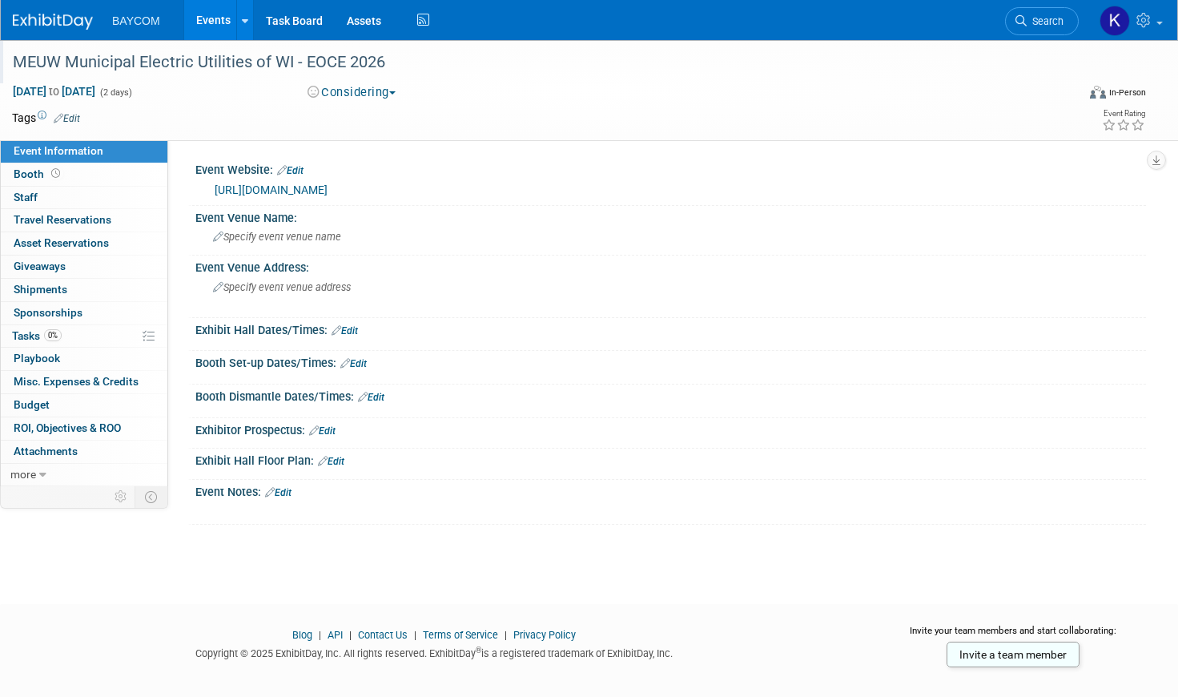
click at [29, 58] on div "MEUW Municipal Electric Utilities of WI - EOCE 2026" at bounding box center [528, 62] width 1042 height 29
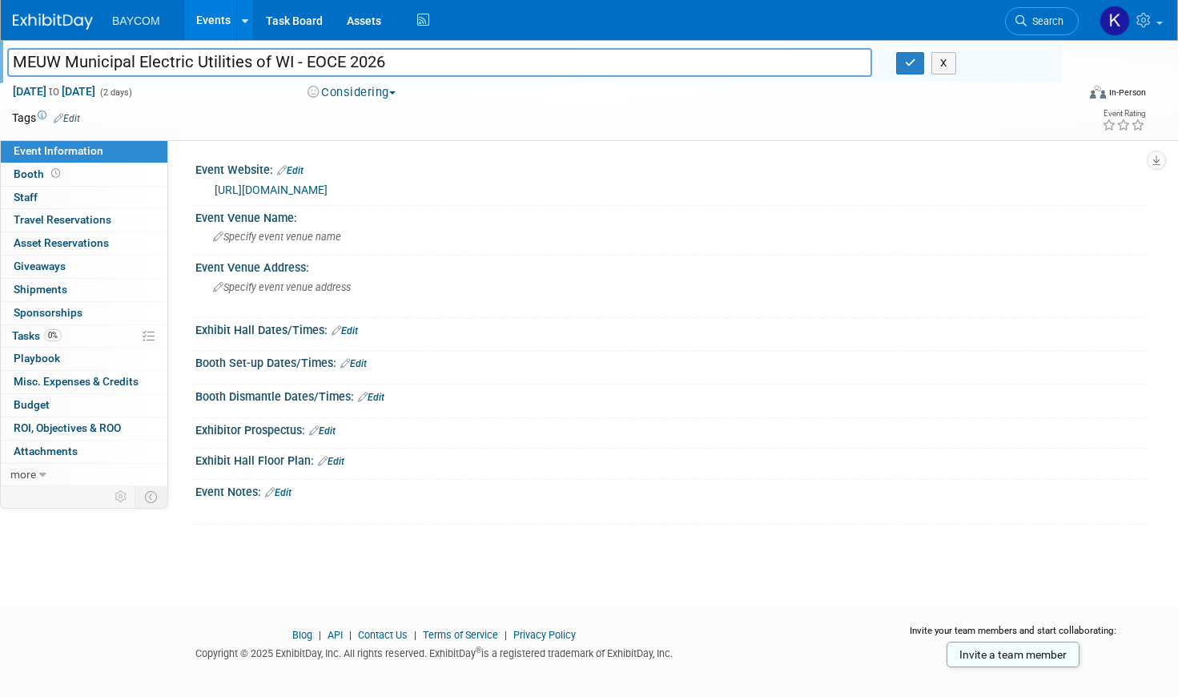
click at [14, 60] on input "MEUW Municipal Electric Utilities of WI - EOCE 2026" at bounding box center [439, 62] width 865 height 28
type input "P - MEUW Municipal Electric Utilities of WI - EOCE 2026"
click at [901, 66] on button "button" at bounding box center [910, 63] width 29 height 22
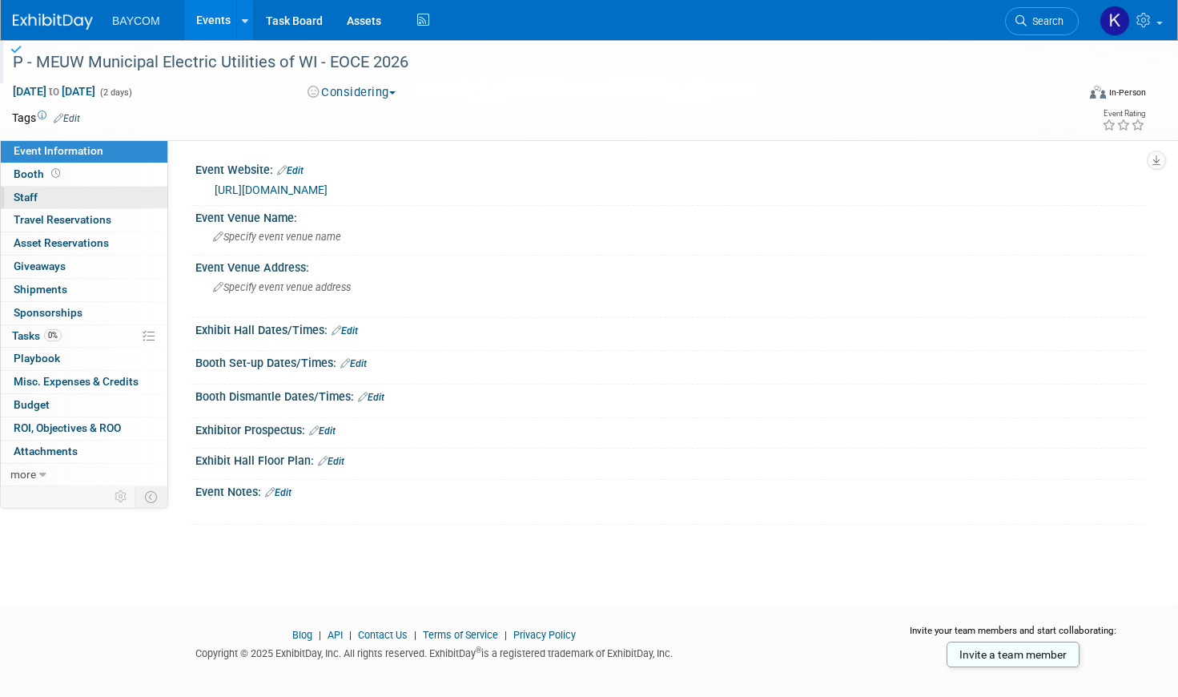
click at [28, 199] on span "Staff 0" at bounding box center [26, 197] width 24 height 13
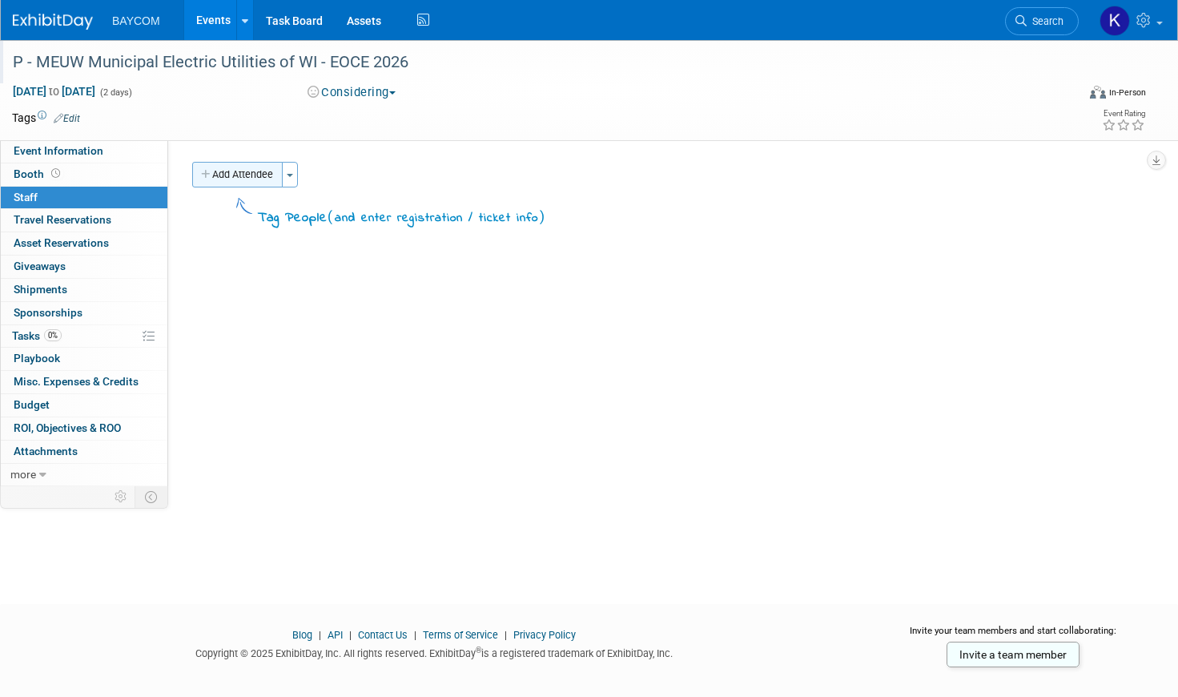
click at [247, 179] on button "Add Attendee" at bounding box center [237, 175] width 90 height 26
select select "3010db7d-870e-43c4-8fb8-0ef80b953965"
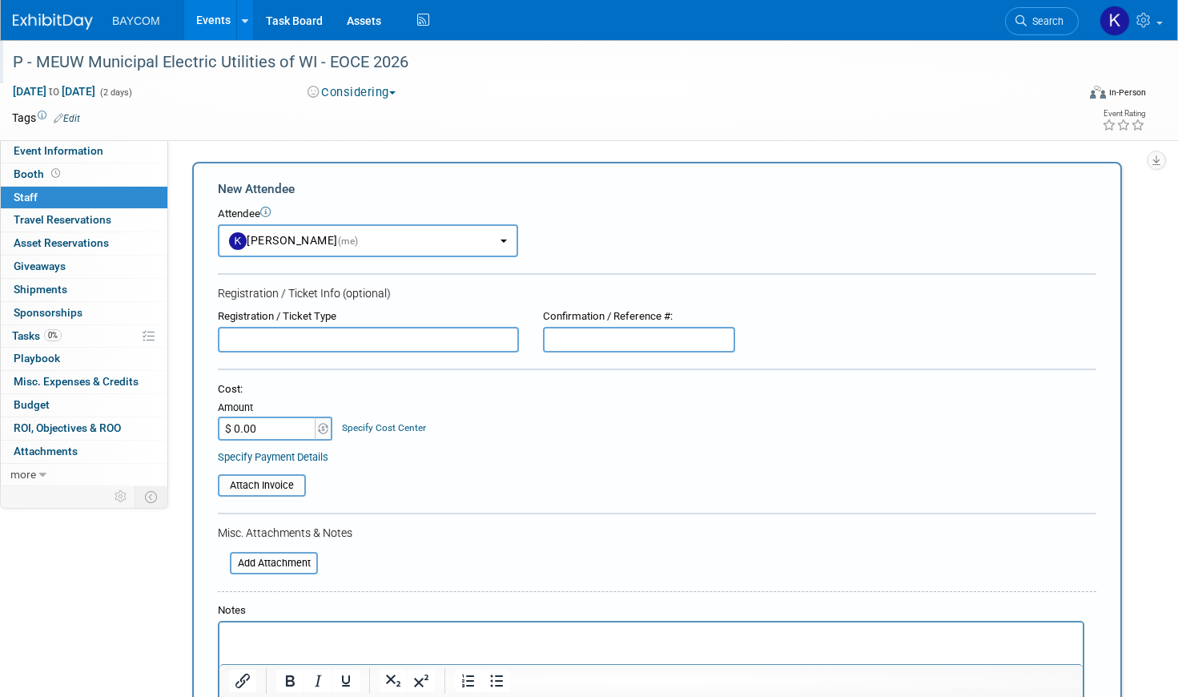
click at [276, 331] on input "text" at bounding box center [368, 340] width 301 height 26
click at [392, 334] on input "Rob" at bounding box center [368, 340] width 301 height 26
type input "Rob Zychowski"
click at [737, 485] on table "Attach Invoice" at bounding box center [657, 485] width 878 height 22
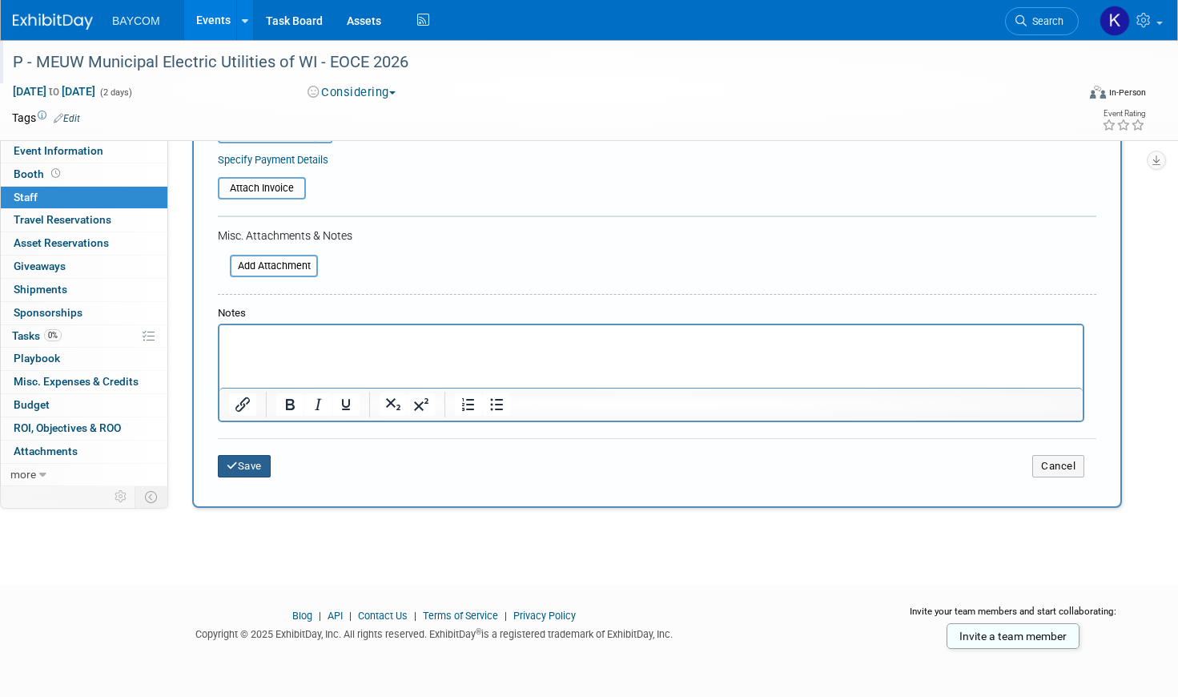
click at [251, 471] on button "Save" at bounding box center [244, 466] width 53 height 22
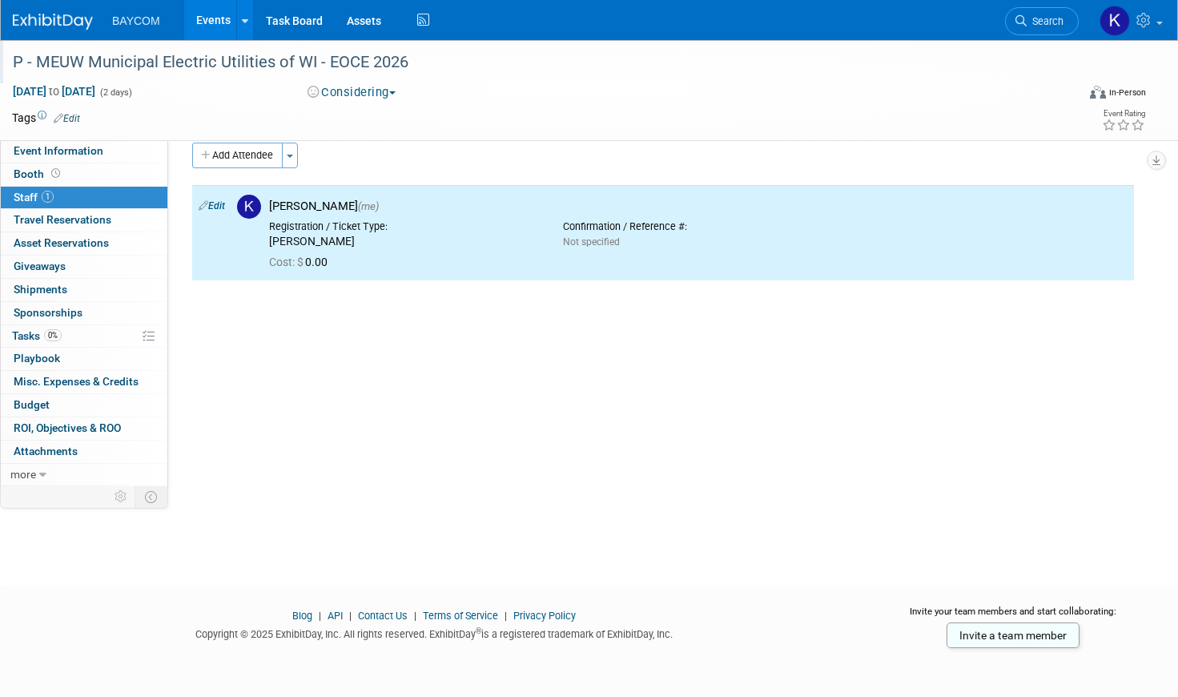
scroll to position [0, 0]
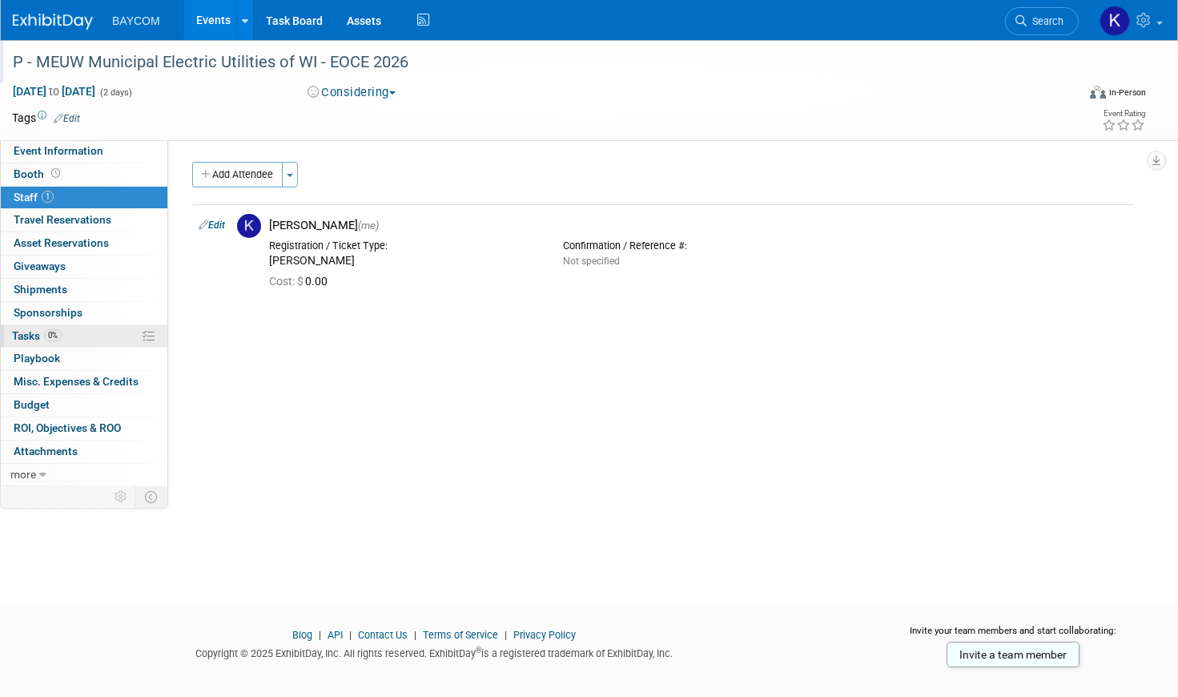
click at [56, 341] on span "Tasks 0%" at bounding box center [37, 335] width 50 height 13
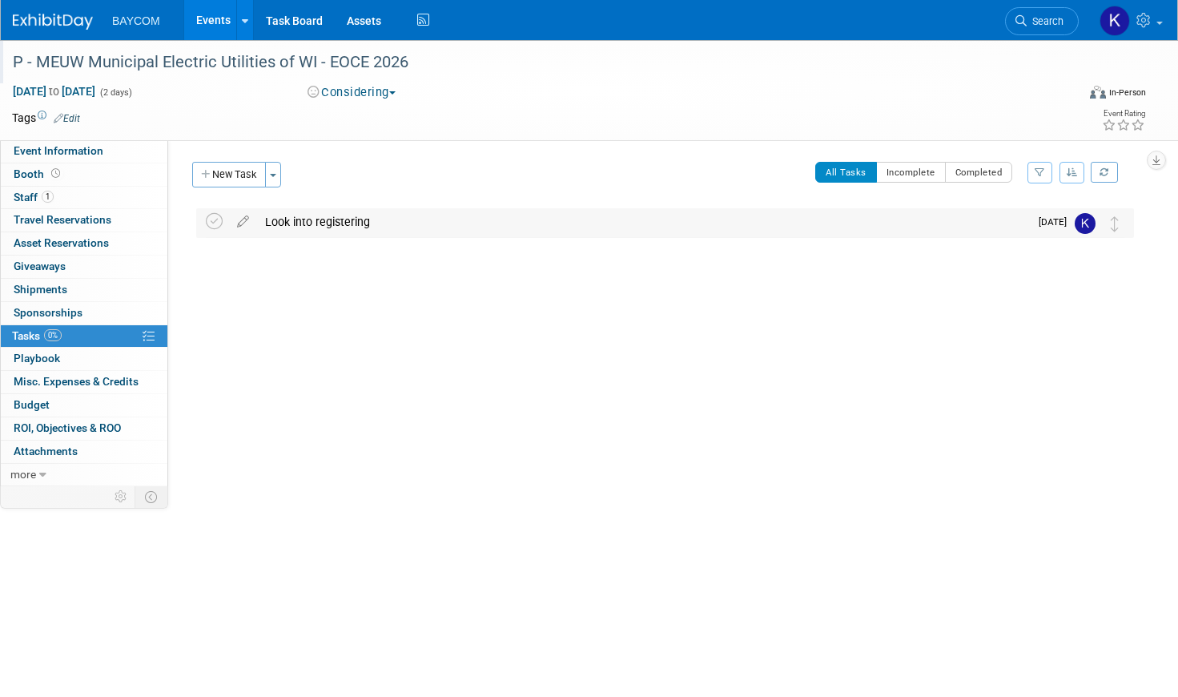
click at [408, 223] on div "Look into registering" at bounding box center [643, 221] width 772 height 27
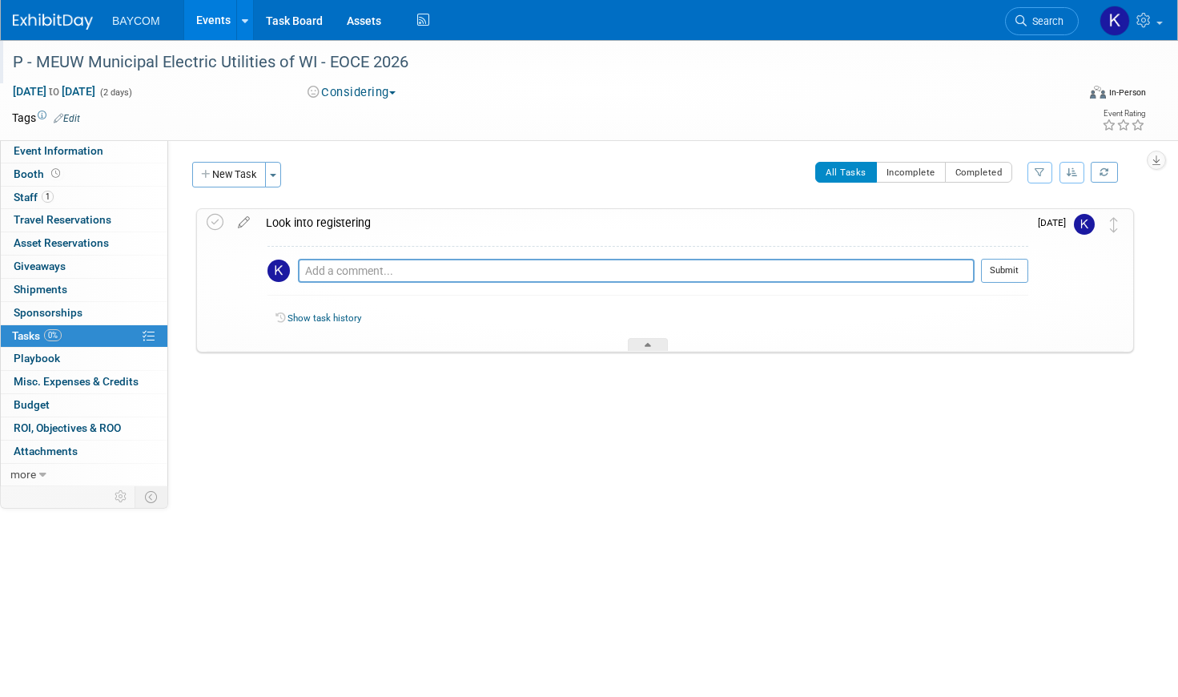
click at [1050, 219] on span "Oct 13" at bounding box center [1056, 222] width 36 height 11
click at [965, 446] on div "Event Website: Edit https://www.meuw.org/expo26 Event Venue Name: Specify event…" at bounding box center [657, 313] width 978 height 346
click at [247, 222] on icon at bounding box center [244, 219] width 28 height 20
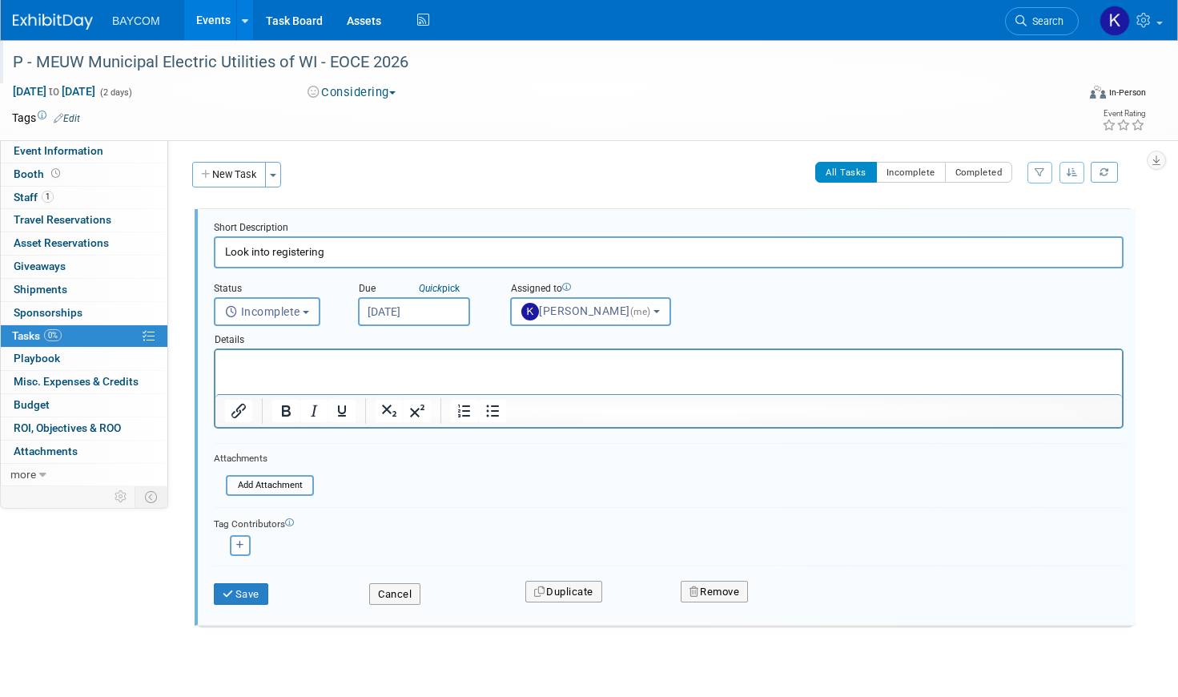
click at [223, 252] on input "Look into registering" at bounding box center [669, 251] width 910 height 31
type input "Verify w/Tim & Look into registering"
click at [249, 593] on button "Save" at bounding box center [241, 594] width 54 height 22
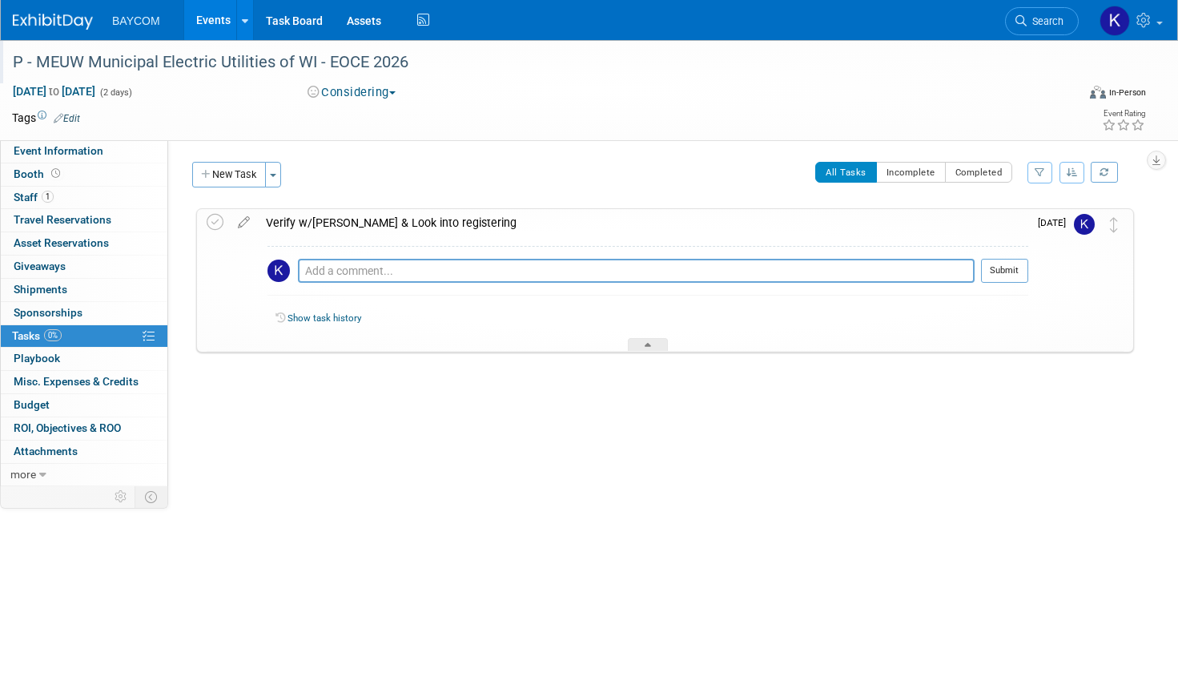
click at [331, 504] on div "P - MEUW Municipal Electric Utilities of WI - EOCE 2026 Jan 14, 2026 to Jan 15,…" at bounding box center [589, 307] width 1178 height 535
click at [491, 219] on div "Verify w/Tim & Look into registering" at bounding box center [643, 222] width 770 height 27
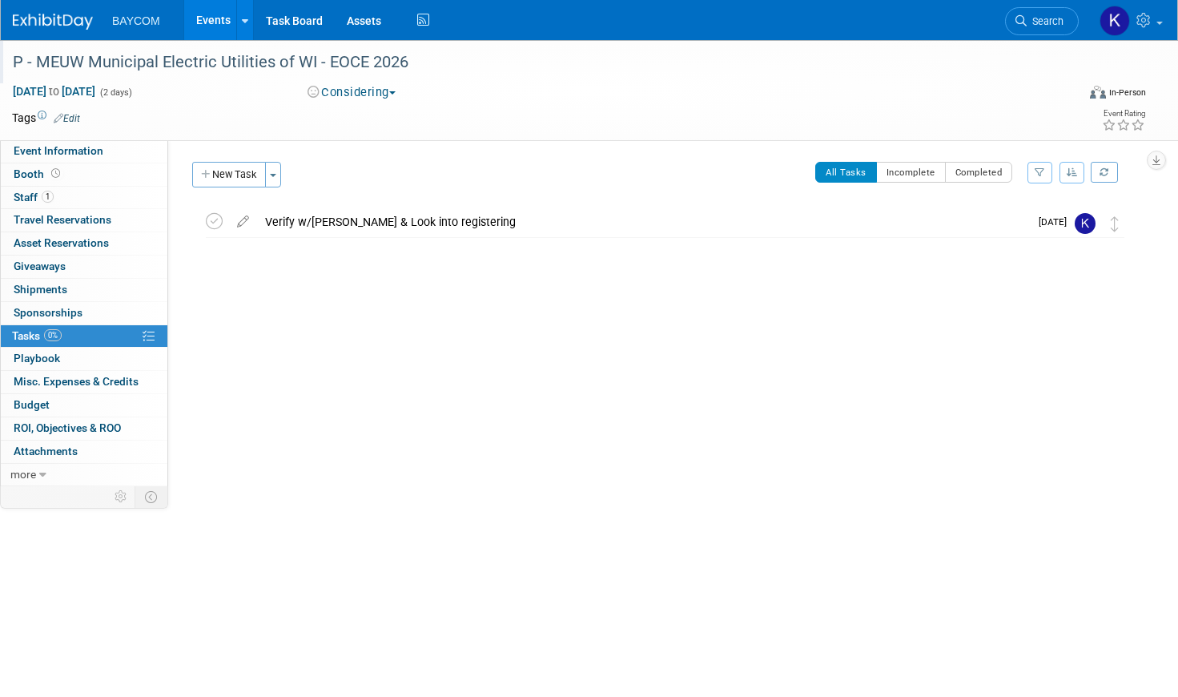
click at [208, 17] on link "Events" at bounding box center [213, 20] width 58 height 40
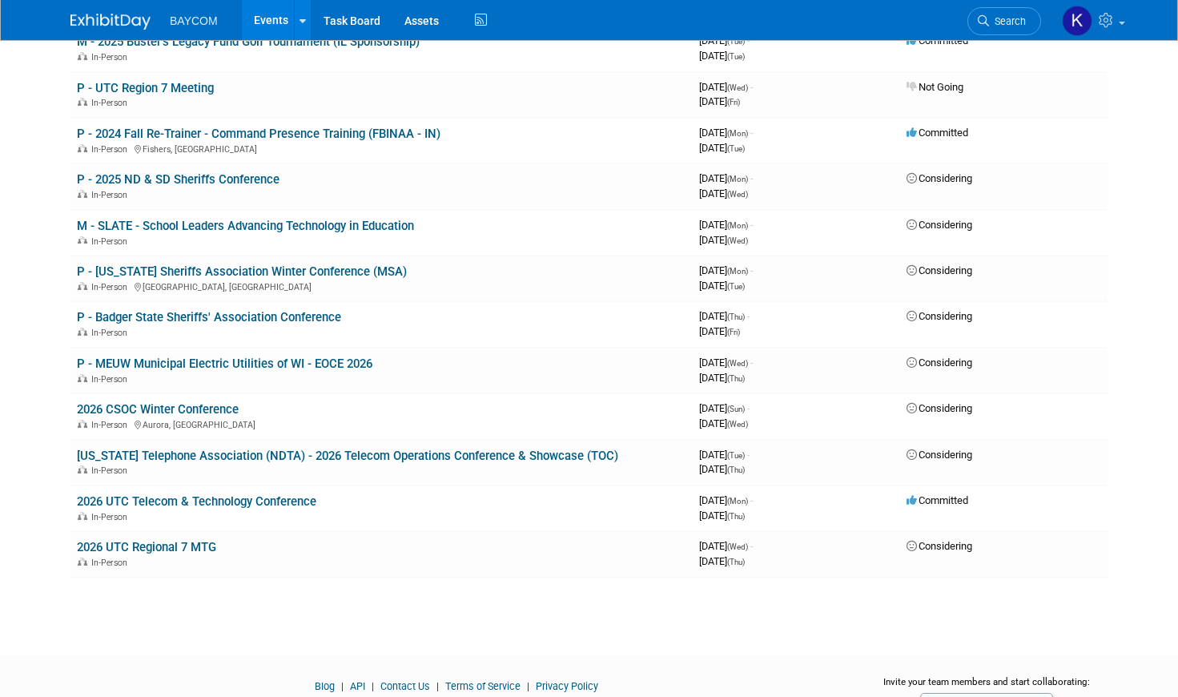
scroll to position [567, 0]
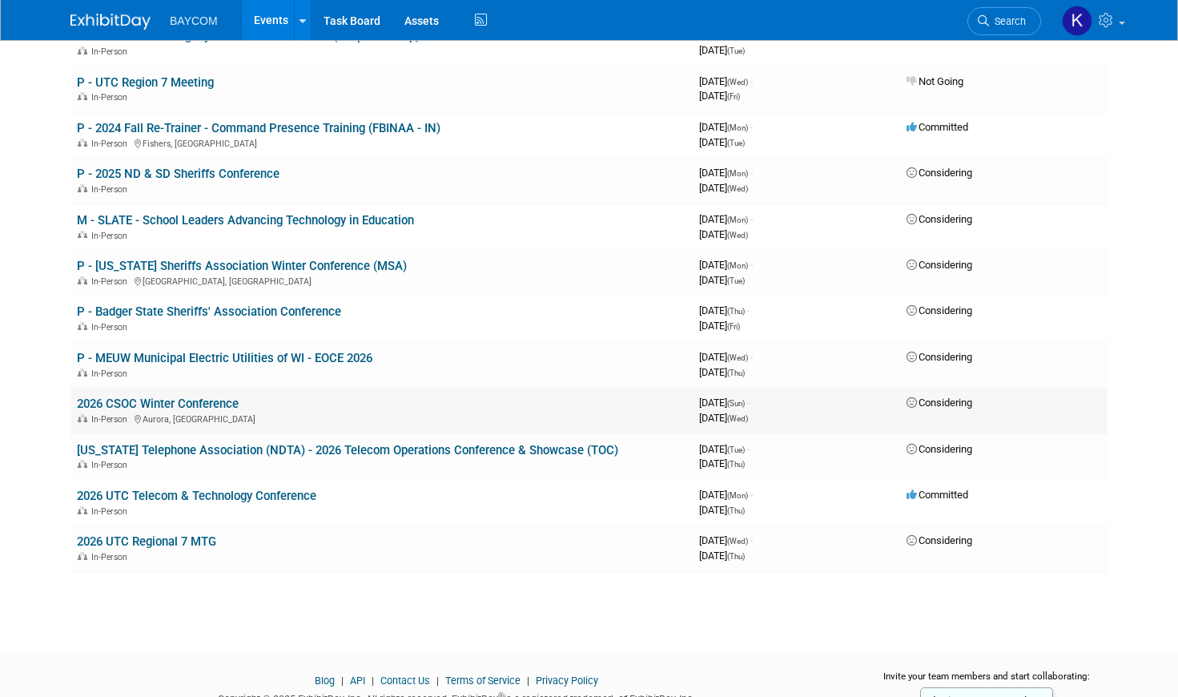
click at [229, 399] on link "2026 CSOC Winter Conference" at bounding box center [158, 403] width 162 height 14
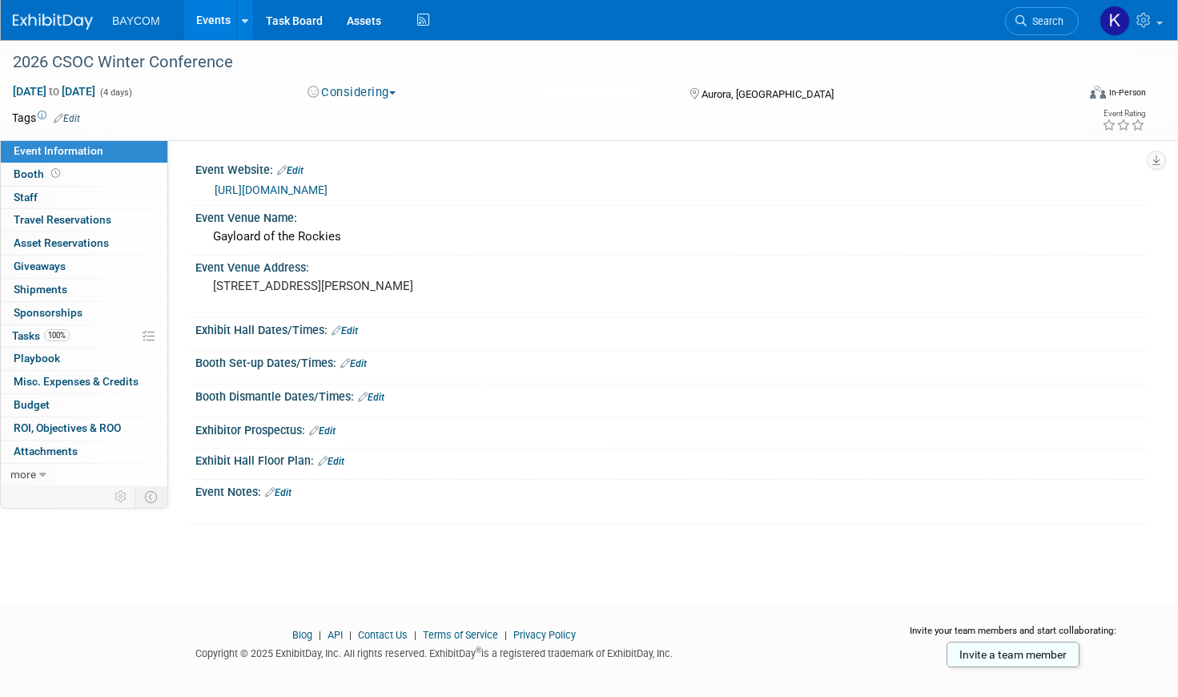
click at [327, 187] on link "[URL][DOMAIN_NAME]" at bounding box center [271, 189] width 113 height 13
click at [69, 332] on span "100%" at bounding box center [57, 335] width 26 height 12
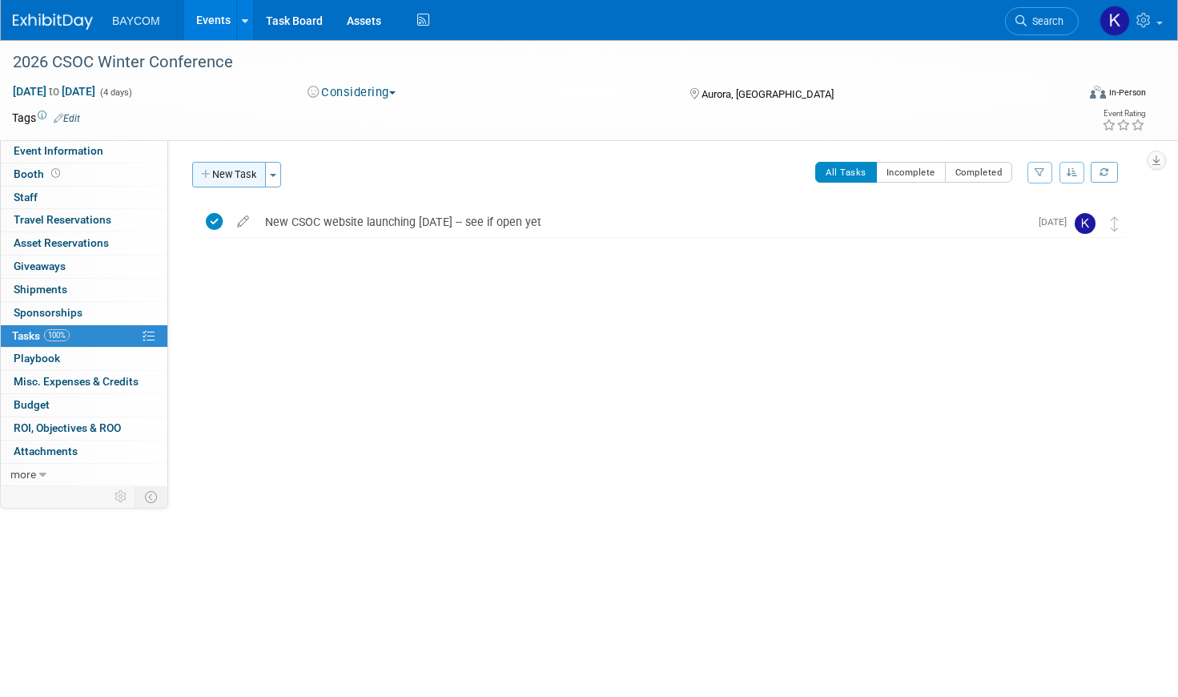
click at [239, 171] on button "New Task" at bounding box center [229, 175] width 74 height 26
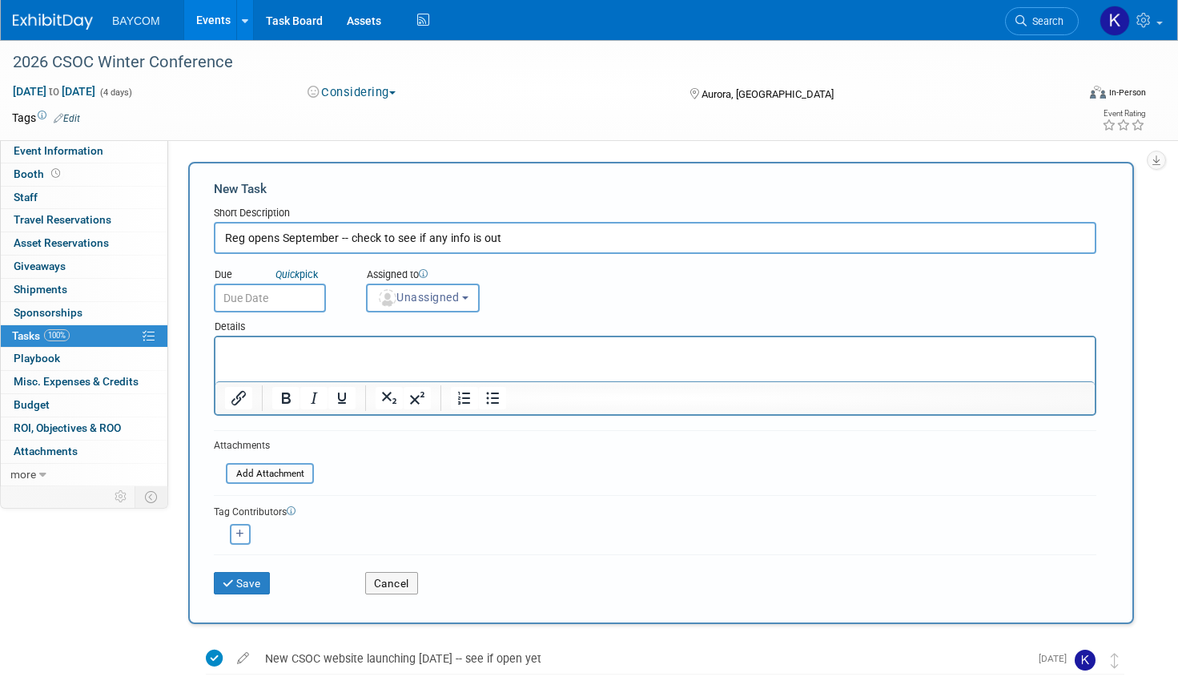
type input "Reg opens September -- check to see if any info is out"
click at [312, 298] on input "text" at bounding box center [270, 297] width 112 height 29
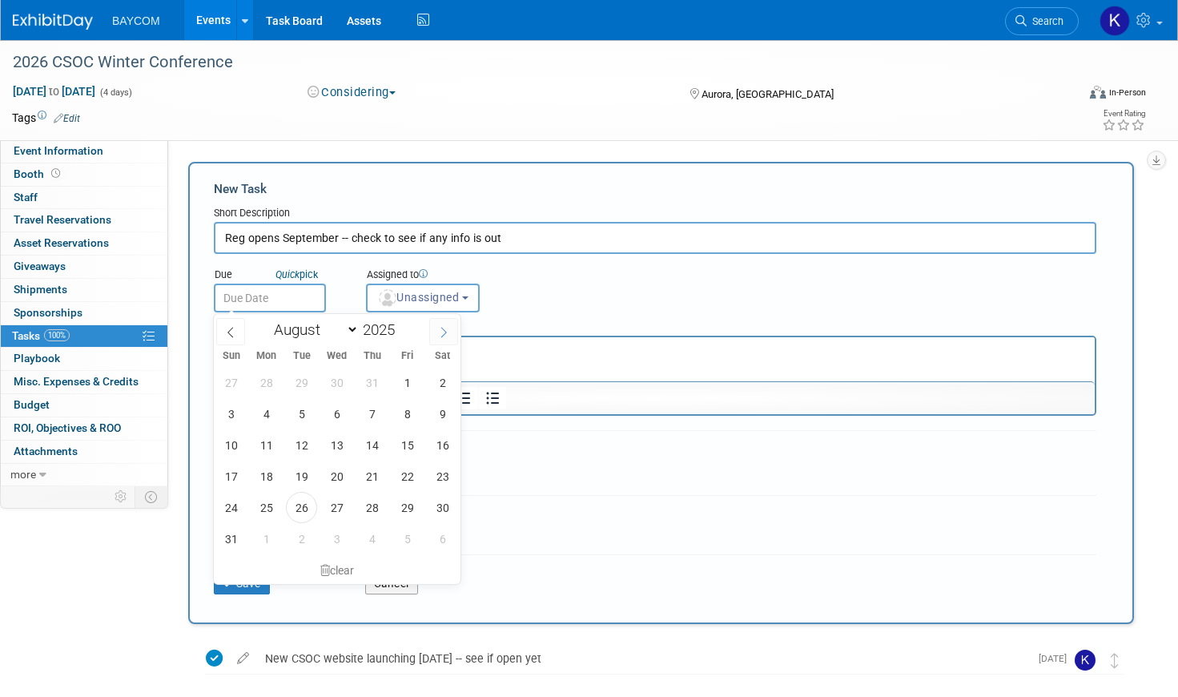
click at [446, 338] on span at bounding box center [443, 331] width 29 height 27
select select "8"
click at [405, 392] on span "5" at bounding box center [407, 382] width 31 height 31
type input "Sep 5, 2025"
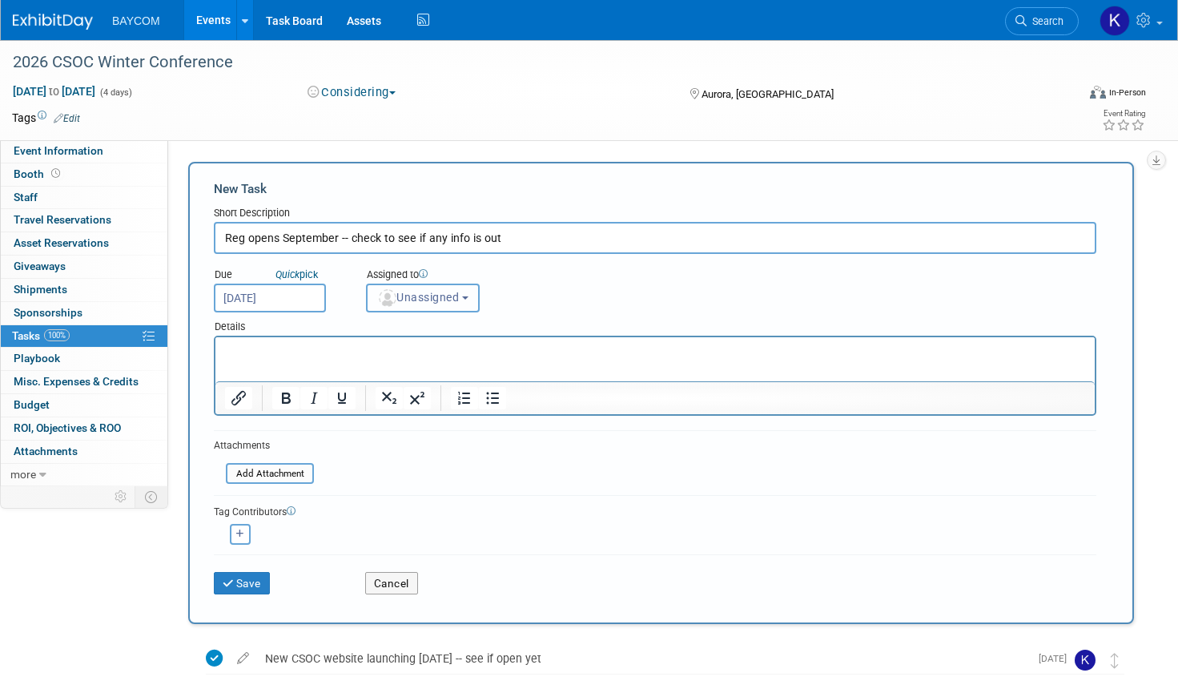
click at [434, 299] on span "Unassigned" at bounding box center [418, 297] width 82 height 13
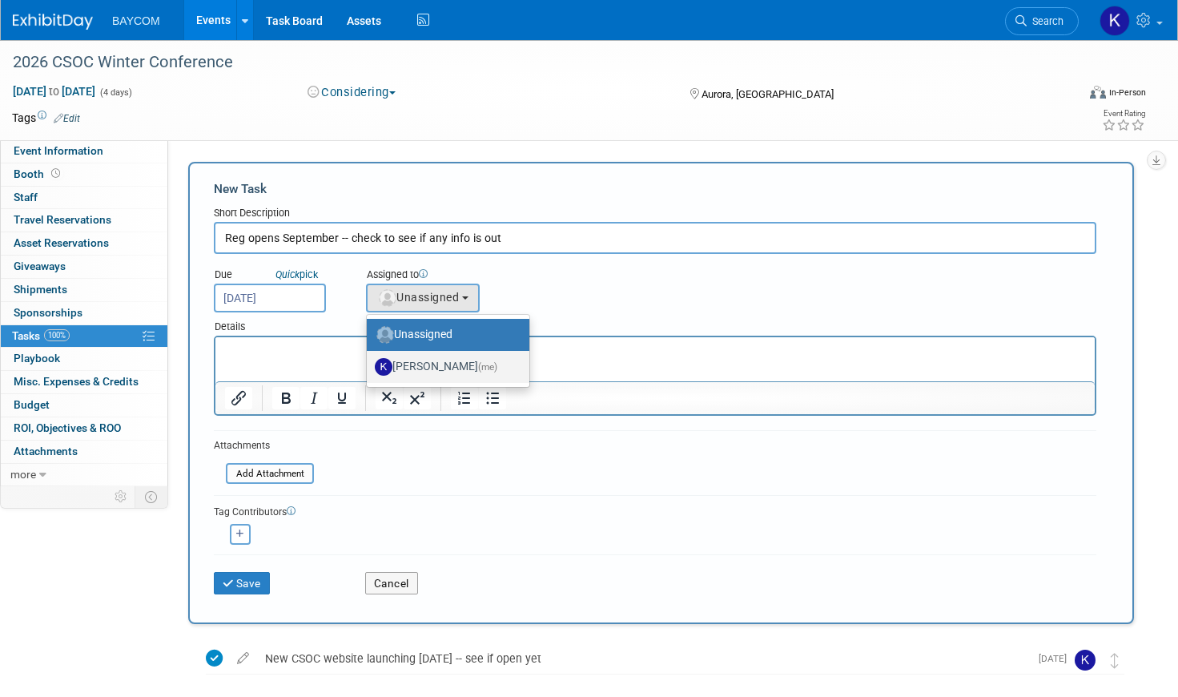
click at [428, 371] on label "Kayla Novak (me)" at bounding box center [444, 367] width 139 height 26
click at [369, 370] on input "Kayla Novak (me)" at bounding box center [364, 364] width 10 height 10
select select "3010db7d-870e-43c4-8fb8-0ef80b953965"
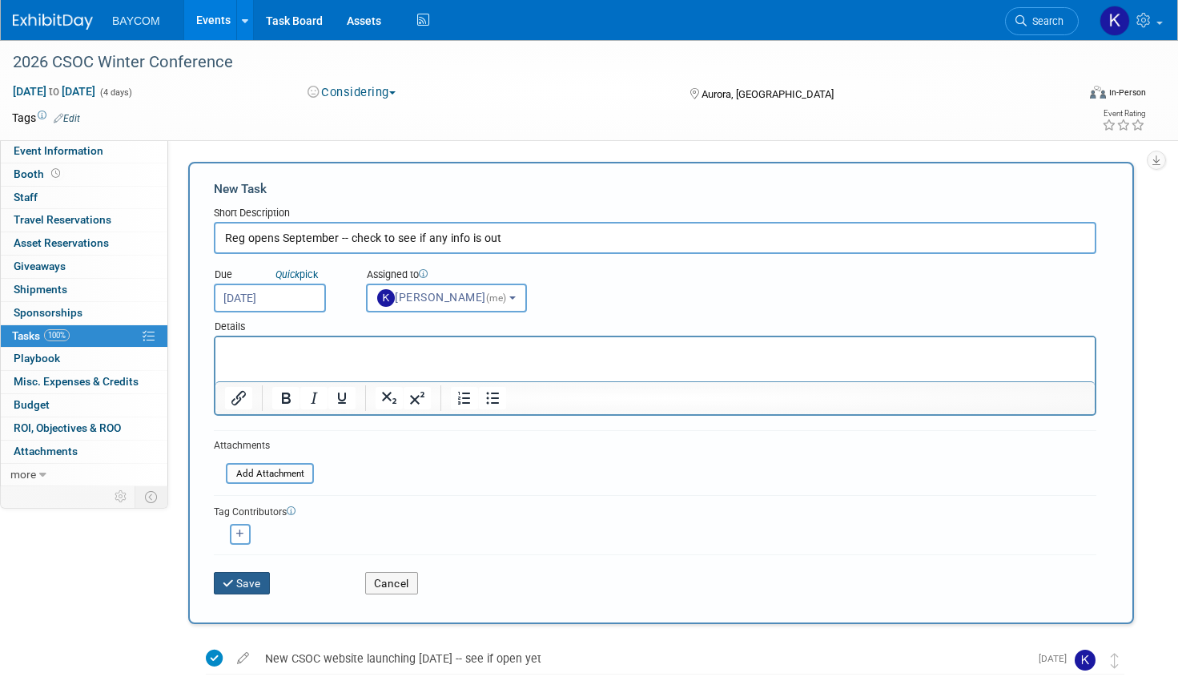
click at [247, 587] on button "Save" at bounding box center [242, 583] width 56 height 22
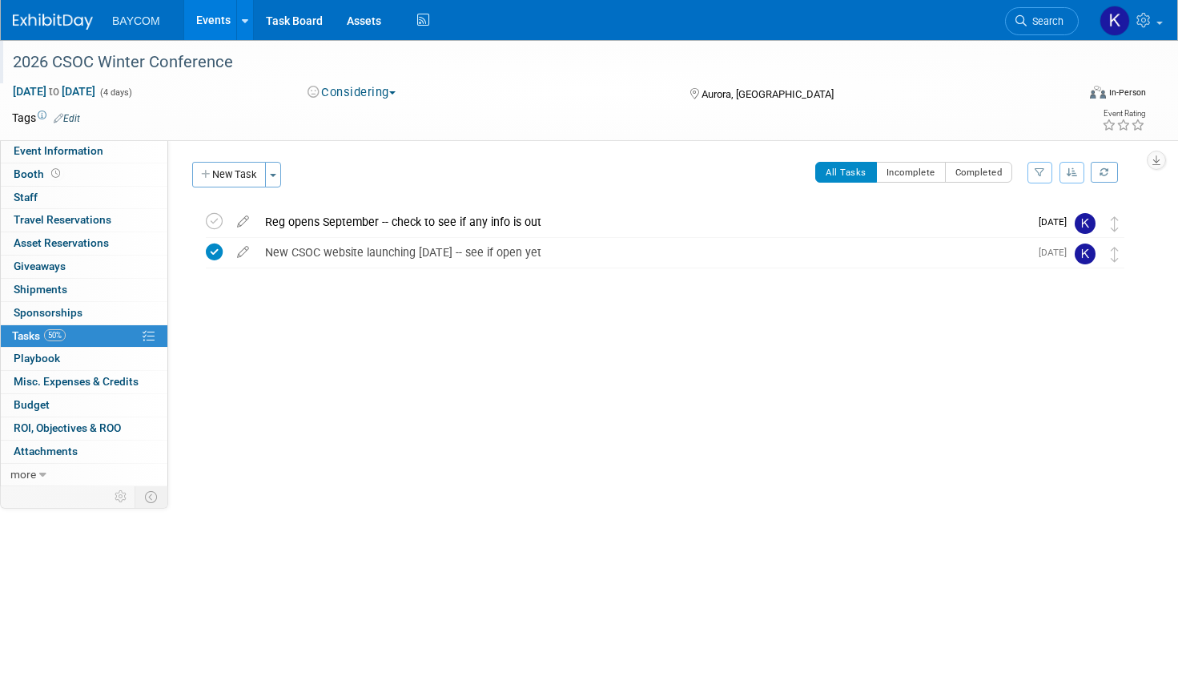
click at [19, 67] on div "2026 CSOC Winter Conference" at bounding box center [528, 62] width 1042 height 29
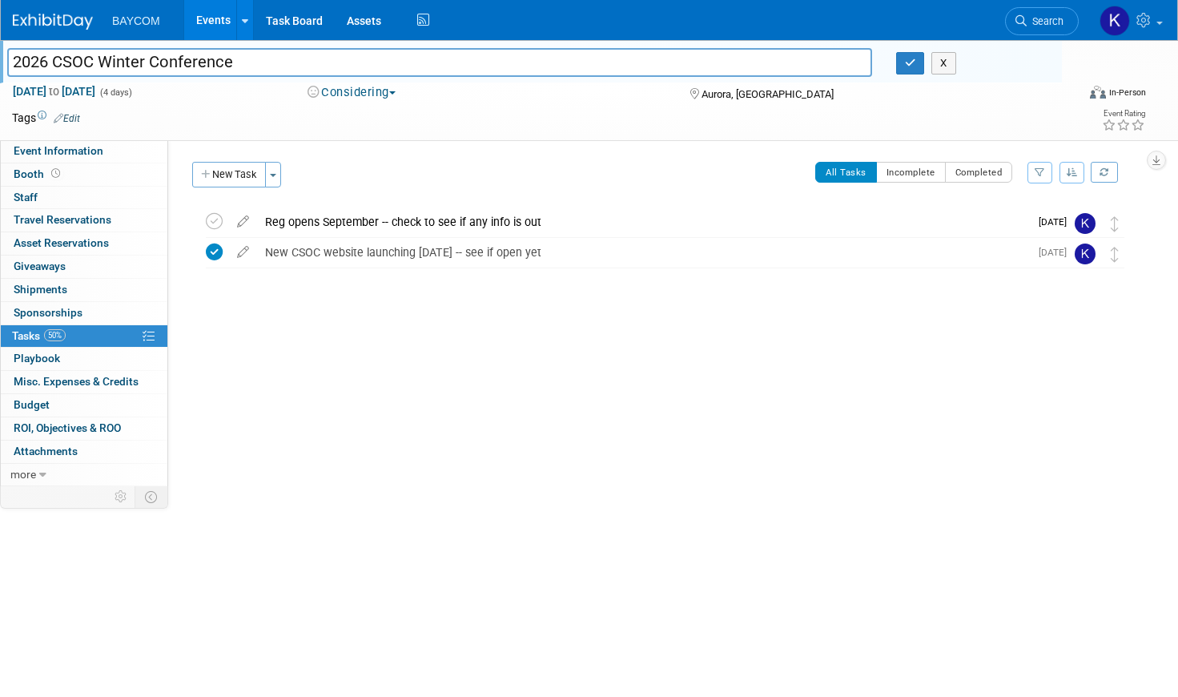
click at [18, 66] on input "2026 CSOC Winter Conference" at bounding box center [439, 62] width 865 height 28
type input "P - 2026 CSOC Winter Conference"
click at [911, 66] on icon "button" at bounding box center [910, 63] width 11 height 10
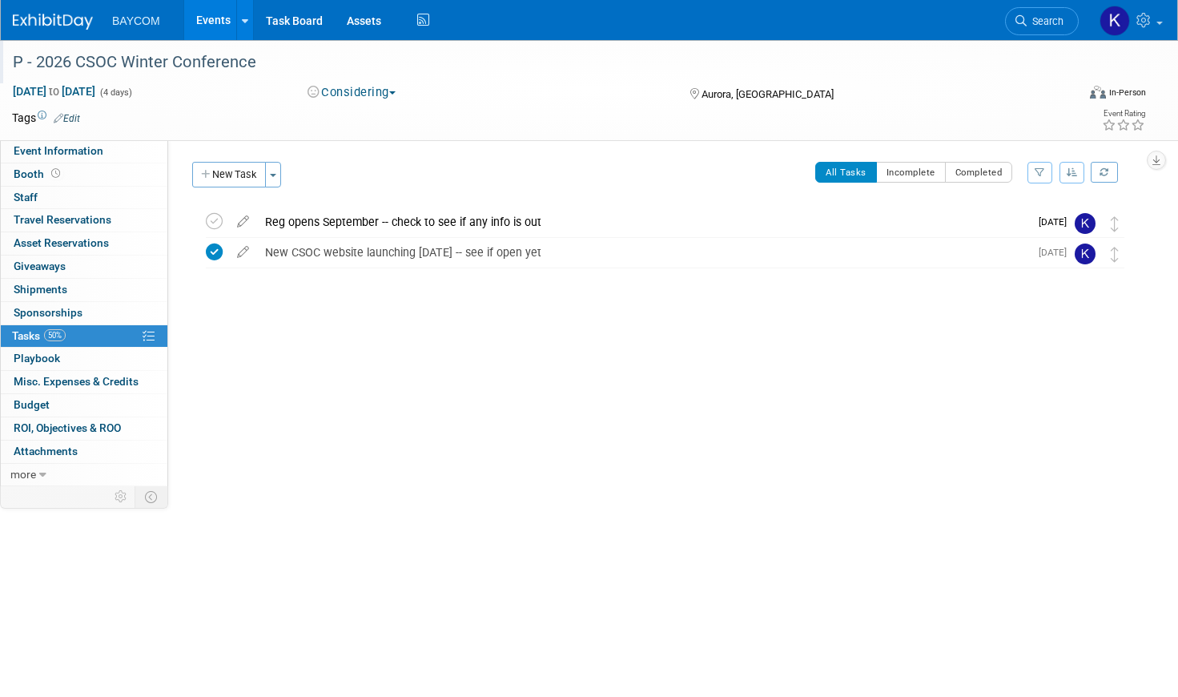
click at [212, 19] on link "Events" at bounding box center [213, 20] width 58 height 40
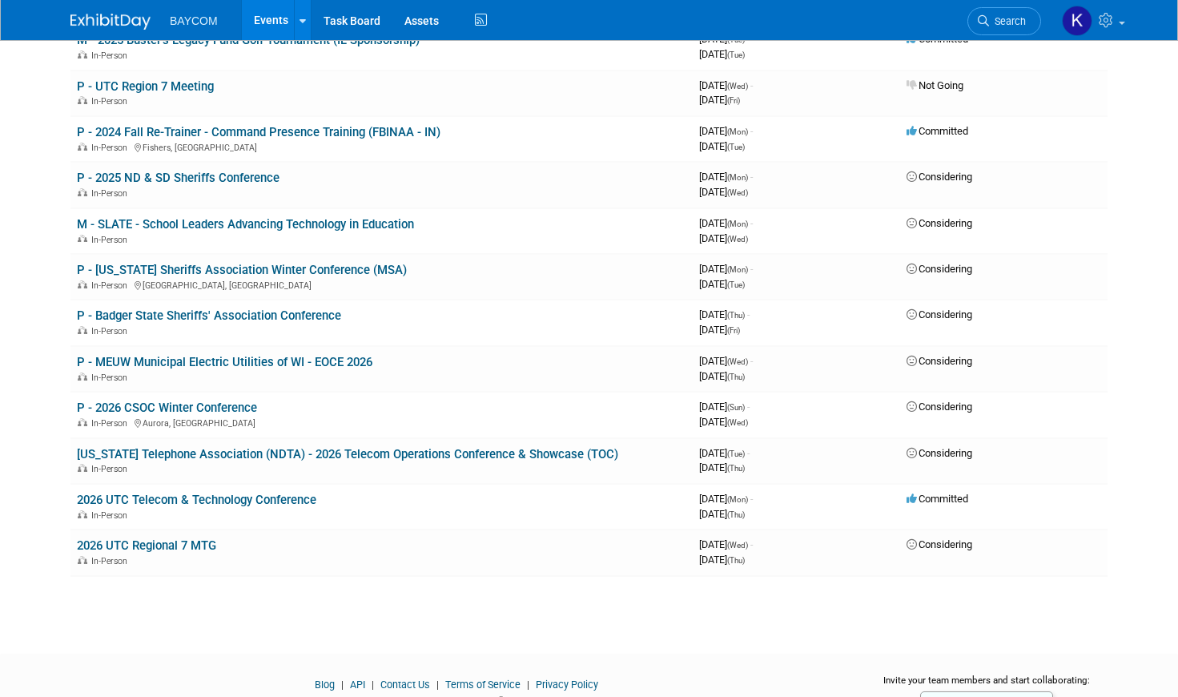
scroll to position [619, 0]
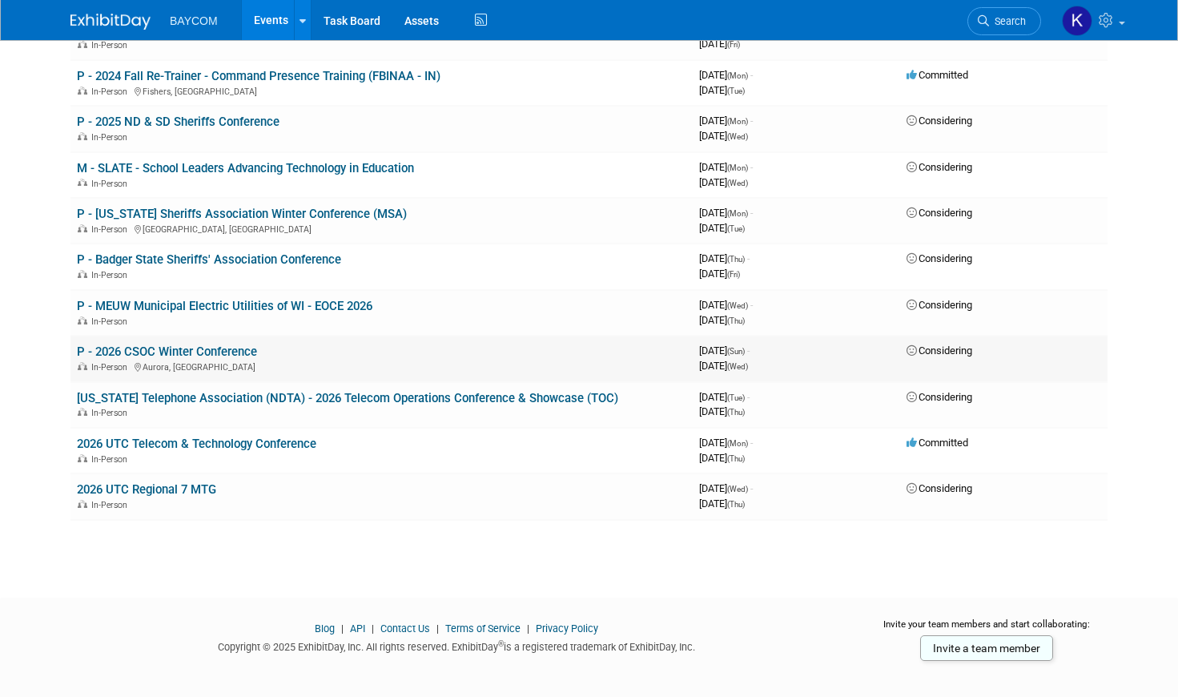
click at [200, 352] on link "P - 2026 CSOC Winter Conference" at bounding box center [167, 351] width 180 height 14
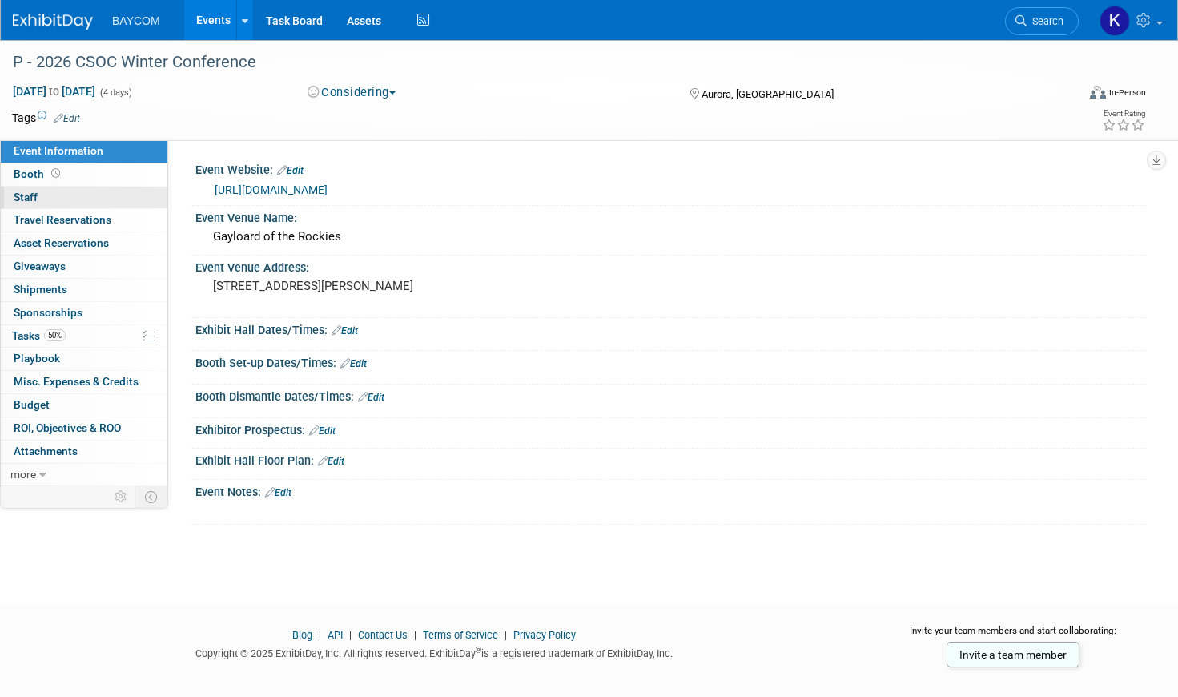
click at [27, 199] on span "Staff 0" at bounding box center [26, 197] width 24 height 13
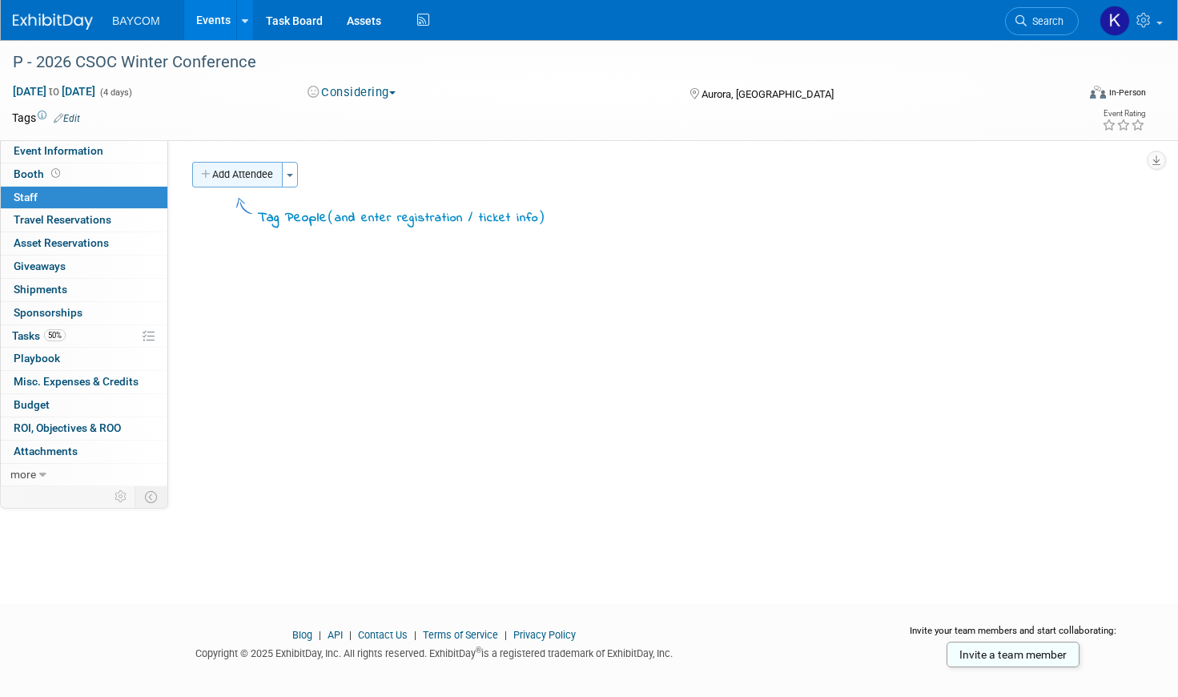
click at [260, 175] on button "Add Attendee" at bounding box center [237, 175] width 90 height 26
select select "3010db7d-870e-43c4-8fb8-0ef80b953965"
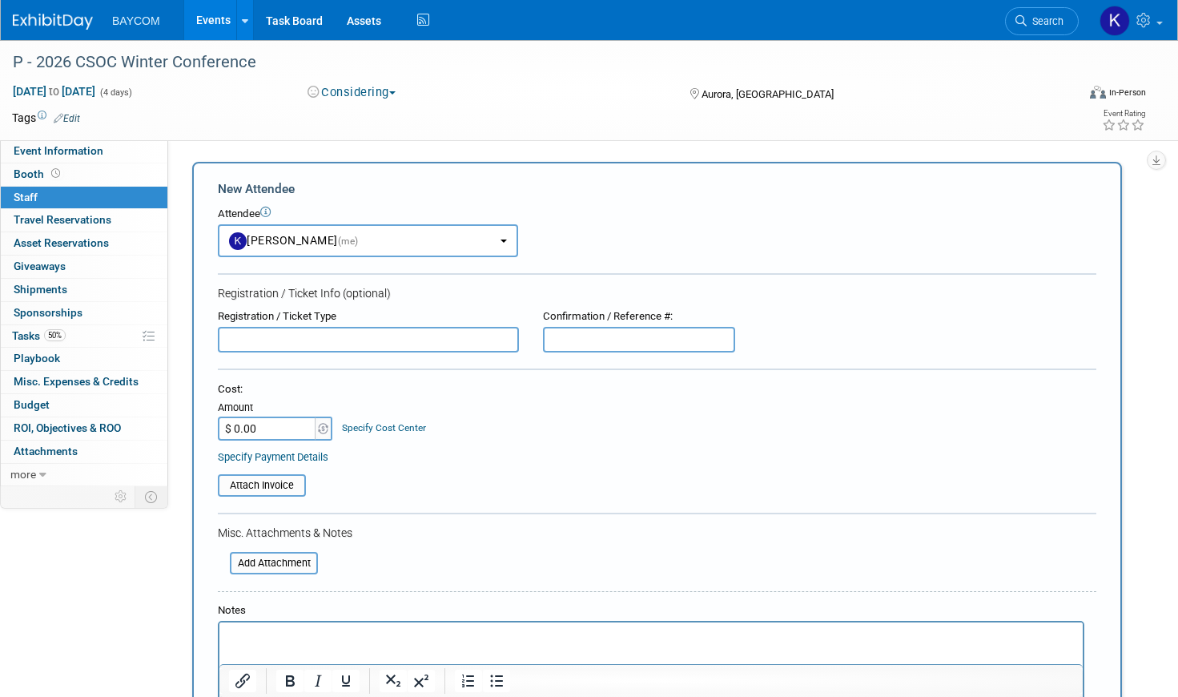
click at [336, 335] on input "text" at bounding box center [368, 340] width 301 height 26
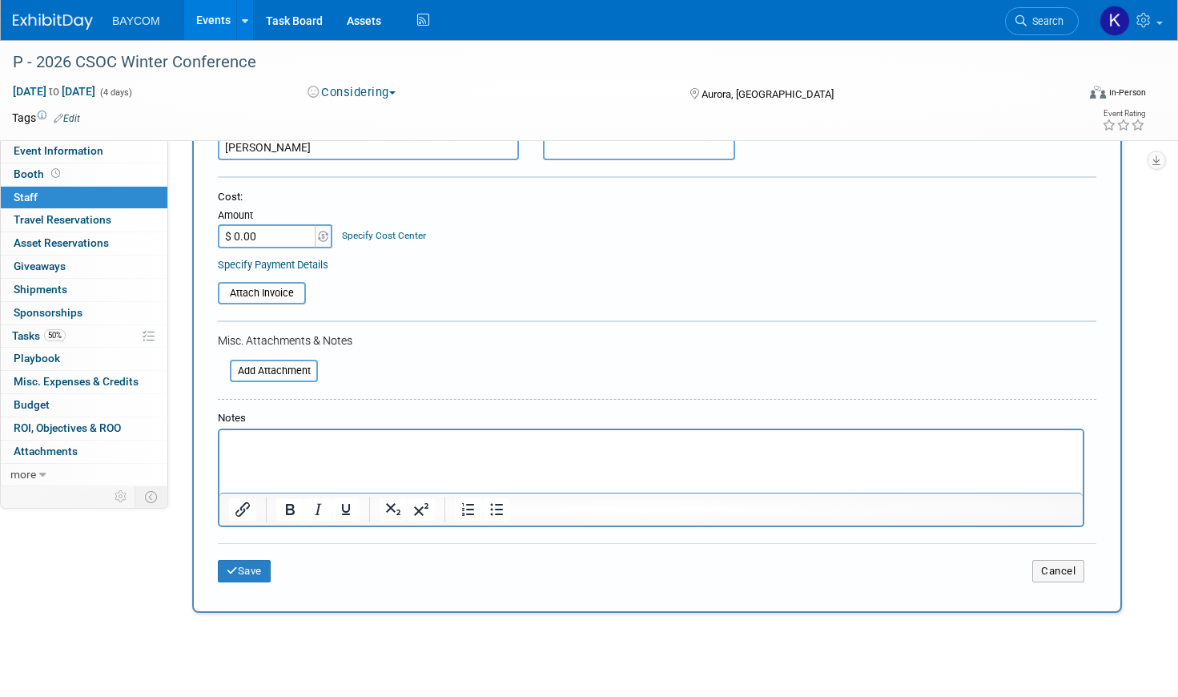
scroll to position [297, 0]
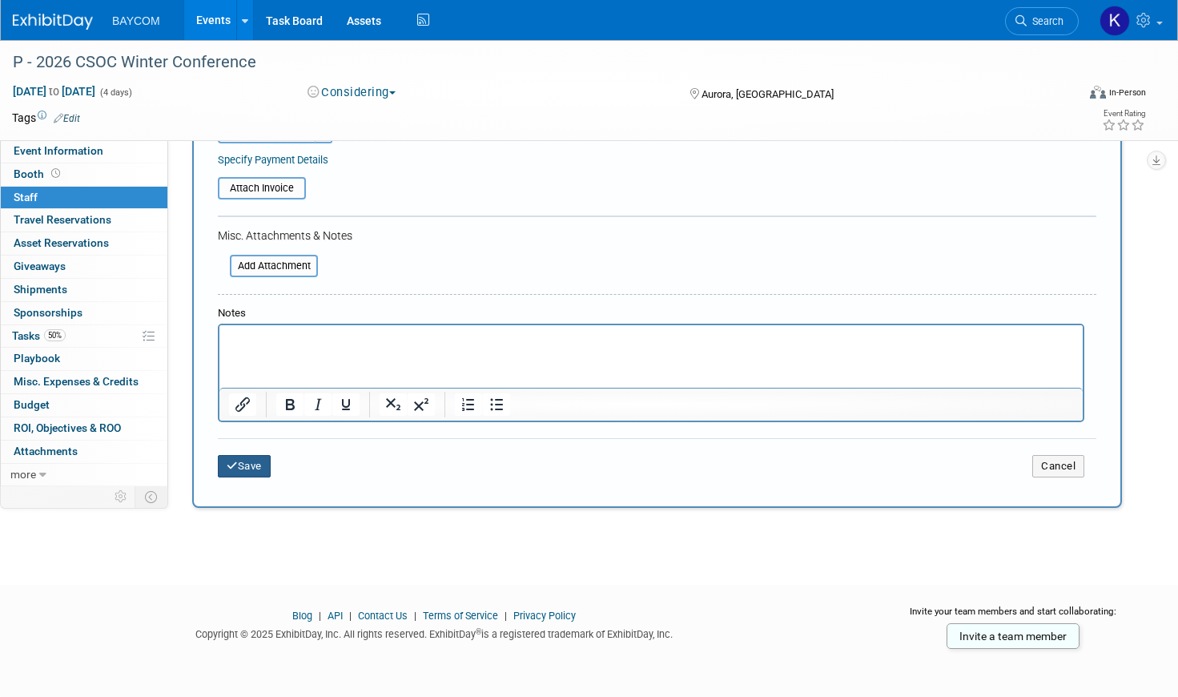
type input "Kandice Deavers"
click at [238, 472] on button "Save" at bounding box center [244, 466] width 53 height 22
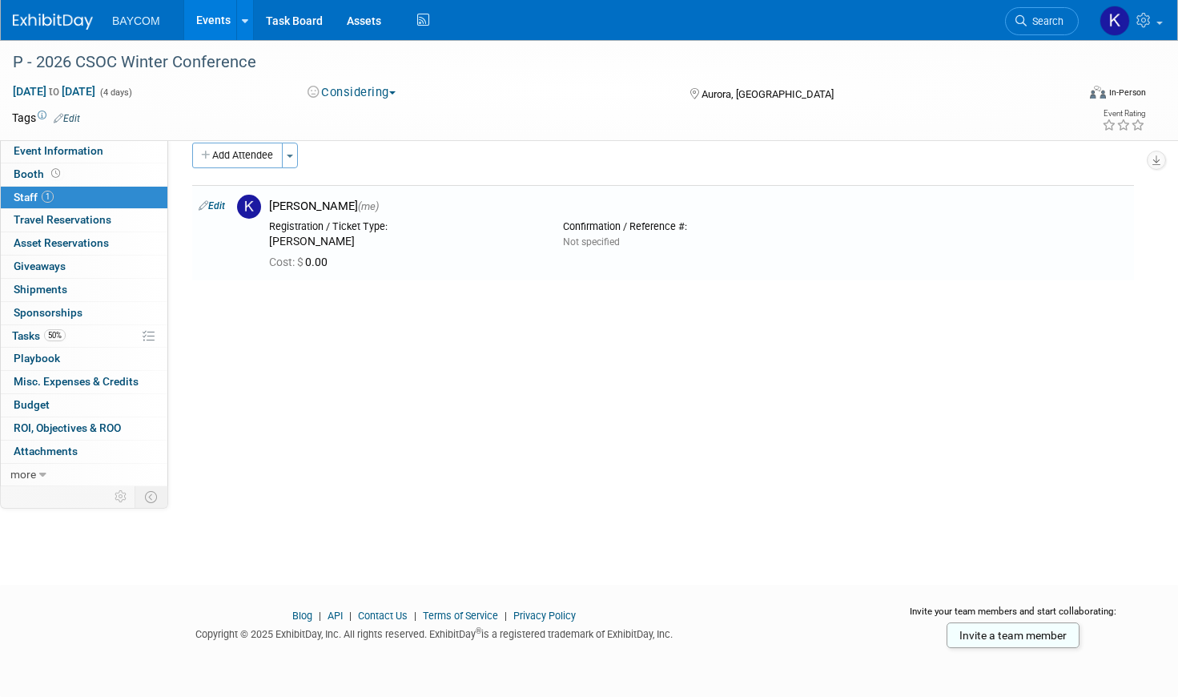
click at [211, 20] on link "Events" at bounding box center [213, 20] width 58 height 40
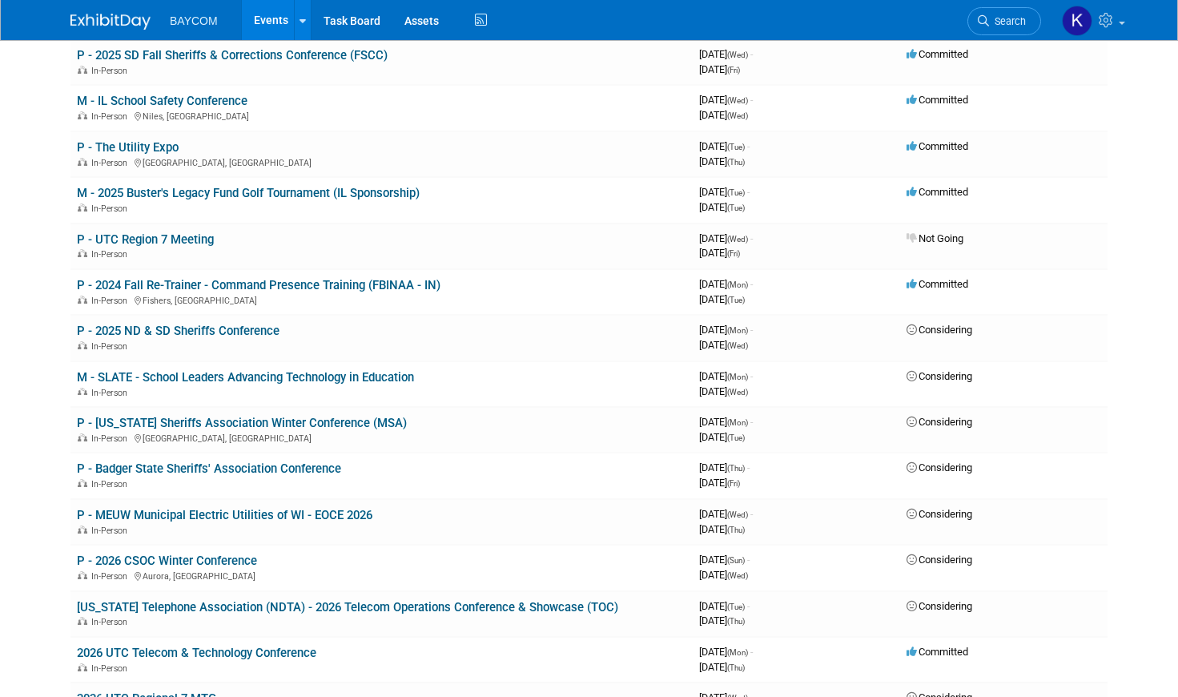
scroll to position [632, 0]
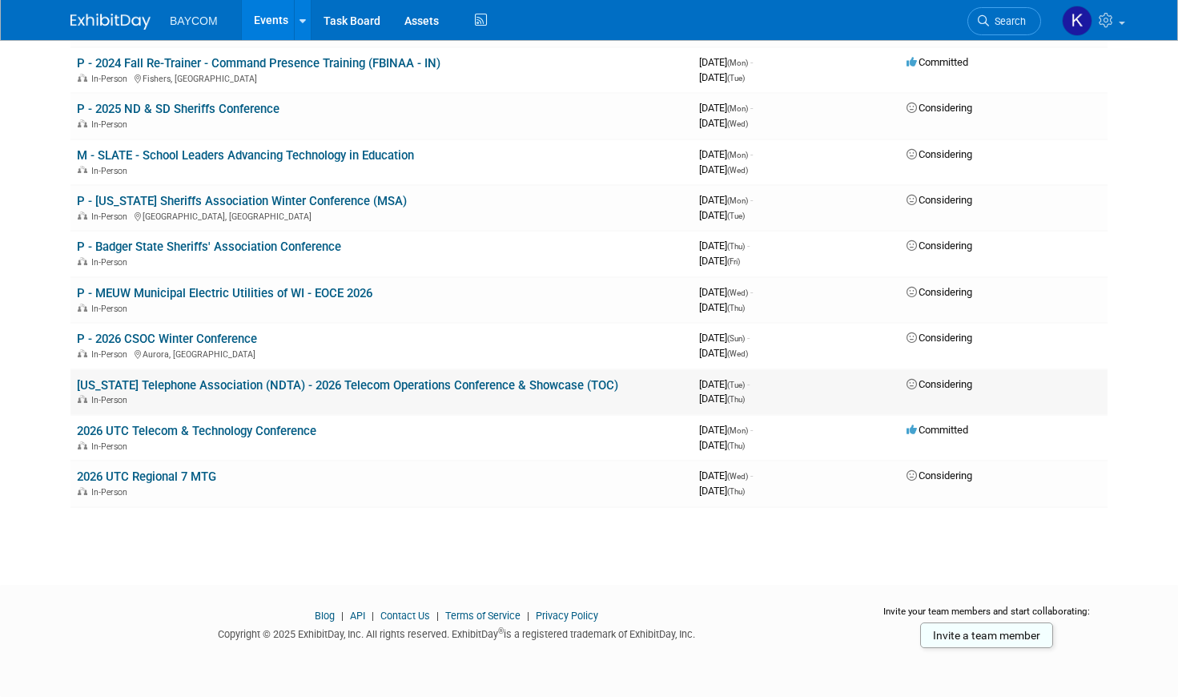
click at [172, 382] on link "[US_STATE] Telephone Association (NDTA) - 2026 Telecom Operations Conference & …" at bounding box center [347, 385] width 541 height 14
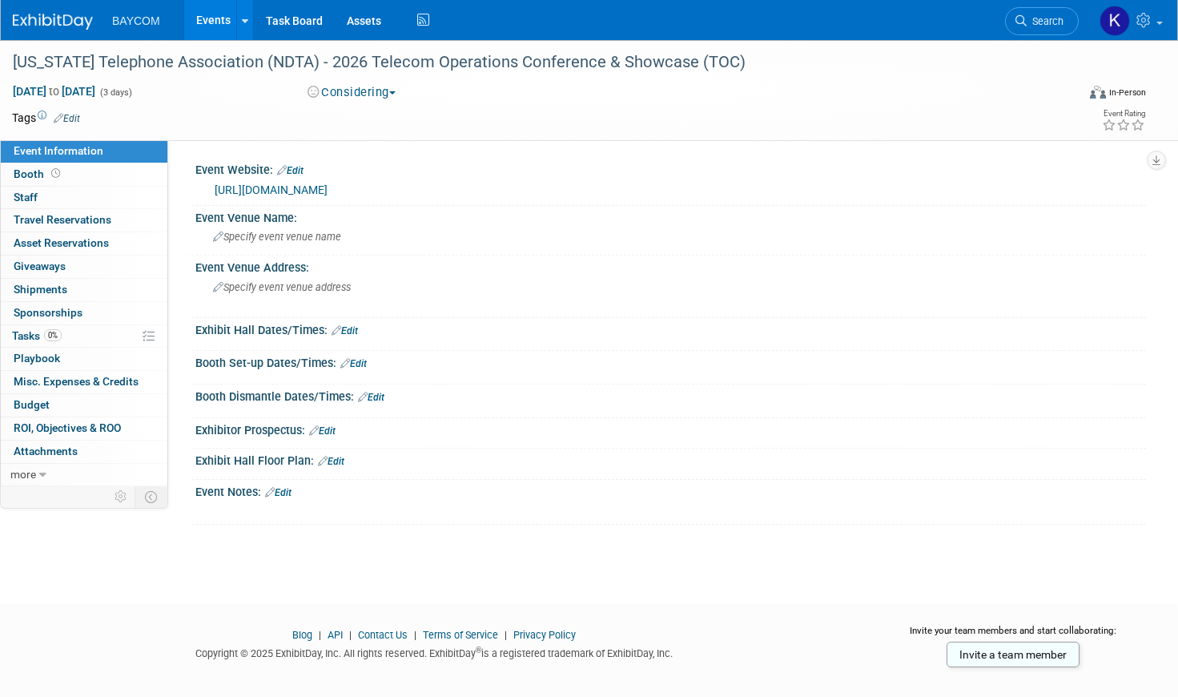
click at [276, 188] on link "[URL][DOMAIN_NAME]" at bounding box center [271, 189] width 113 height 13
click at [51, 59] on div "North Dakota Telephone Association (NDTA) - 2026 Telecom Operations Conference …" at bounding box center [528, 62] width 1042 height 29
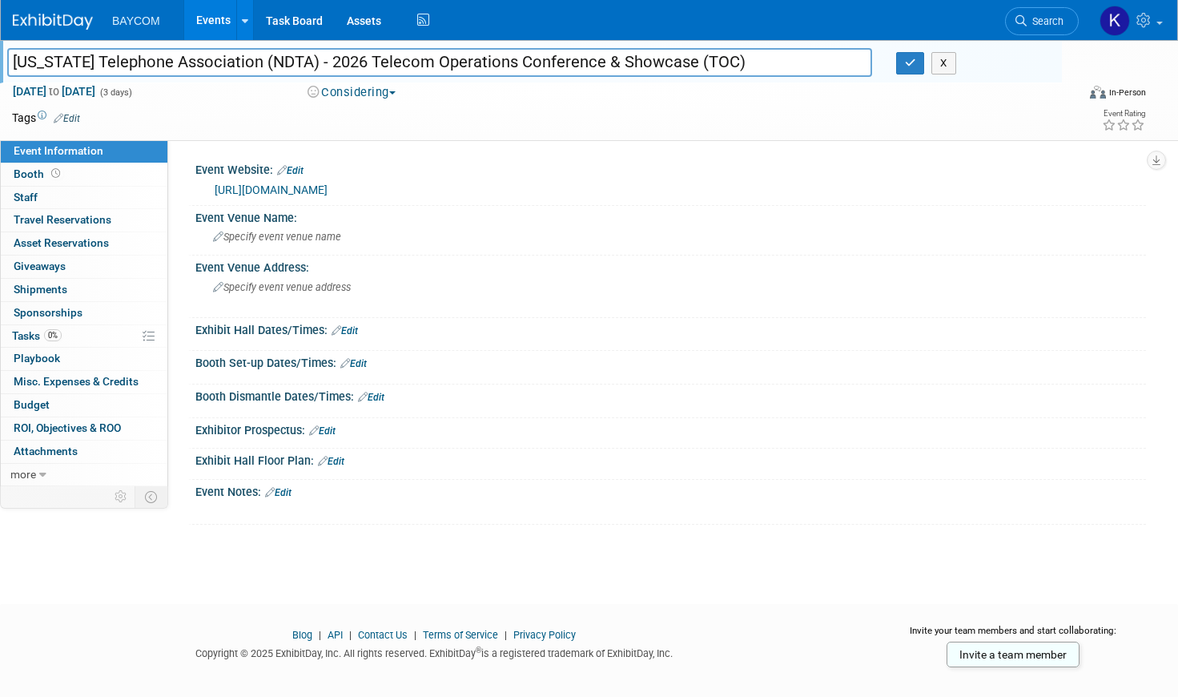
click at [22, 59] on input "North Dakota Telephone Association (NDTA) - 2026 Telecom Operations Conference …" at bounding box center [439, 62] width 865 height 28
type input "P - North Dakota Telephone Association (NDTA) - 2026 Telecom Operations Confere…"
click at [288, 491] on link "Edit" at bounding box center [278, 492] width 26 height 11
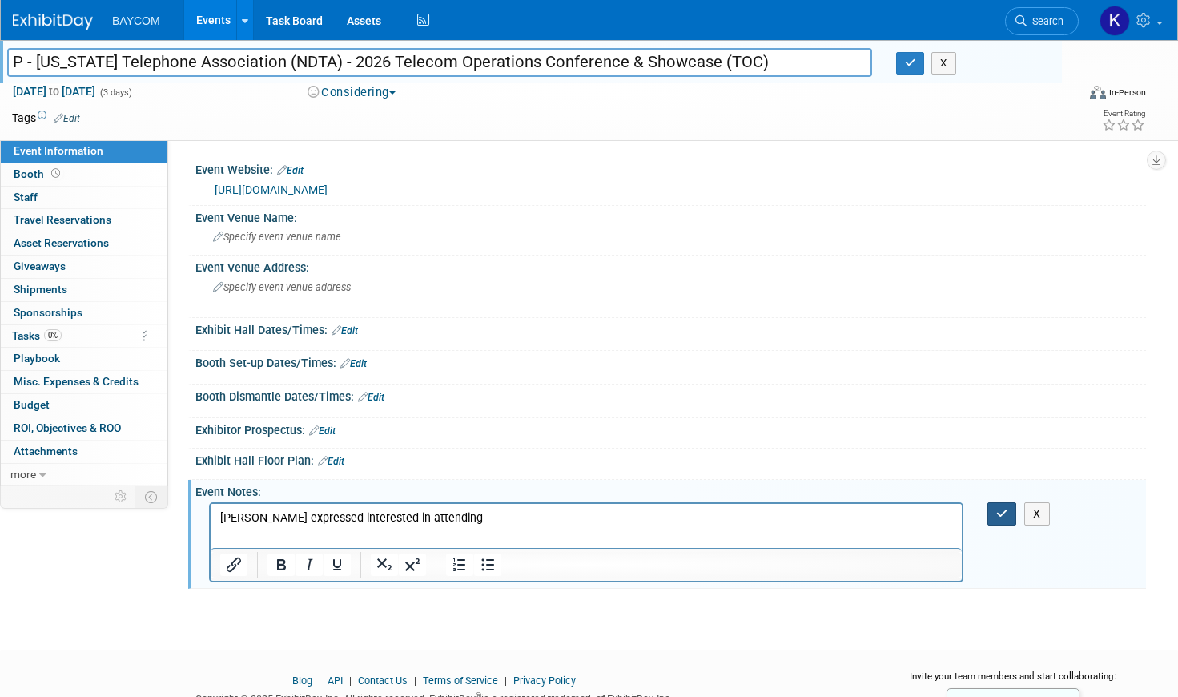
click at [1000, 512] on icon "button" at bounding box center [1002, 513] width 12 height 11
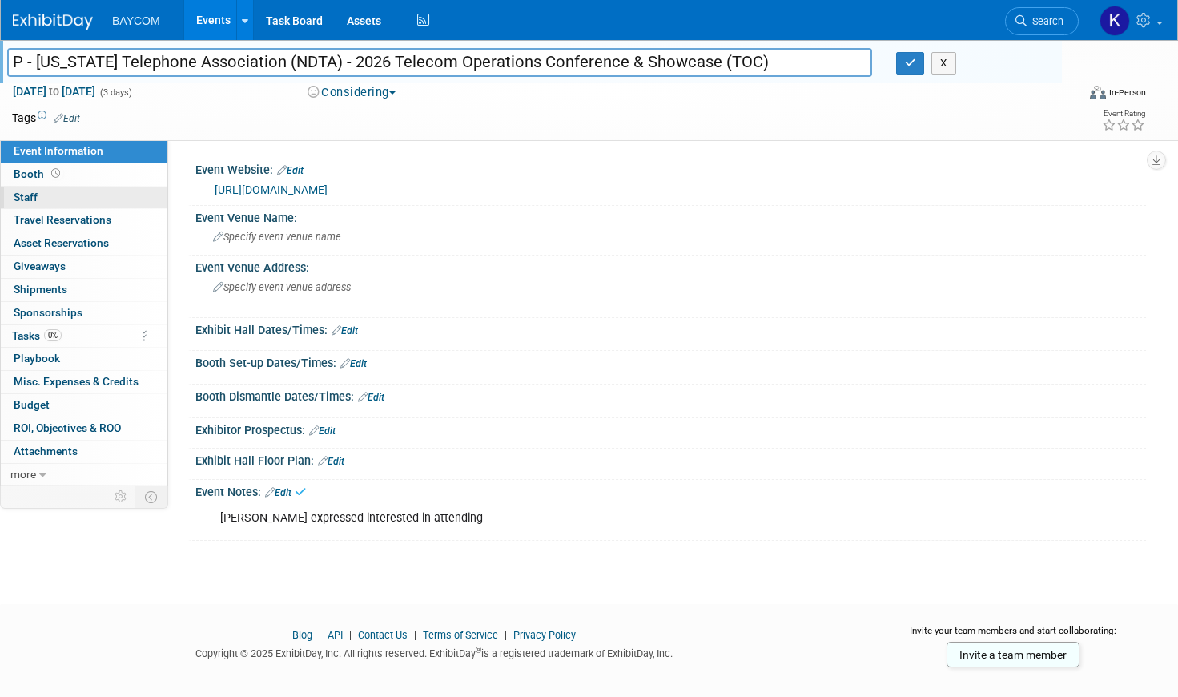
click at [50, 199] on link "0 Staff 0" at bounding box center [84, 198] width 167 height 22
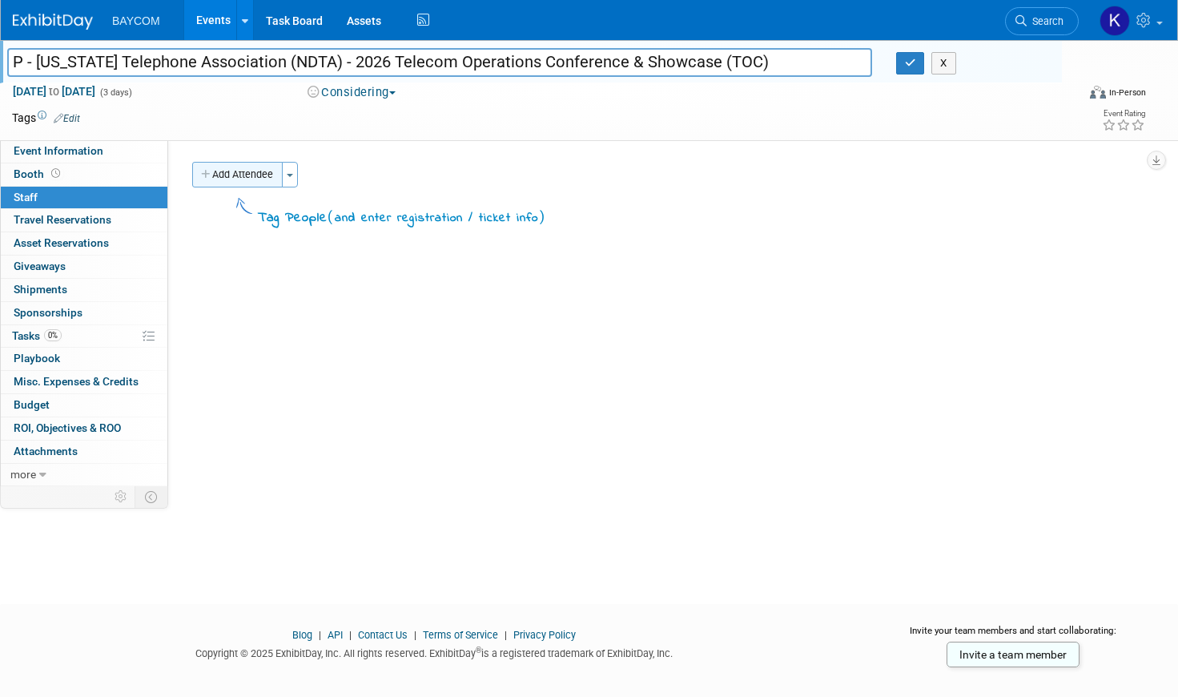
click at [251, 171] on button "Add Attendee" at bounding box center [237, 175] width 90 height 26
select select "3010db7d-870e-43c4-8fb8-0ef80b953965"
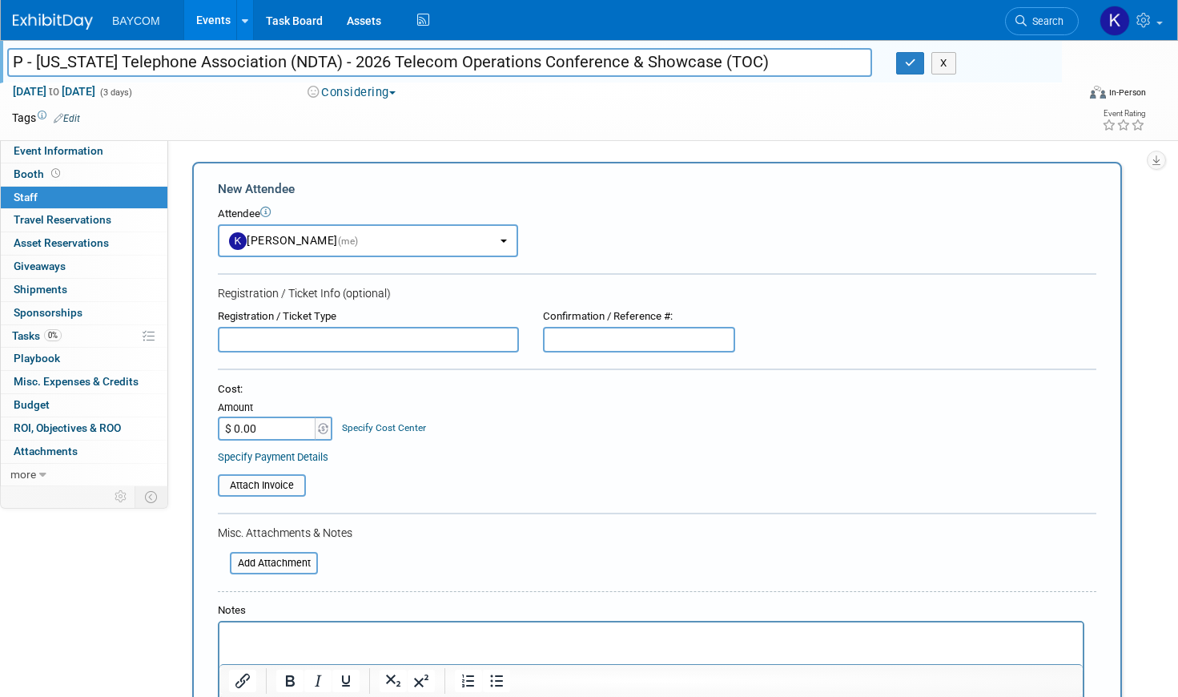
click at [285, 334] on input "text" at bounding box center [368, 340] width 301 height 26
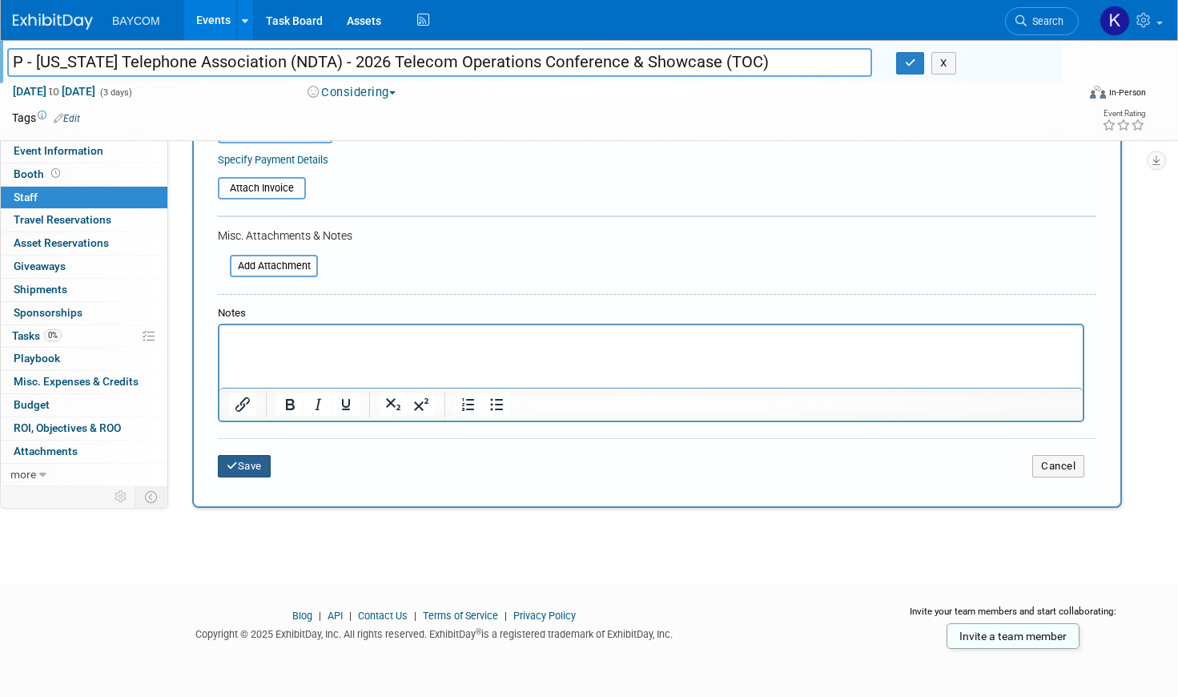
type input "[PERSON_NAME]"
click at [251, 472] on button "Save" at bounding box center [244, 466] width 53 height 22
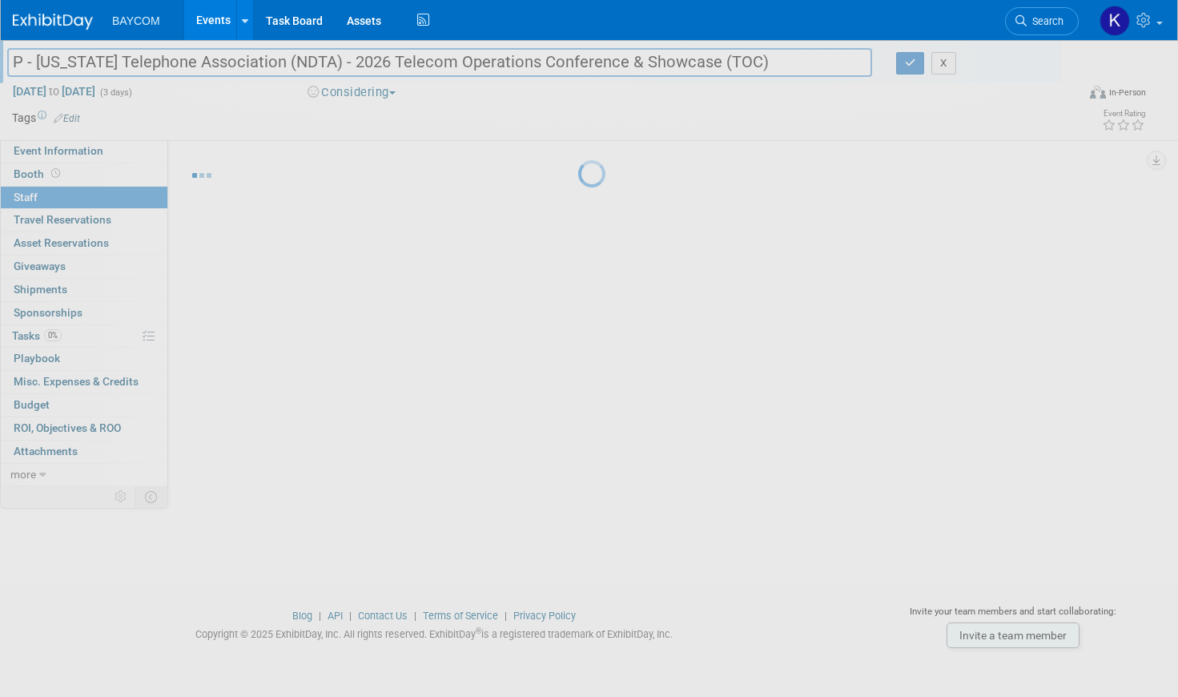
scroll to position [19, 0]
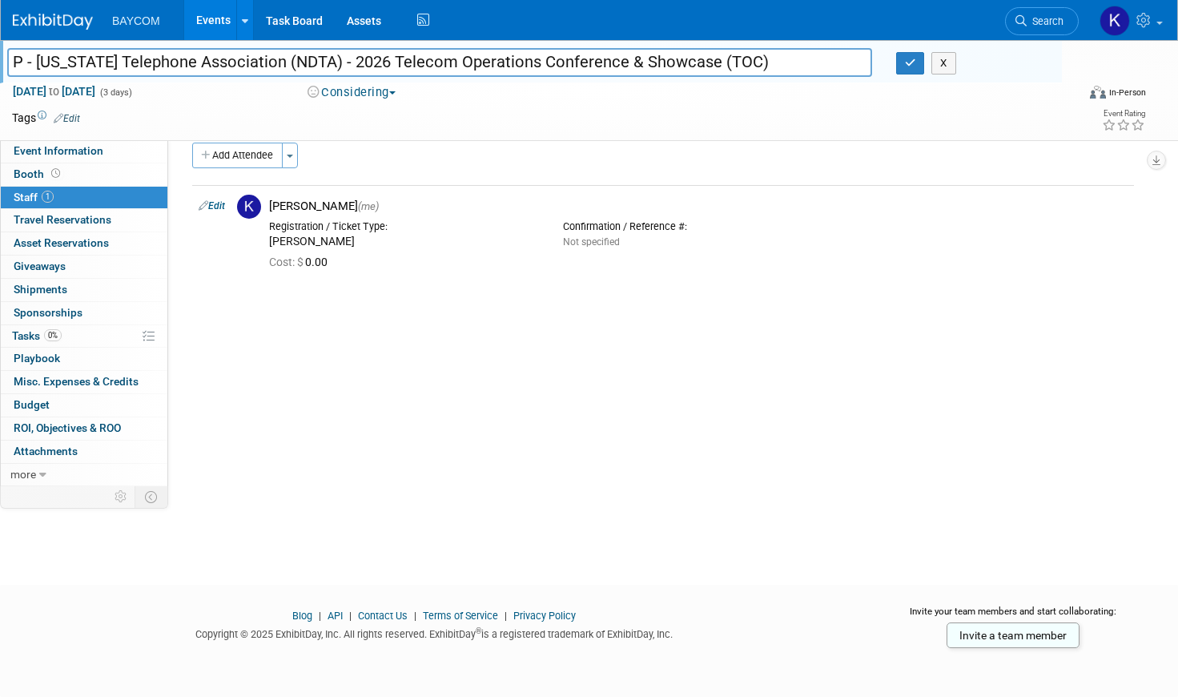
click at [363, 78] on div "North Dakota Telephone Association (NDTA) - 2026 Telecom Operations Conference …" at bounding box center [531, 61] width 1062 height 43
drag, startPoint x: 368, startPoint y: 66, endPoint x: 37, endPoint y: 62, distance: 330.7
click at [37, 62] on input "P - North Dakota Telephone Association (NDTA) - 2026 Telecom Operations Confere…" at bounding box center [439, 62] width 865 height 28
type input "P - 2026 Telecom Operations Conference & Showcase (TOC)"
click at [905, 66] on icon "button" at bounding box center [910, 63] width 11 height 10
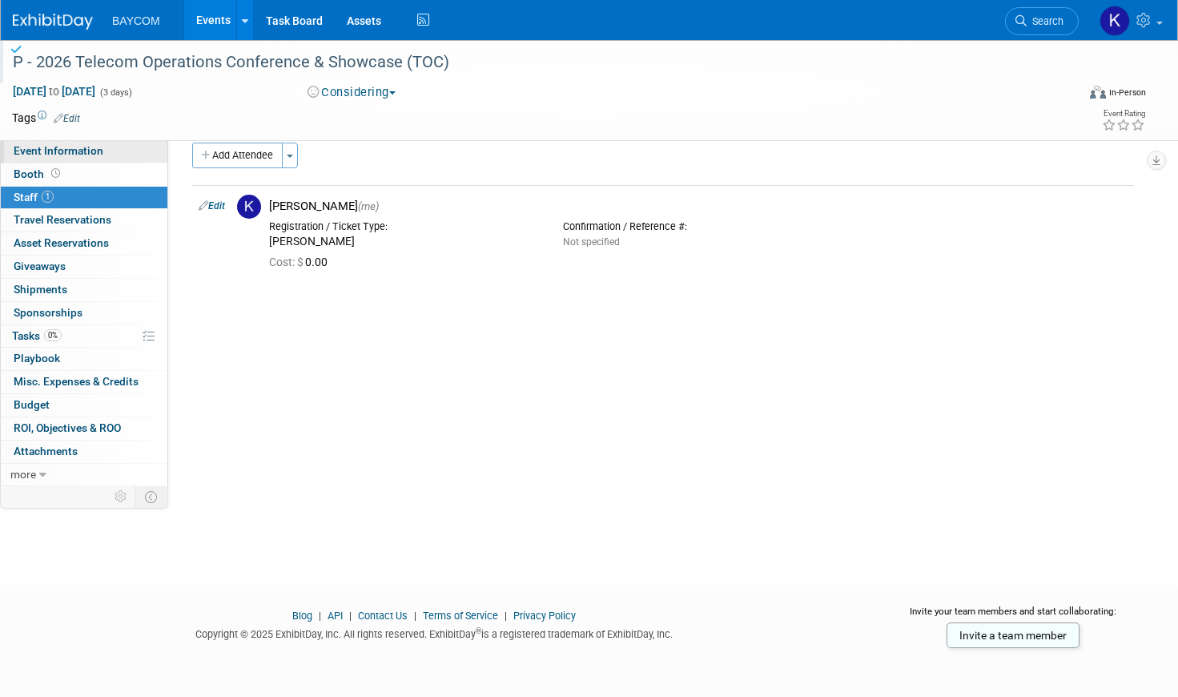
click at [59, 154] on span "Event Information" at bounding box center [59, 150] width 90 height 13
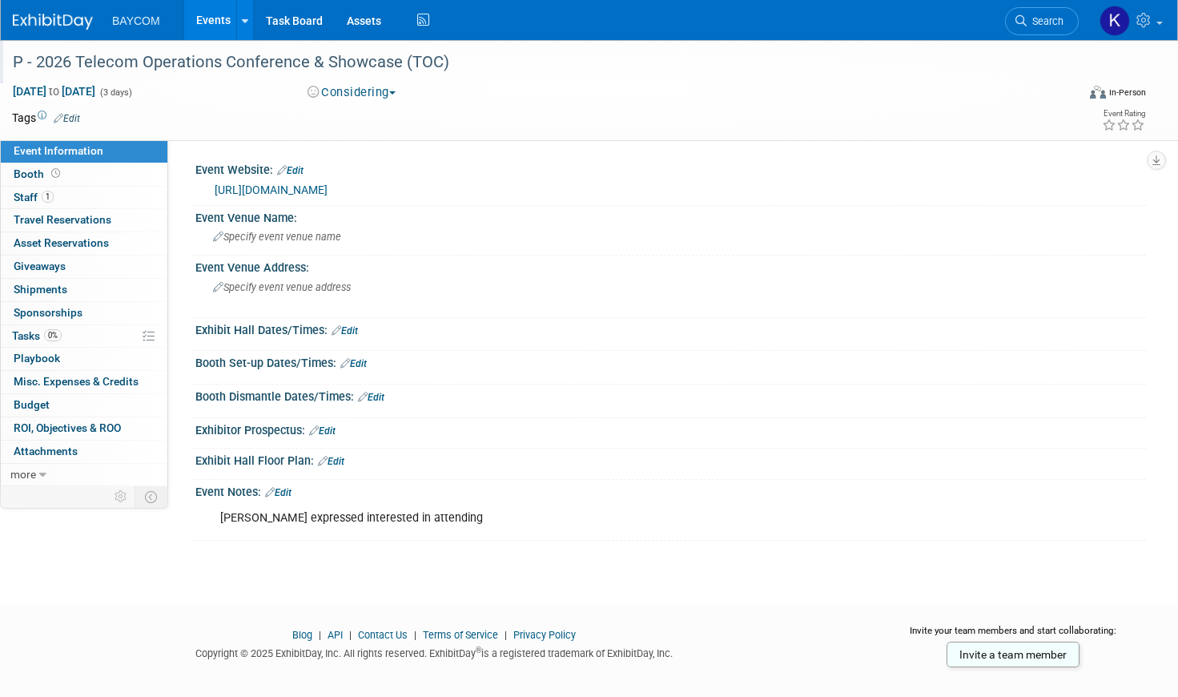
click at [282, 492] on link "Edit" at bounding box center [278, 492] width 26 height 11
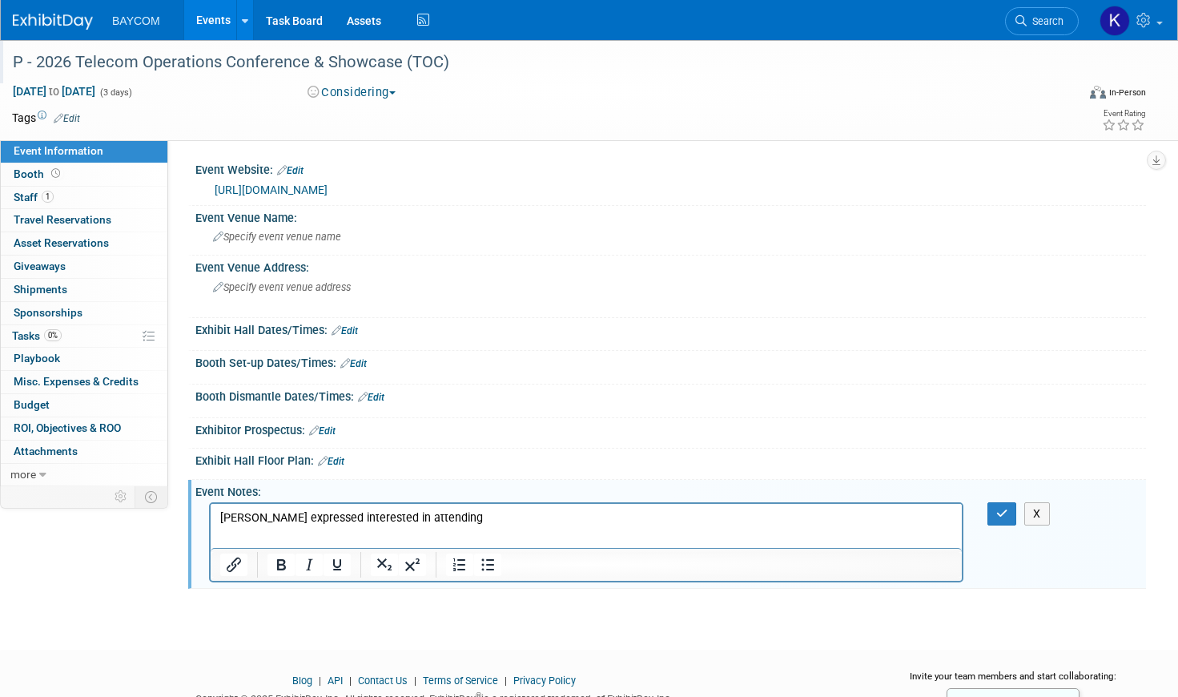
click at [465, 519] on p "Rob expressed interested in attending" at bounding box center [586, 518] width 733 height 16
click at [220, 516] on p "Rob expressed interested in attending" at bounding box center [586, 518] width 733 height 16
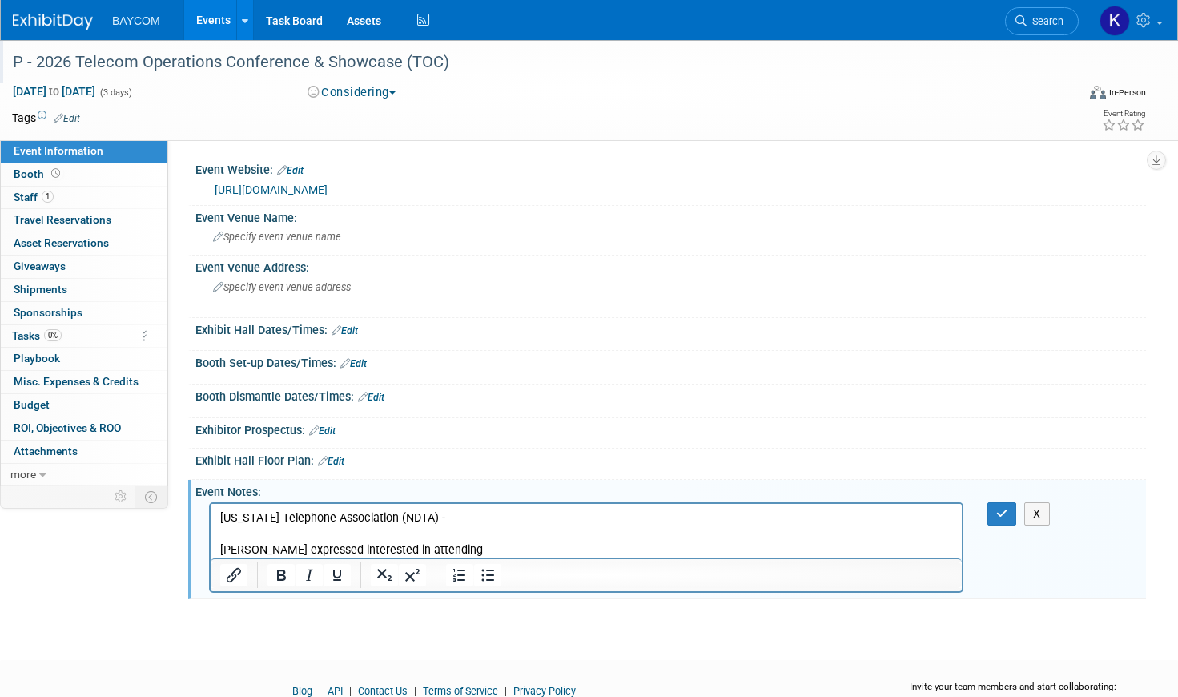
click at [485, 516] on p "North Dakota Telephone Association (NDTA) -" at bounding box center [586, 518] width 733 height 16
click at [997, 516] on icon "button" at bounding box center [1002, 513] width 12 height 11
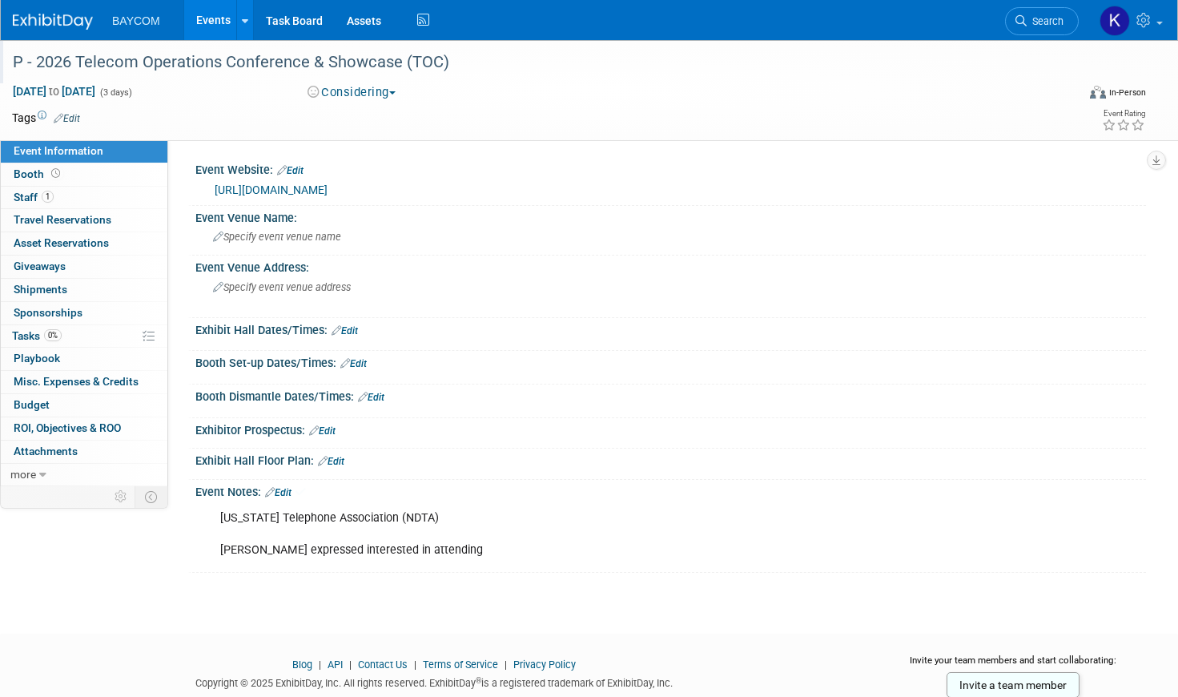
click at [214, 20] on link "Events" at bounding box center [213, 20] width 58 height 40
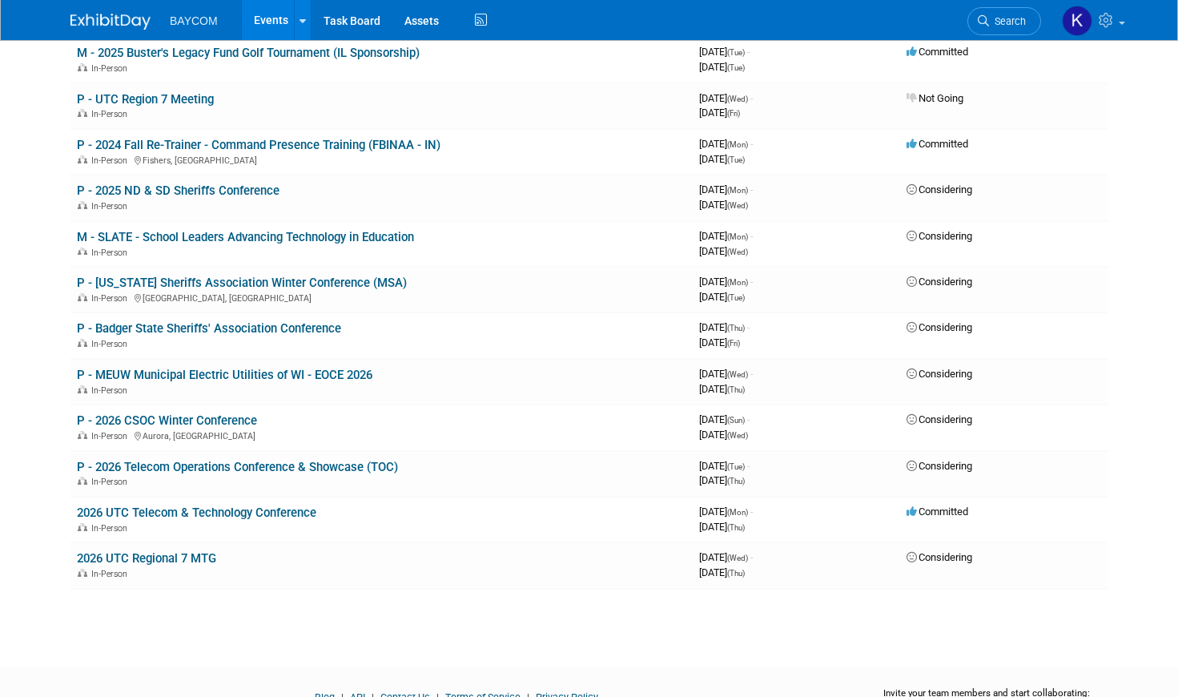
scroll to position [556, 0]
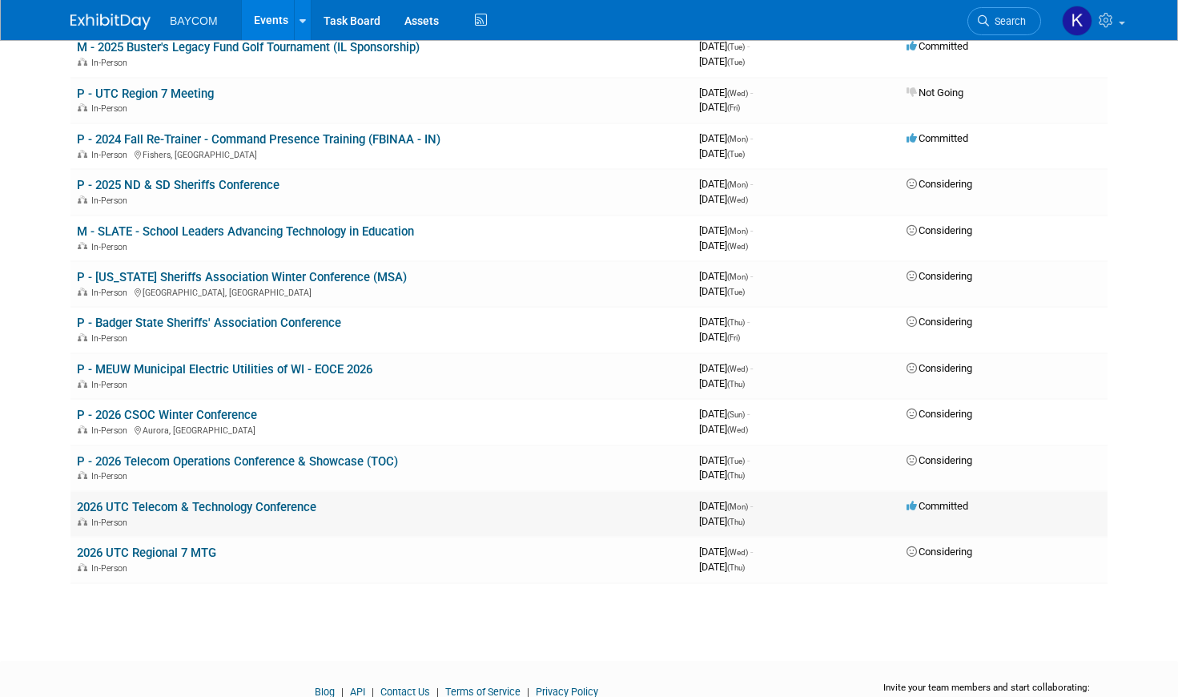
click at [245, 504] on link "2026 UTC Telecom & Technology Conference" at bounding box center [196, 507] width 239 height 14
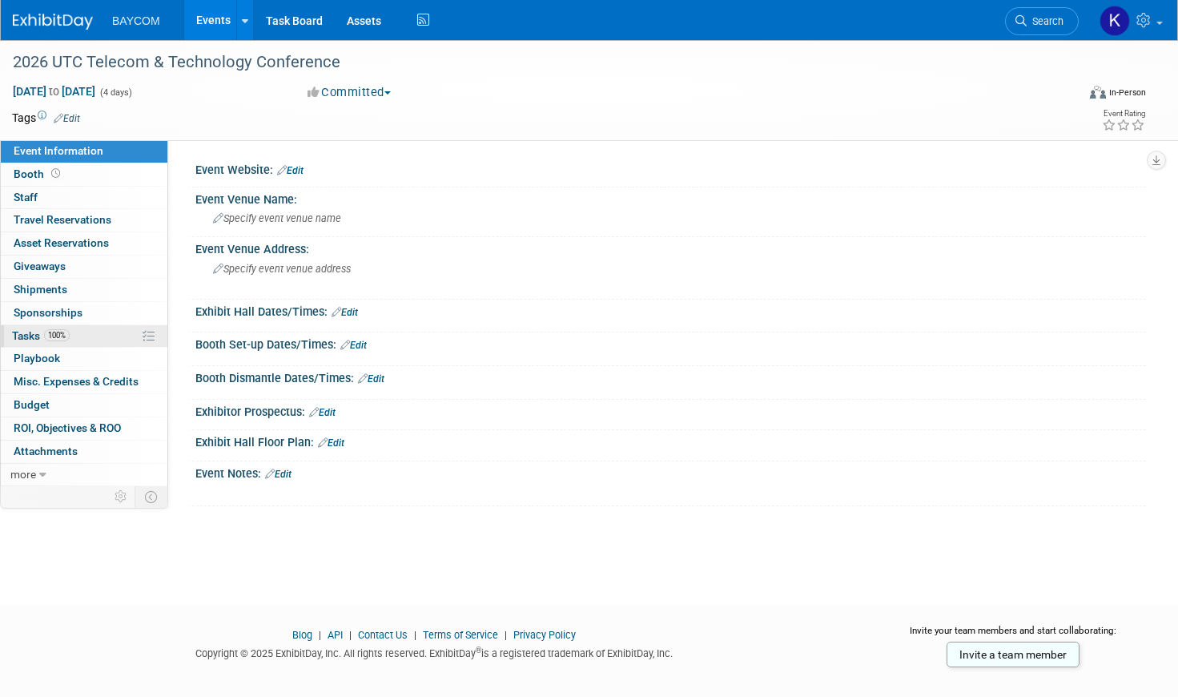
click at [94, 335] on link "100% Tasks 100%" at bounding box center [84, 336] width 167 height 22
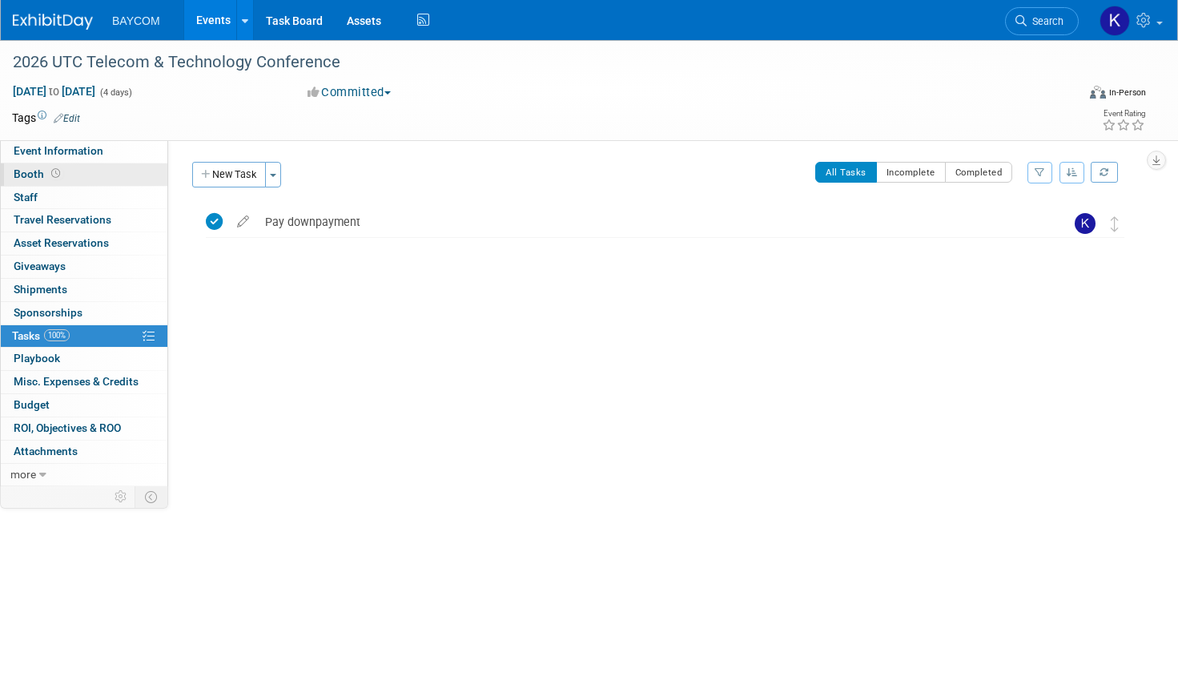
click at [105, 171] on link "Booth" at bounding box center [84, 174] width 167 height 22
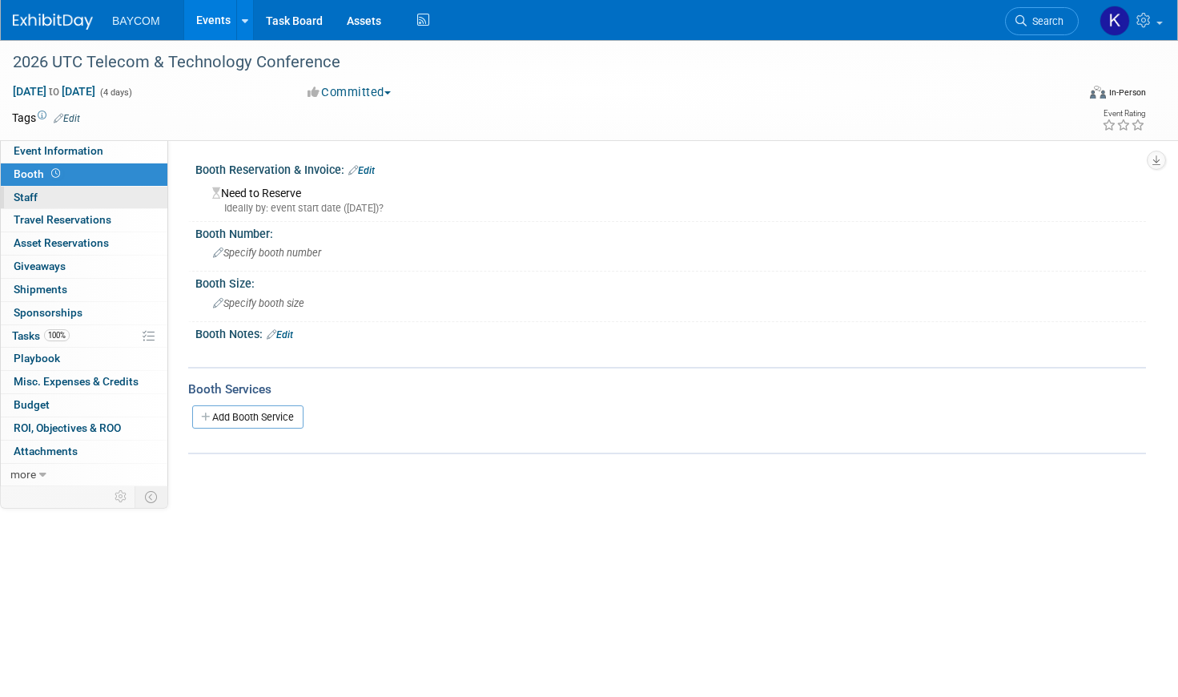
click at [59, 198] on link "0 Staff 0" at bounding box center [84, 198] width 167 height 22
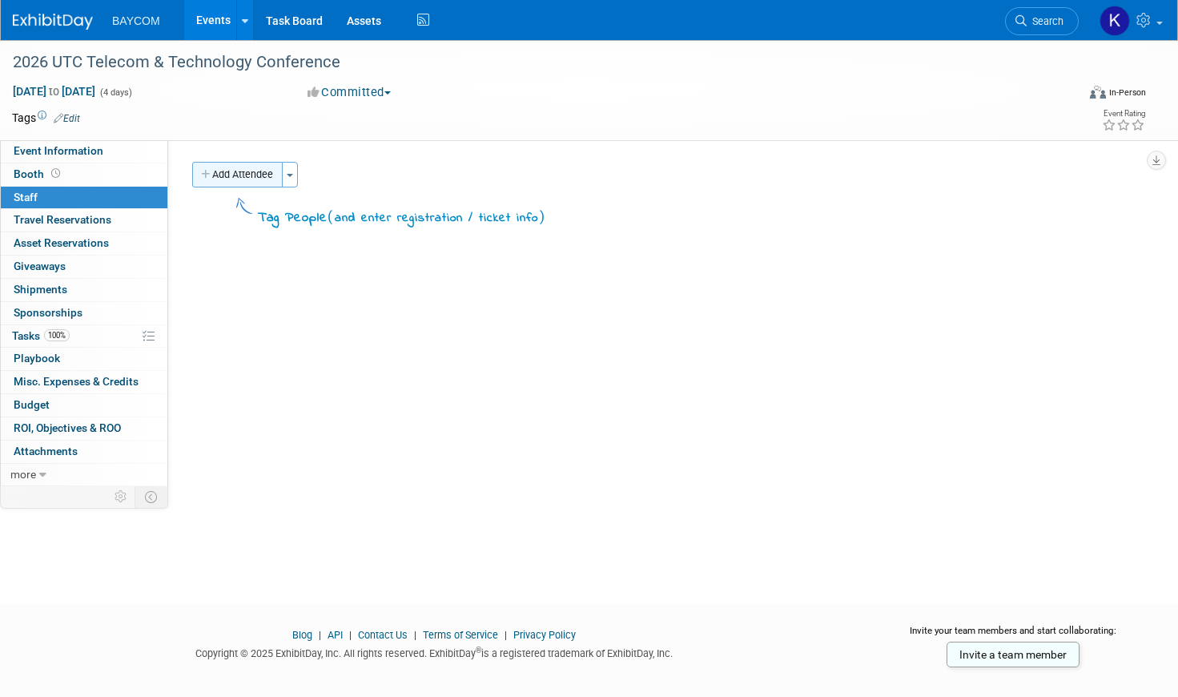
click at [275, 175] on button "Add Attendee" at bounding box center [237, 175] width 90 height 26
select select "3010db7d-870e-43c4-8fb8-0ef80b953965"
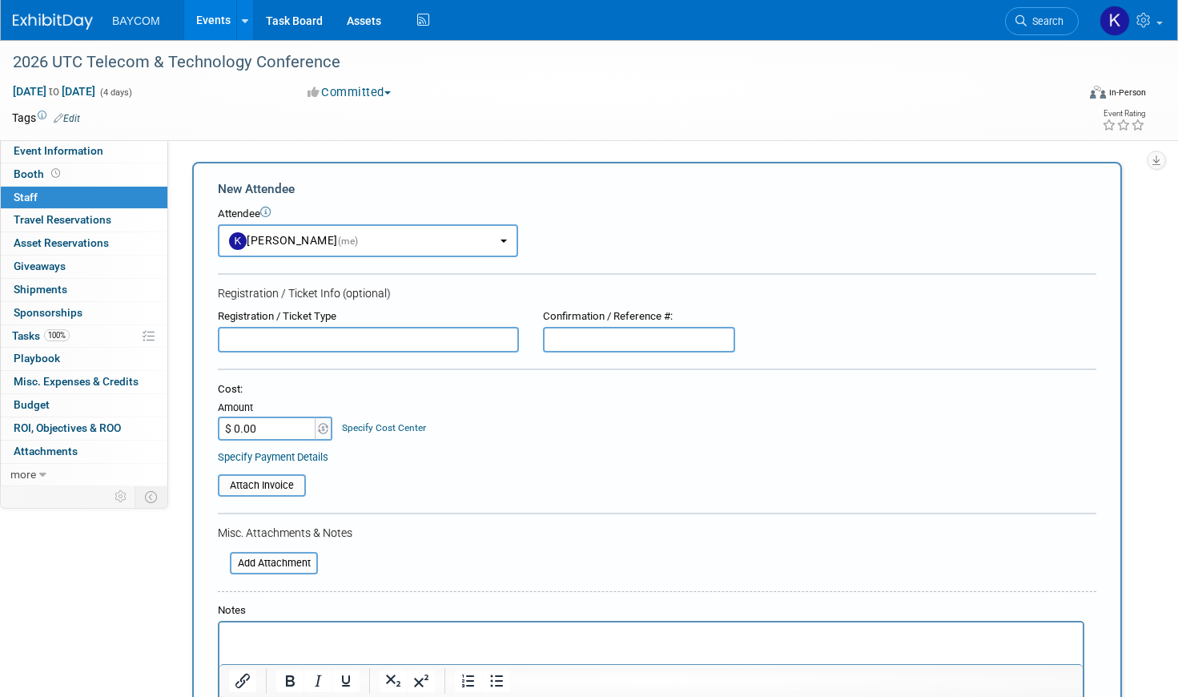
click at [277, 337] on input "text" at bounding box center [368, 340] width 301 height 26
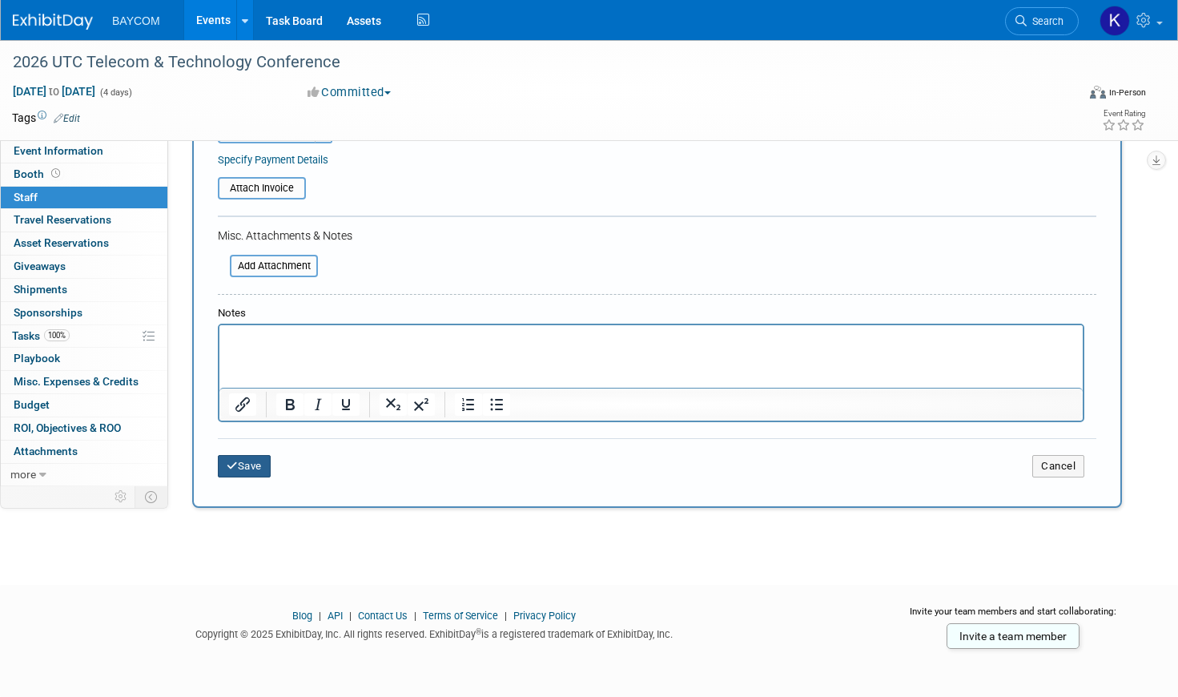
type input "[PERSON_NAME]"
click at [253, 465] on button "Save" at bounding box center [244, 466] width 53 height 22
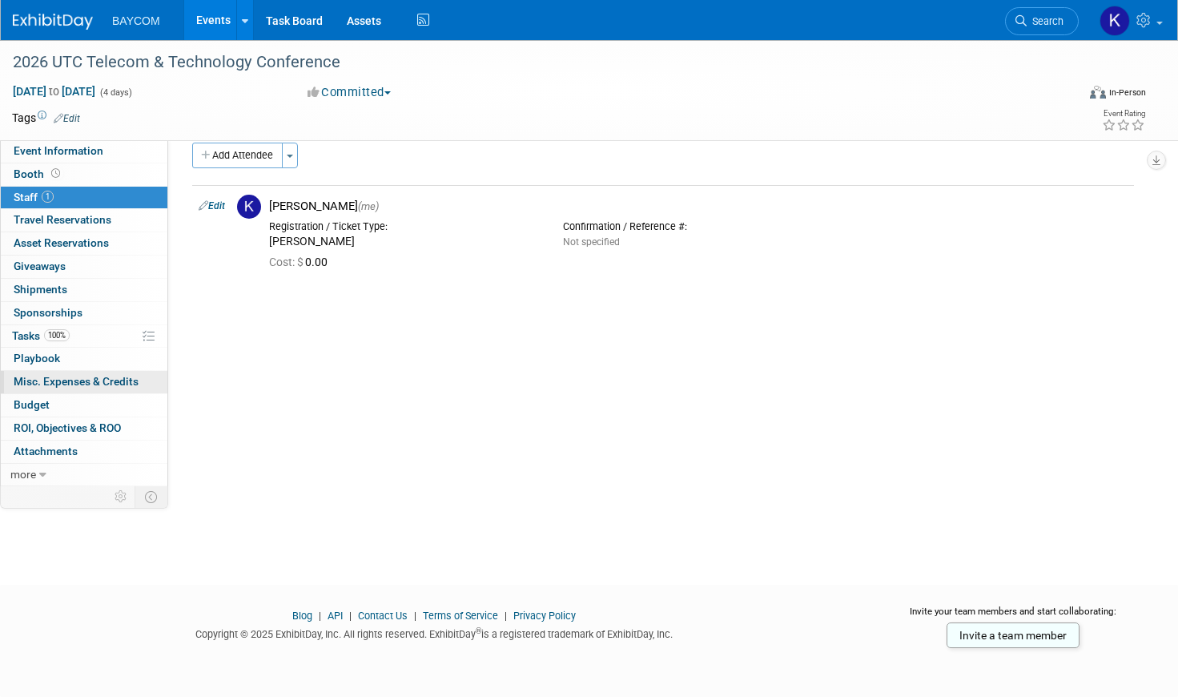
click at [66, 382] on span "Misc. Expenses & Credits 0" at bounding box center [76, 381] width 125 height 13
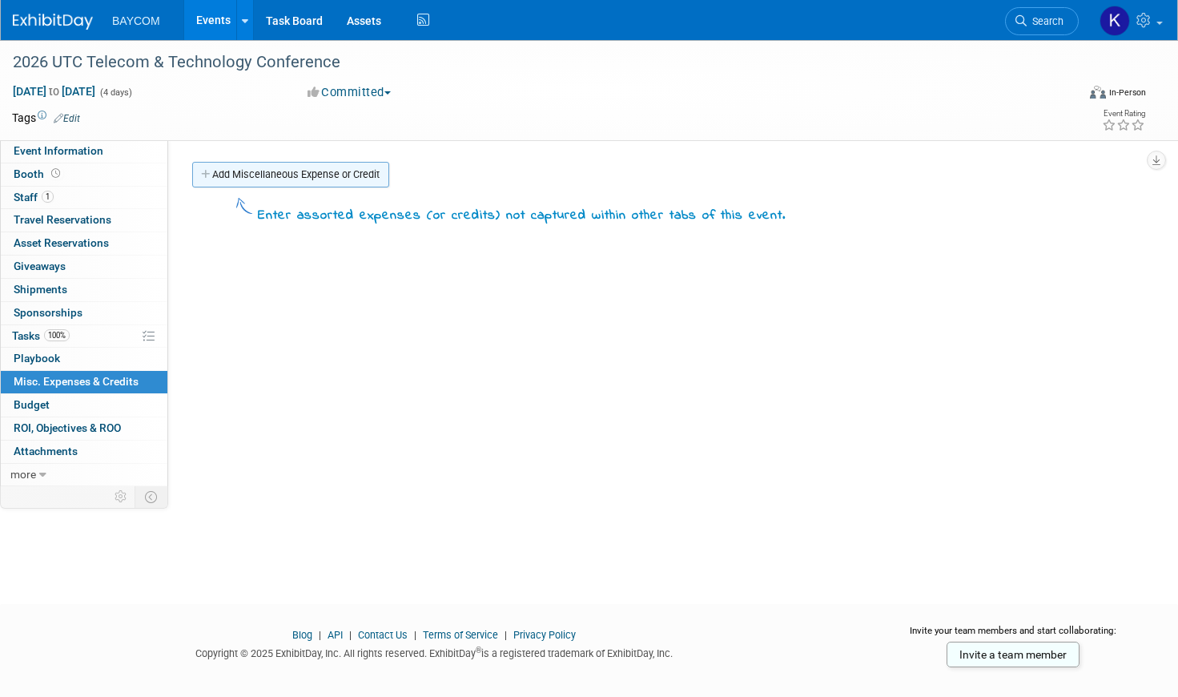
click at [296, 177] on link "Add Miscellaneous Expense or Credit" at bounding box center [290, 175] width 197 height 26
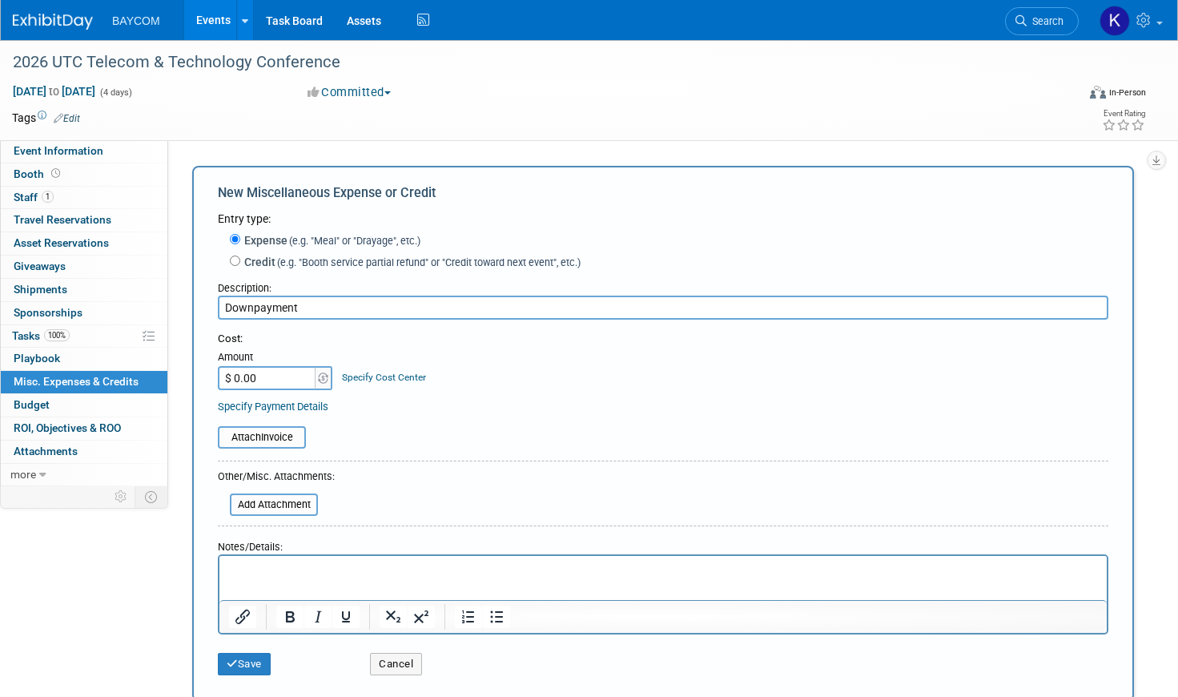
type input "Downpayment"
click at [273, 380] on input "$ 0.00" at bounding box center [268, 378] width 100 height 24
type input "$ 2,800.00"
click at [251, 658] on button "Save" at bounding box center [244, 664] width 53 height 22
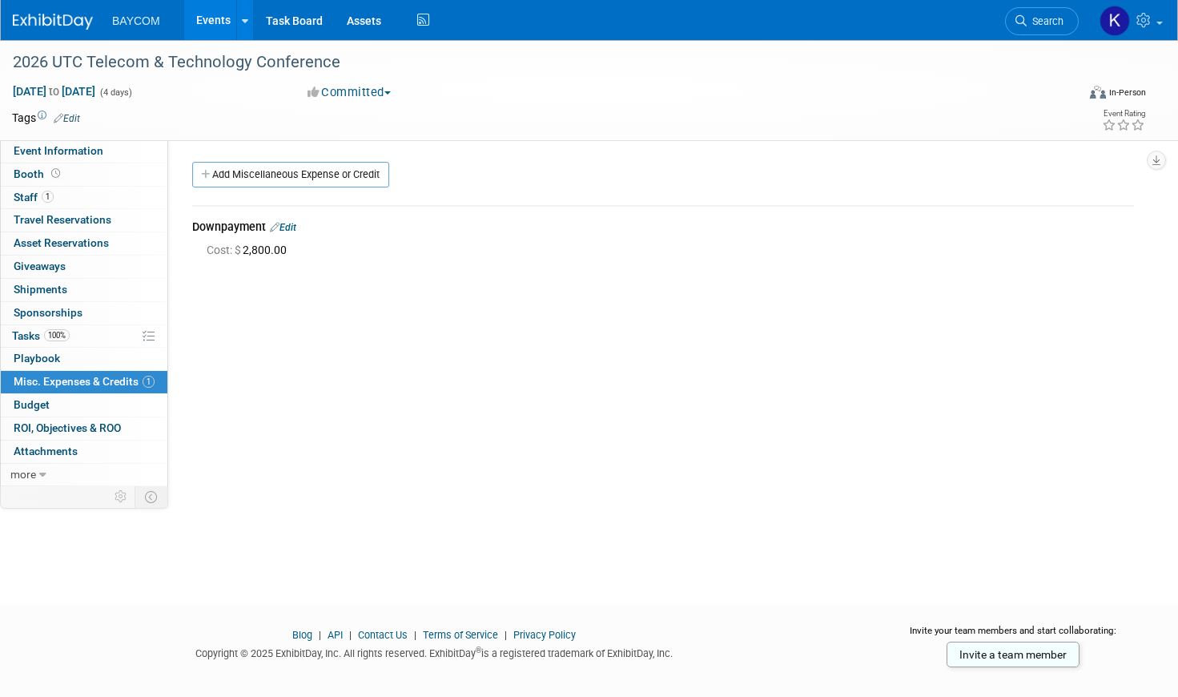
click at [213, 19] on link "Events" at bounding box center [213, 20] width 58 height 40
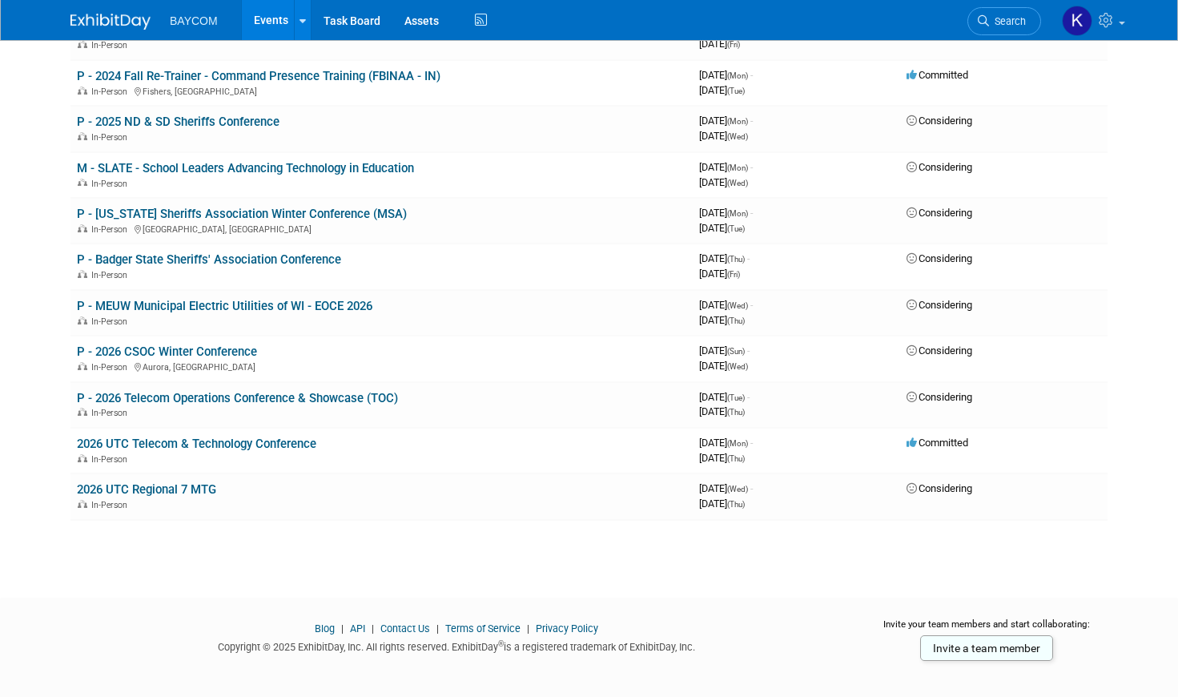
scroll to position [625, 0]
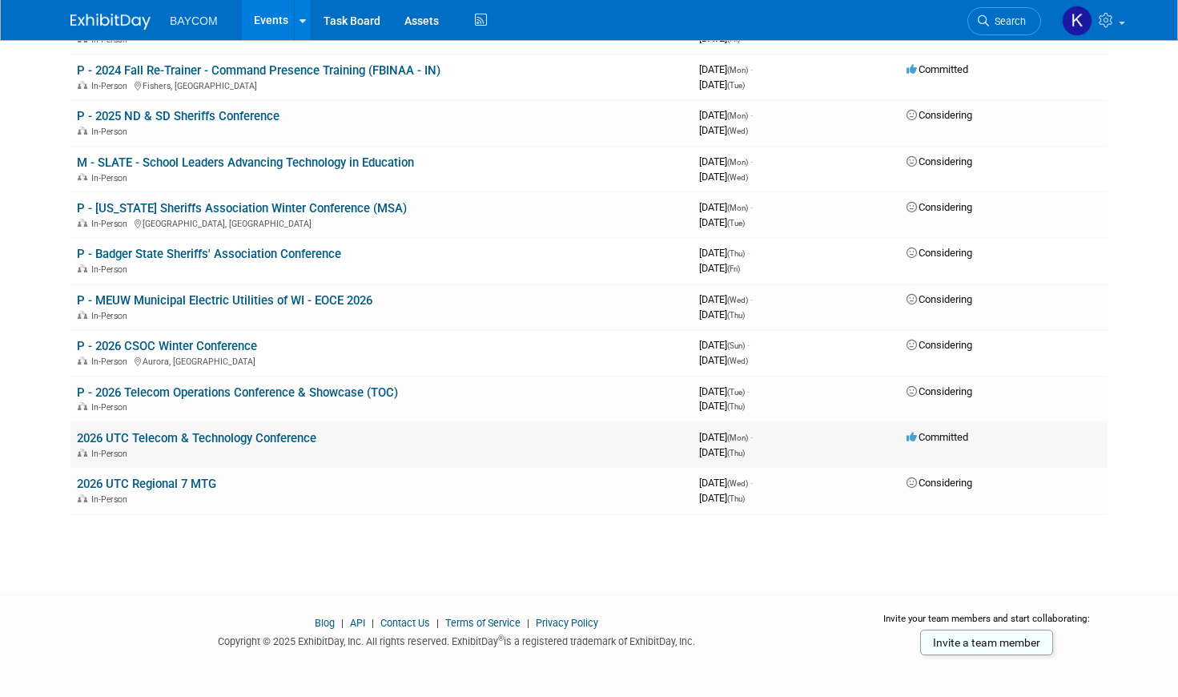
click at [192, 435] on link "2026 UTC Telecom & Technology Conference" at bounding box center [196, 438] width 239 height 14
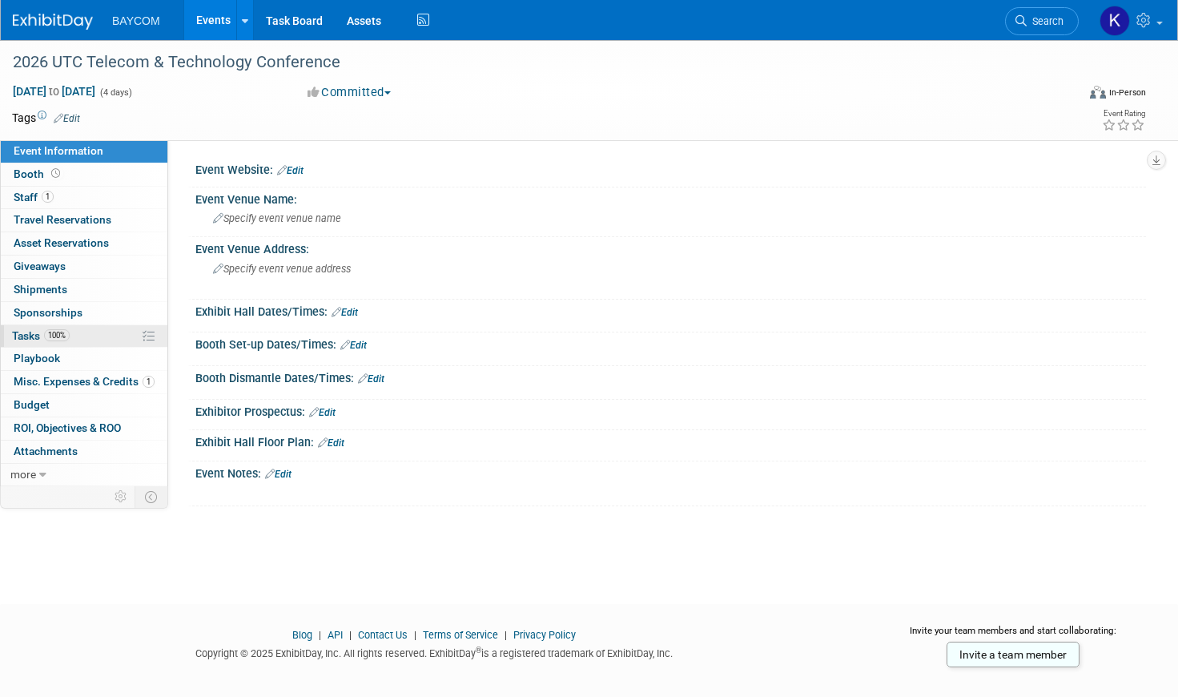
click at [70, 330] on span "Tasks 100%" at bounding box center [41, 335] width 58 height 13
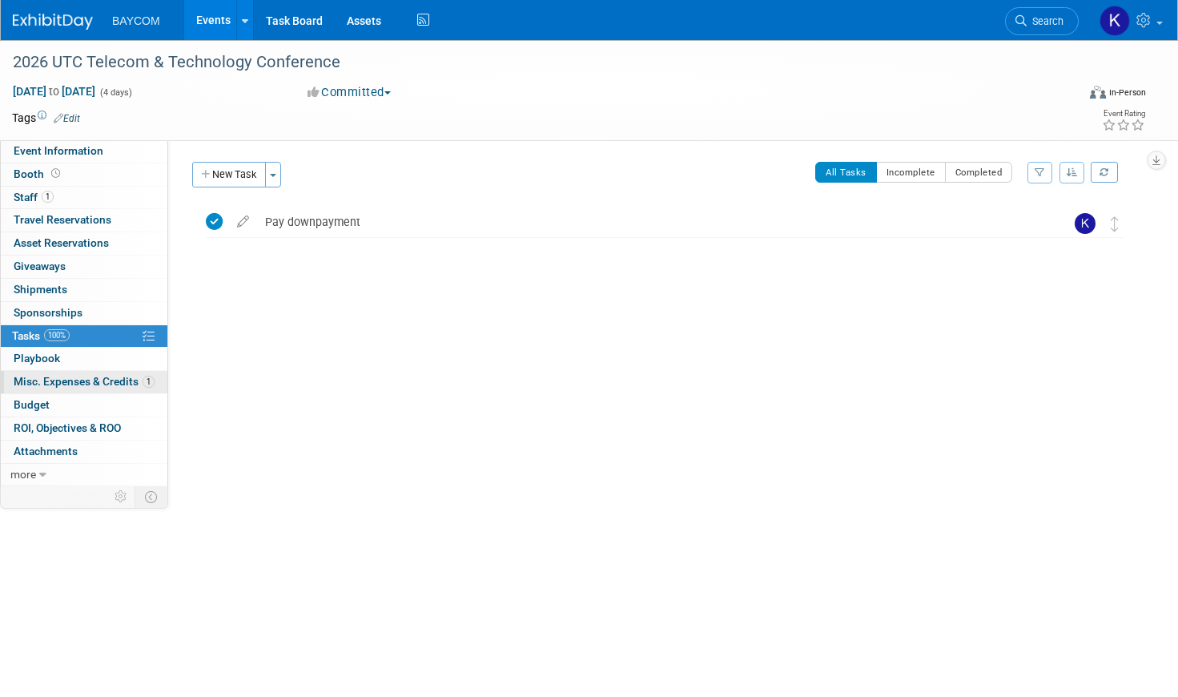
click at [98, 384] on span "Misc. Expenses & Credits 1" at bounding box center [84, 381] width 141 height 13
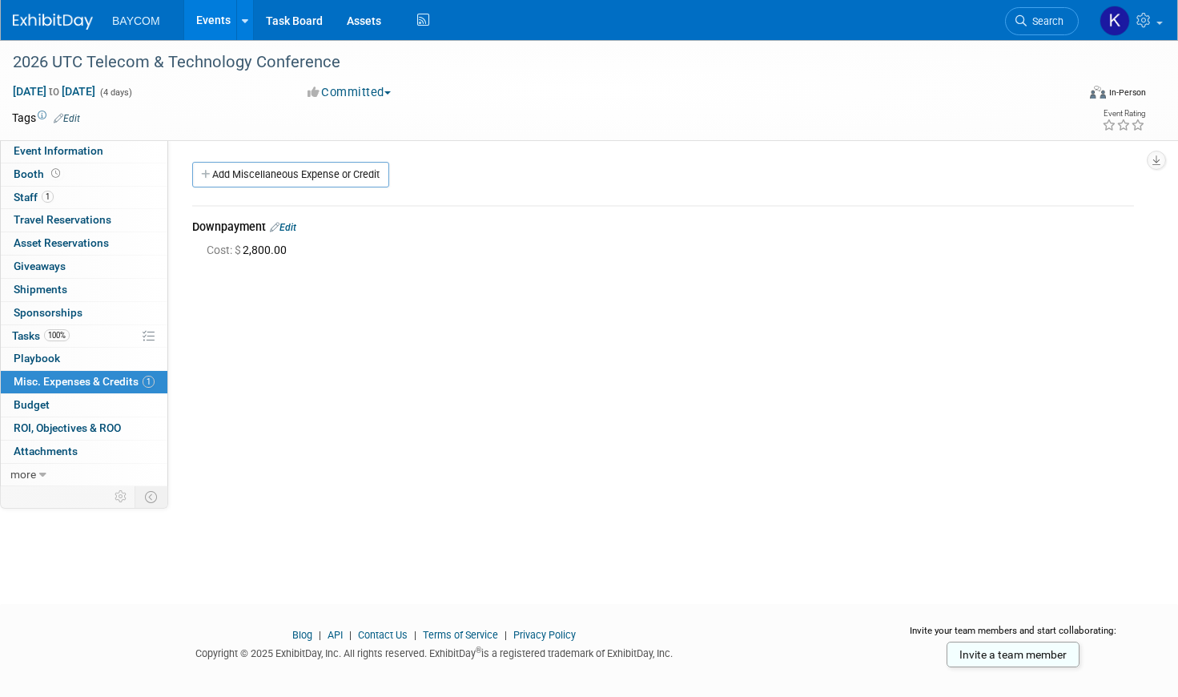
click at [205, 18] on link "Events" at bounding box center [213, 20] width 58 height 40
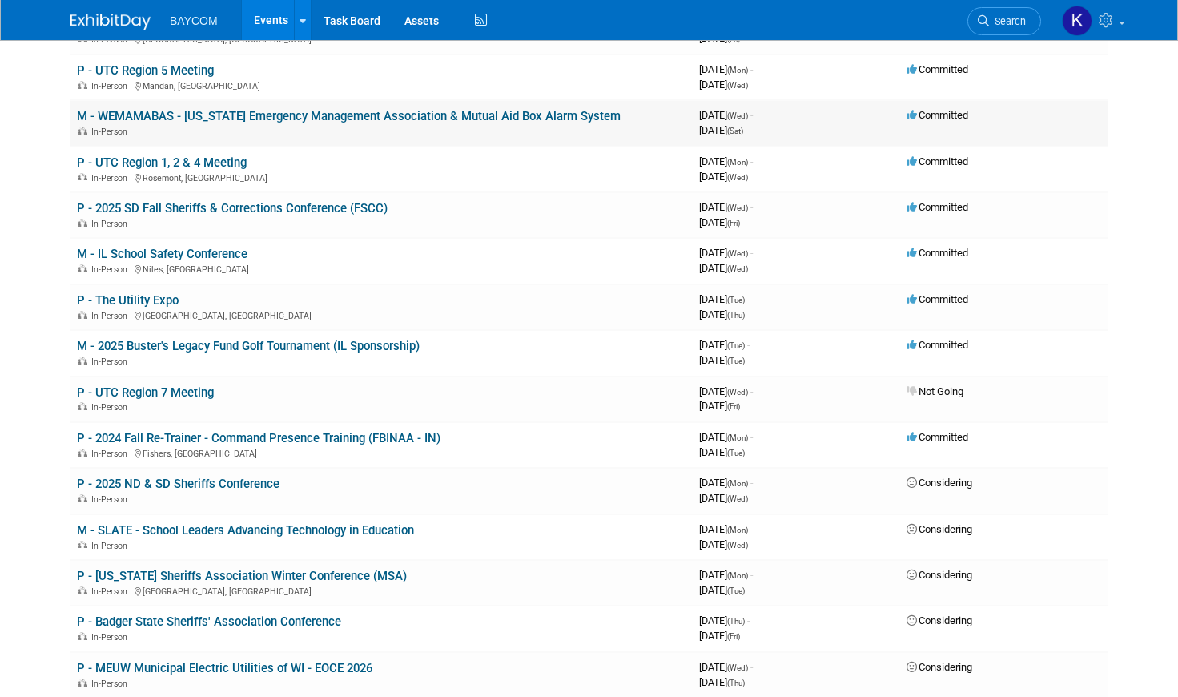
scroll to position [632, 0]
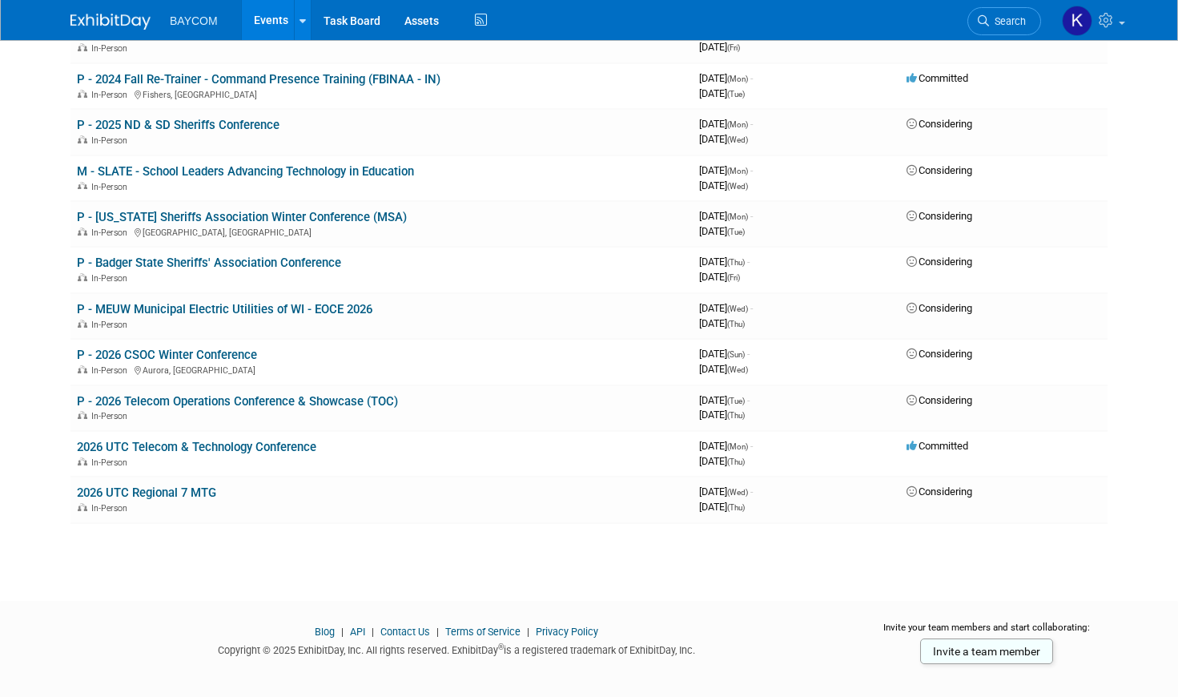
scroll to position [613, 0]
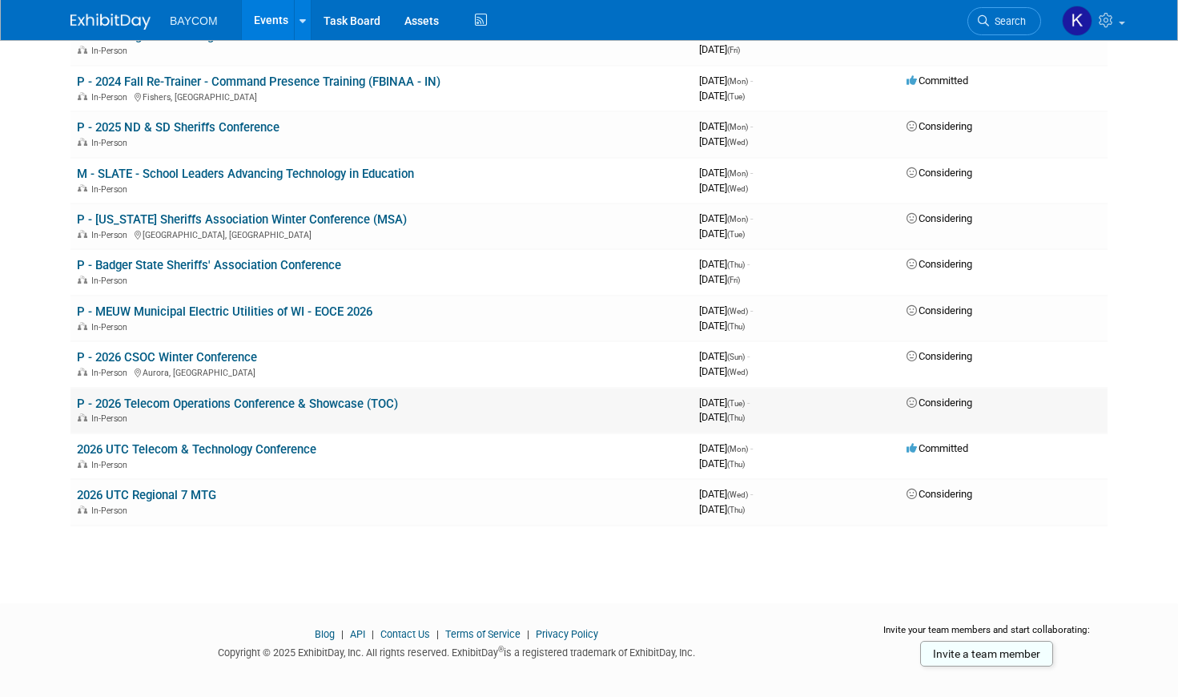
click at [141, 405] on link "P - 2026 Telecom Operations Conference & Showcase (TOC)" at bounding box center [237, 403] width 321 height 14
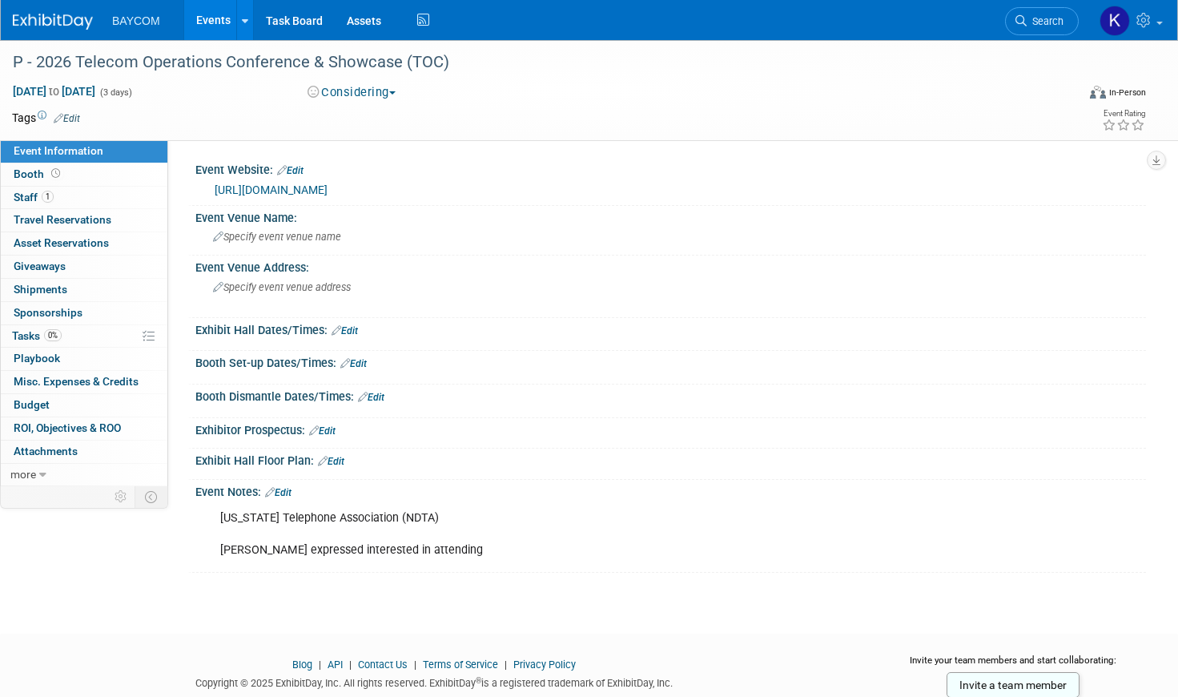
click at [304, 189] on link "[URL][DOMAIN_NAME]" at bounding box center [271, 189] width 113 height 13
click at [131, 62] on div "P - 2026 Telecom Operations Conference & Showcase (TOC)" at bounding box center [528, 62] width 1042 height 29
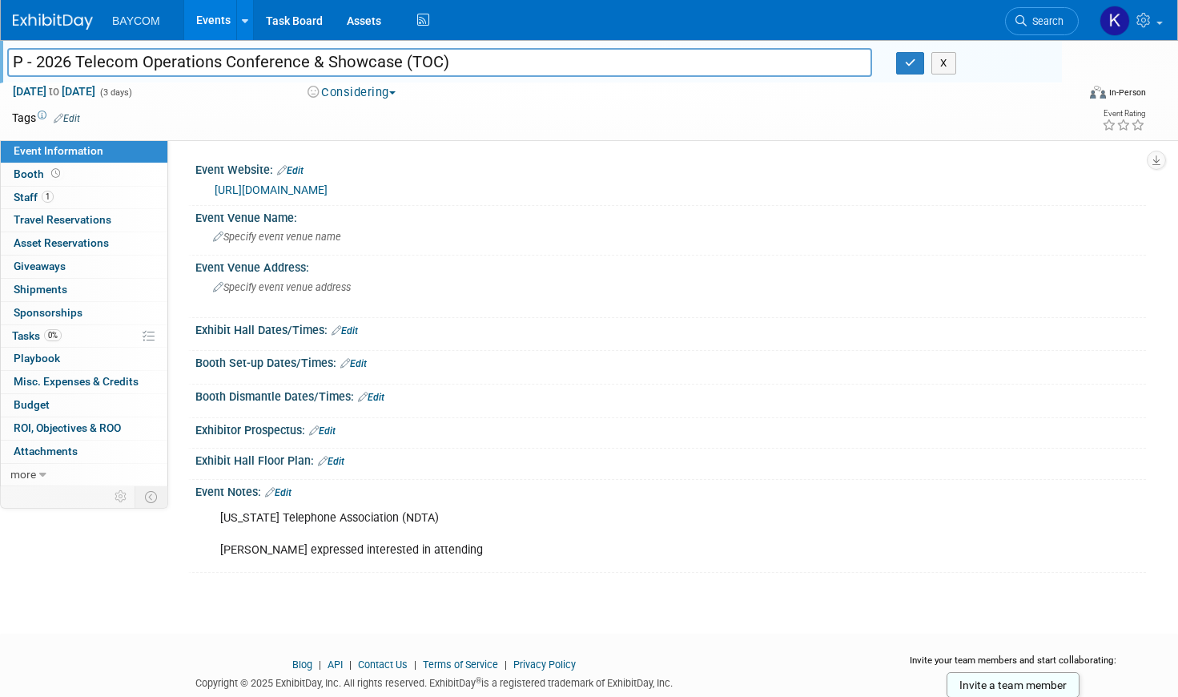
click at [70, 58] on input "P - 2026 Telecom Operations Conference & Showcase (TOC)" at bounding box center [439, 62] width 865 height 28
type input "P - 2026 ND Telecom Operations Conference & Showcase (TOC)"
click at [907, 70] on button "button" at bounding box center [910, 63] width 29 height 22
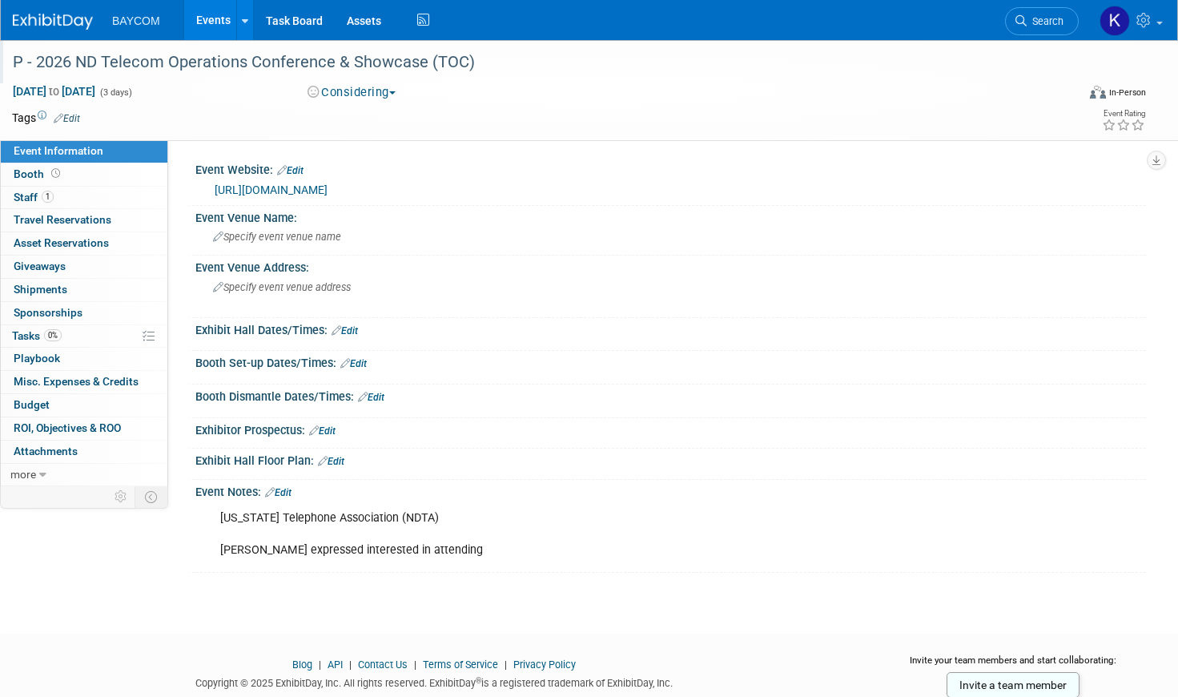
click at [219, 12] on link "Events" at bounding box center [213, 20] width 58 height 40
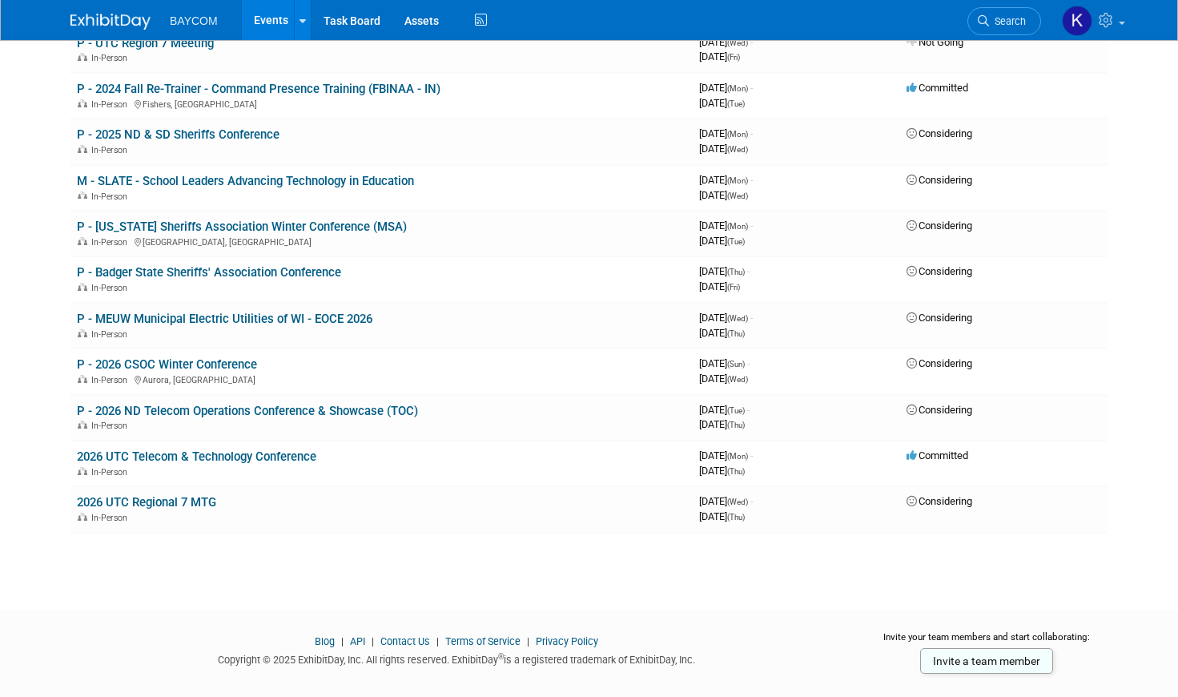
scroll to position [632, 0]
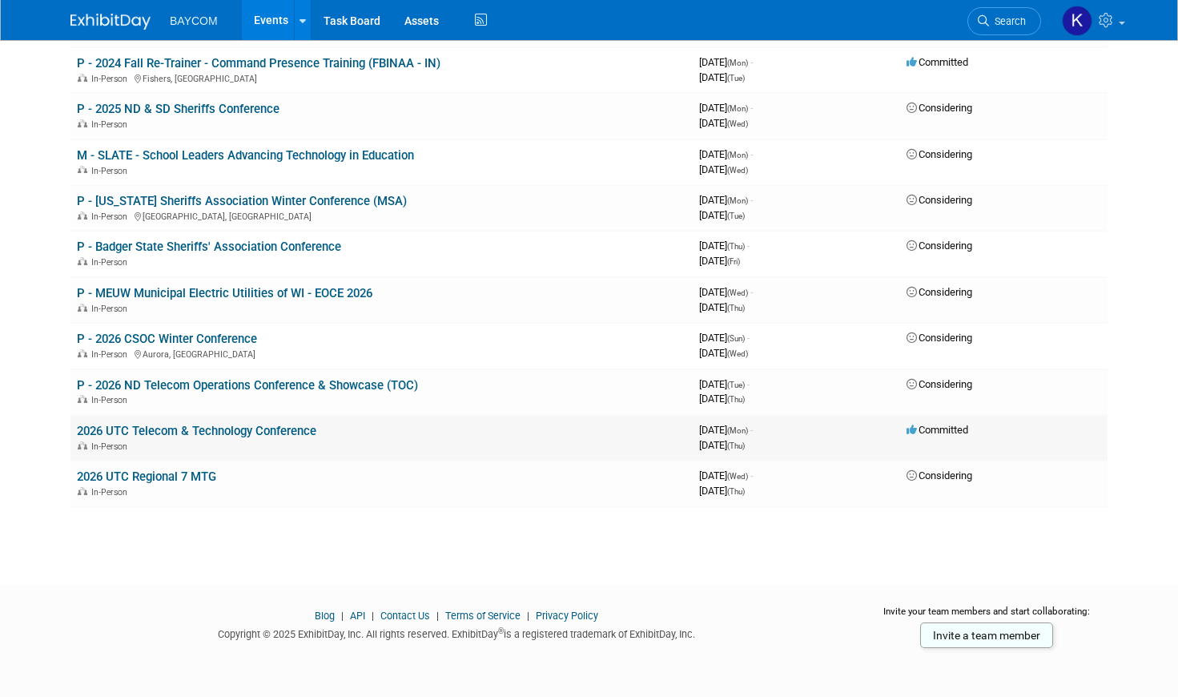
click at [187, 428] on link "2026 UTC Telecom & Technology Conference" at bounding box center [196, 431] width 239 height 14
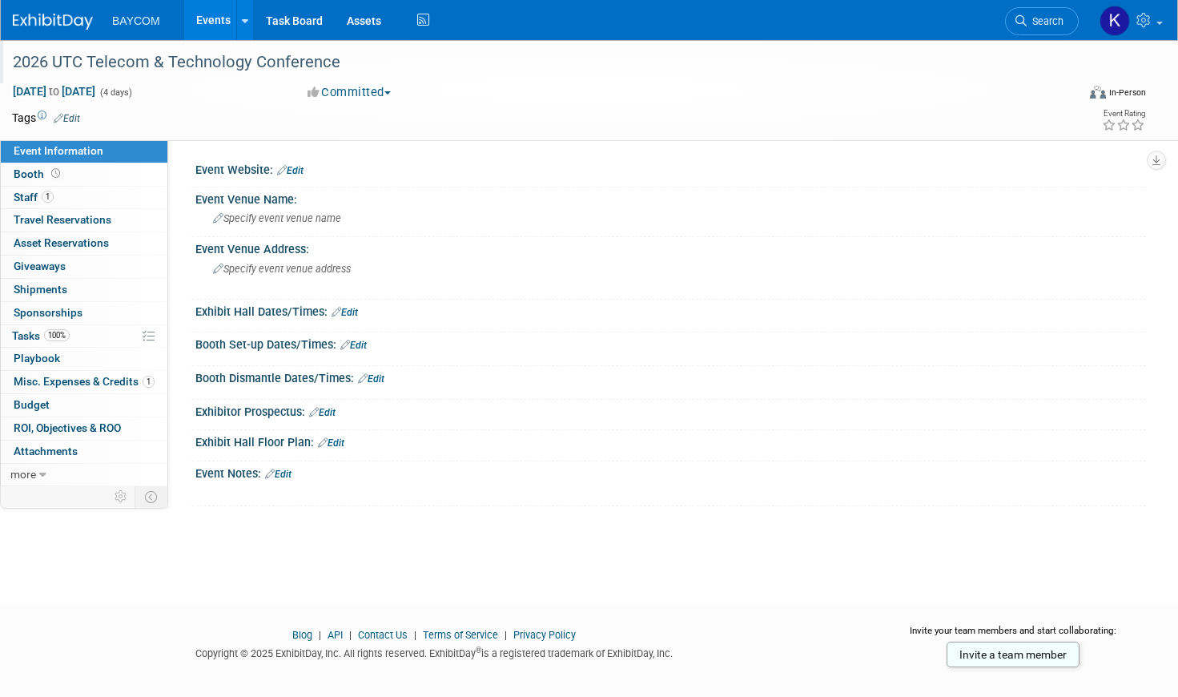
click at [52, 62] on div "2026 UTC Telecom & Technology Conference" at bounding box center [528, 62] width 1042 height 29
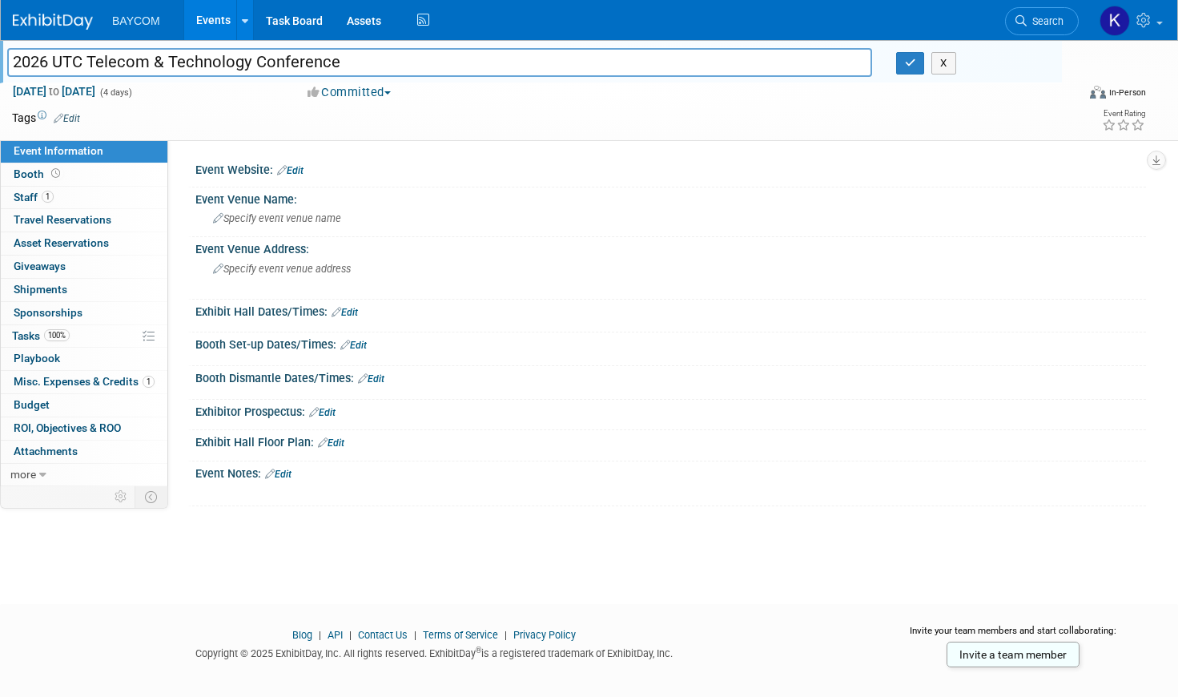
click at [17, 58] on input "2026 UTC Telecom & Technology Conference" at bounding box center [439, 62] width 865 height 28
type input "P - 2026 UTC Telecom & Technology Conference"
click at [913, 62] on icon "button" at bounding box center [910, 63] width 11 height 10
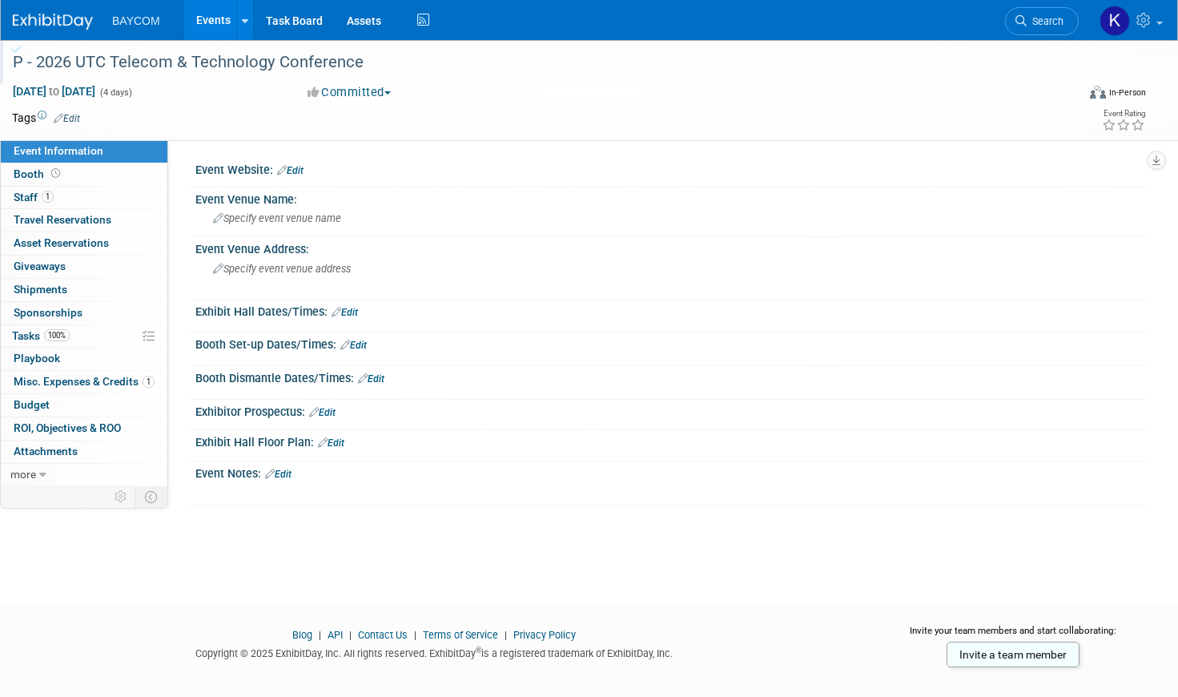
click at [209, 12] on link "Events" at bounding box center [213, 20] width 58 height 40
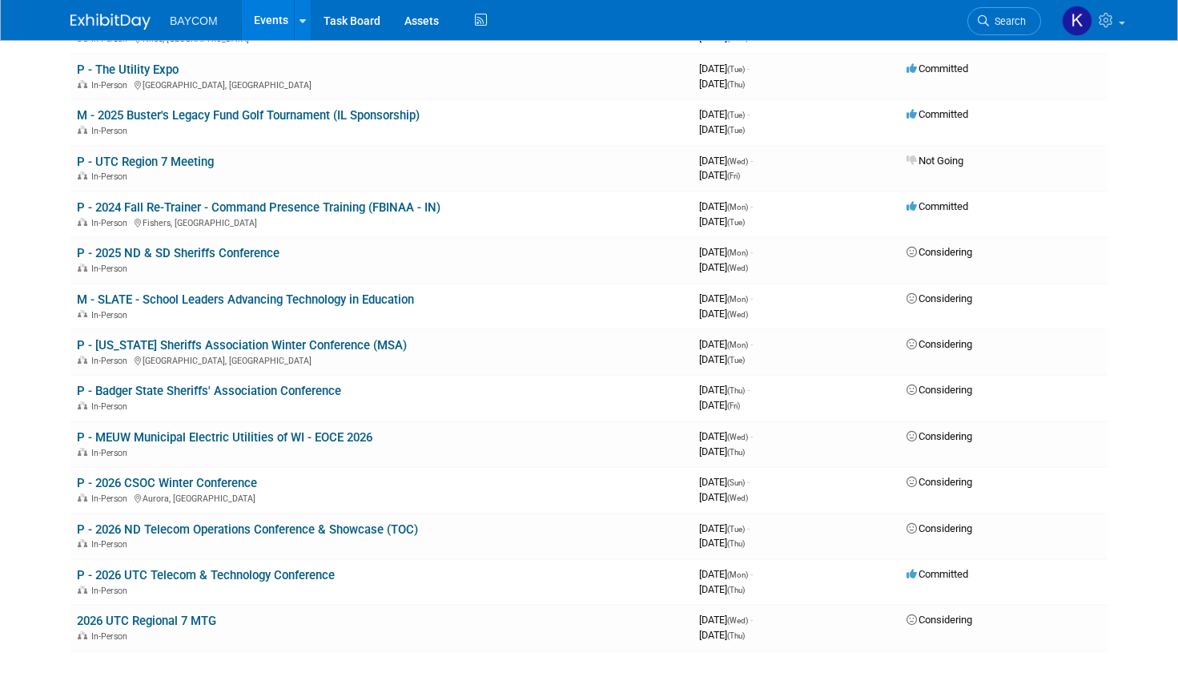
scroll to position [632, 0]
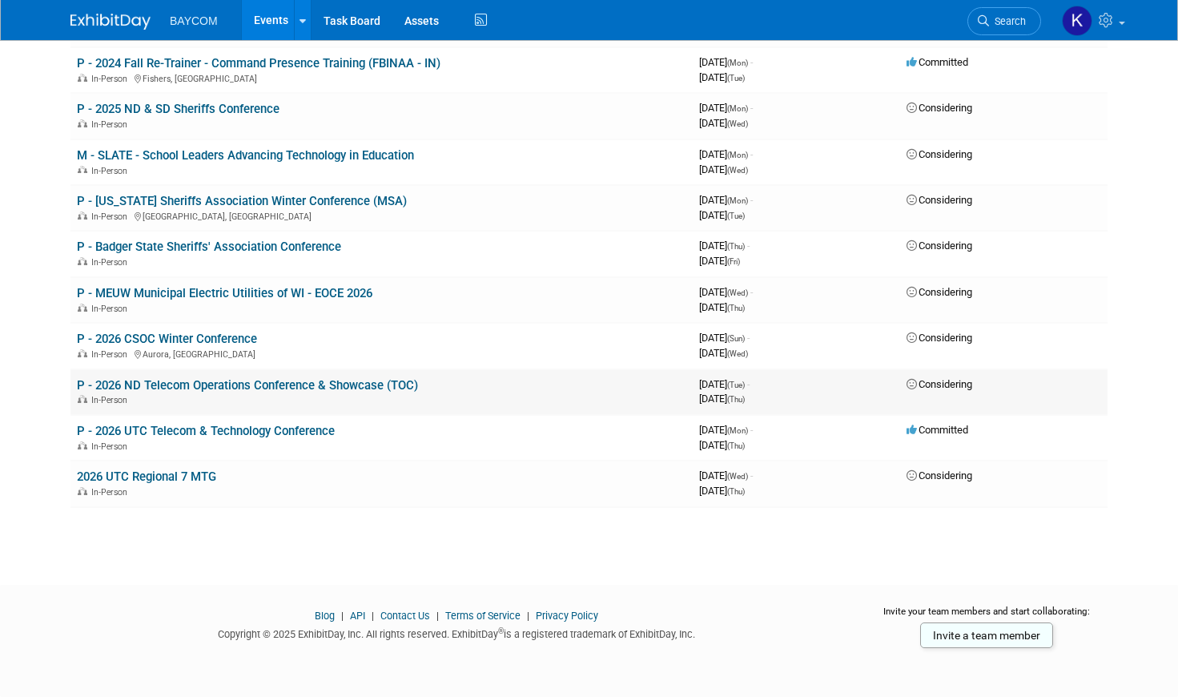
click at [179, 384] on link "P - 2026 ND Telecom Operations Conference & Showcase (TOC)" at bounding box center [247, 385] width 341 height 14
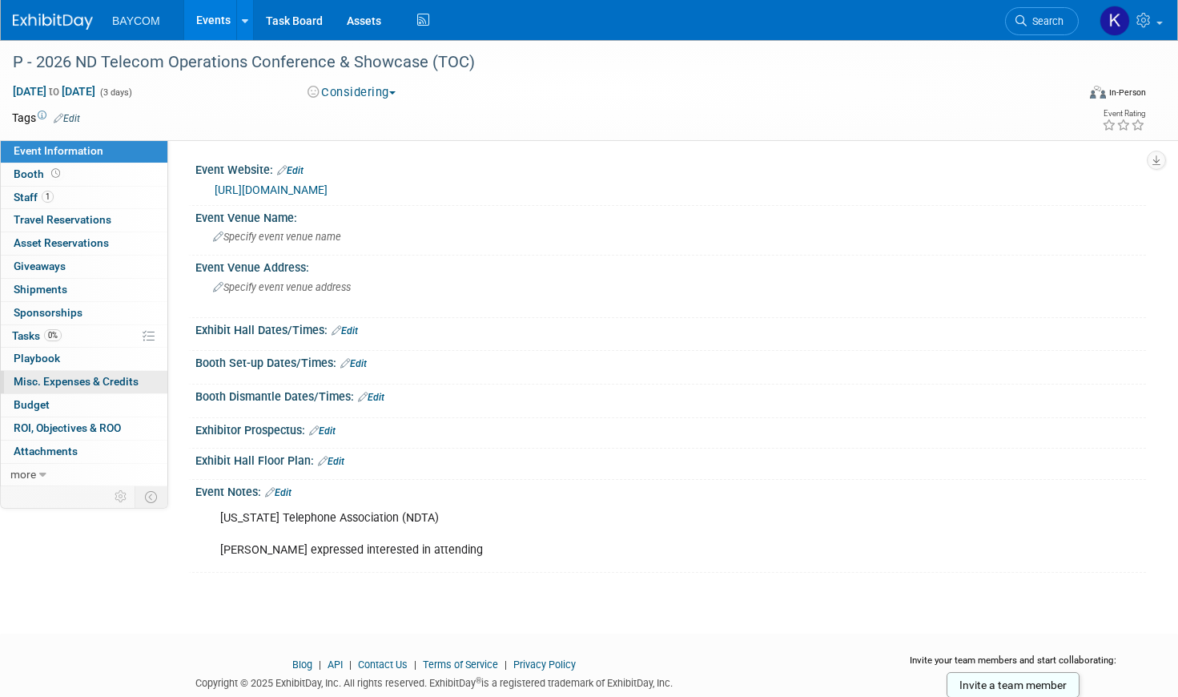
click at [78, 384] on span "Misc. Expenses & Credits 0" at bounding box center [76, 381] width 125 height 13
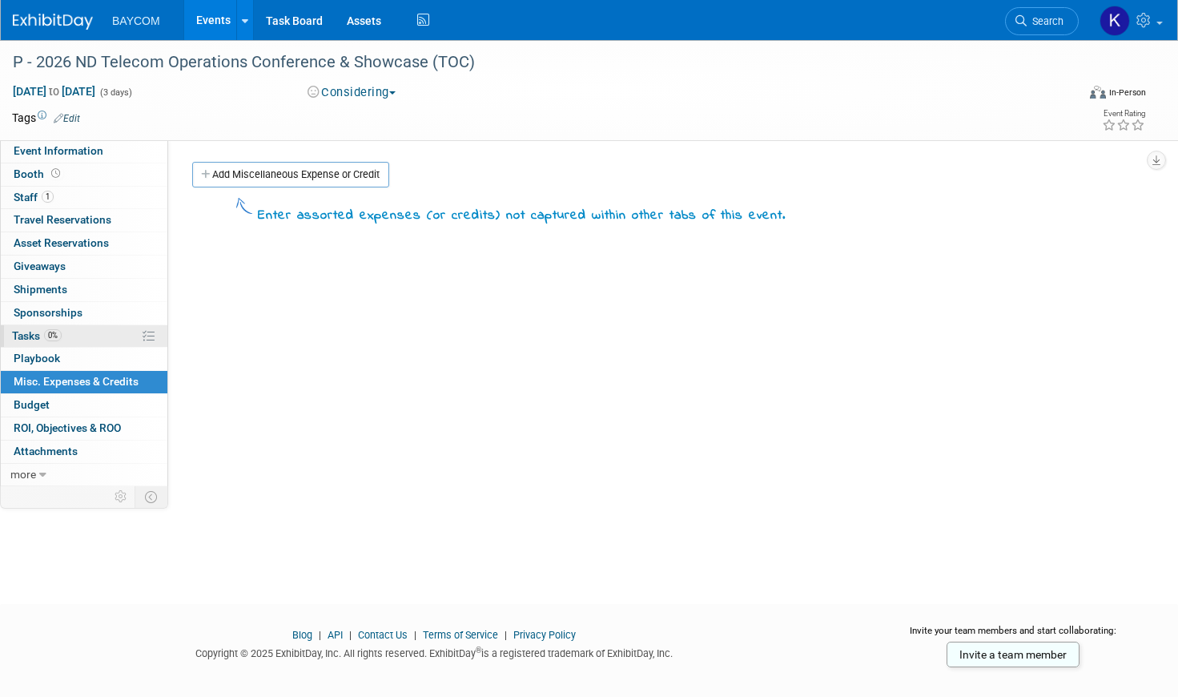
click at [74, 333] on link "0% Tasks 0%" at bounding box center [84, 336] width 167 height 22
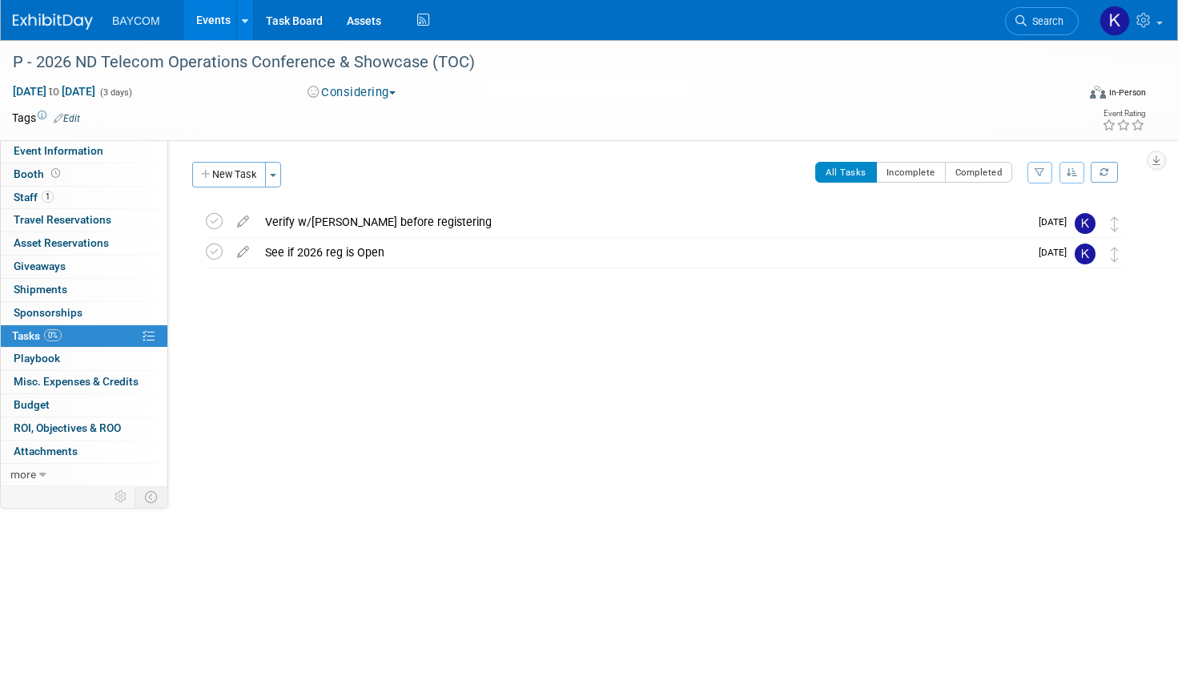
click at [212, 26] on link "Events" at bounding box center [213, 20] width 58 height 40
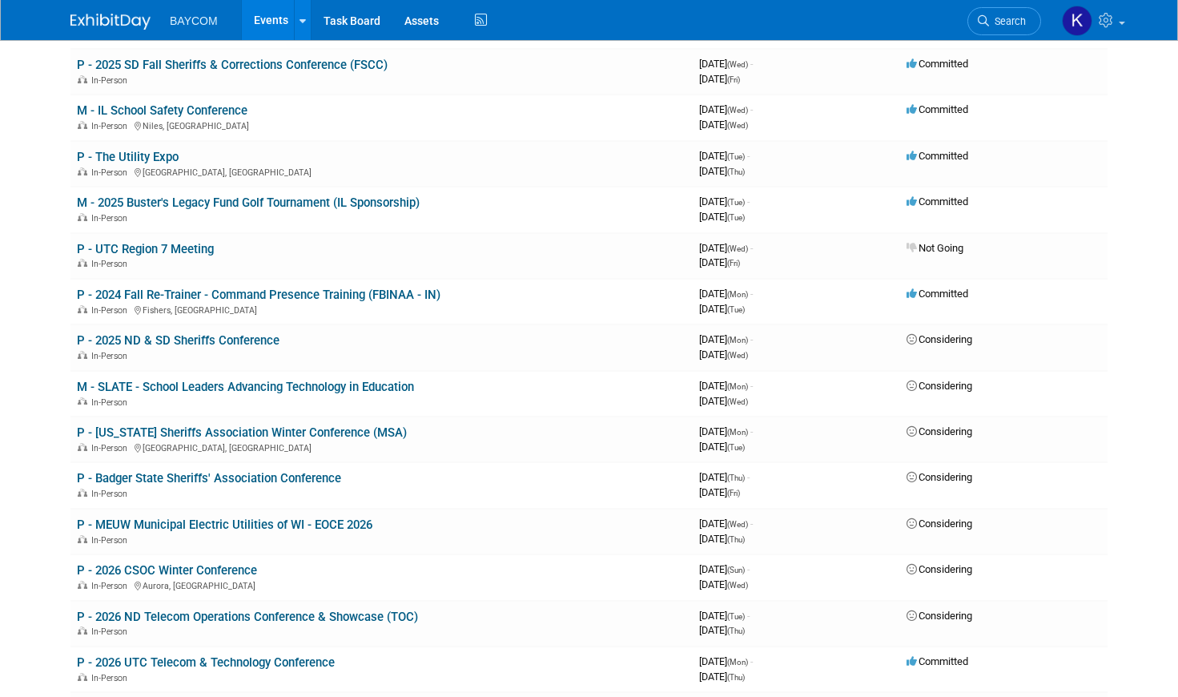
scroll to position [632, 0]
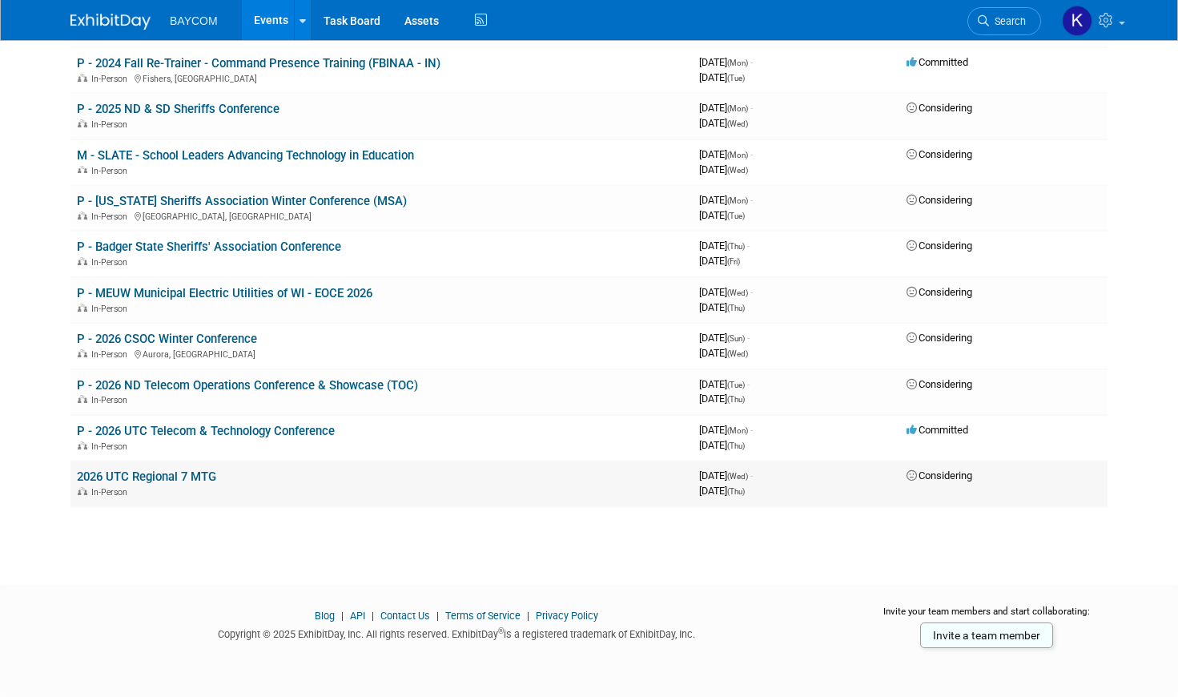
click at [177, 474] on link "2026 UTC Regional 7 MTG" at bounding box center [146, 476] width 139 height 14
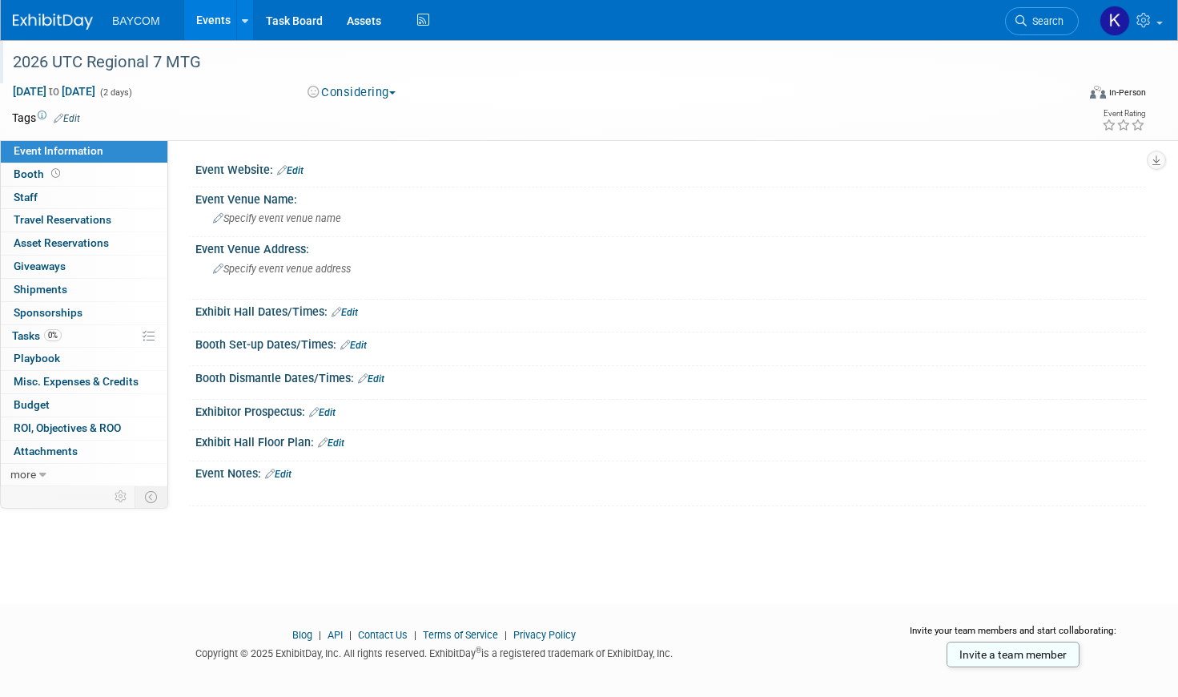
click at [56, 59] on div "2026 UTC Regional 7 MTG" at bounding box center [528, 62] width 1042 height 29
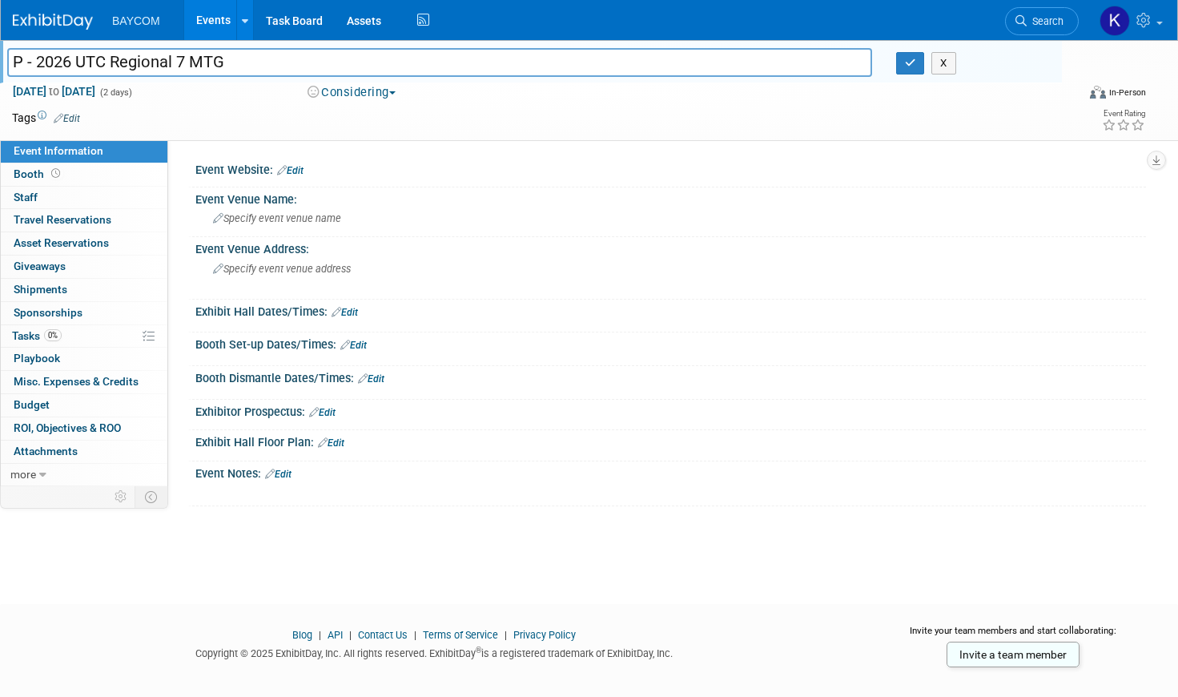
type input "P - 2026 UTC Regional 7 MTG"
click at [285, 472] on link "Edit" at bounding box center [278, 473] width 26 height 11
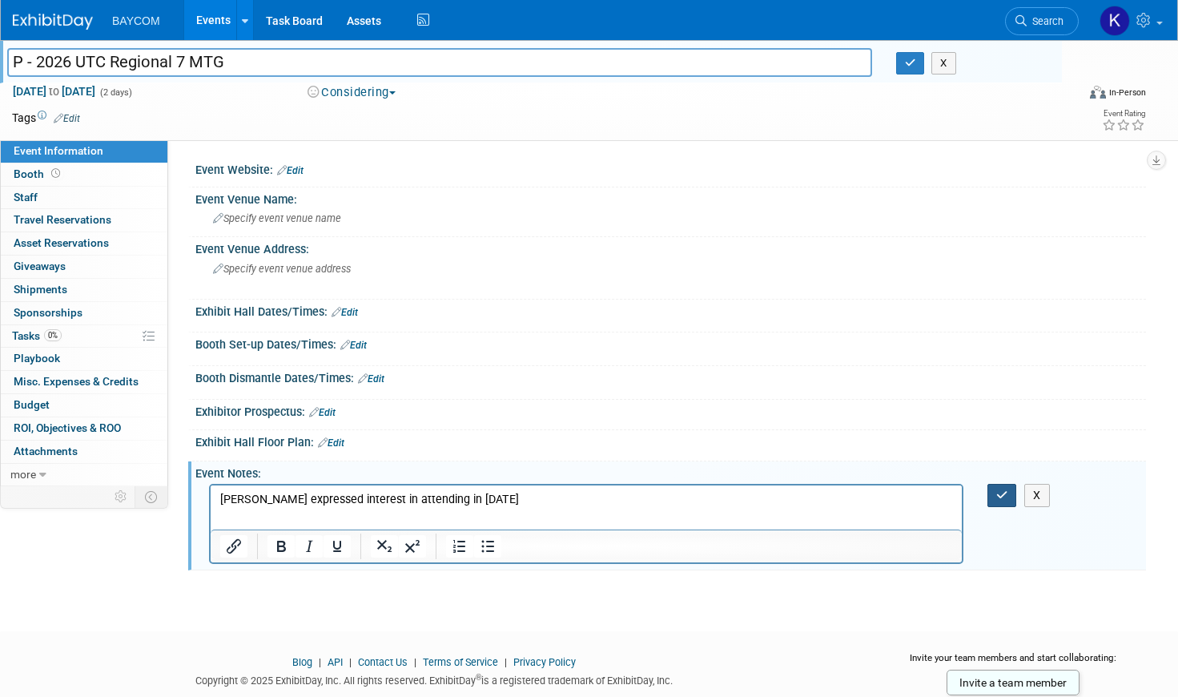
click at [998, 494] on icon "button" at bounding box center [1002, 494] width 12 height 11
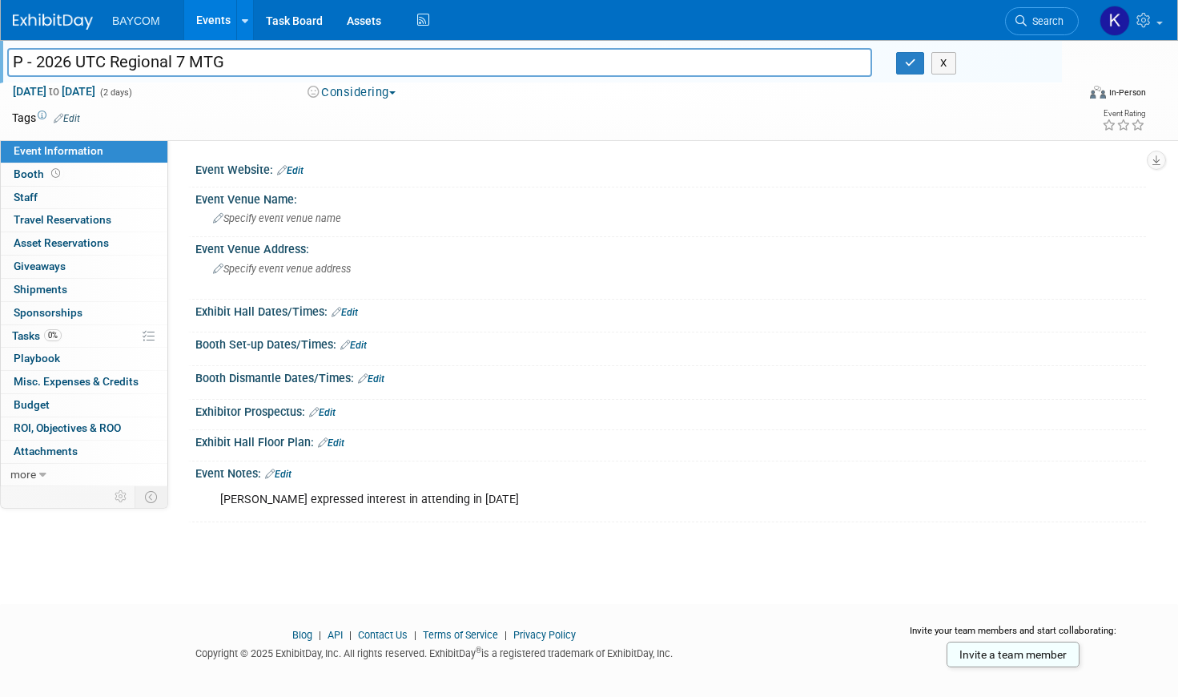
click at [203, 17] on link "Events" at bounding box center [213, 20] width 58 height 40
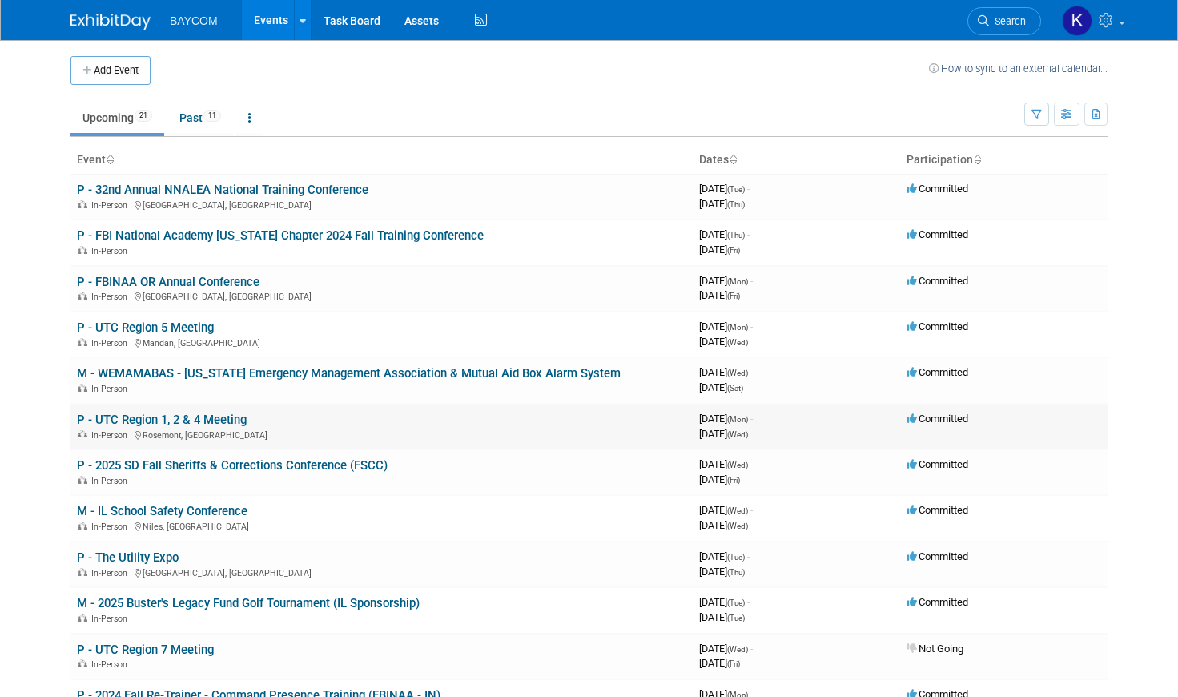
scroll to position [632, 0]
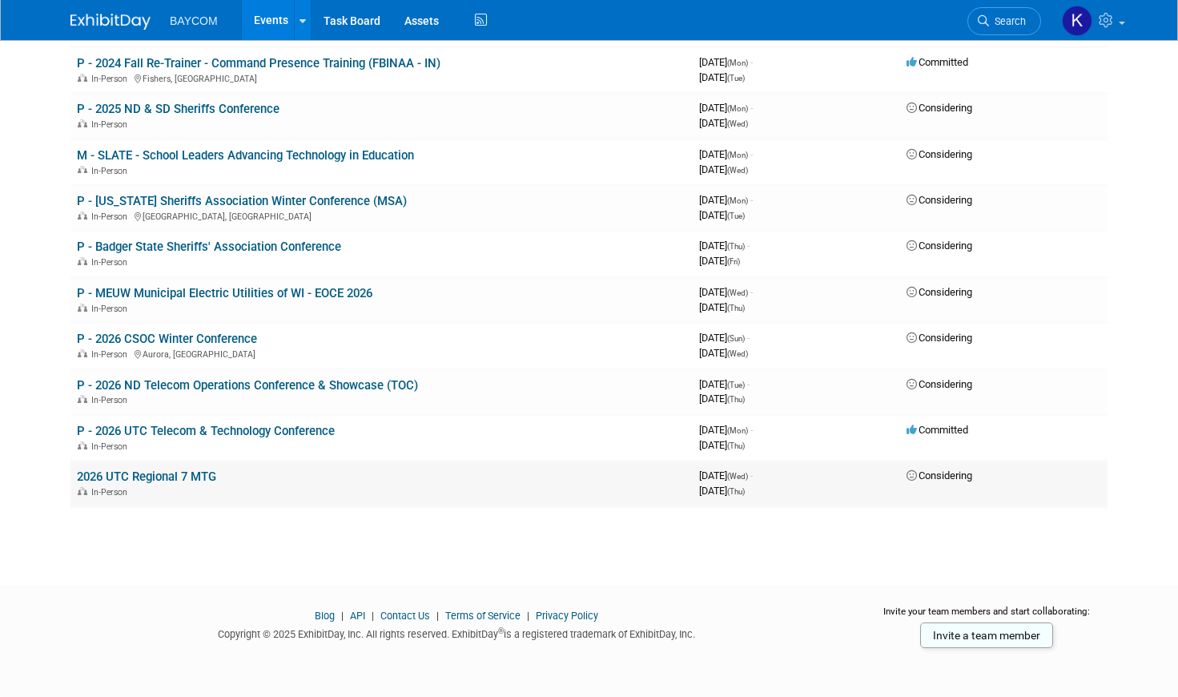
click at [170, 476] on link "2026 UTC Regional 7 MTG" at bounding box center [146, 476] width 139 height 14
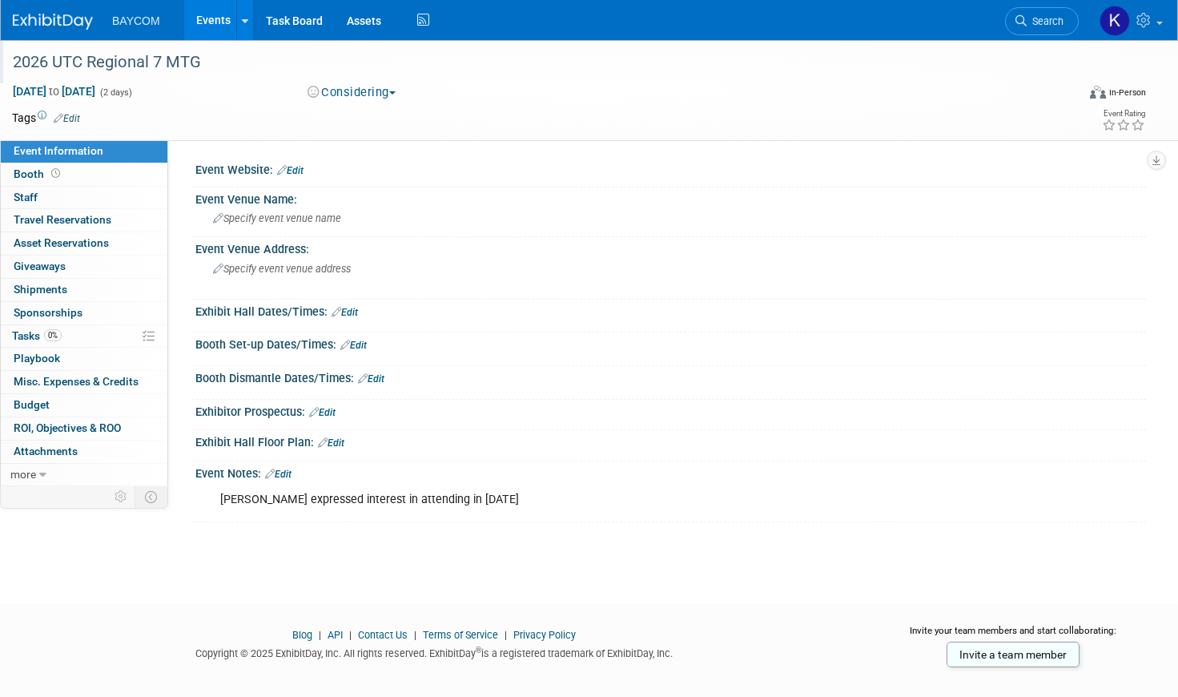
click at [62, 57] on div "2026 UTC Regional 7 MTG" at bounding box center [528, 62] width 1042 height 29
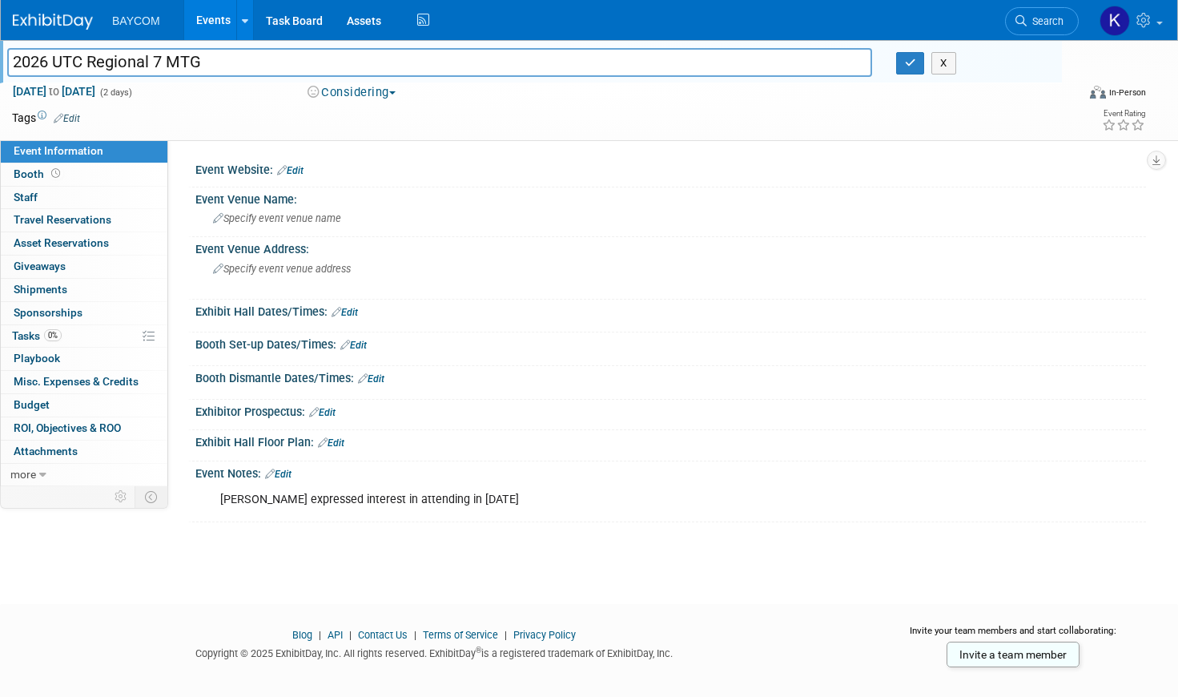
click at [21, 57] on input "2026 UTC Regional 7 MTG" at bounding box center [439, 62] width 865 height 28
type input "P - 2026 UTC Regional 7 MTG"
click at [910, 62] on icon "button" at bounding box center [910, 63] width 11 height 10
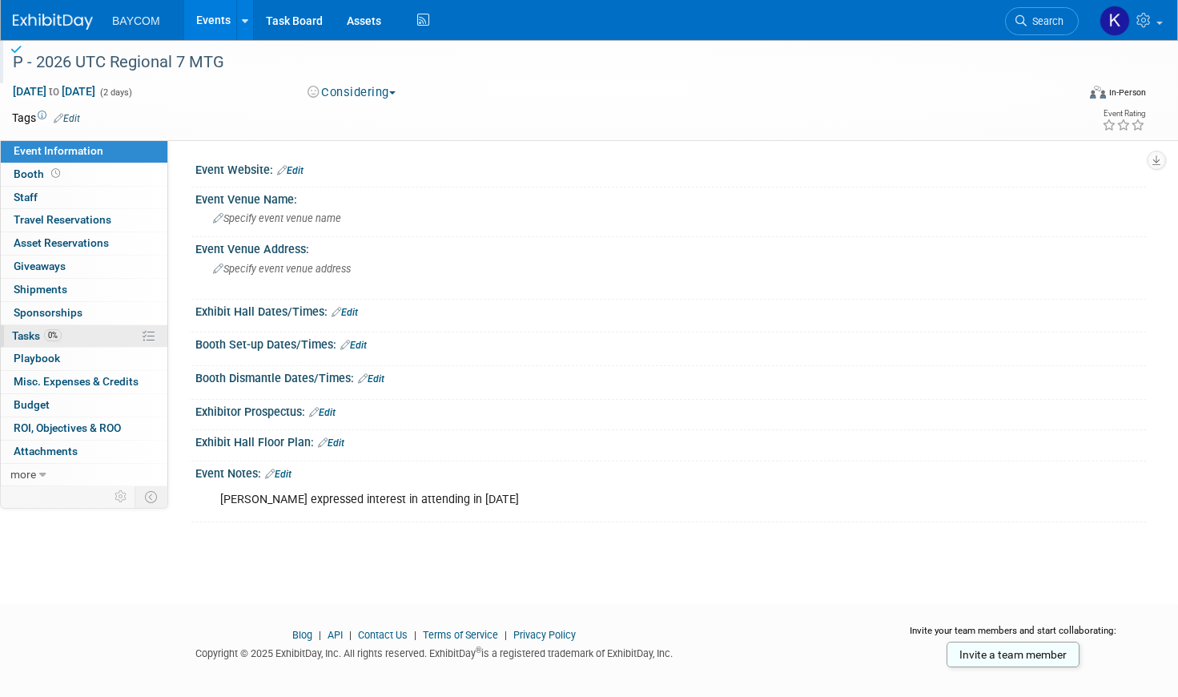
click at [99, 333] on link "0% Tasks 0%" at bounding box center [84, 336] width 167 height 22
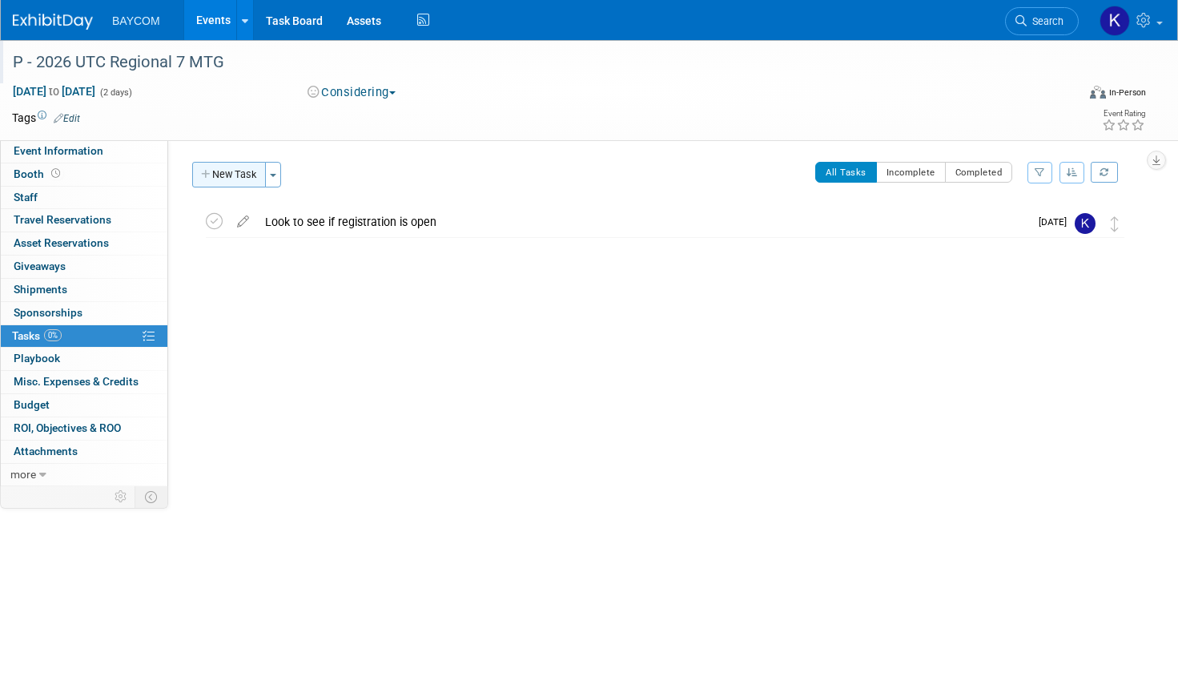
click at [222, 175] on button "New Task" at bounding box center [229, 175] width 74 height 26
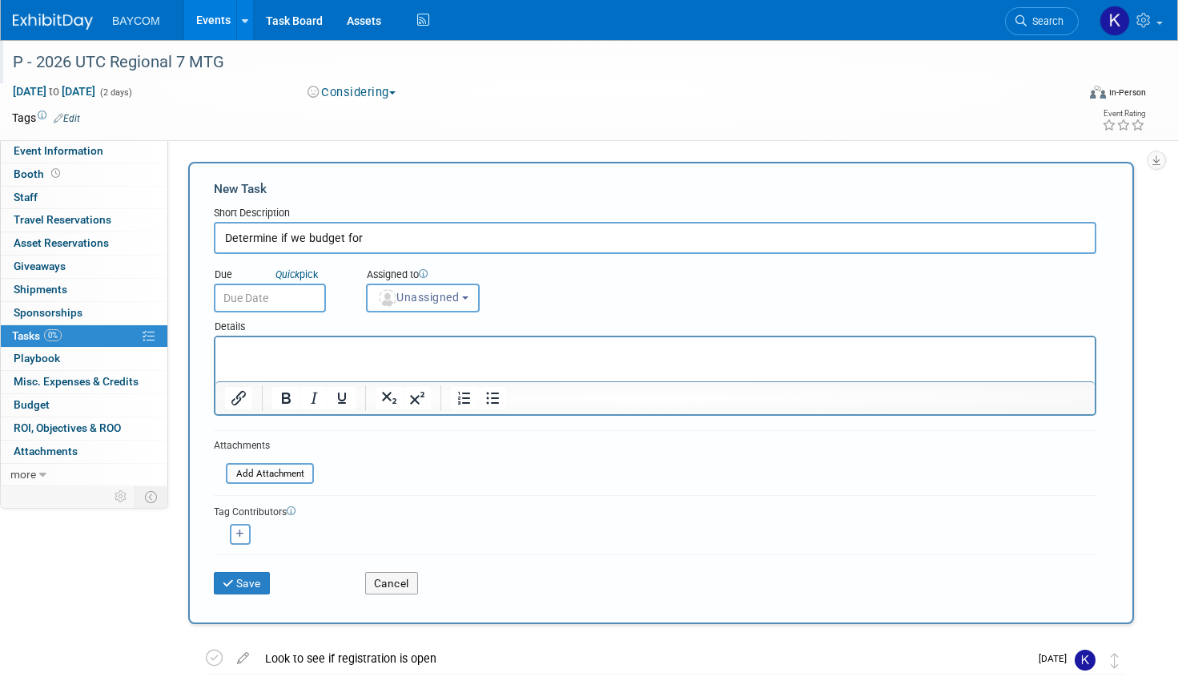
type input "Determine if we budget for"
click at [268, 293] on input "text" at bounding box center [270, 297] width 112 height 29
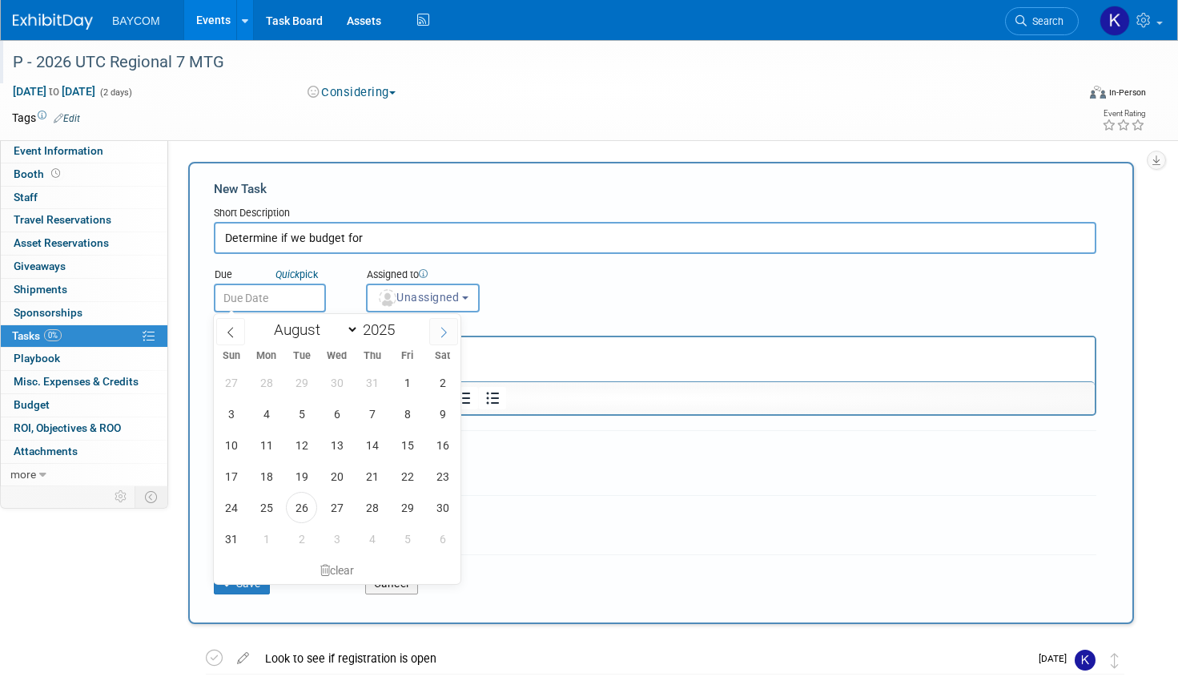
click at [443, 331] on icon at bounding box center [443, 332] width 11 height 11
click at [221, 331] on span at bounding box center [230, 331] width 29 height 27
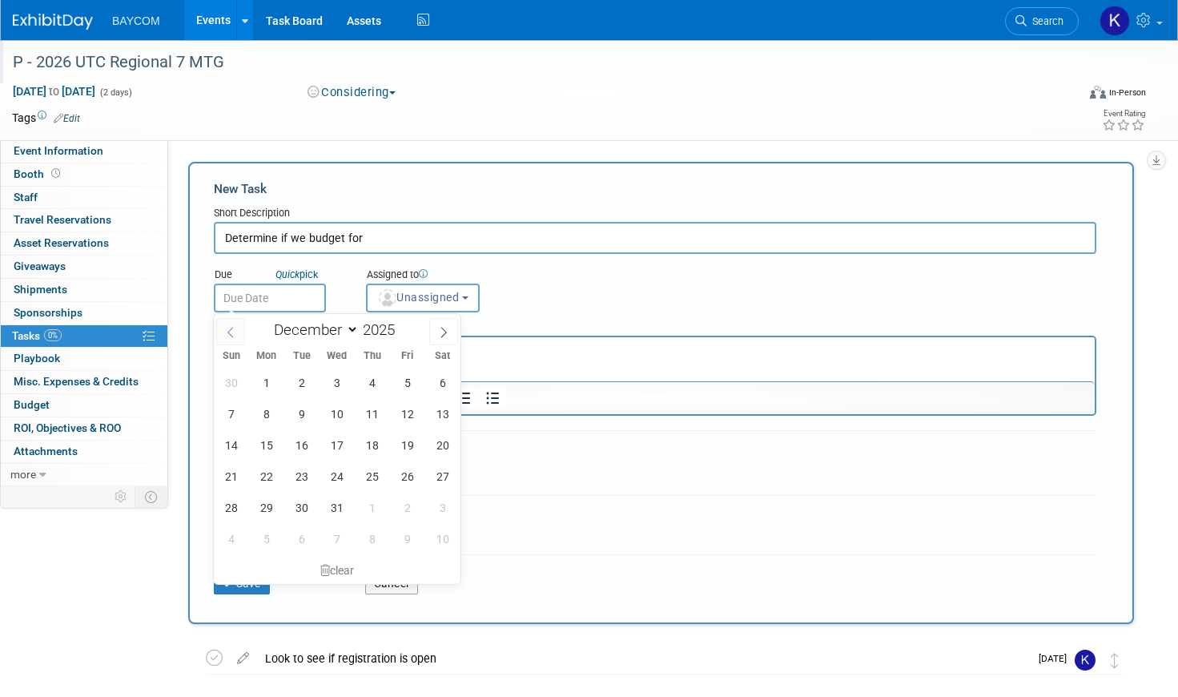
select select "10"
click at [307, 412] on span "4" at bounding box center [301, 413] width 31 height 31
type input "Nov 4, 2025"
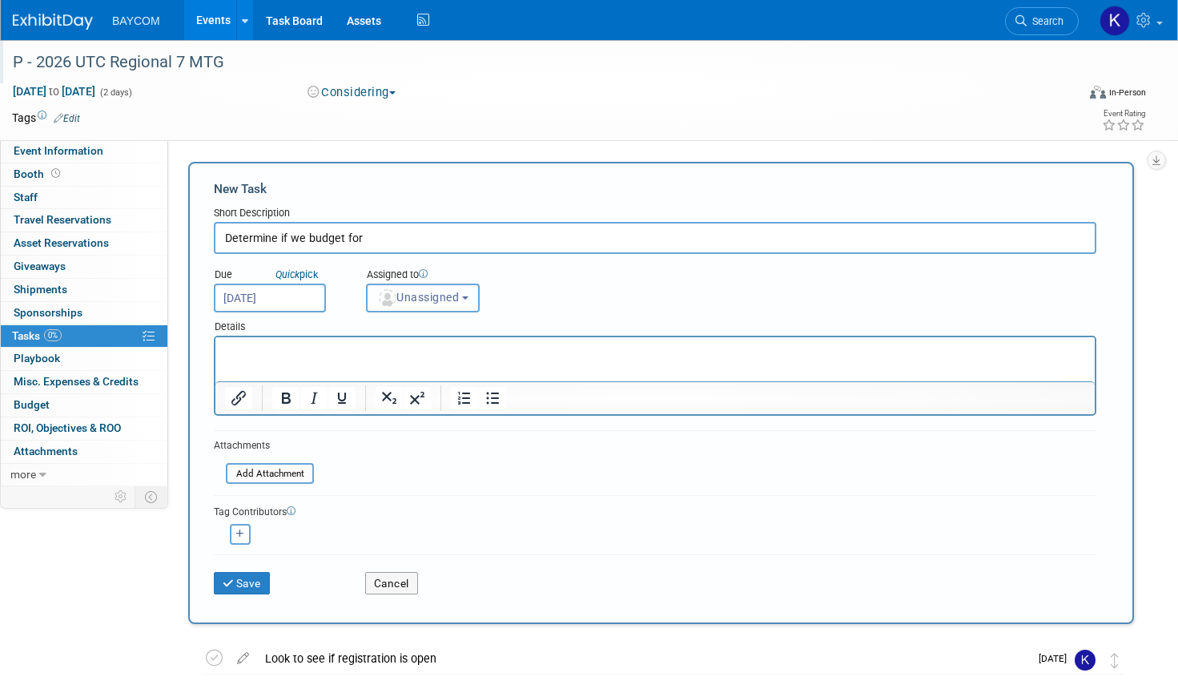
click at [428, 295] on span "Unassigned" at bounding box center [418, 297] width 82 height 13
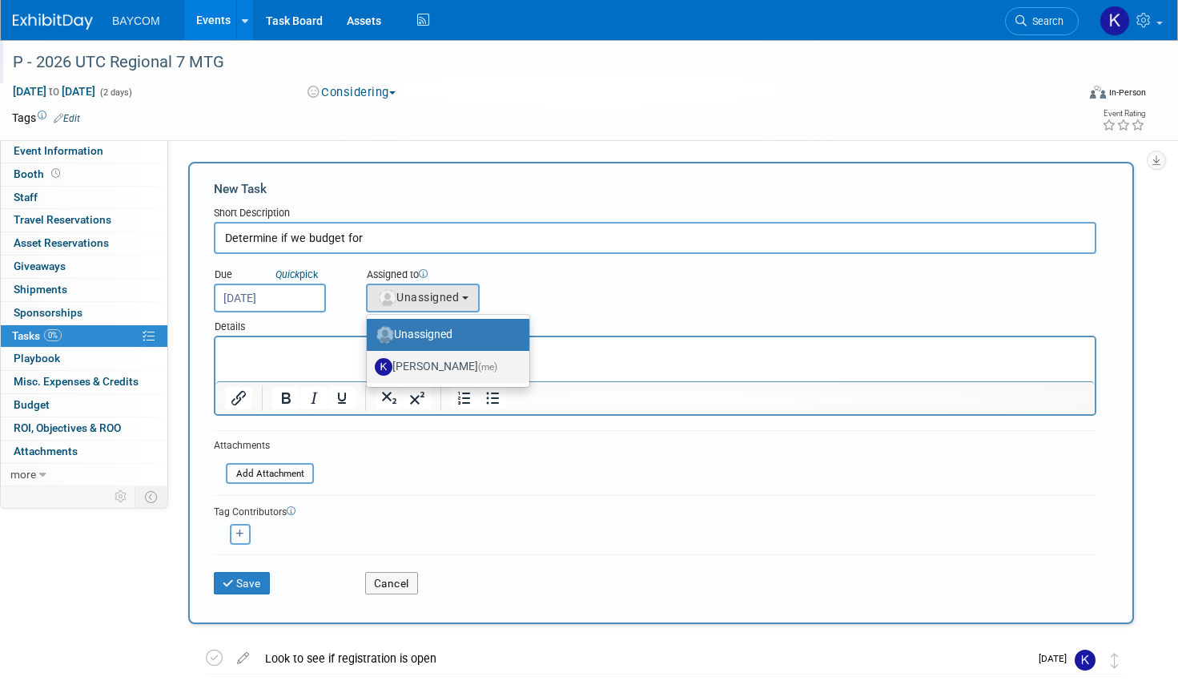
click at [420, 366] on label "Kayla Novak (me)" at bounding box center [444, 367] width 139 height 26
click at [369, 366] on input "Kayla Novak (me)" at bounding box center [364, 364] width 10 height 10
select select "3010db7d-870e-43c4-8fb8-0ef80b953965"
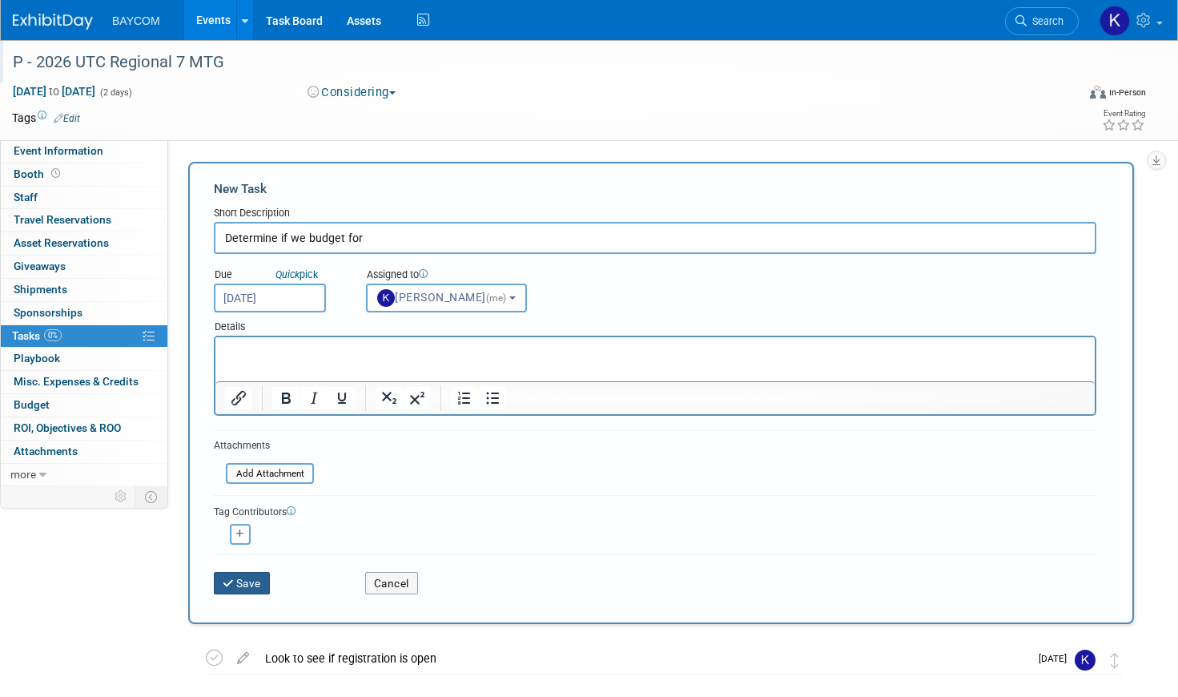
click at [248, 588] on button "Save" at bounding box center [242, 583] width 56 height 22
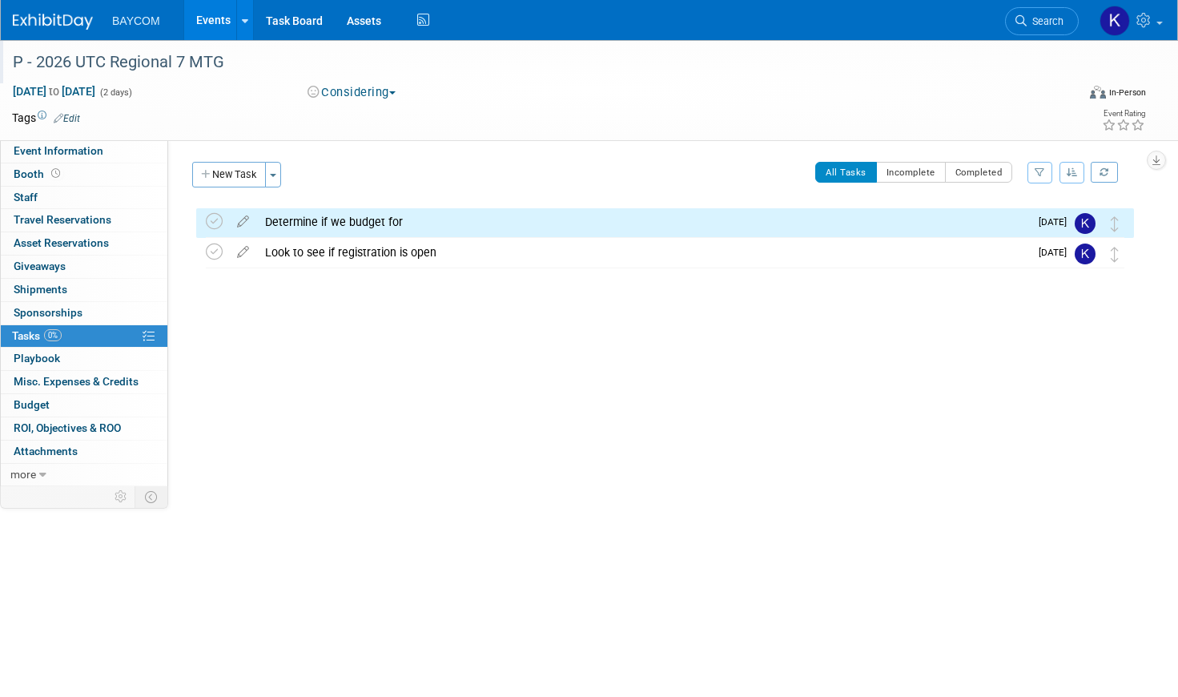
click at [218, 26] on link "Events" at bounding box center [213, 20] width 58 height 40
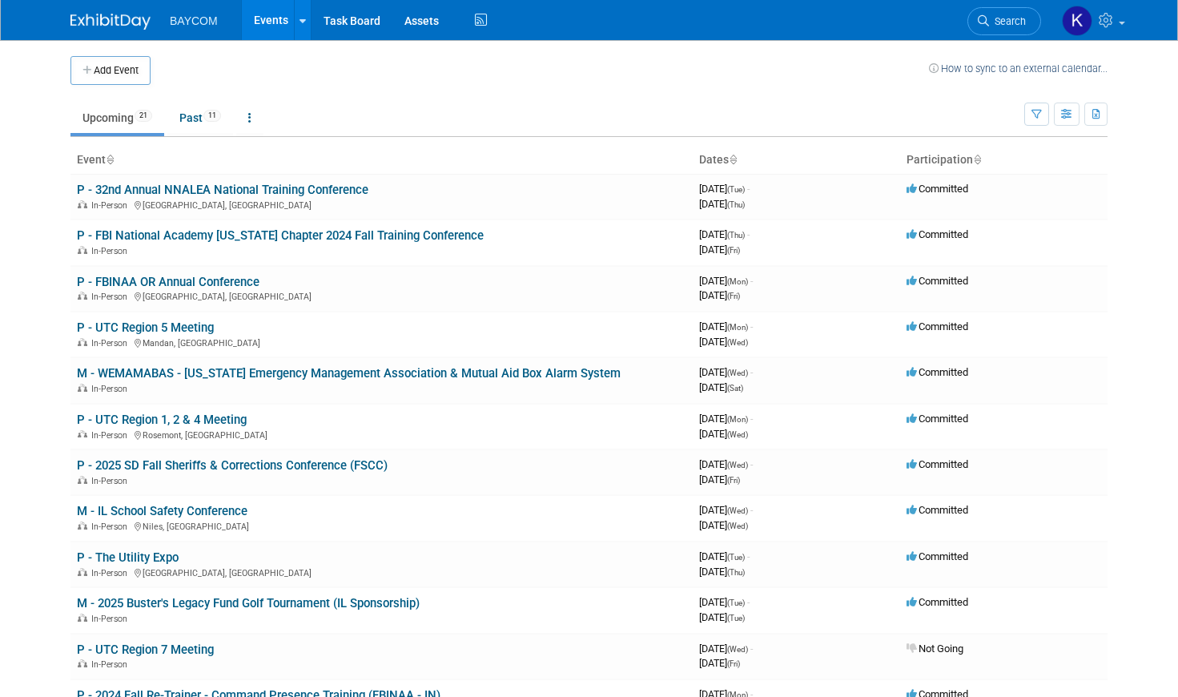
click at [266, 20] on link "Events" at bounding box center [271, 20] width 58 height 40
click at [263, 25] on link "Events" at bounding box center [271, 20] width 58 height 40
click at [283, 233] on link "P - FBI National Academy [US_STATE] Chapter 2024 Fall Training Conference" at bounding box center [280, 235] width 407 height 14
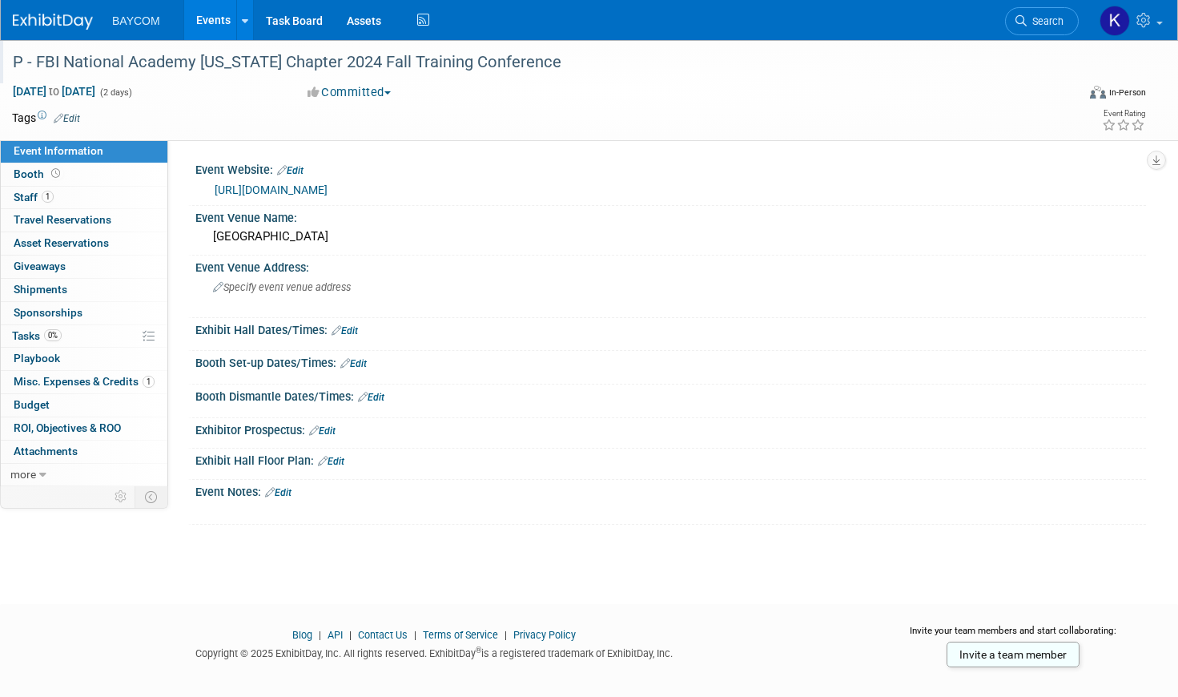
click at [434, 64] on div "P - FBI National Academy [US_STATE] Chapter 2024 Fall Training Conference" at bounding box center [528, 62] width 1042 height 29
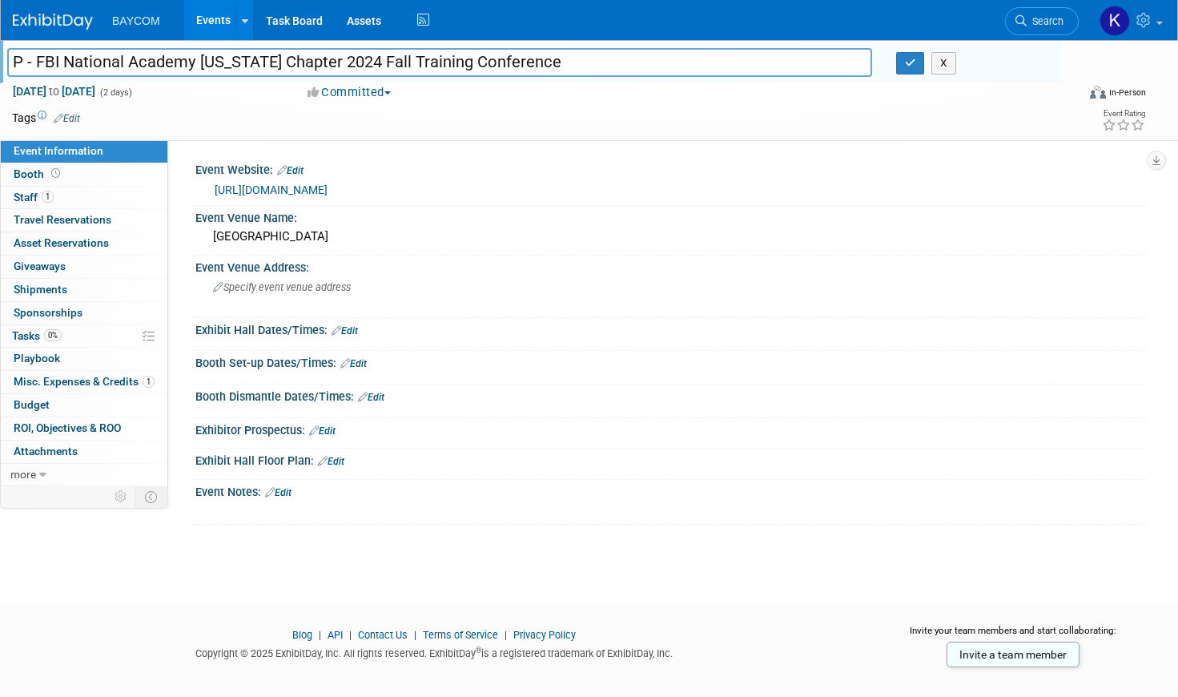
drag, startPoint x: 563, startPoint y: 71, endPoint x: 30, endPoint y: 58, distance: 533.4
click at [30, 58] on input "P - FBI National Academy Michigan Chapter 2024 Fall Training Conference" at bounding box center [439, 62] width 865 height 28
type input "P - FBINAA - MI"
click at [284, 495] on link "Edit" at bounding box center [278, 492] width 26 height 11
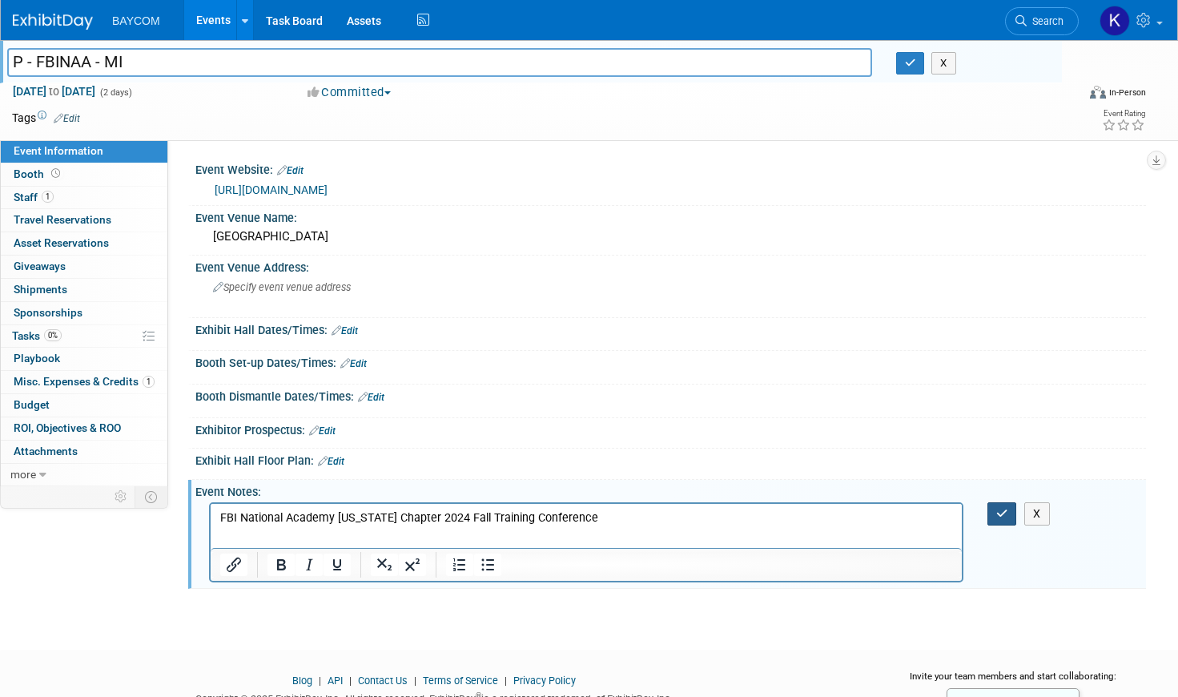
click at [997, 509] on icon "button" at bounding box center [1002, 513] width 12 height 11
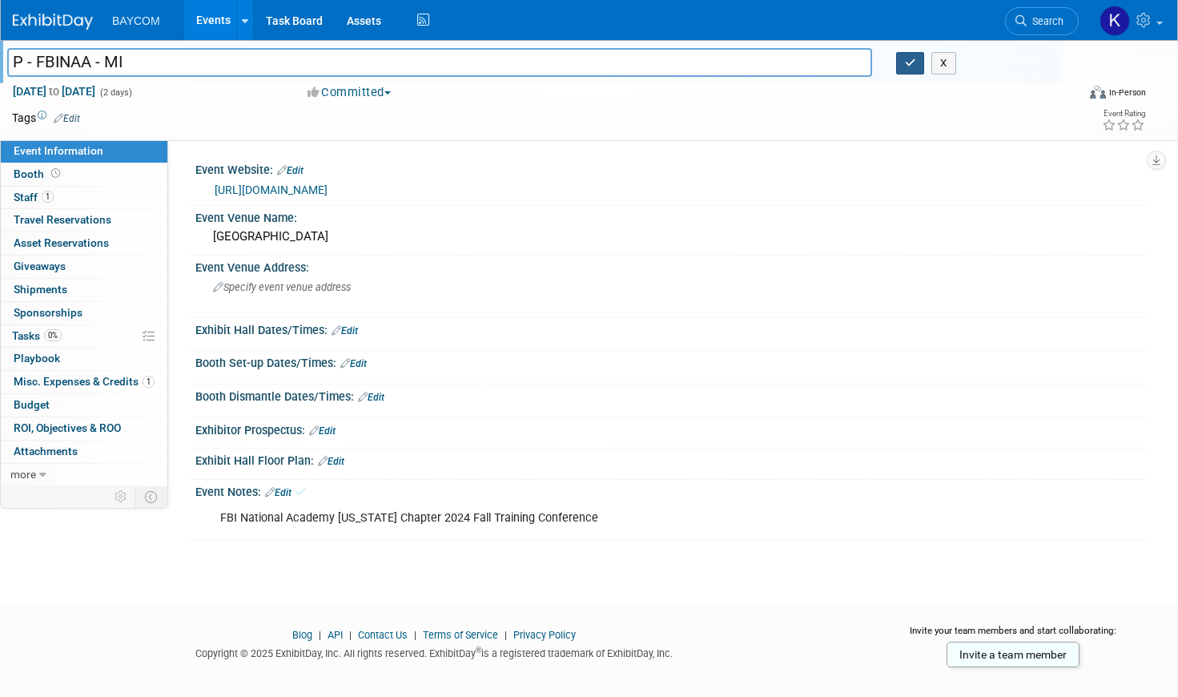
click at [917, 61] on button "button" at bounding box center [910, 63] width 29 height 22
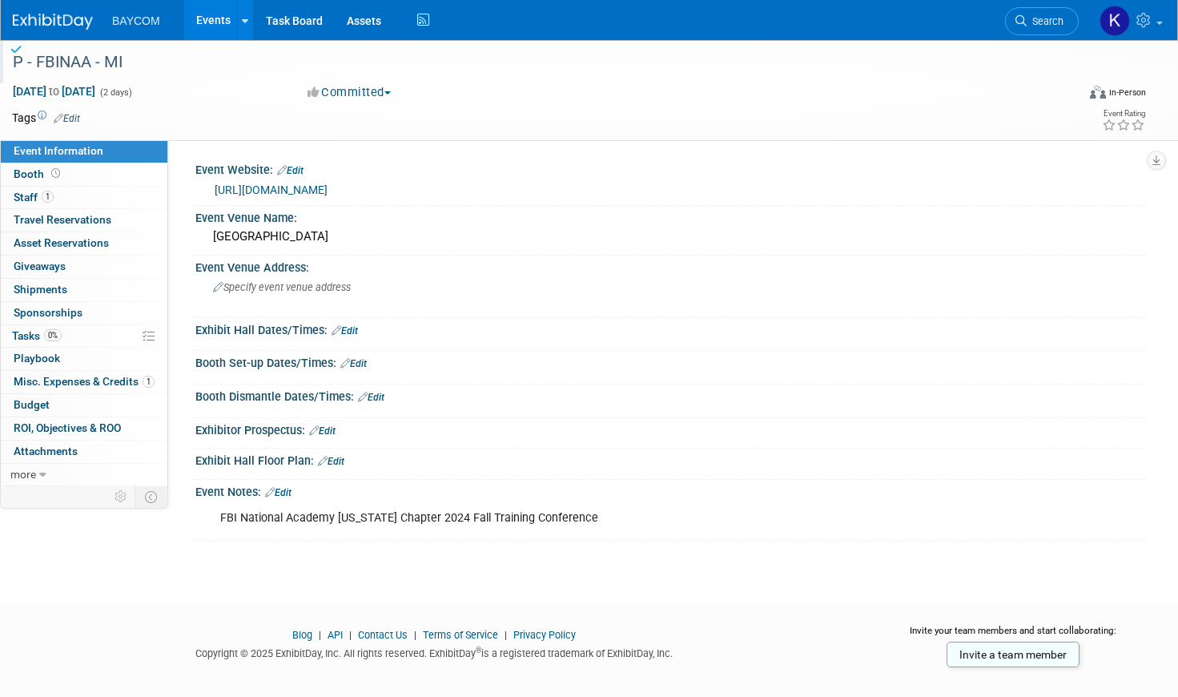
click at [204, 17] on link "Events" at bounding box center [213, 20] width 58 height 40
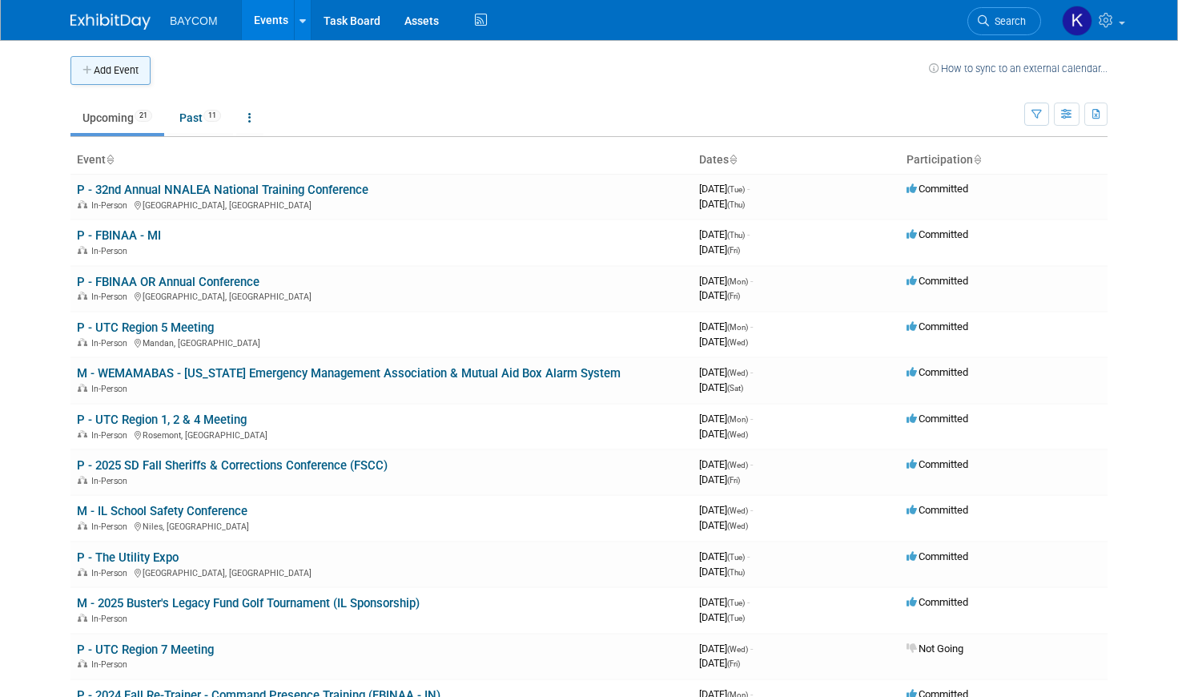
click at [101, 73] on button "Add Event" at bounding box center [110, 70] width 80 height 29
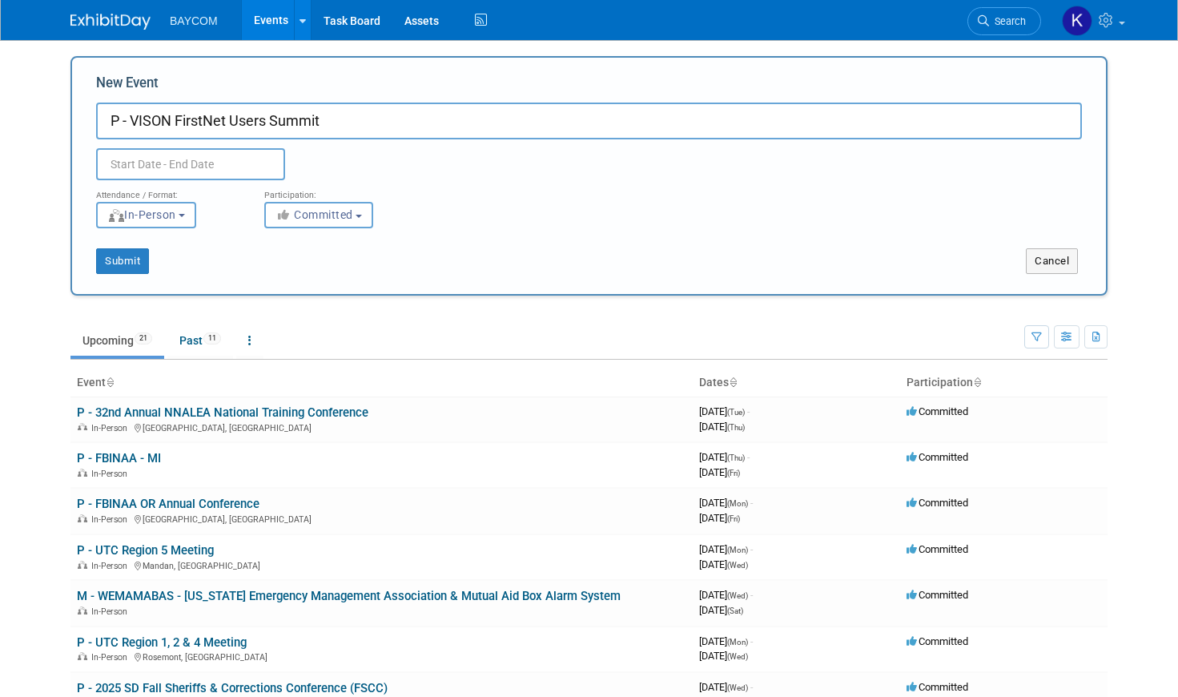
type input "P - VISON FirstNet Users Summit"
click at [187, 163] on input "text" at bounding box center [190, 164] width 189 height 32
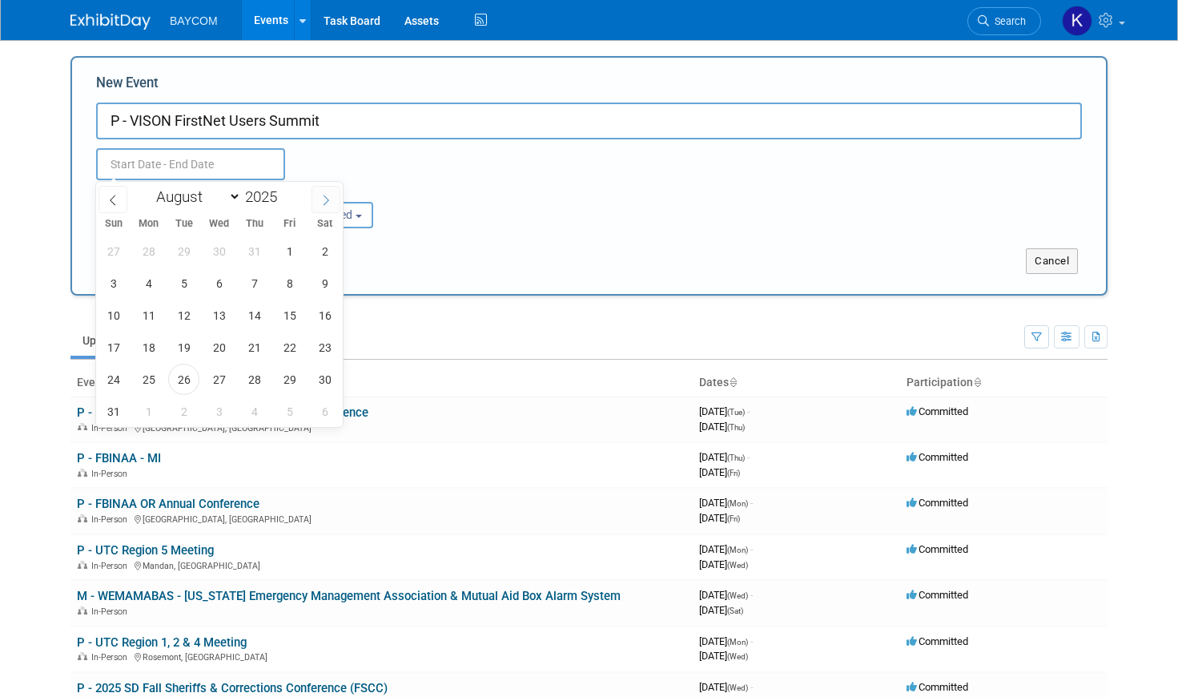
click at [325, 199] on icon at bounding box center [325, 200] width 11 height 11
select select "8"
click at [153, 276] on span "8" at bounding box center [148, 282] width 31 height 31
click at [249, 278] on span "11" at bounding box center [254, 282] width 31 height 31
type input "[DATE] to [DATE]"
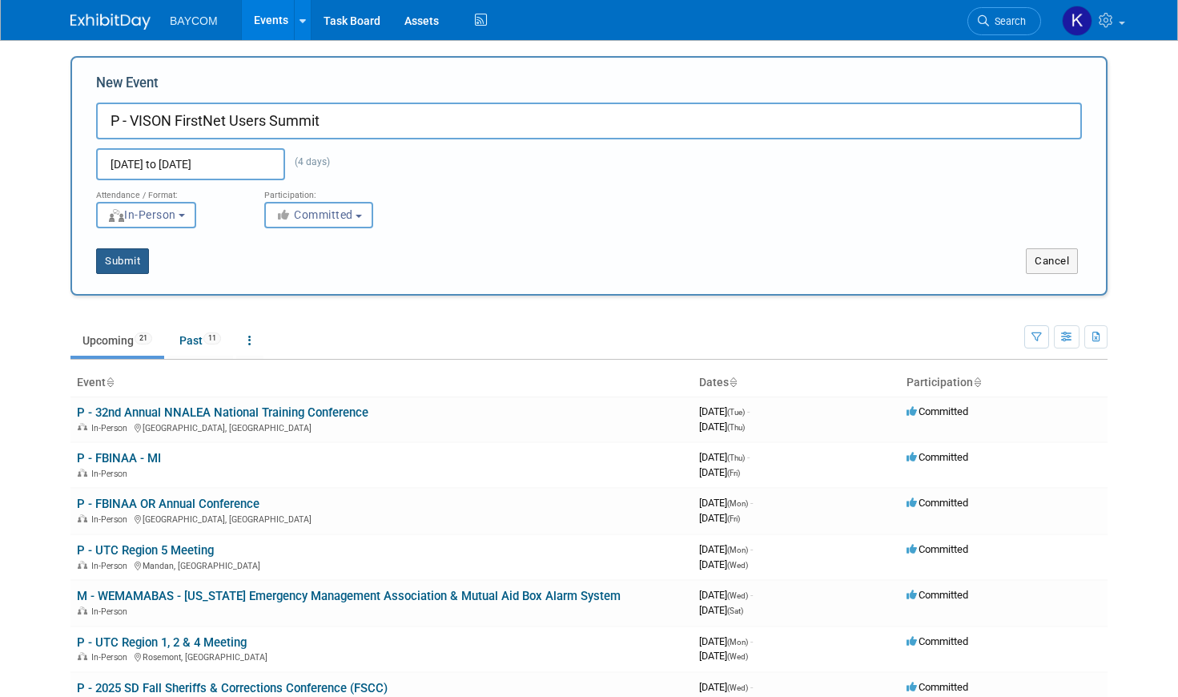
click at [115, 261] on button "Submit" at bounding box center [122, 261] width 53 height 26
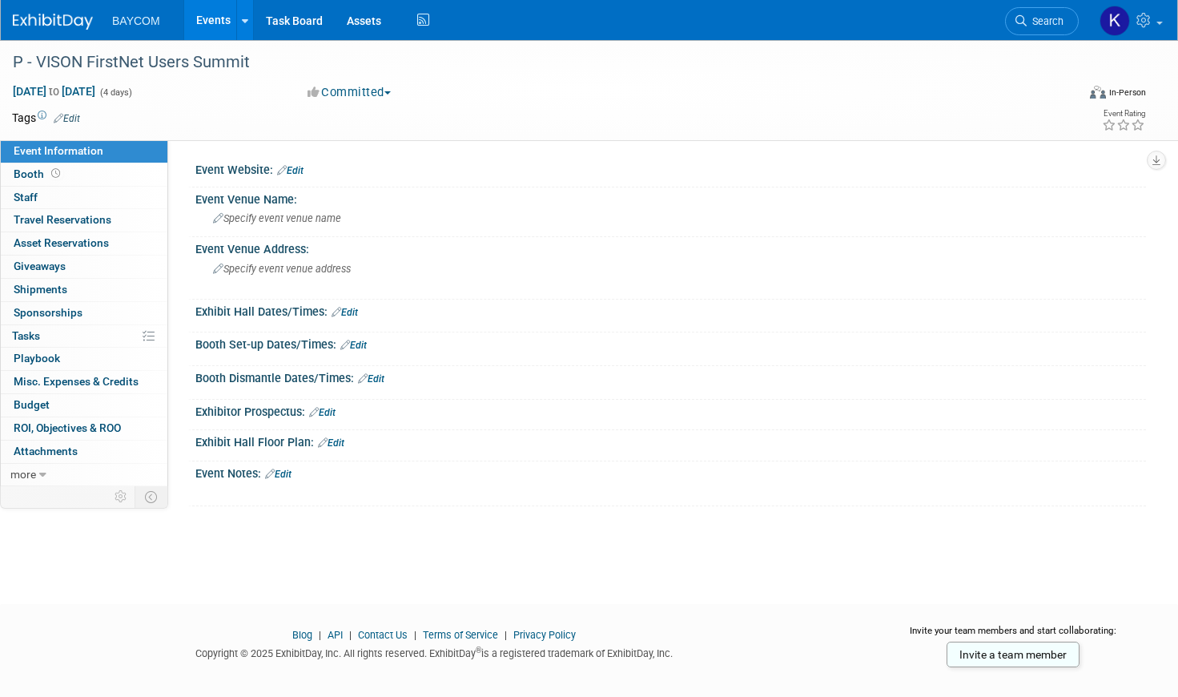
click at [204, 22] on link "Events" at bounding box center [213, 20] width 58 height 40
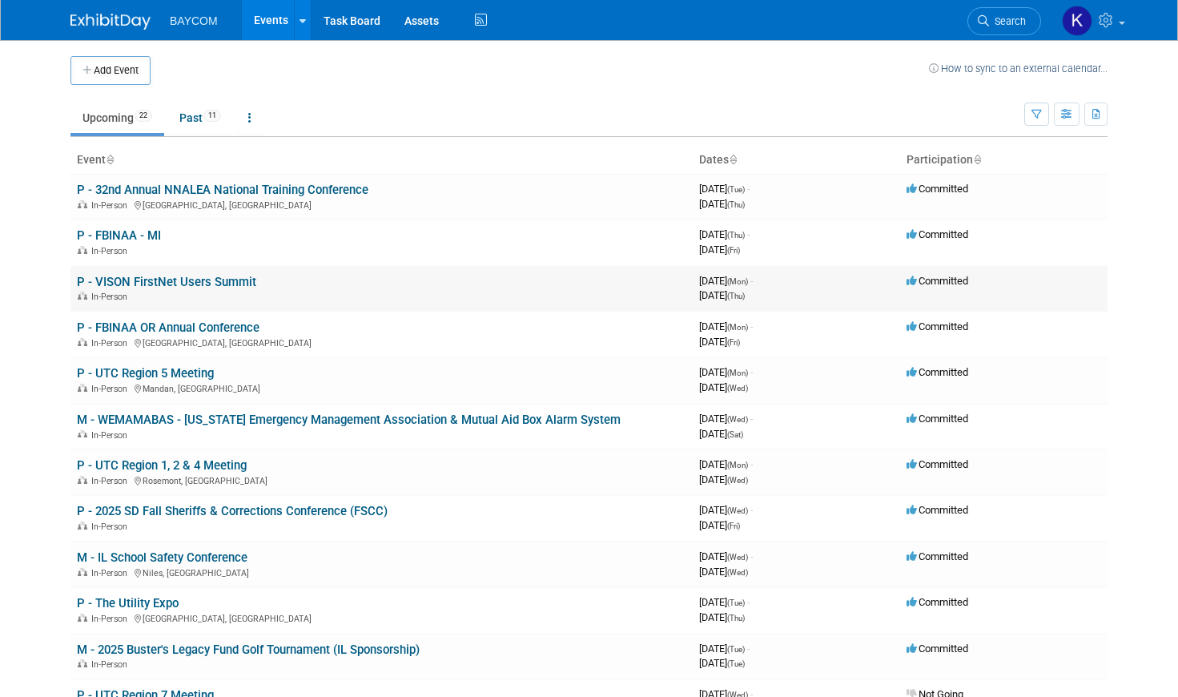
click at [206, 282] on link "P - VISON FirstNet Users Summit" at bounding box center [166, 282] width 179 height 14
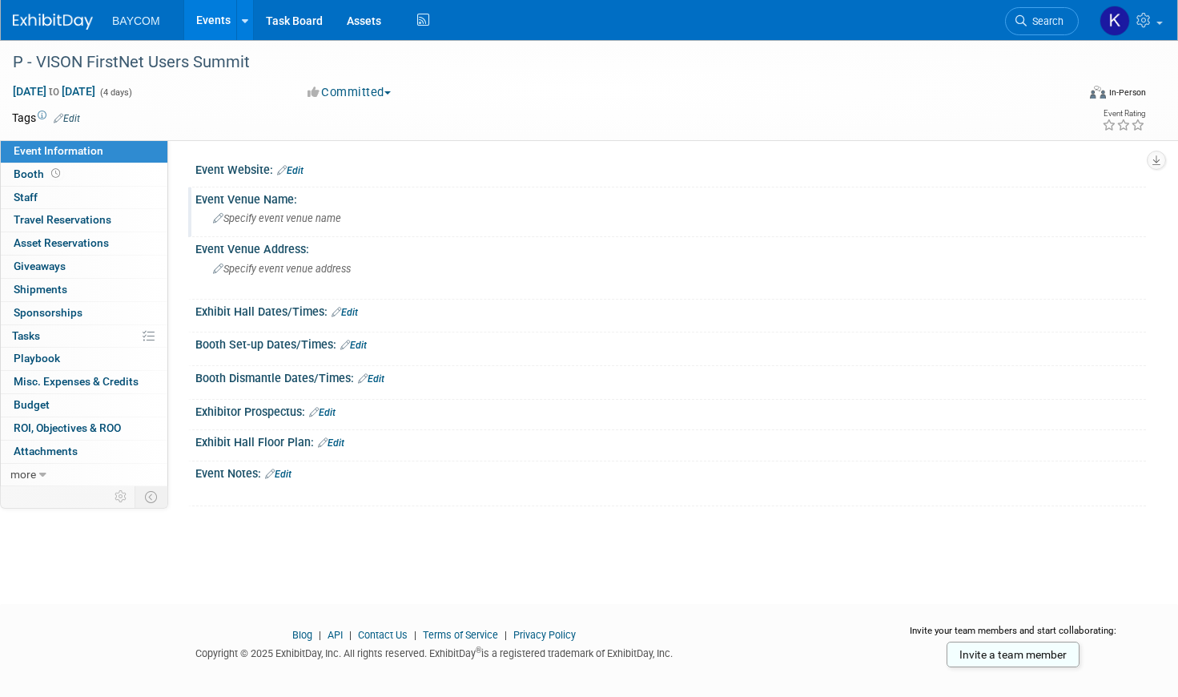
click at [281, 215] on span "Specify event venue name" at bounding box center [277, 218] width 128 height 12
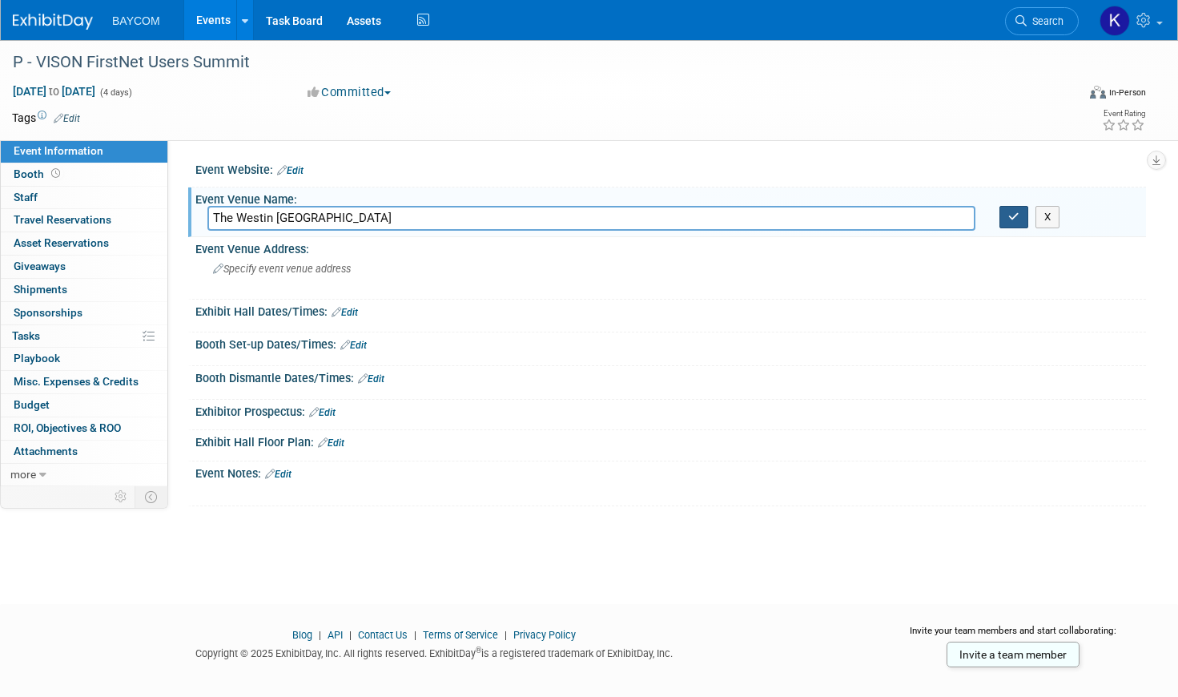
type input "The Westin Indianapolis"
click at [1005, 210] on button "button" at bounding box center [1013, 217] width 29 height 22
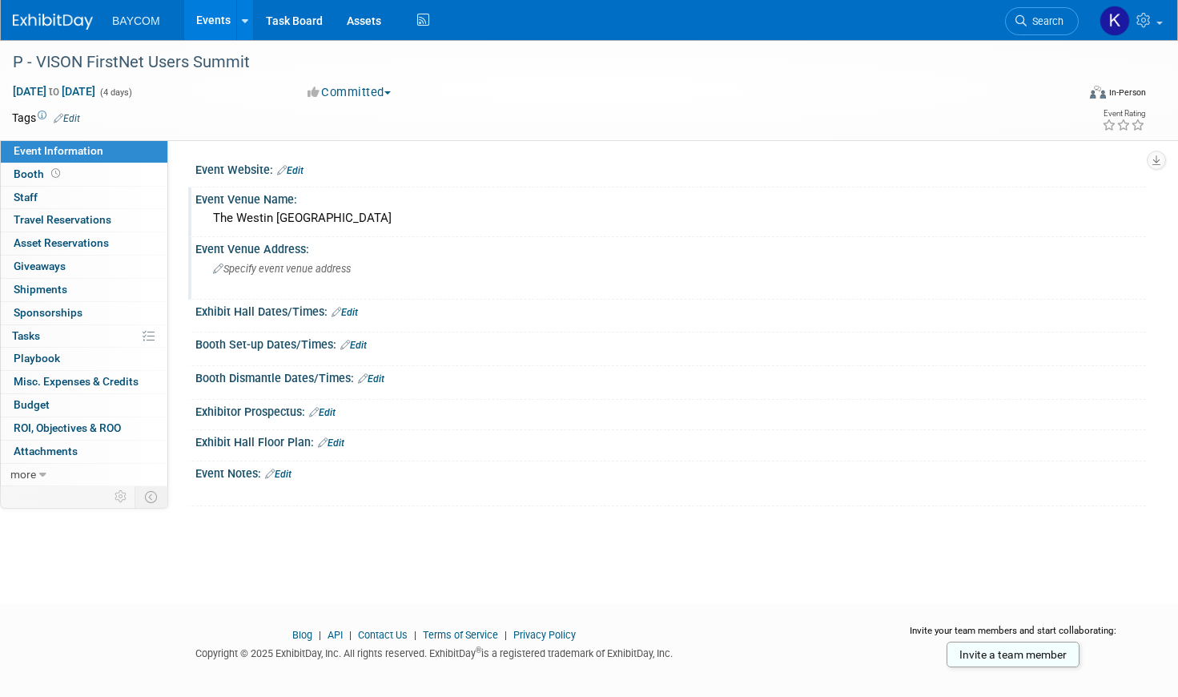
click at [261, 266] on span "Specify event venue address" at bounding box center [282, 269] width 138 height 12
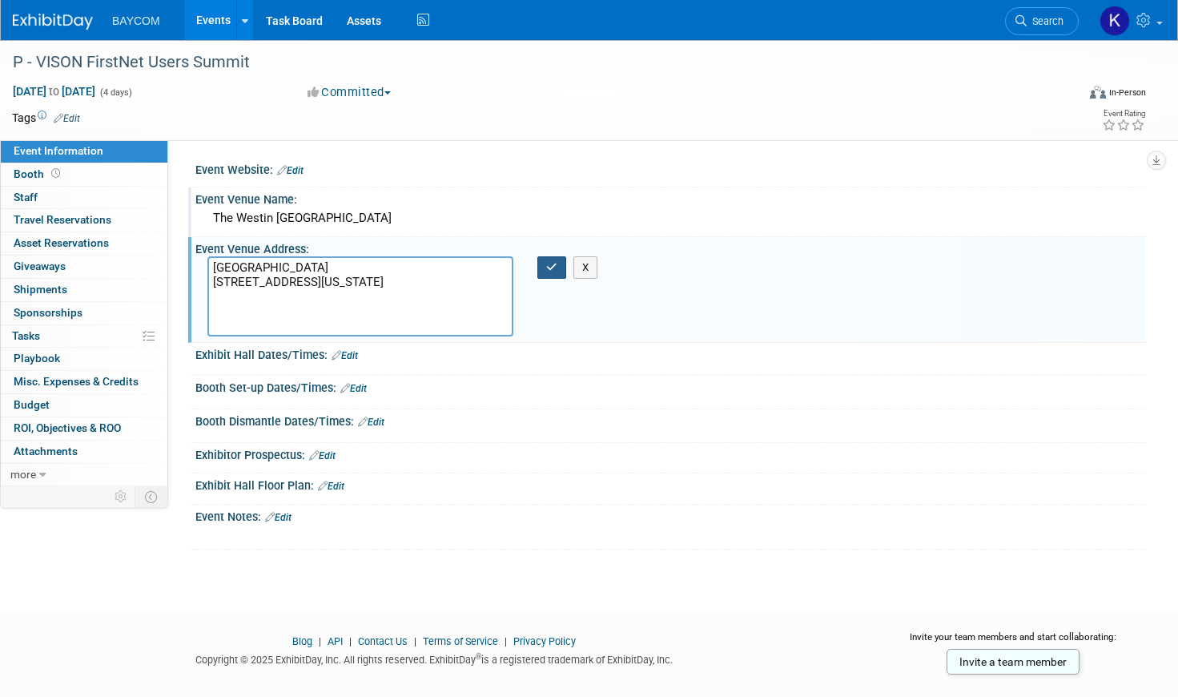
type textarea "Downtown Hotel & Conference Center 241 W Washington St, Indianapolis, IN 46204"
click at [553, 273] on button "button" at bounding box center [551, 267] width 29 height 22
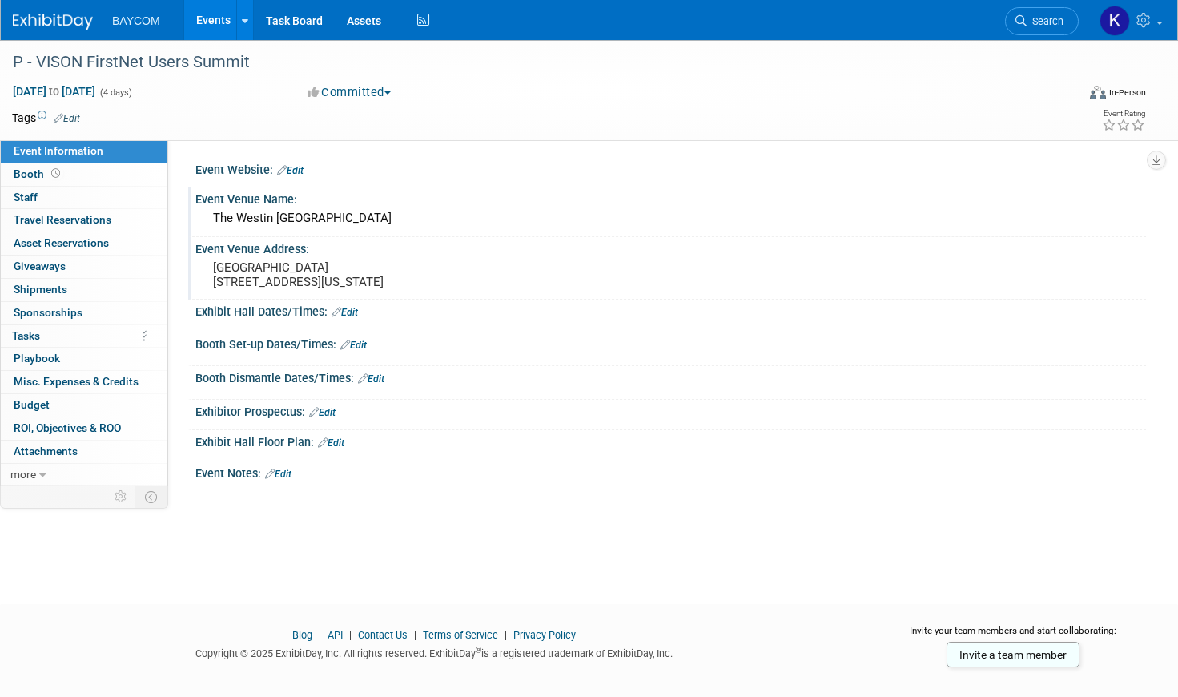
click at [301, 172] on link "Edit" at bounding box center [290, 170] width 26 height 11
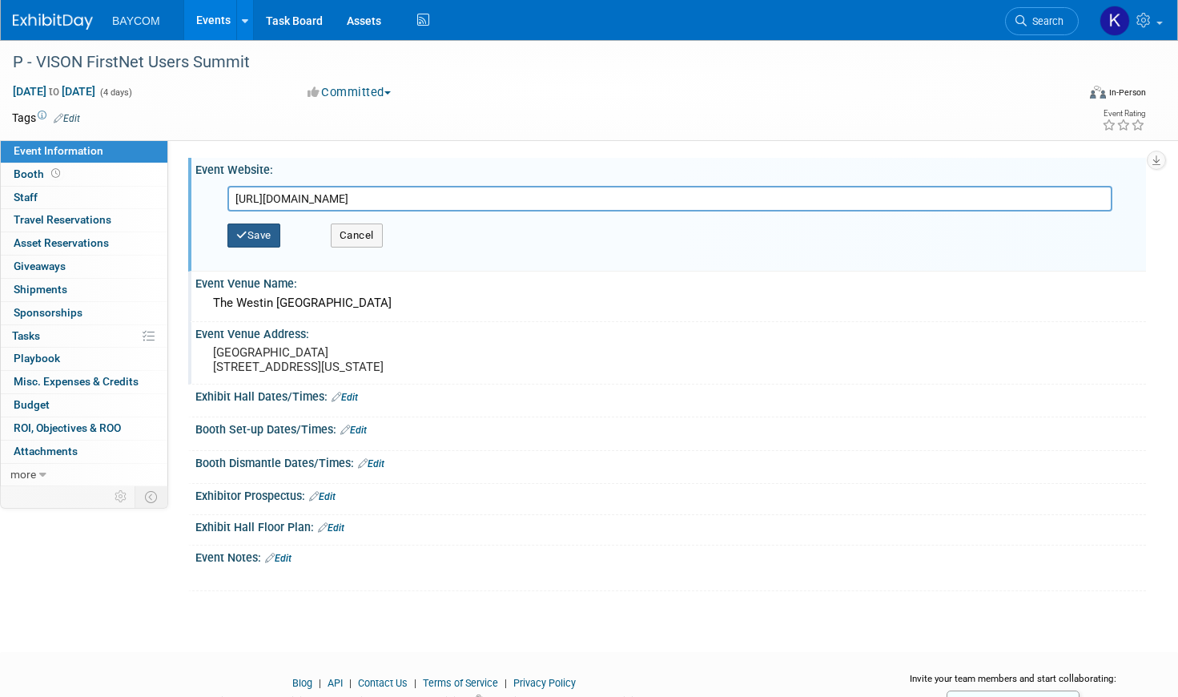
type input "https://vision.thepsbta.org/"
click at [272, 238] on button "Save" at bounding box center [253, 235] width 53 height 24
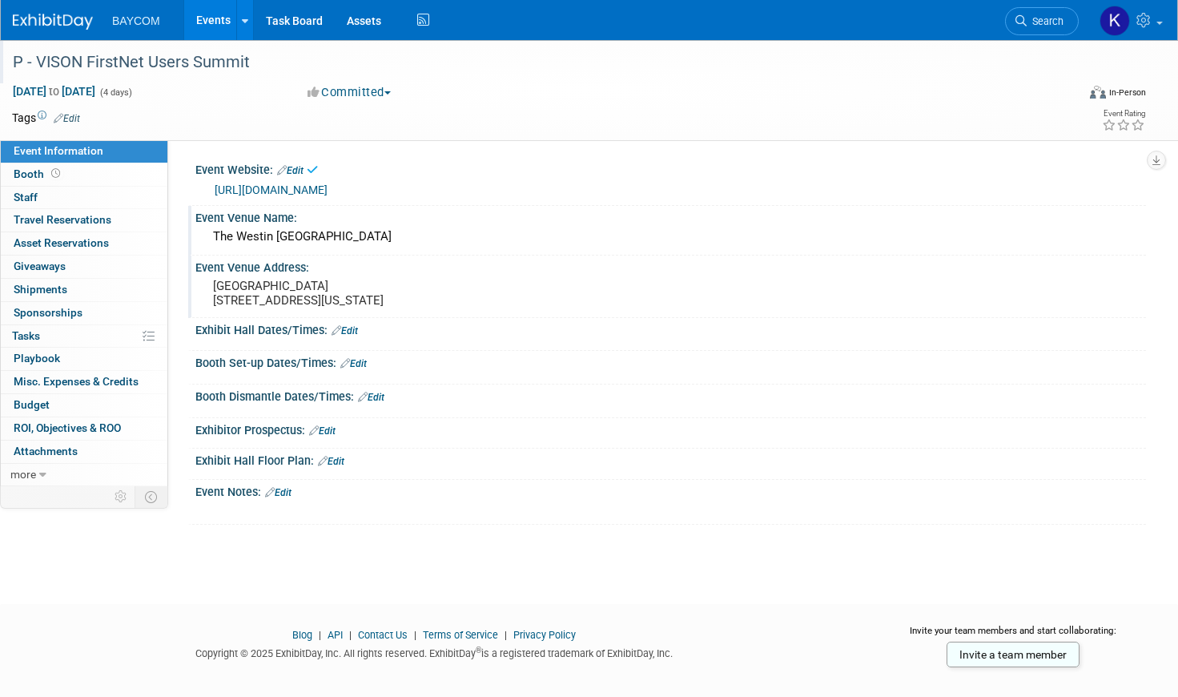
click at [91, 58] on div "P - VISON FirstNet Users Summit" at bounding box center [528, 62] width 1042 height 29
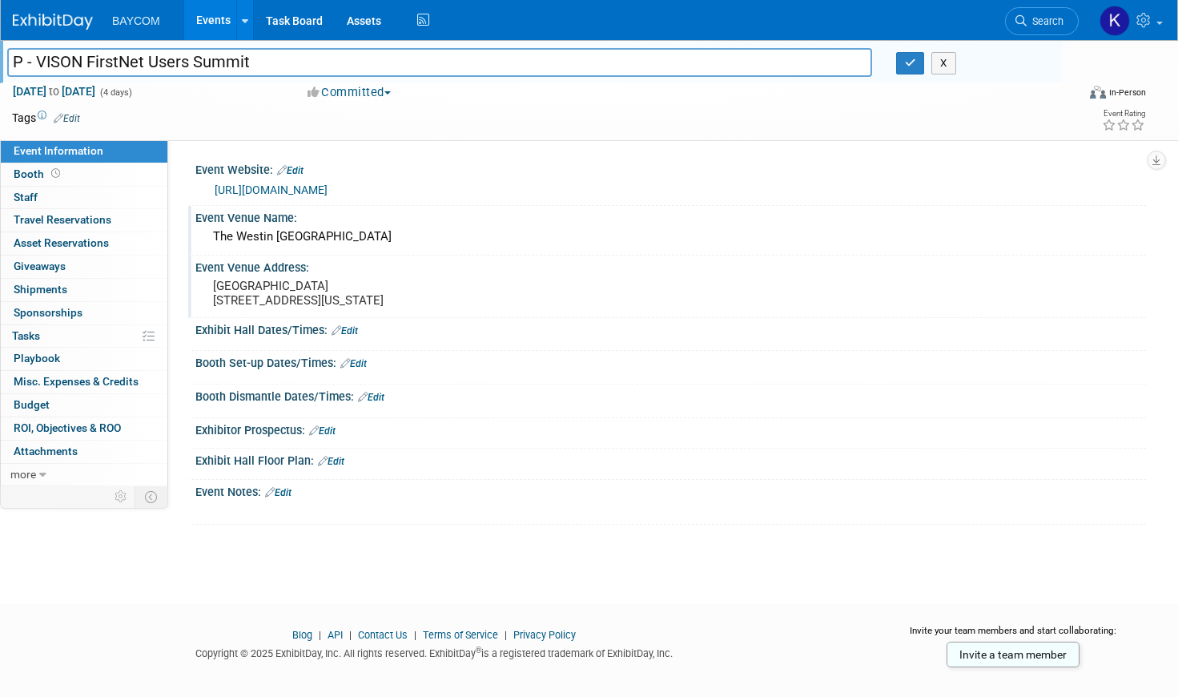
click at [287, 498] on div "X" at bounding box center [668, 502] width 930 height 8
click at [288, 489] on link "Edit" at bounding box center [278, 492] width 26 height 11
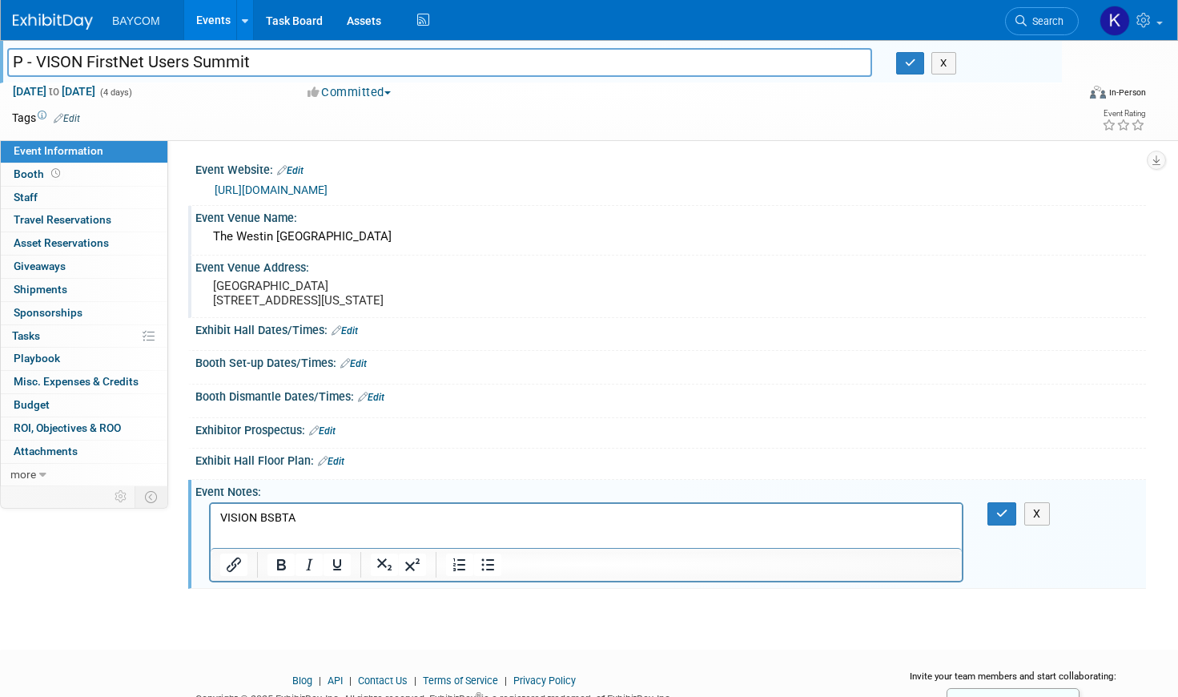
click at [267, 512] on p "VISION BSBTA" at bounding box center [586, 518] width 733 height 16
click at [997, 509] on icon "button" at bounding box center [1002, 513] width 12 height 11
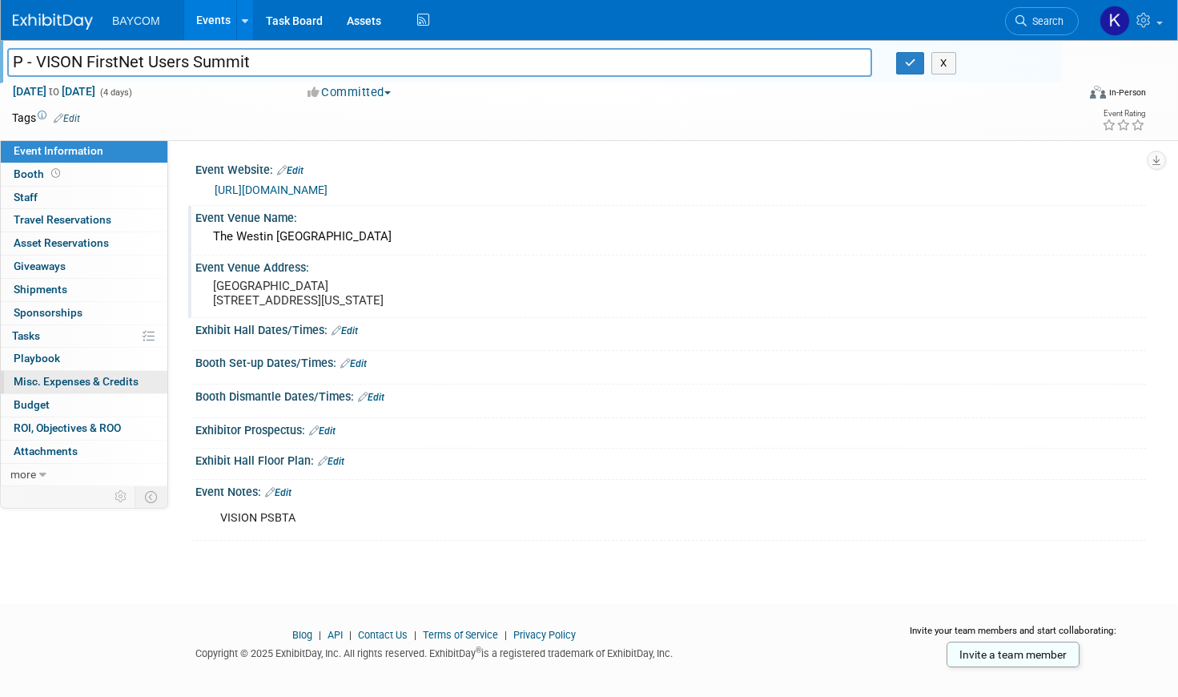
click at [68, 383] on span "Misc. Expenses & Credits 0" at bounding box center [76, 381] width 125 height 13
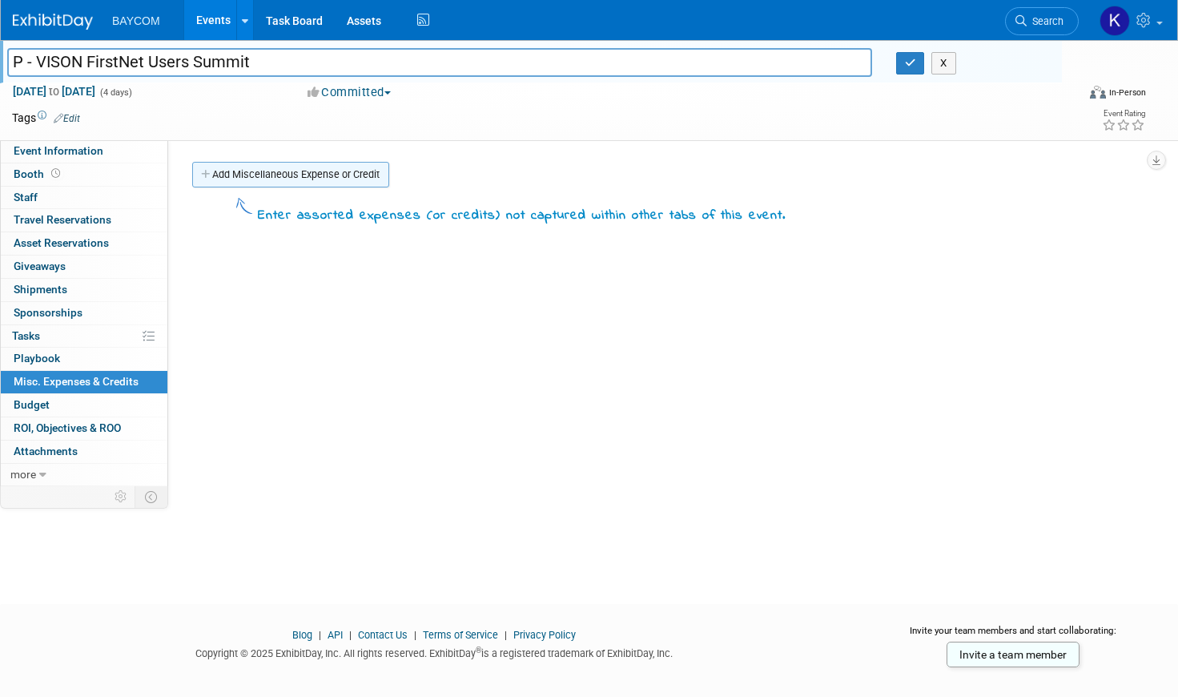
click at [309, 163] on link "Add Miscellaneous Expense or Credit" at bounding box center [290, 175] width 197 height 26
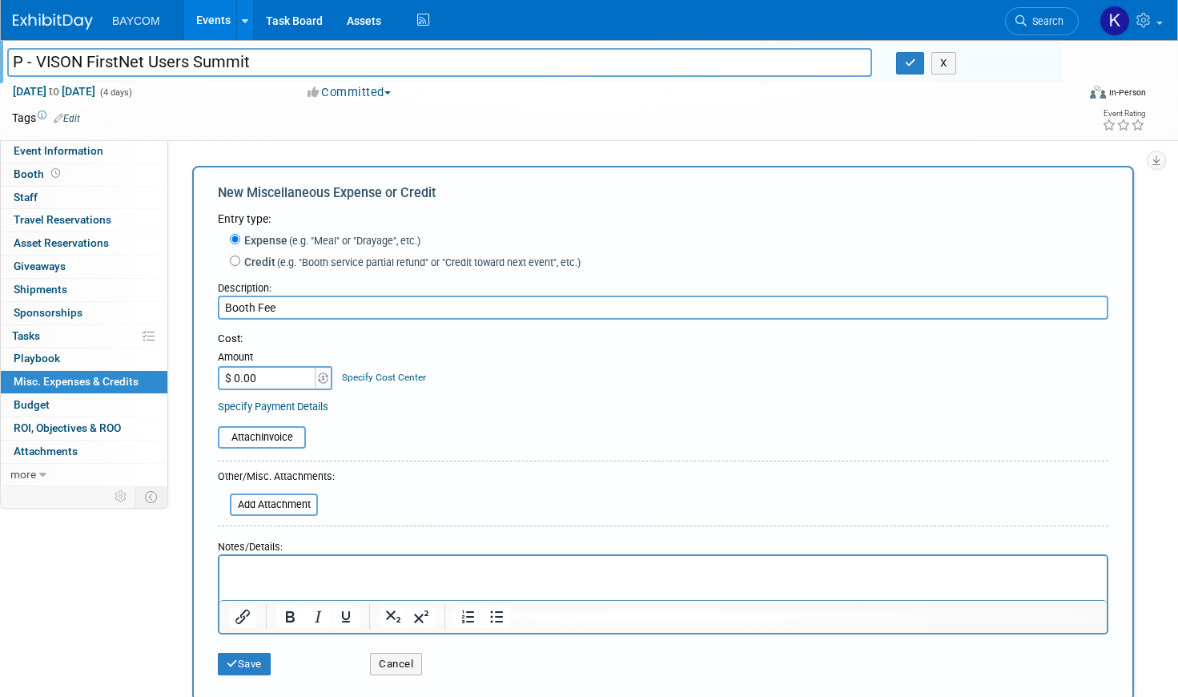
type input "Booth Fee"
type input "$ 2,500.00"
click at [242, 659] on button "Save" at bounding box center [244, 664] width 53 height 22
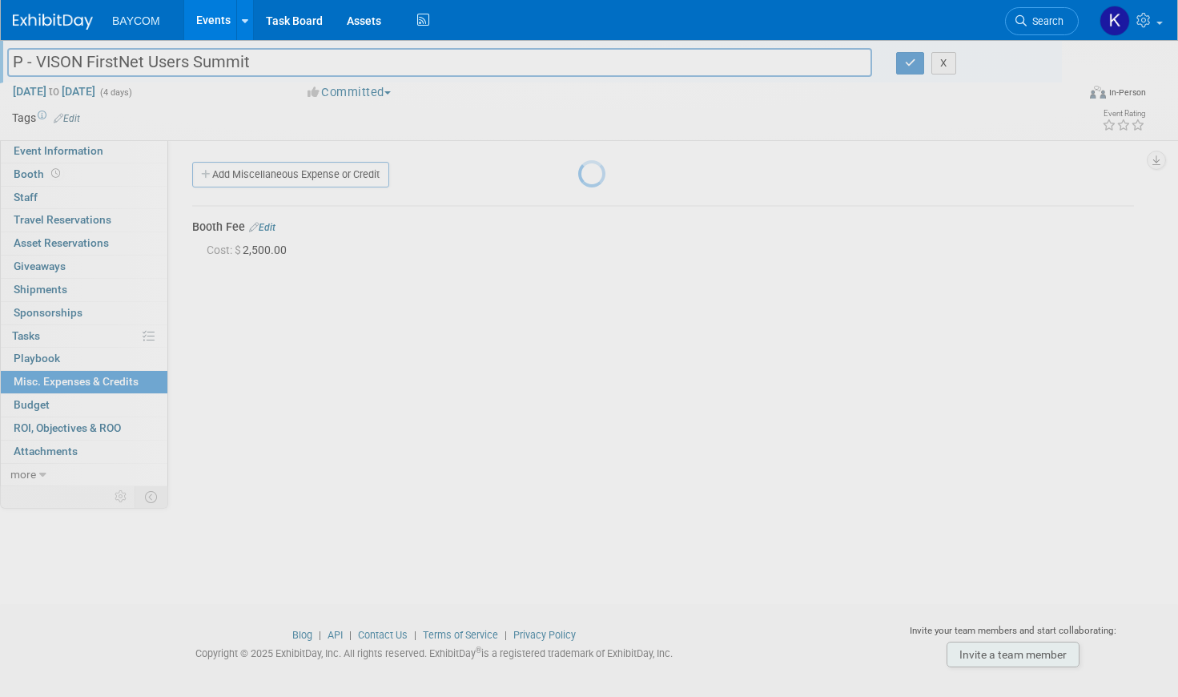
scroll to position [19, 0]
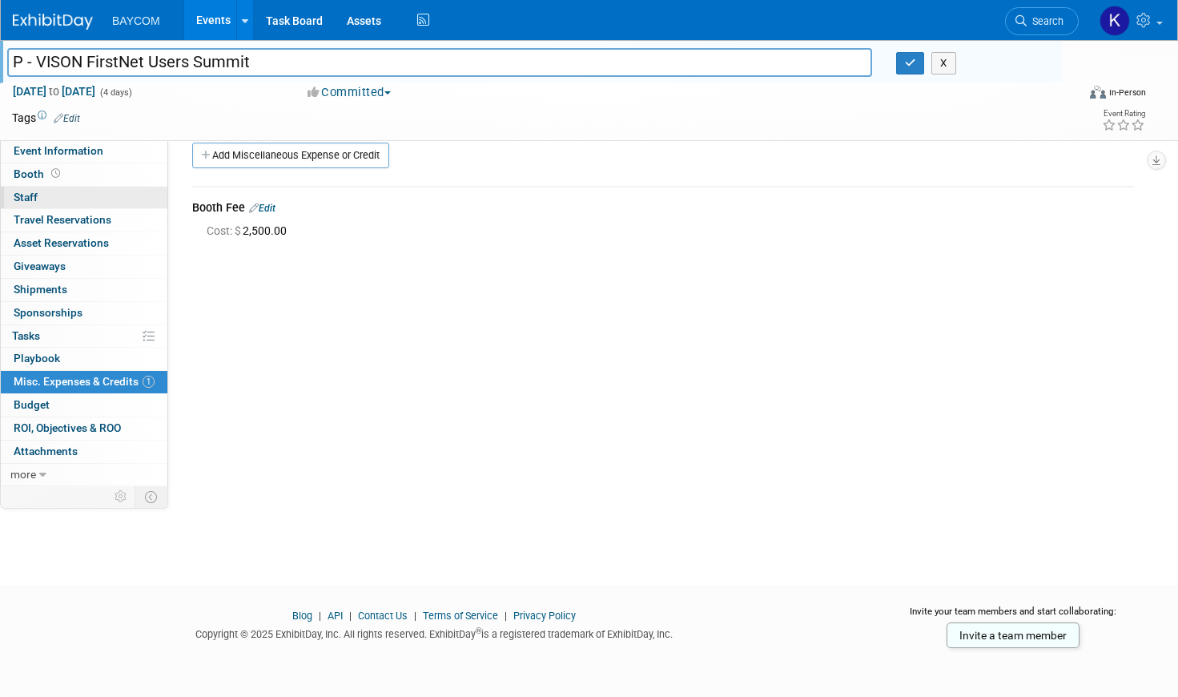
click at [90, 203] on link "0 Staff 0" at bounding box center [84, 198] width 167 height 22
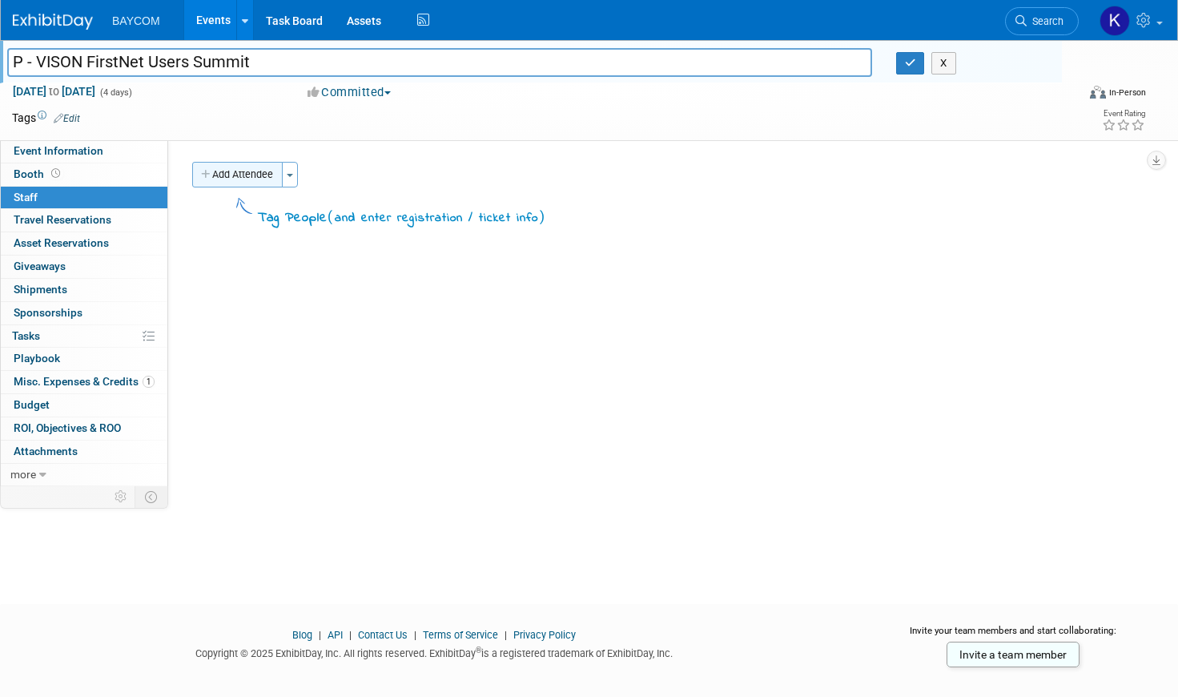
click at [259, 178] on button "Add Attendee" at bounding box center [237, 175] width 90 height 26
select select "3010db7d-870e-43c4-8fb8-0ef80b953965"
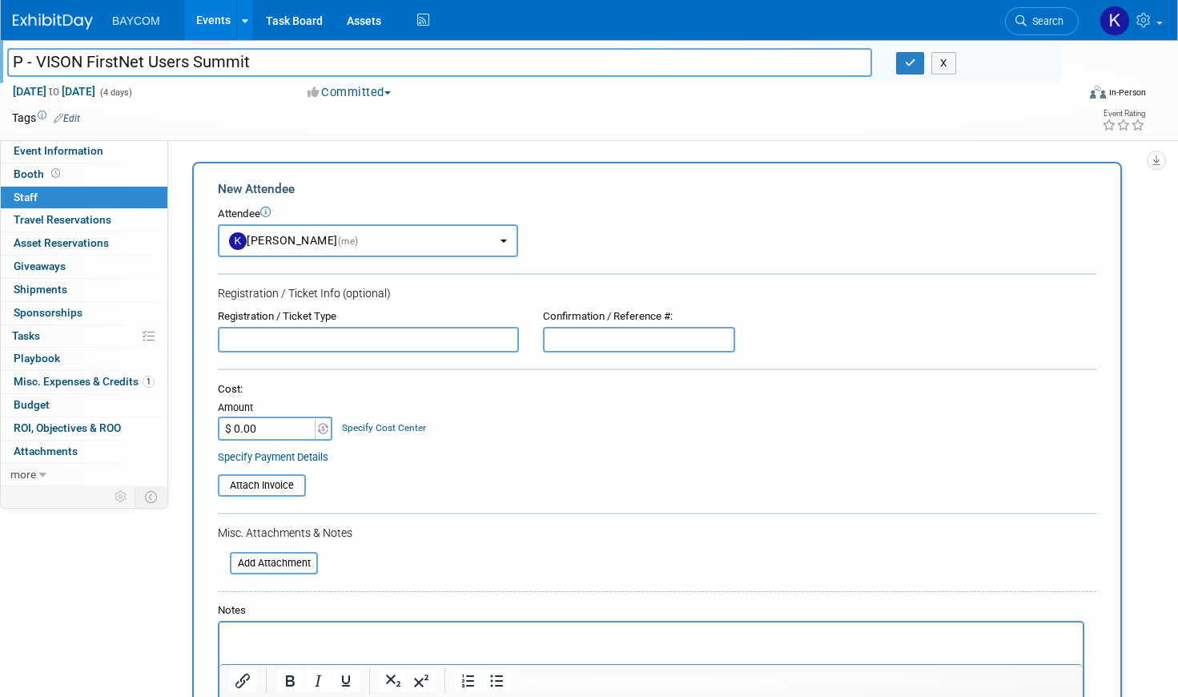
click at [291, 330] on input "text" at bounding box center [368, 340] width 301 height 26
type input "Kate Premo"
click at [920, 62] on button "button" at bounding box center [910, 63] width 29 height 22
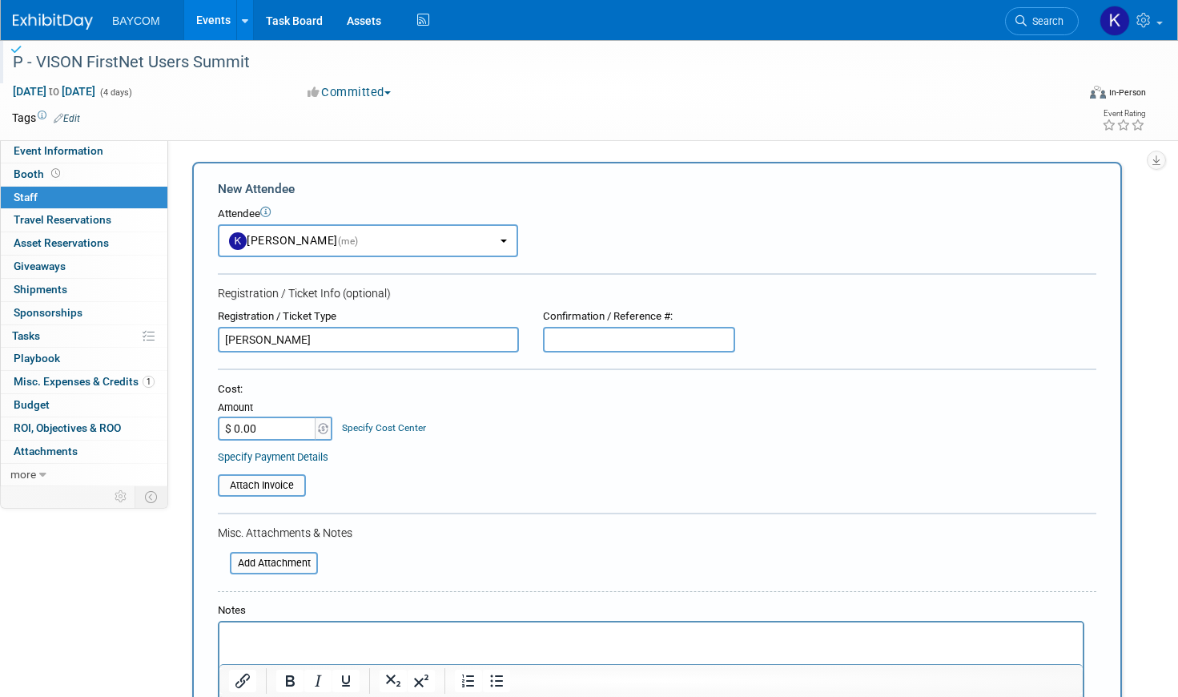
click at [195, 18] on link "Events" at bounding box center [213, 20] width 58 height 40
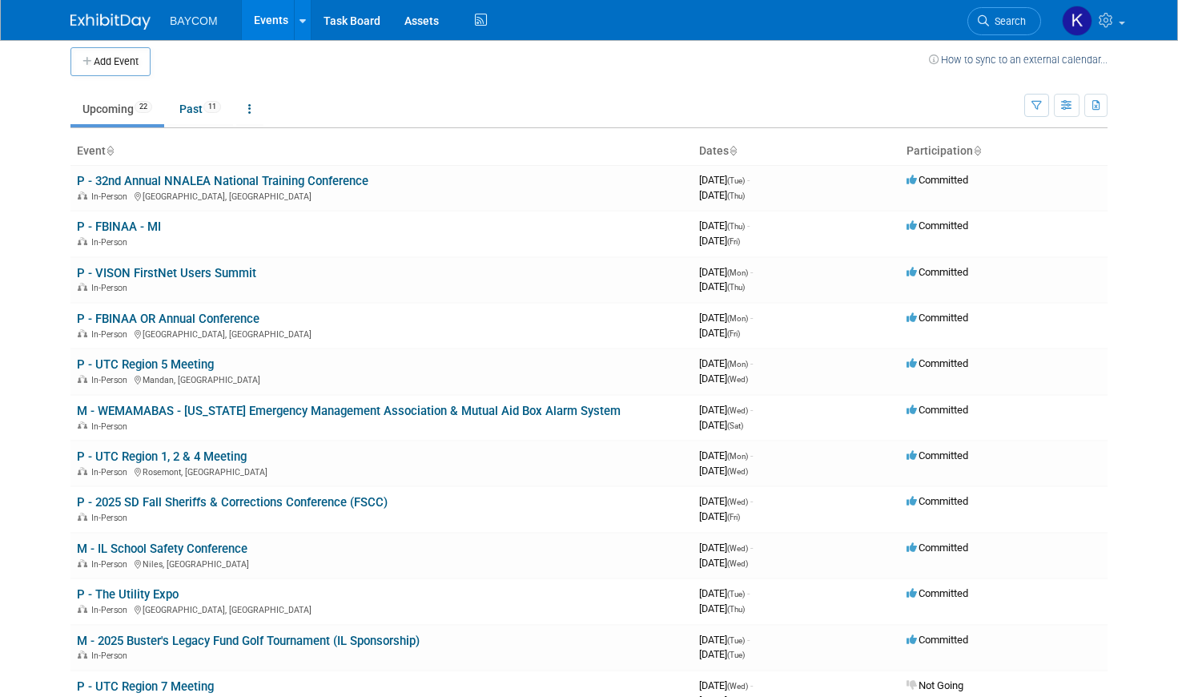
scroll to position [12, 0]
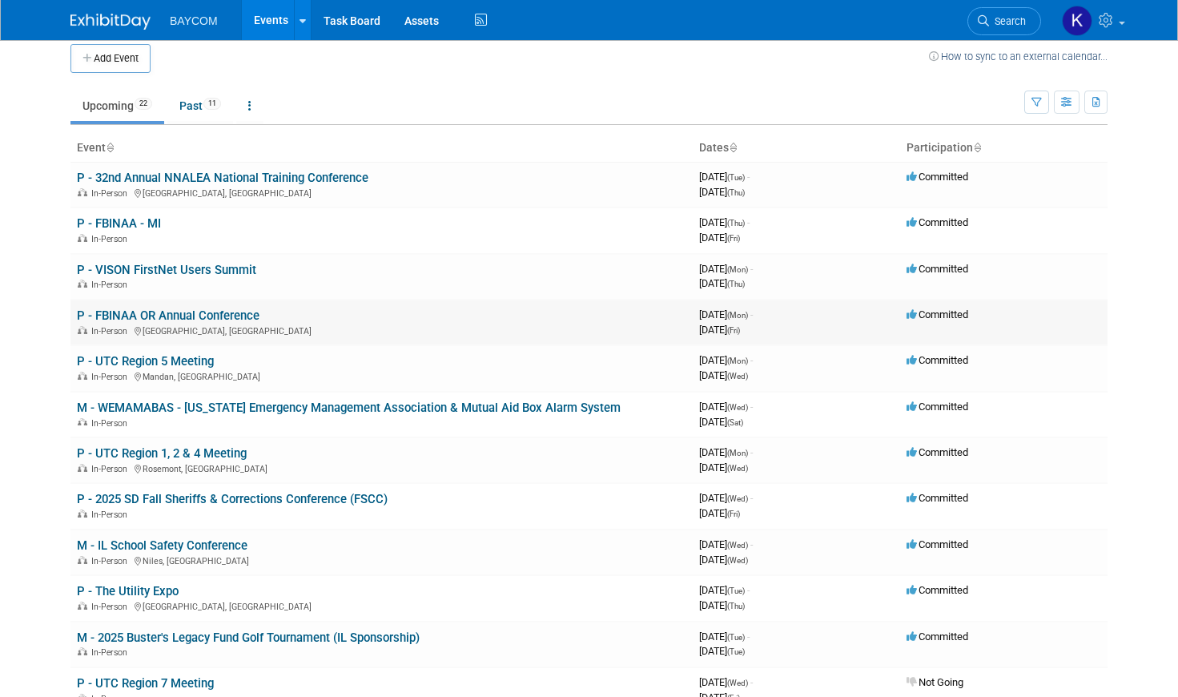
click at [165, 318] on link "P - FBINAA OR Annual Conference" at bounding box center [168, 315] width 183 height 14
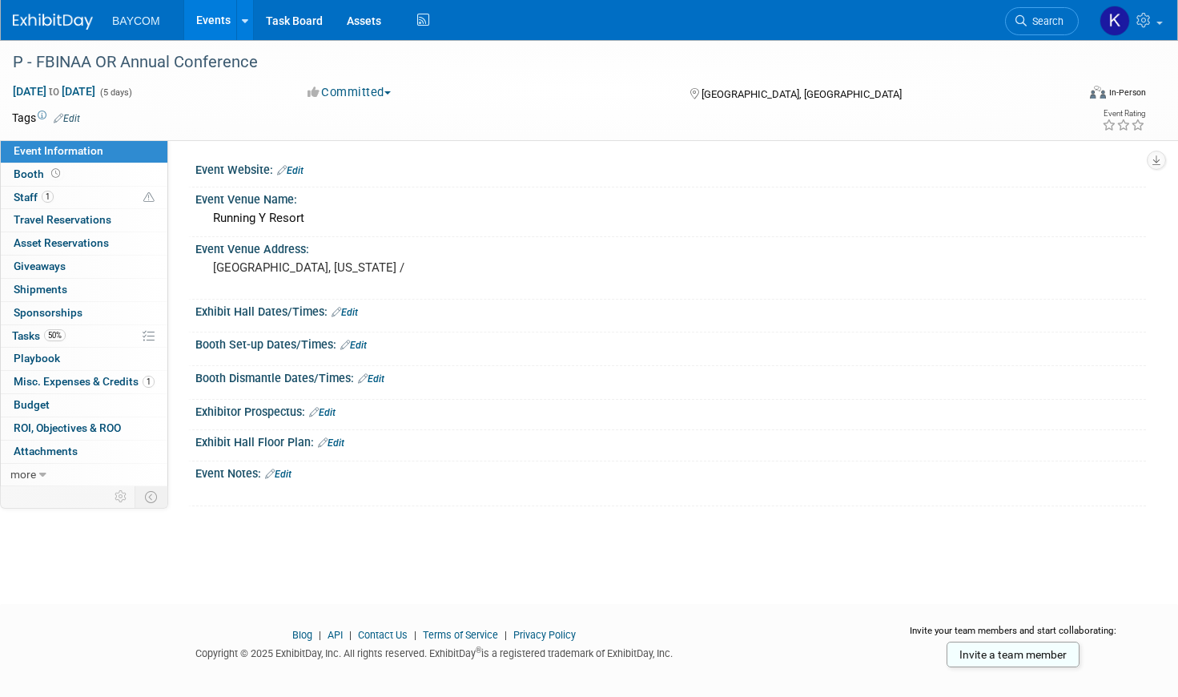
click at [281, 471] on link "Edit" at bounding box center [278, 473] width 26 height 11
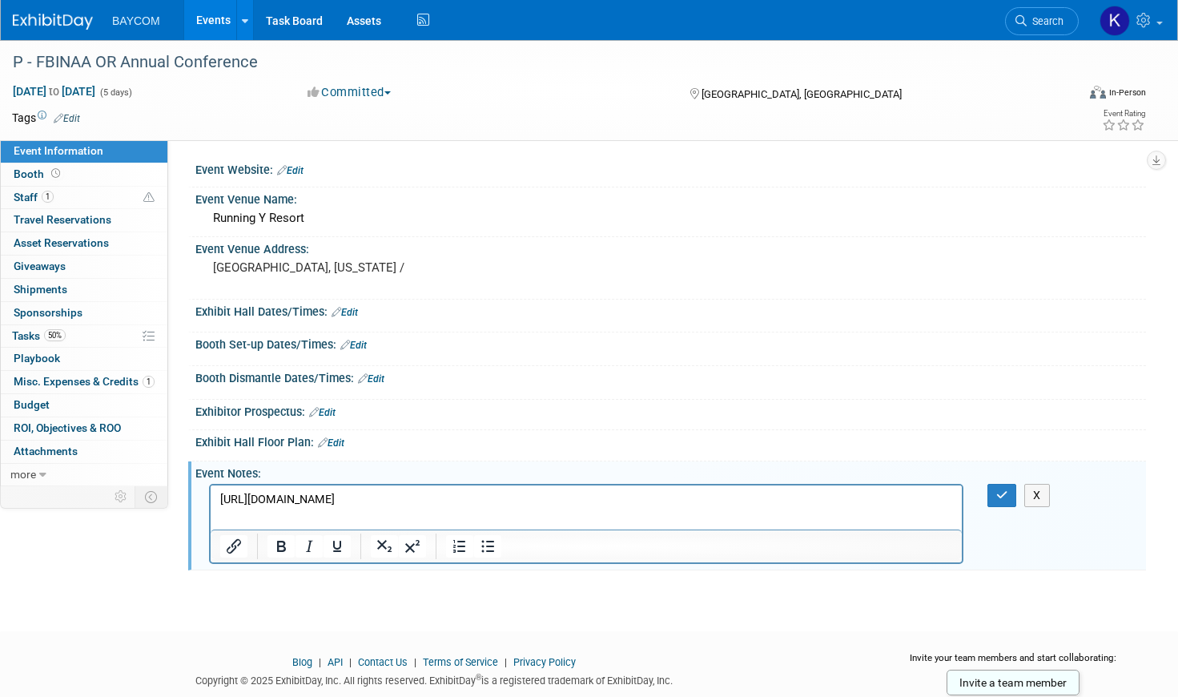
click at [575, 494] on p "https://vision.thepsbta.org/" at bounding box center [586, 500] width 733 height 16
click at [1007, 491] on icon "button" at bounding box center [1002, 494] width 12 height 11
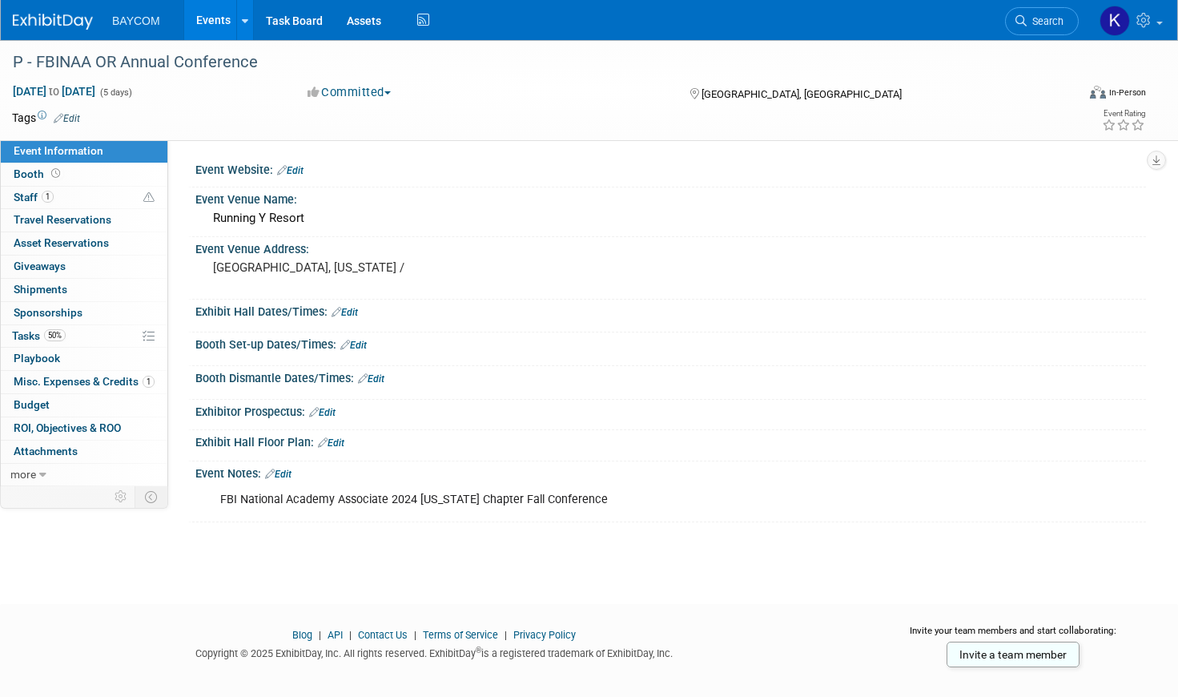
click at [211, 18] on link "Events" at bounding box center [213, 20] width 58 height 40
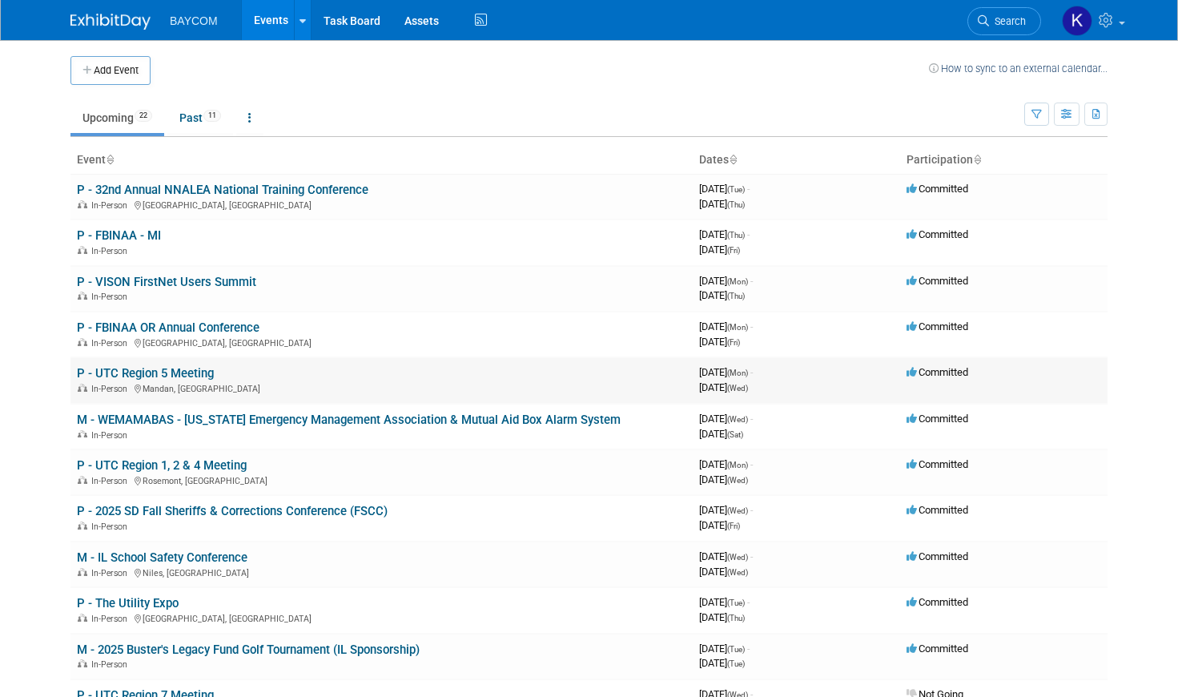
click at [167, 373] on link "P - UTC Region 5 Meeting" at bounding box center [145, 373] width 137 height 14
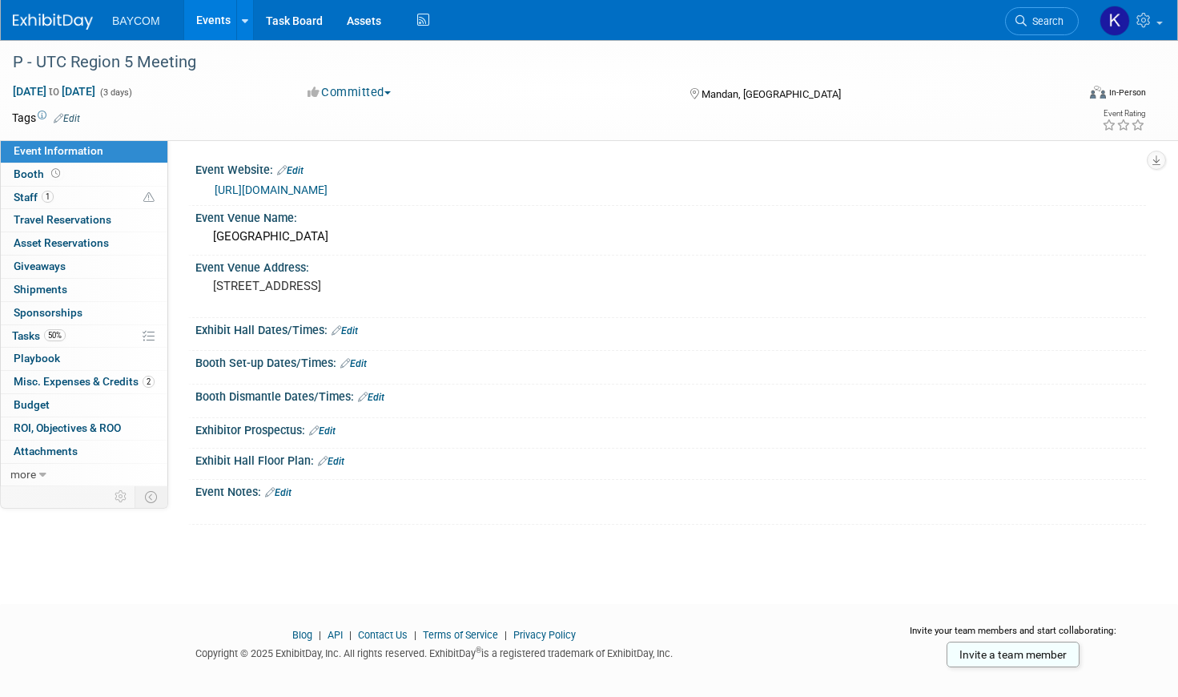
click at [205, 11] on link "Events" at bounding box center [213, 20] width 58 height 40
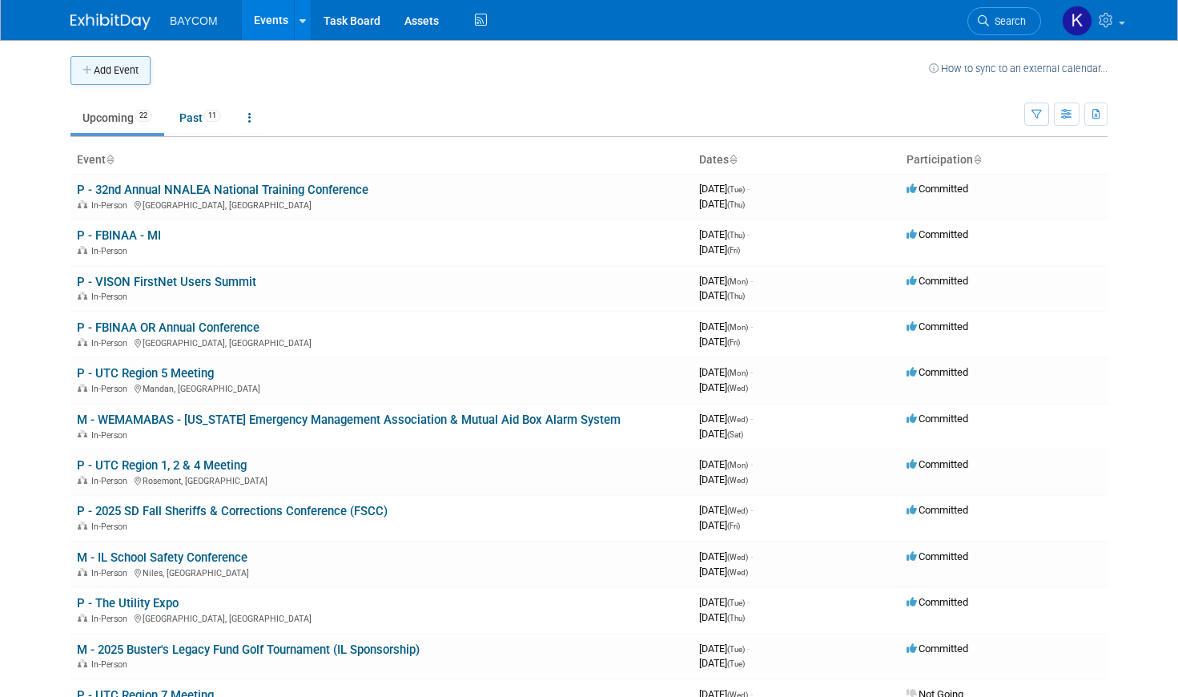
click at [116, 74] on button "Add Event" at bounding box center [110, 70] width 80 height 29
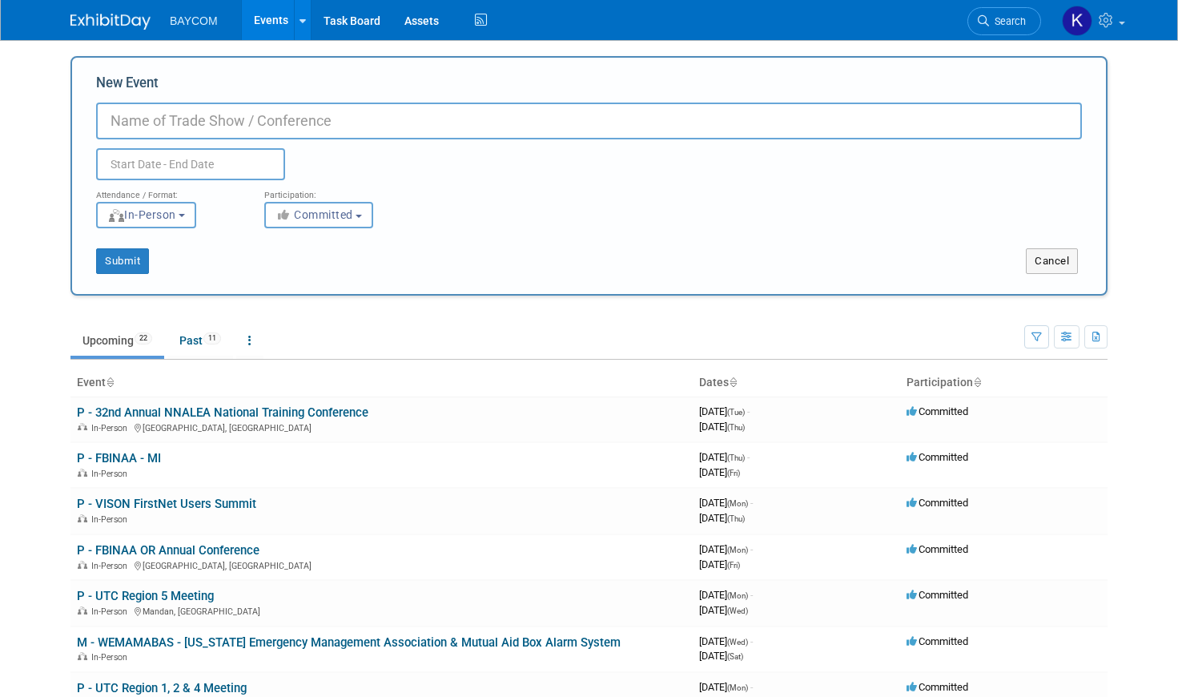
click at [248, 122] on input "New Event" at bounding box center [589, 120] width 986 height 37
type input "B"
type input "M - Brainstorm WI Dells 2026"
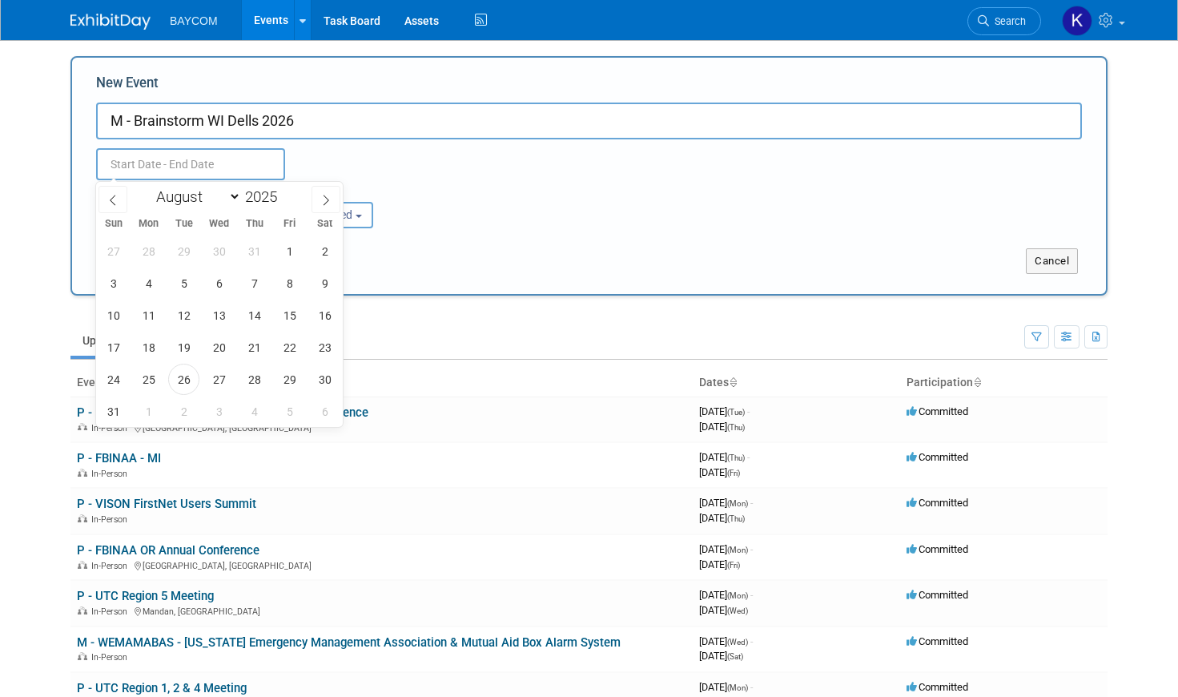
click at [188, 163] on input "text" at bounding box center [190, 164] width 189 height 32
click at [321, 199] on icon at bounding box center [325, 200] width 11 height 11
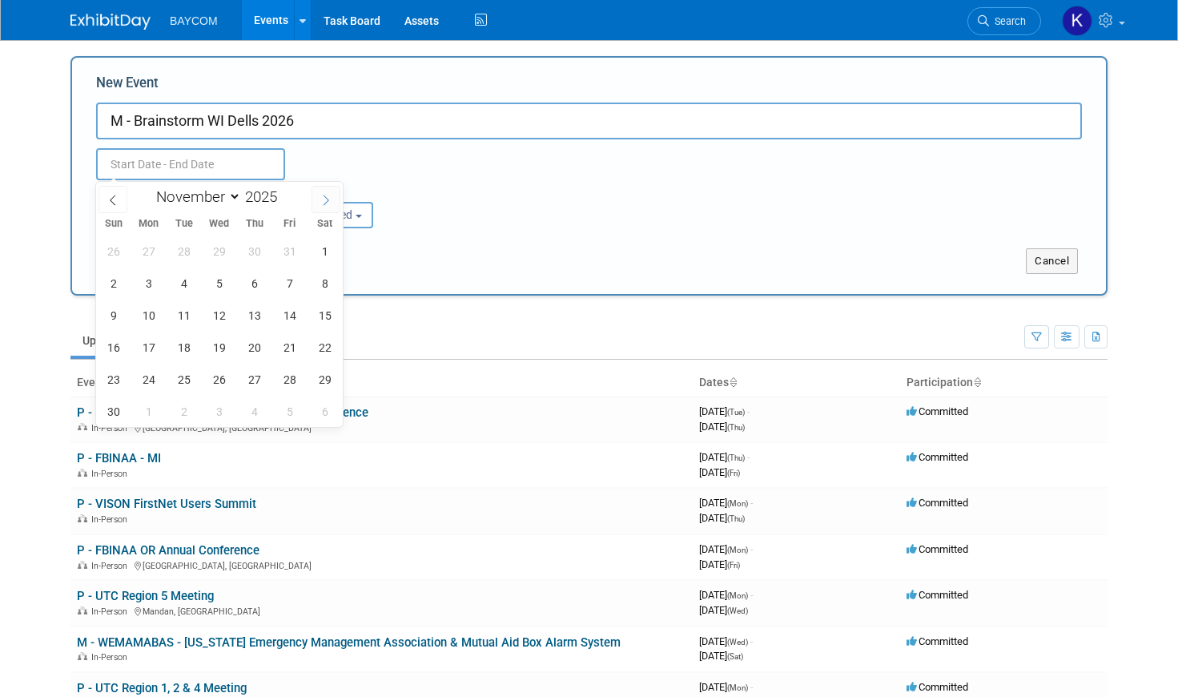
select select "11"
click at [321, 199] on icon at bounding box center [325, 200] width 11 height 11
type input "2026"
click at [321, 199] on icon at bounding box center [325, 200] width 11 height 11
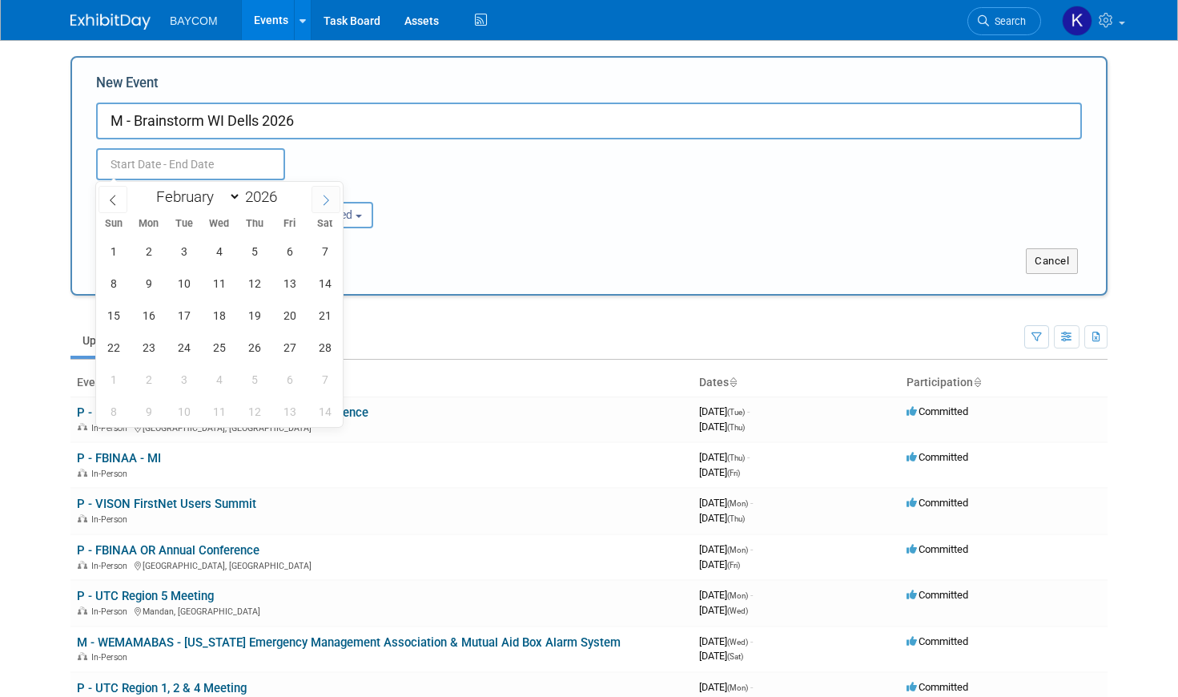
select select "2"
click at [116, 280] on span "8" at bounding box center [113, 282] width 31 height 31
click at [182, 284] on span "10" at bounding box center [183, 282] width 31 height 31
type input "Mar 8, 2026 to Mar 10, 2026"
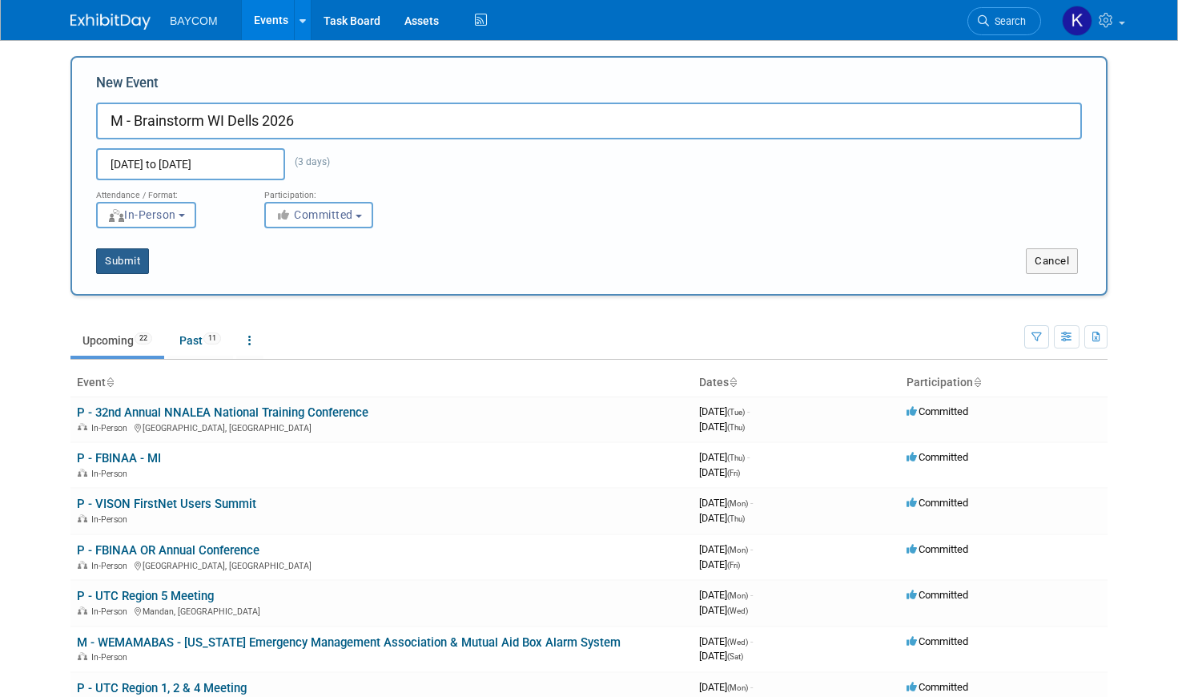
click at [139, 265] on button "Submit" at bounding box center [122, 261] width 53 height 26
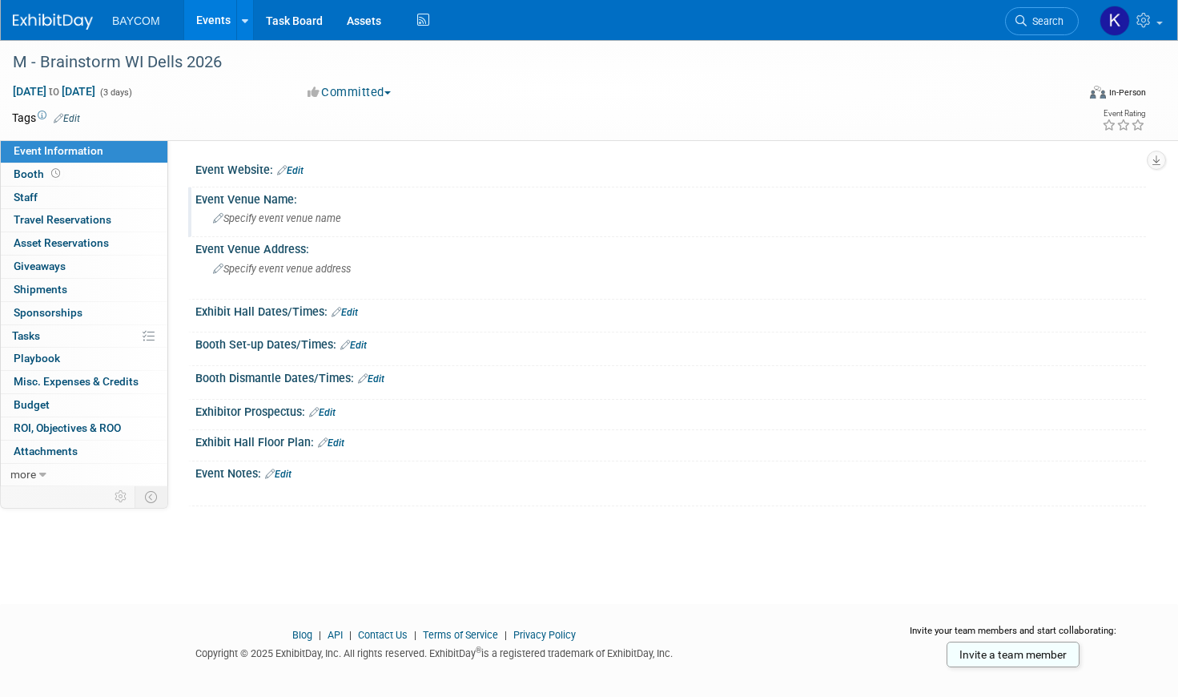
click at [313, 215] on span "Specify event venue name" at bounding box center [277, 218] width 128 height 12
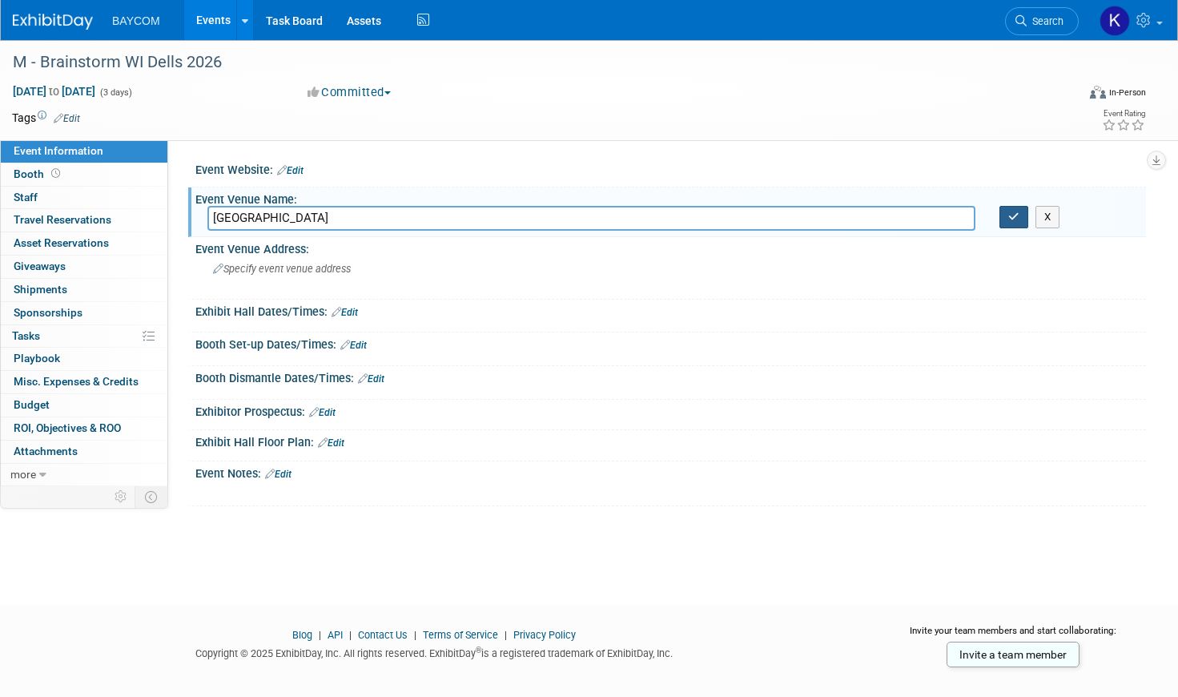
type input "Kalahari Resort & Convention Center"
click at [1012, 222] on icon "button" at bounding box center [1013, 216] width 11 height 10
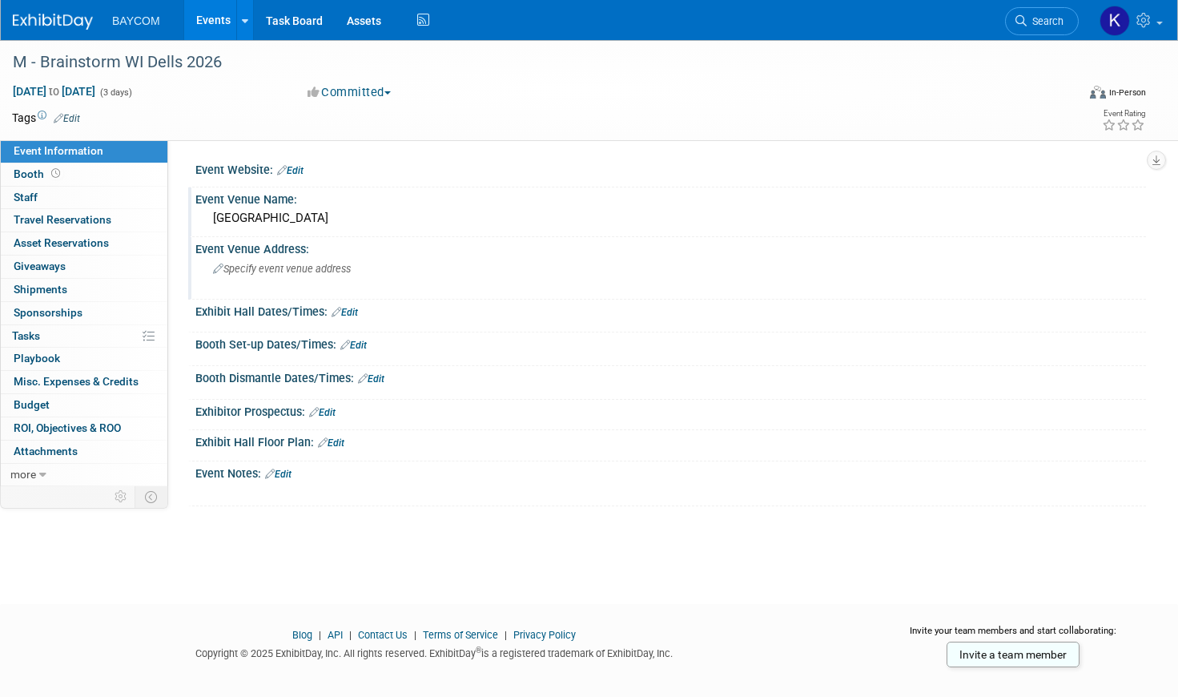
click at [315, 267] on span "Specify event venue address" at bounding box center [282, 269] width 138 height 12
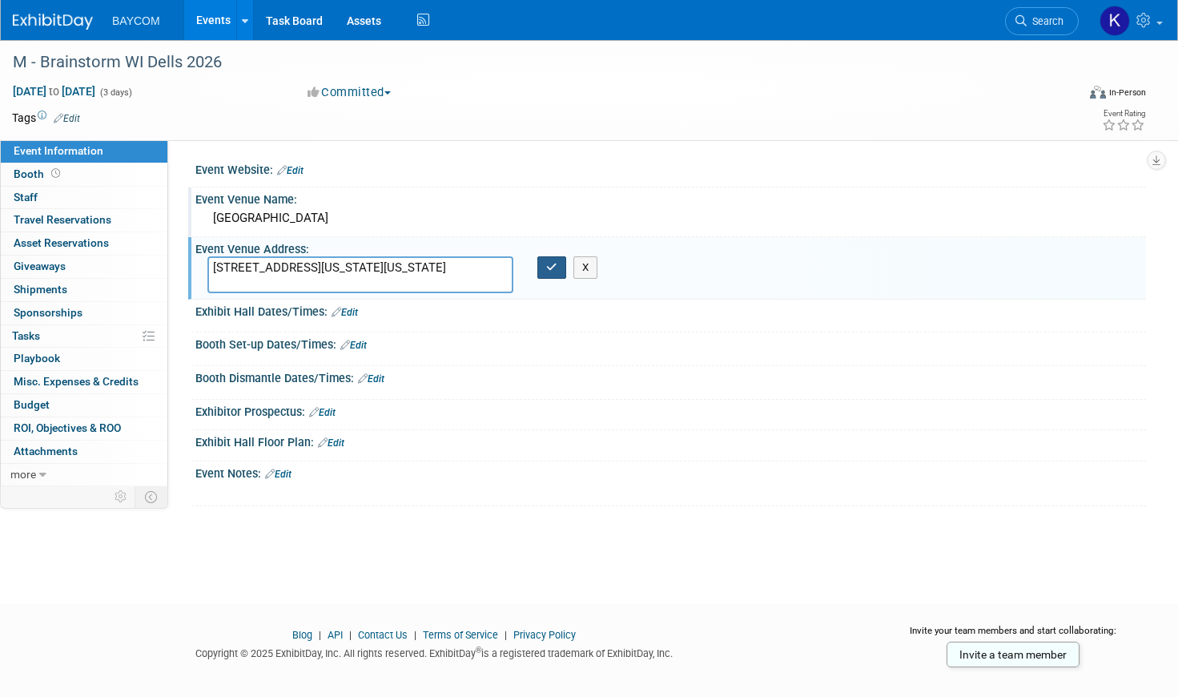
type textarea "1305 Kalahari Drive, Wisconsin Dells, Wisconsin, 53965, USA"
click at [544, 271] on button "button" at bounding box center [551, 267] width 29 height 22
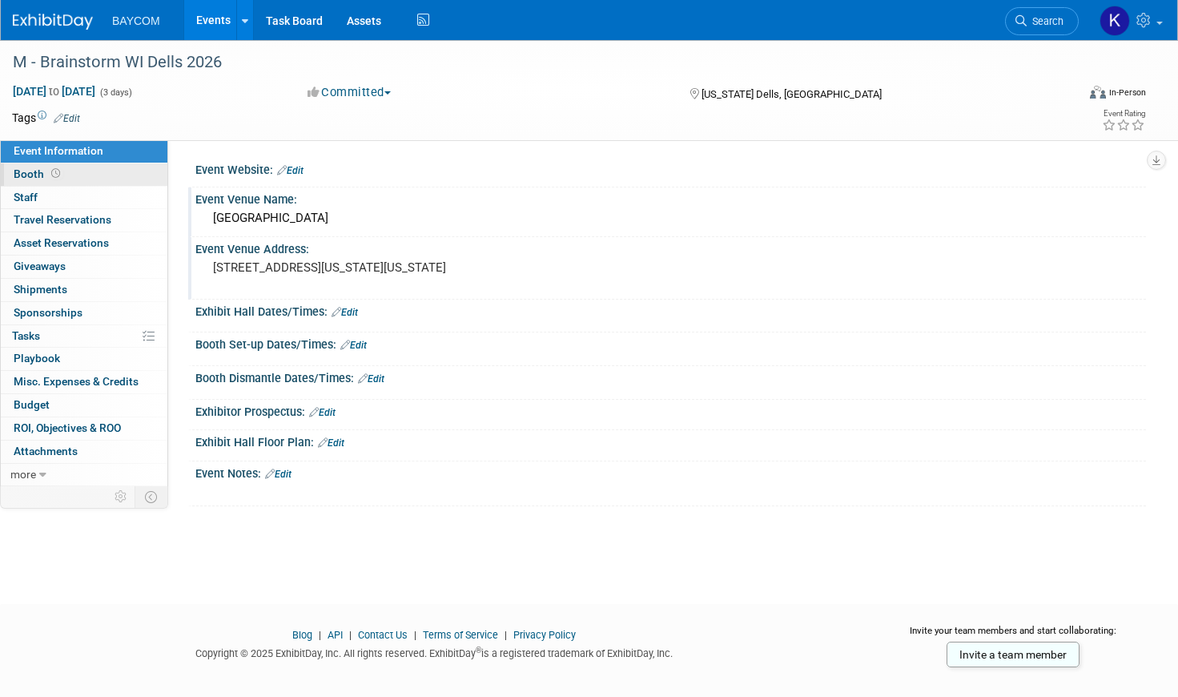
click at [86, 171] on link "Booth" at bounding box center [84, 174] width 167 height 22
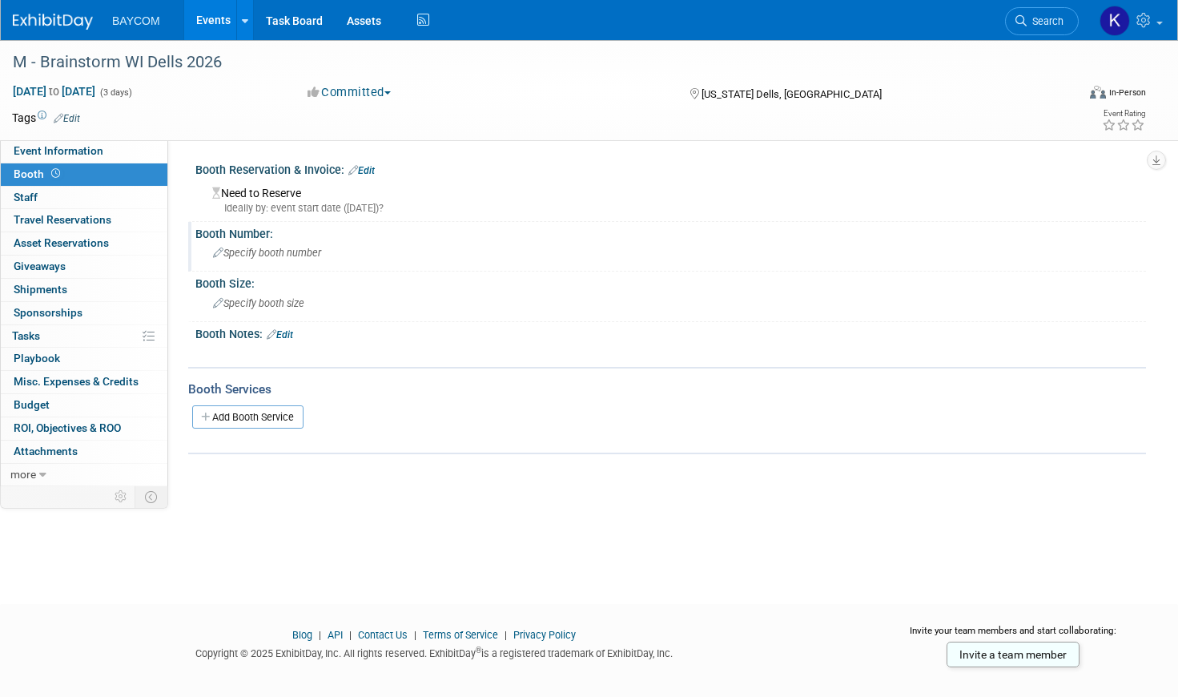
click at [263, 259] on div "Specify booth number" at bounding box center [670, 252] width 926 height 25
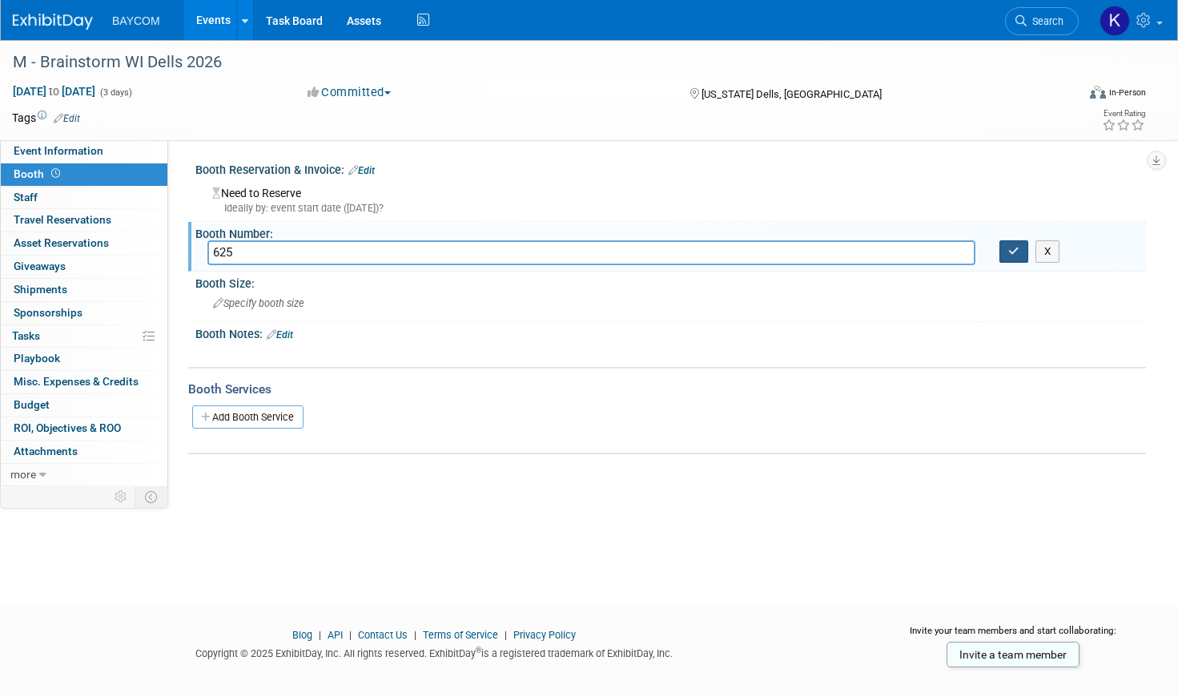
type input "625"
click at [1017, 255] on icon "button" at bounding box center [1013, 251] width 11 height 10
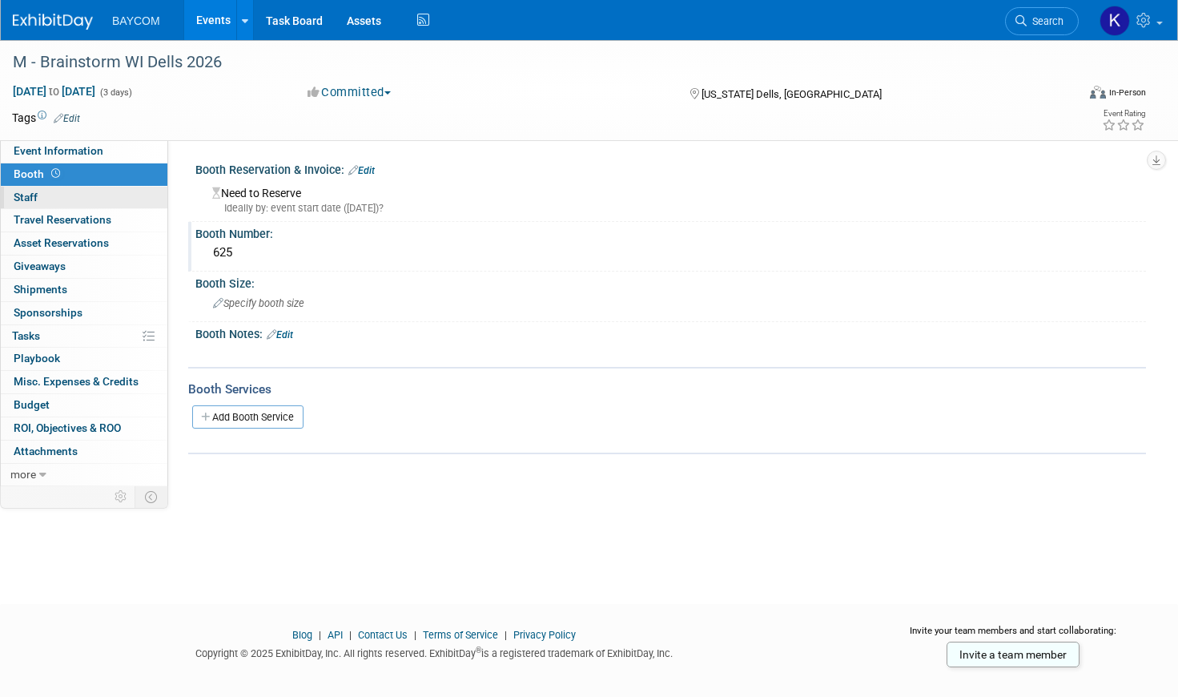
click at [71, 195] on link "0 Staff 0" at bounding box center [84, 198] width 167 height 22
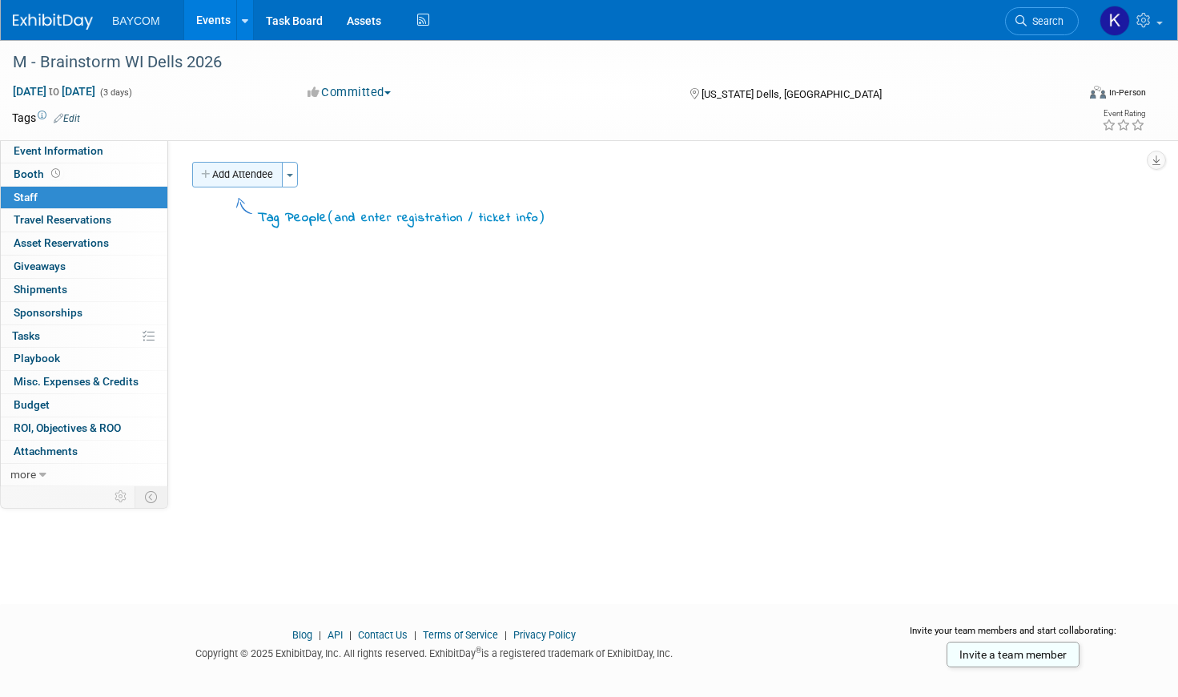
click at [232, 177] on button "Add Attendee" at bounding box center [237, 175] width 90 height 26
select select "3010db7d-870e-43c4-8fb8-0ef80b953965"
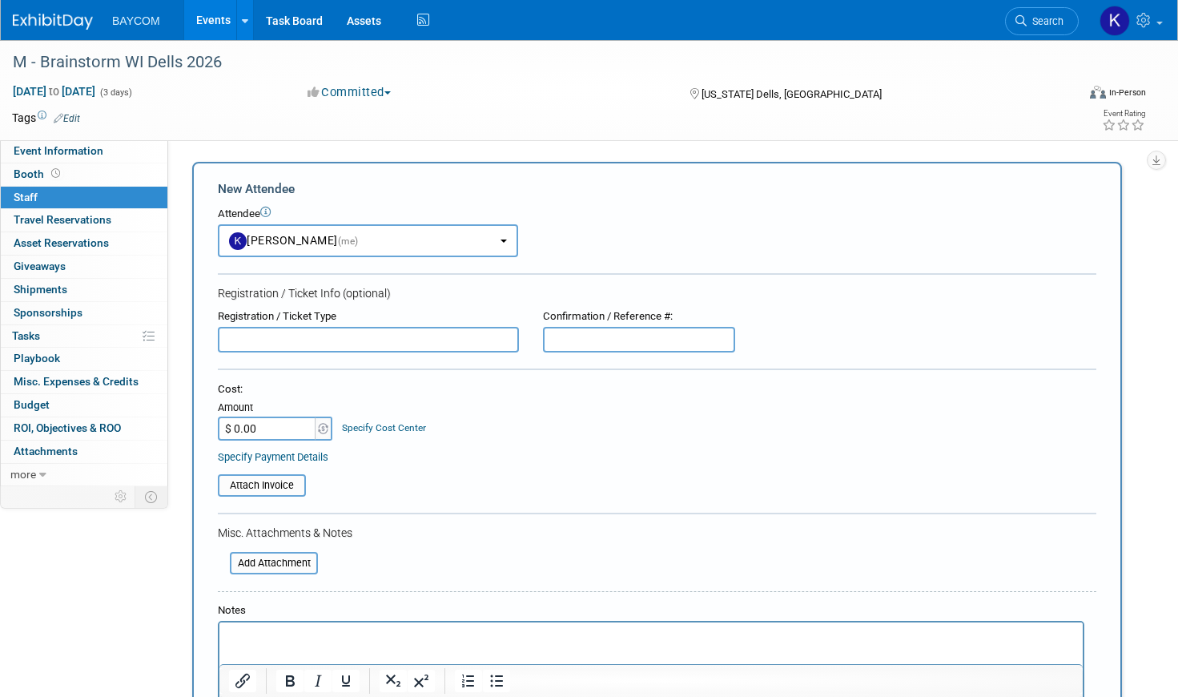
click at [270, 337] on input "text" at bounding box center [368, 340] width 301 height 26
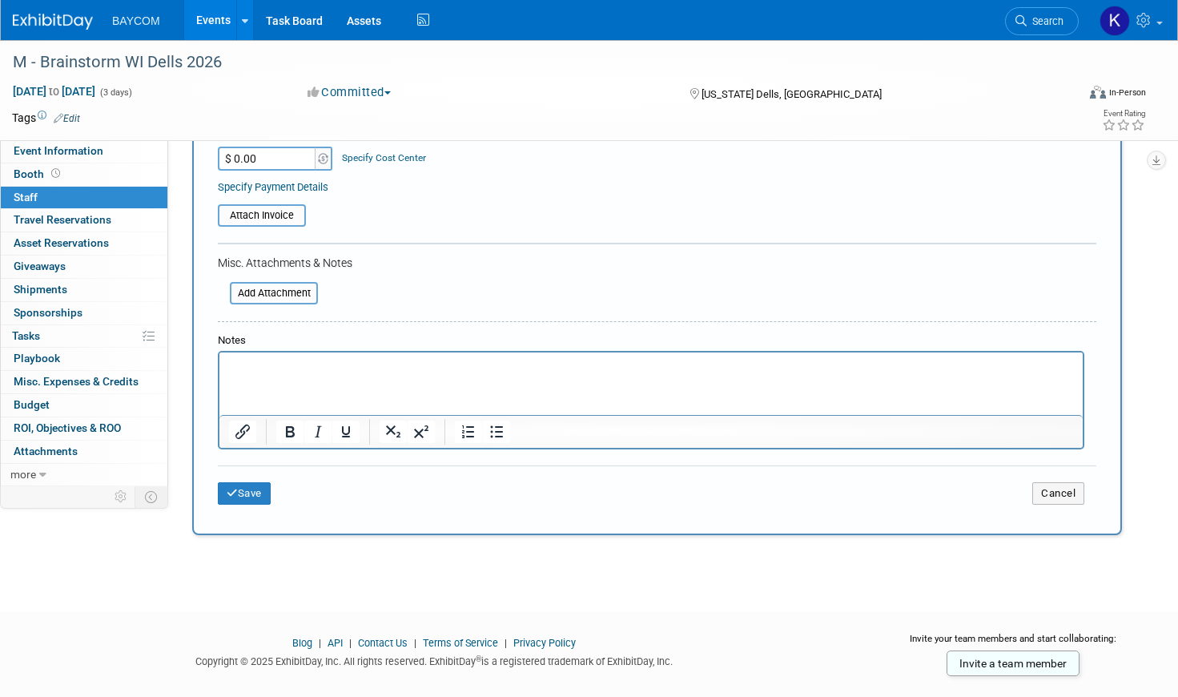
scroll to position [297, 0]
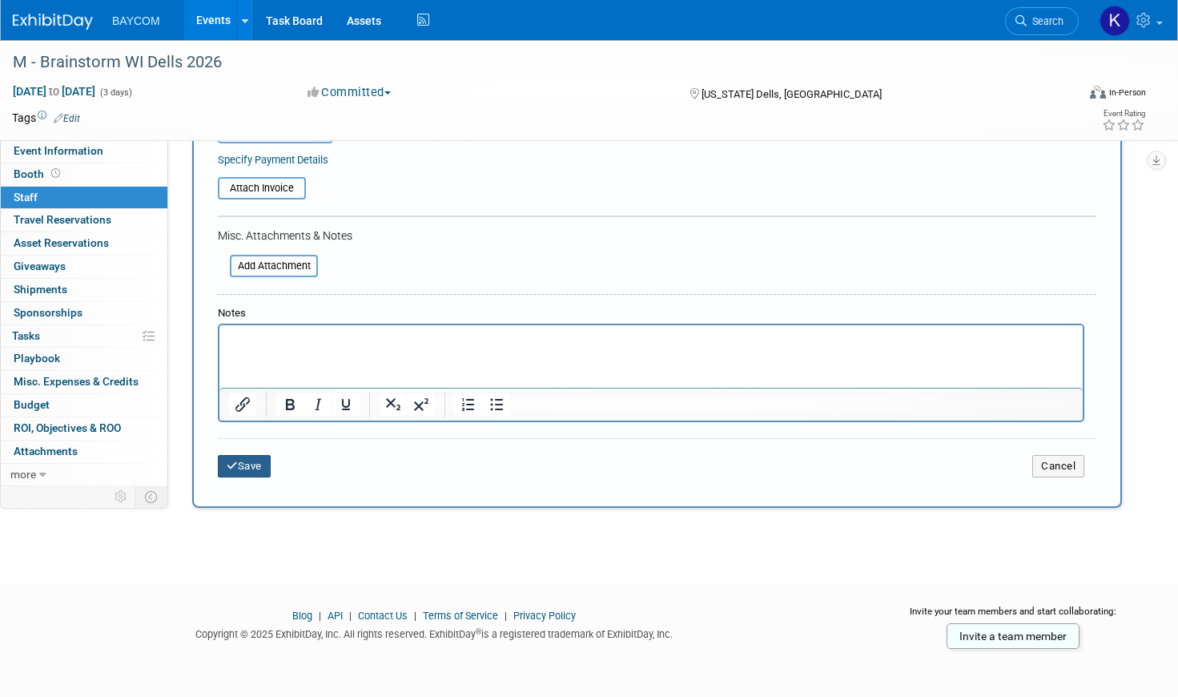
type input "Ron Thao"
click at [249, 467] on button "Save" at bounding box center [244, 466] width 53 height 22
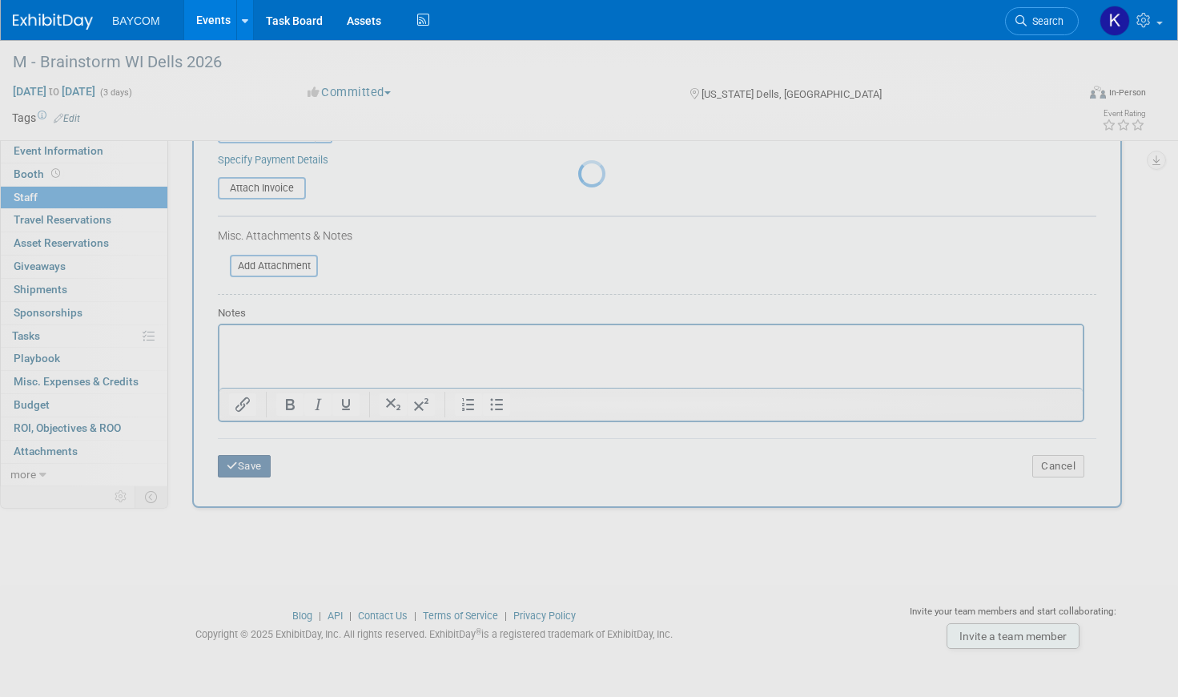
scroll to position [19, 0]
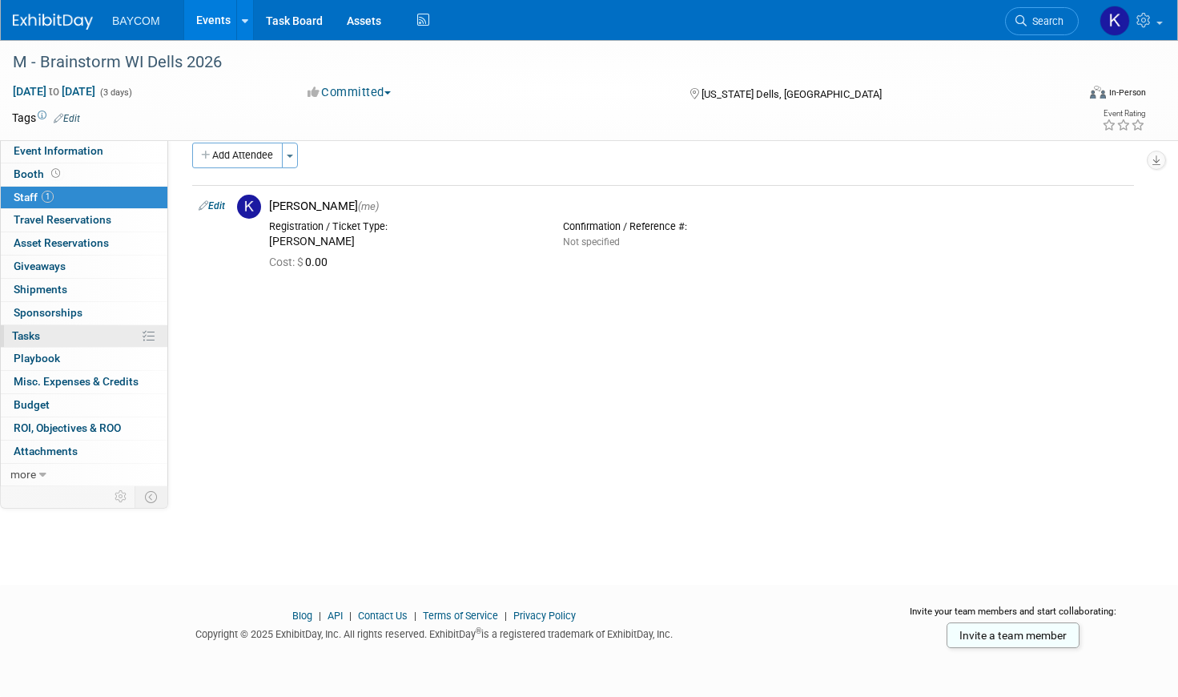
click at [68, 335] on link "0% Tasks 0%" at bounding box center [84, 336] width 167 height 22
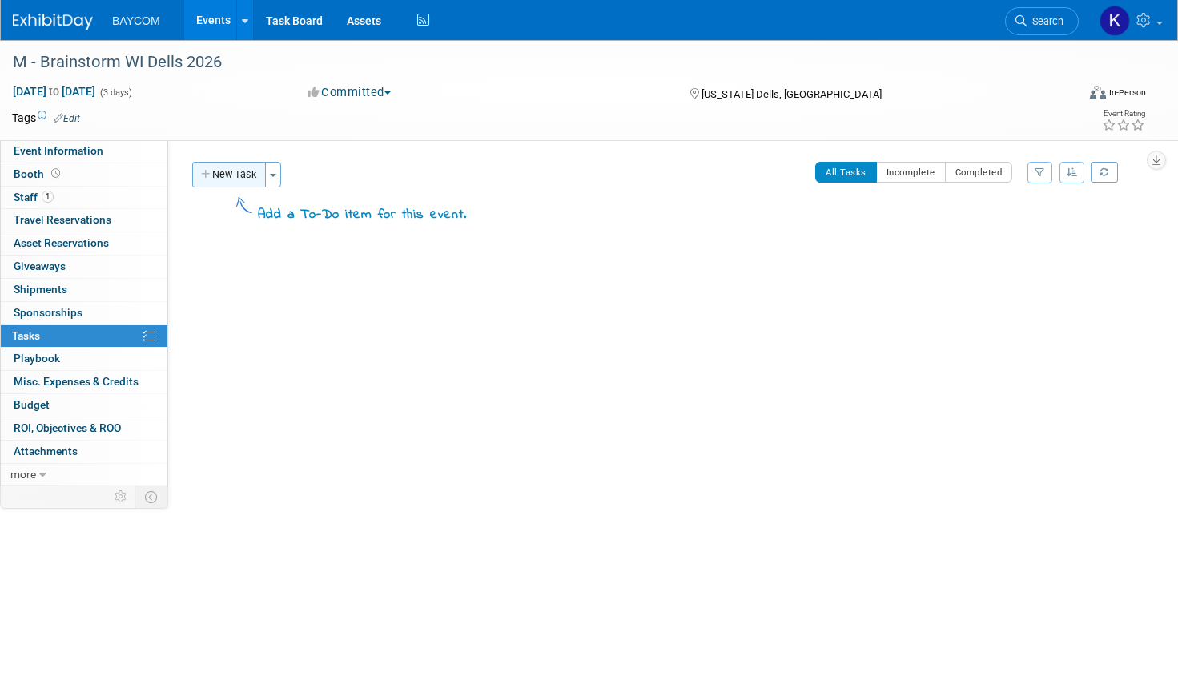
click at [216, 178] on button "New Task" at bounding box center [229, 175] width 74 height 26
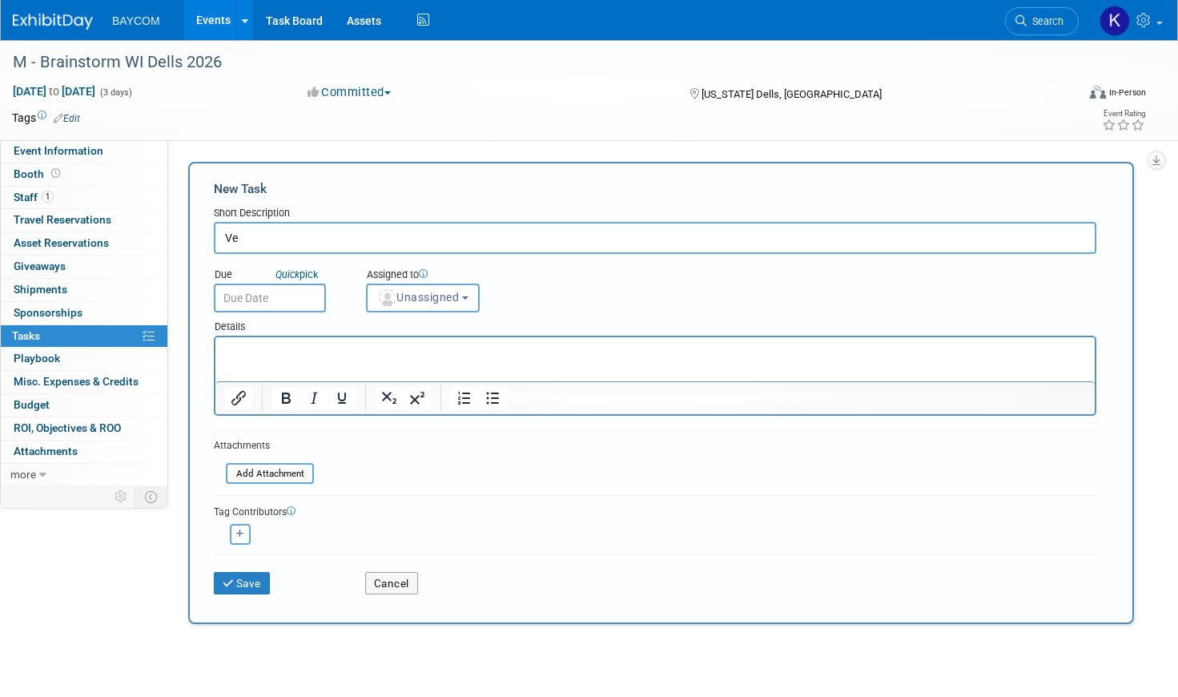
type input "V"
type input "Determine radio attendee w/Eric"
click at [419, 307] on button "Unassigned" at bounding box center [423, 297] width 114 height 29
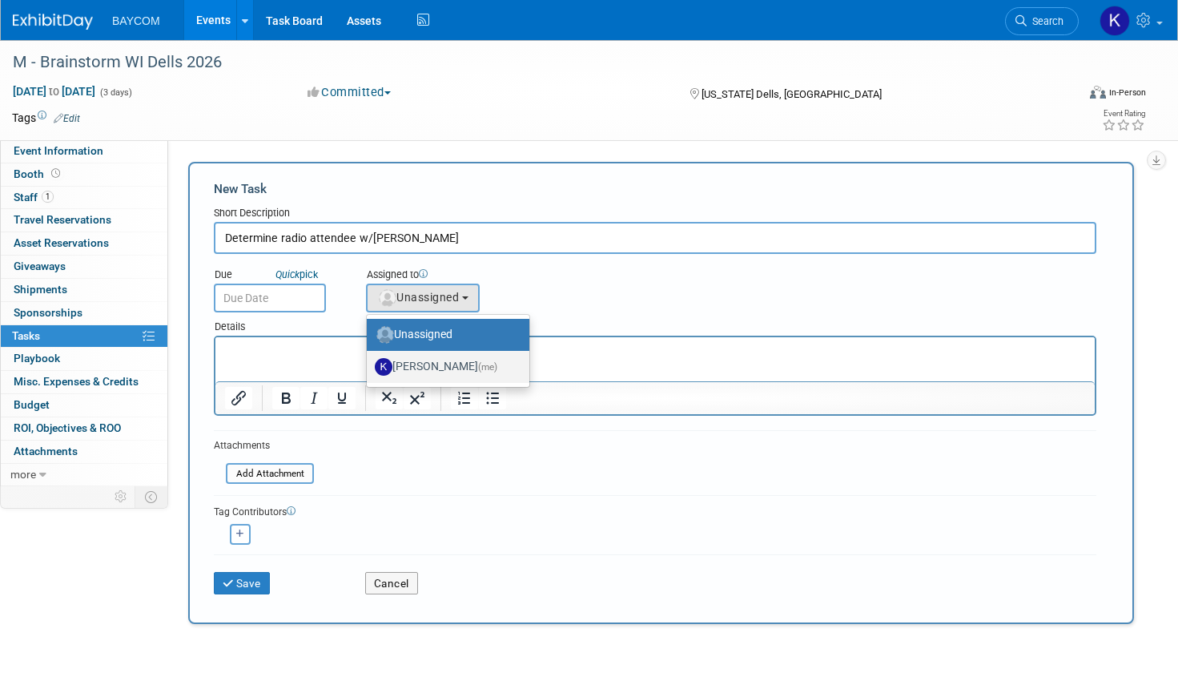
click at [426, 364] on label "Kayla Novak (me)" at bounding box center [444, 367] width 139 height 26
click at [369, 364] on input "Kayla Novak (me)" at bounding box center [364, 364] width 10 height 10
select select "3010db7d-870e-43c4-8fb8-0ef80b953965"
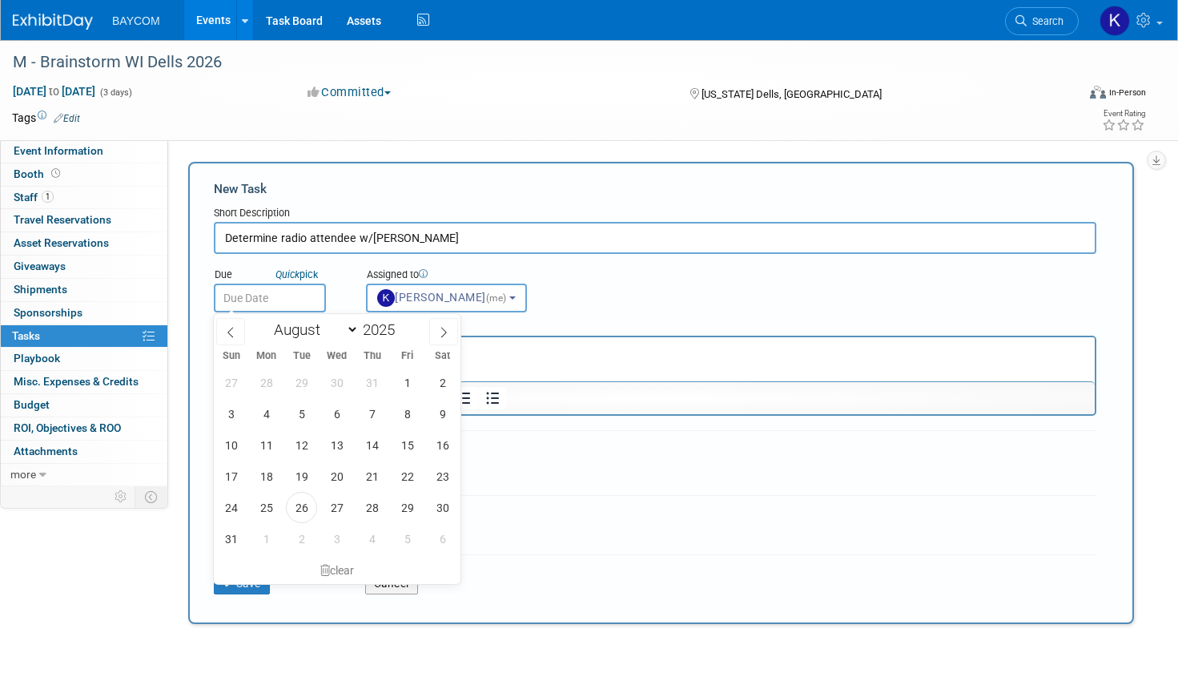
click at [302, 301] on input "text" at bounding box center [270, 297] width 112 height 29
click at [448, 336] on icon at bounding box center [443, 332] width 11 height 11
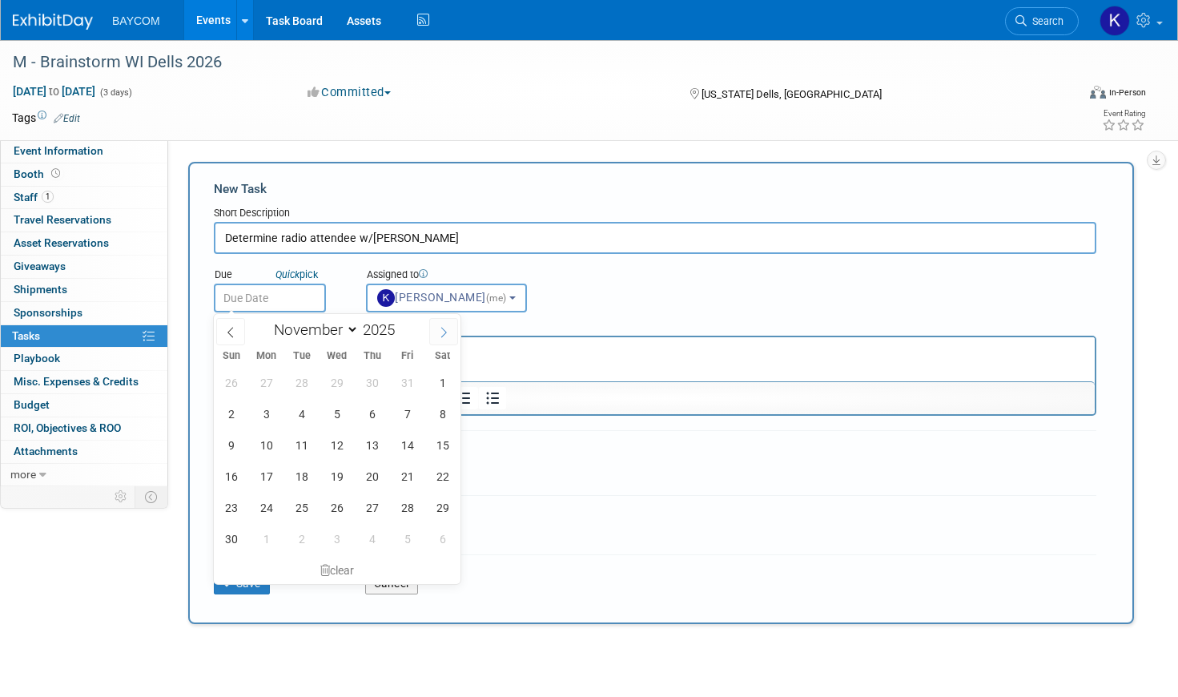
select select "11"
click at [448, 336] on icon at bounding box center [443, 332] width 11 height 11
type input "2026"
select select "0"
click at [261, 403] on span "5" at bounding box center [266, 413] width 31 height 31
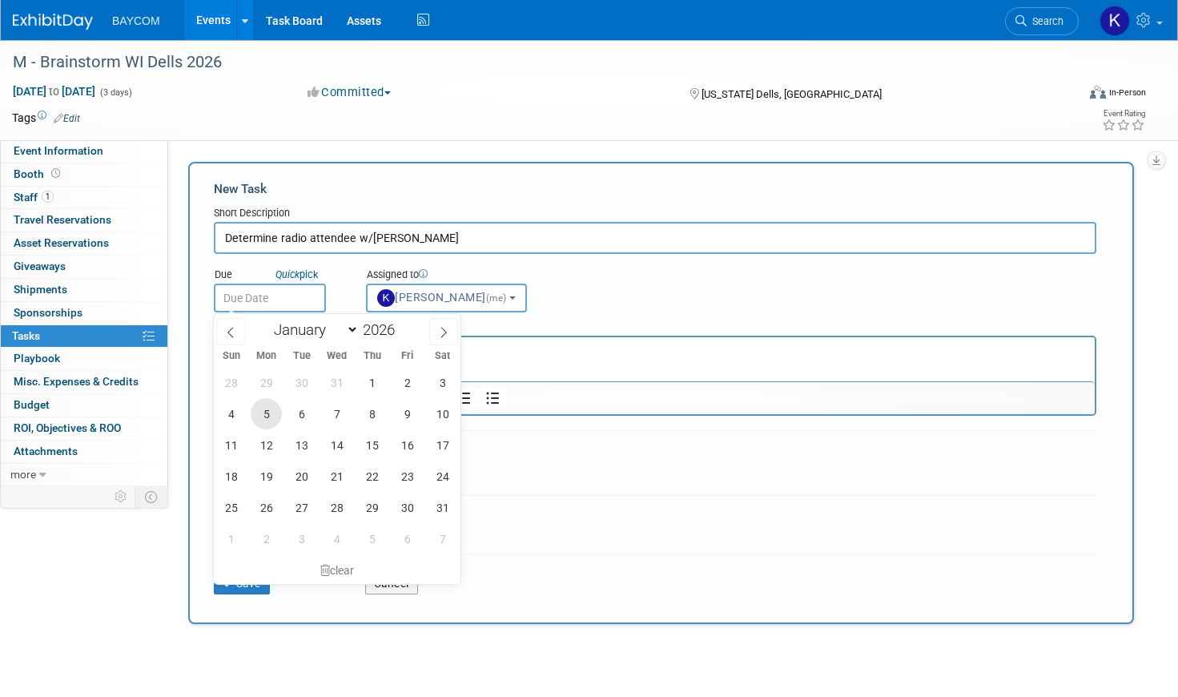
type input "Jan 5, 2026"
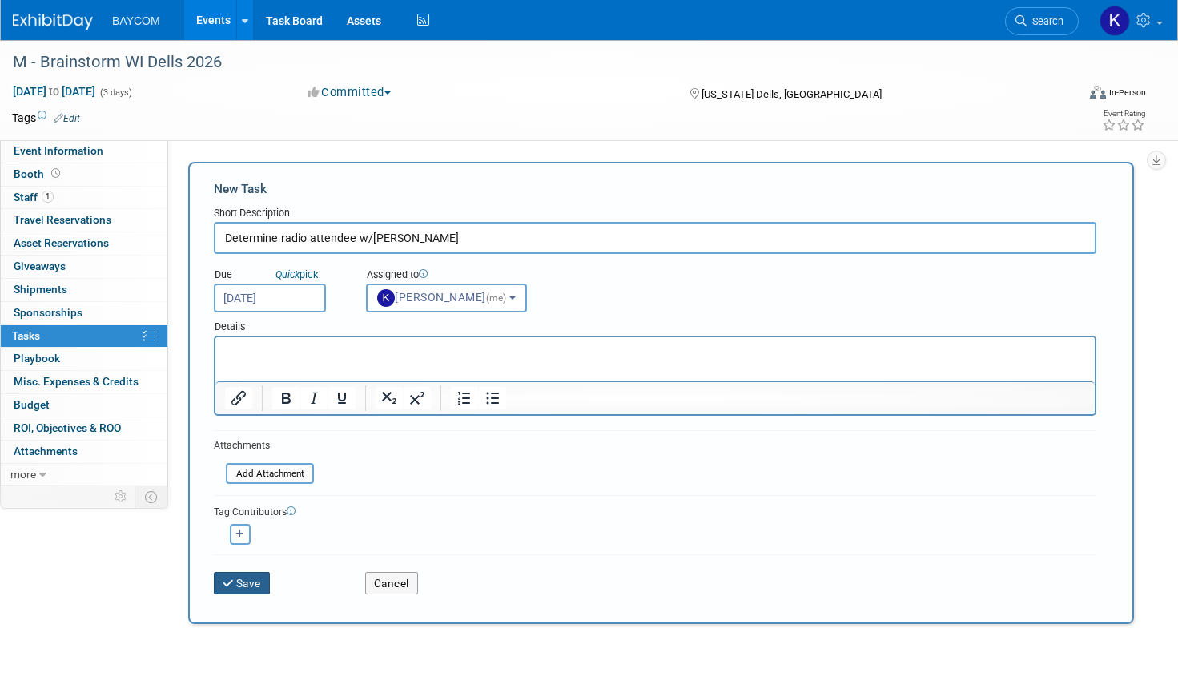
click at [252, 578] on button "Save" at bounding box center [242, 583] width 56 height 22
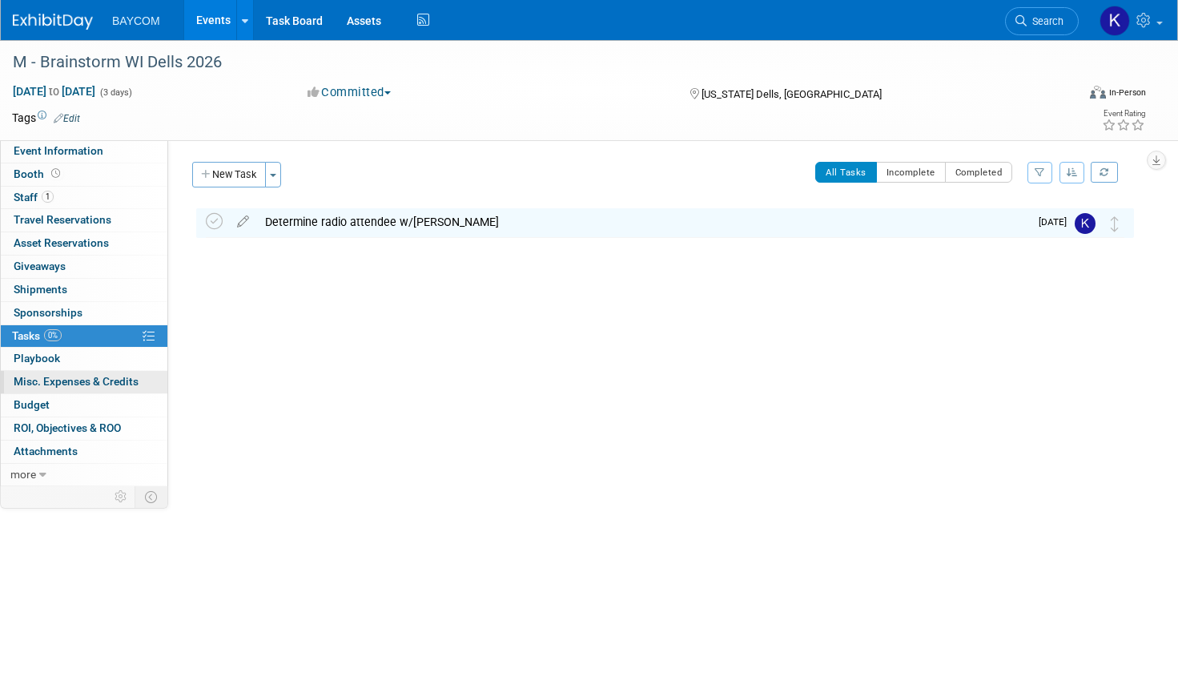
click at [114, 376] on span "Misc. Expenses & Credits 0" at bounding box center [76, 381] width 125 height 13
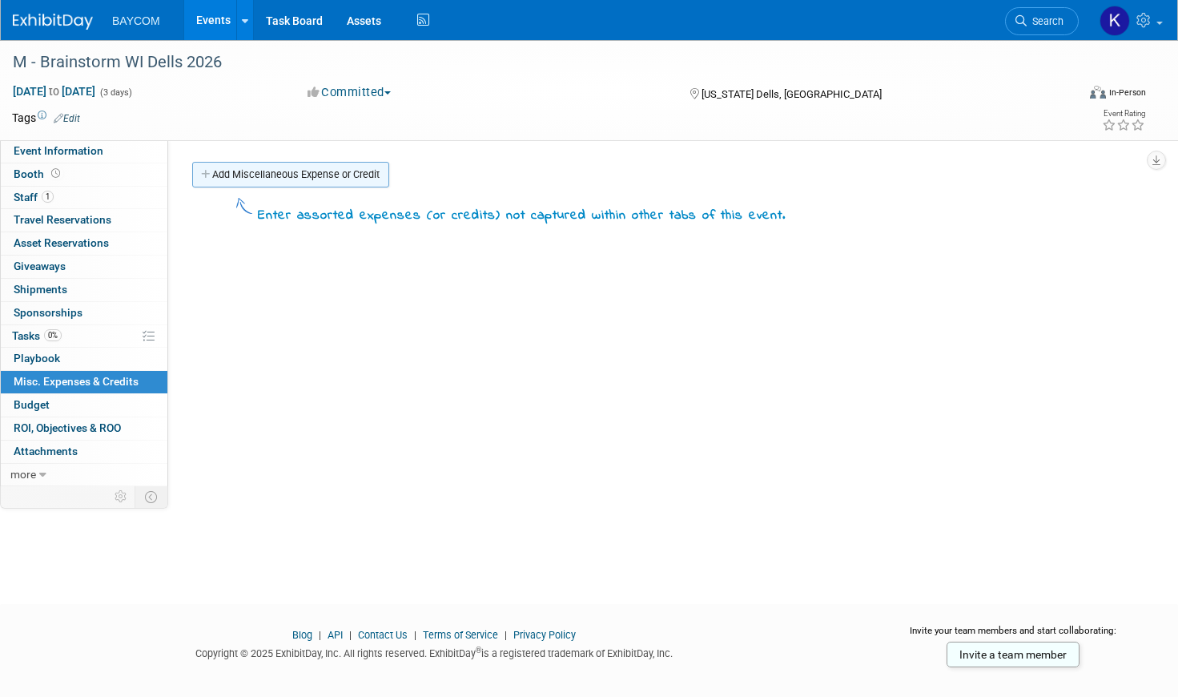
click at [313, 179] on link "Add Miscellaneous Expense or Credit" at bounding box center [290, 175] width 197 height 26
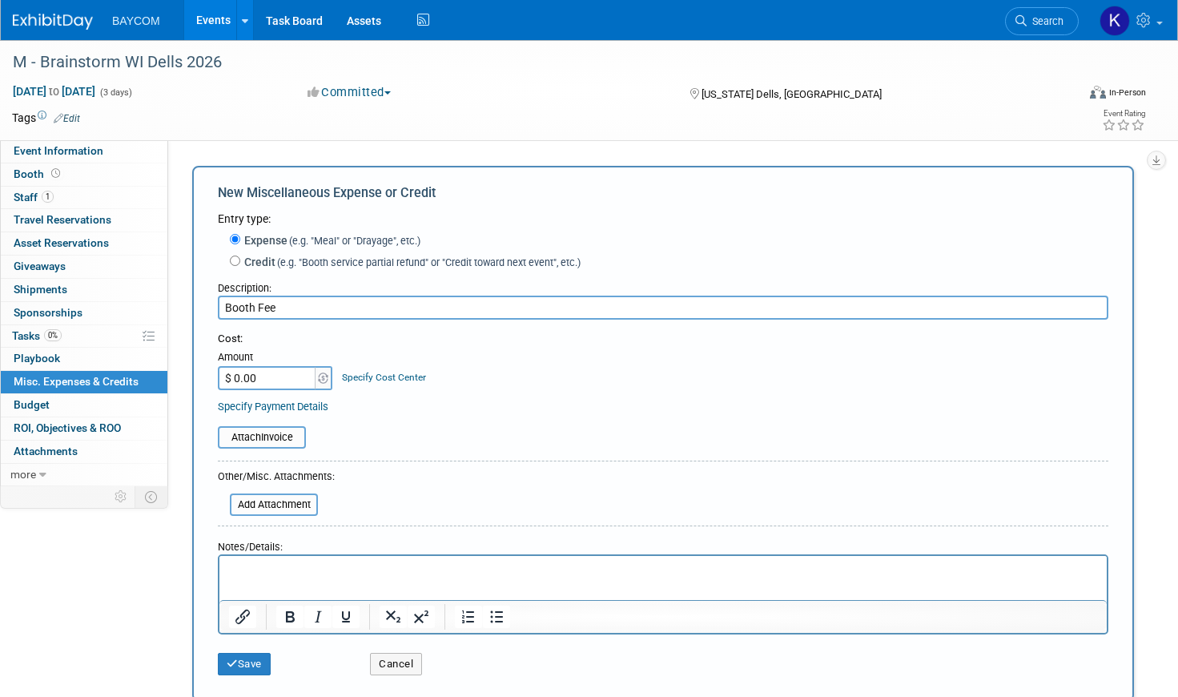
type input "Booth Fee"
click at [269, 376] on input "$ 0.00" at bounding box center [268, 378] width 100 height 24
type input "$ 1,395.00"
click at [249, 668] on button "Save" at bounding box center [244, 664] width 53 height 22
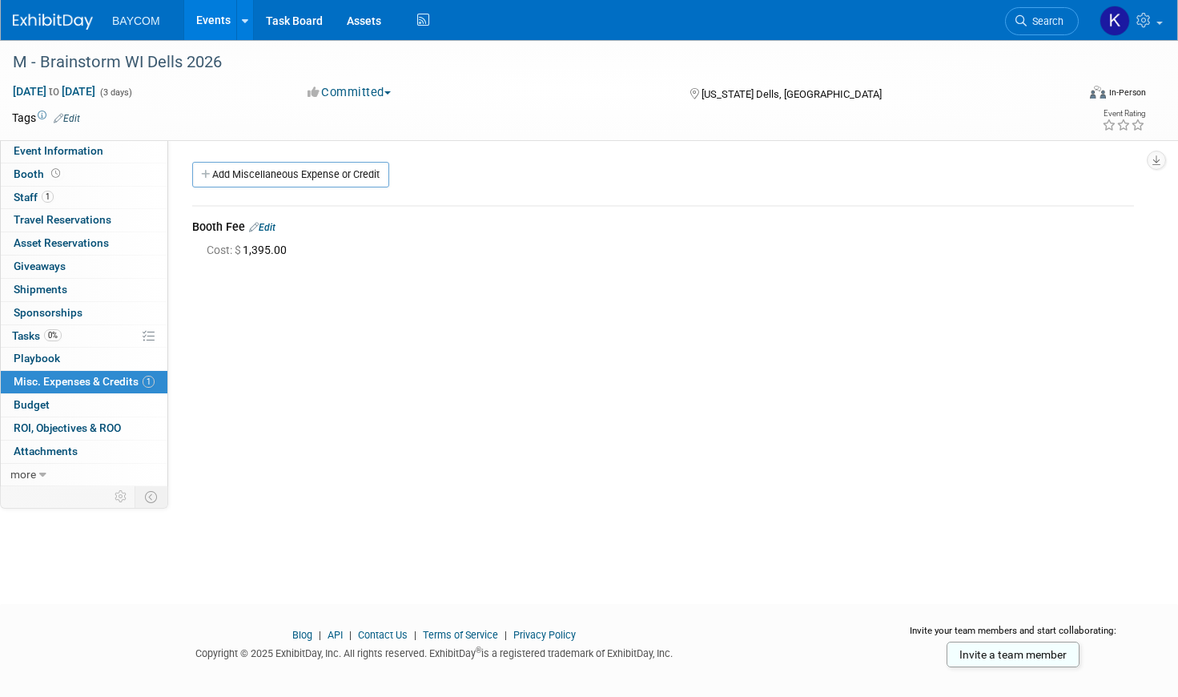
click at [215, 18] on link "Events" at bounding box center [213, 20] width 58 height 40
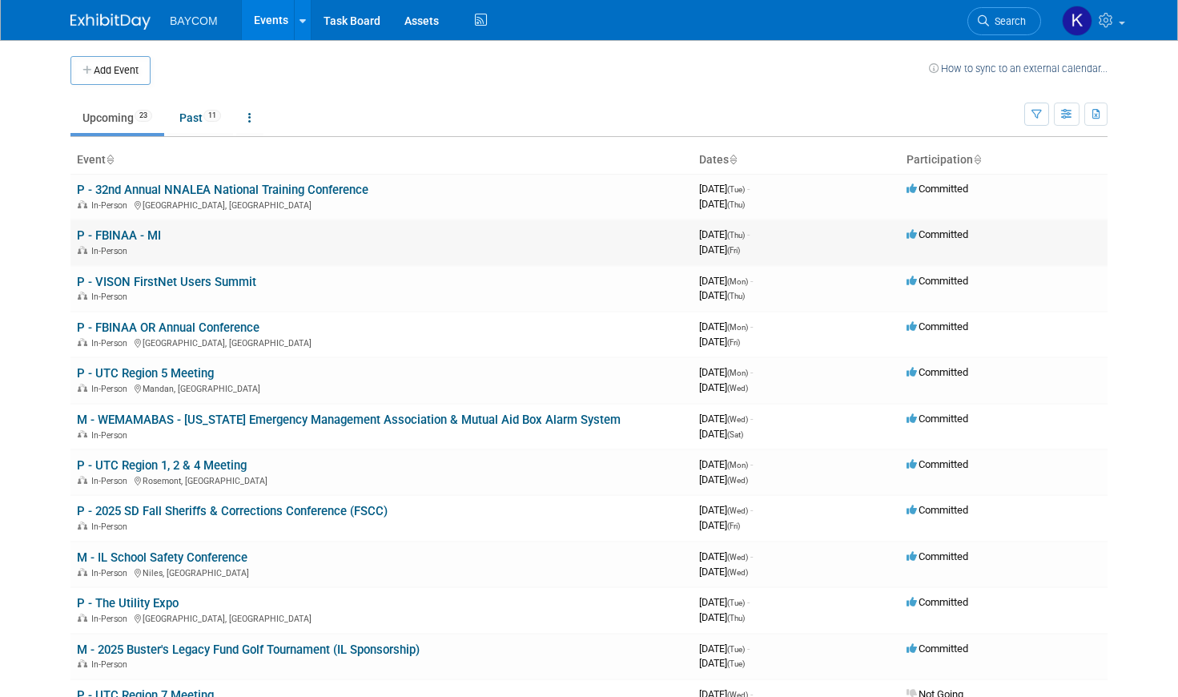
click at [142, 239] on link "P - FBINAA - MI" at bounding box center [119, 235] width 84 height 14
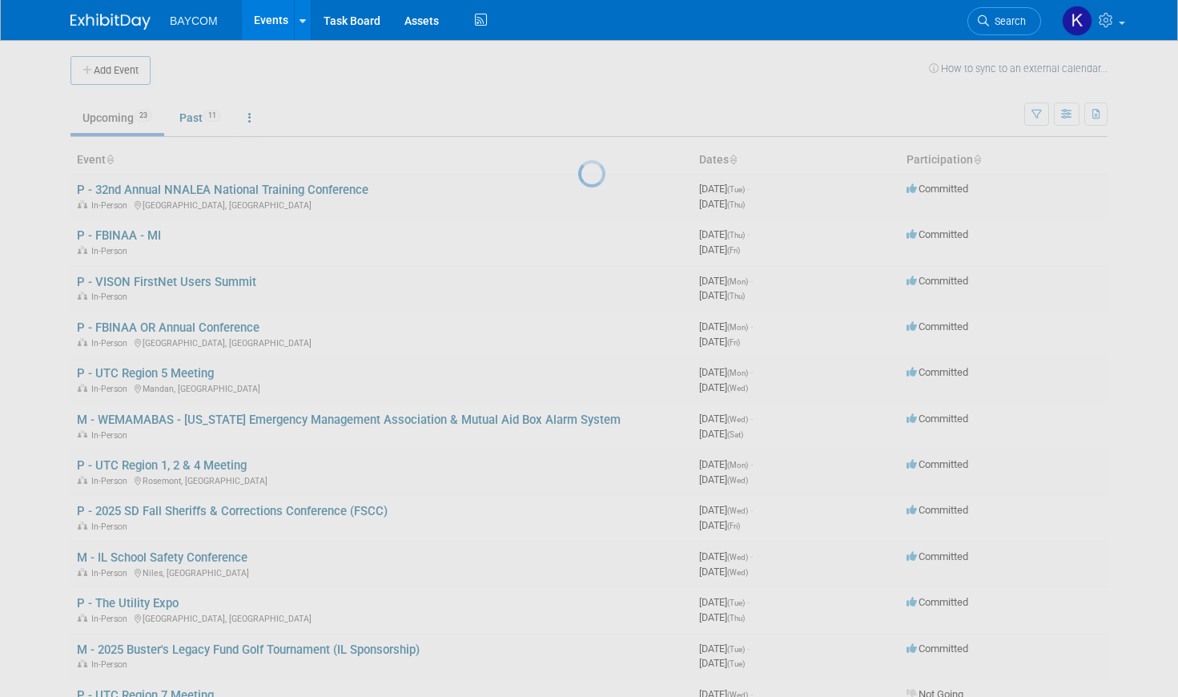
click at [578, 236] on div at bounding box center [589, 348] width 22 height 697
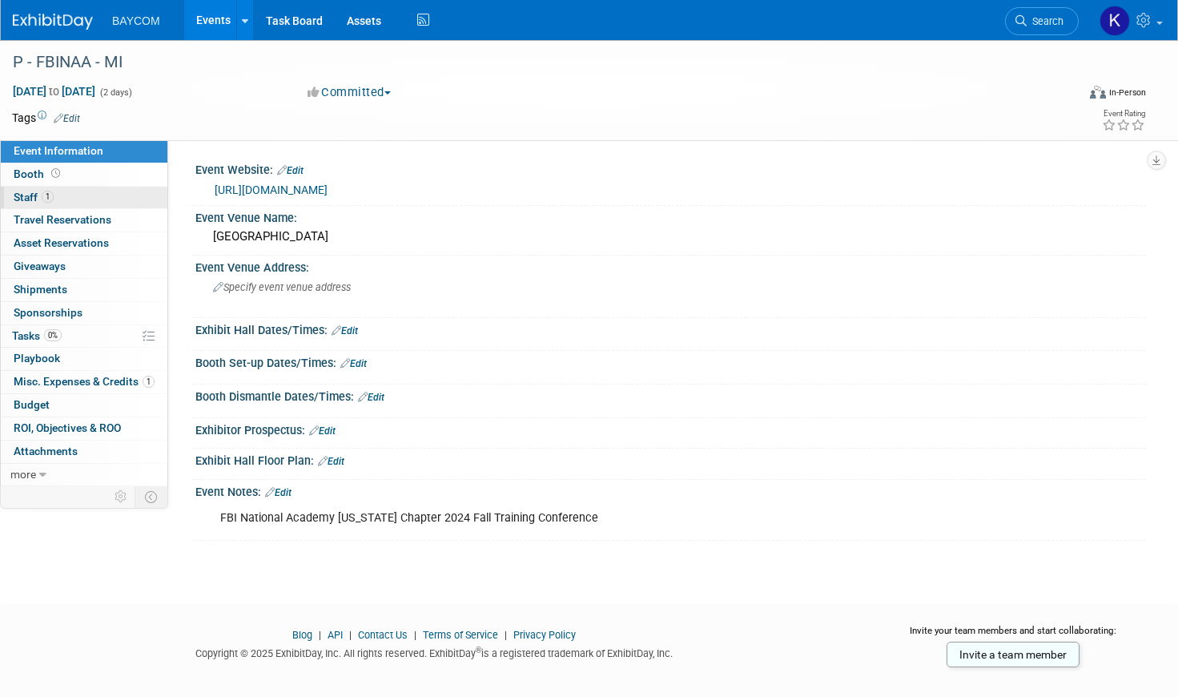
click at [73, 191] on link "1 Staff 1" at bounding box center [84, 198] width 167 height 22
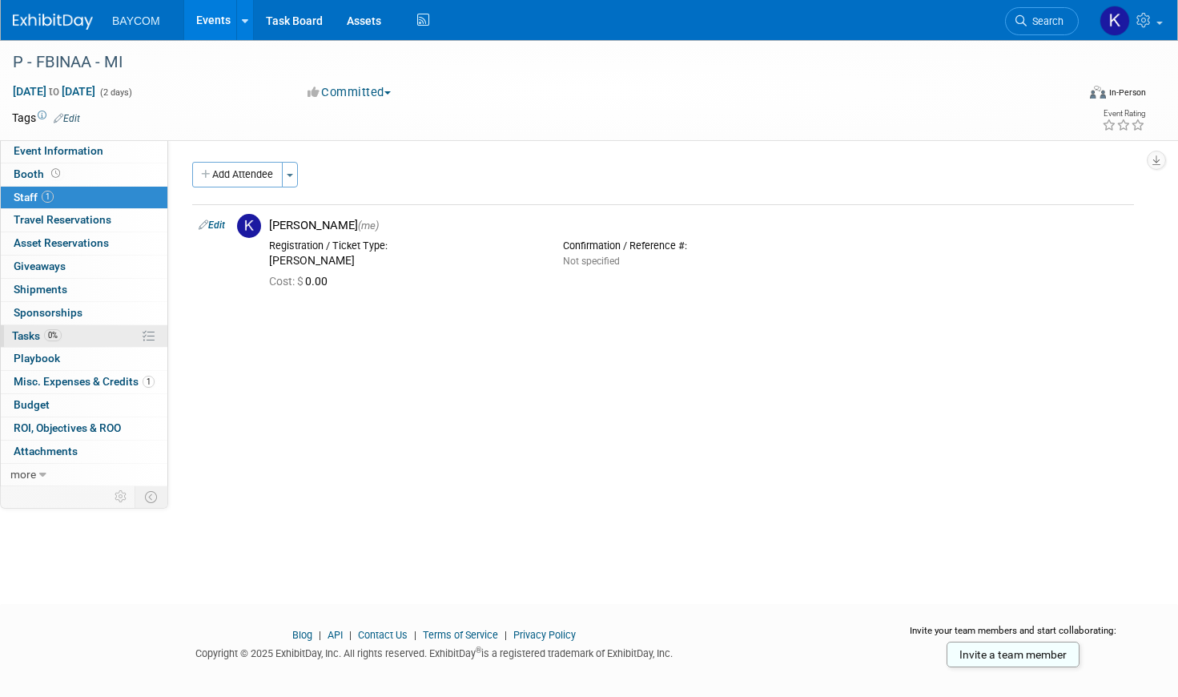
click at [81, 330] on link "0% Tasks 0%" at bounding box center [84, 336] width 167 height 22
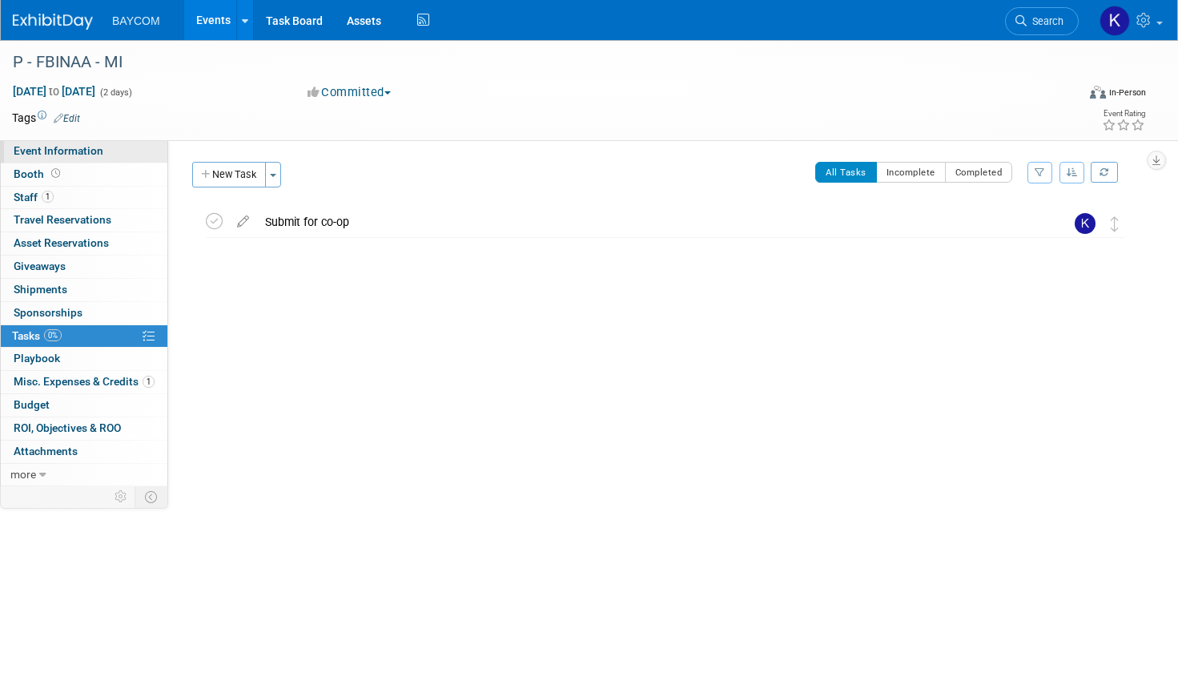
click at [88, 152] on span "Event Information" at bounding box center [59, 150] width 90 height 13
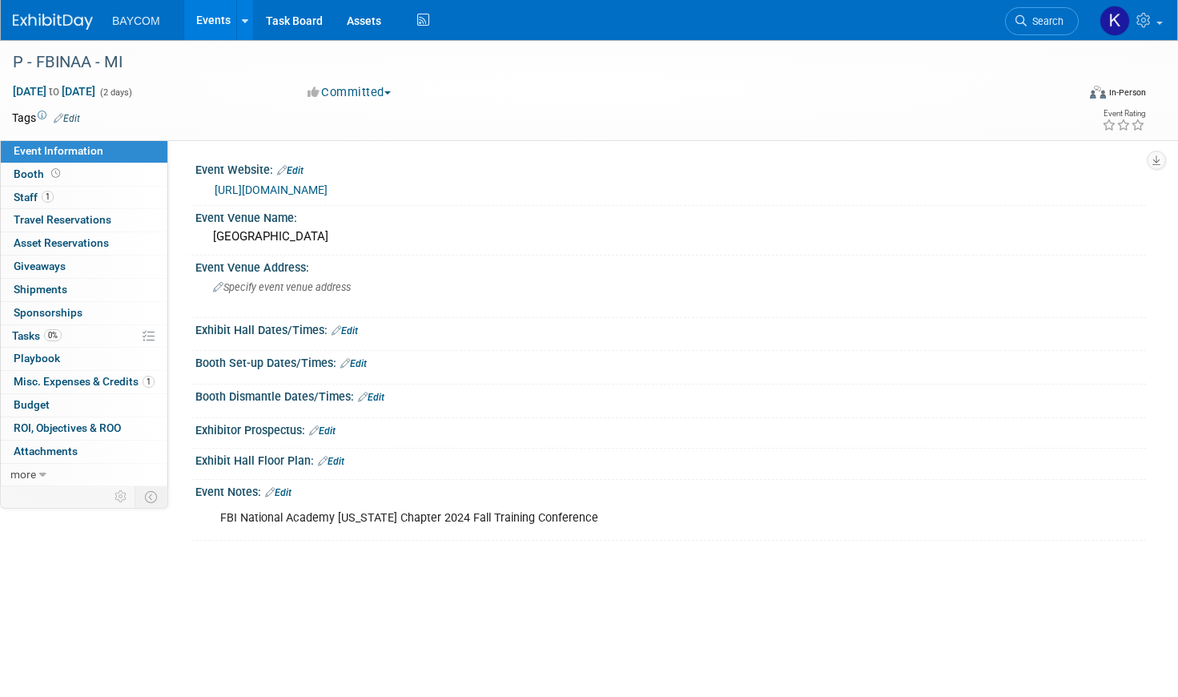
click at [265, 190] on link "https://fbinaamichigan.org/sponsor-and-vendor-opportunities/" at bounding box center [271, 189] width 113 height 13
click at [86, 376] on span "Misc. Expenses & Credits 1" at bounding box center [84, 381] width 141 height 13
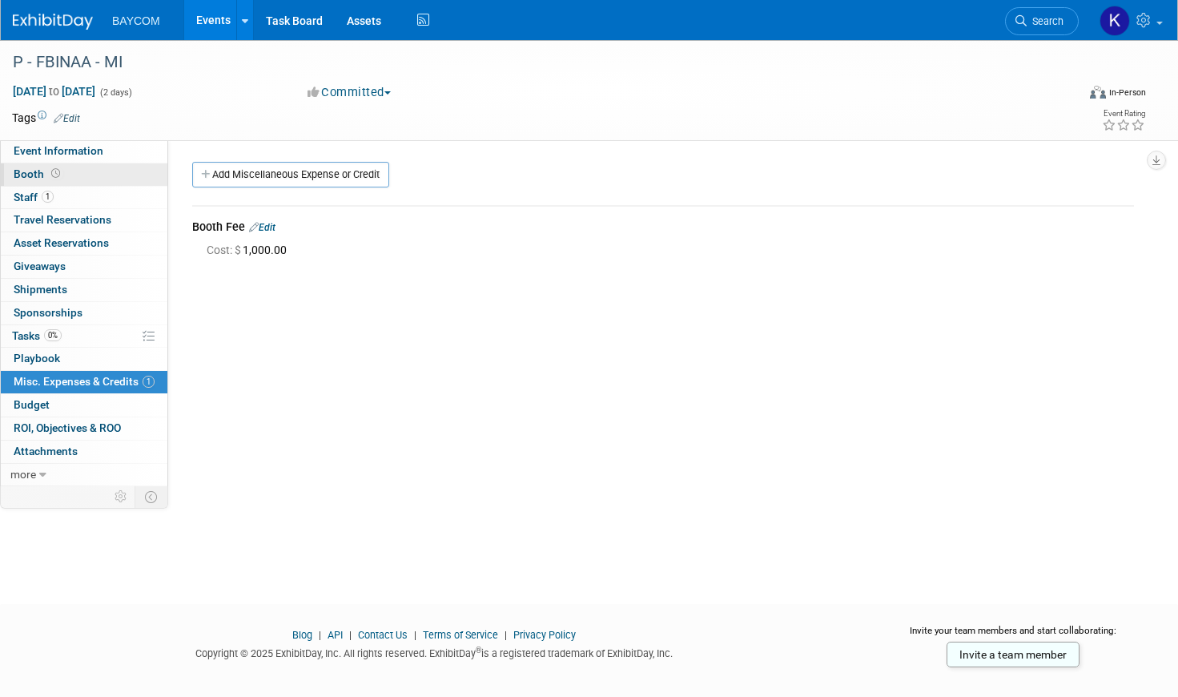
click at [88, 163] on link "Booth" at bounding box center [84, 174] width 167 height 22
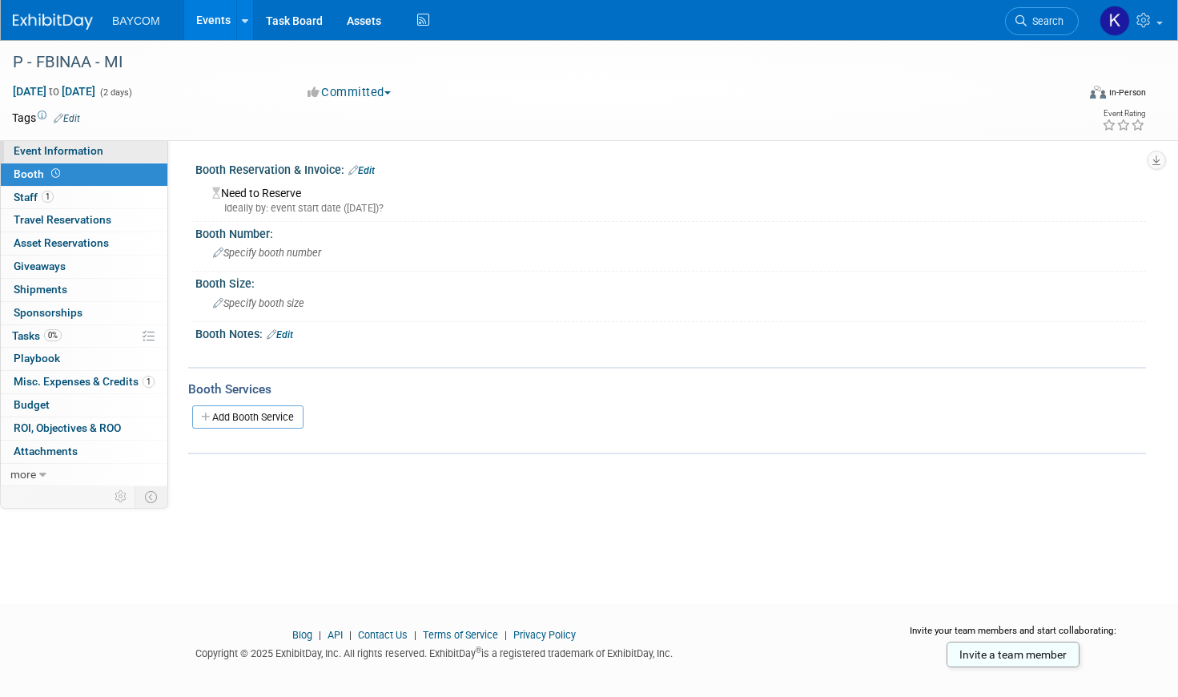
click at [89, 148] on span "Event Information" at bounding box center [59, 150] width 90 height 13
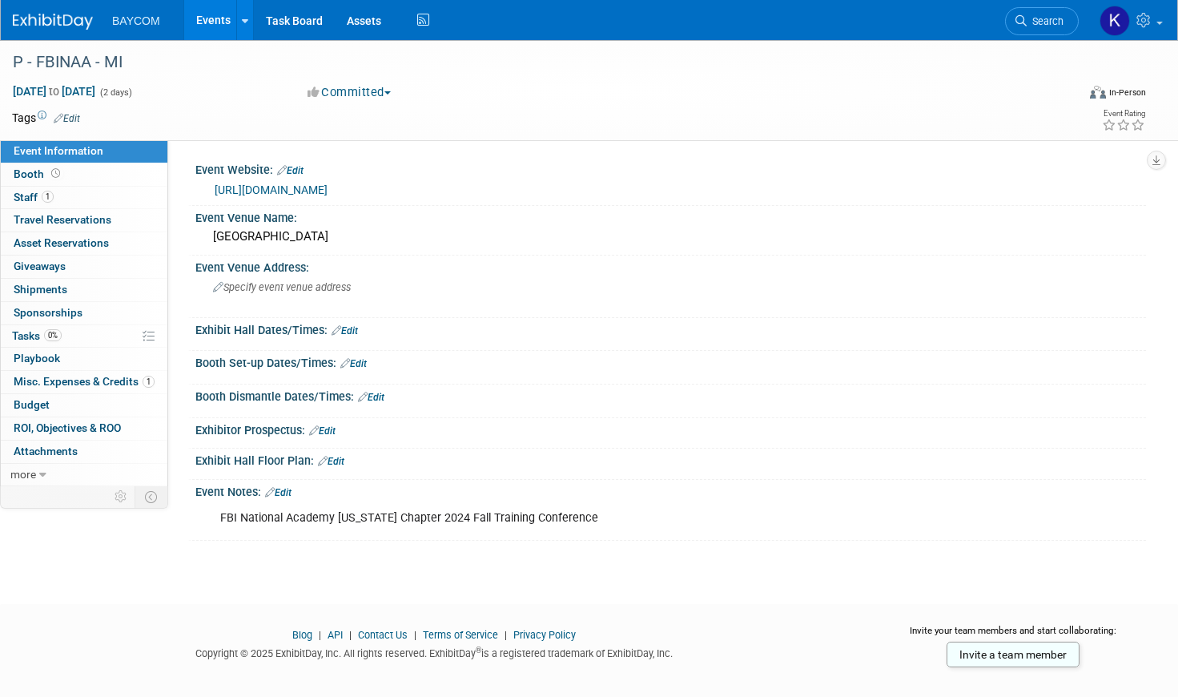
click at [327, 189] on link "https://fbinaamichigan.org/sponsor-and-vendor-opportunities/" at bounding box center [271, 189] width 113 height 13
click at [343, 521] on div "FBI National Academy Michigan Chapter 2024 Fall Training Conference" at bounding box center [586, 518] width 754 height 32
click at [445, 515] on div "FBI National Academy Michigan Chapter 2024 Fall Training Conference" at bounding box center [586, 518] width 754 height 32
click at [282, 492] on link "Edit" at bounding box center [278, 492] width 26 height 11
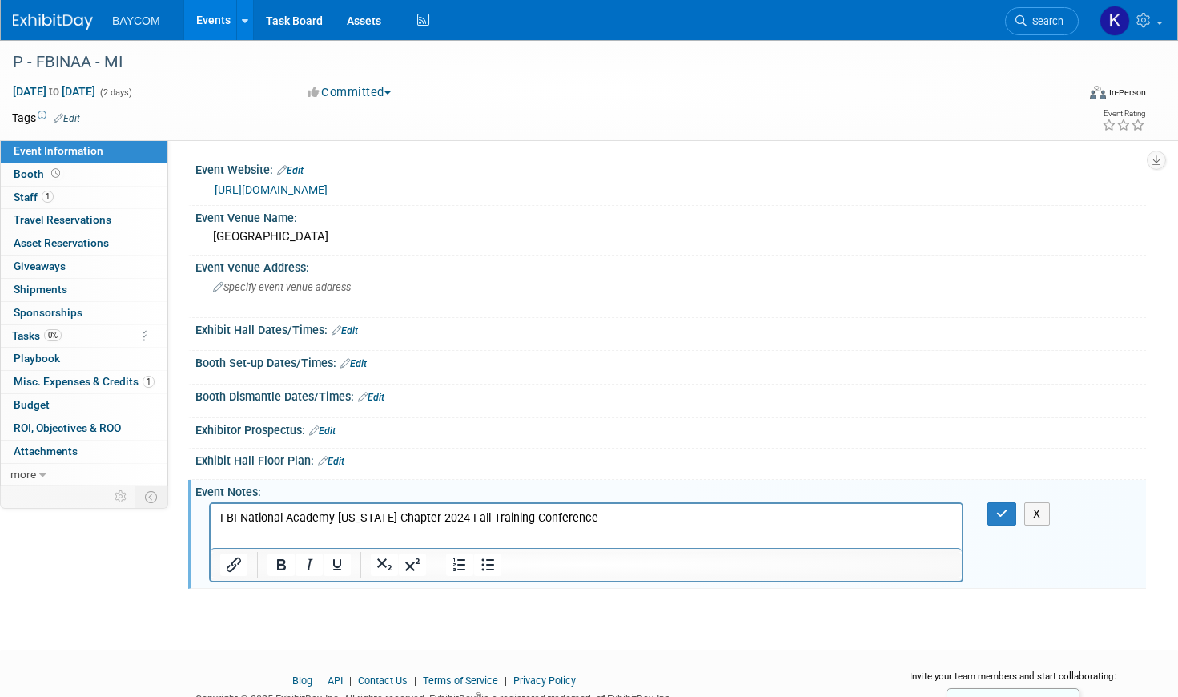
click at [445, 520] on p "FBI National Academy Michigan Chapter 2024 Fall Training Conference" at bounding box center [586, 518] width 733 height 16
click at [994, 512] on button "button" at bounding box center [1002, 513] width 30 height 23
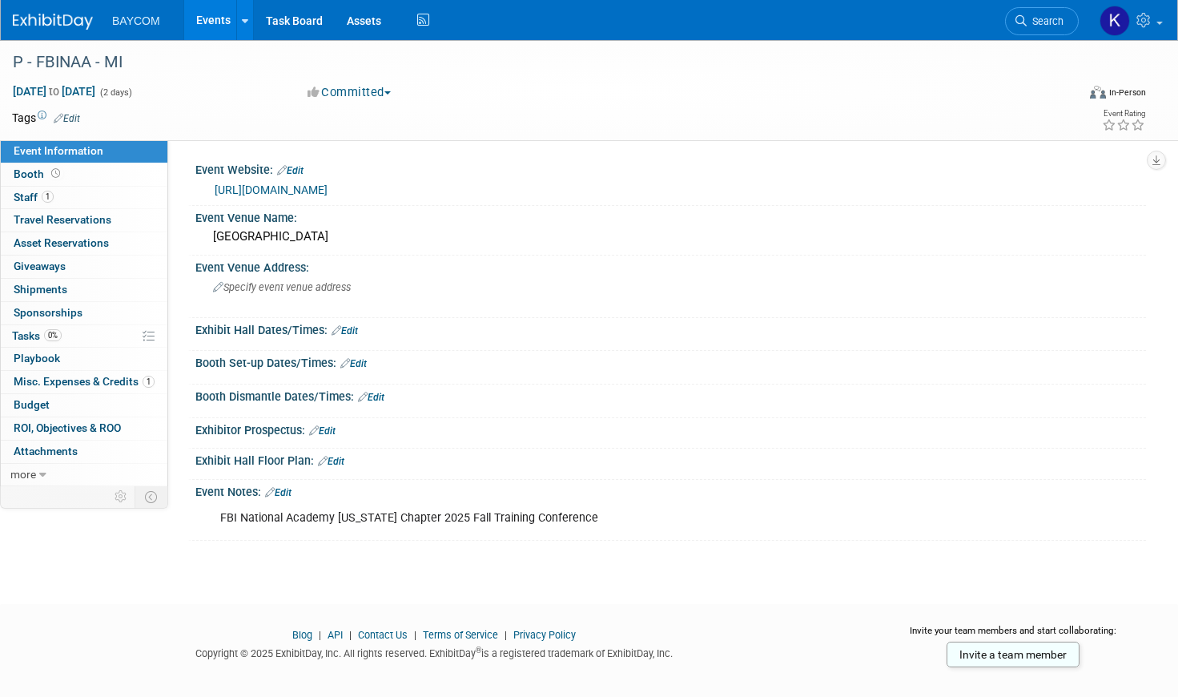
click at [299, 187] on link "https://fbinaamichigan.org/sponsor-and-vendor-opportunities/" at bounding box center [271, 189] width 113 height 13
click at [46, 337] on span "0%" at bounding box center [53, 335] width 18 height 12
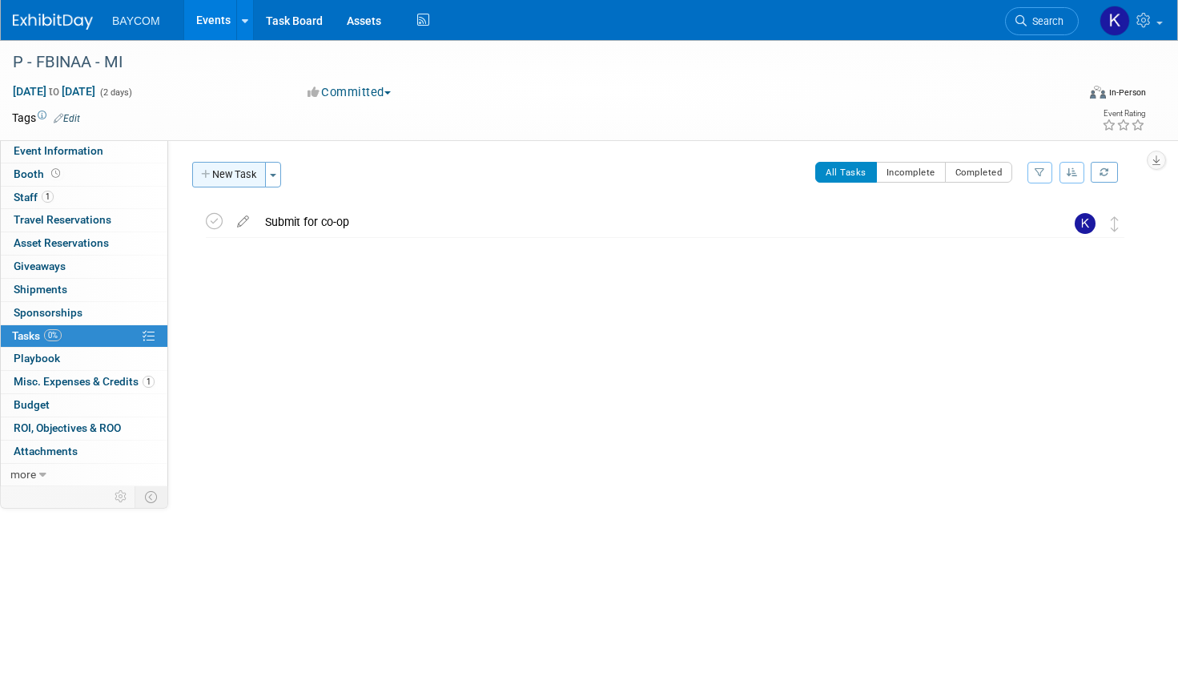
click at [233, 166] on button "New Task" at bounding box center [229, 175] width 74 height 26
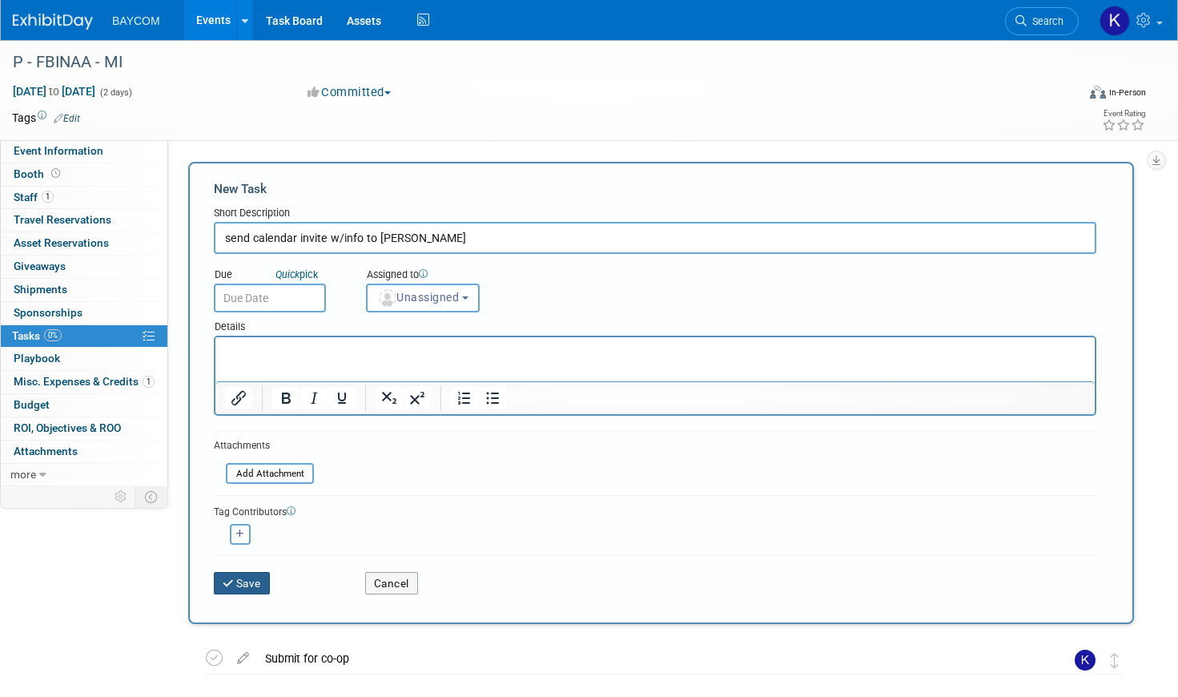
type input "send calendar invite w/info to Kate"
click at [255, 582] on button "Save" at bounding box center [242, 583] width 56 height 22
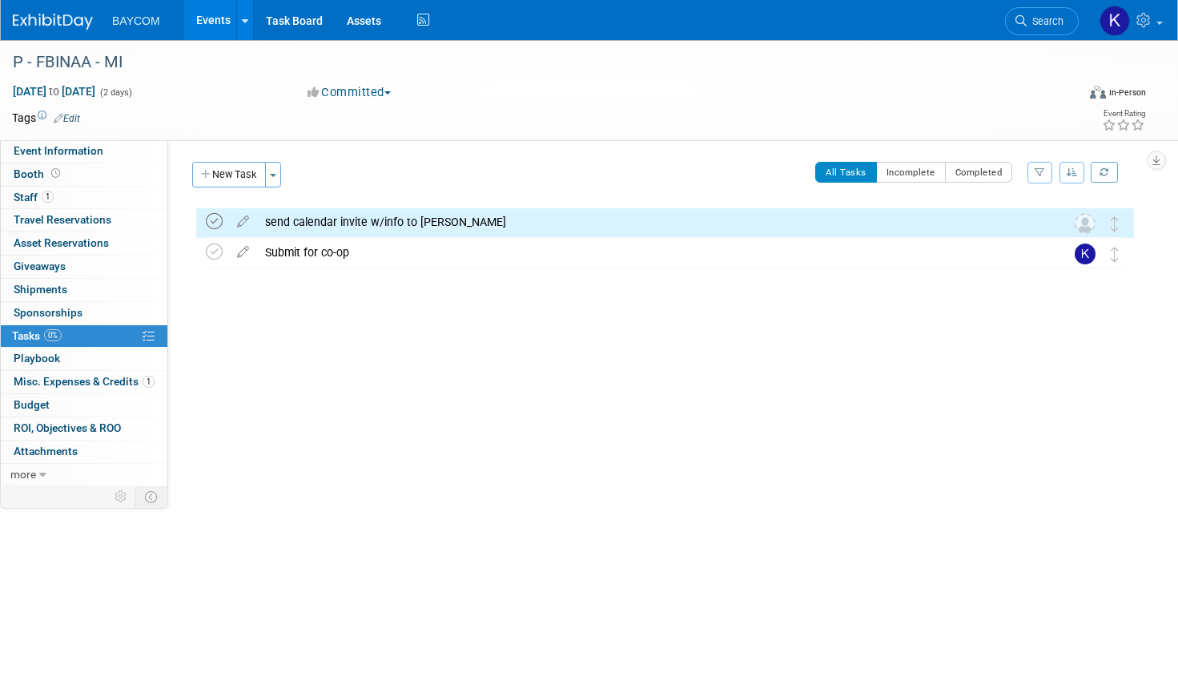
click at [216, 222] on icon at bounding box center [214, 221] width 17 height 17
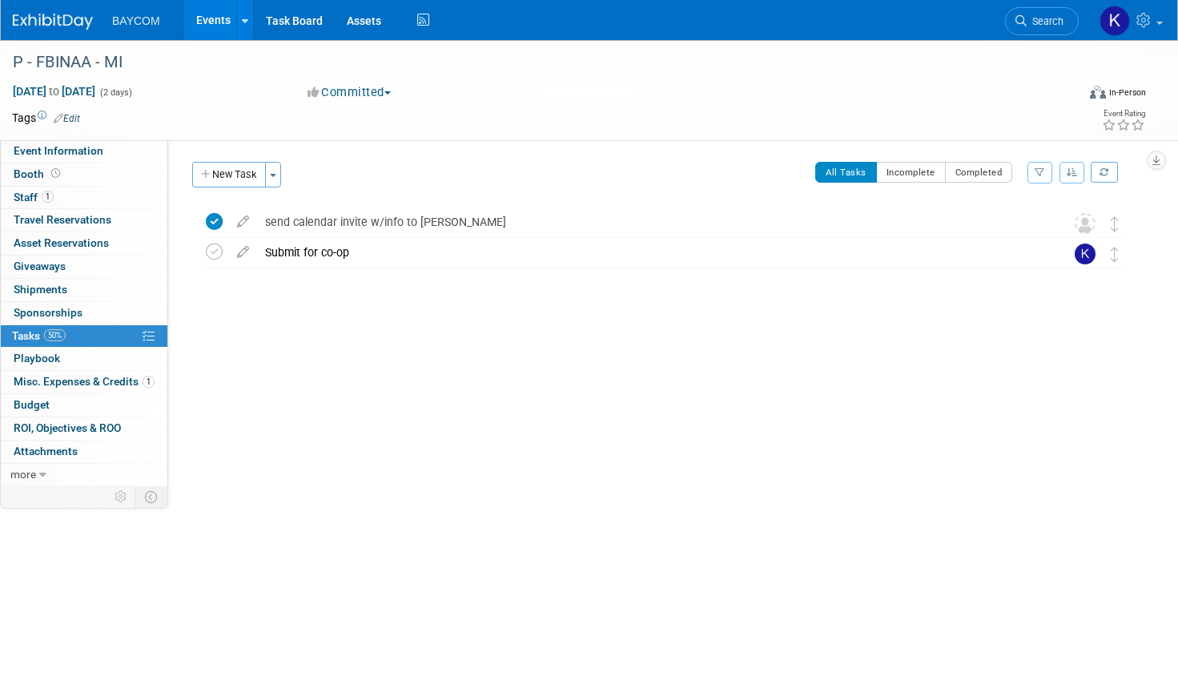
click at [215, 12] on link "Events" at bounding box center [213, 20] width 58 height 40
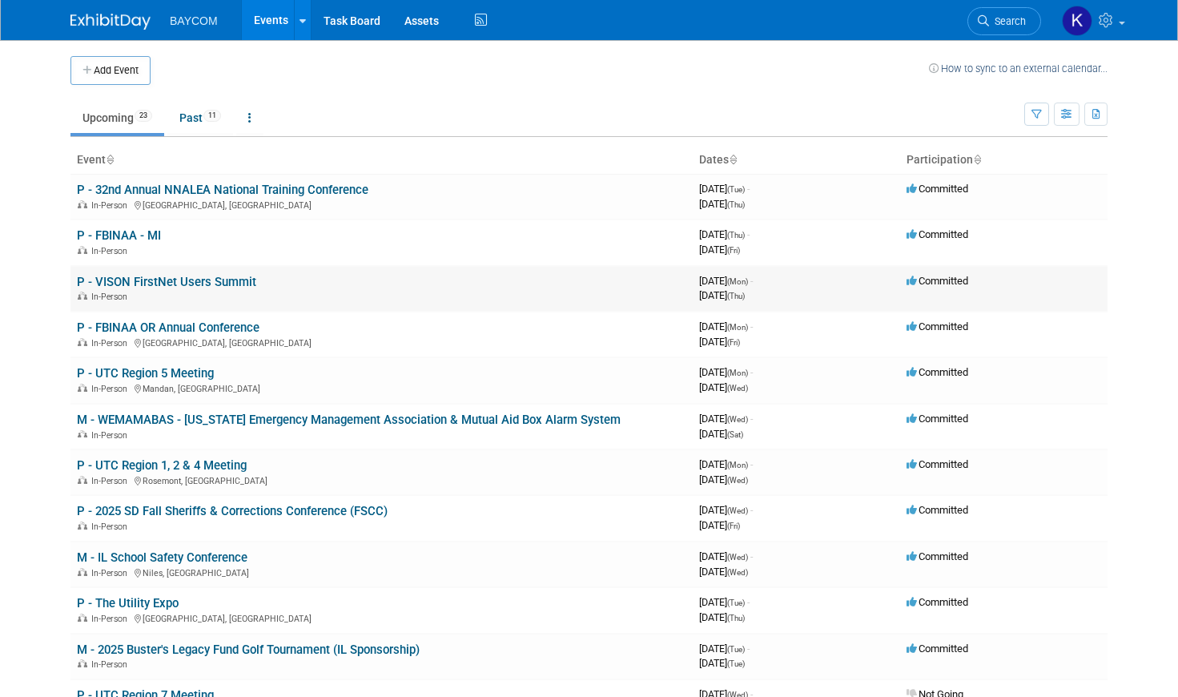
click at [148, 281] on link "P - VISON FirstNet Users Summit" at bounding box center [166, 282] width 179 height 14
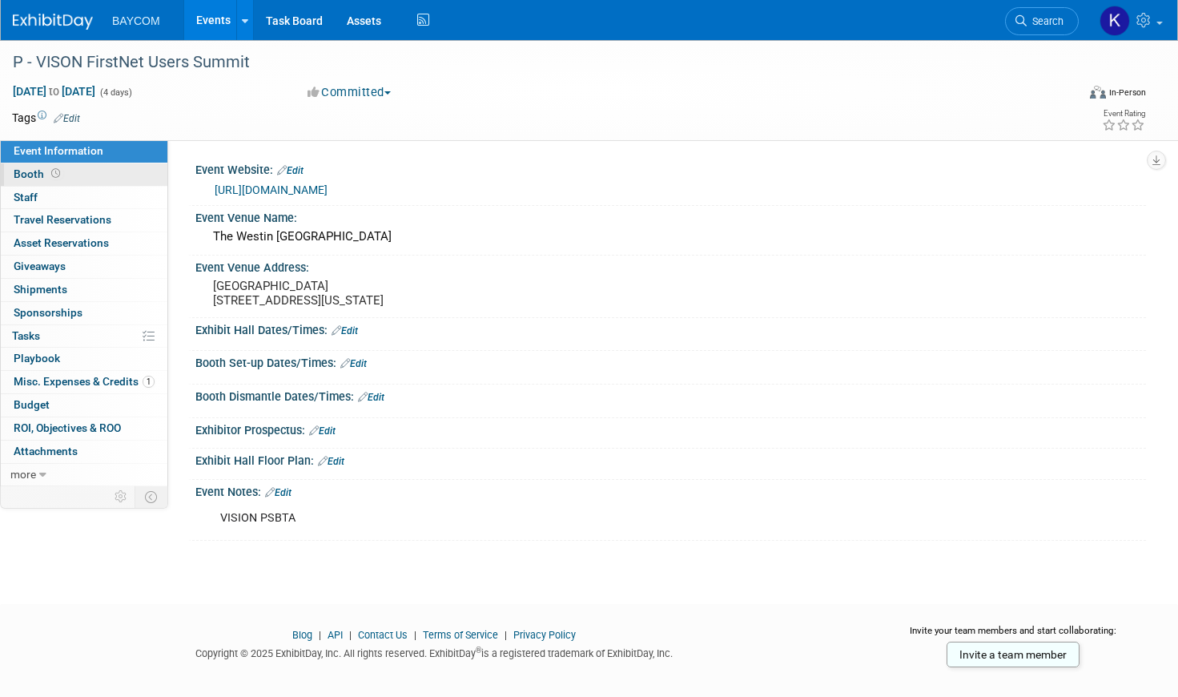
click at [86, 174] on link "Booth" at bounding box center [84, 174] width 167 height 22
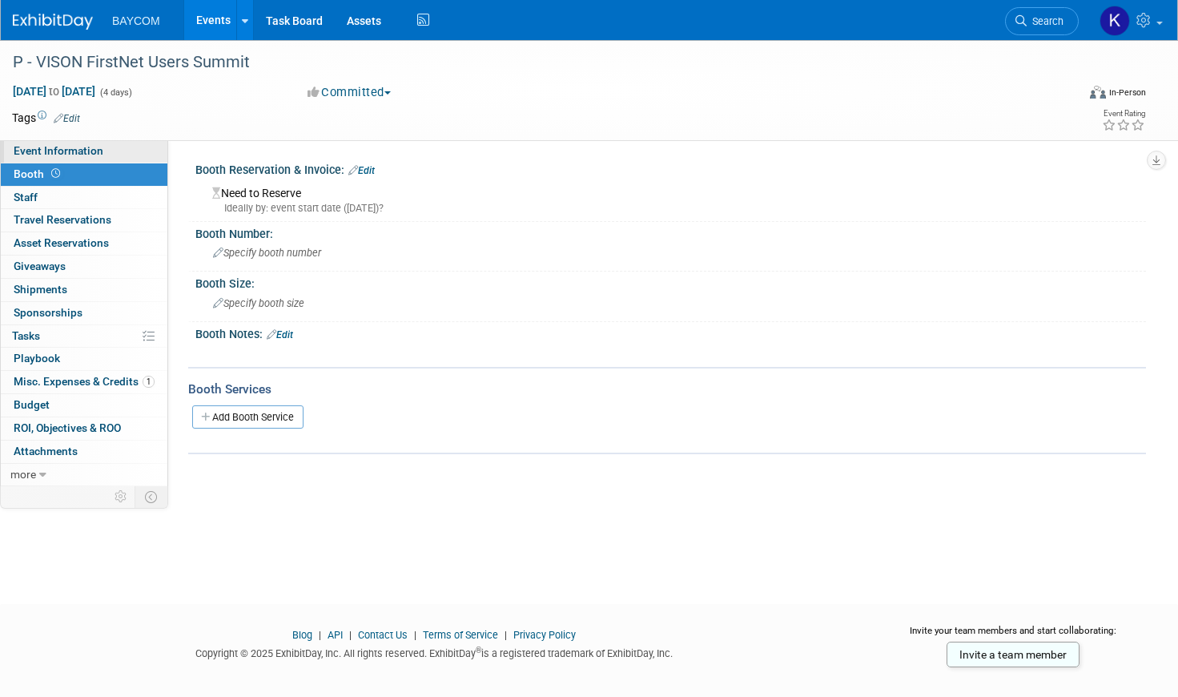
click at [71, 155] on span "Event Information" at bounding box center [59, 150] width 90 height 13
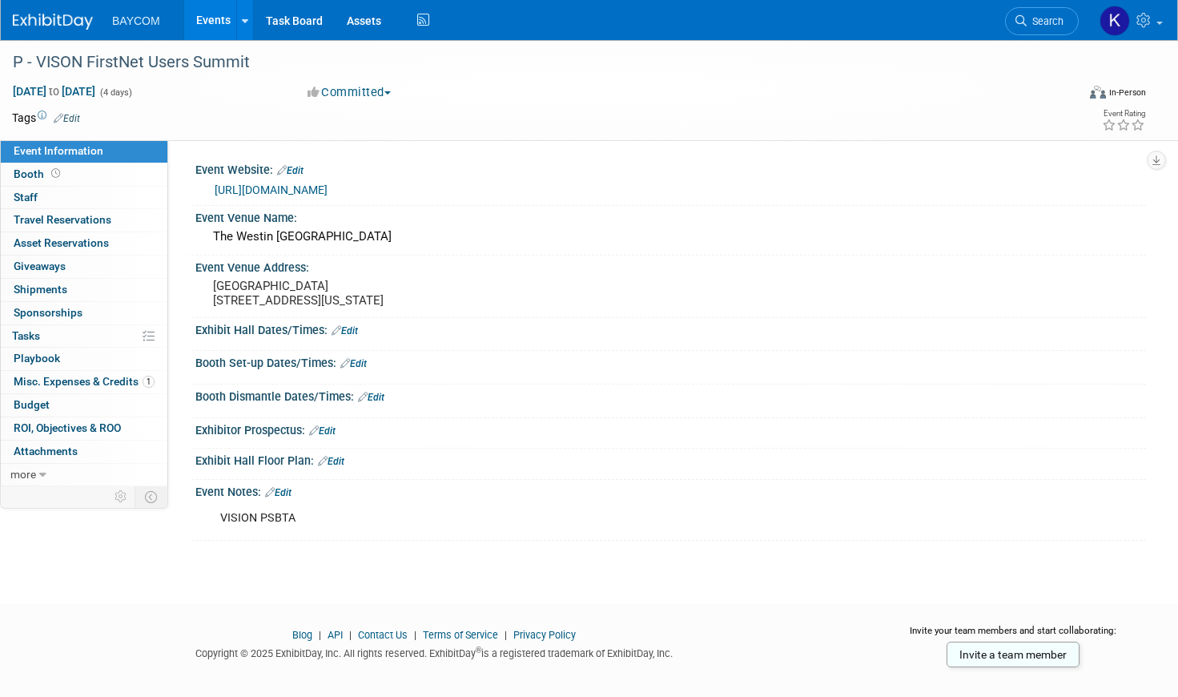
click at [283, 190] on link "https://vision.thepsbta.org/" at bounding box center [271, 189] width 113 height 13
click at [312, 191] on link "https://vision.thepsbta.org/" at bounding box center [271, 189] width 113 height 13
click at [60, 335] on link "0% Tasks 0%" at bounding box center [84, 336] width 167 height 22
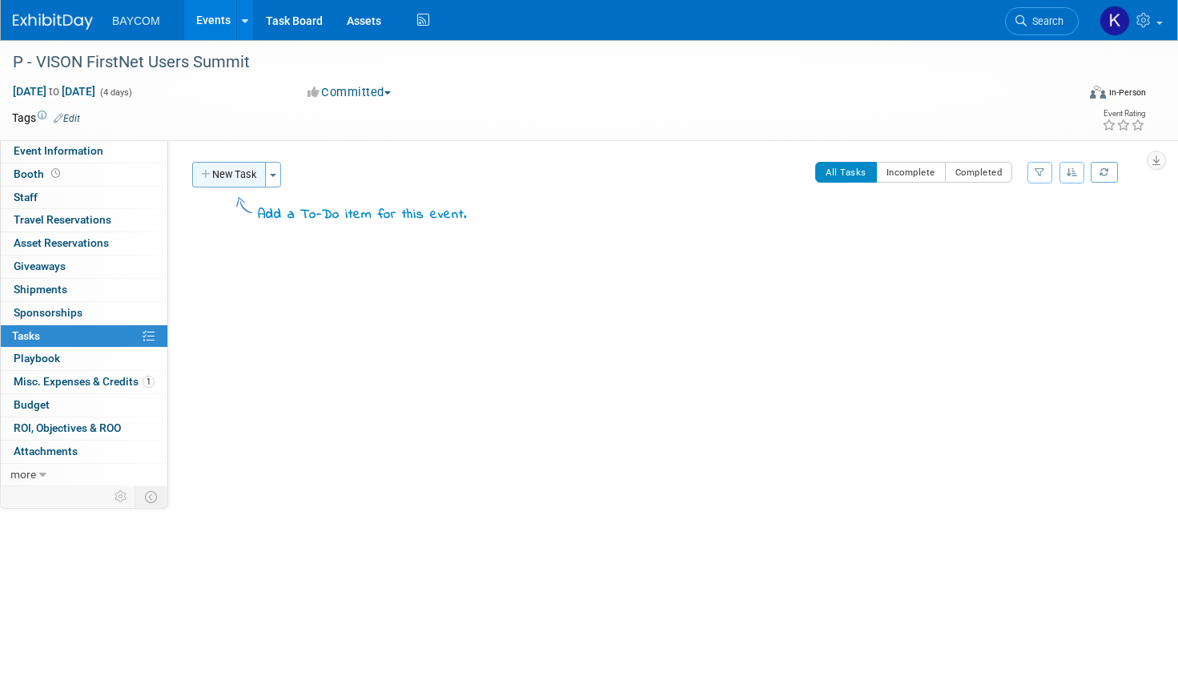
click at [223, 175] on button "New Task" at bounding box center [229, 175] width 74 height 26
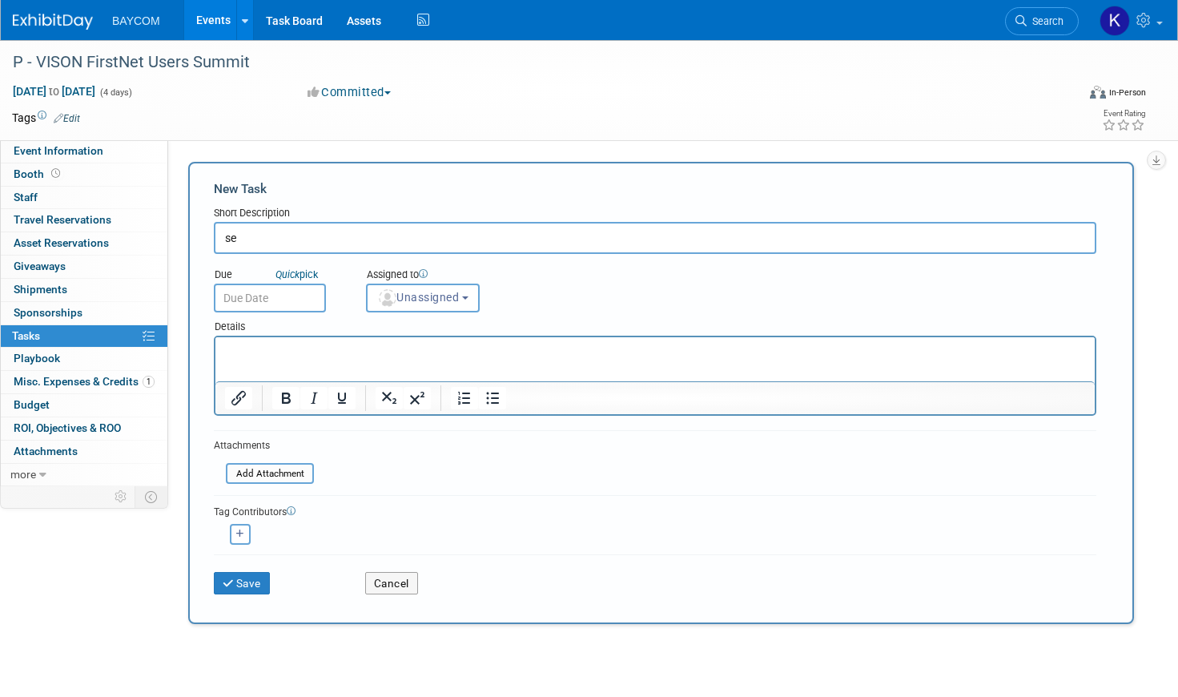
type input "s"
type input "Send Kate calendar invite w/info"
click at [412, 303] on button "Unassigned" at bounding box center [423, 297] width 114 height 29
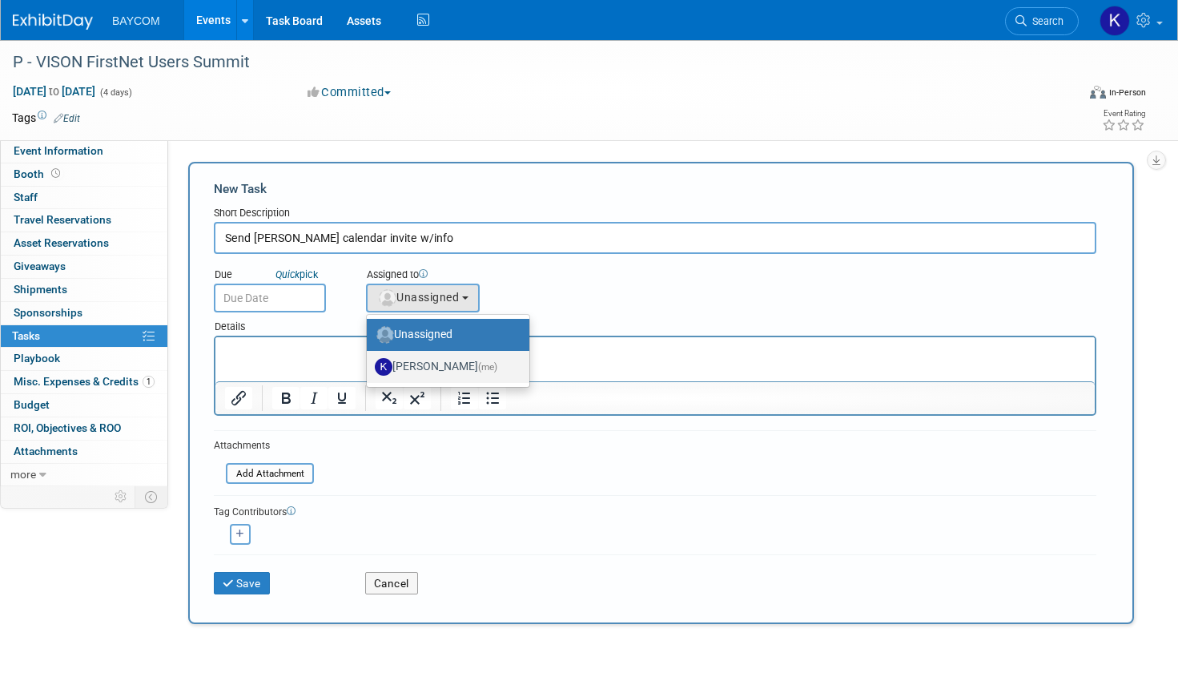
click at [401, 356] on label "Kayla Novak (me)" at bounding box center [444, 367] width 139 height 26
click at [369, 359] on input "Kayla Novak (me)" at bounding box center [364, 364] width 10 height 10
select select "3010db7d-870e-43c4-8fb8-0ef80b953965"
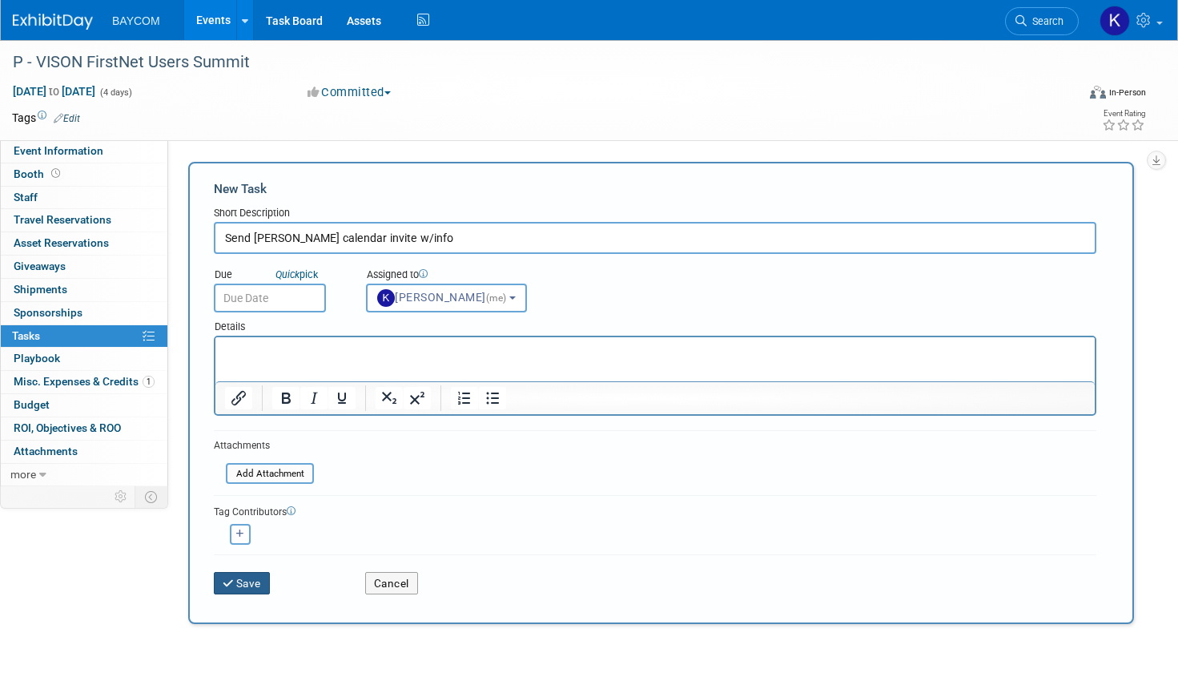
click at [248, 577] on button "Save" at bounding box center [242, 583] width 56 height 22
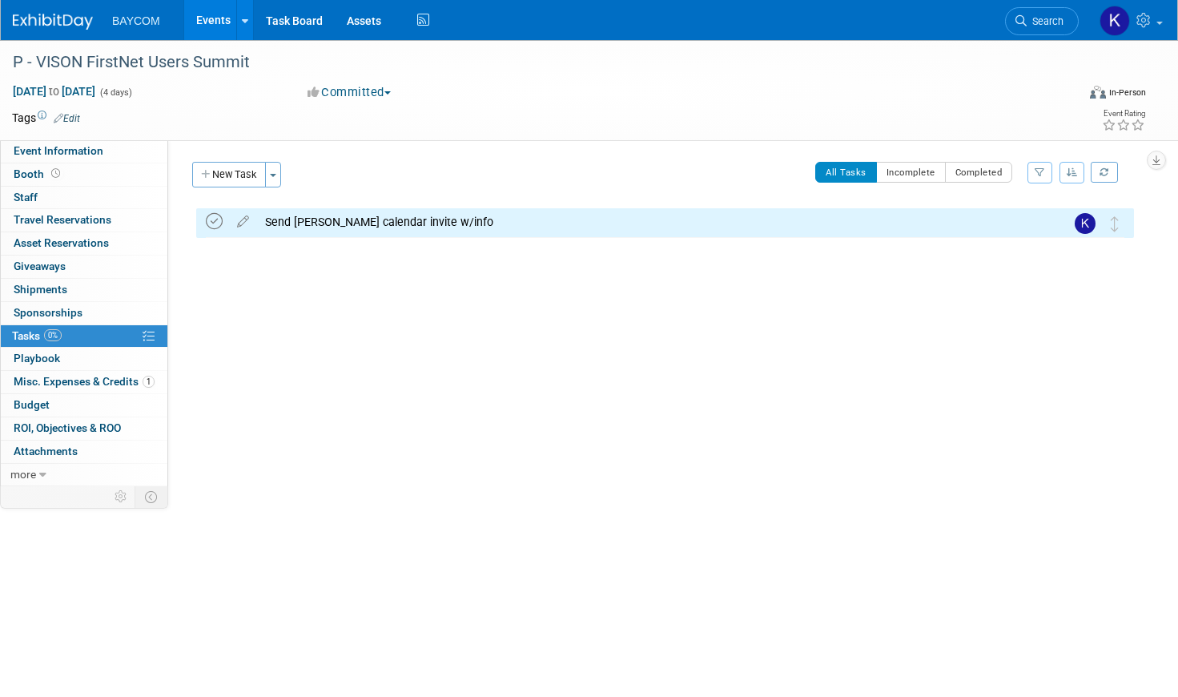
click at [215, 218] on icon at bounding box center [214, 221] width 17 height 17
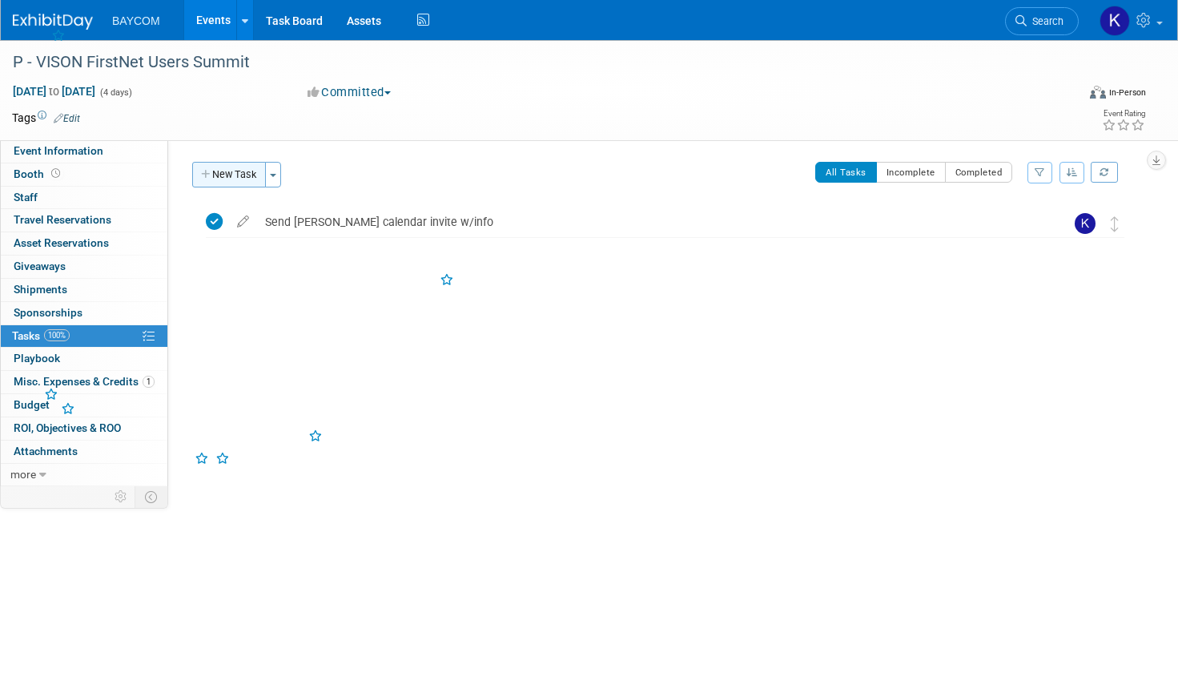
click at [239, 171] on button "New Task" at bounding box center [229, 175] width 74 height 26
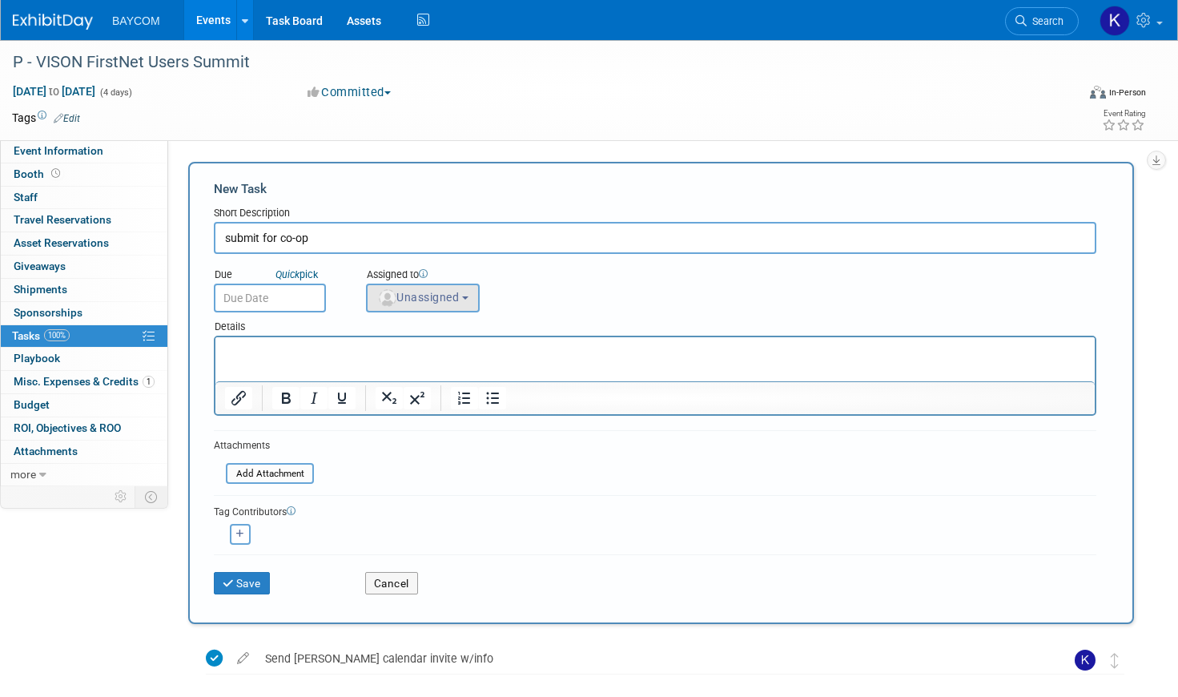
type input "submit for co-op"
click at [404, 295] on span "Unassigned" at bounding box center [418, 297] width 82 height 13
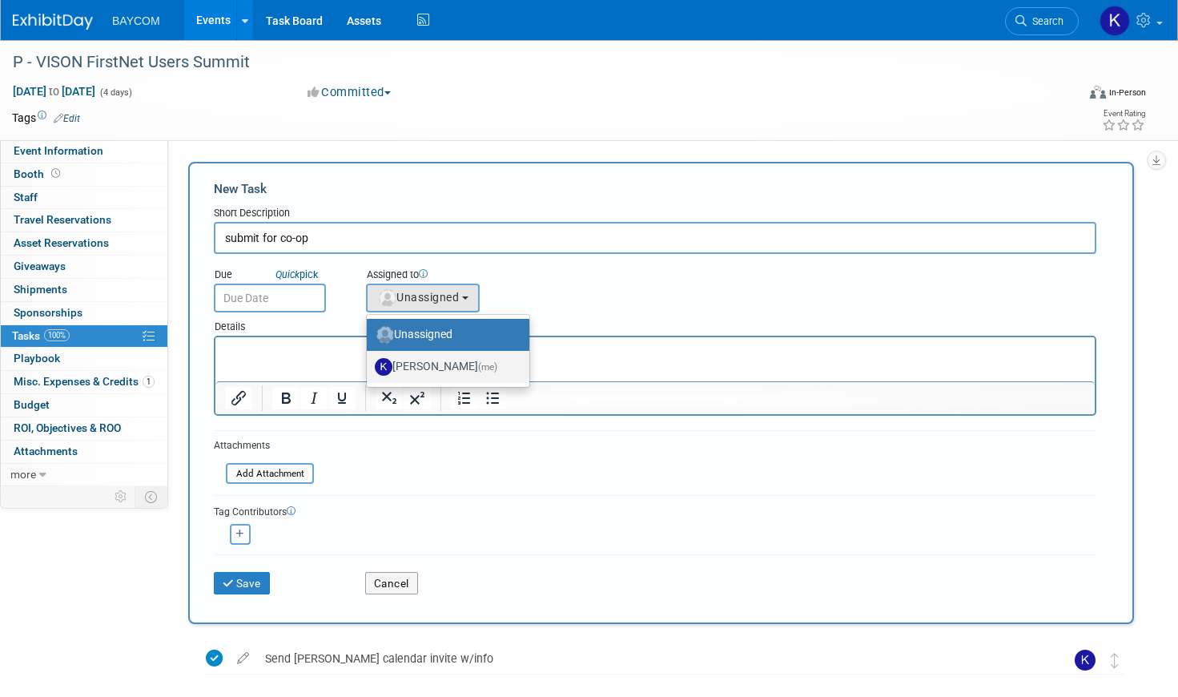
click at [423, 359] on label "Kayla Novak (me)" at bounding box center [444, 367] width 139 height 26
click at [369, 359] on input "Kayla Novak (me)" at bounding box center [364, 364] width 10 height 10
select select "3010db7d-870e-43c4-8fb8-0ef80b953965"
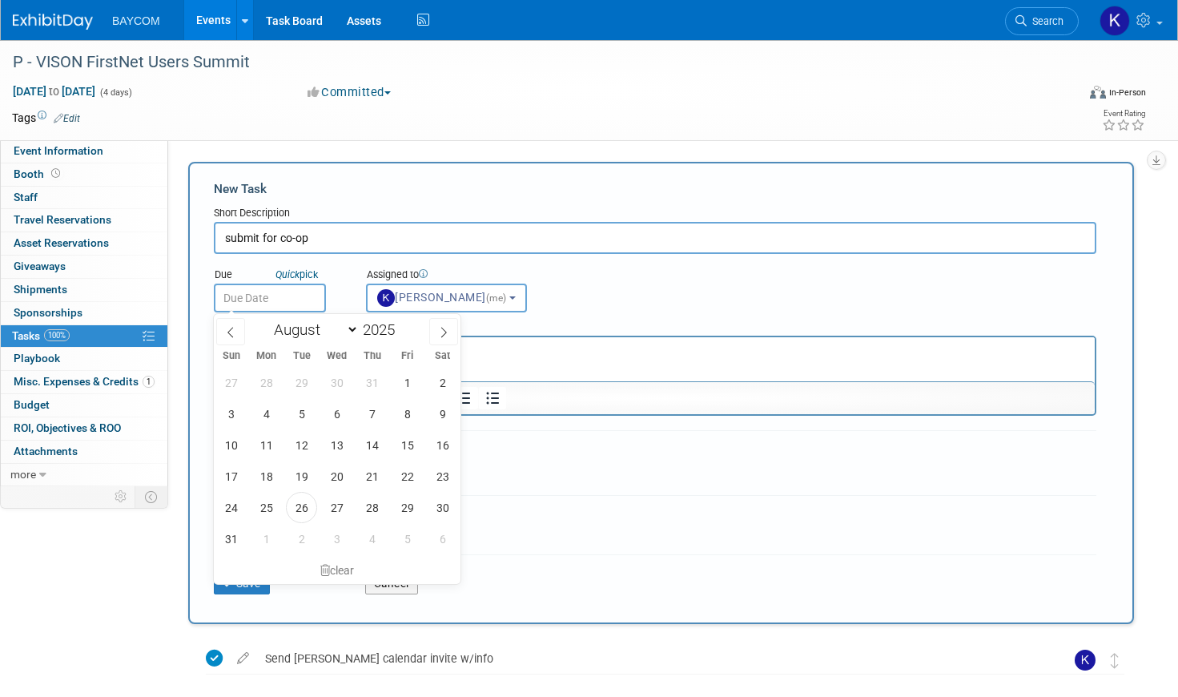
click at [280, 295] on input "text" at bounding box center [270, 297] width 112 height 29
click at [444, 334] on icon at bounding box center [443, 332] width 11 height 11
select select "8"
click at [411, 419] on span "12" at bounding box center [407, 413] width 31 height 31
type input "Sep 12, 2025"
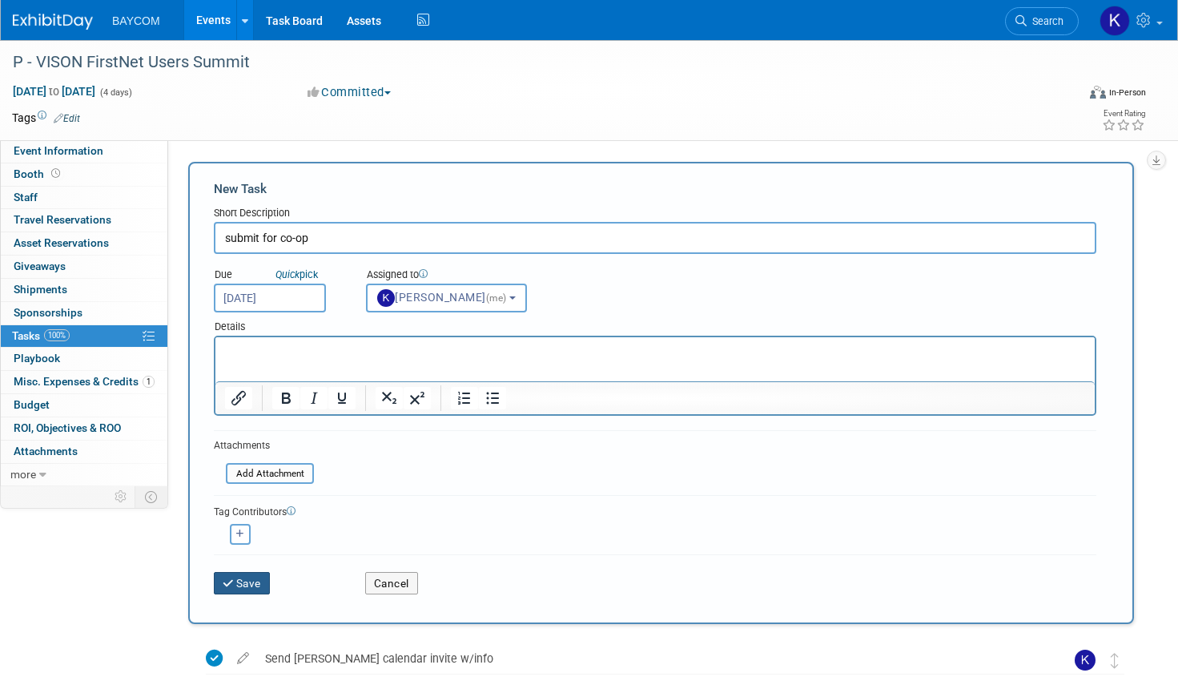
click at [235, 582] on button "Save" at bounding box center [242, 583] width 56 height 22
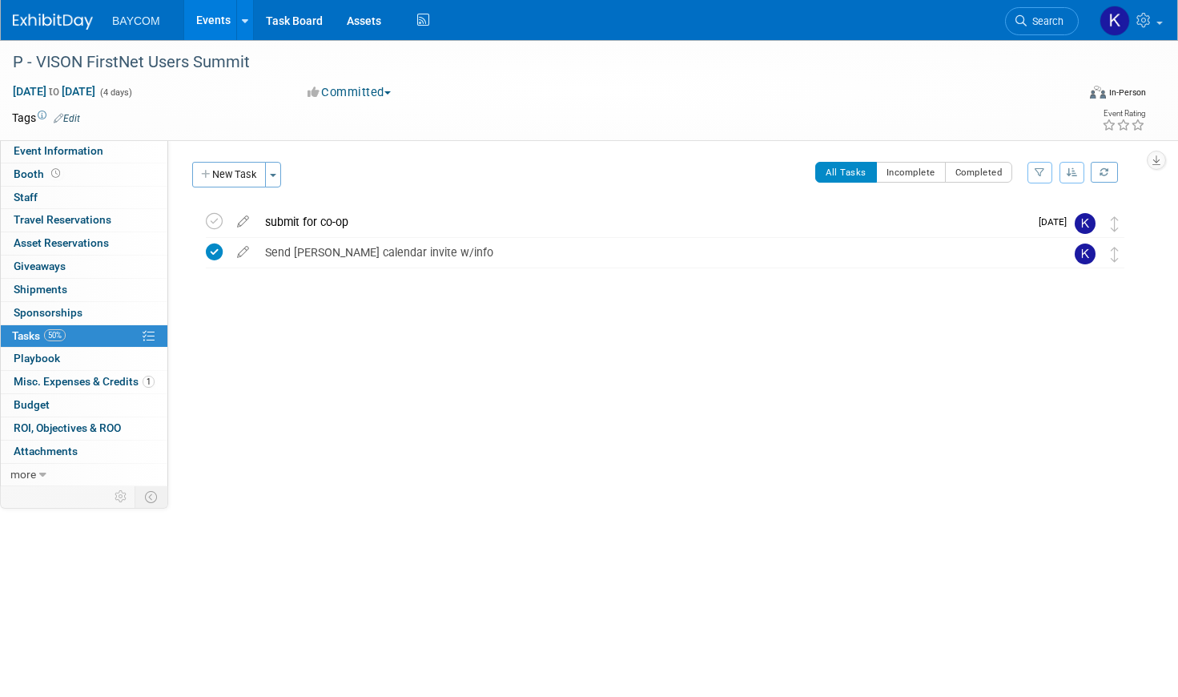
click at [203, 24] on link "Events" at bounding box center [213, 20] width 58 height 40
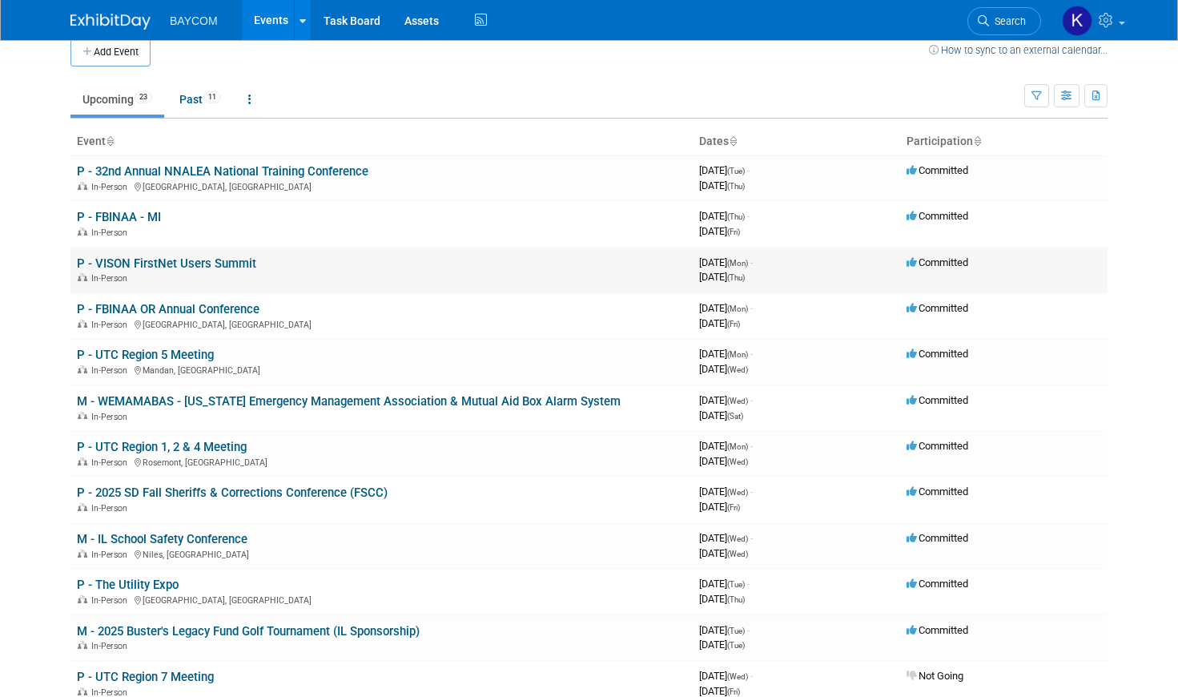
scroll to position [19, 0]
click at [171, 308] on link "P - FBINAA OR Annual Conference" at bounding box center [168, 308] width 183 height 14
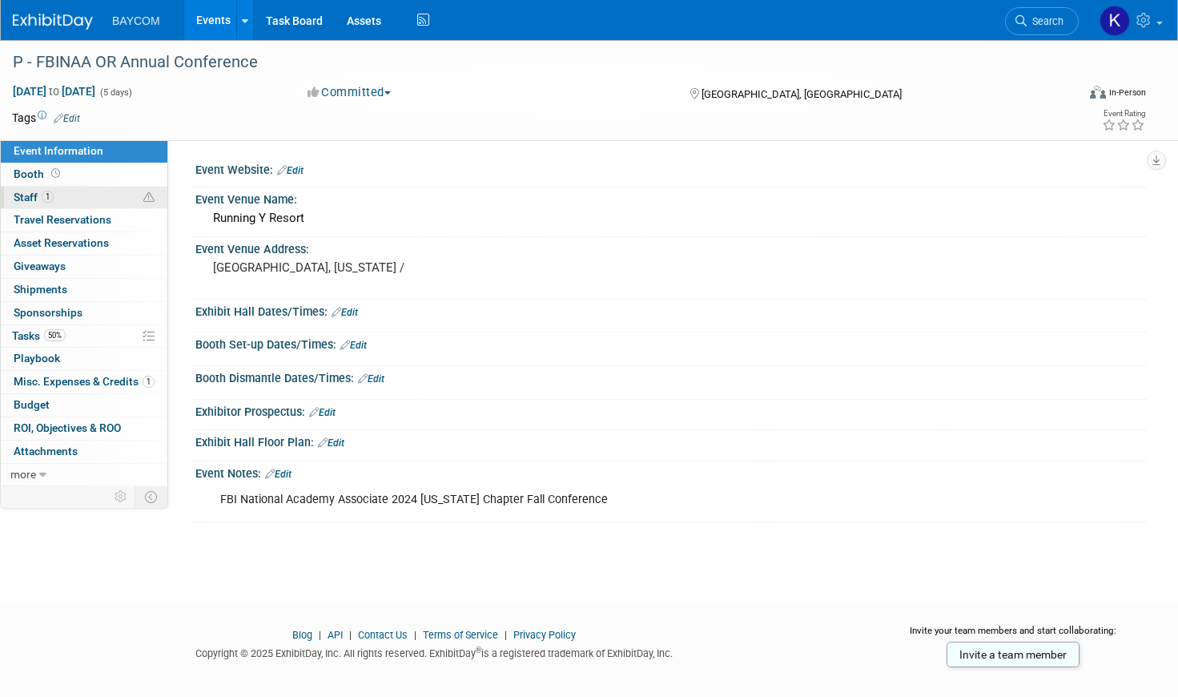
click at [83, 197] on link "1 Staff 1" at bounding box center [84, 198] width 167 height 22
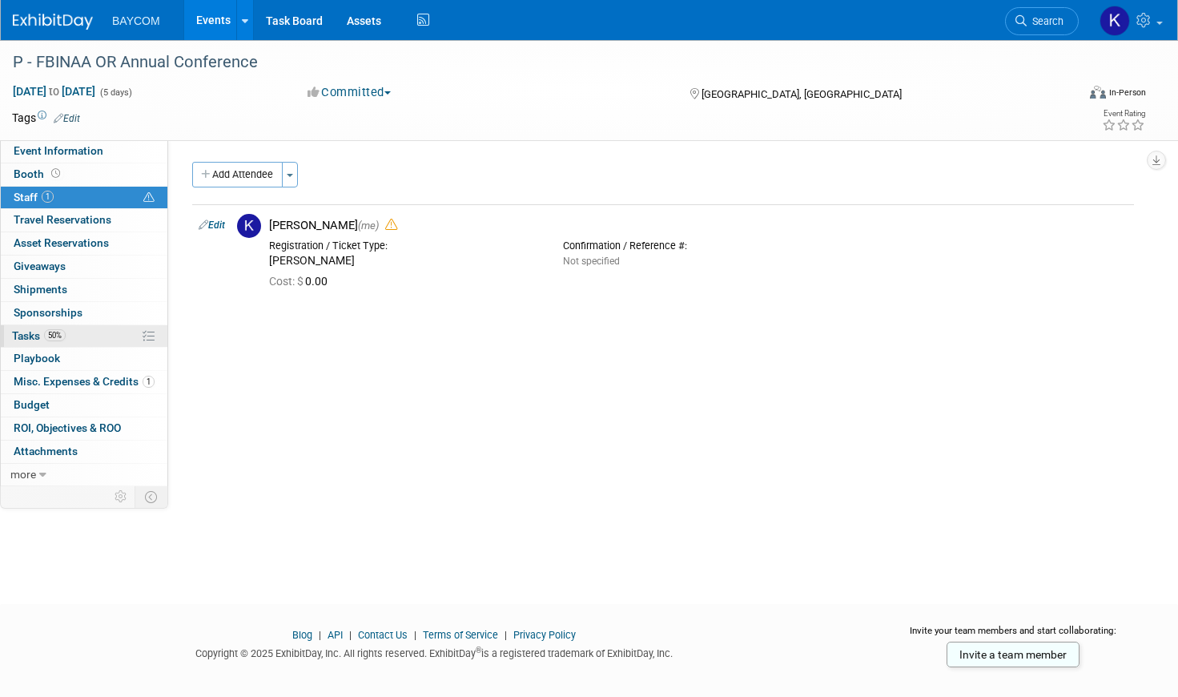
click at [100, 330] on link "50% Tasks 50%" at bounding box center [84, 336] width 167 height 22
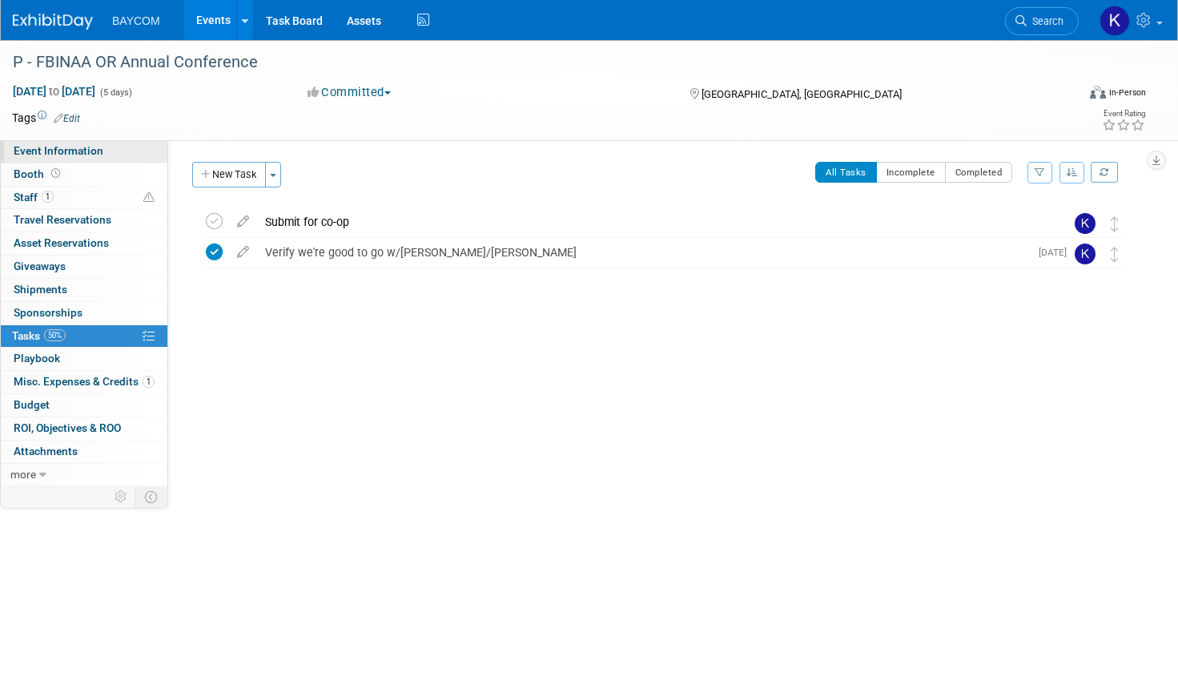
click at [86, 152] on span "Event Information" at bounding box center [59, 150] width 90 height 13
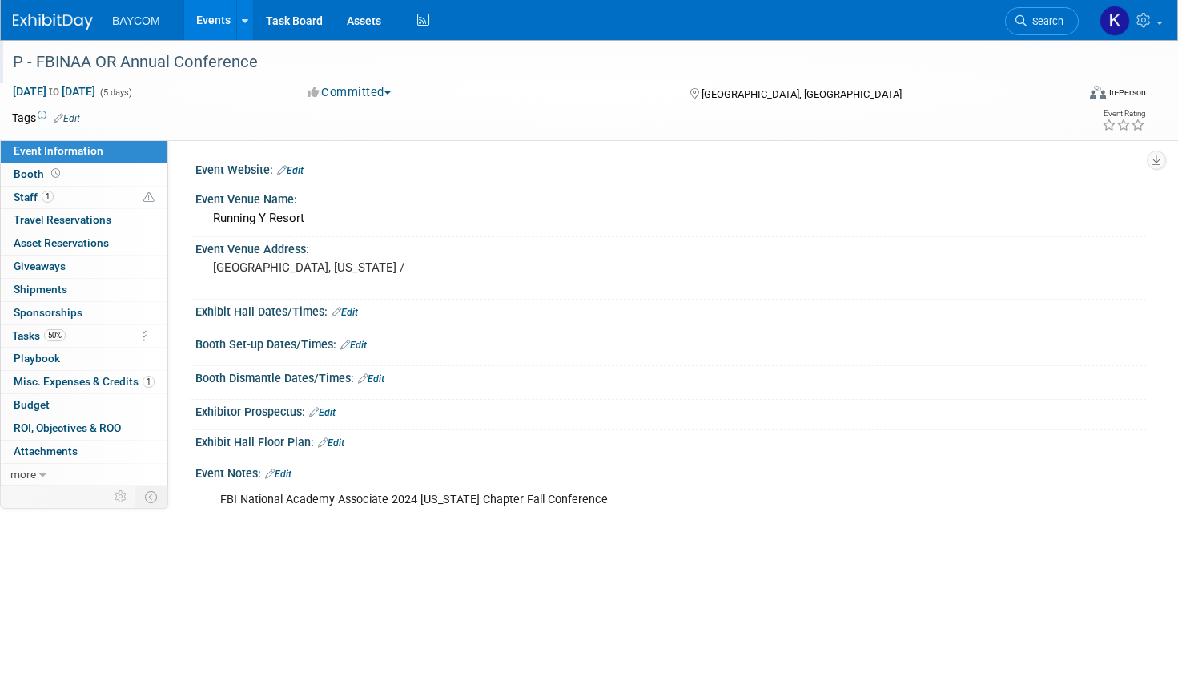
click at [254, 61] on div "P - FBINAA OR Annual Conference" at bounding box center [528, 62] width 1042 height 29
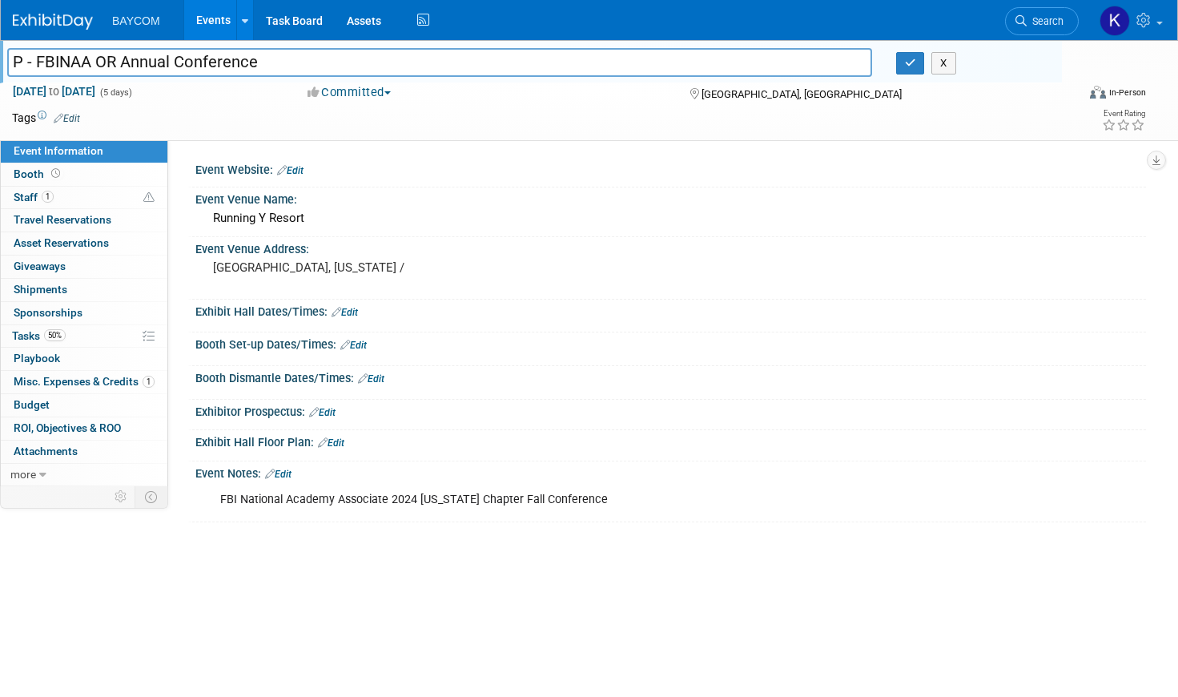
click at [254, 61] on input "P - FBINAA OR Annual Conference" at bounding box center [439, 62] width 865 height 28
drag, startPoint x: 271, startPoint y: 63, endPoint x: 35, endPoint y: 61, distance: 235.4
click at [35, 61] on input "P - FBINAA OR Annual Conference" at bounding box center [439, 62] width 865 height 28
click at [74, 325] on link "50% Tasks 50%" at bounding box center [84, 336] width 167 height 22
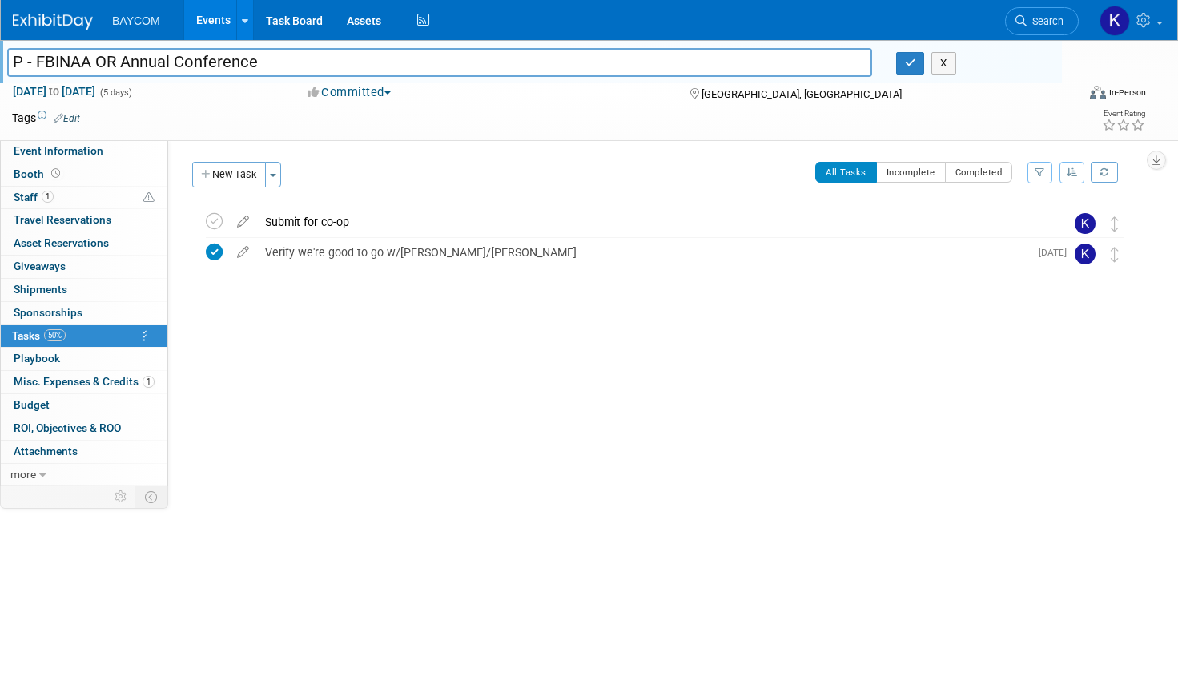
click at [235, 160] on div "Event Website: Edit Event Venue Name: Running Y Resort Edit Edit Edit" at bounding box center [657, 313] width 978 height 346
click at [235, 167] on button "New Task" at bounding box center [229, 175] width 74 height 26
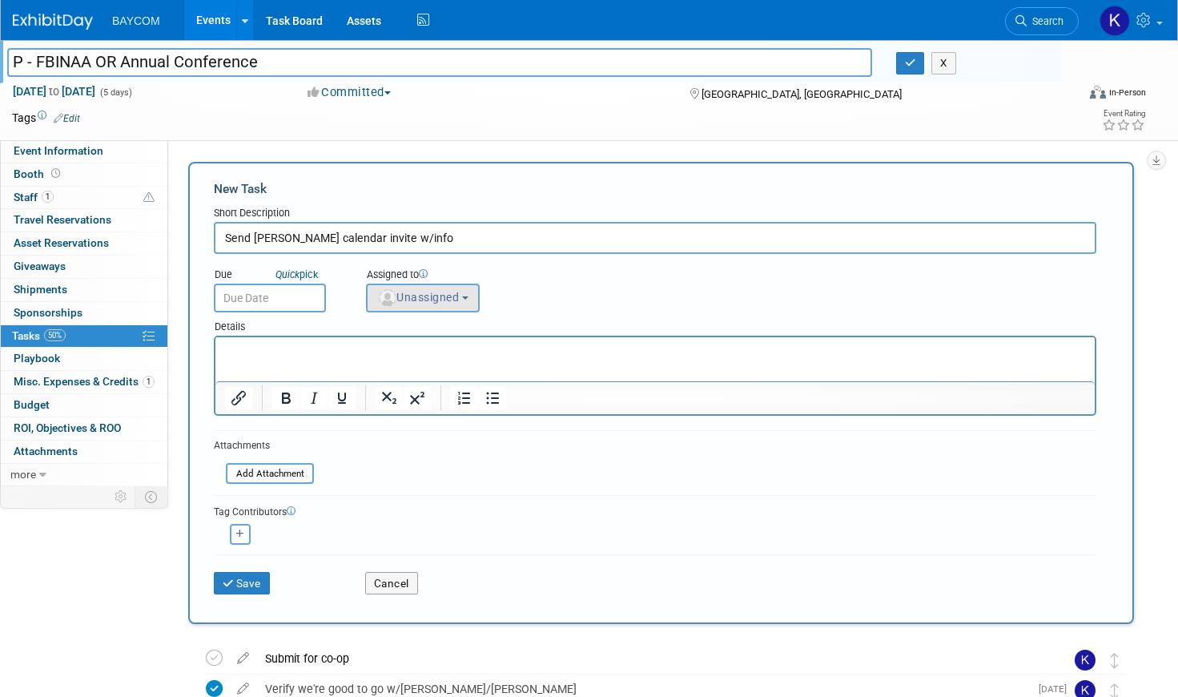
type input "Send Kandice calendar invite w/info"
click at [433, 296] on span "Unassigned" at bounding box center [418, 297] width 82 height 13
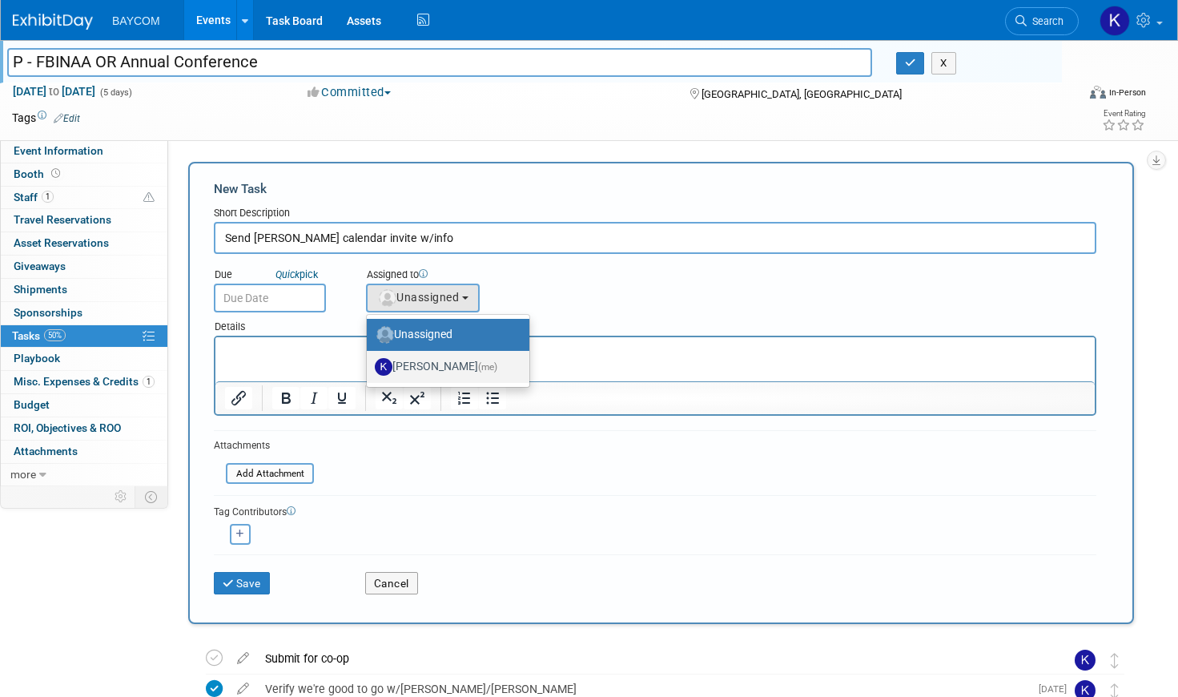
click at [416, 359] on label "Kayla Novak (me)" at bounding box center [444, 367] width 139 height 26
click at [369, 359] on input "Kayla Novak (me)" at bounding box center [364, 364] width 10 height 10
select select "3010db7d-870e-43c4-8fb8-0ef80b953965"
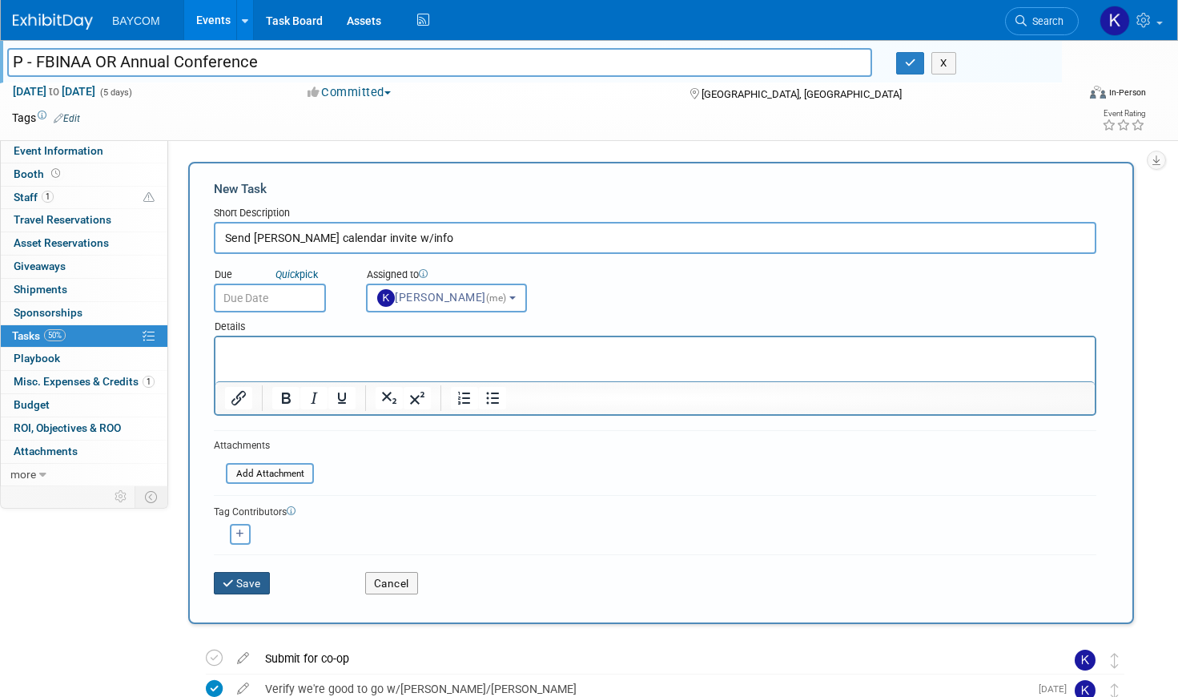
click at [247, 576] on button "Save" at bounding box center [242, 583] width 56 height 22
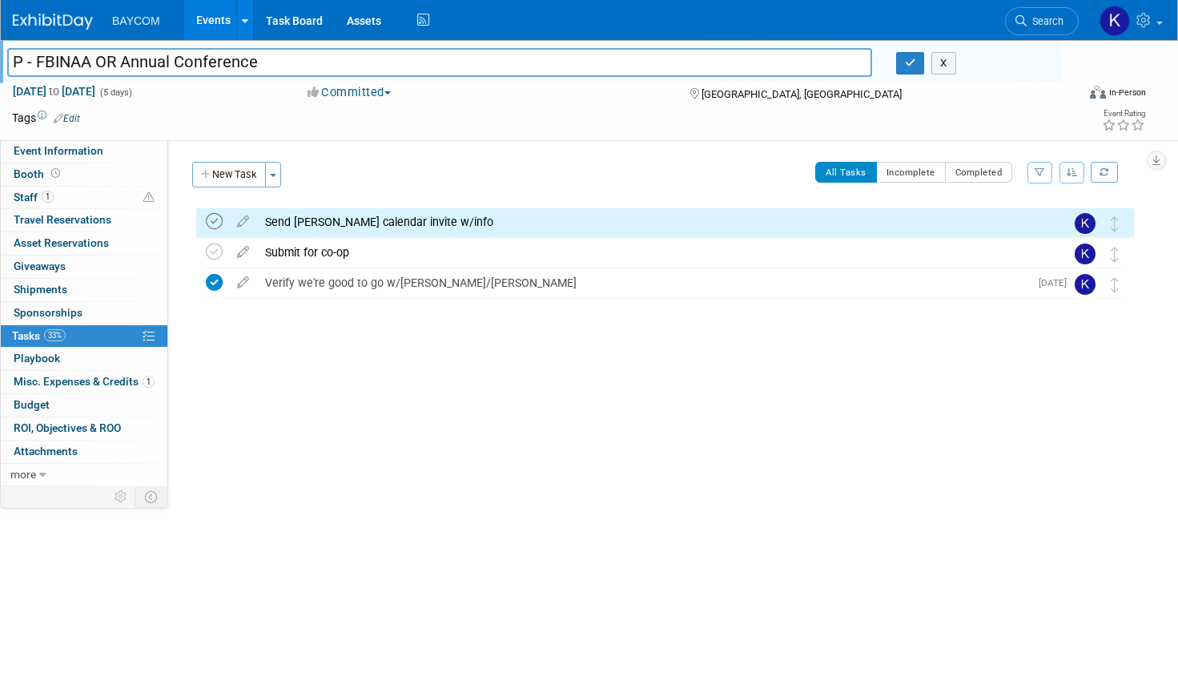
click at [214, 214] on icon at bounding box center [214, 221] width 17 height 17
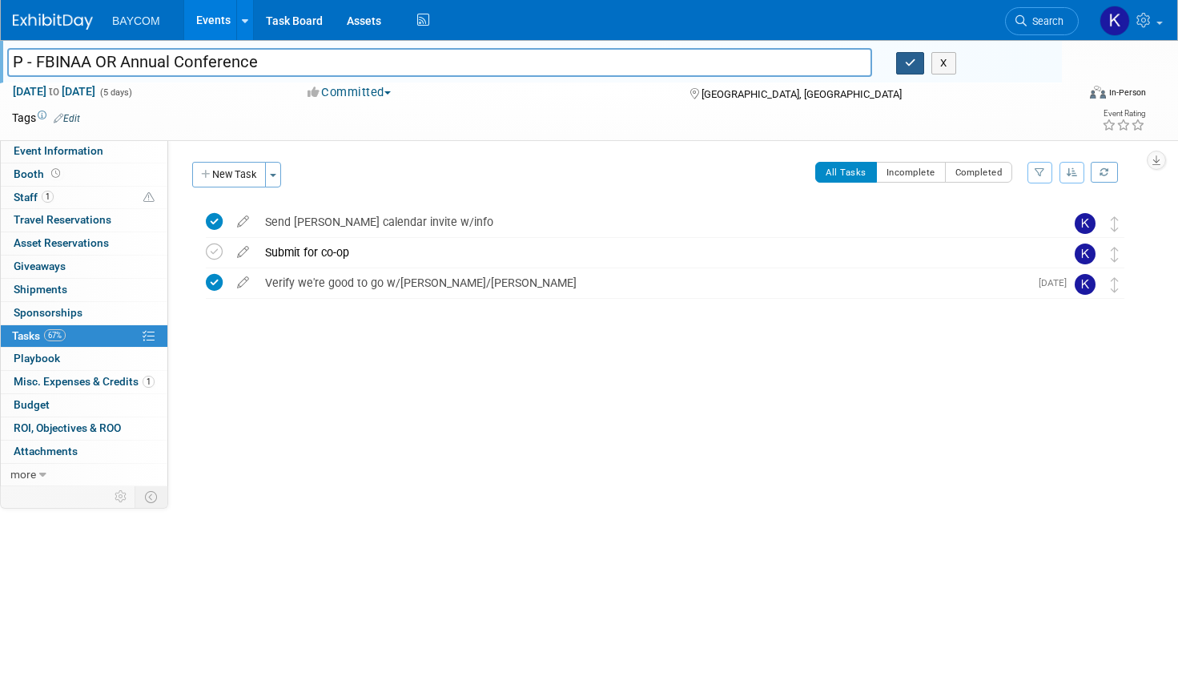
click at [910, 63] on icon "button" at bounding box center [910, 63] width 11 height 10
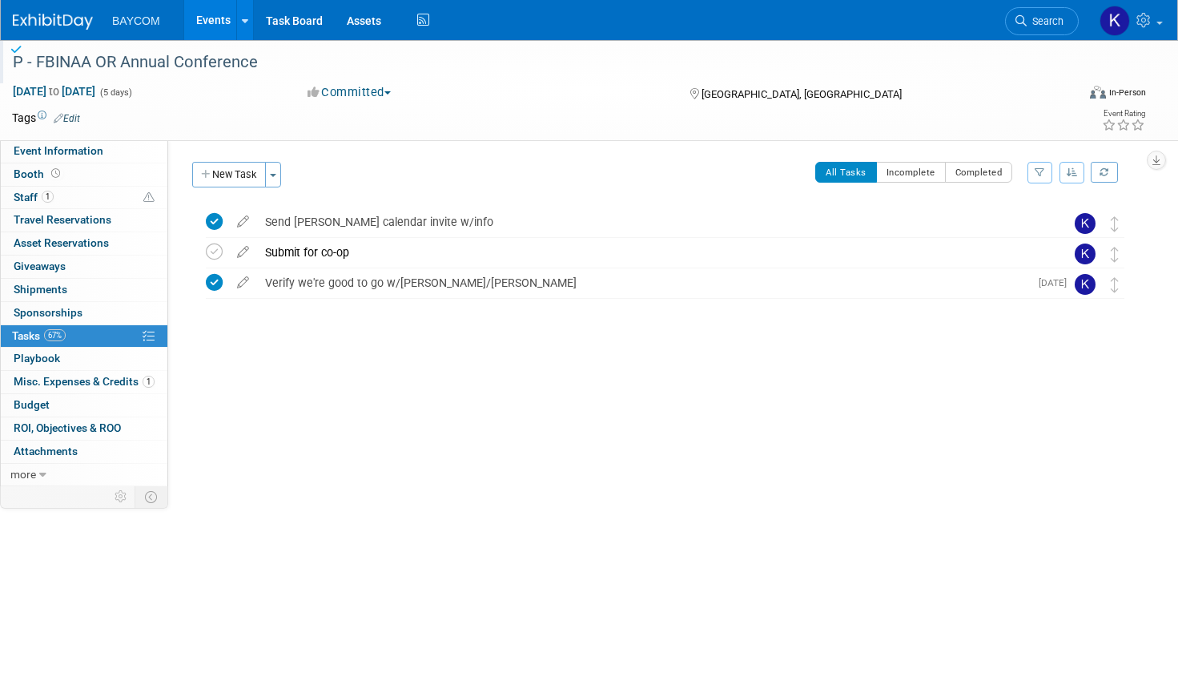
click at [211, 23] on link "Events" at bounding box center [213, 20] width 58 height 40
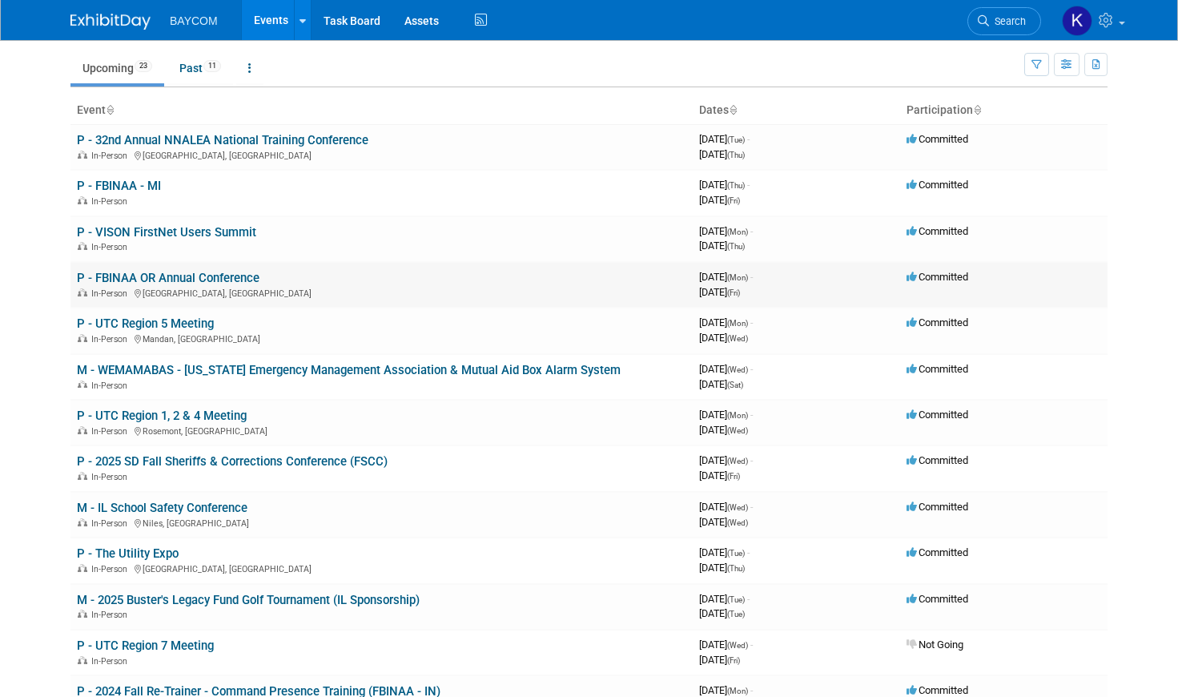
scroll to position [63, 0]
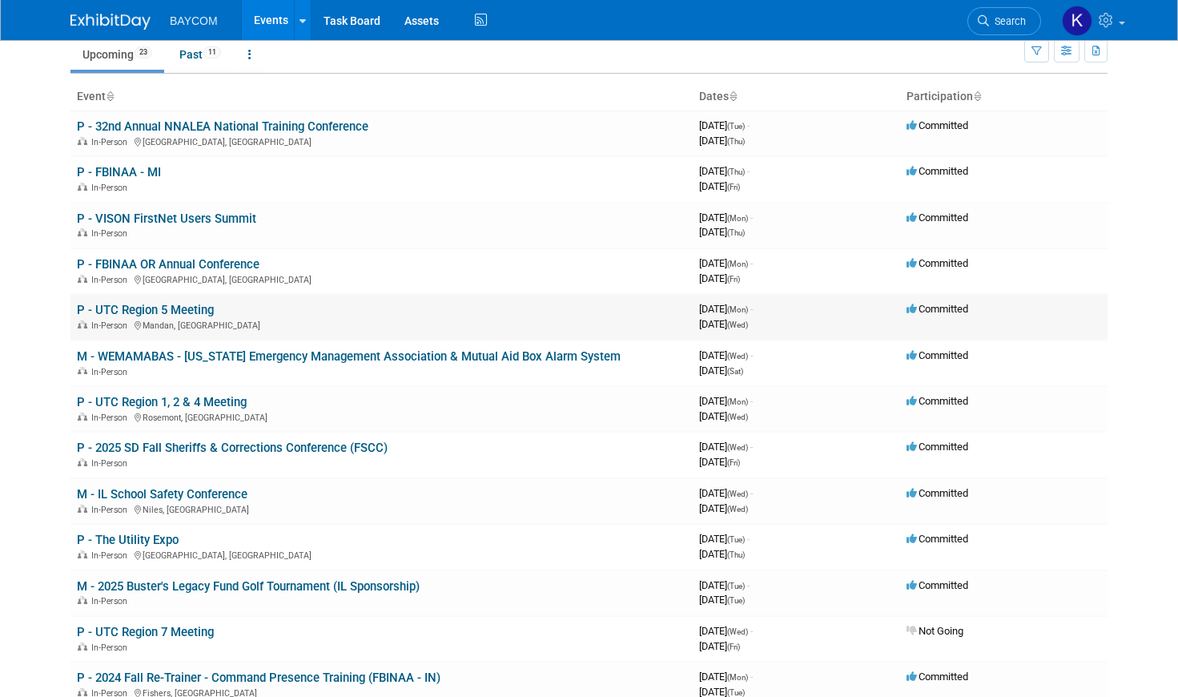
click at [186, 311] on link "P - UTC Region 5 Meeting" at bounding box center [145, 310] width 137 height 14
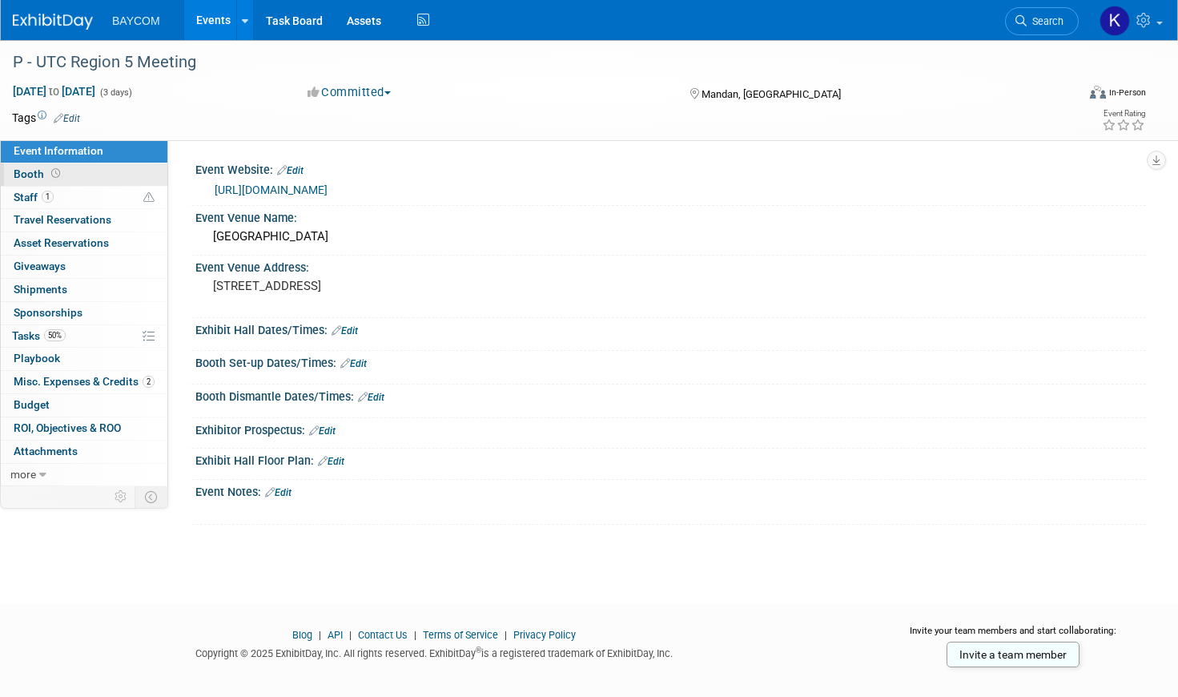
click at [58, 171] on icon at bounding box center [55, 173] width 9 height 9
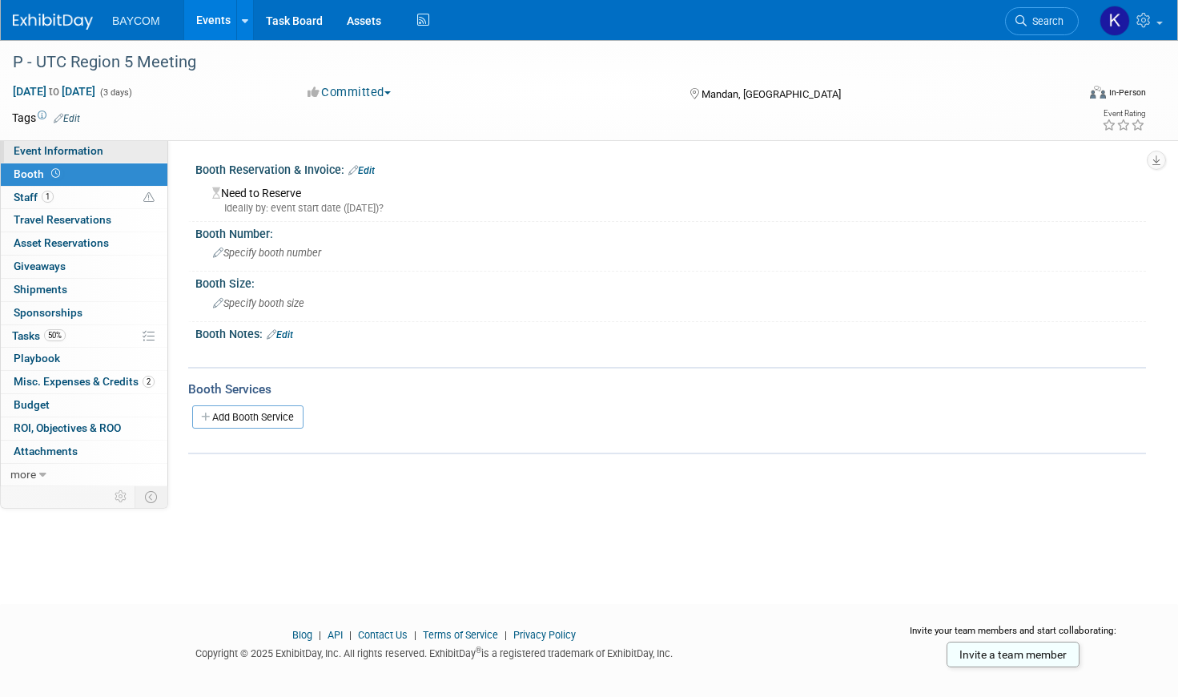
click at [57, 154] on span "Event Information" at bounding box center [59, 150] width 90 height 13
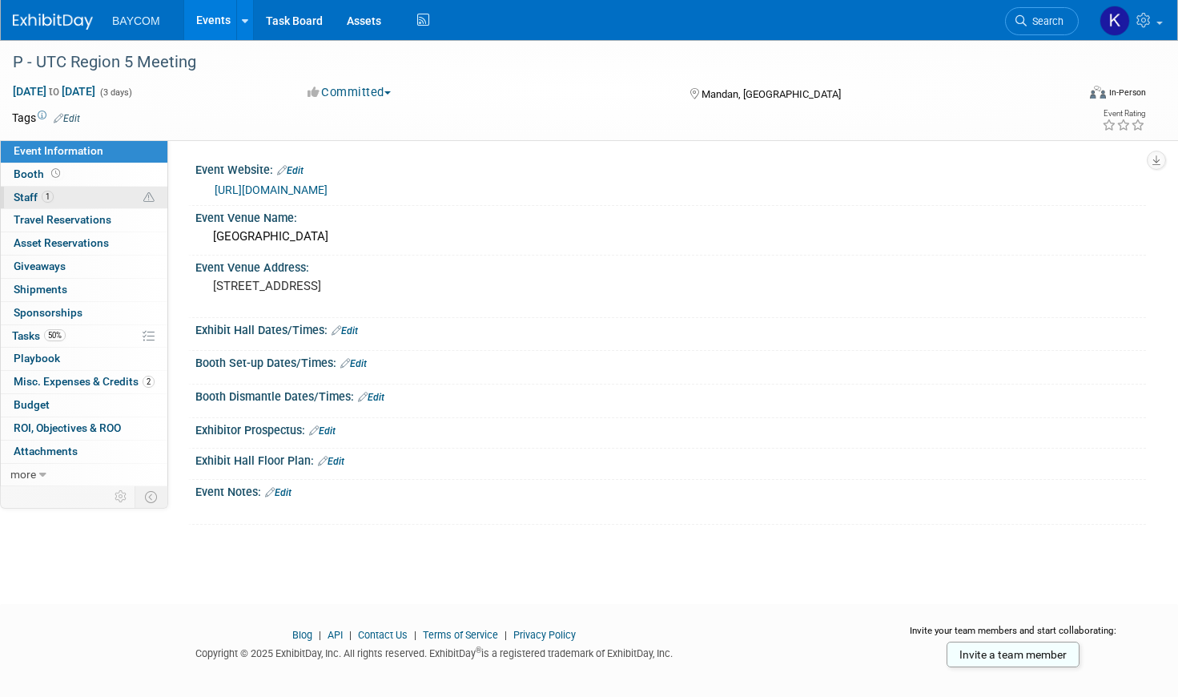
click at [57, 195] on link "1 Staff 1" at bounding box center [84, 198] width 167 height 22
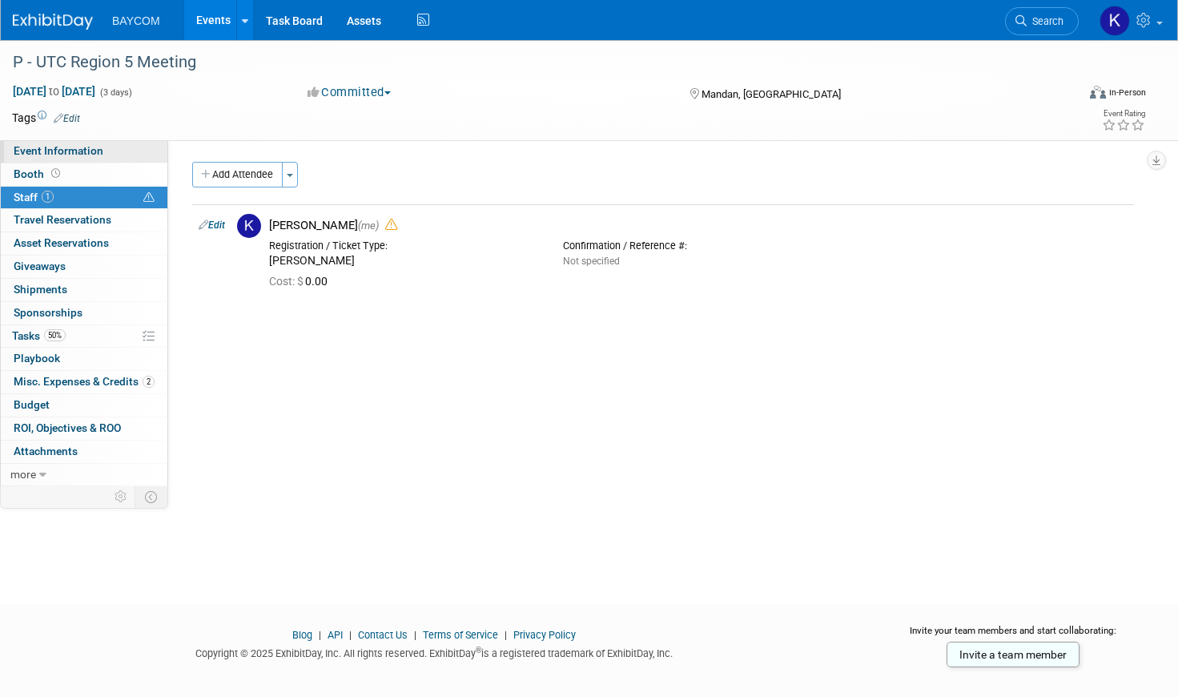
click at [80, 147] on span "Event Information" at bounding box center [59, 150] width 90 height 13
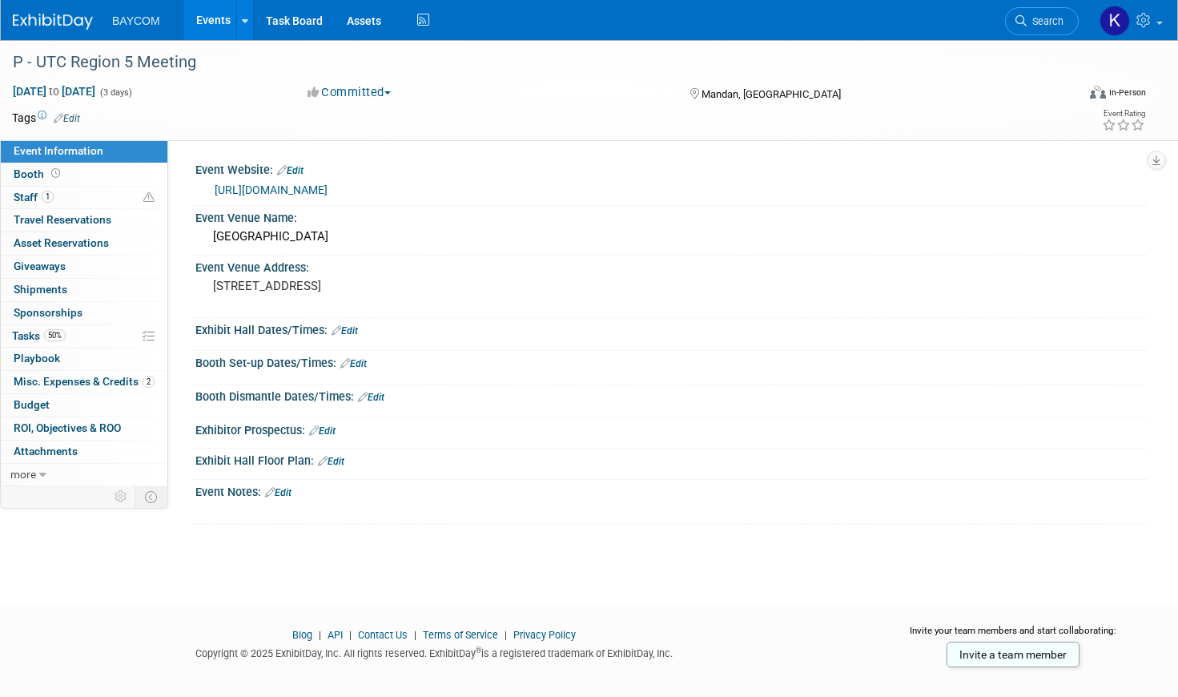
click at [327, 191] on link "https://utc.org/region-5-2025-meeting/" at bounding box center [271, 189] width 113 height 13
click at [58, 335] on span "50%" at bounding box center [55, 335] width 22 height 12
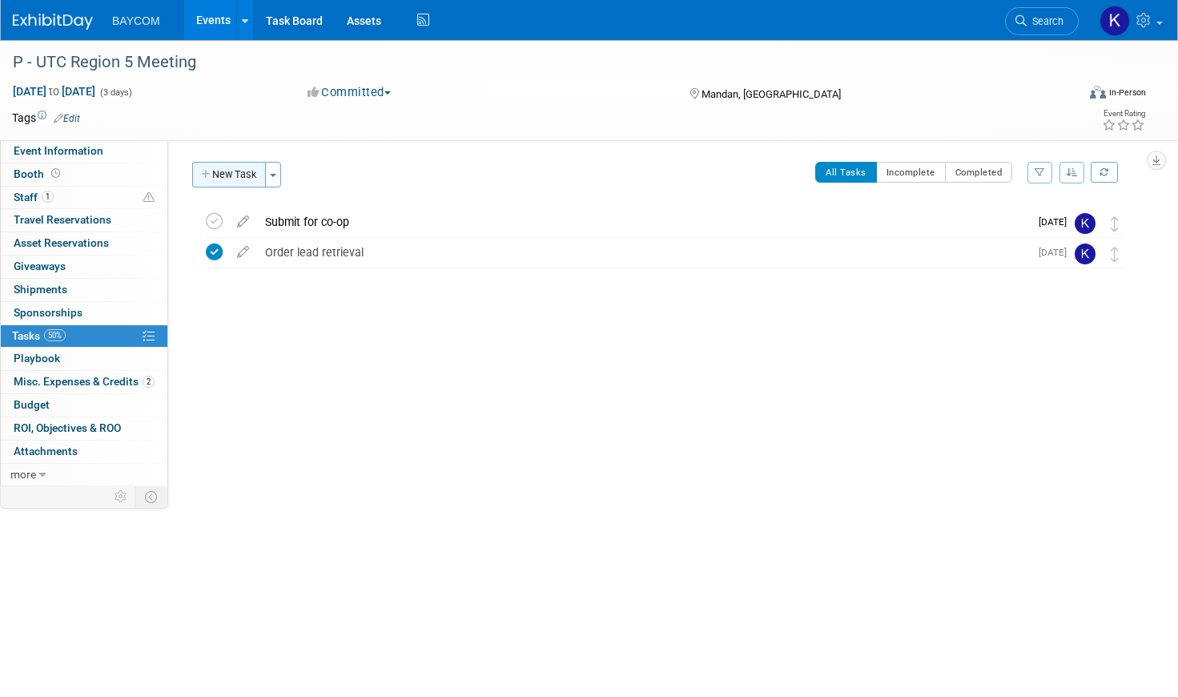
click at [260, 170] on button "New Task" at bounding box center [229, 175] width 74 height 26
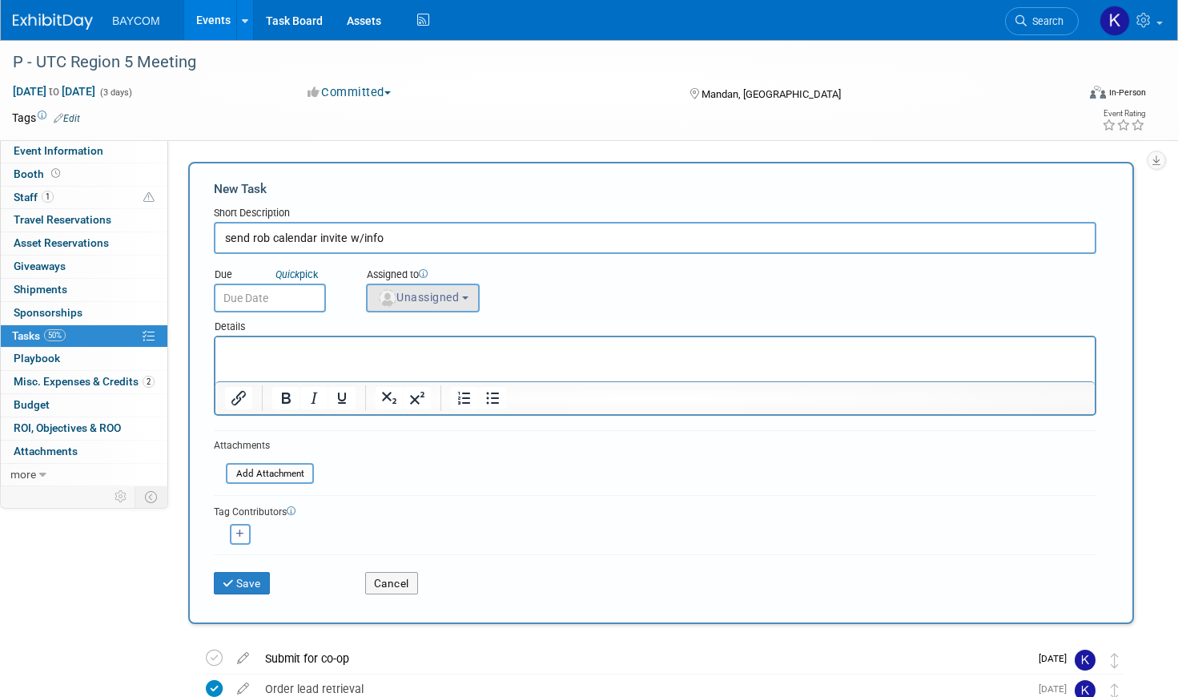
type input "send rob calendar invite w/info"
click at [407, 293] on span "Unassigned" at bounding box center [418, 297] width 82 height 13
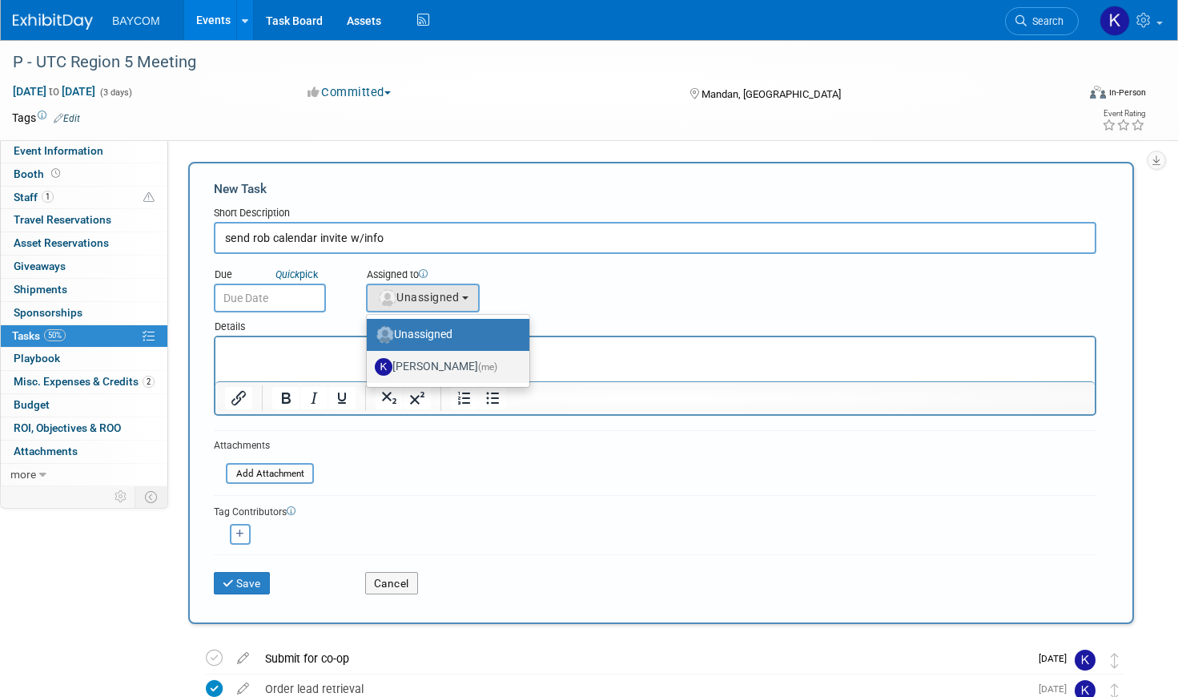
click at [392, 369] on label "Kayla Novak (me)" at bounding box center [444, 367] width 139 height 26
click at [369, 369] on input "Kayla Novak (me)" at bounding box center [364, 364] width 10 height 10
select select "3010db7d-870e-43c4-8fb8-0ef80b953965"
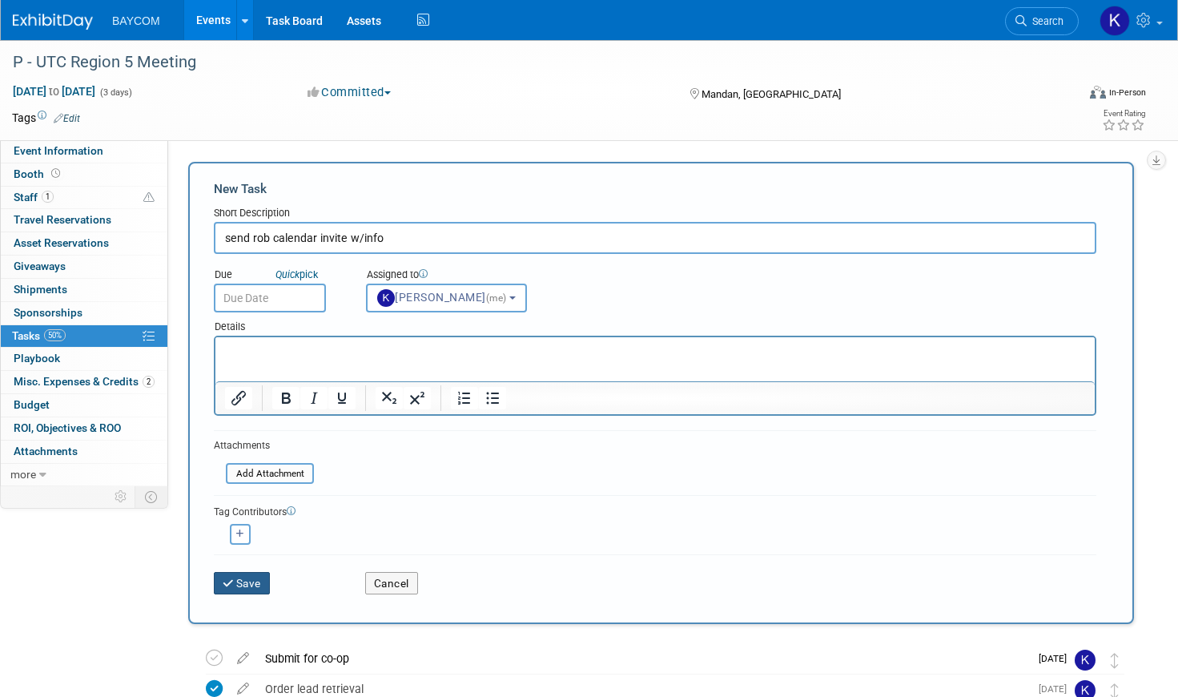
click at [238, 582] on button "Save" at bounding box center [242, 583] width 56 height 22
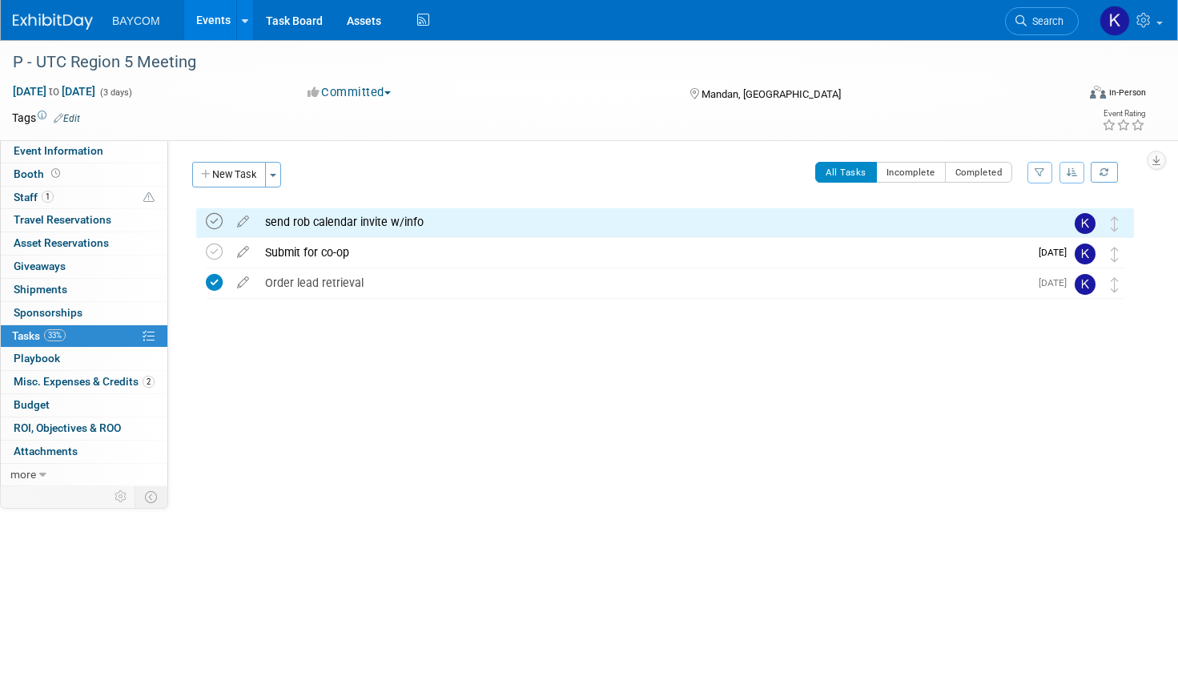
click at [211, 219] on icon at bounding box center [214, 221] width 17 height 17
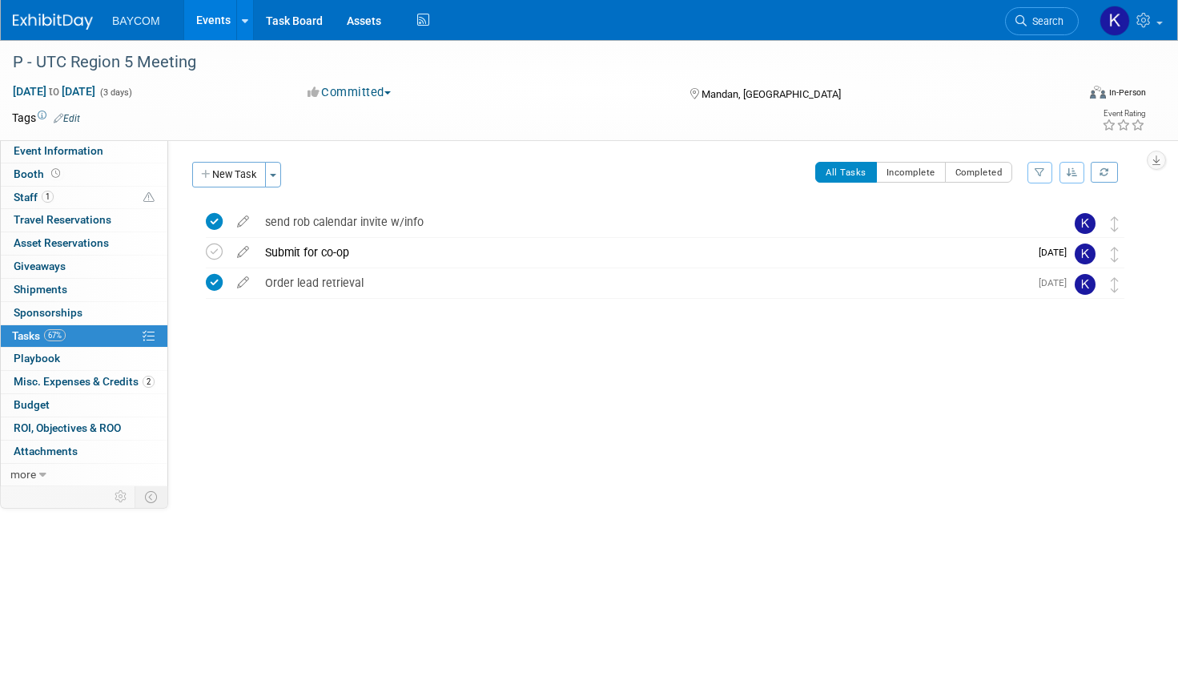
click at [211, 20] on link "Events" at bounding box center [213, 20] width 58 height 40
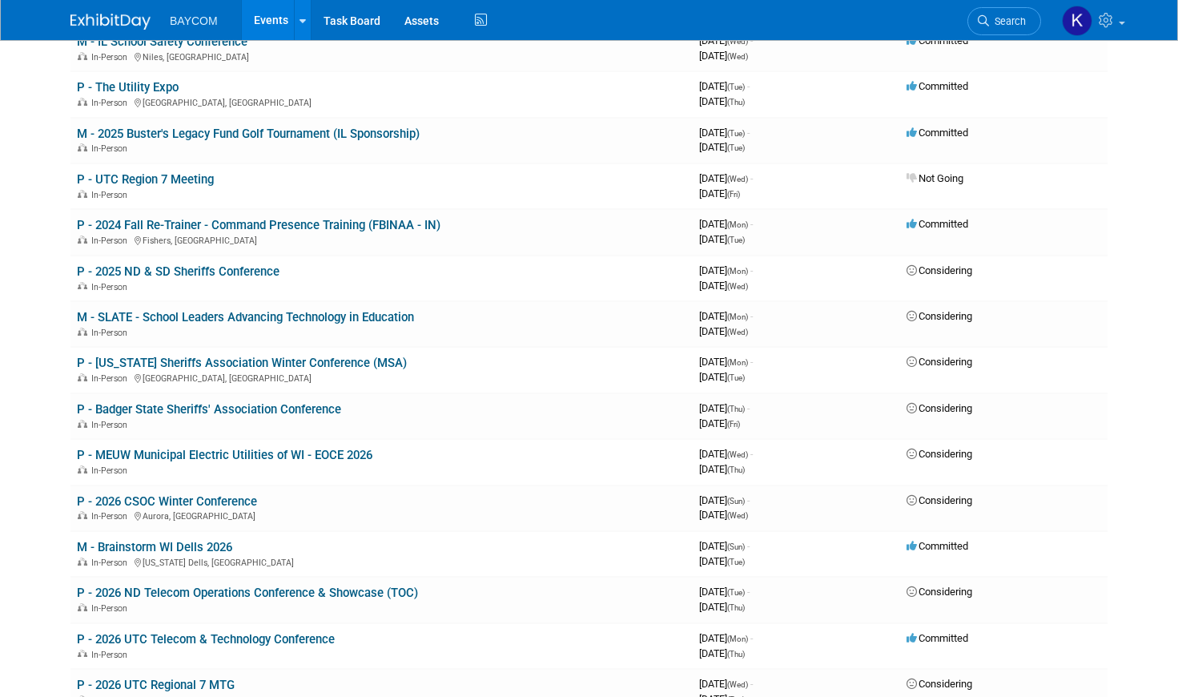
scroll to position [516, 0]
click at [369, 309] on link "M - SLATE - School Leaders Advancing Technology in Education" at bounding box center [245, 316] width 337 height 14
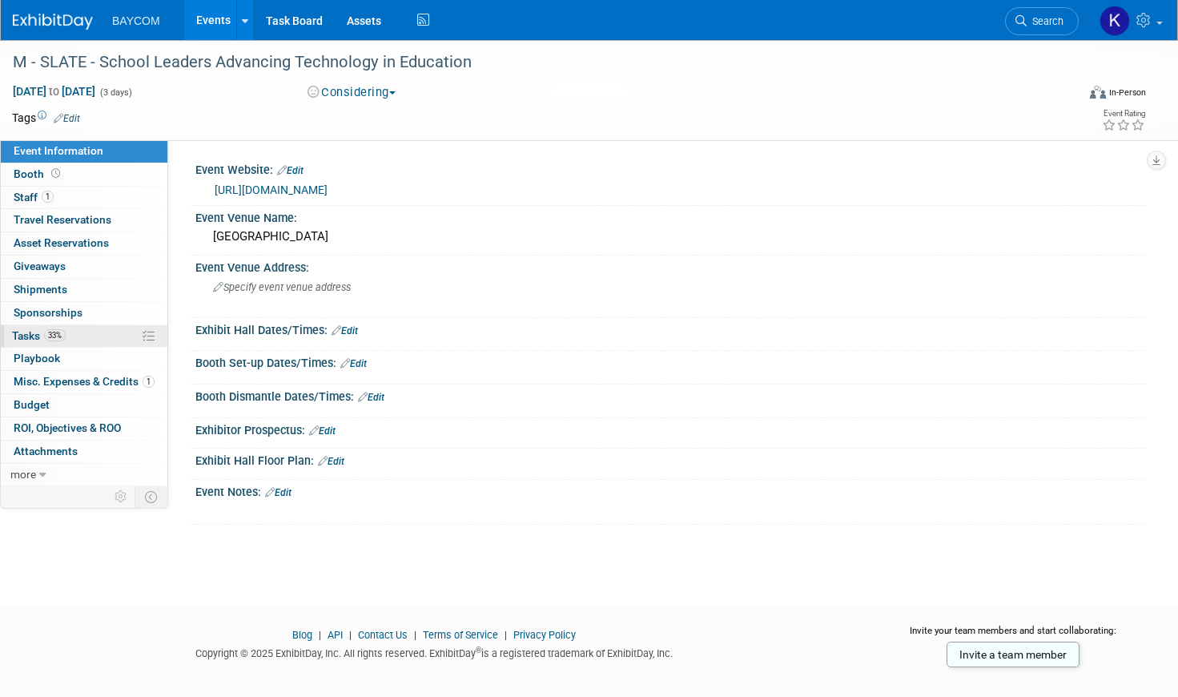
click at [84, 328] on link "33% Tasks 33%" at bounding box center [84, 336] width 167 height 22
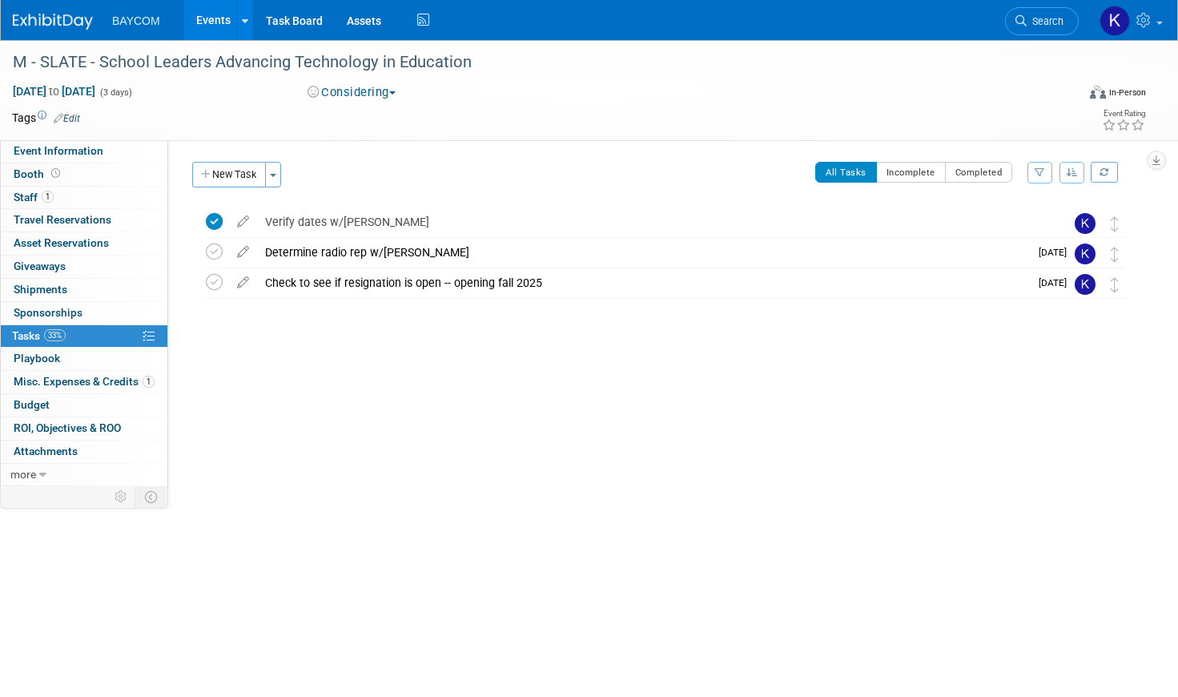
click at [214, 15] on link "Events" at bounding box center [213, 20] width 58 height 40
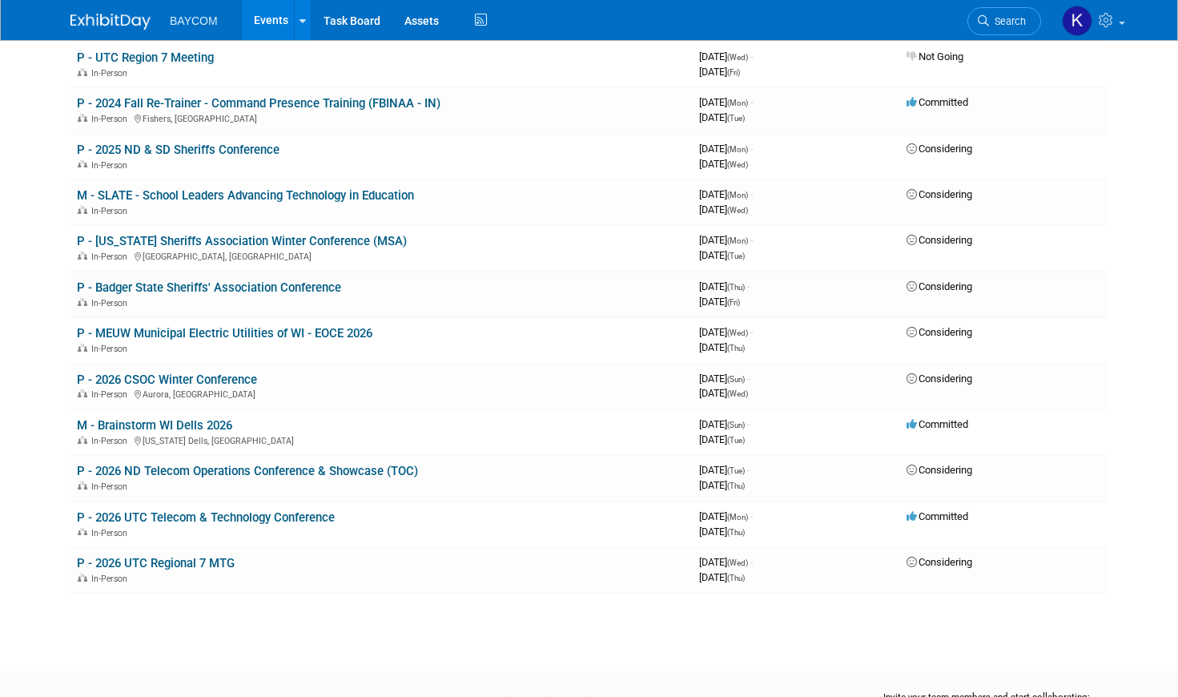
scroll to position [641, 0]
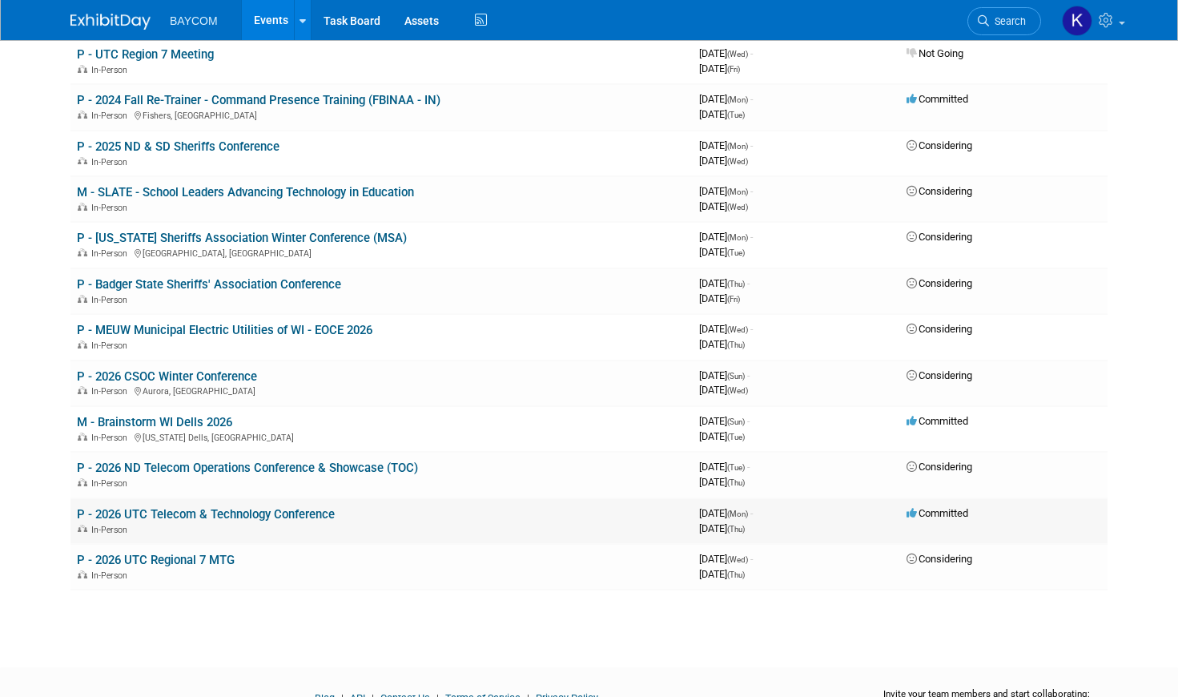
click at [291, 516] on link "P - 2026 UTC Telecom & Technology Conference" at bounding box center [206, 514] width 258 height 14
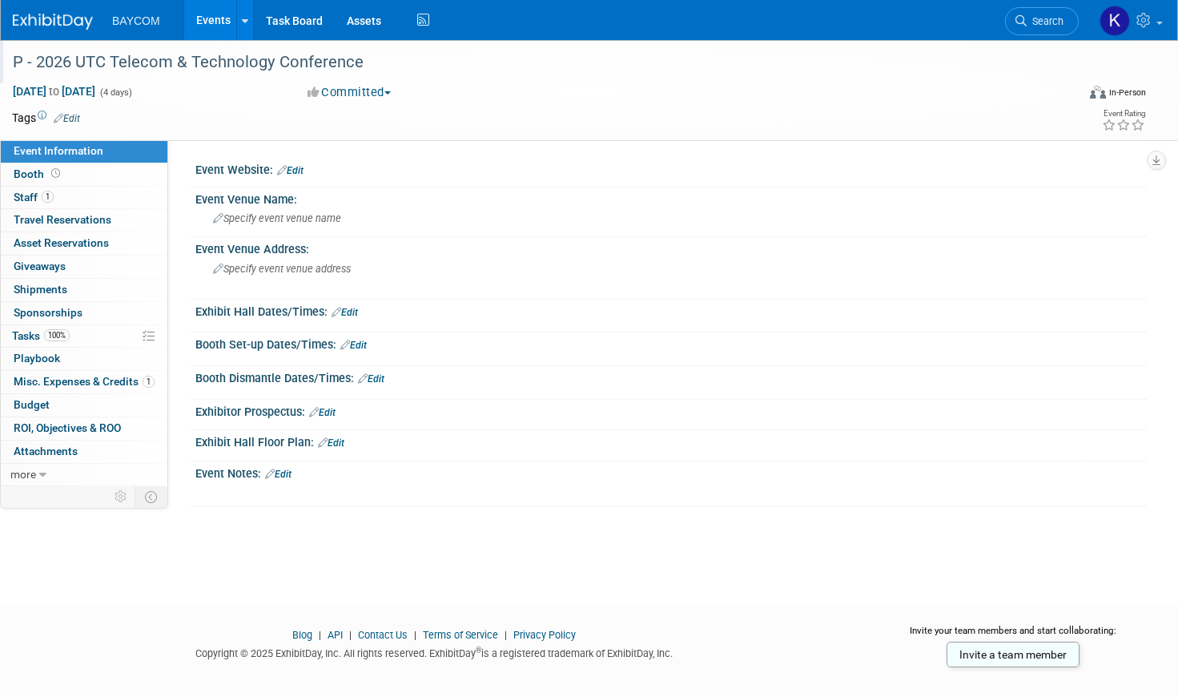
click at [259, 58] on div "P - 2026 UTC Telecom & Technology Conference" at bounding box center [528, 62] width 1042 height 29
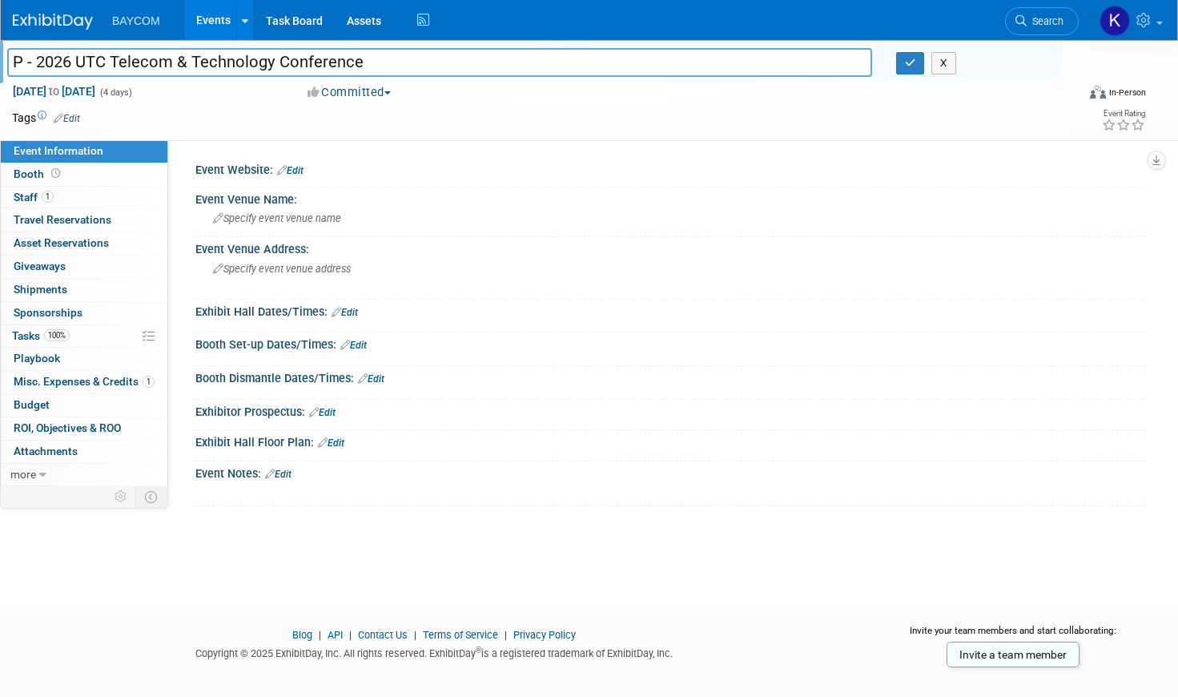
drag, startPoint x: 38, startPoint y: 58, endPoint x: 403, endPoint y: 81, distance: 365.8
click at [403, 81] on div "P - 2026 UTC Telecom & Technology Conference P - 2026 UTC Telecom & Technology …" at bounding box center [531, 61] width 1062 height 43
click at [49, 336] on span "100%" at bounding box center [57, 335] width 26 height 12
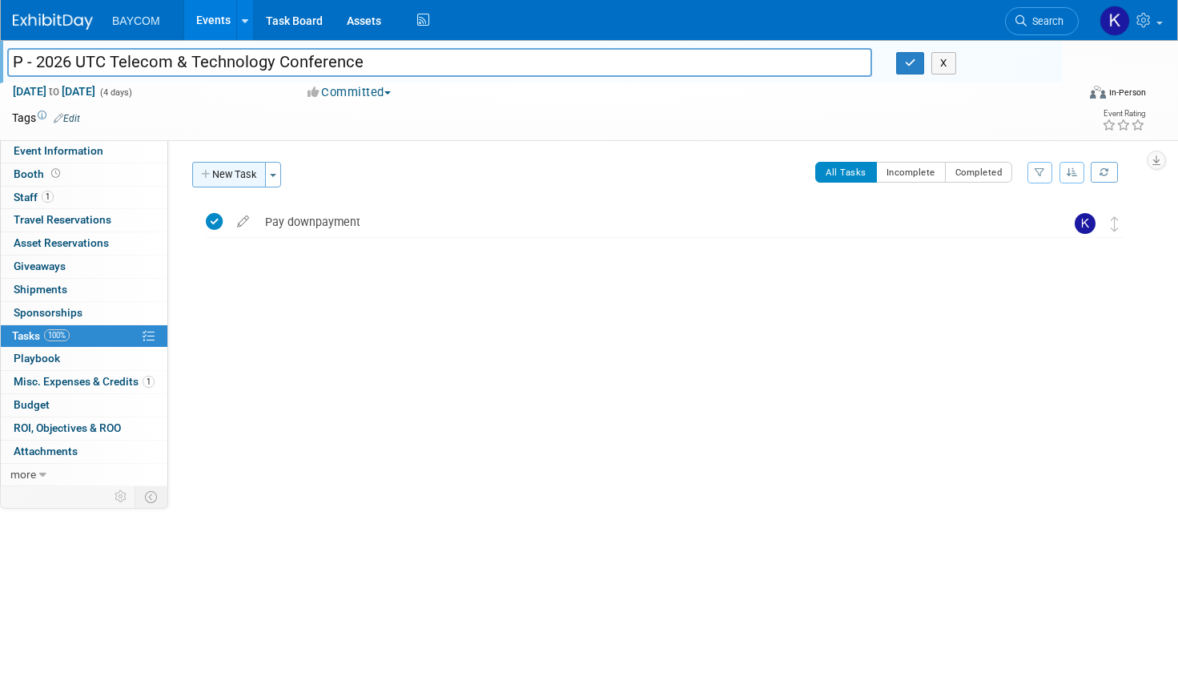
click at [243, 174] on button "New Task" at bounding box center [229, 175] width 74 height 26
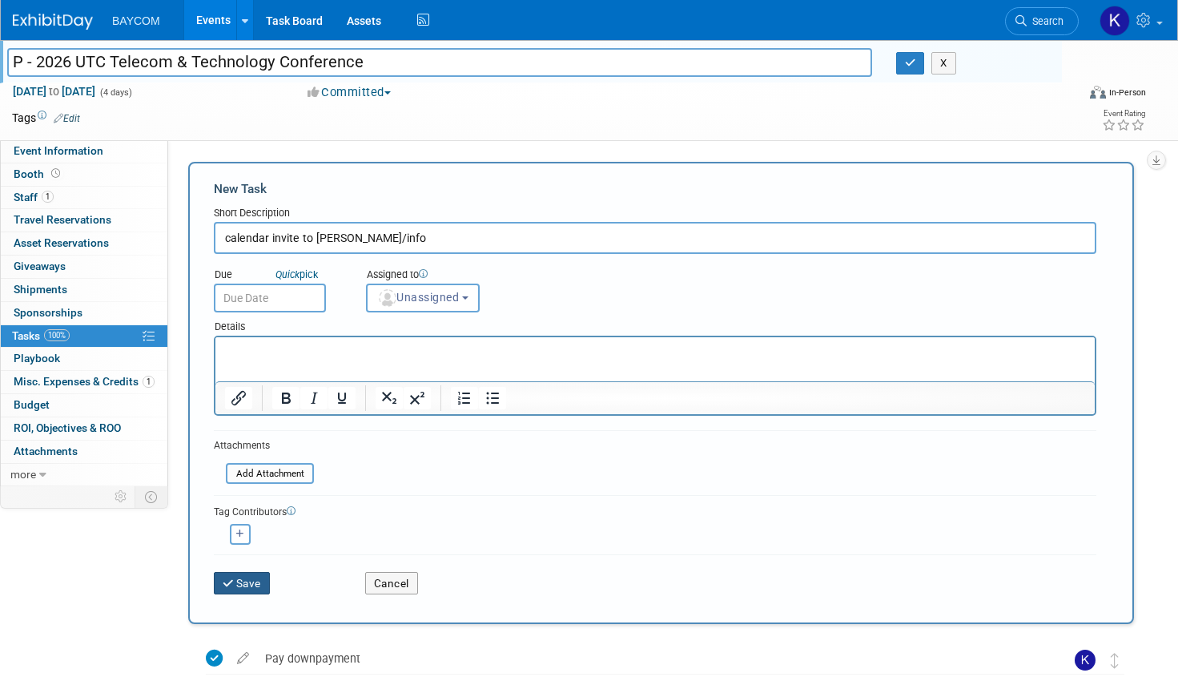
type input "calendar invite to rob w/info"
click at [243, 579] on button "Save" at bounding box center [242, 583] width 56 height 22
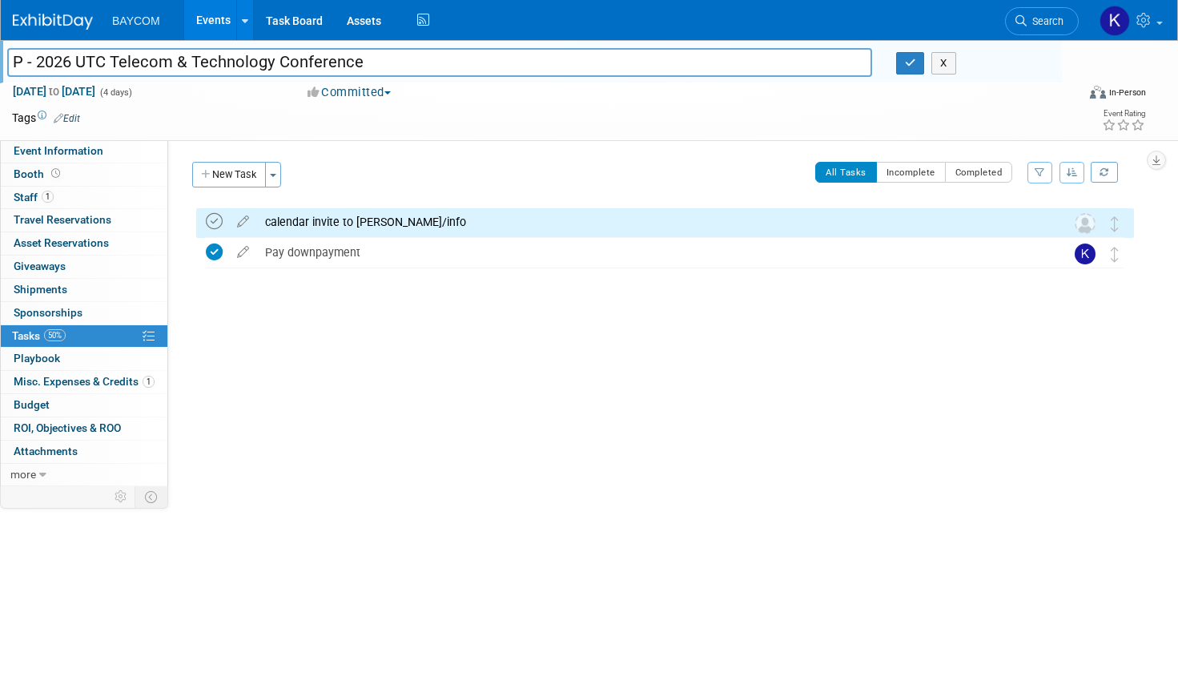
click at [215, 219] on icon at bounding box center [214, 221] width 17 height 17
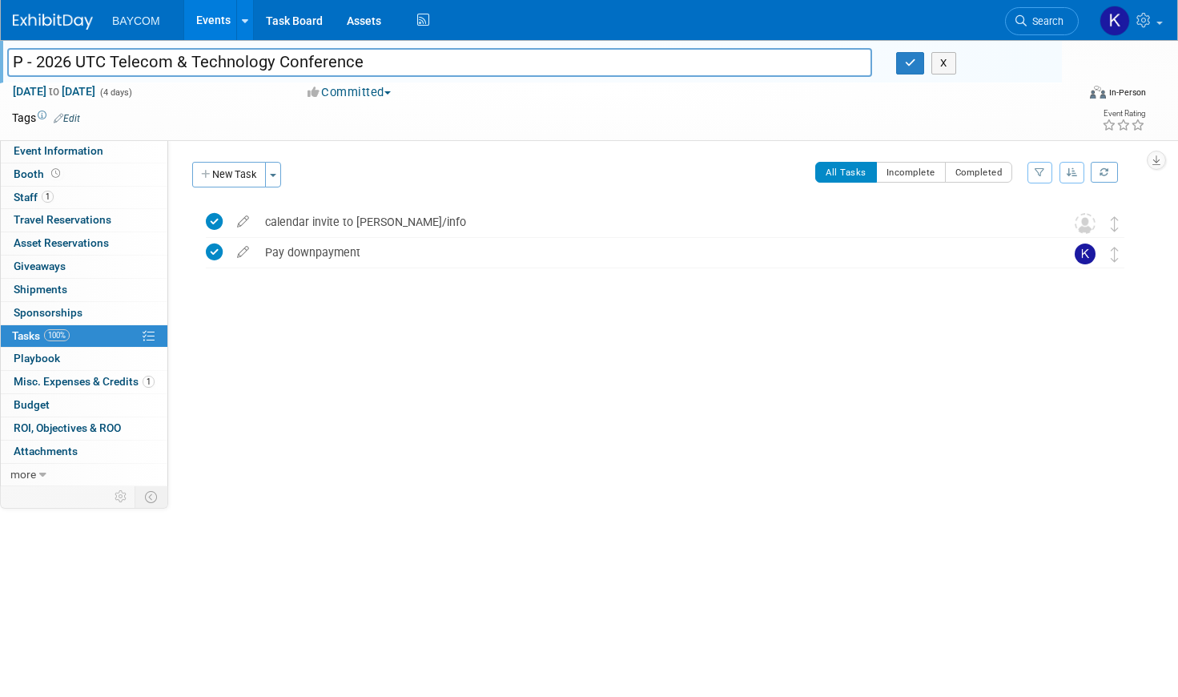
click at [212, 18] on link "Events" at bounding box center [213, 20] width 58 height 40
